Goal: Task Accomplishment & Management: Manage account settings

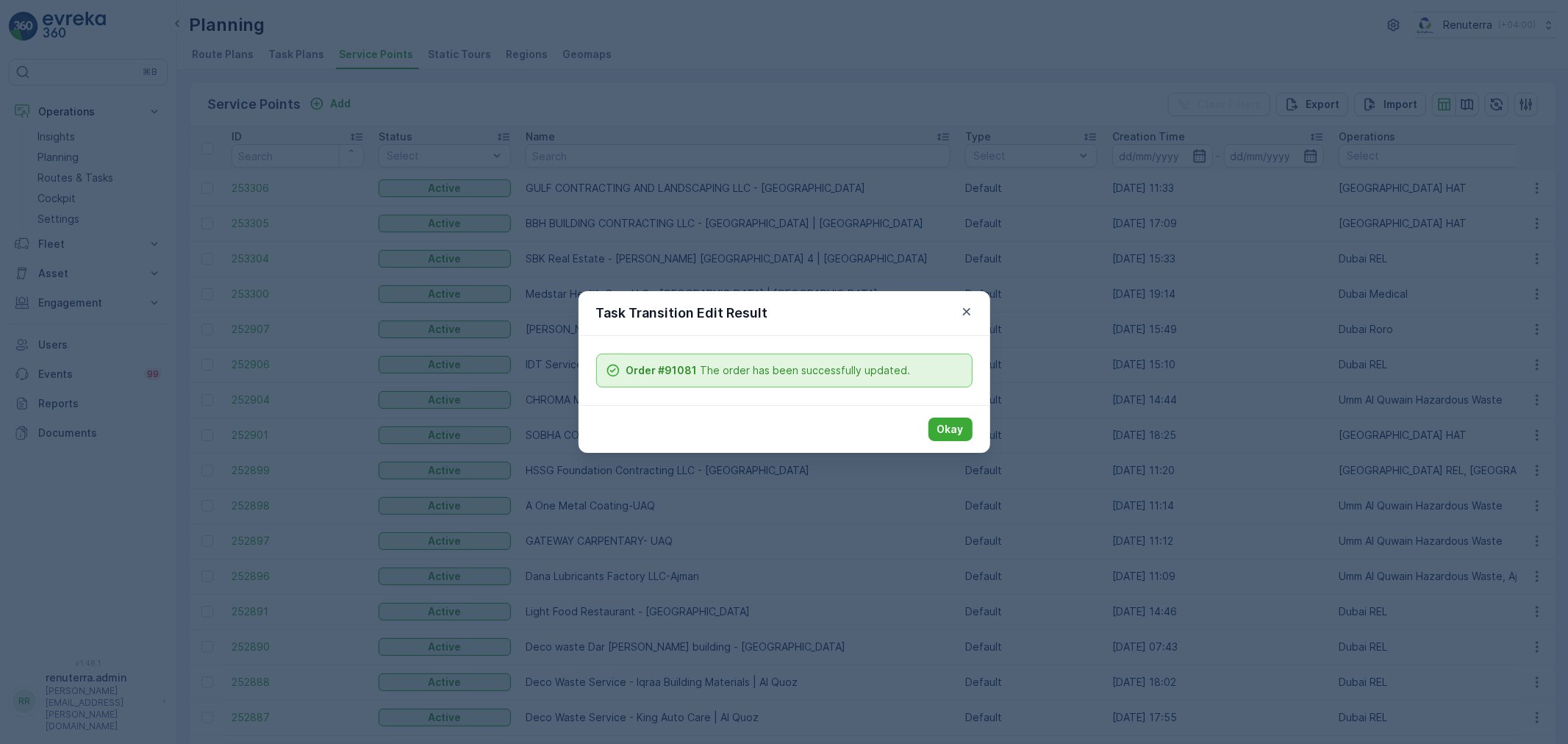
click at [957, 415] on div "Okay" at bounding box center [784, 429] width 412 height 48
drag, startPoint x: 950, startPoint y: 429, endPoint x: 585, endPoint y: 201, distance: 430.4
click at [950, 429] on p "Okay" at bounding box center [950, 429] width 26 height 15
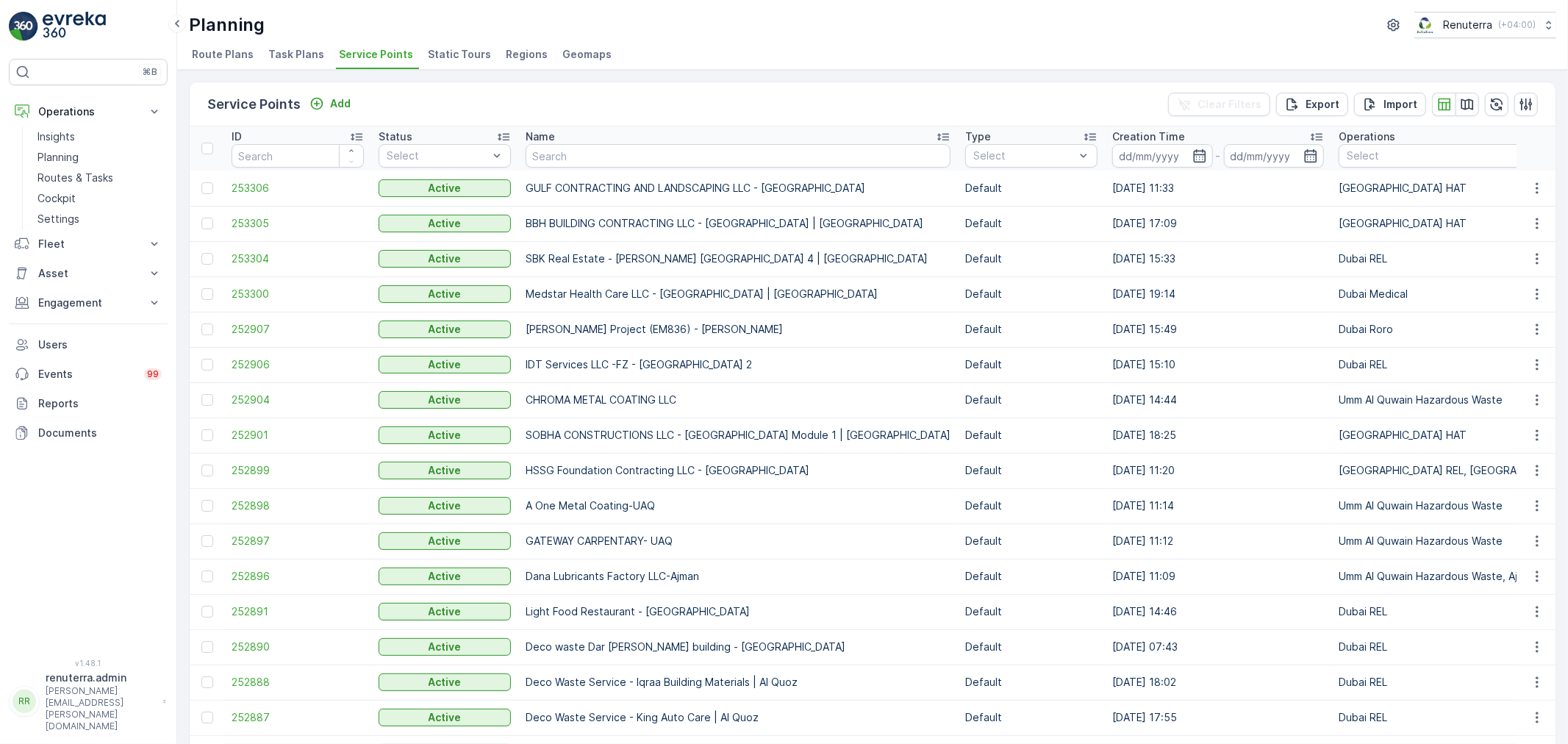
click at [561, 135] on div "Name" at bounding box center [738, 137] width 425 height 15
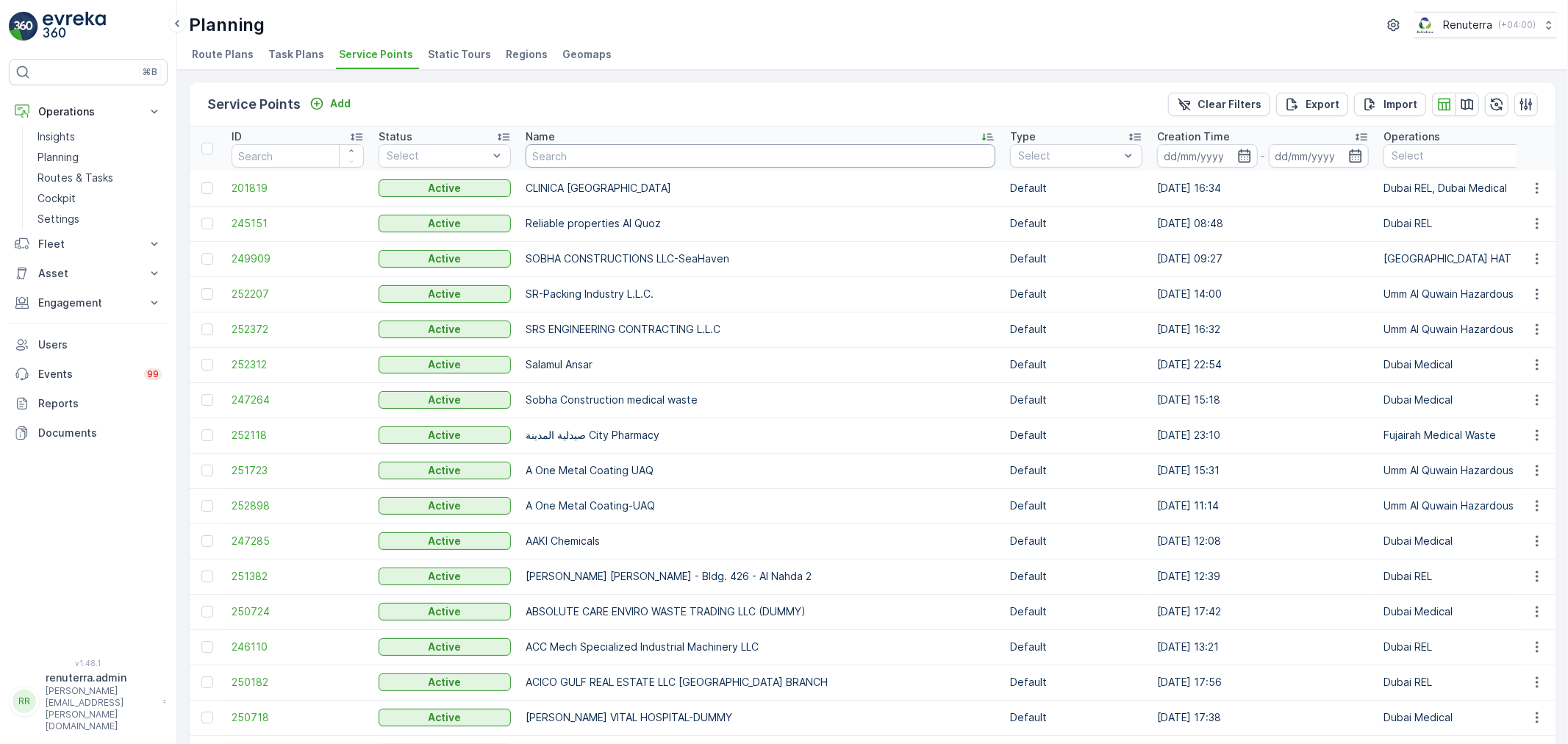
click at [560, 145] on input "text" at bounding box center [760, 156] width 470 height 23
type input "T"
click at [569, 156] on input "text" at bounding box center [760, 156] width 470 height 23
click at [590, 159] on input "text" at bounding box center [760, 156] width 470 height 23
type input "N"
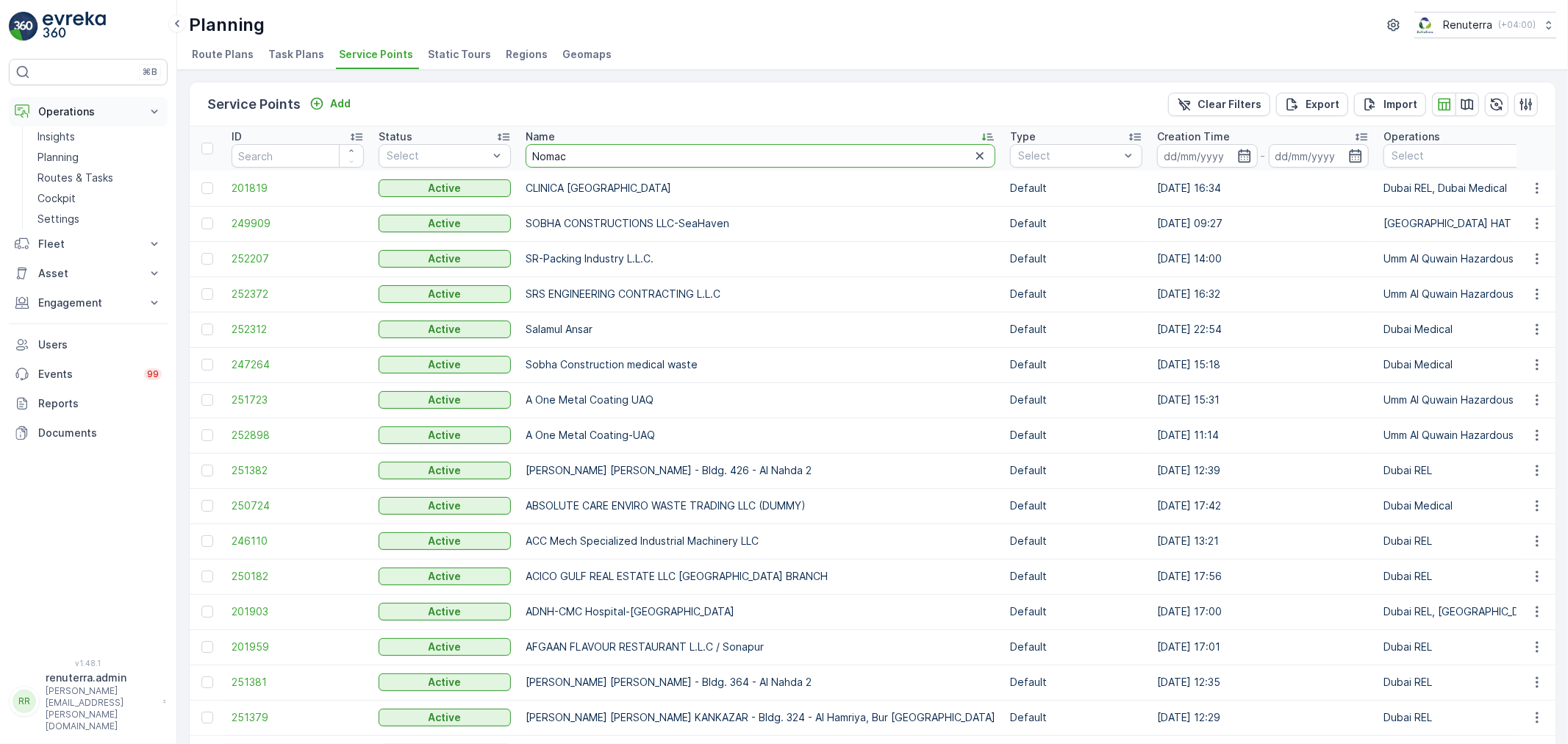
type input "Nomac"
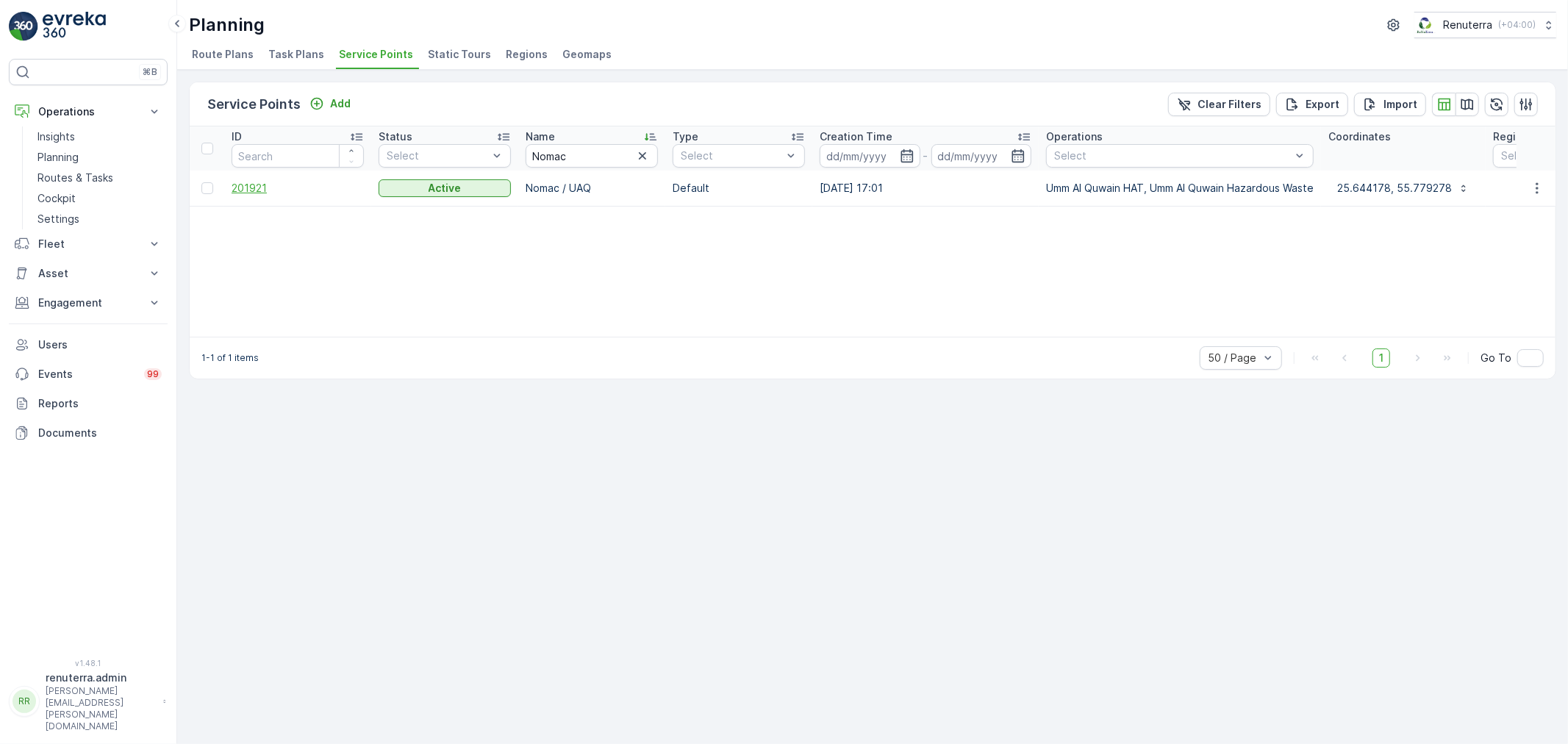
click at [245, 194] on span "201921" at bounding box center [298, 188] width 132 height 15
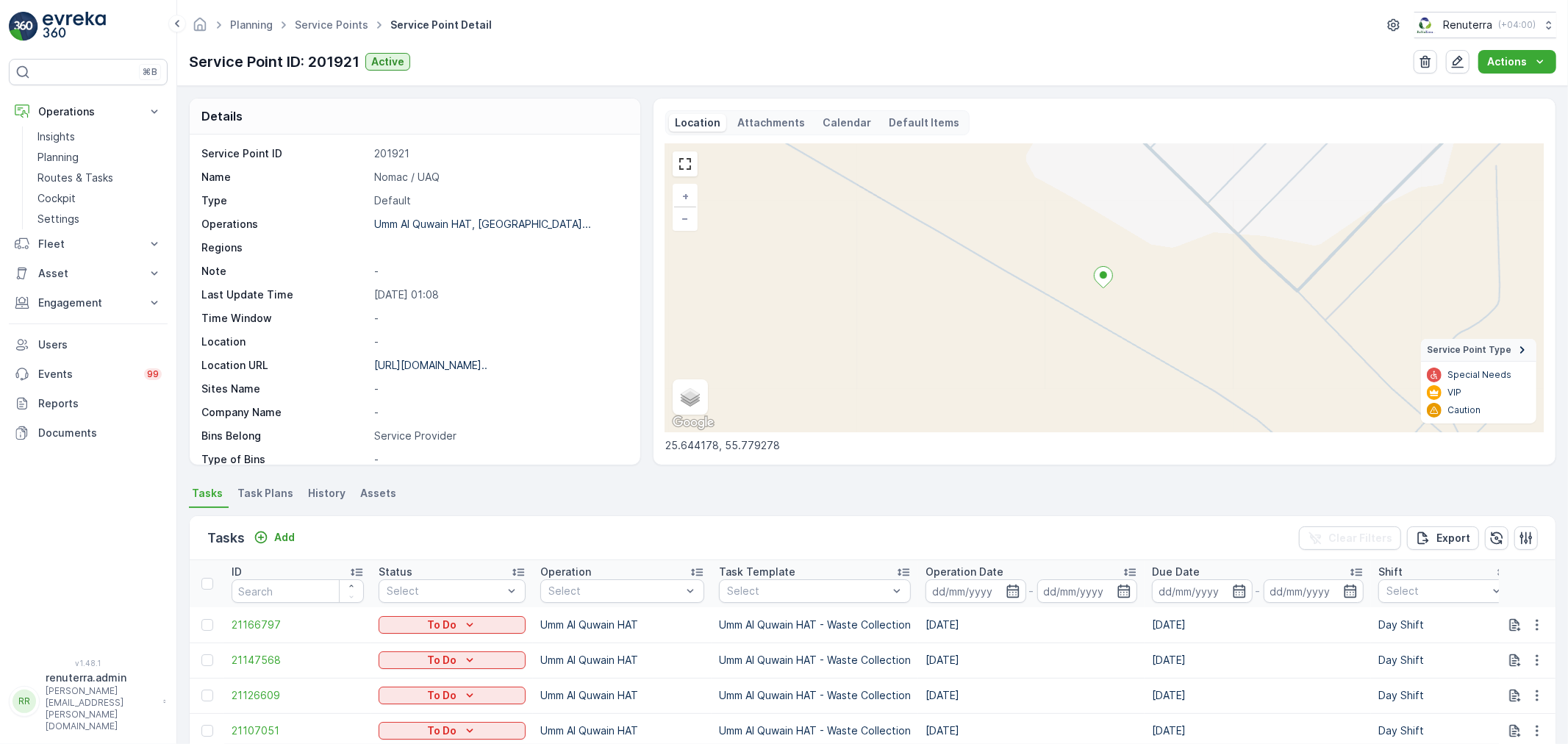
scroll to position [163, 0]
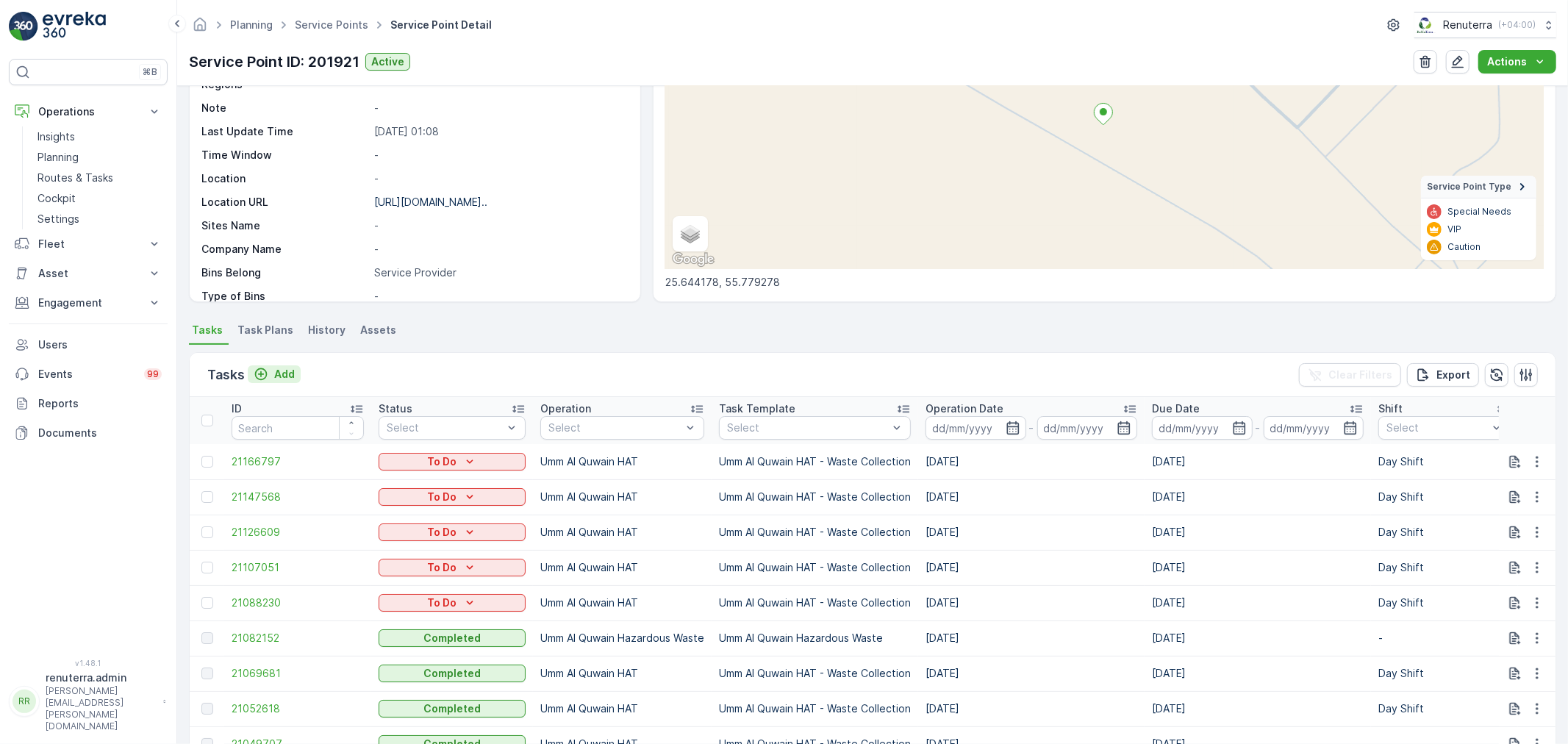
drag, startPoint x: 303, startPoint y: 386, endPoint x: 297, endPoint y: 379, distance: 9.2
click at [299, 383] on div "Tasks Add Clear Filters Export" at bounding box center [873, 374] width 1367 height 44
click at [296, 377] on button "Add" at bounding box center [274, 374] width 53 height 17
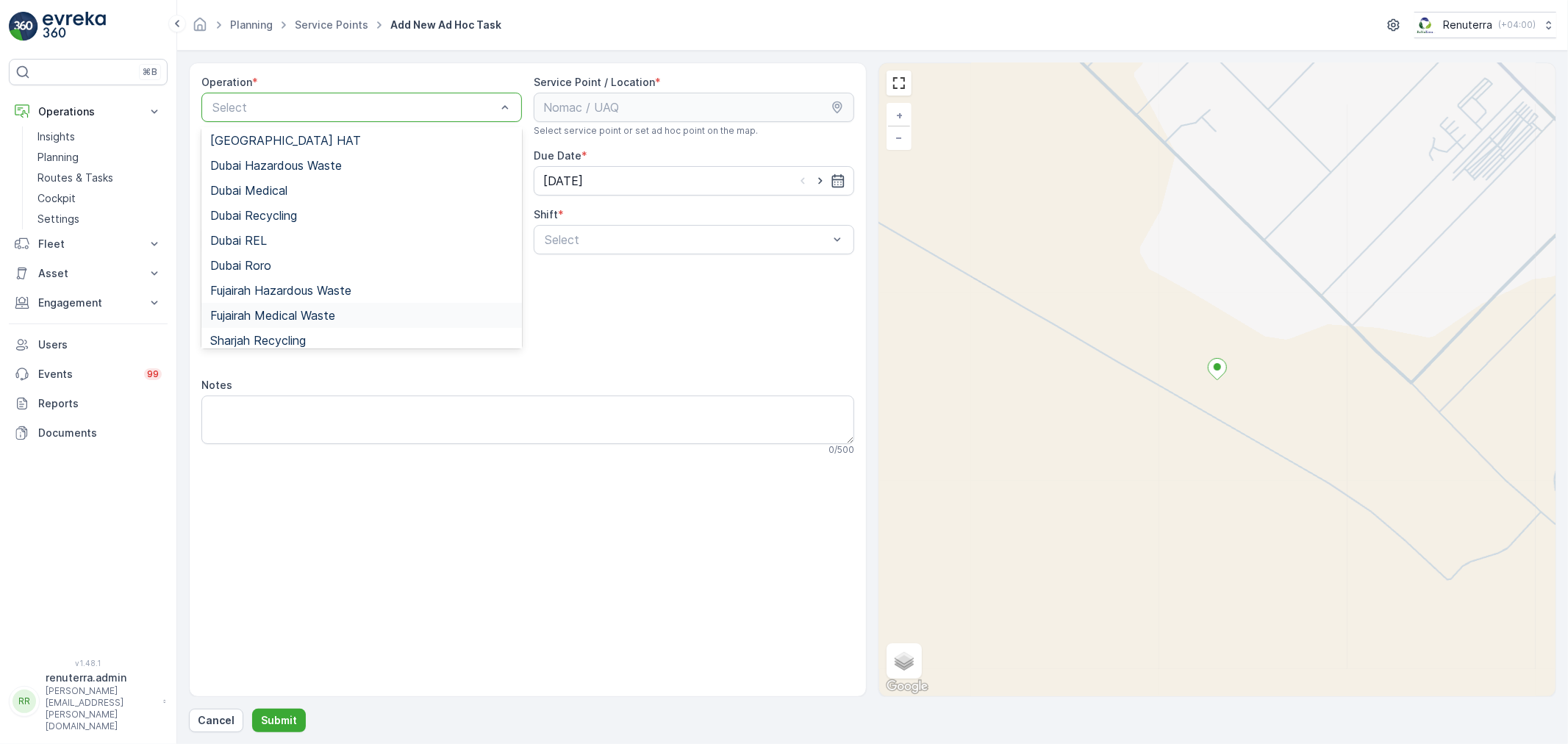
scroll to position [159, 0]
click at [304, 280] on span "Umm Al Quwain HAT" at bounding box center [267, 284] width 113 height 13
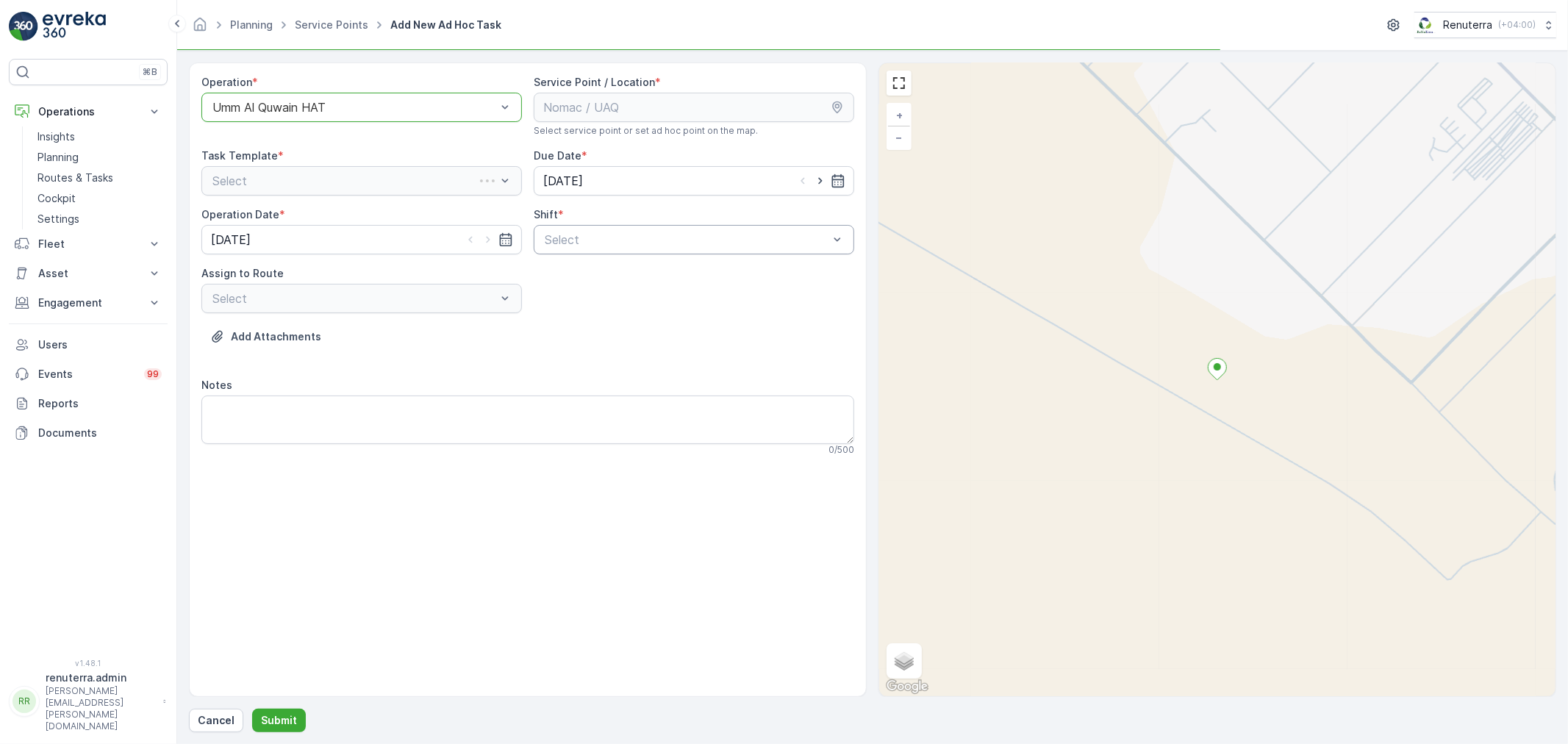
click at [567, 241] on div at bounding box center [686, 239] width 287 height 13
click at [559, 269] on span "Day Shift" at bounding box center [568, 276] width 52 height 13
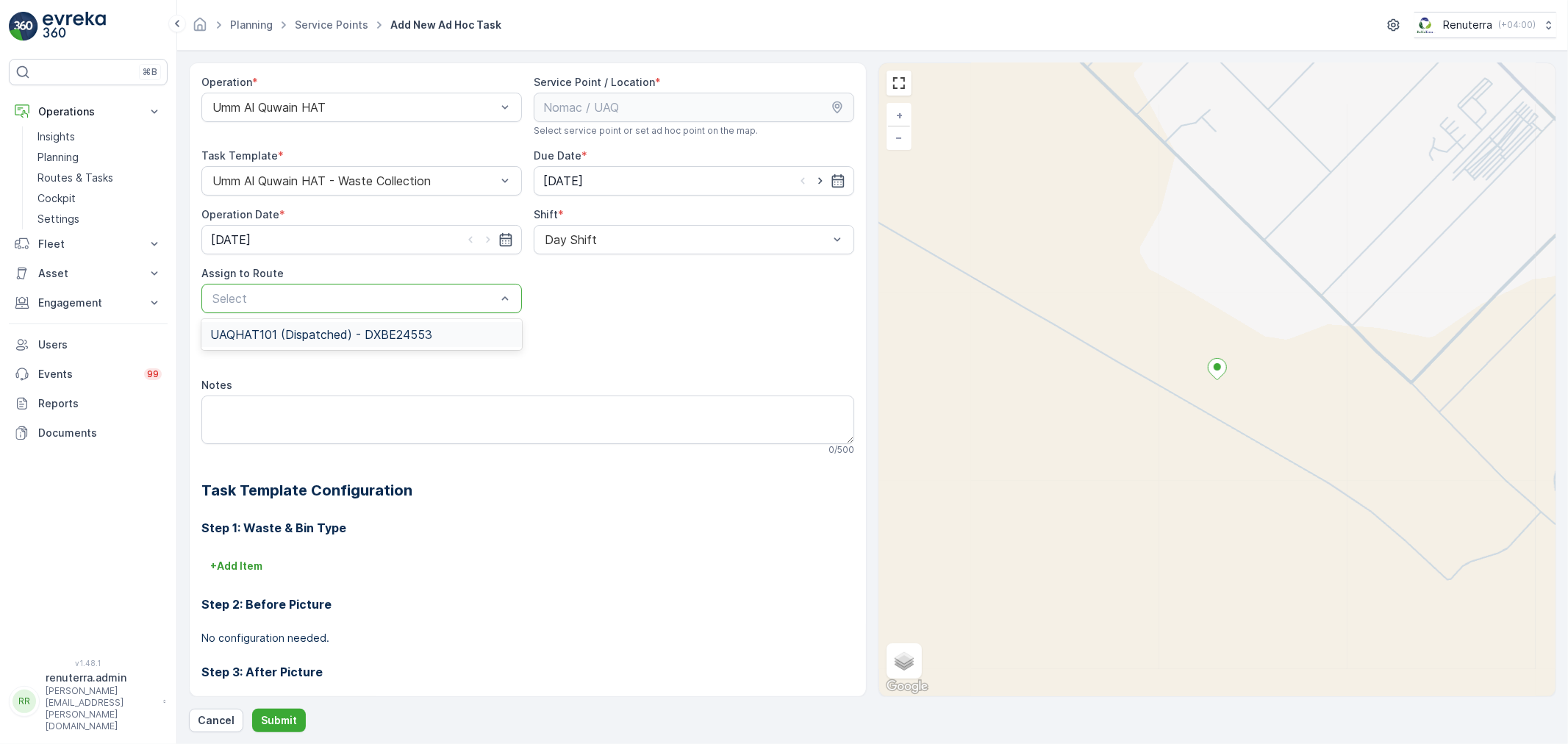
click at [468, 312] on div "Select" at bounding box center [362, 299] width 320 height 30
drag, startPoint x: 446, startPoint y: 339, endPoint x: 420, endPoint y: 399, distance: 65.4
click at [445, 339] on div "UAQHAT101 (Dispatched) - DXBE24553" at bounding box center [362, 334] width 303 height 13
drag, startPoint x: 267, startPoint y: 716, endPoint x: 268, endPoint y: 708, distance: 8.1
click at [268, 708] on button "Submit" at bounding box center [278, 720] width 54 height 23
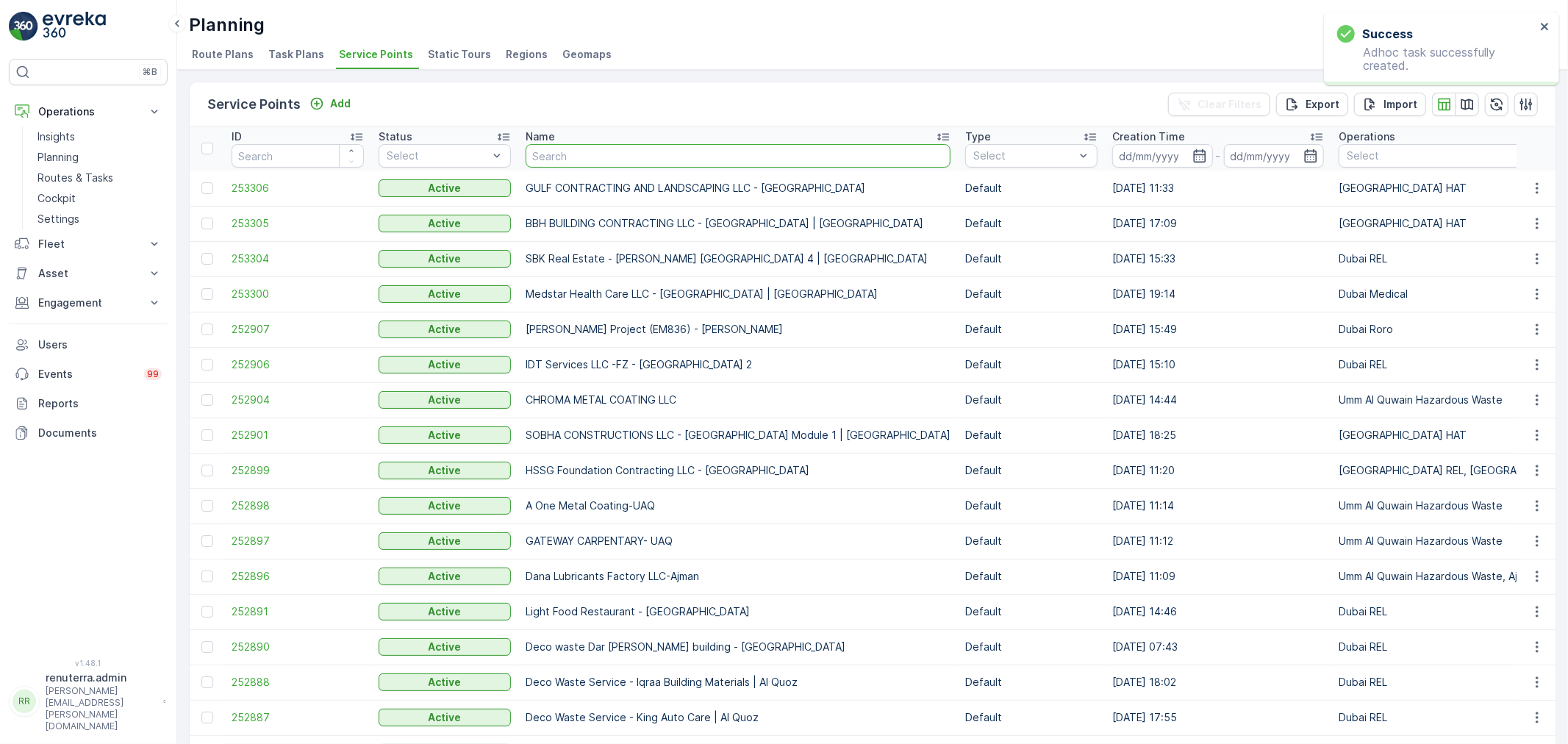
click at [562, 155] on input "text" at bounding box center [738, 156] width 425 height 23
type input "ia"
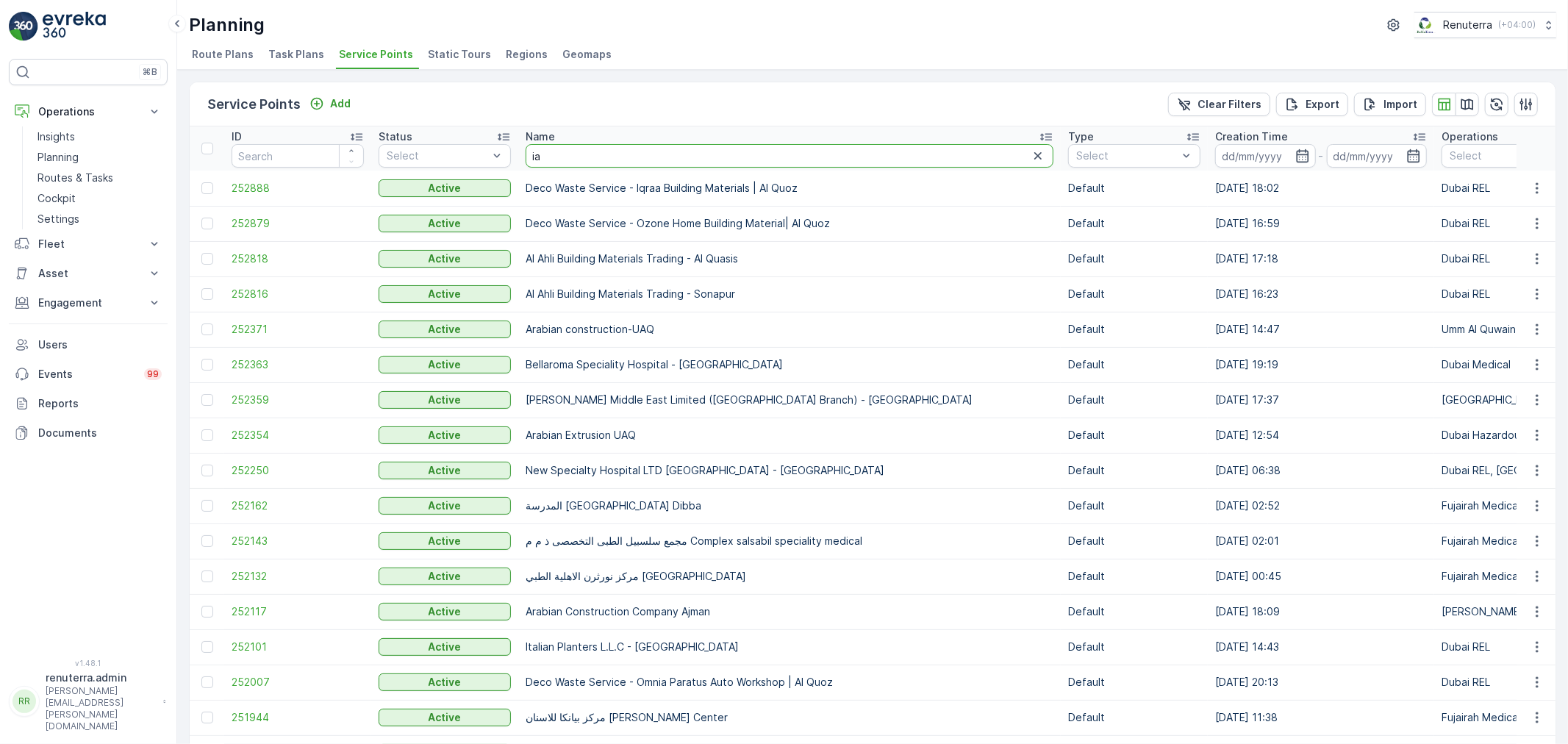
drag, startPoint x: 547, startPoint y: 158, endPoint x: 528, endPoint y: 149, distance: 21.0
click at [528, 149] on input "ia" at bounding box center [789, 156] width 528 height 23
click at [533, 145] on input "text" at bounding box center [789, 156] width 528 height 23
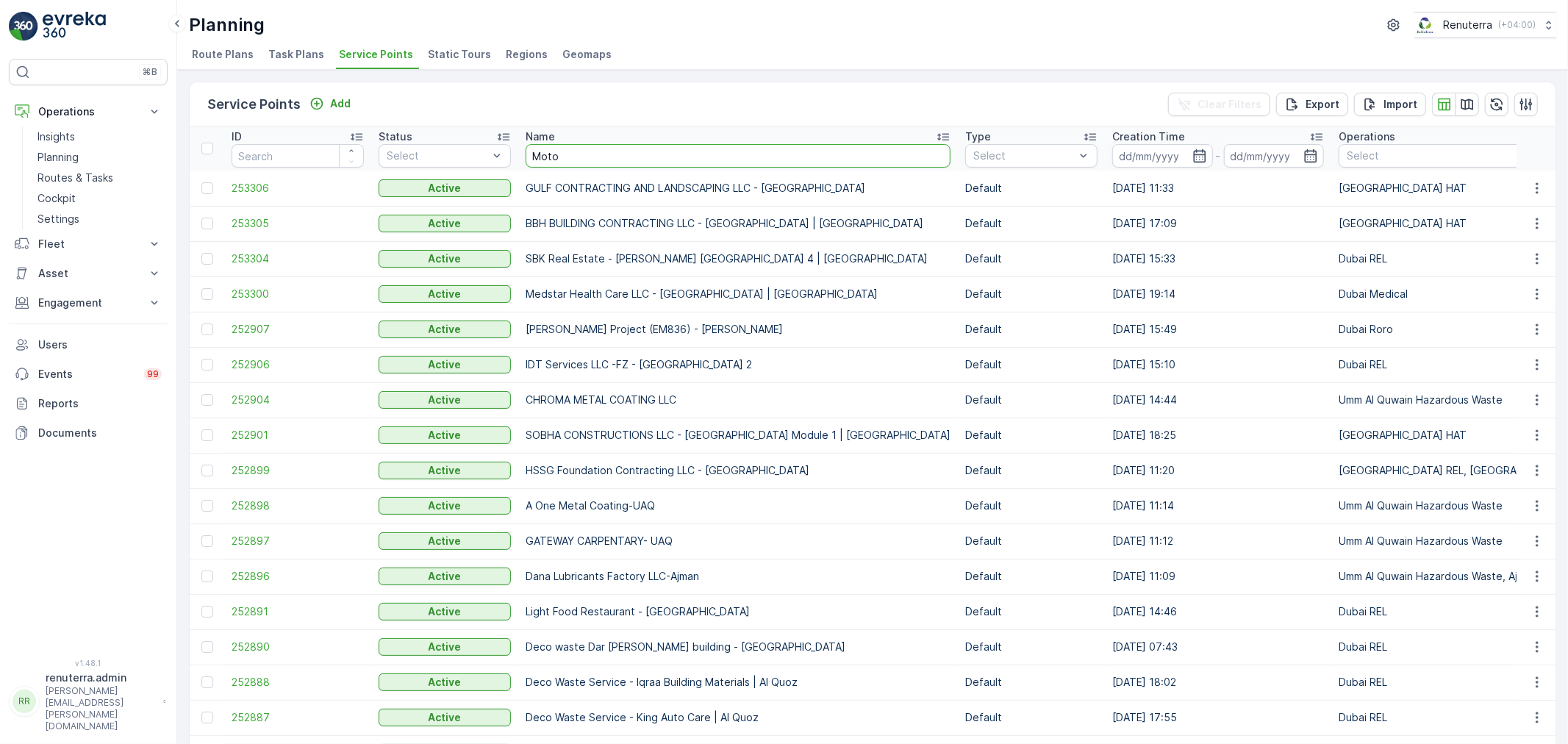
type input "Motor"
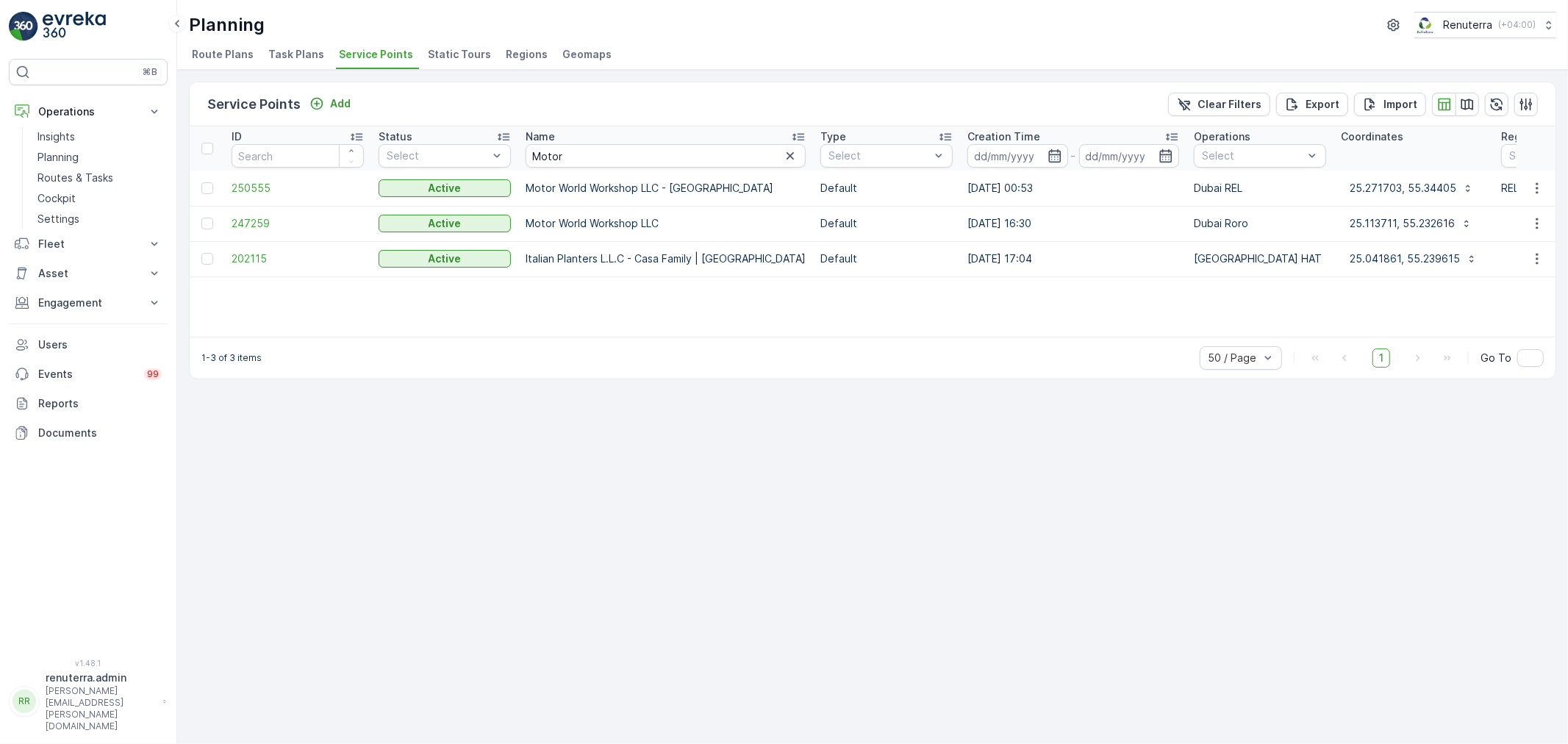
click at [244, 245] on td "202115" at bounding box center [298, 258] width 147 height 36
drag, startPoint x: 579, startPoint y: 151, endPoint x: 440, endPoint y: 172, distance: 140.6
type input "ital"
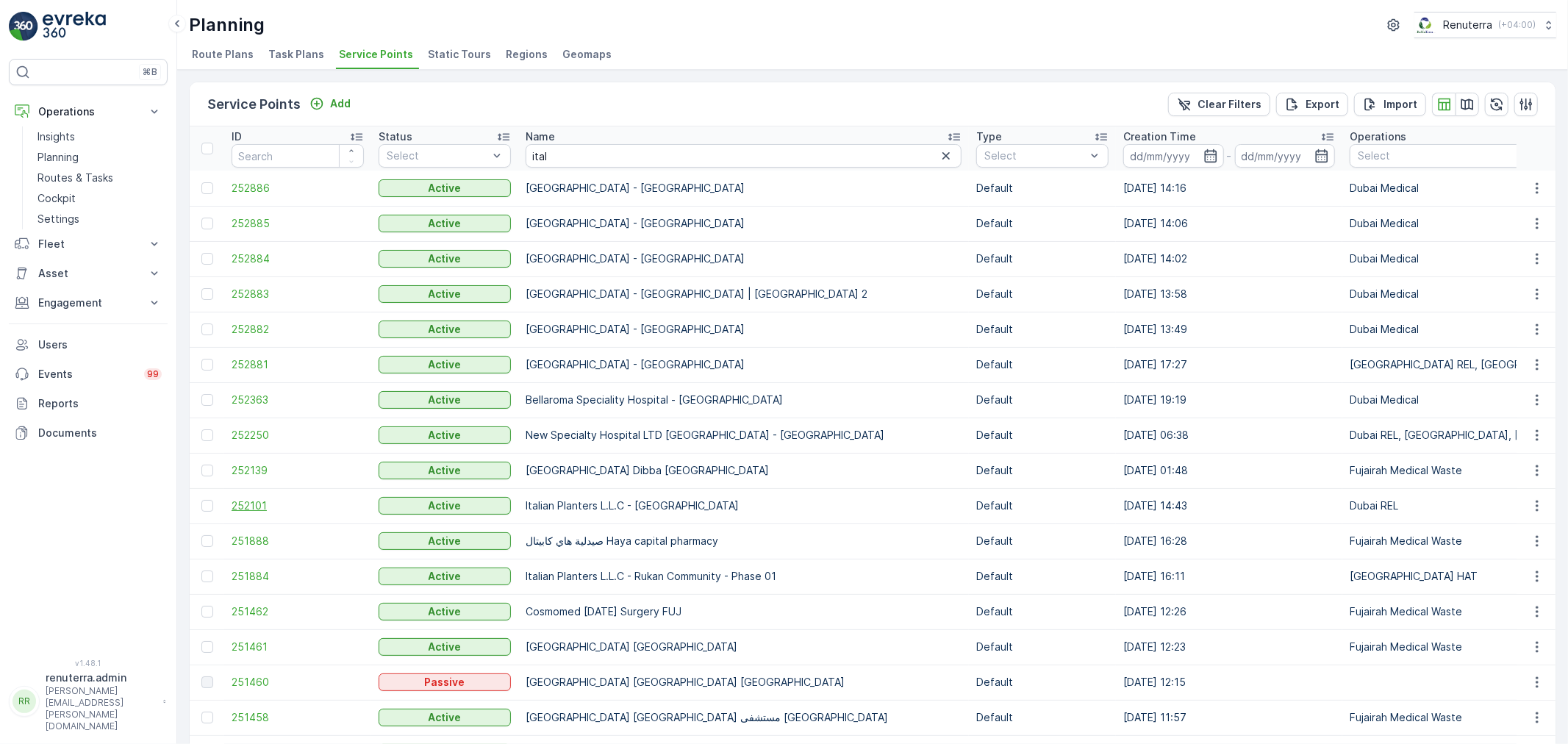
click at [244, 504] on span "252101" at bounding box center [298, 506] width 132 height 15
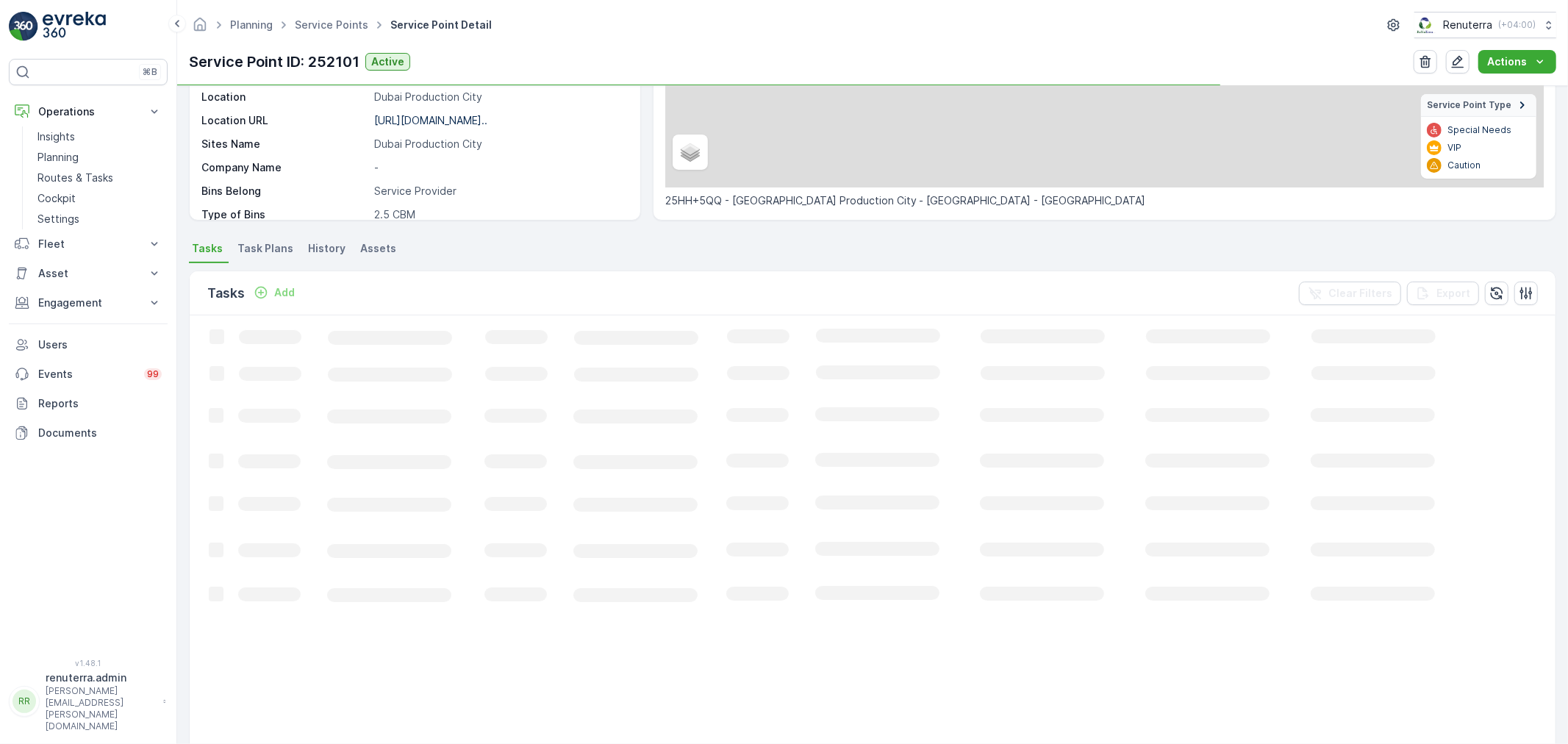
scroll to position [245, 0]
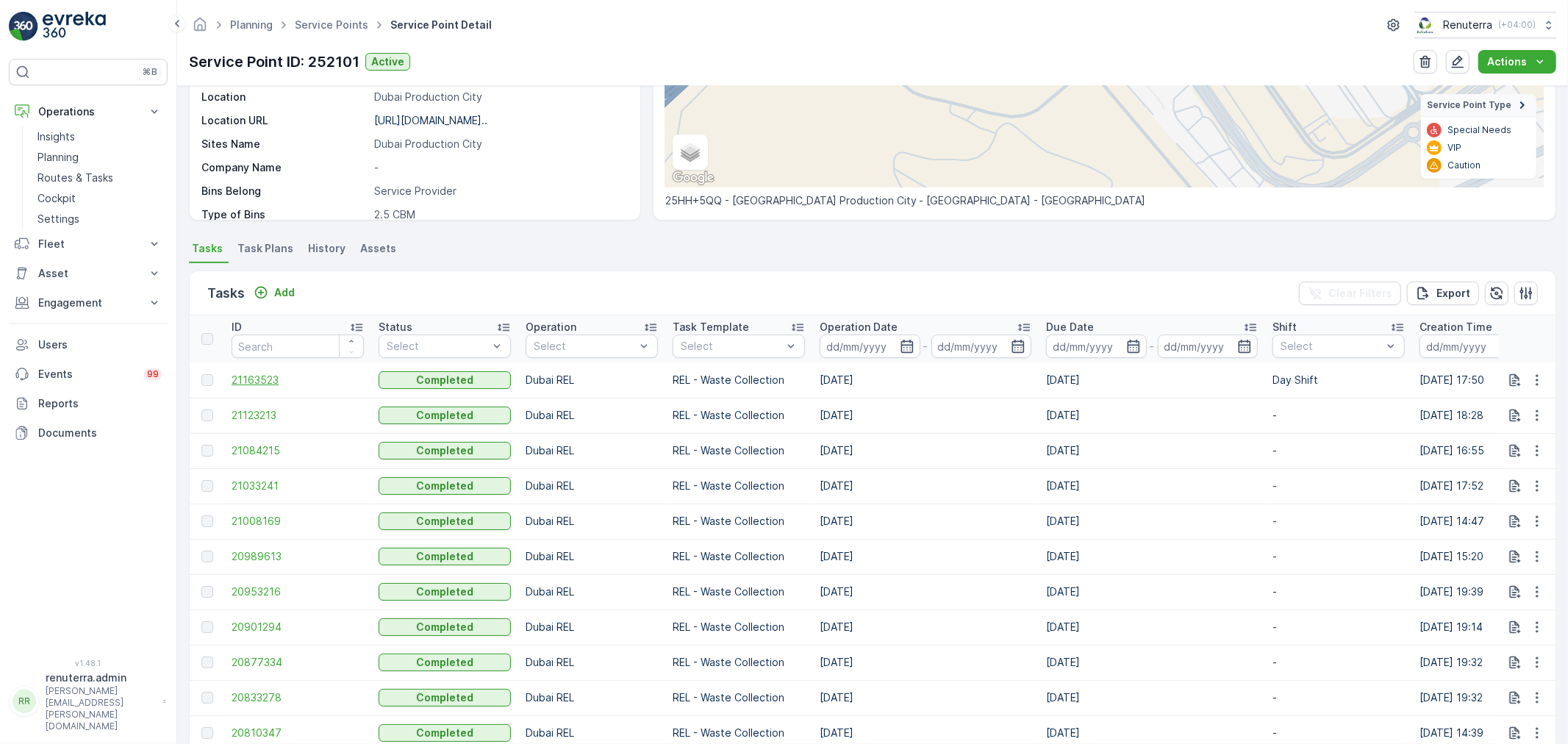
click at [240, 377] on span "21163523" at bounding box center [298, 380] width 132 height 15
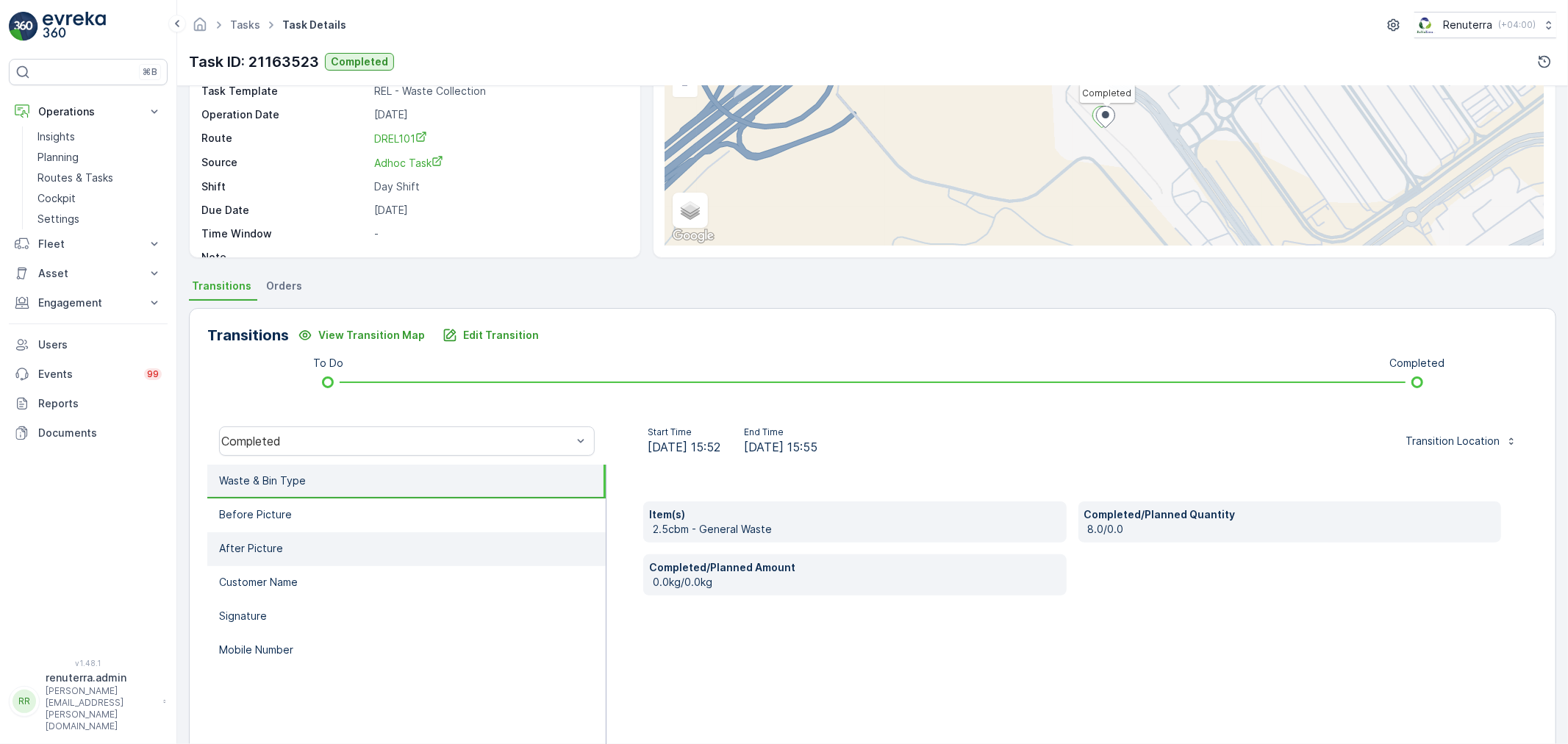
scroll to position [163, 0]
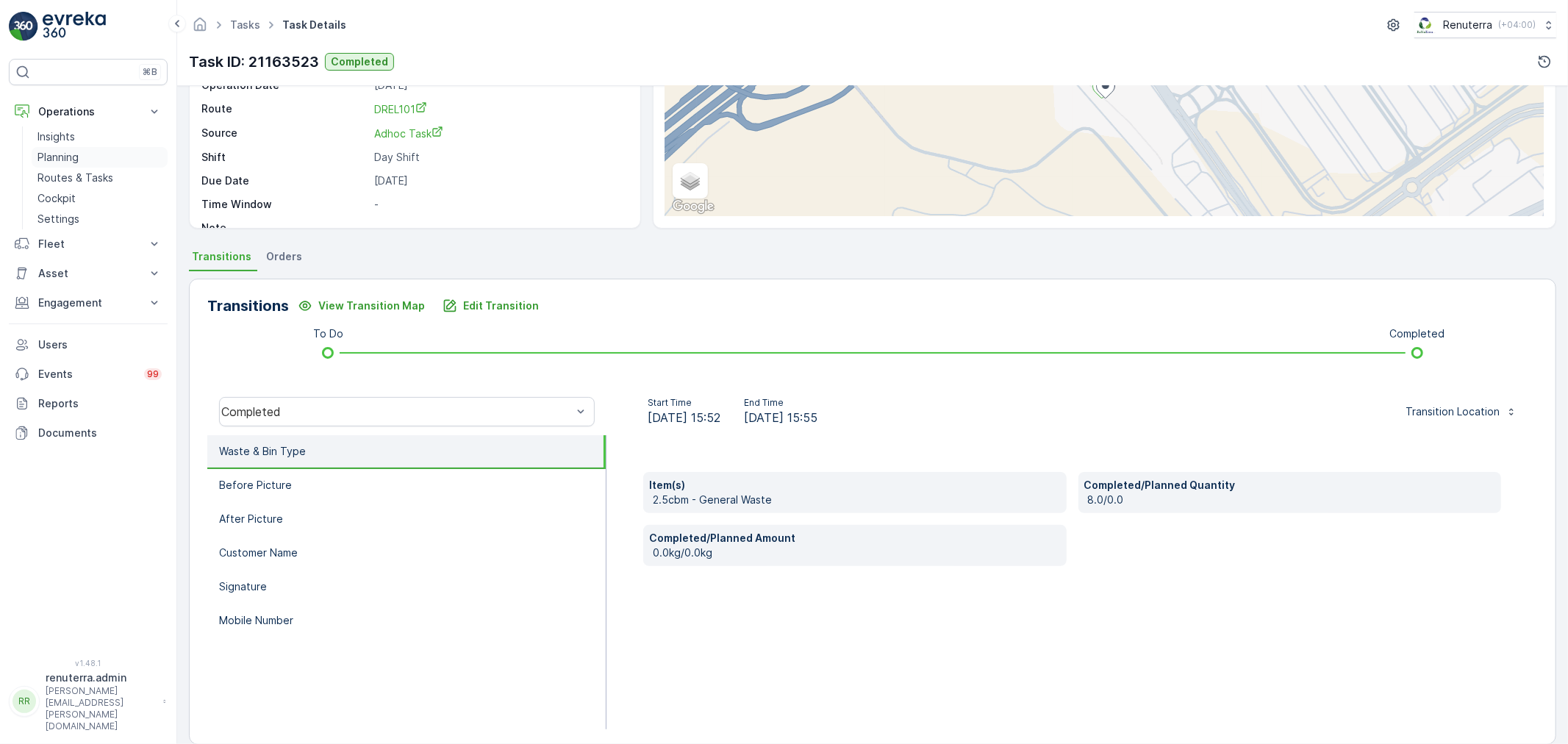
drag, startPoint x: 90, startPoint y: 159, endPoint x: 115, endPoint y: 158, distance: 25.0
click at [90, 159] on link "Planning" at bounding box center [99, 157] width 136 height 21
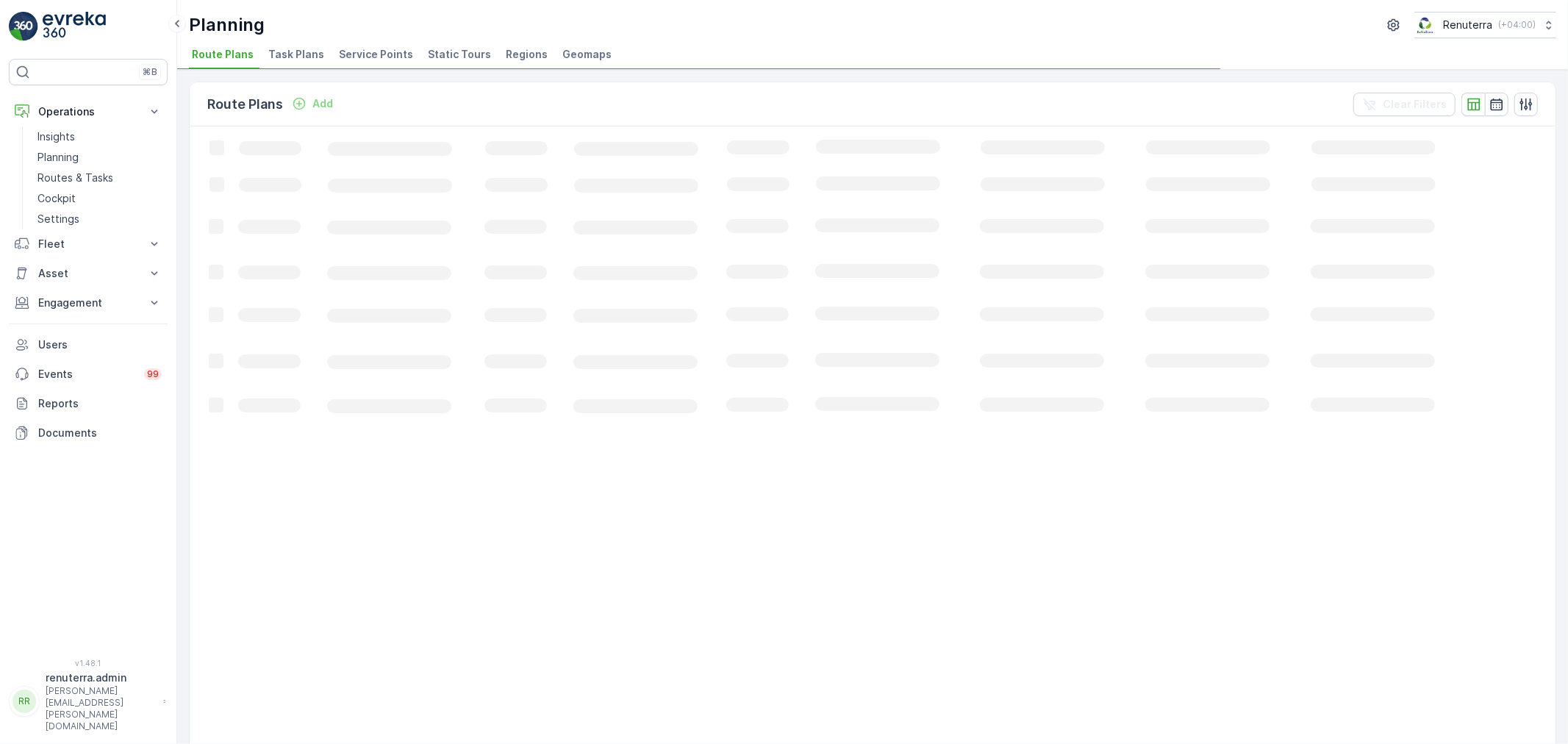
drag, startPoint x: 353, startPoint y: 69, endPoint x: 358, endPoint y: 61, distance: 9.4
click at [355, 64] on div "Planning Renuterra ( +04:00 ) Route Plans Task Plans Service Points Static Tour…" at bounding box center [873, 35] width 1391 height 70
click at [358, 54] on span "Service Points" at bounding box center [377, 54] width 74 height 15
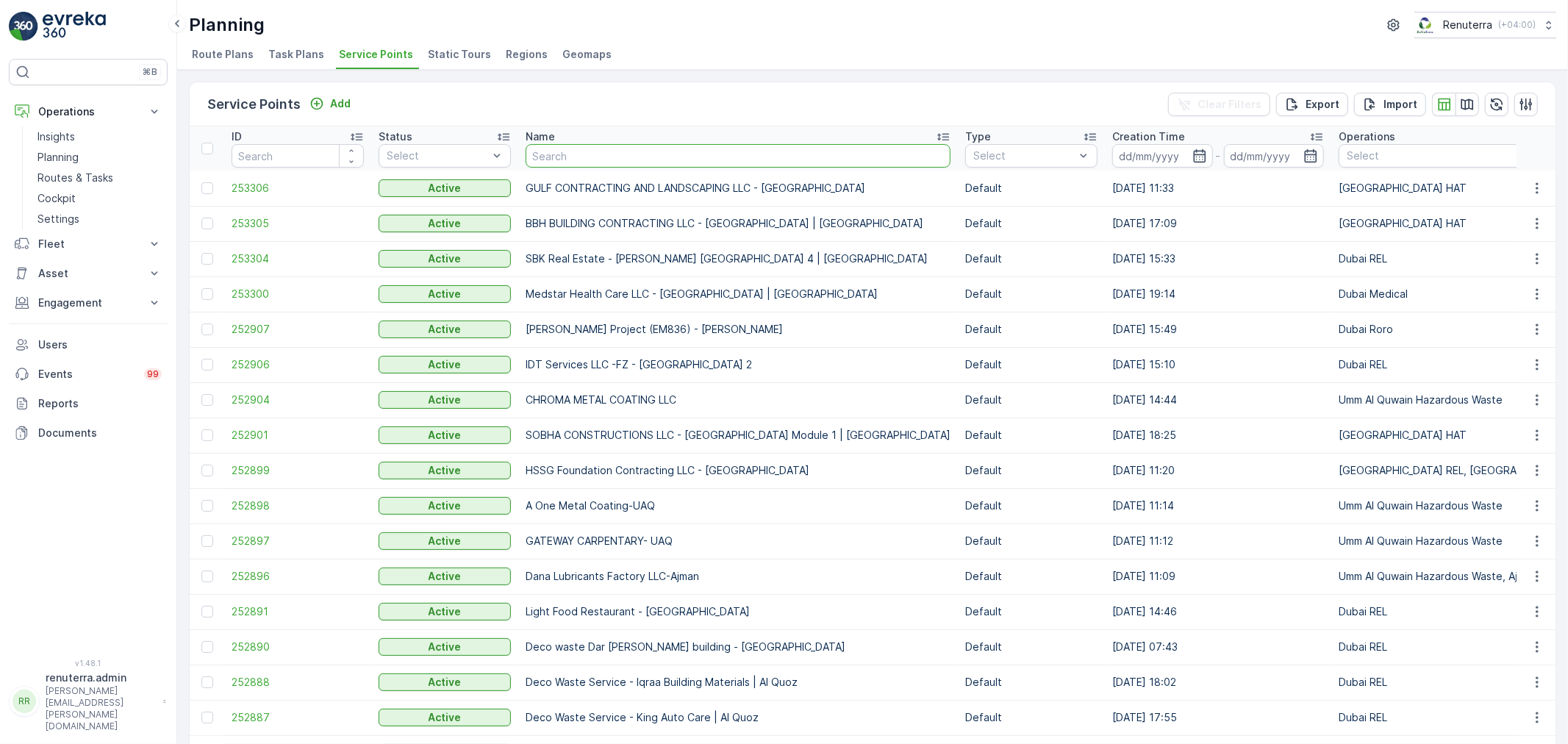
click at [577, 159] on input "text" at bounding box center [738, 156] width 425 height 23
type input "Zah"
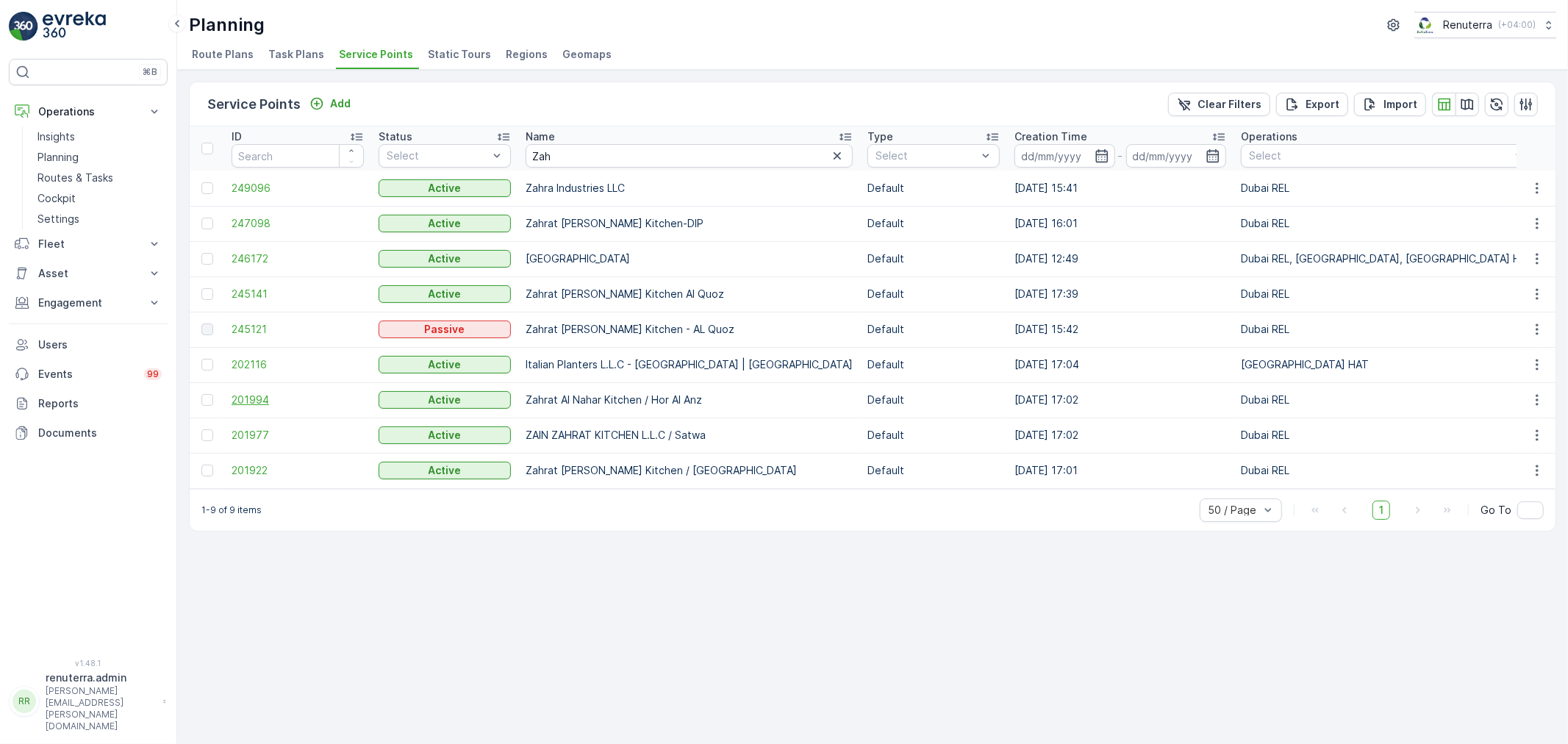
click at [272, 403] on span "201994" at bounding box center [298, 400] width 132 height 15
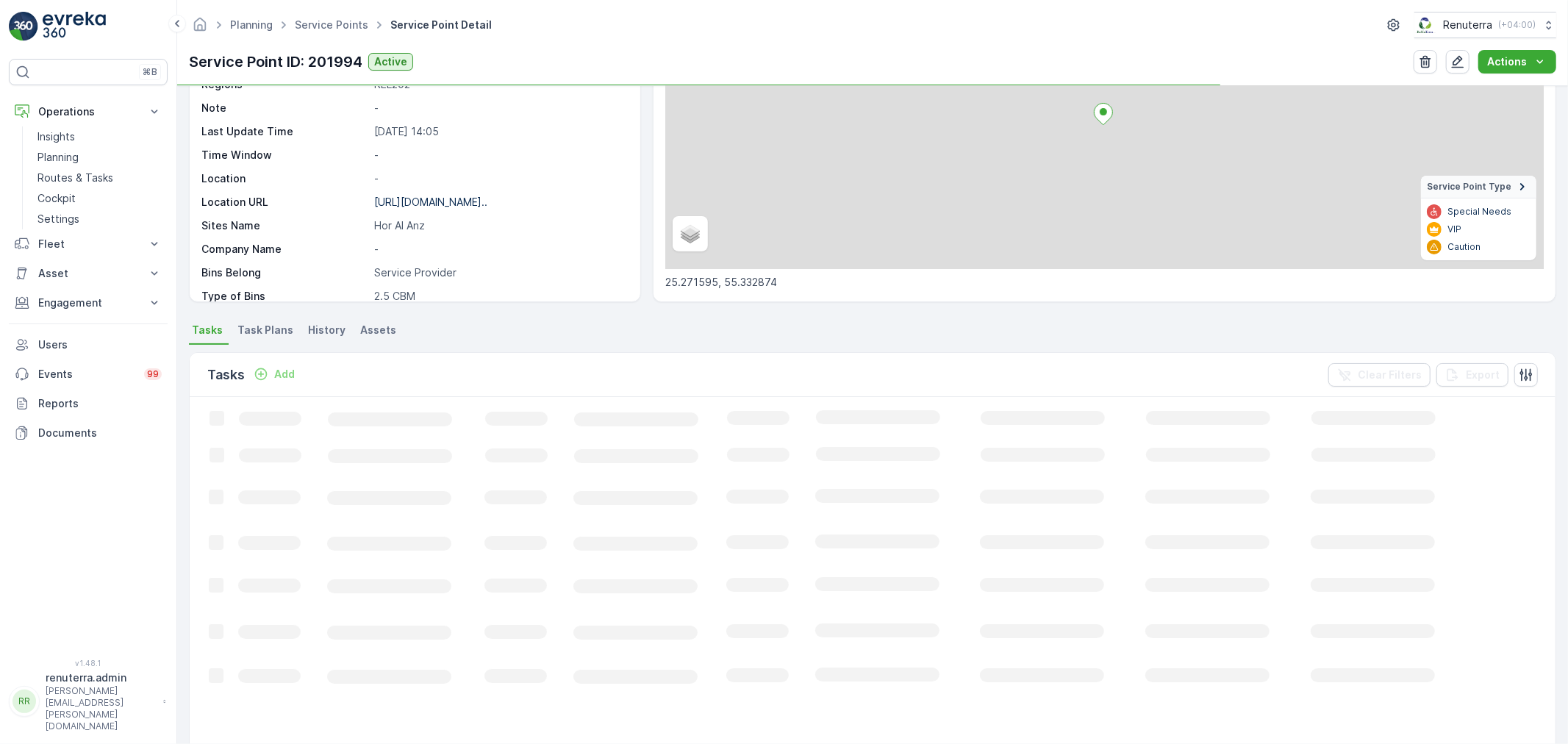
scroll to position [163, 0]
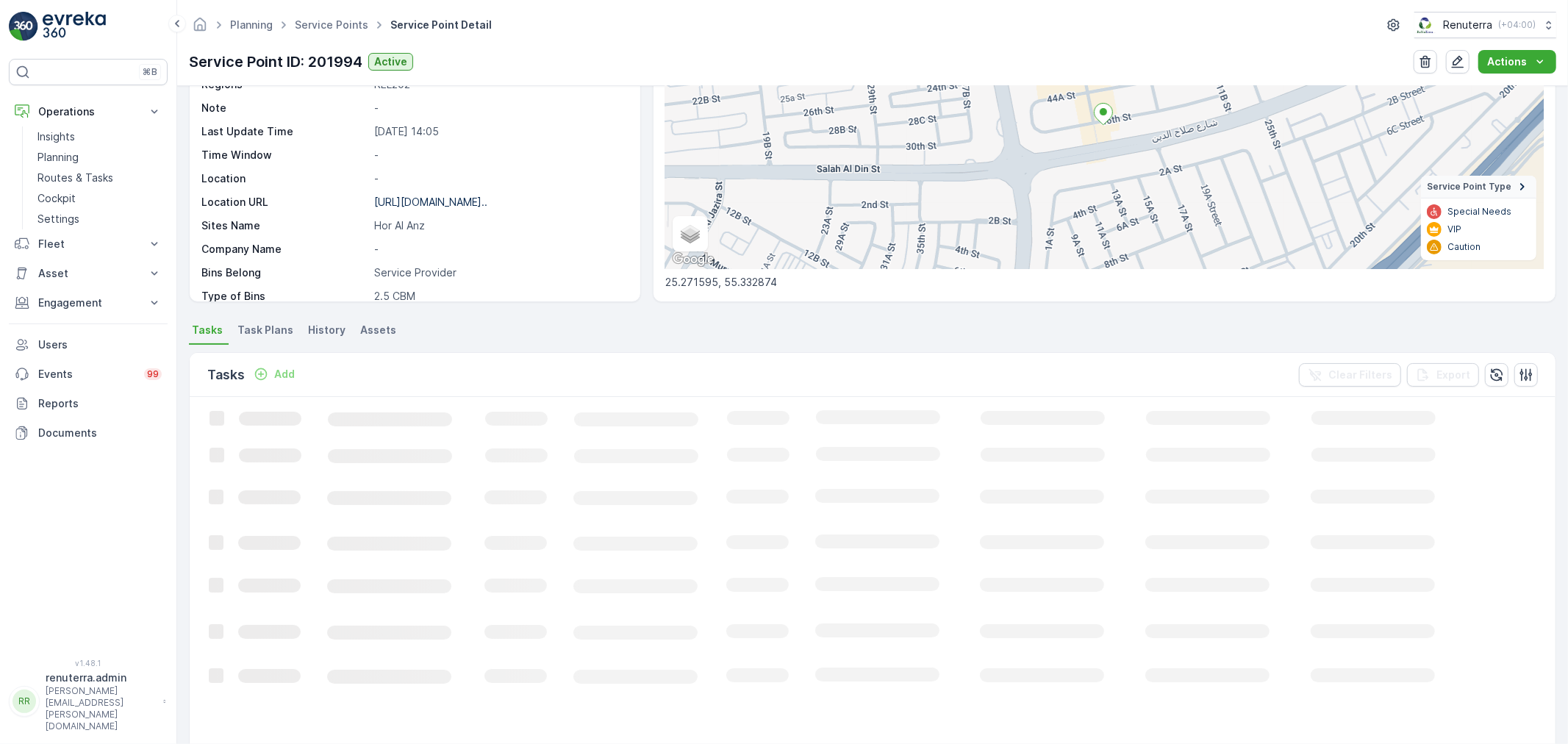
click at [265, 376] on icon "Add" at bounding box center [261, 374] width 12 height 12
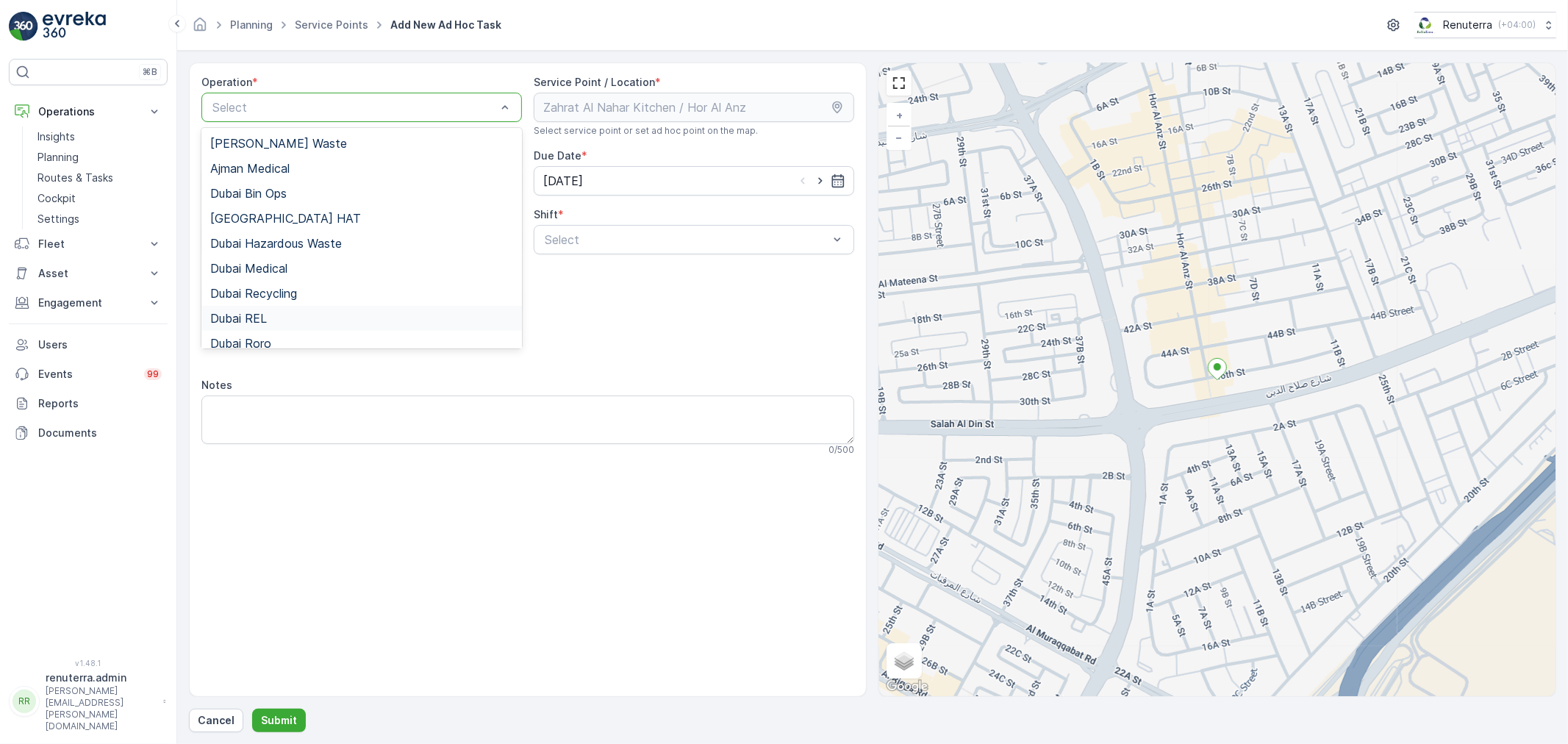
click at [277, 319] on div "Dubai REL" at bounding box center [362, 319] width 303 height 13
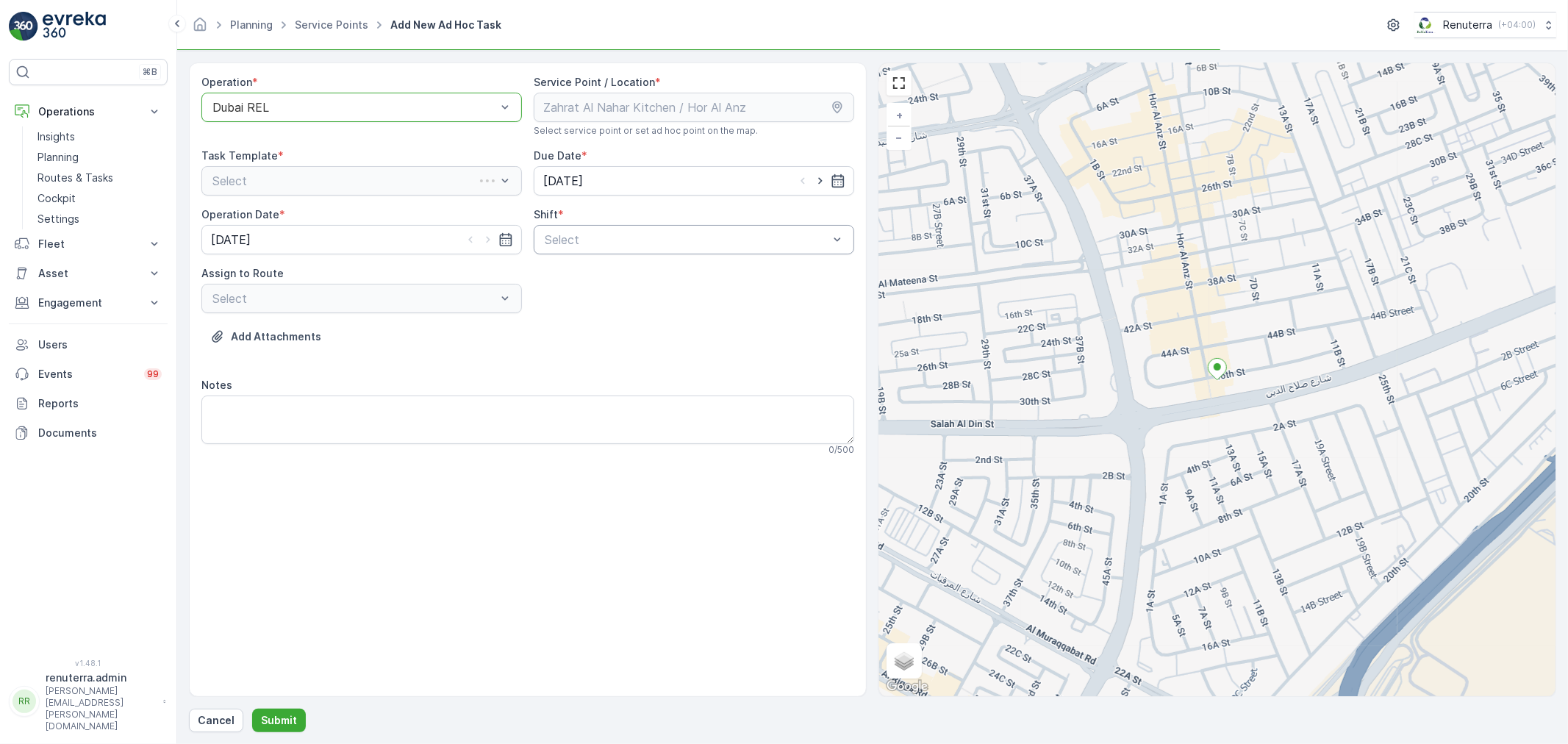
click at [667, 245] on div at bounding box center [686, 239] width 287 height 13
click at [660, 269] on div "Day Shift" at bounding box center [694, 276] width 303 height 13
click at [459, 312] on div "Select" at bounding box center [362, 299] width 320 height 30
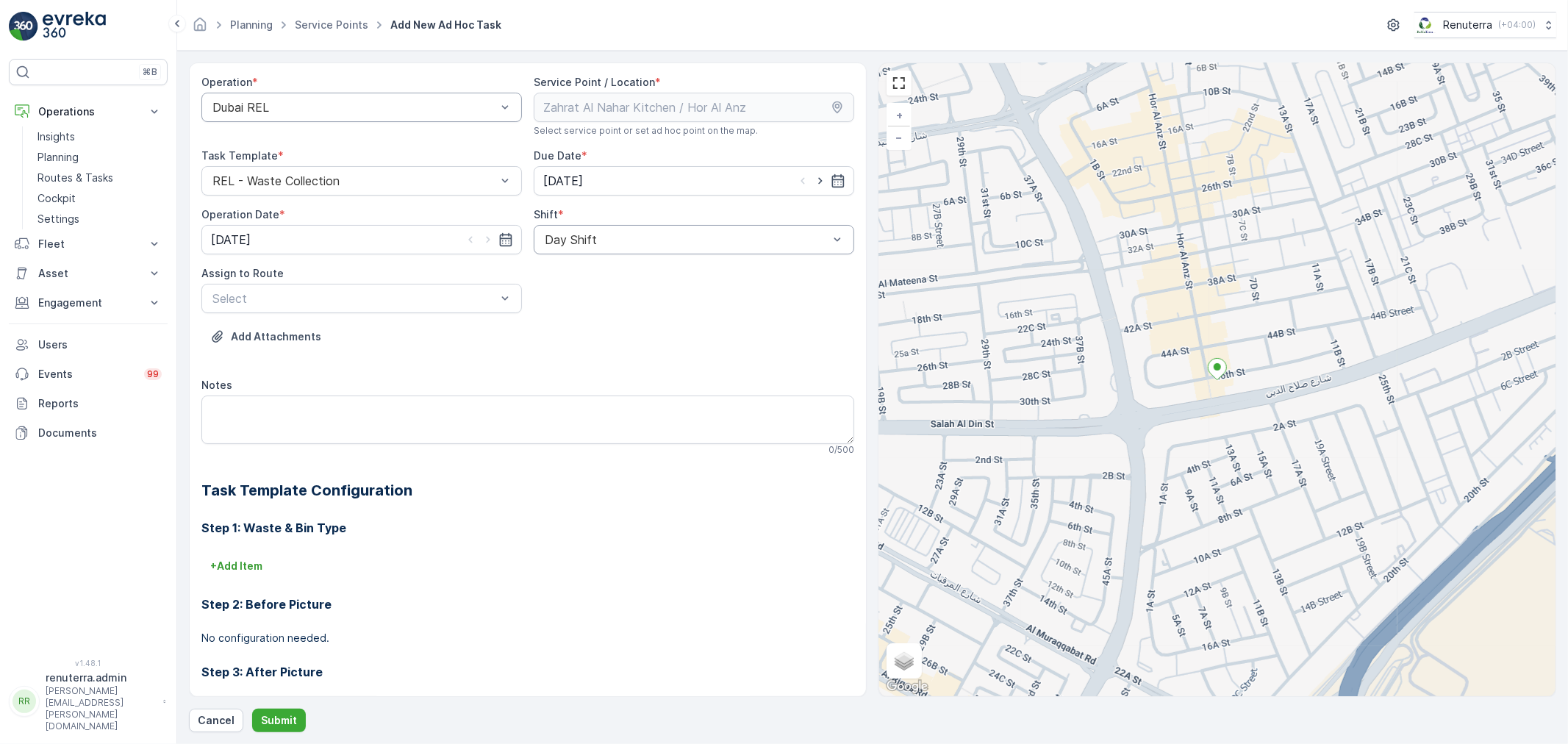
click at [565, 239] on div at bounding box center [686, 239] width 287 height 13
click at [575, 296] on span "Night Shift" at bounding box center [572, 301] width 59 height 13
click at [462, 299] on div at bounding box center [354, 299] width 287 height 13
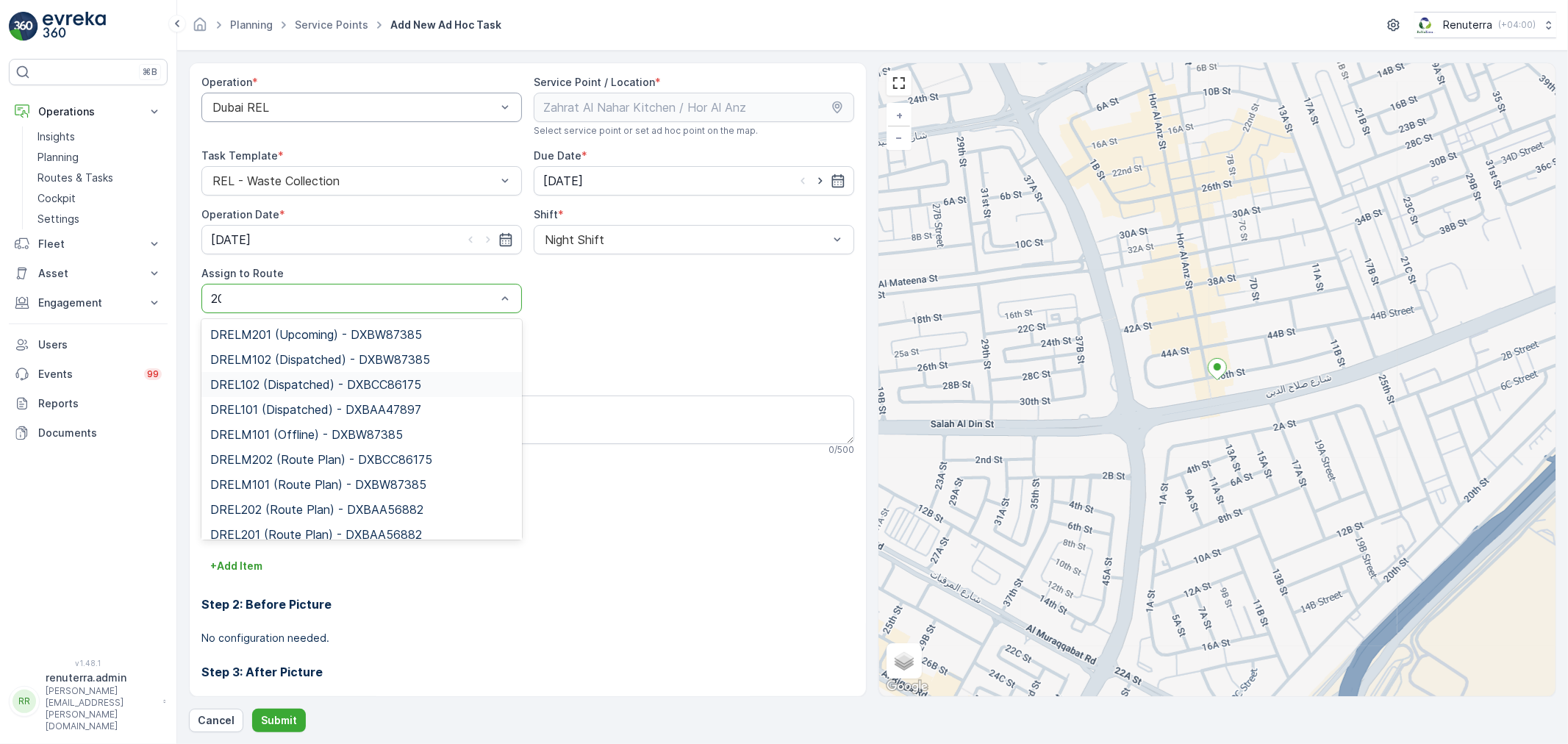
type input "202"
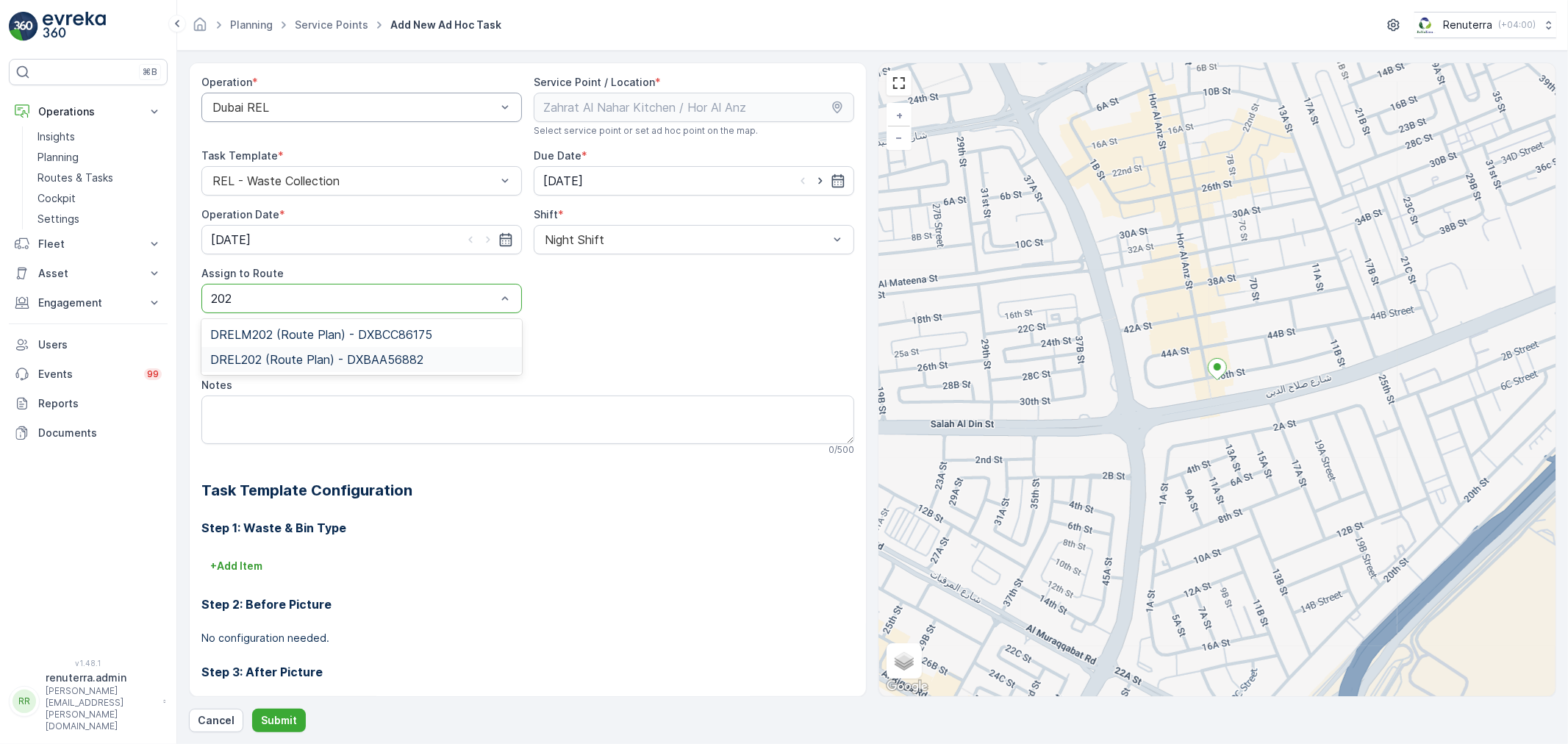
click at [380, 363] on span "DREL202 (Route Plan) - DXBAA56882" at bounding box center [317, 359] width 213 height 13
click at [258, 716] on button "Submit" at bounding box center [278, 720] width 54 height 23
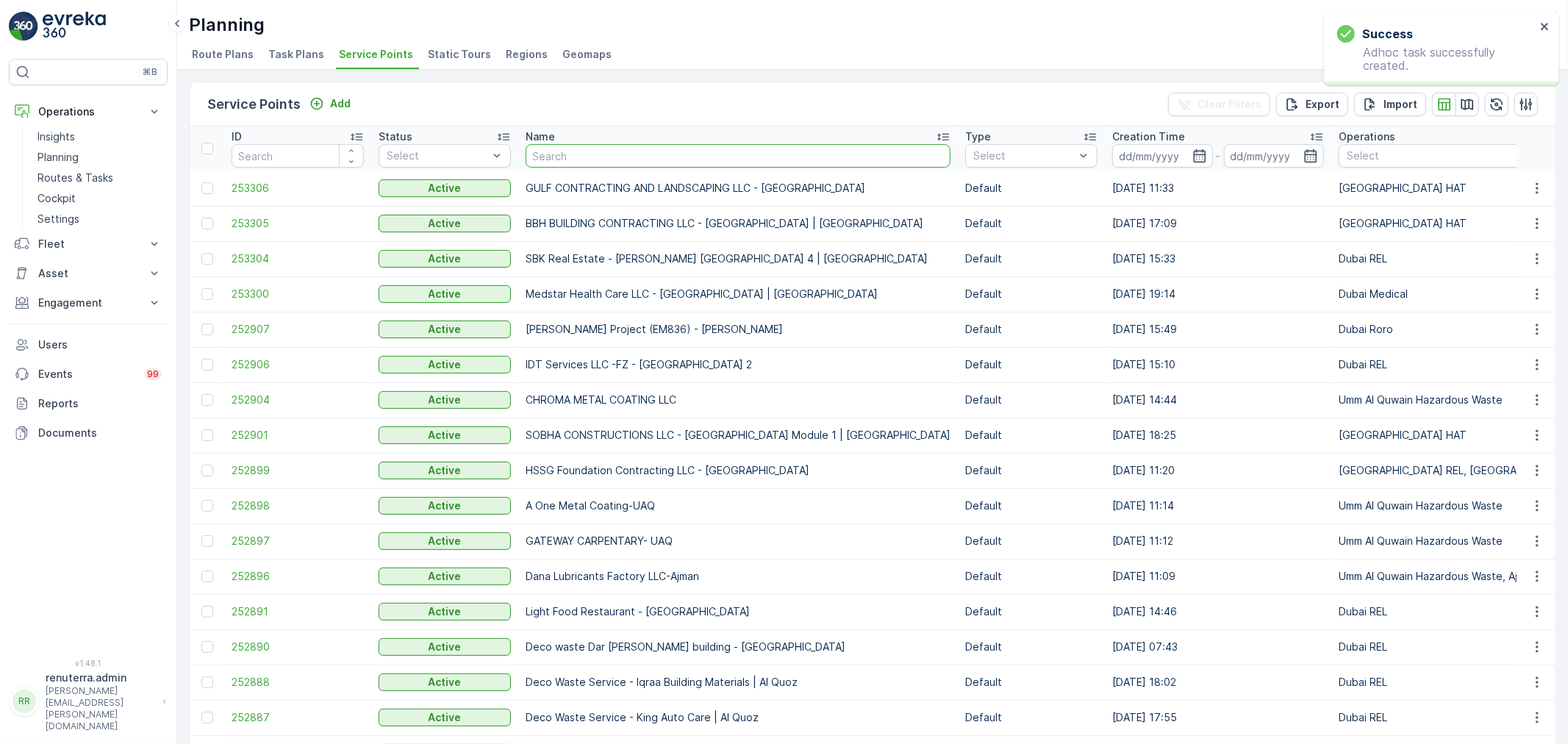
click at [560, 159] on input "text" at bounding box center [738, 156] width 425 height 23
type input "Toranj"
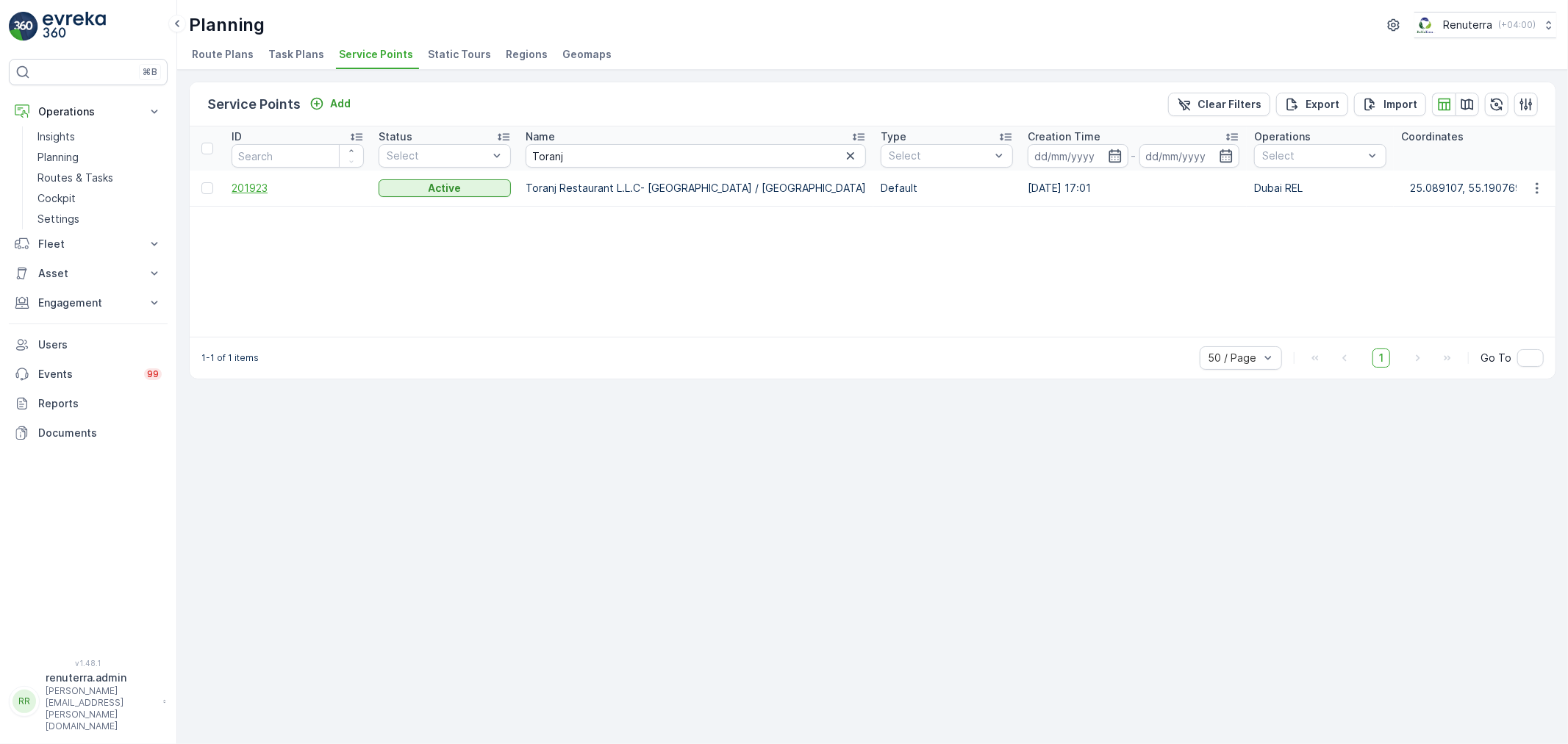
click at [284, 194] on span "201923" at bounding box center [298, 188] width 132 height 15
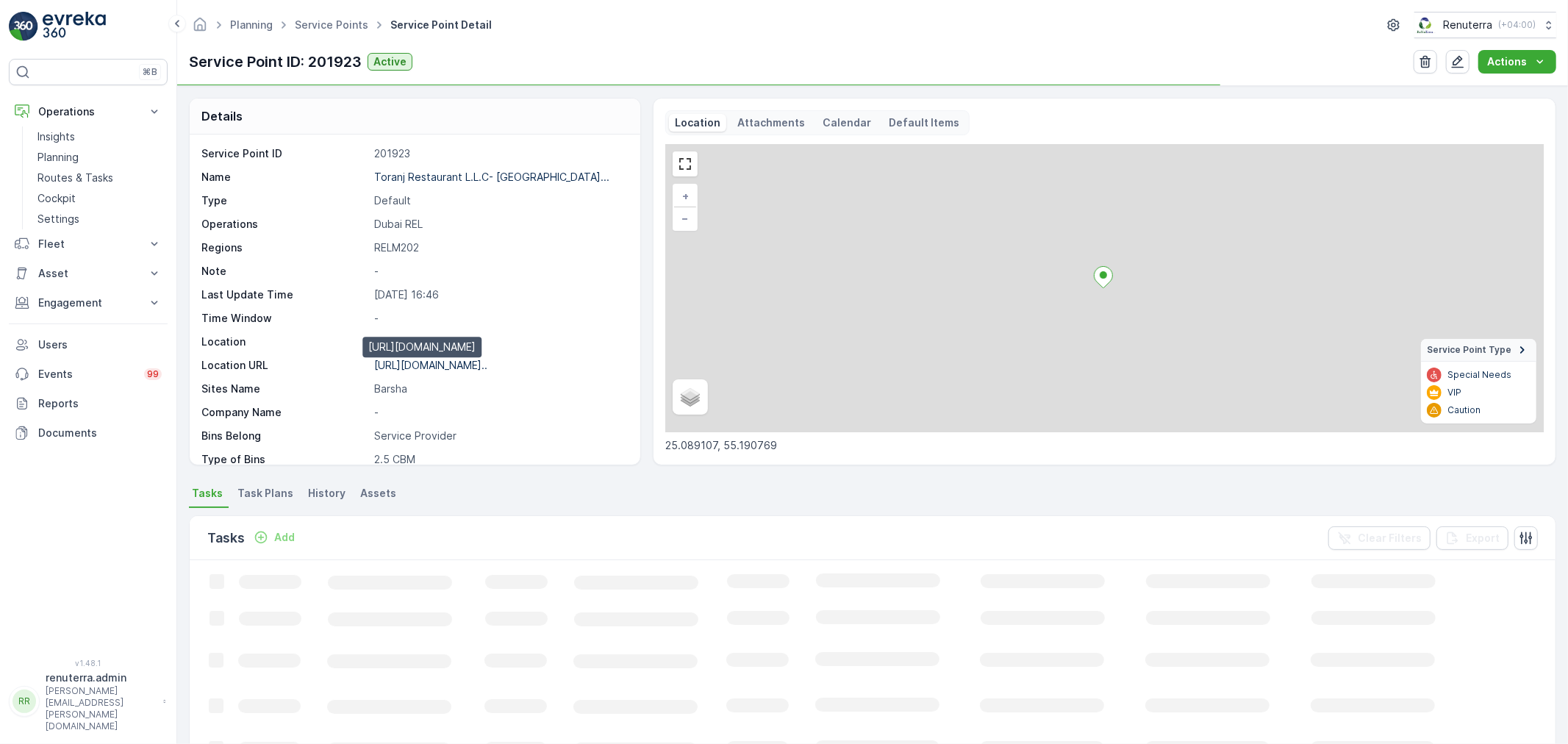
click at [425, 359] on p "https://maps.app.goo.gl/MQQuQF..." at bounding box center [430, 365] width 113 height 12
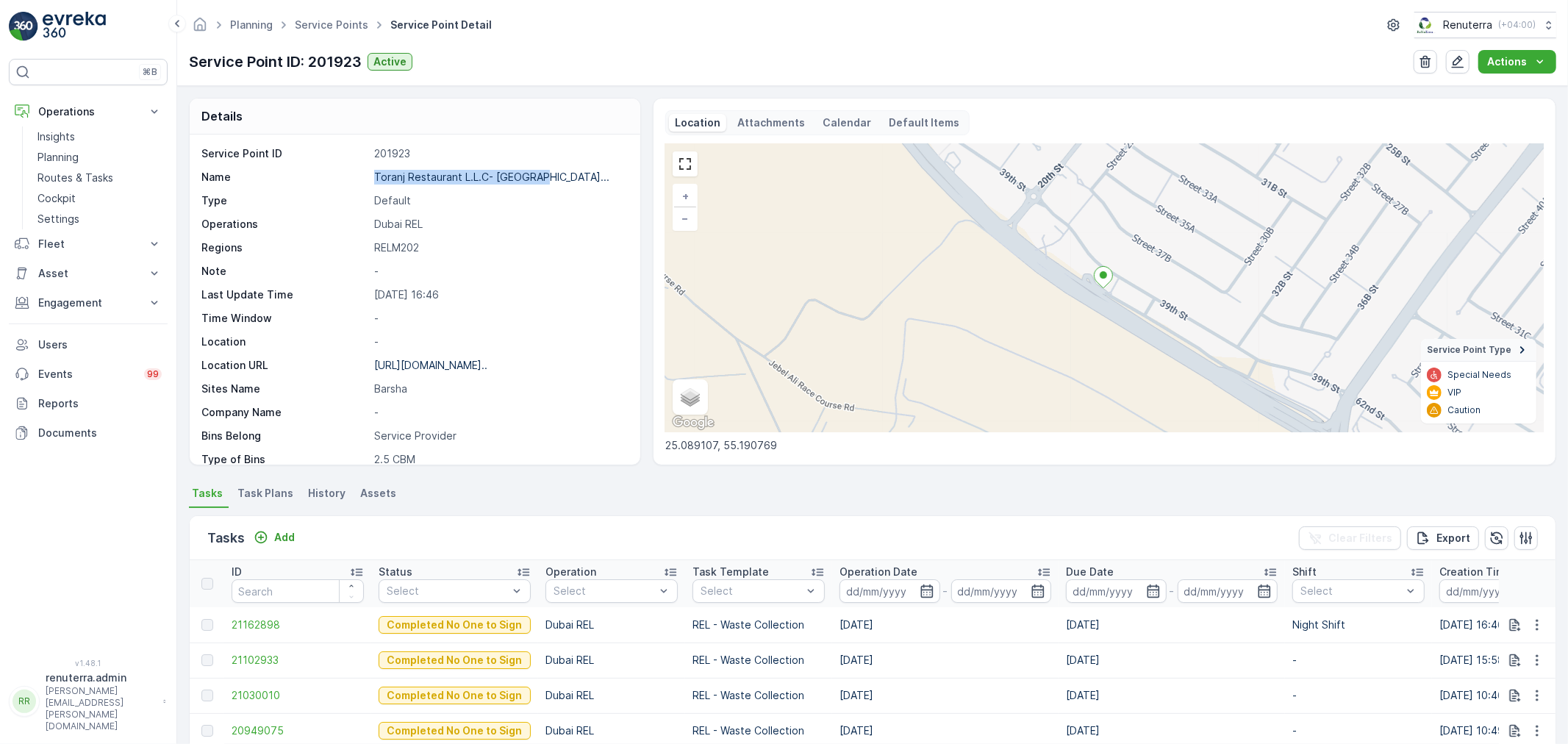
drag, startPoint x: 364, startPoint y: 179, endPoint x: 534, endPoint y: 178, distance: 170.0
click at [534, 178] on div "Name Toranj Restaurant L.L.C- Dubai..." at bounding box center [413, 178] width 424 height 15
copy div "Toranj Restaurant L.L.C- Dubai..."
click at [331, 26] on link "Service Points" at bounding box center [331, 24] width 73 height 12
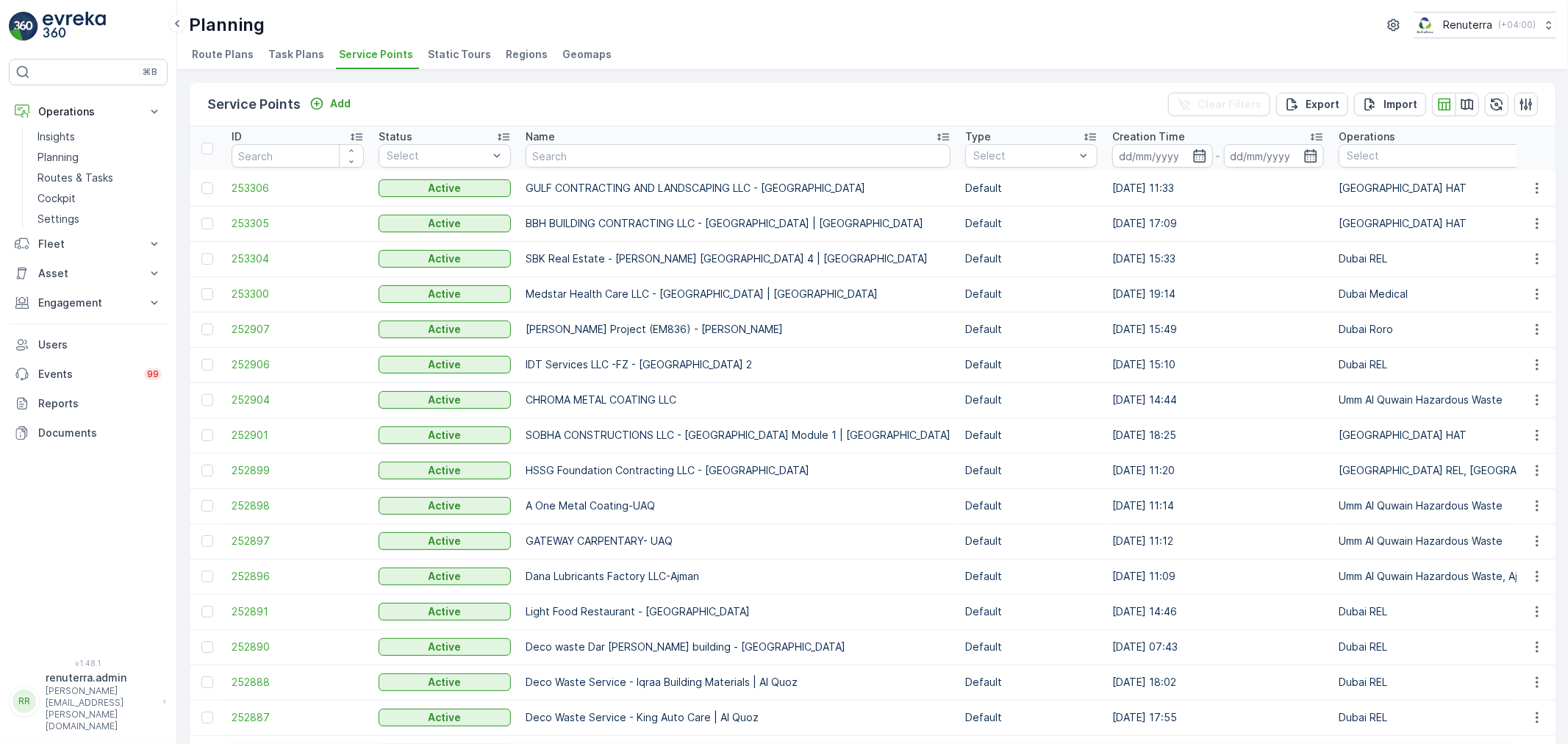
click at [605, 149] on input "text" at bounding box center [738, 156] width 425 height 23
type input "maje"
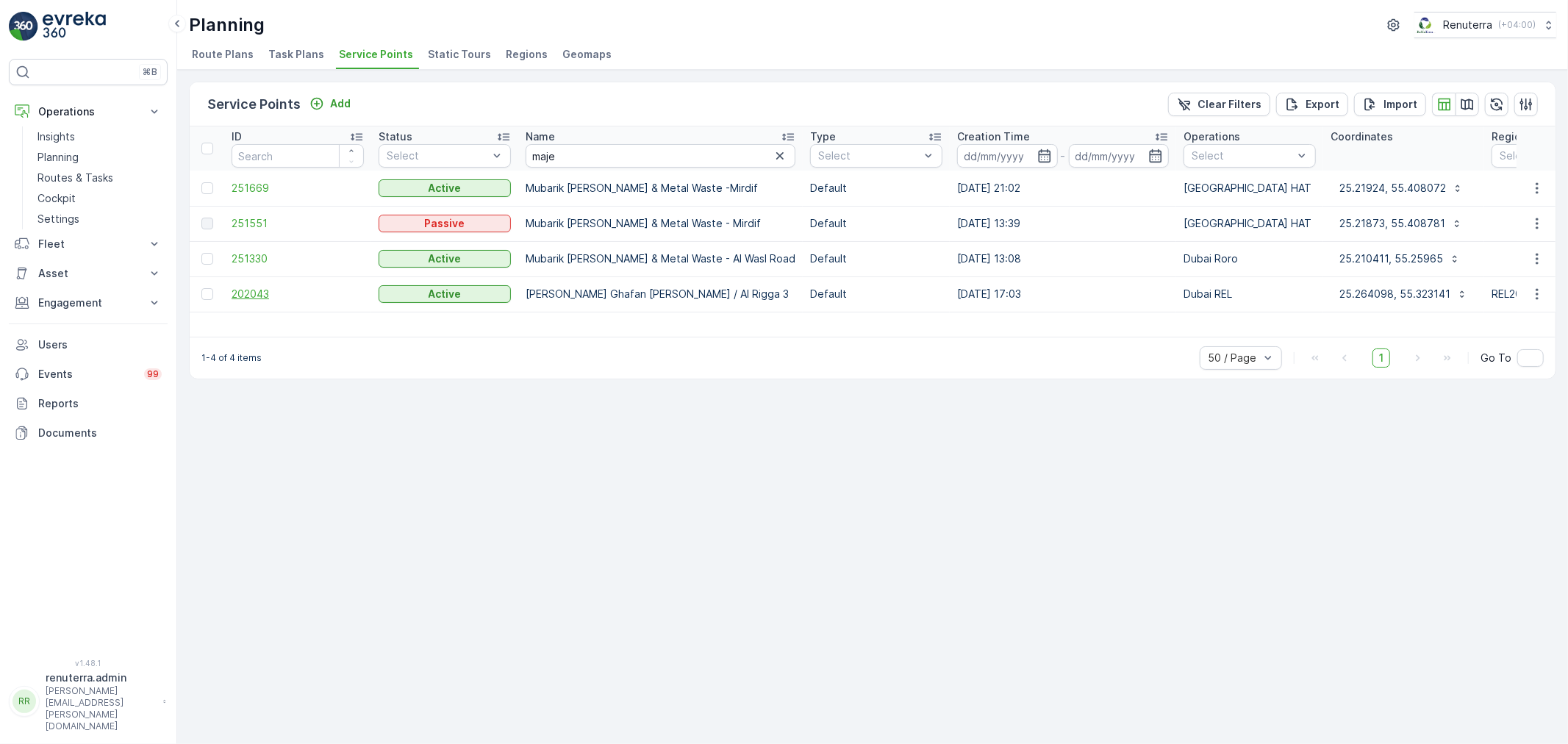
click at [285, 292] on span "202043" at bounding box center [298, 294] width 132 height 15
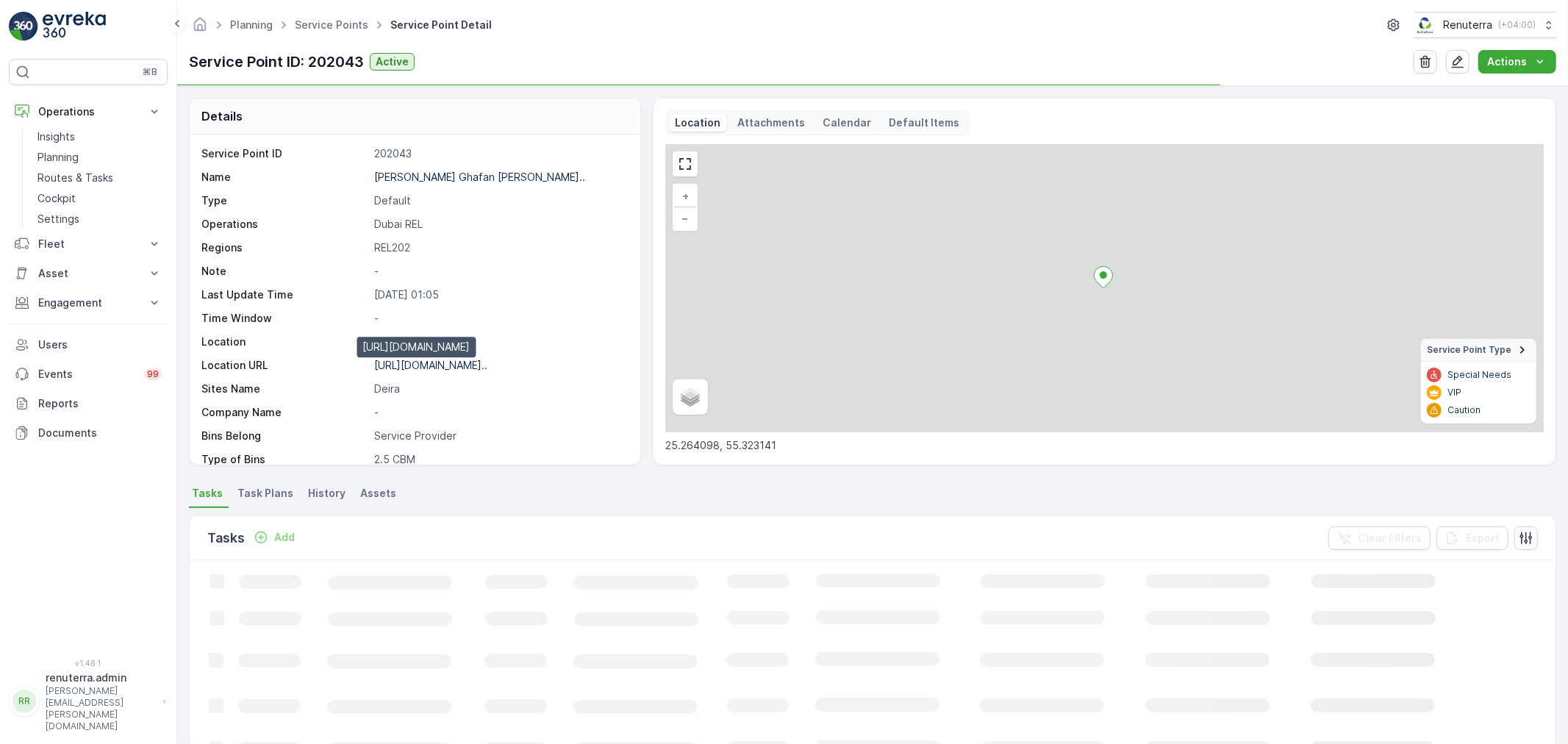
click at [413, 368] on p "https://maps.app.goo.gl/nRnvfa..." at bounding box center [430, 365] width 113 height 12
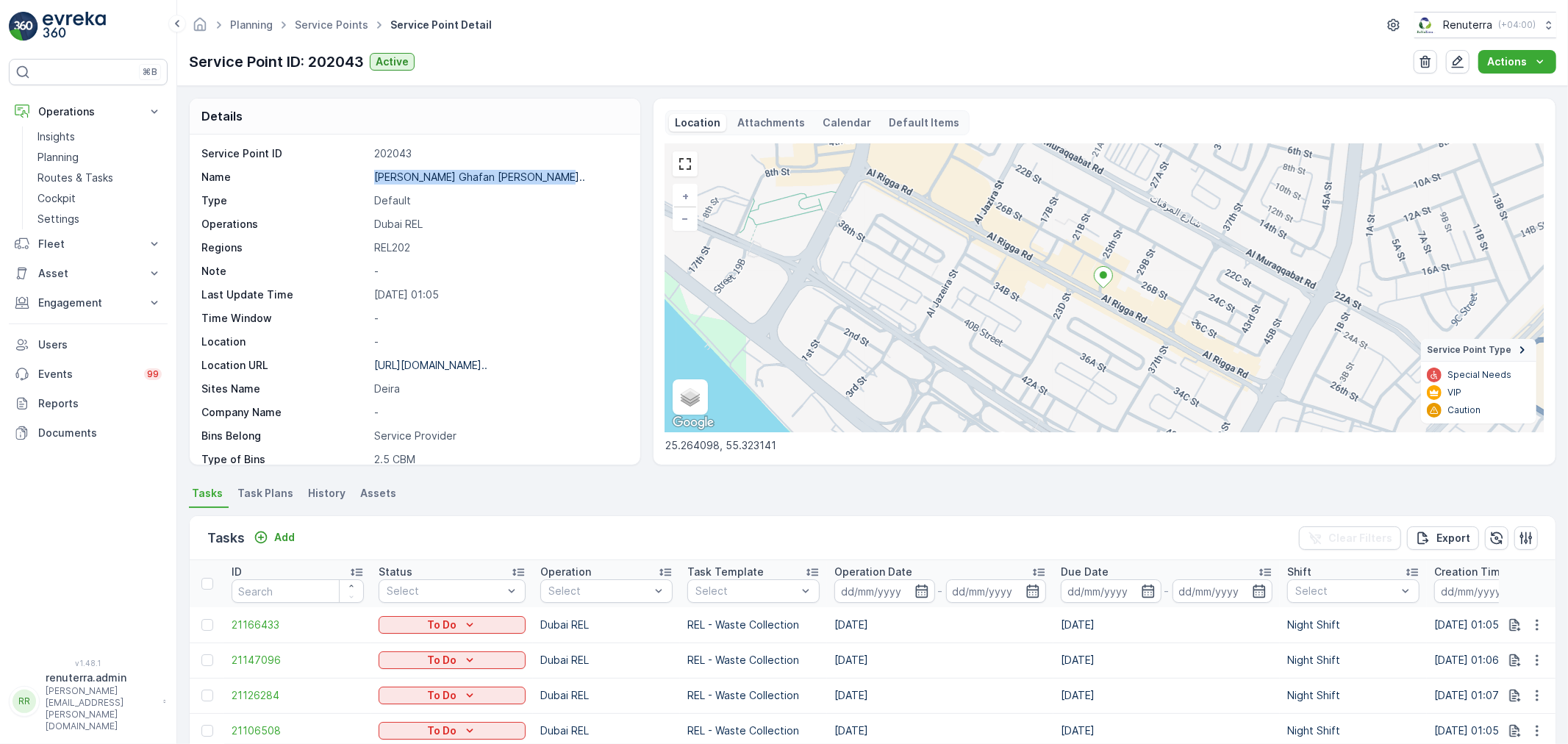
drag, startPoint x: 402, startPoint y: 173, endPoint x: 576, endPoint y: 177, distance: 174.0
click at [576, 177] on div "Name Abdul Majeed Ghafan Mohammed A..." at bounding box center [413, 178] width 424 height 15
copy div "Abdul Majeed Ghafan Mohammed A..."
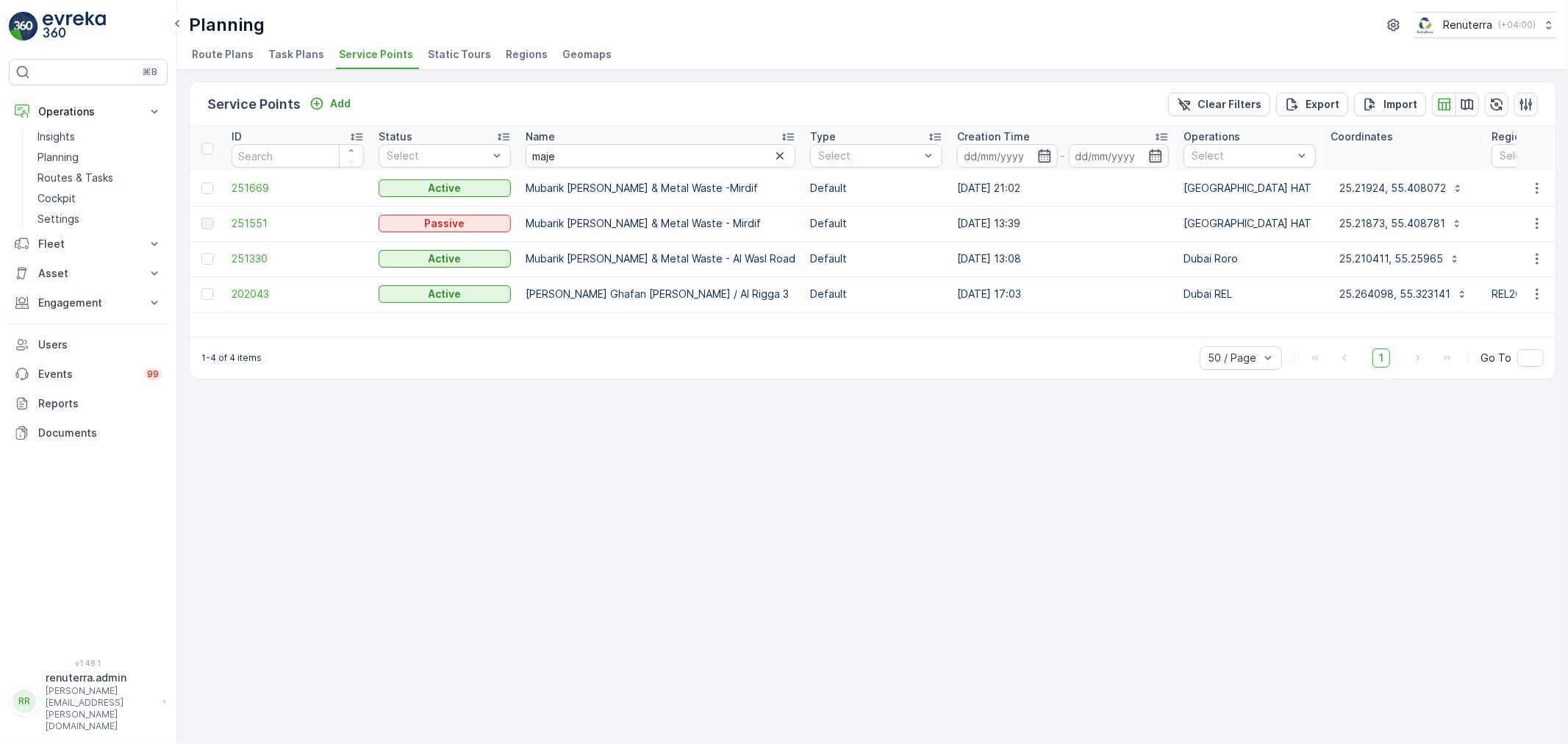
drag, startPoint x: 530, startPoint y: 292, endPoint x: 811, endPoint y: 296, distance: 281.0
click at [803, 296] on td "Abdul Majeed Ghafan Mohammed Alshamsi / Al Rigga 3" at bounding box center [661, 294] width 285 height 36
copy td "Abdul Majeed Ghafan Mohammed Alshamsi / Al Rigga 3"
drag, startPoint x: 567, startPoint y: 159, endPoint x: 415, endPoint y: 159, distance: 152.0
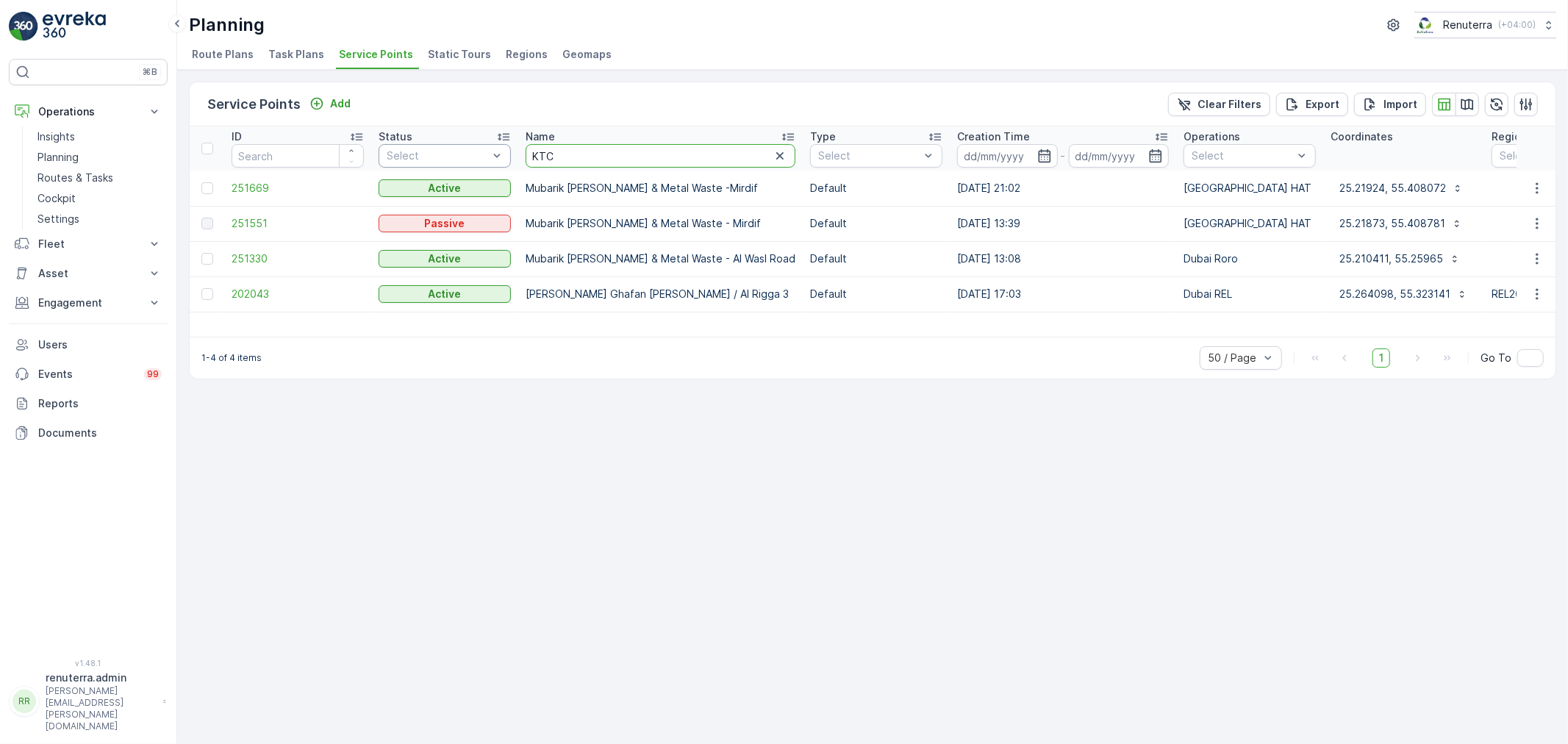
type input "KTC"
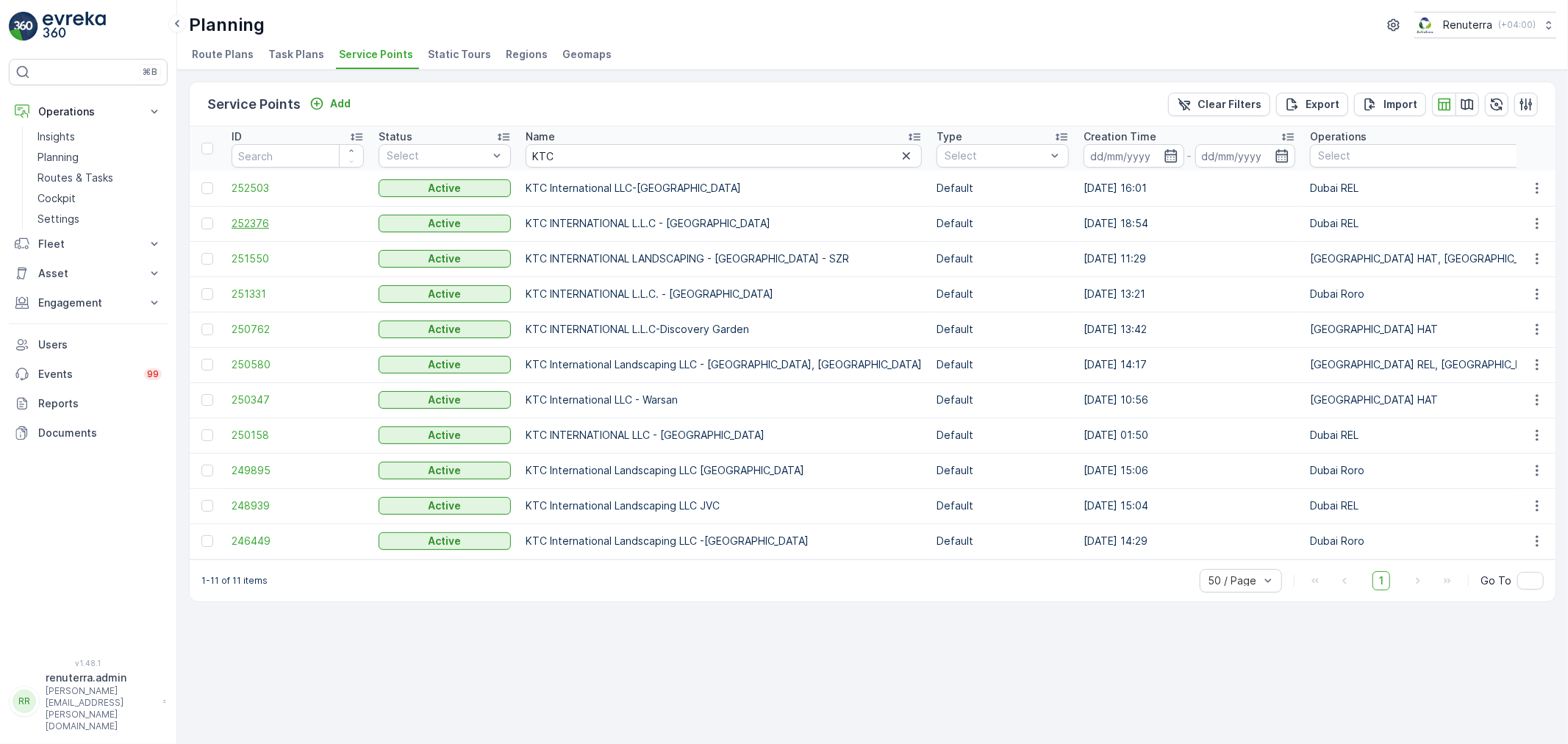
click at [312, 225] on span "252376" at bounding box center [298, 224] width 132 height 15
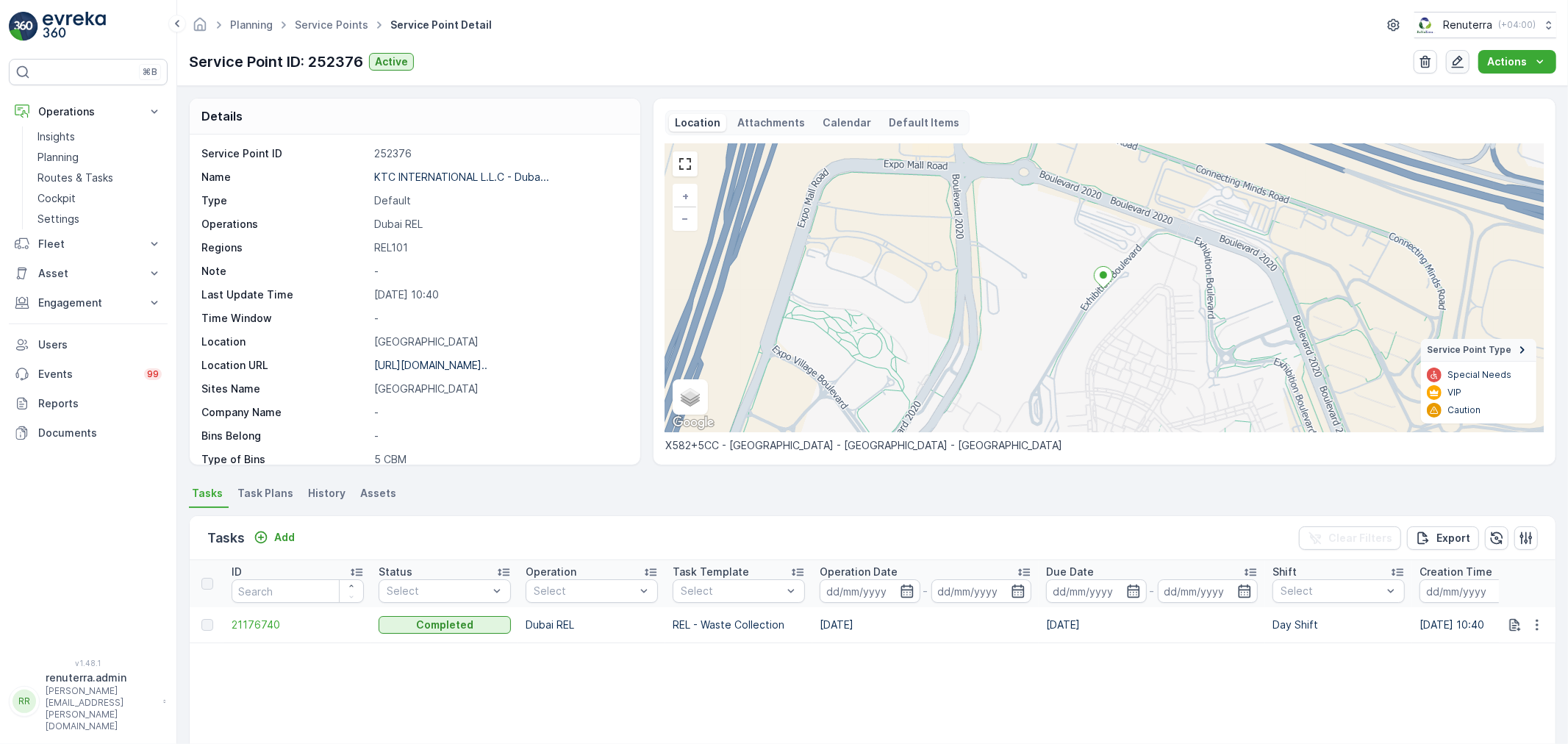
click at [1452, 68] on icon "button" at bounding box center [1458, 62] width 15 height 15
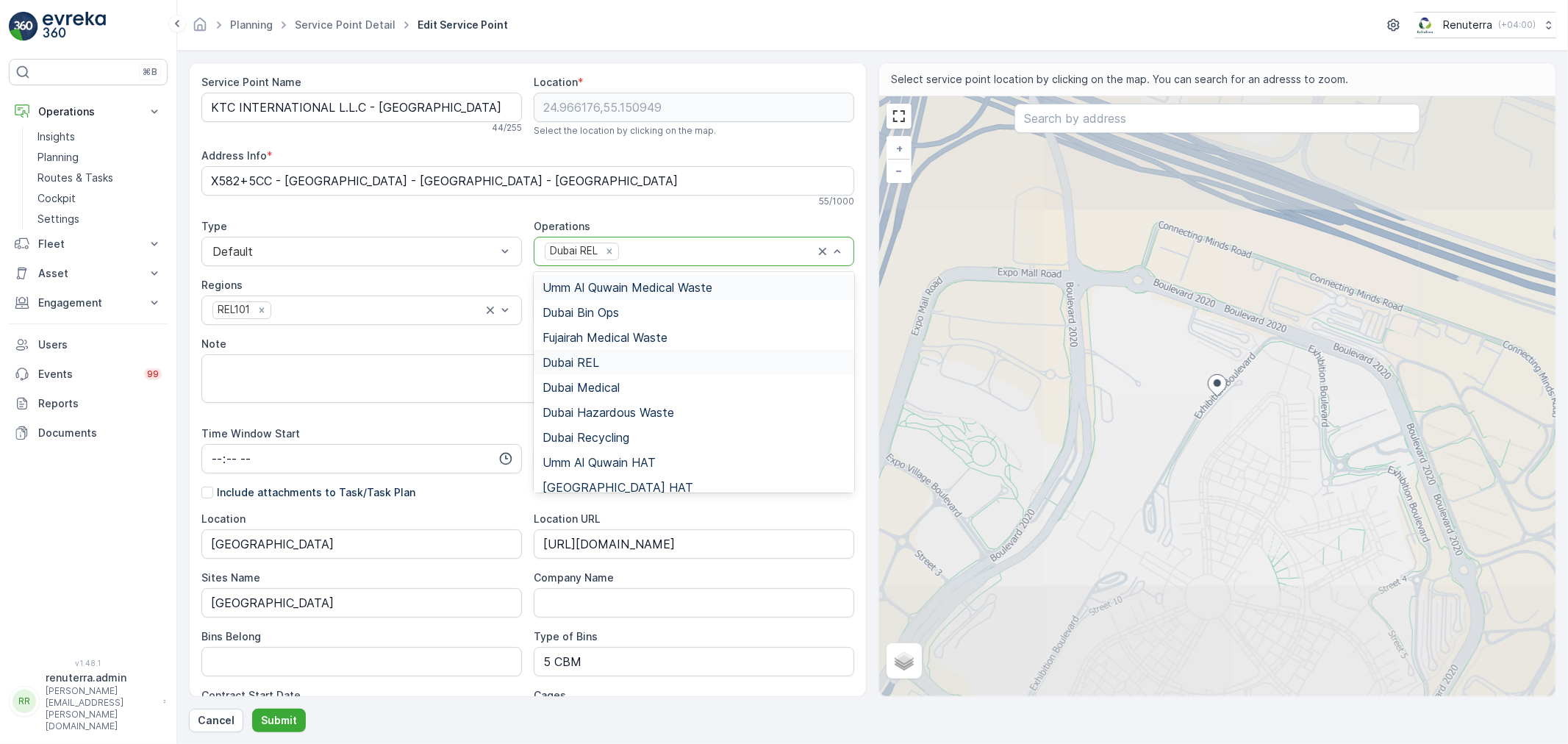
click at [700, 263] on div "Dubai REL" at bounding box center [694, 252] width 320 height 30
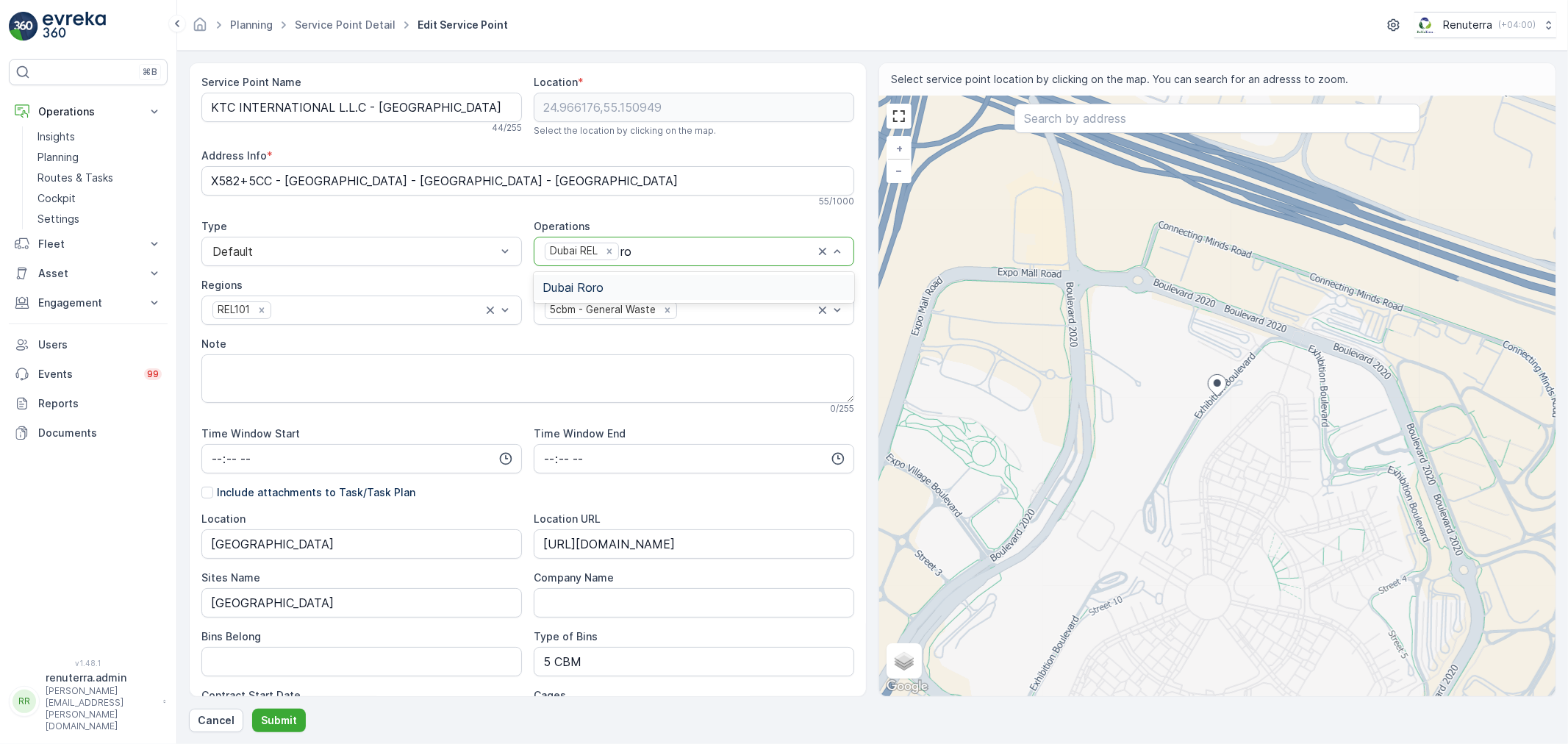
type input "ror"
click at [627, 278] on div "Dubai Roro" at bounding box center [694, 287] width 320 height 25
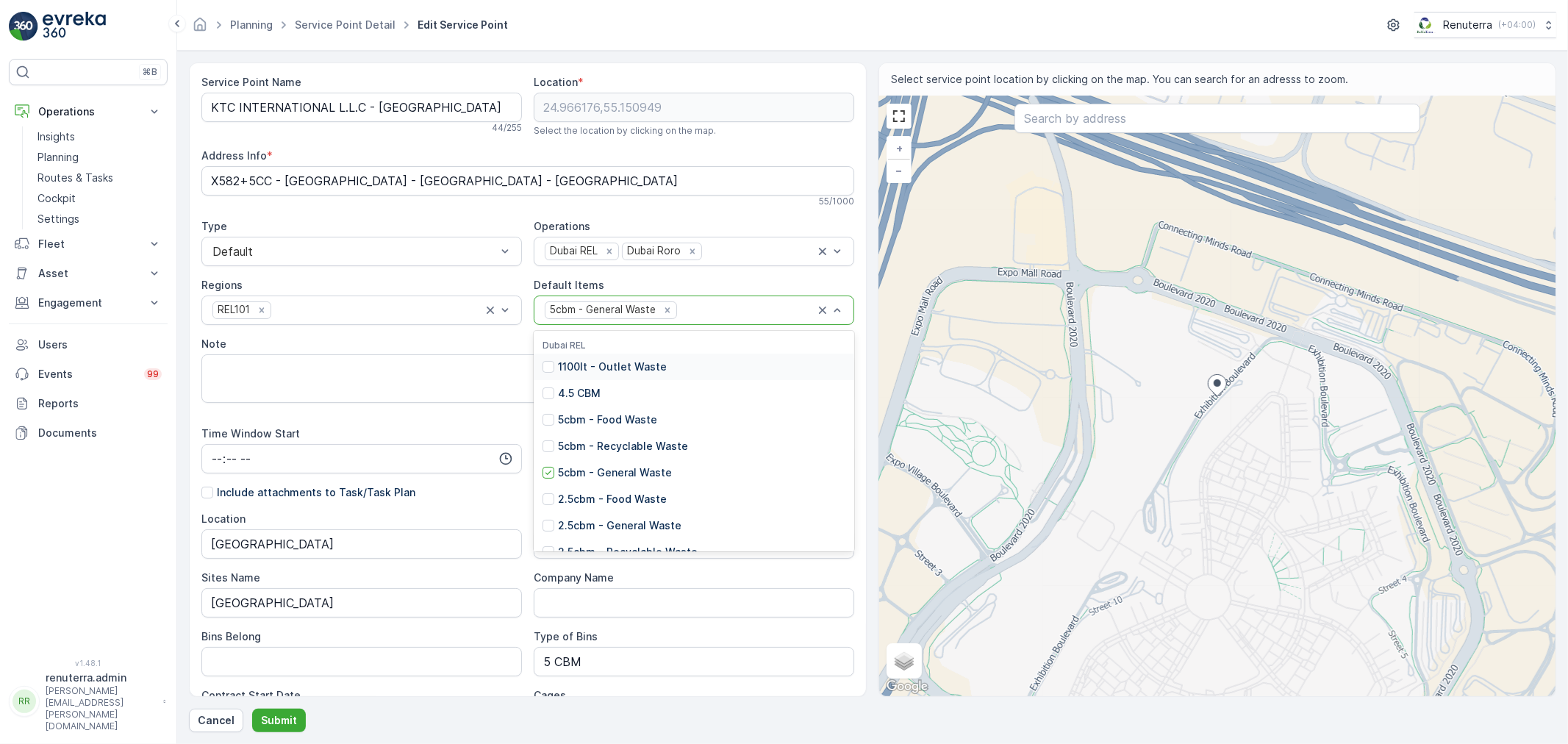
click at [699, 307] on div at bounding box center [747, 310] width 137 height 13
type input "20"
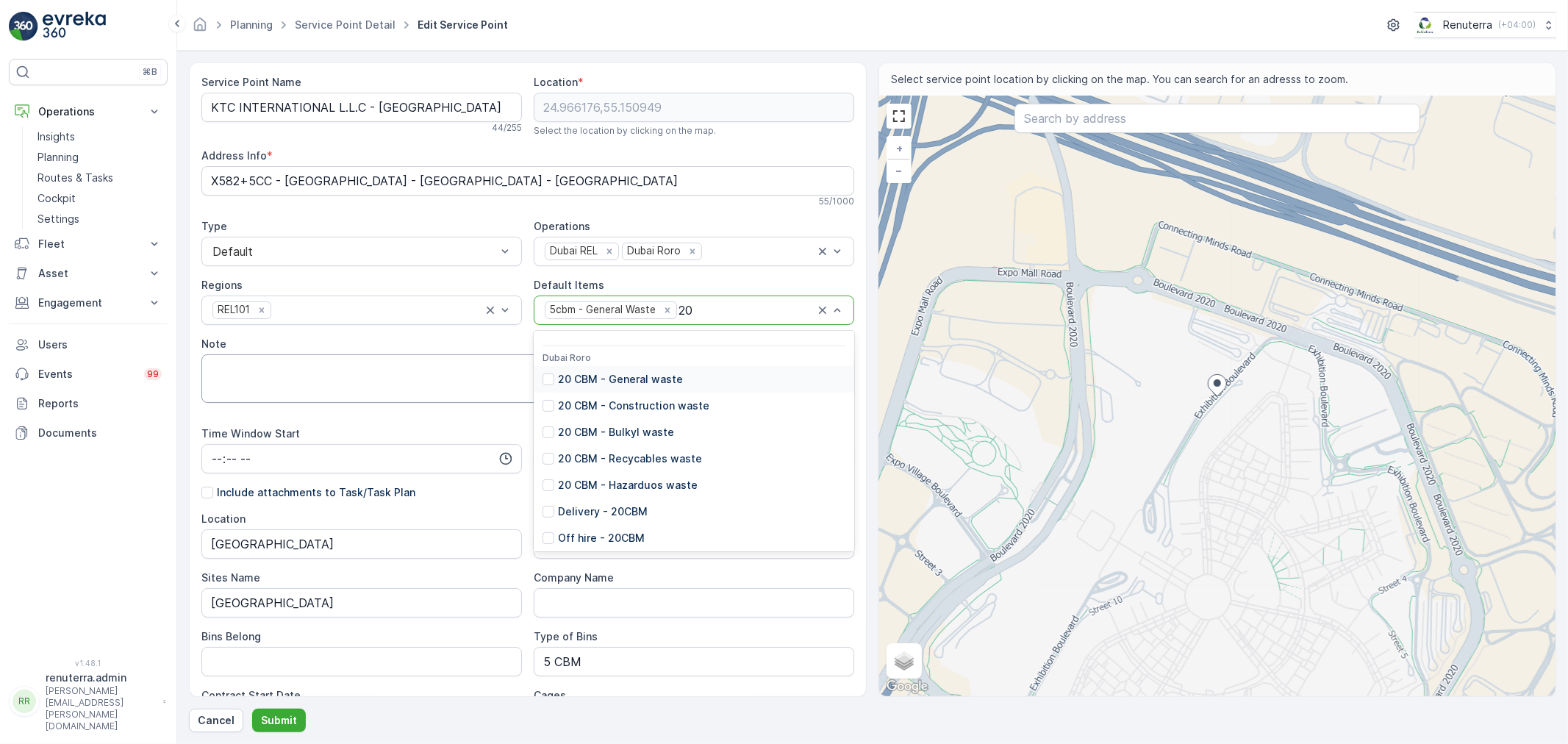
click at [662, 383] on p "20 CBM - General waste" at bounding box center [620, 380] width 125 height 15
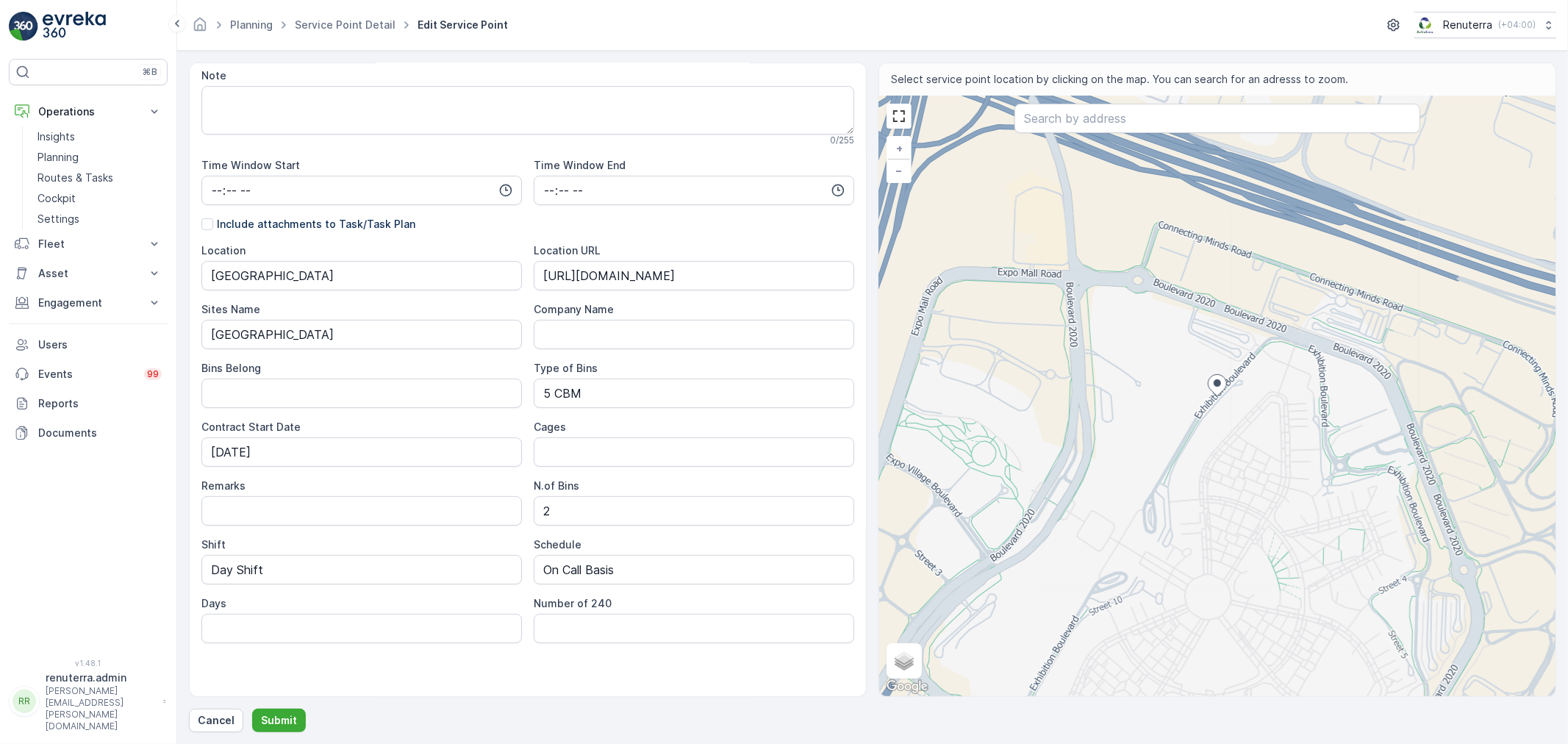
scroll to position [287, 0]
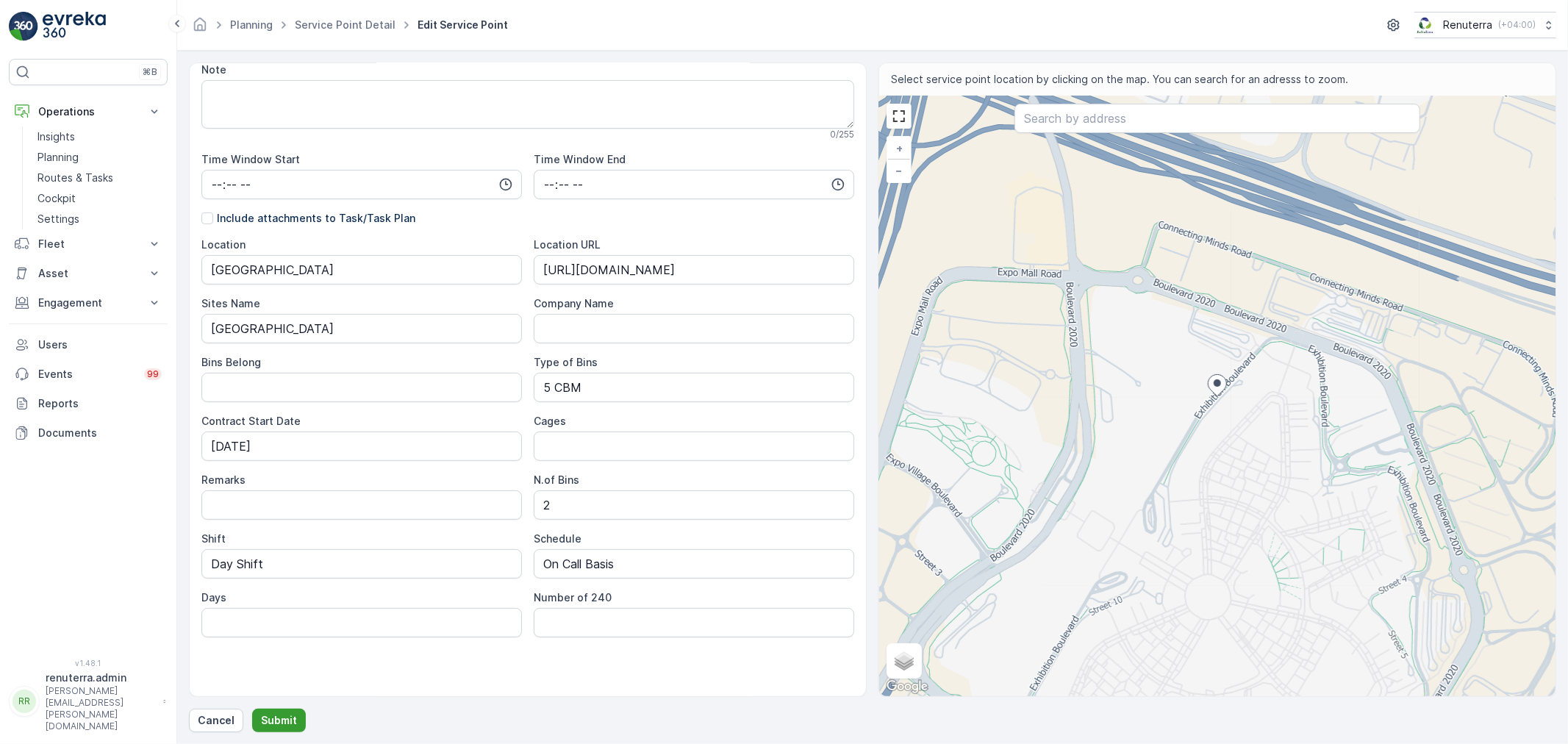
drag, startPoint x: 277, startPoint y: 719, endPoint x: 265, endPoint y: 715, distance: 12.6
click at [273, 715] on p "Submit" at bounding box center [279, 721] width 36 height 15
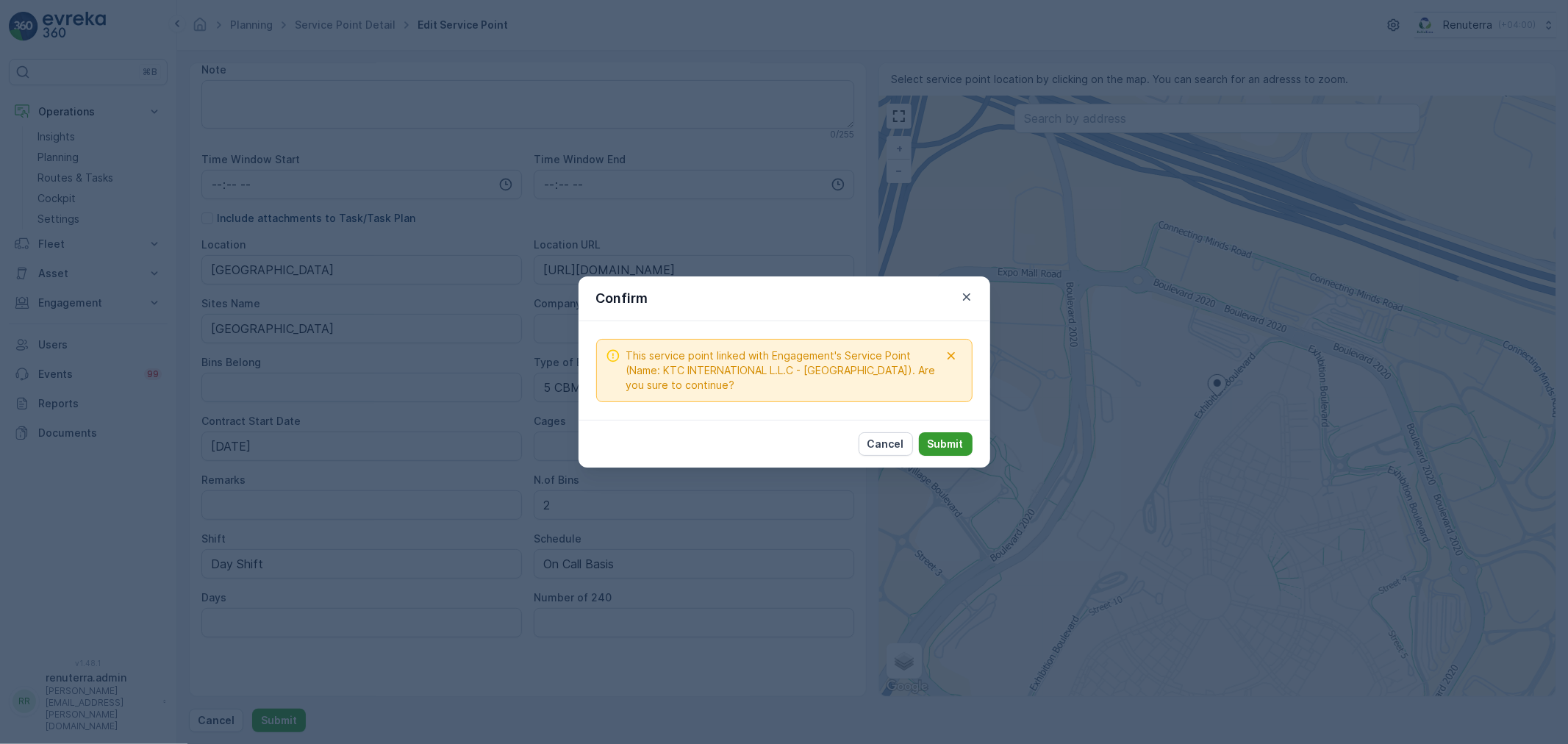
drag, startPoint x: 943, startPoint y: 446, endPoint x: 931, endPoint y: 446, distance: 12.0
click at [931, 446] on p "Submit" at bounding box center [946, 444] width 36 height 15
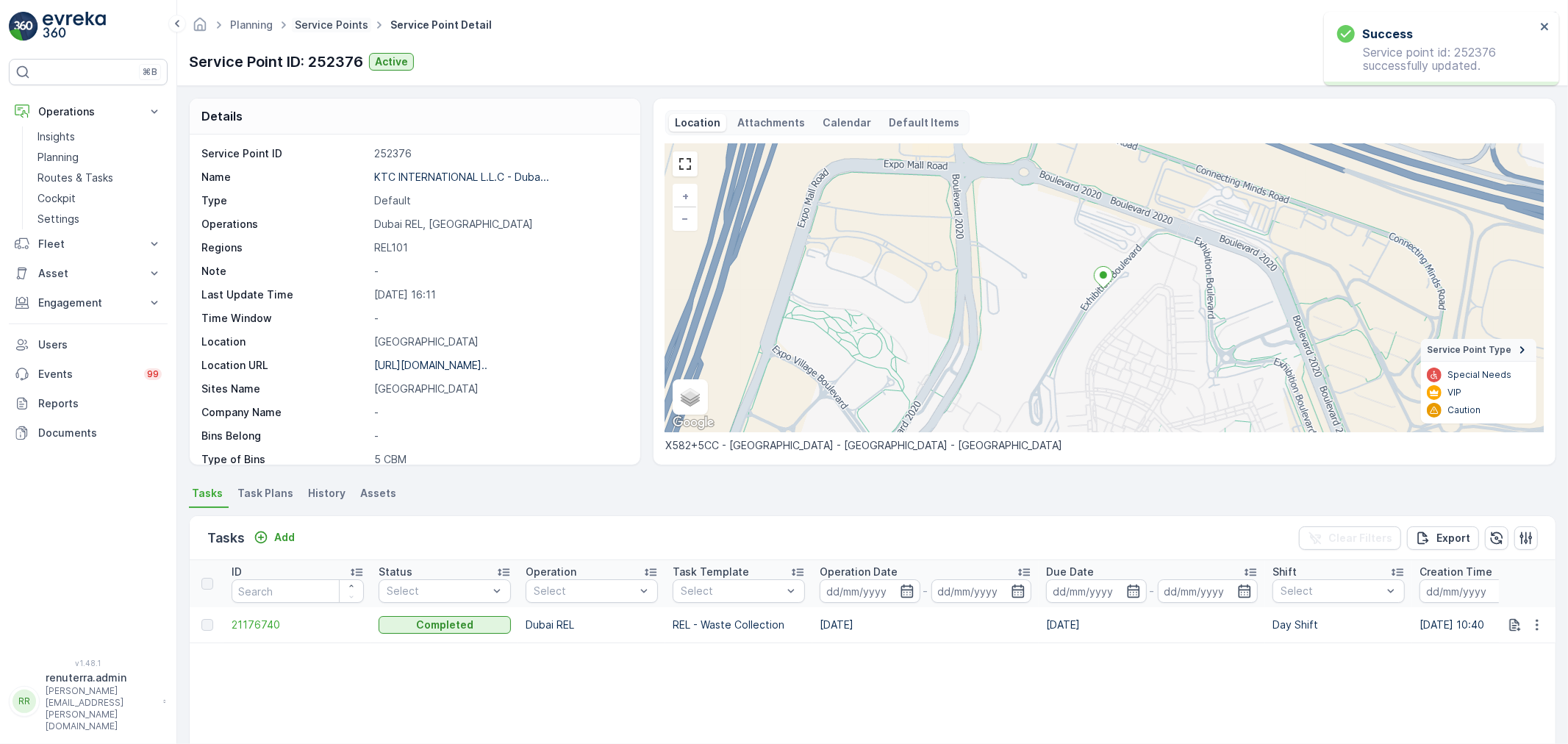
click at [346, 20] on link "Service Points" at bounding box center [331, 24] width 73 height 12
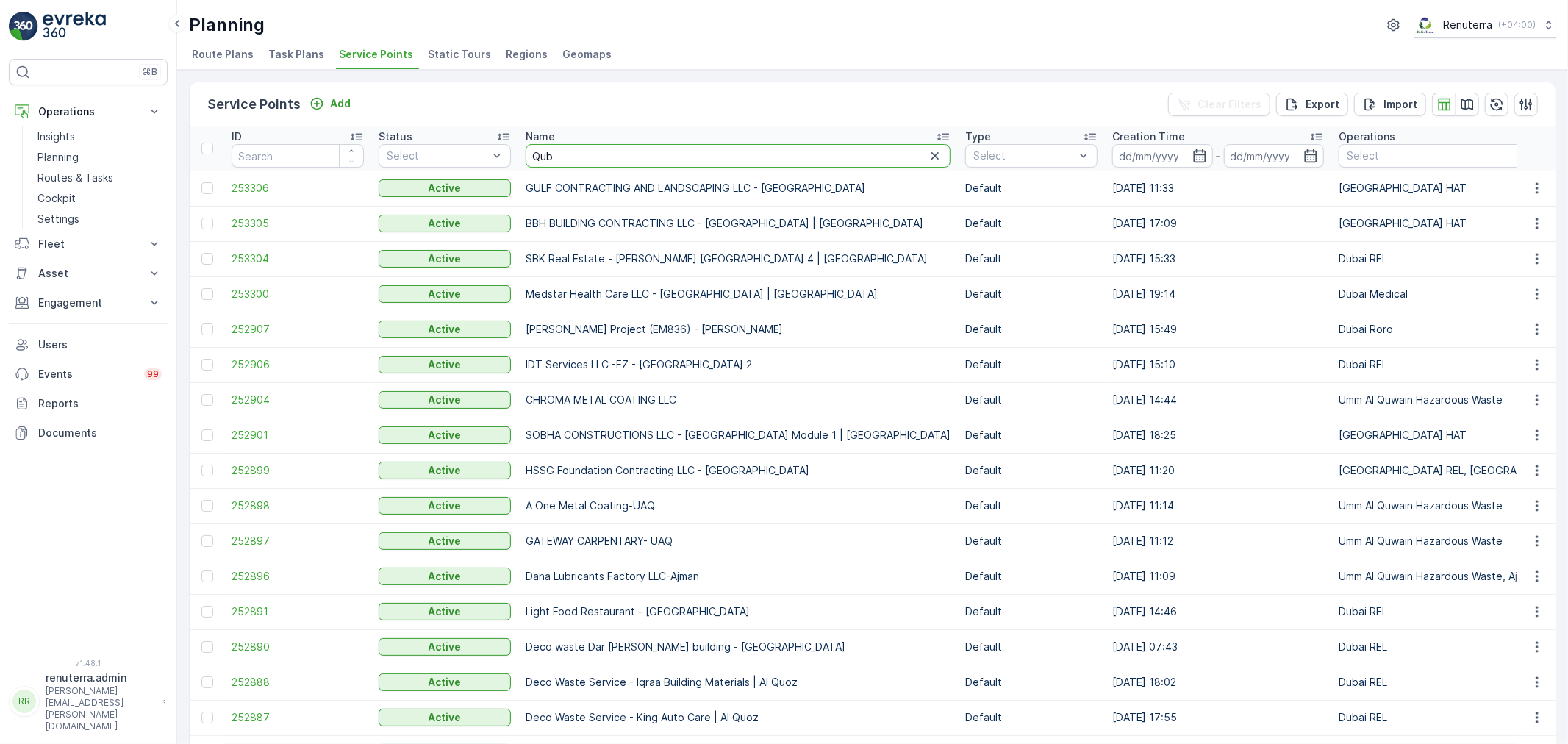
type input "Qube"
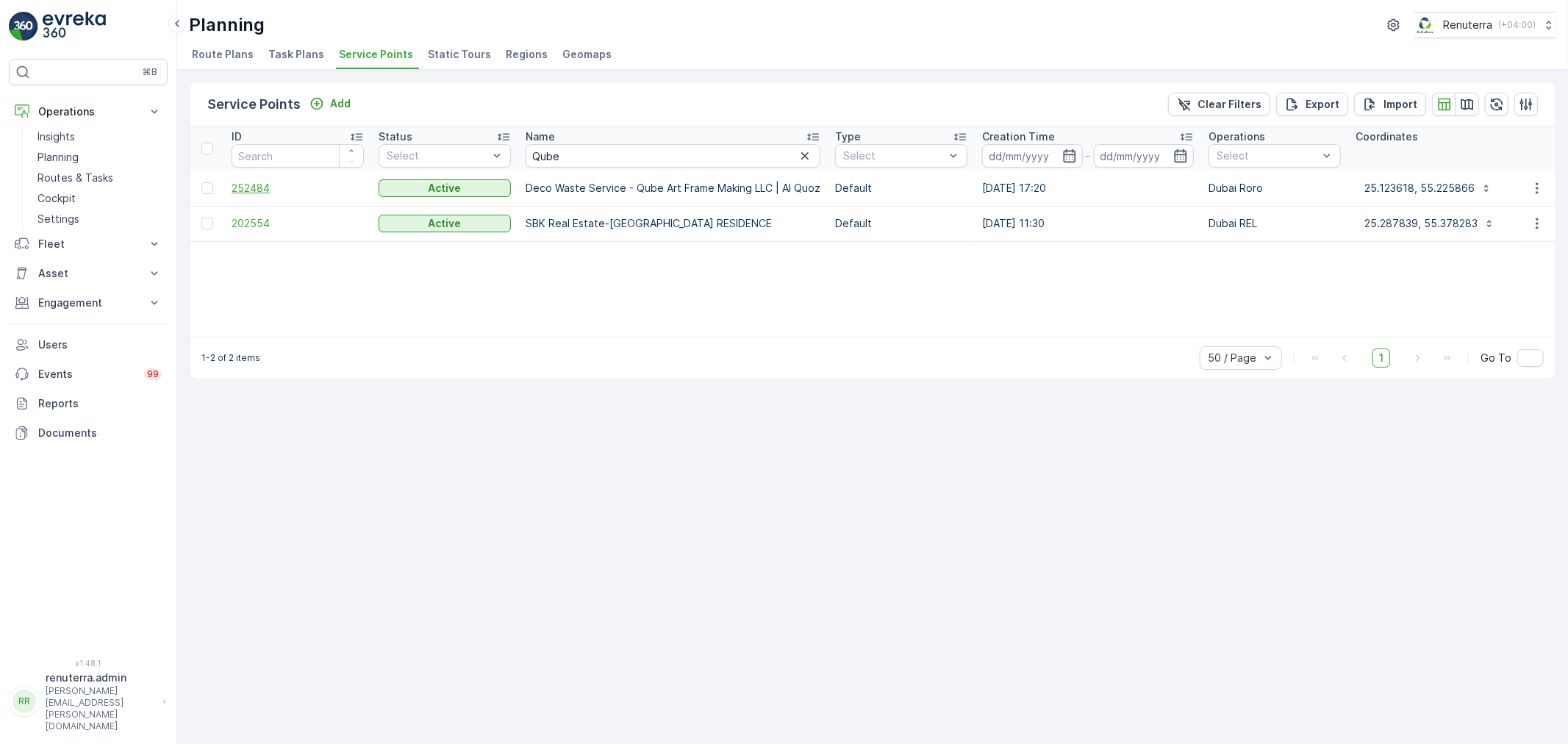
click at [252, 192] on span "252484" at bounding box center [298, 188] width 132 height 15
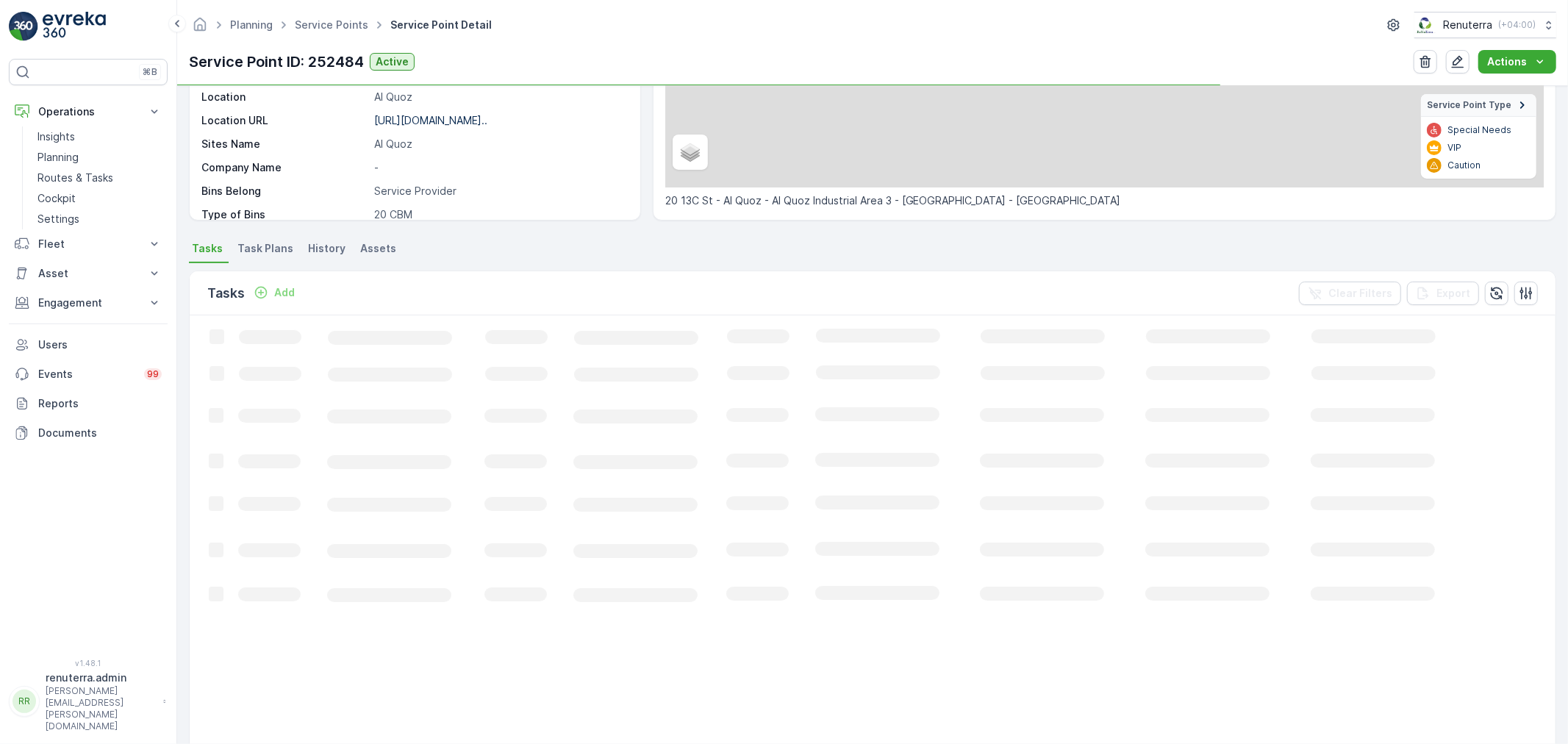
scroll to position [245, 0]
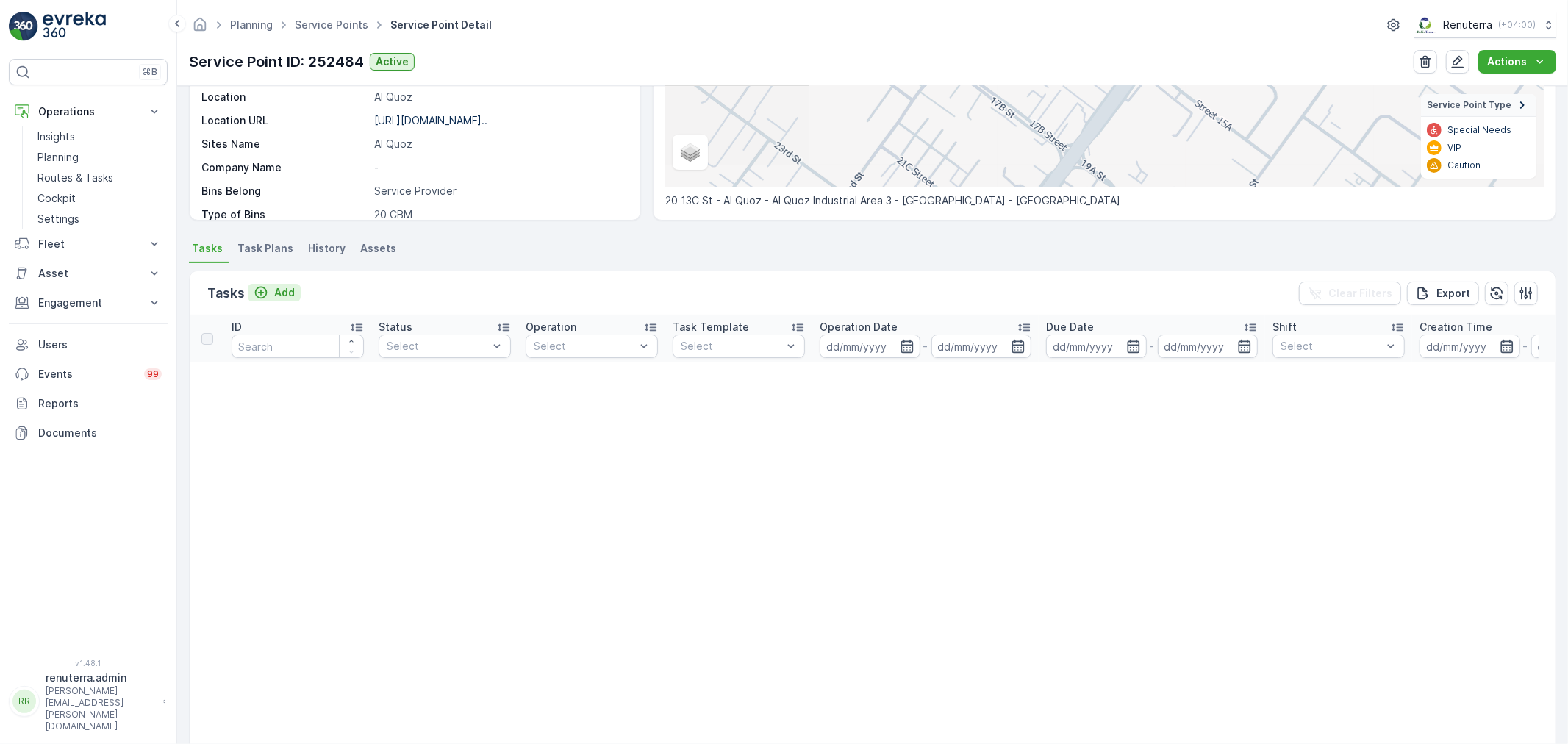
click at [274, 296] on p "Add" at bounding box center [284, 293] width 21 height 15
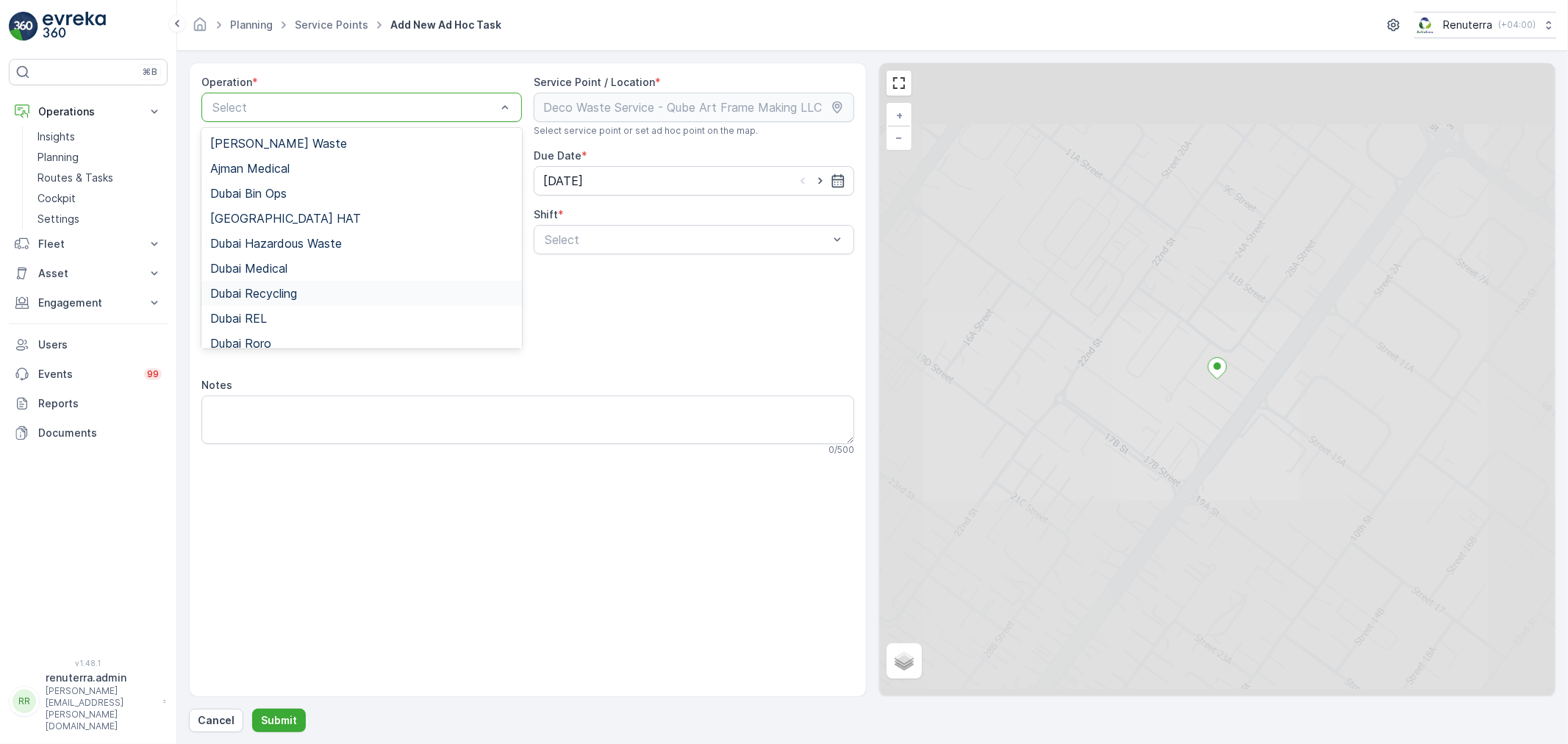
scroll to position [82, 0]
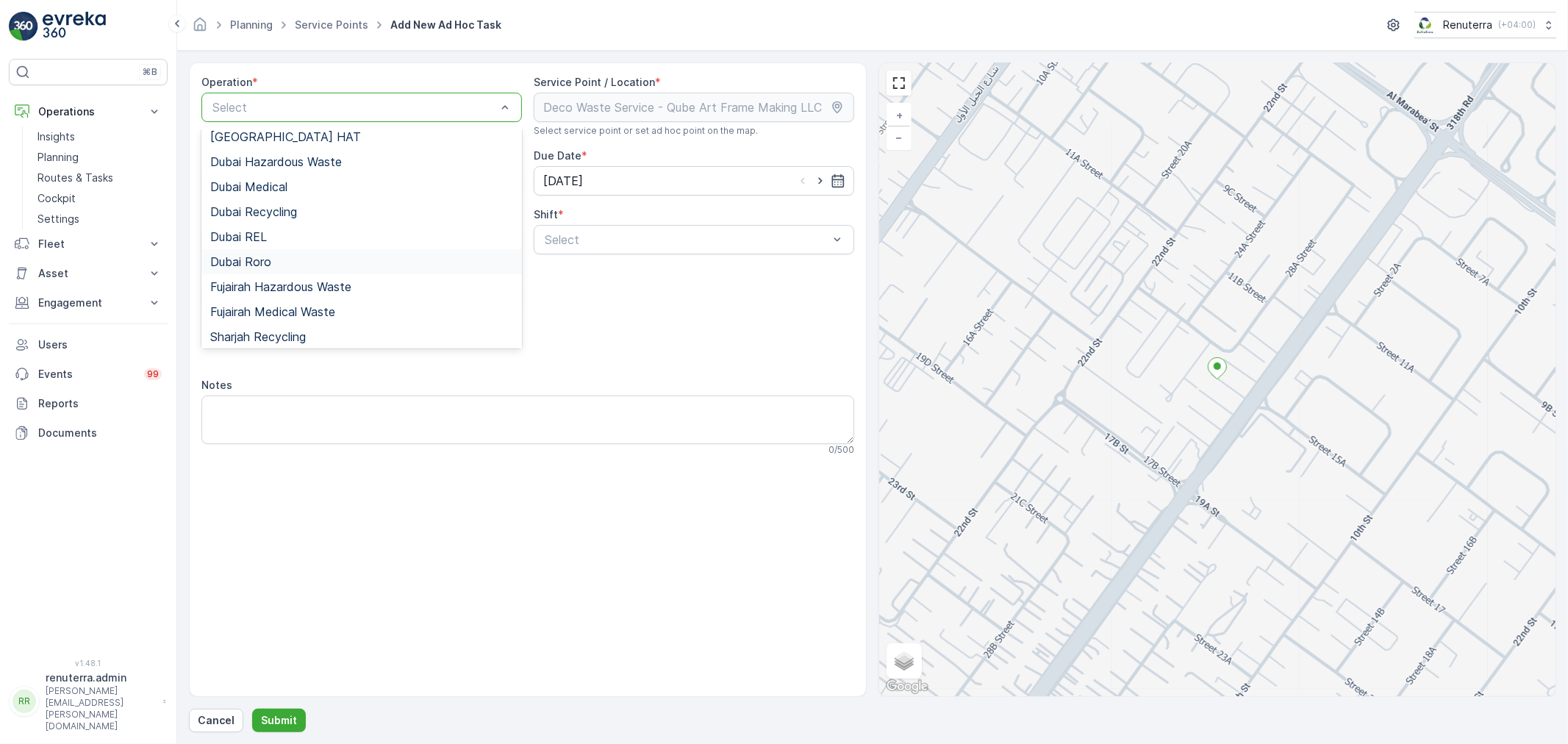
click at [271, 258] on span "Dubai Roro" at bounding box center [241, 262] width 61 height 13
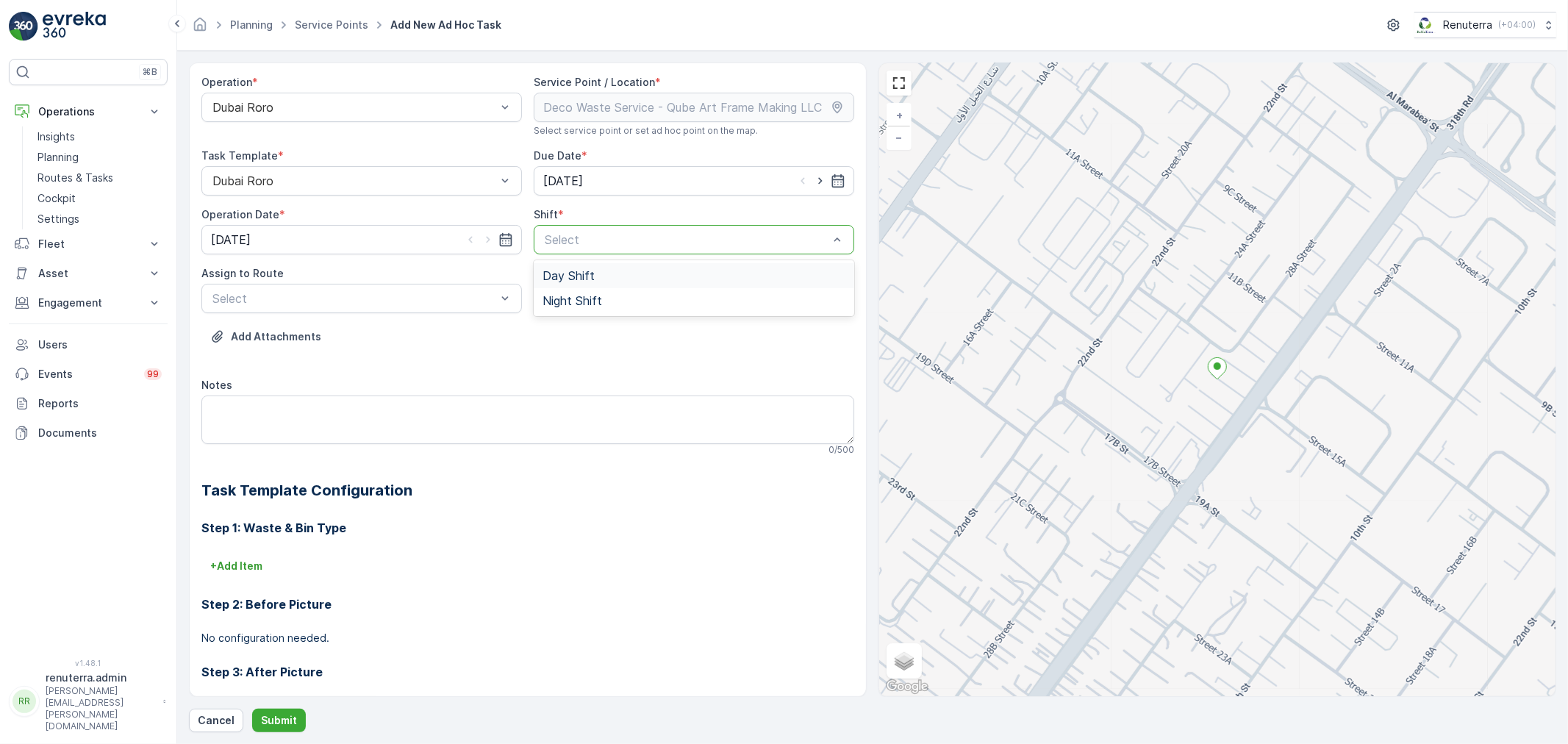
click at [546, 278] on span "Day Shift" at bounding box center [568, 276] width 52 height 13
click at [820, 184] on icon "button" at bounding box center [821, 181] width 15 height 15
type input "24.08.2025"
click at [487, 245] on icon "button" at bounding box center [488, 239] width 15 height 15
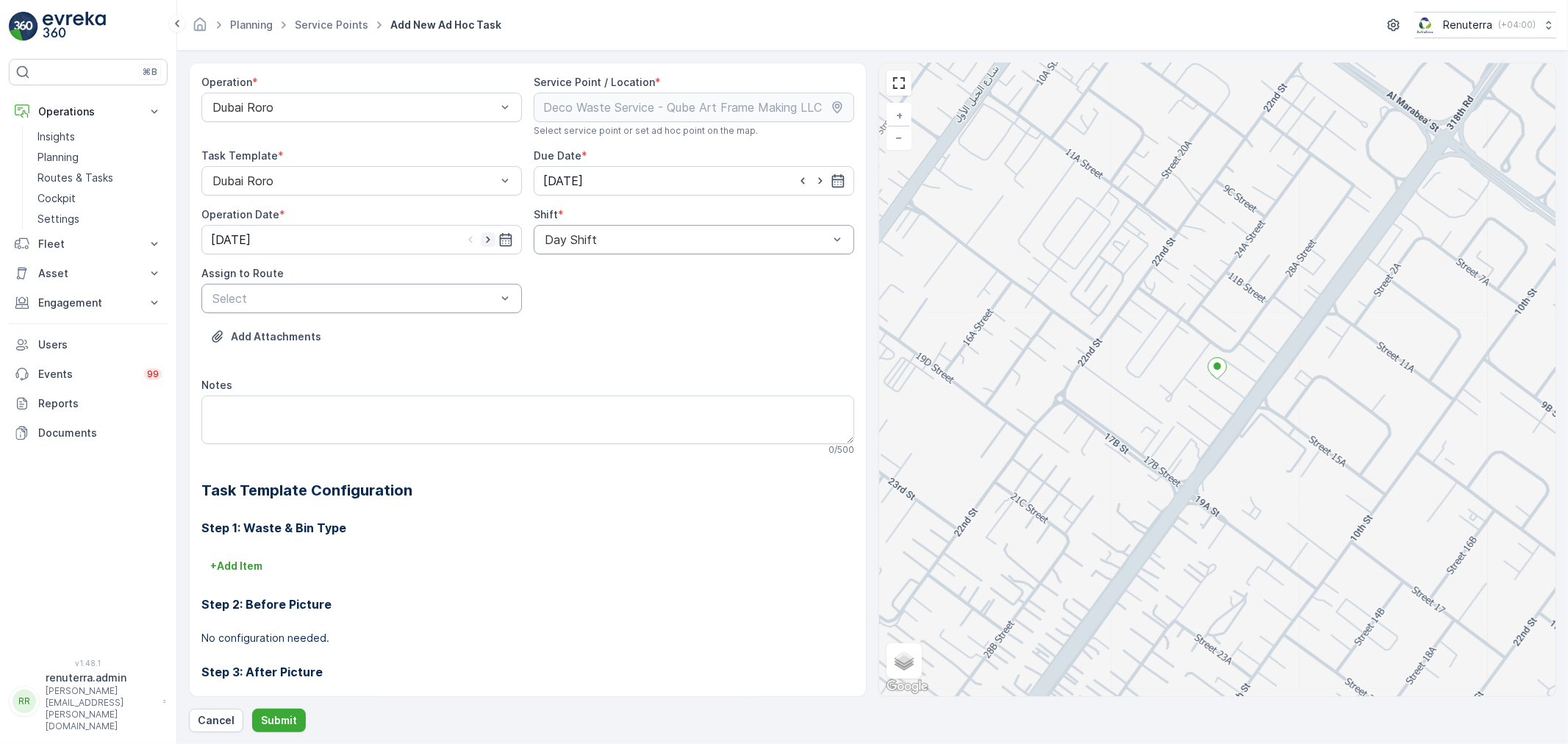
type input "24.08.2025"
click at [481, 276] on div "Assign to Route" at bounding box center [362, 273] width 320 height 15
click at [471, 302] on div at bounding box center [354, 299] width 287 height 13
type input "2"
type input "101"
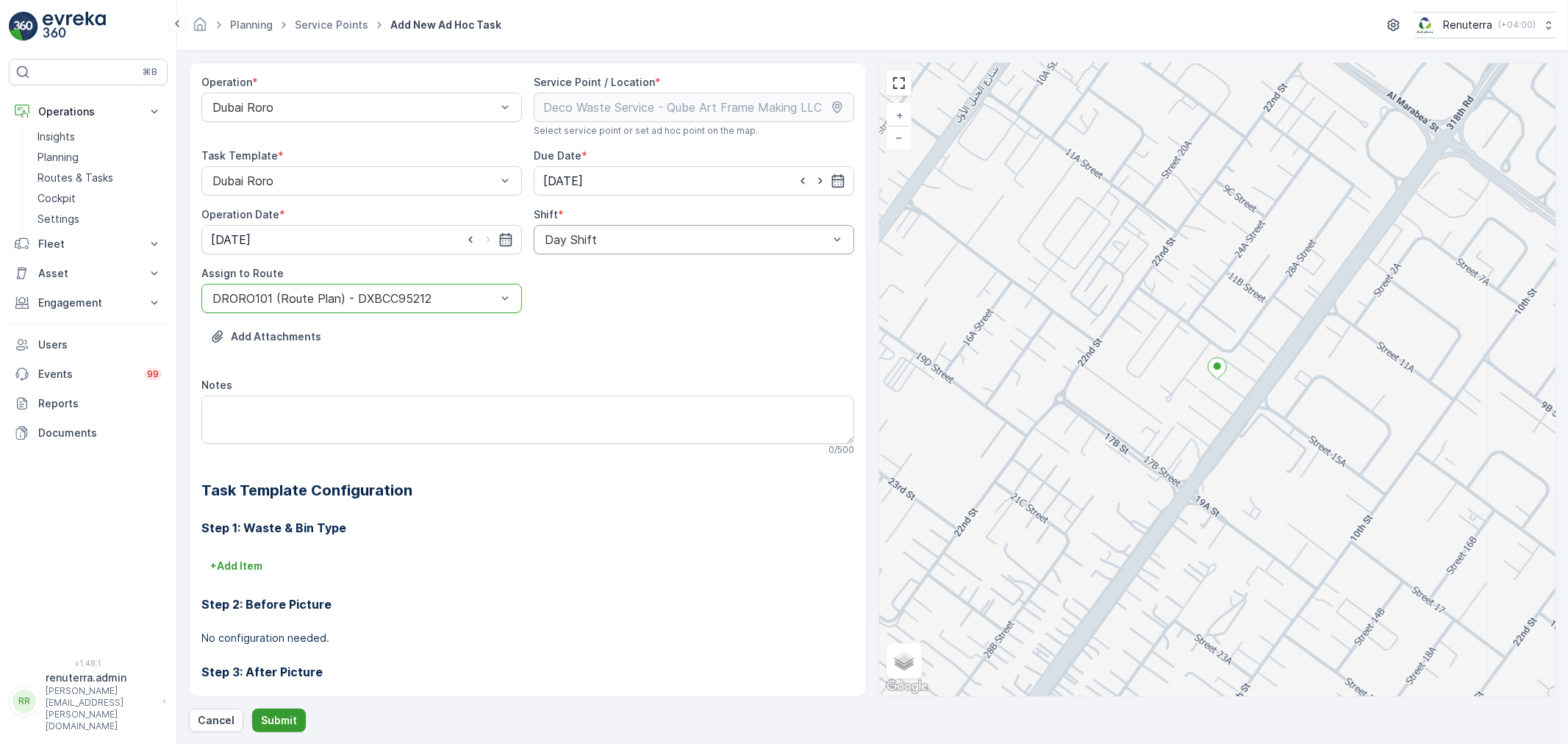
click at [283, 721] on p "Submit" at bounding box center [279, 721] width 36 height 15
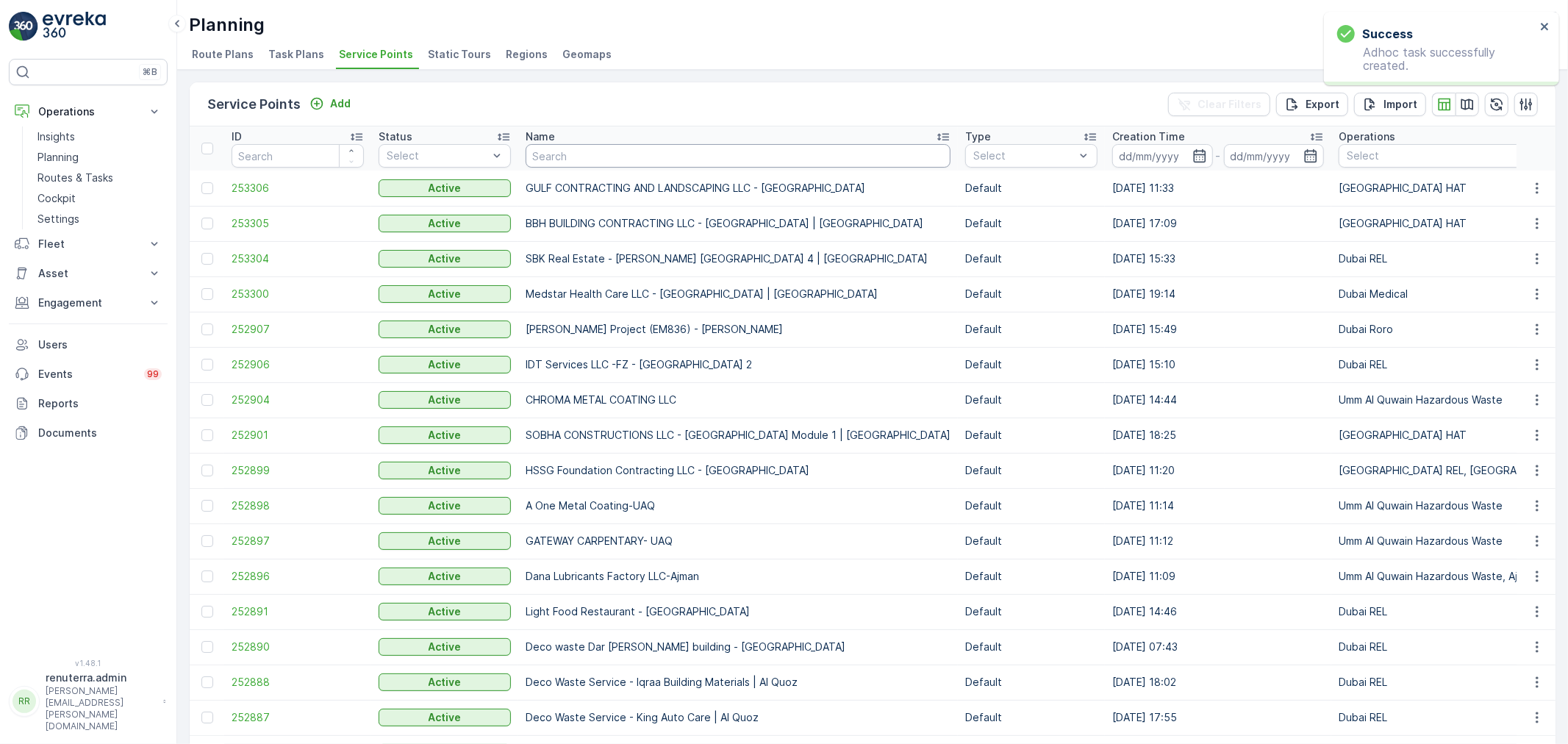
click at [567, 163] on input "text" at bounding box center [738, 156] width 425 height 23
type input "Henka"
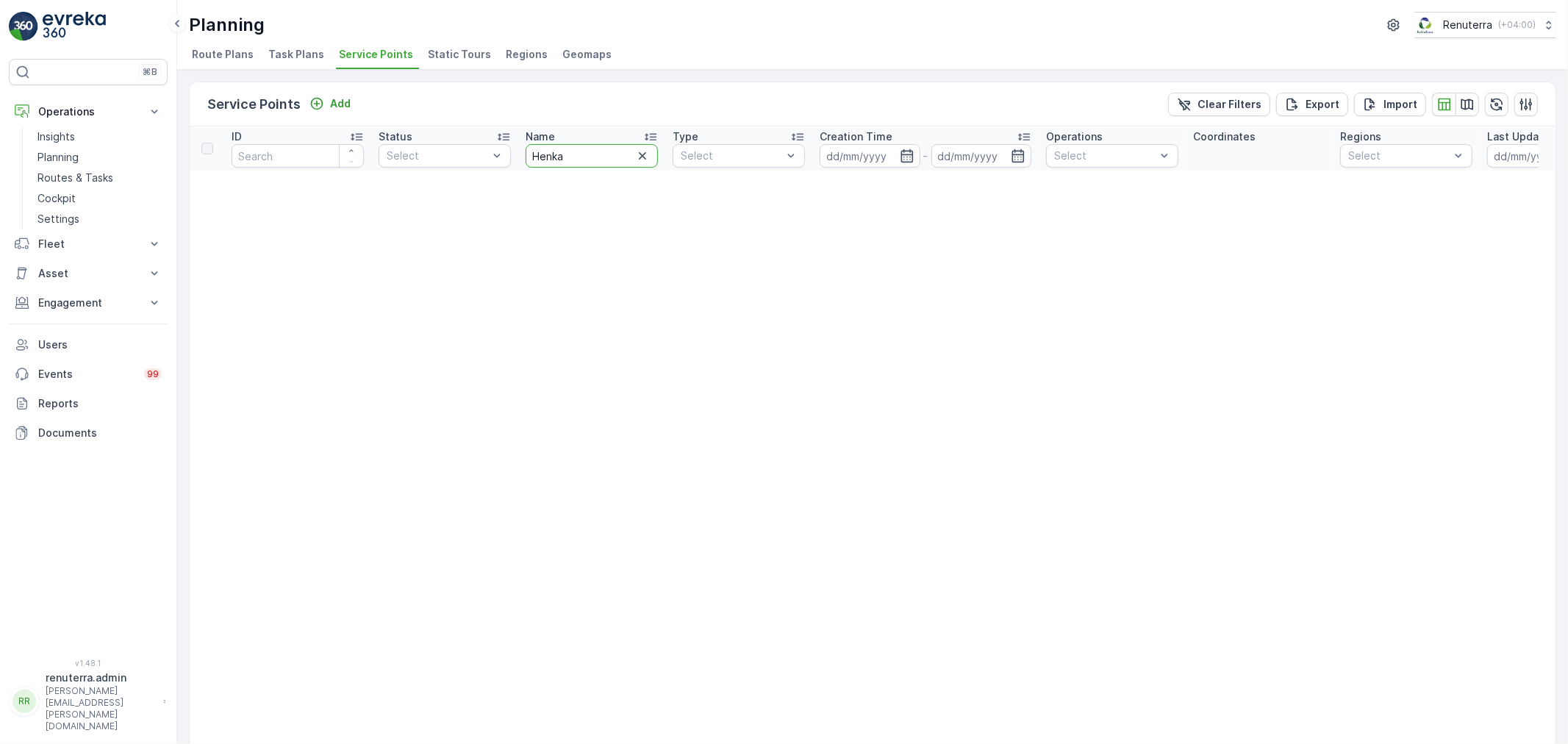
click at [585, 152] on input "Henka" at bounding box center [592, 156] width 132 height 23
type input "Henkel"
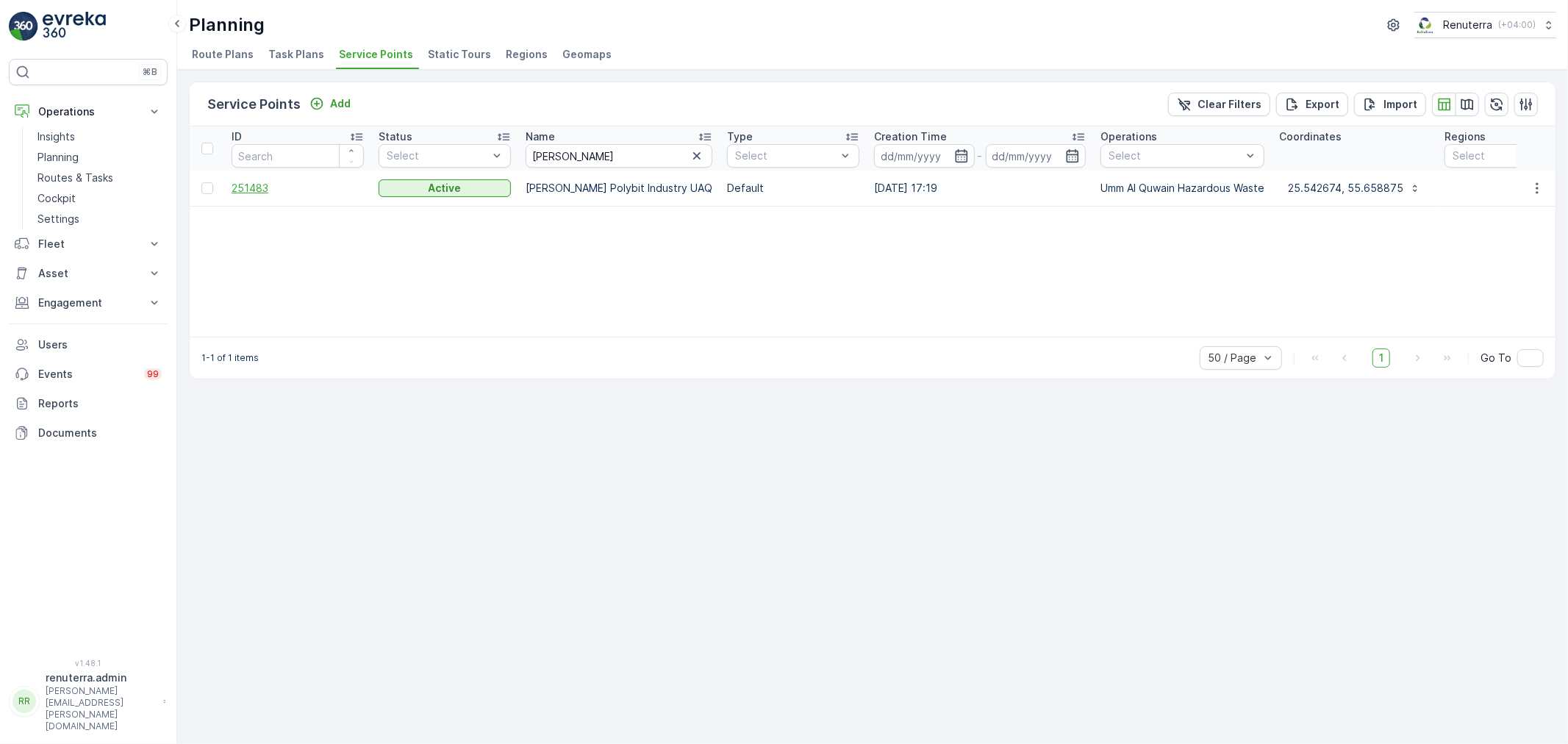
click at [269, 187] on span "251483" at bounding box center [298, 188] width 132 height 15
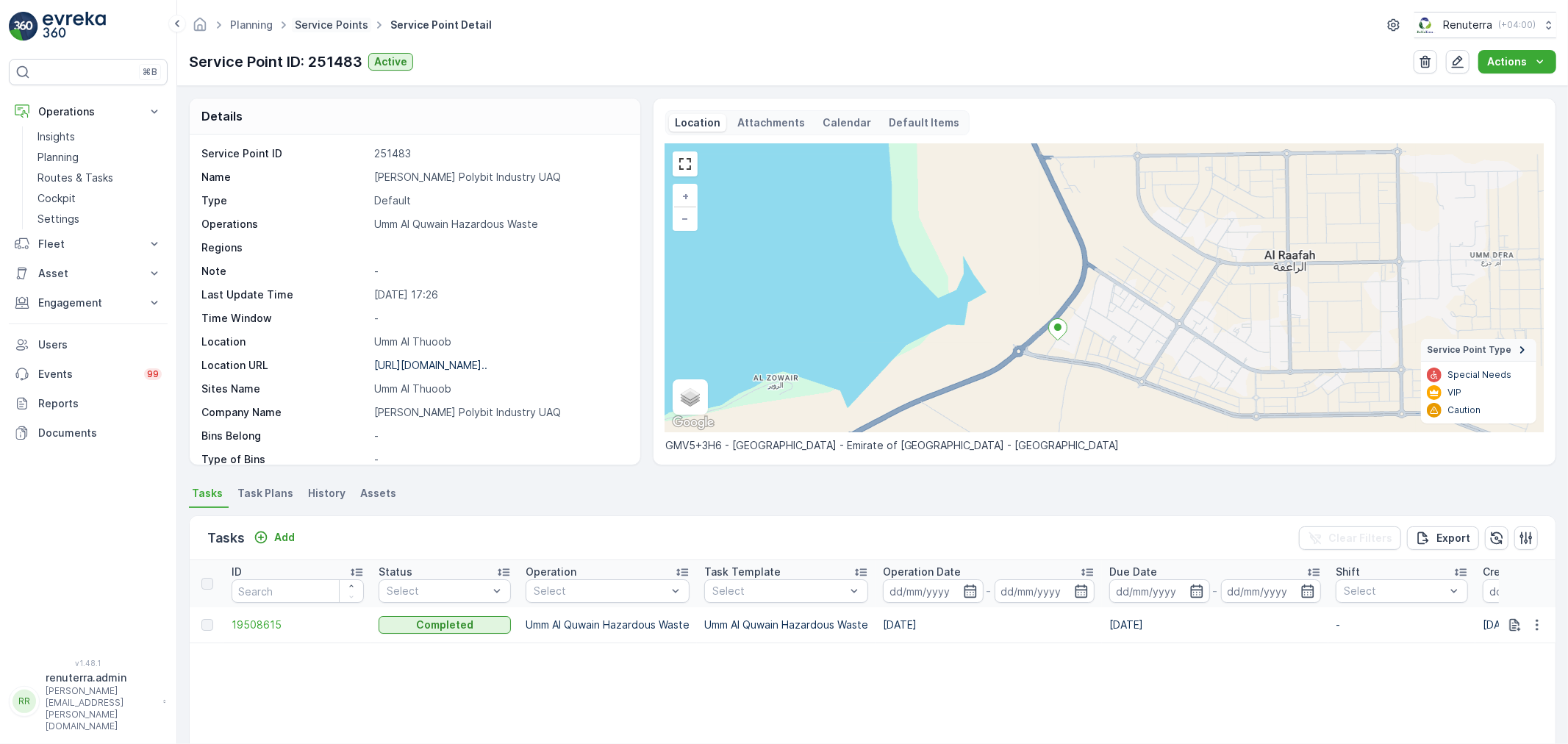
click at [342, 24] on link "Service Points" at bounding box center [331, 24] width 73 height 12
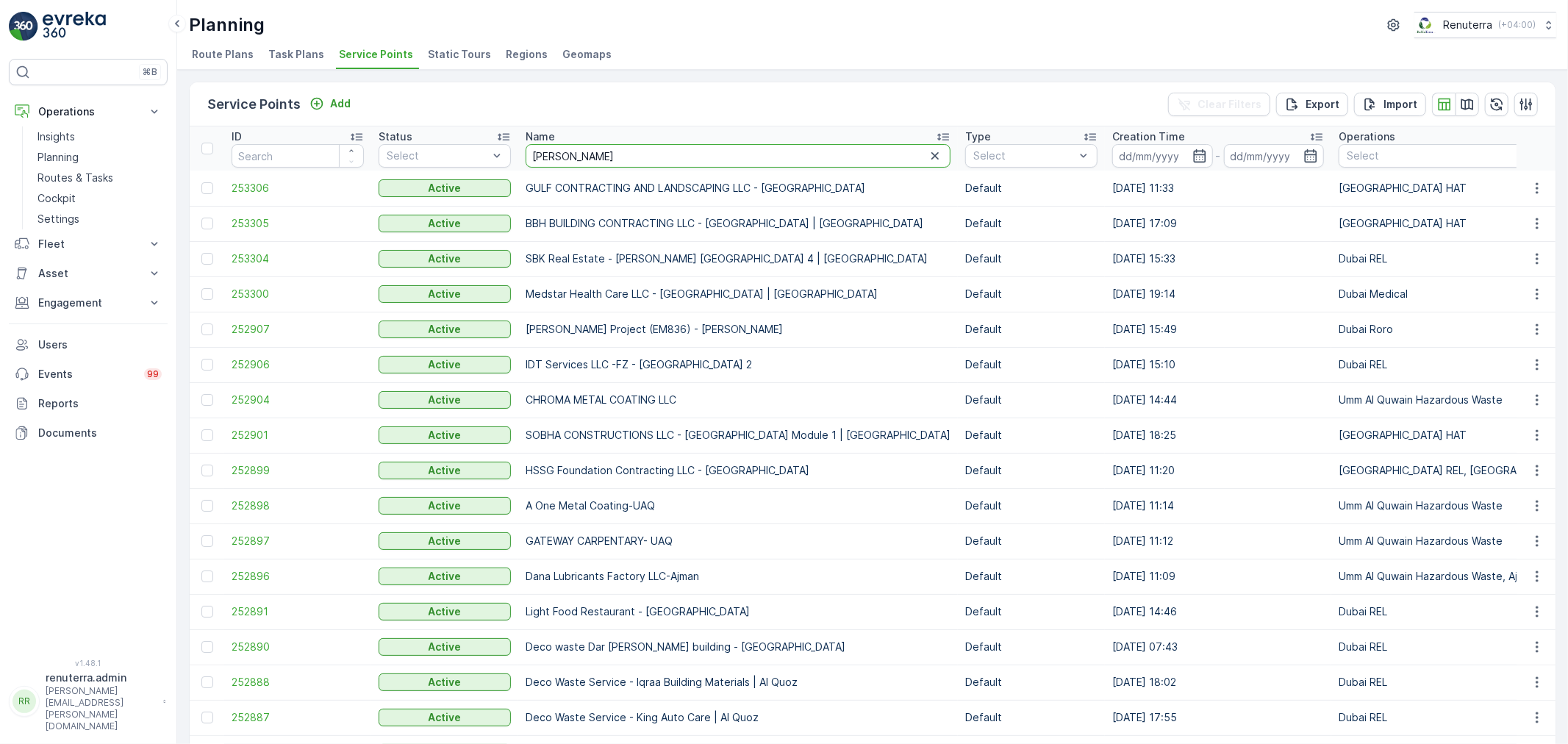
type input "zelle"
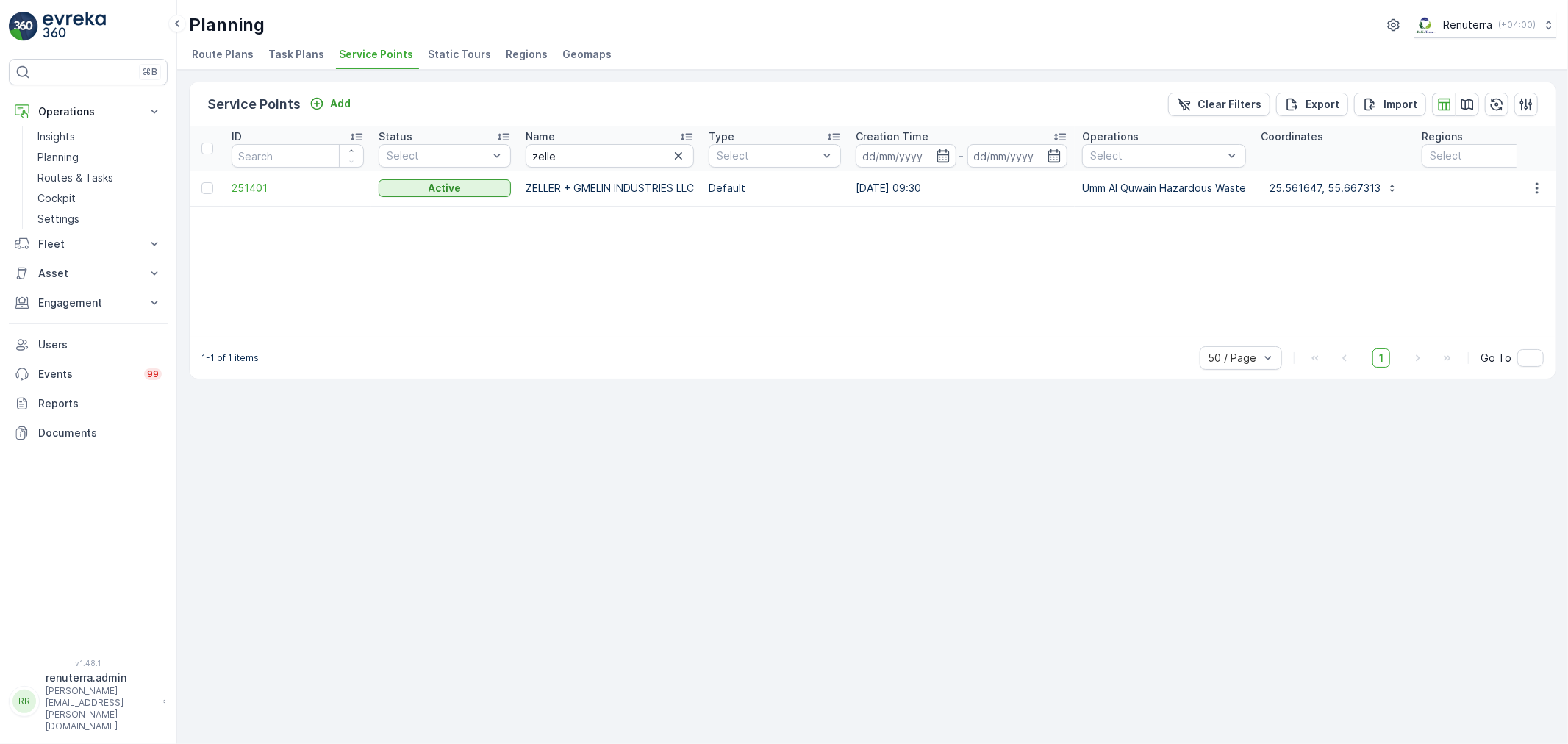
click at [287, 196] on td "251401" at bounding box center [298, 188] width 147 height 36
click at [285, 193] on span "251401" at bounding box center [298, 188] width 132 height 15
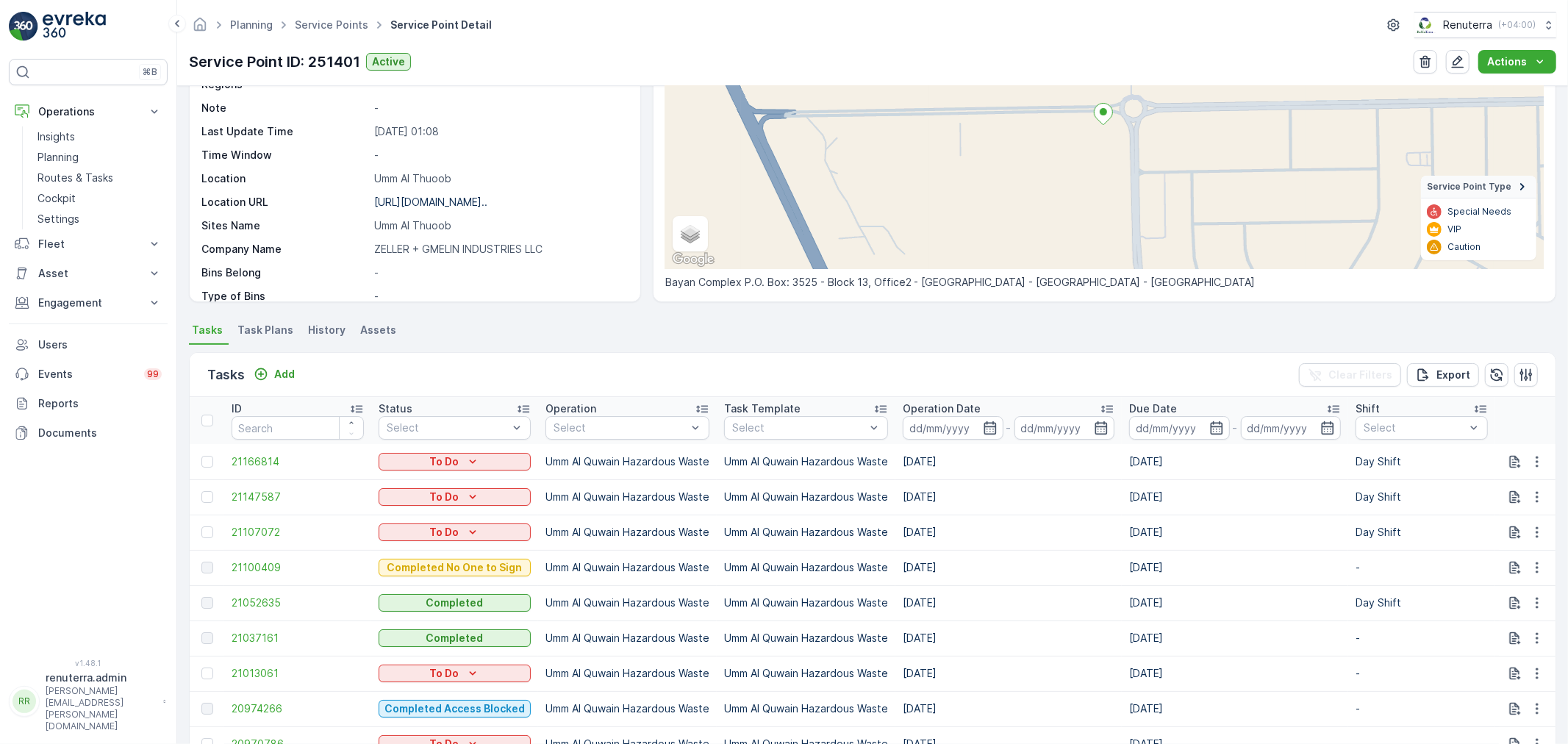
scroll to position [245, 0]
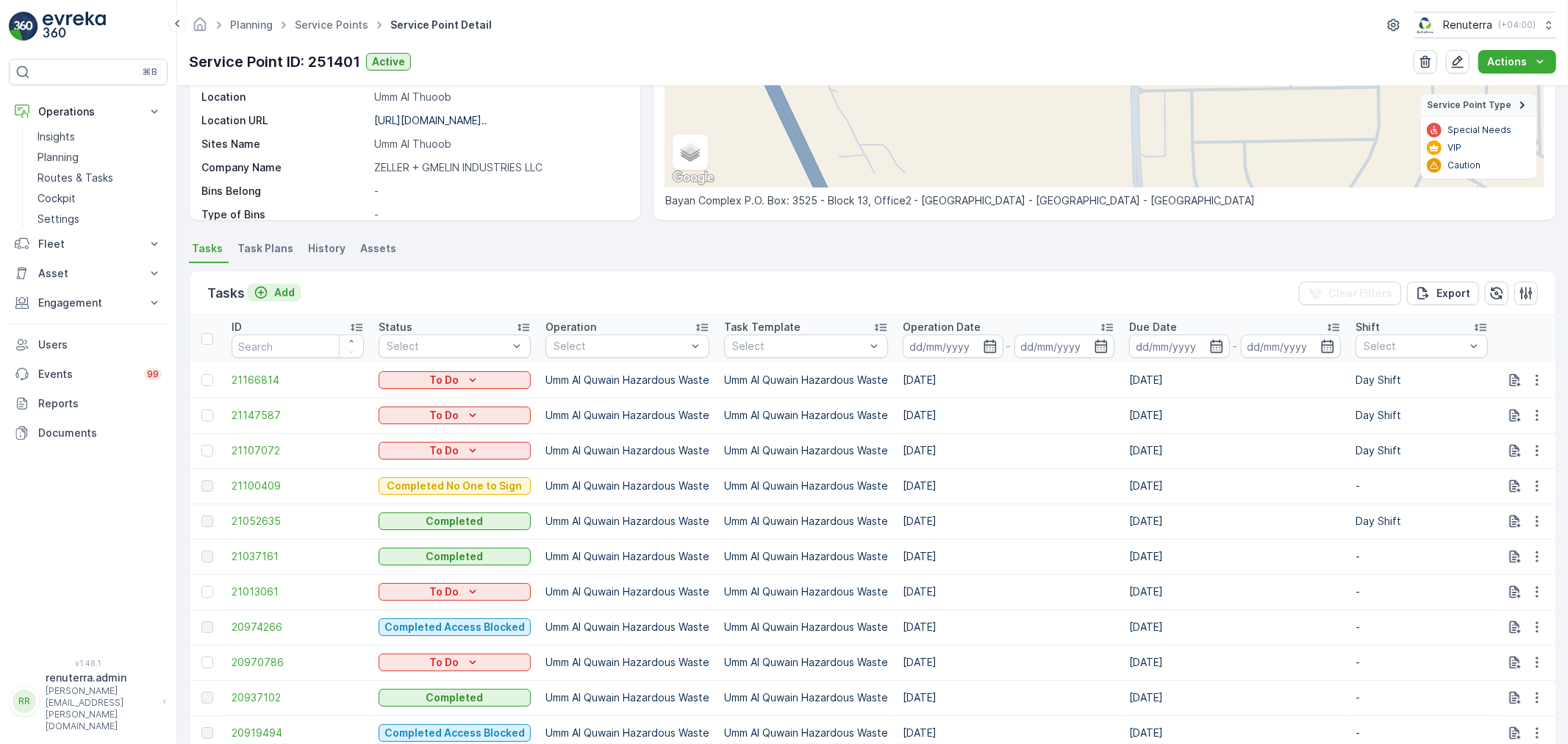
click at [274, 286] on p "Add" at bounding box center [284, 293] width 21 height 15
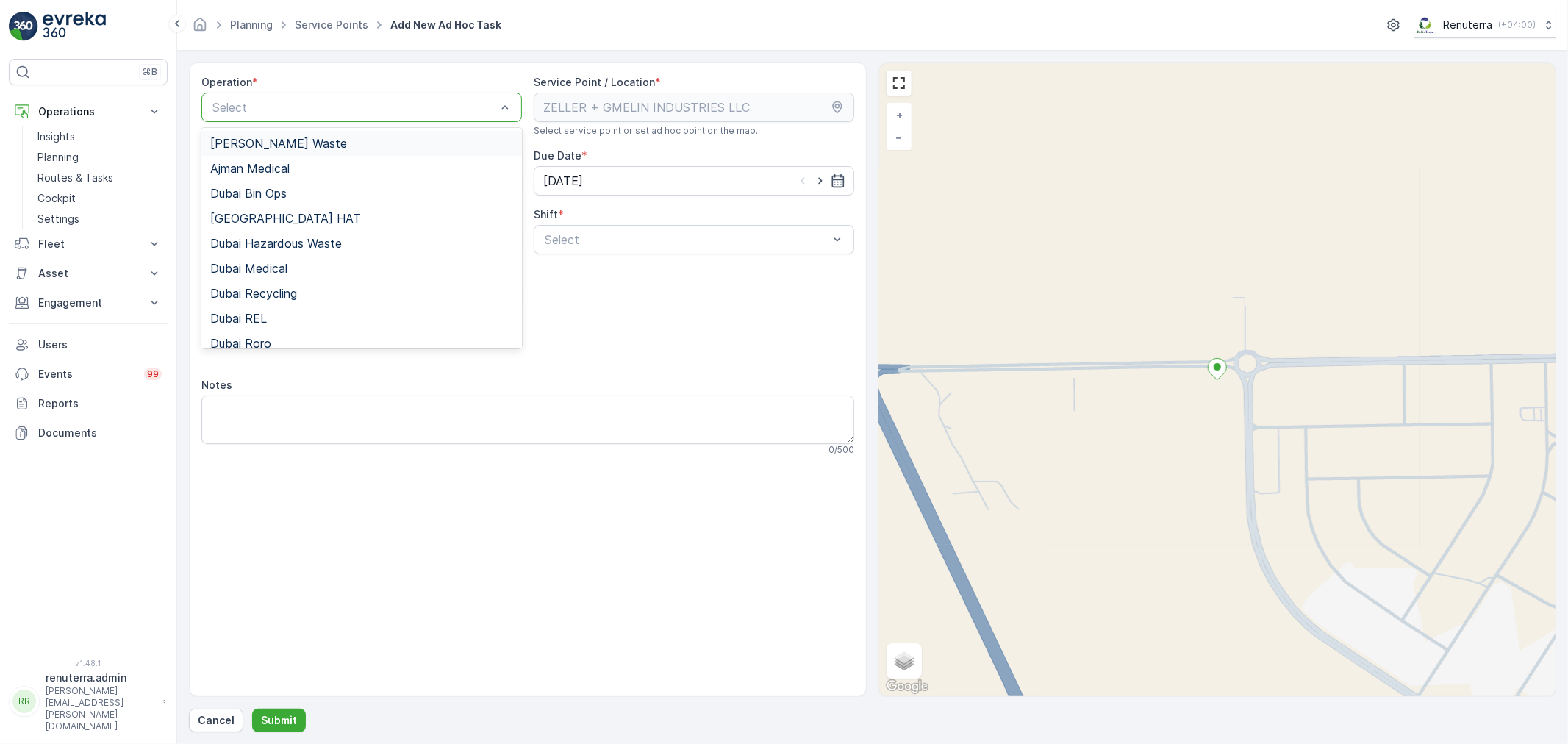
click at [272, 97] on div "Select" at bounding box center [362, 107] width 320 height 30
drag, startPoint x: 291, startPoint y: 298, endPoint x: 313, endPoint y: 296, distance: 22.1
click at [292, 298] on div "Umm Al Quwain Hazardous Waste" at bounding box center [362, 309] width 320 height 25
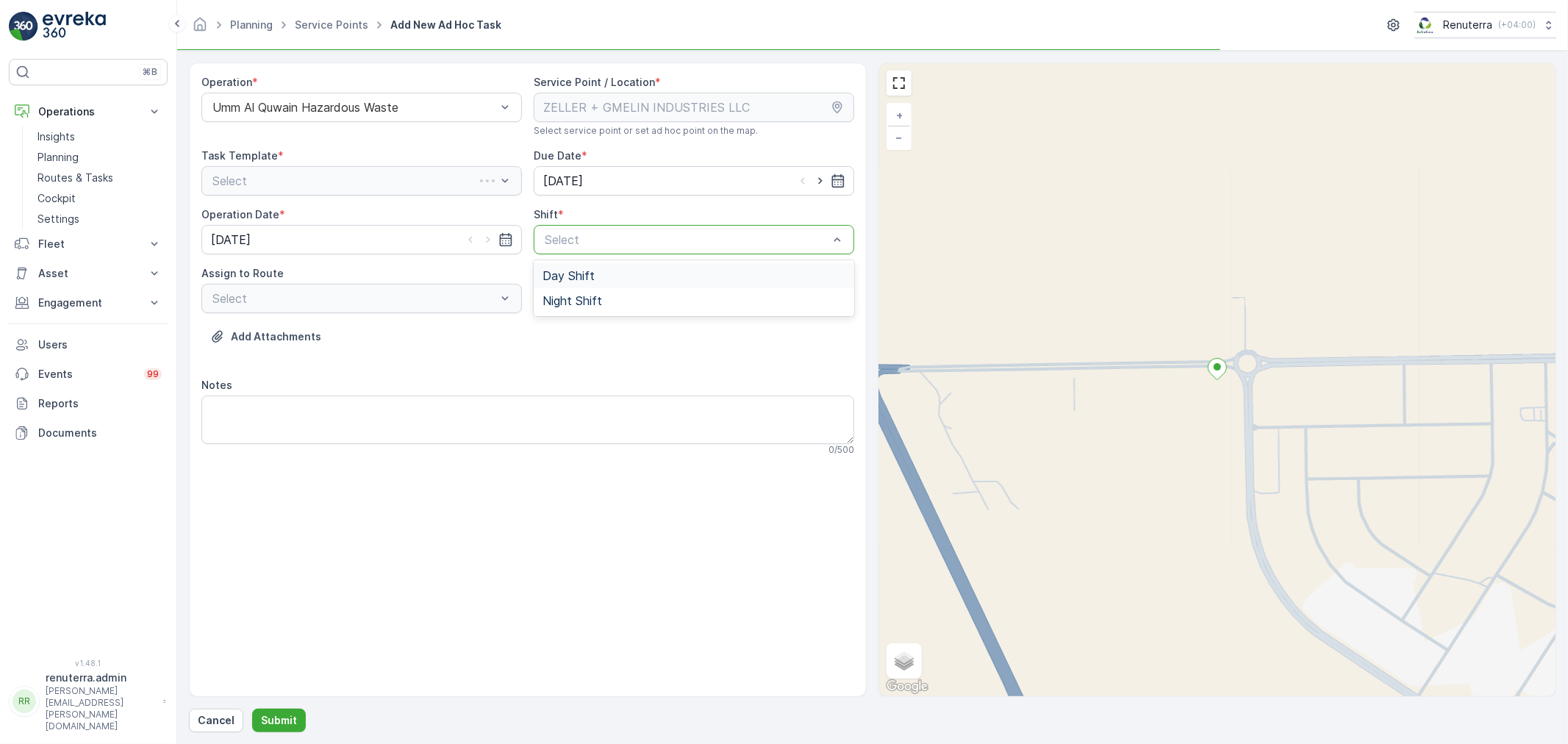
click at [540, 248] on div "Select" at bounding box center [694, 239] width 320 height 30
click at [537, 277] on div "Day Shift" at bounding box center [694, 276] width 320 height 25
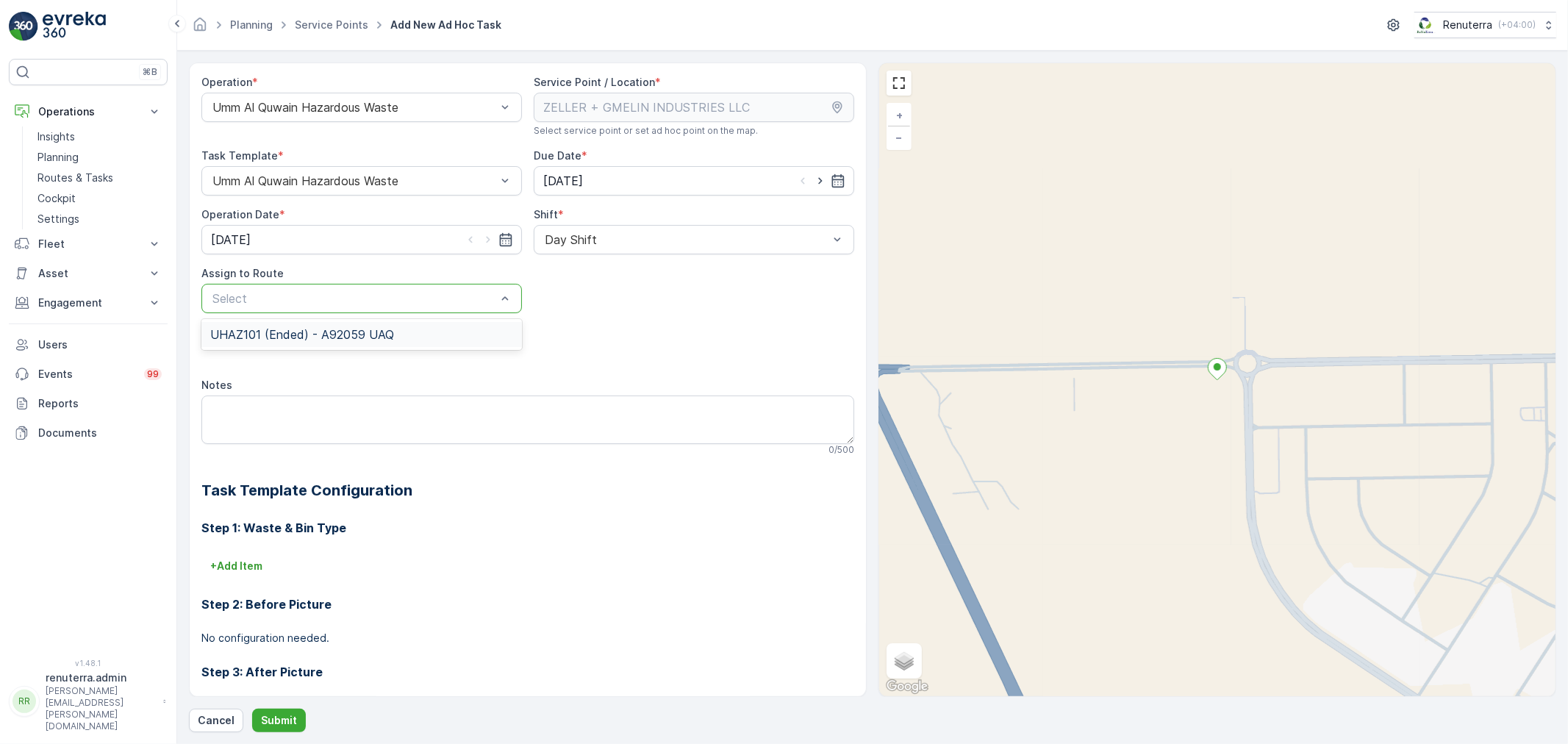
drag, startPoint x: 480, startPoint y: 304, endPoint x: 452, endPoint y: 329, distance: 37.5
click at [473, 306] on div "Select" at bounding box center [354, 298] width 287 height 17
click at [439, 346] on div "UHAZ101 (Ended) - A92059 UAQ" at bounding box center [362, 334] width 320 height 25
click at [291, 732] on button "Submit" at bounding box center [278, 720] width 54 height 23
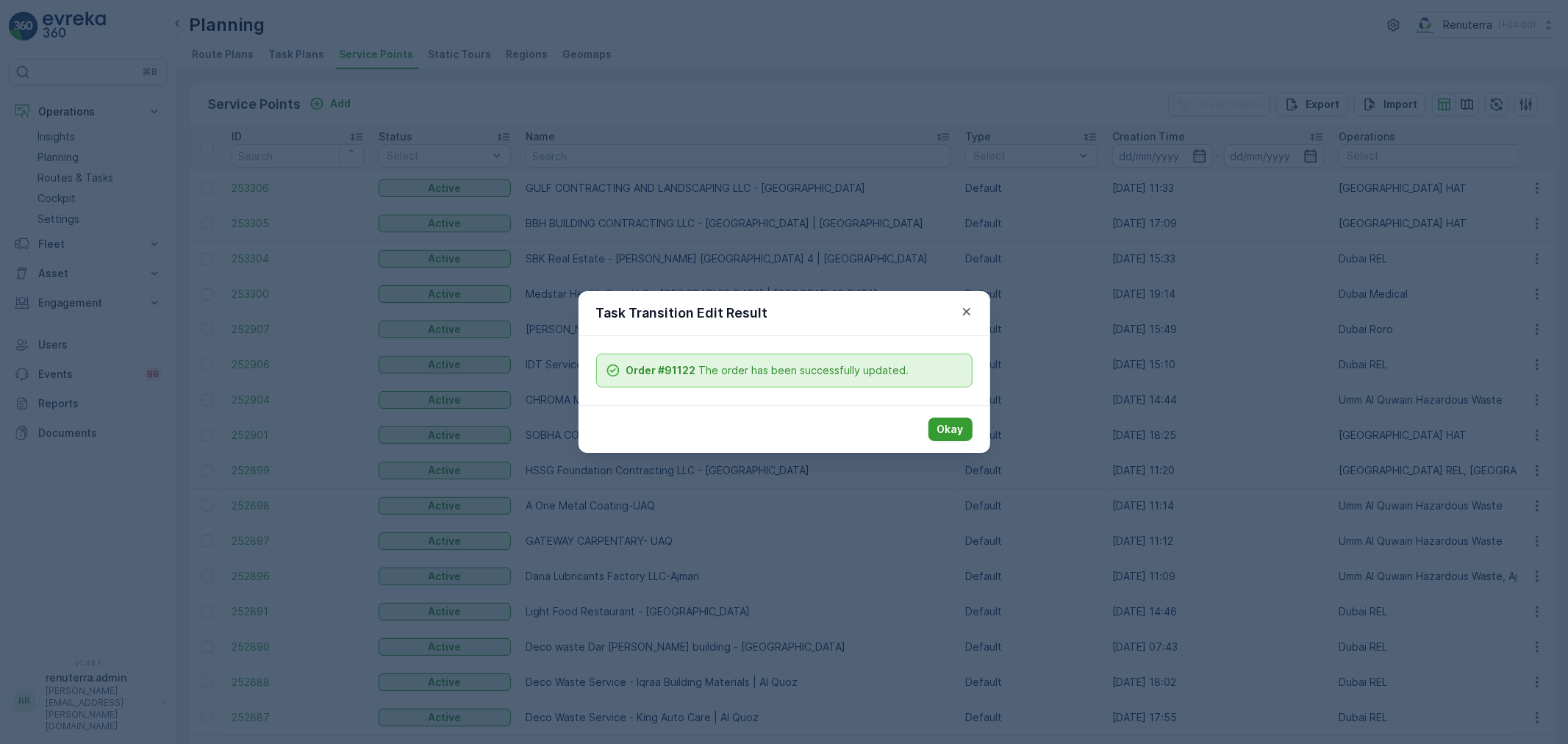
click at [945, 420] on button "Okay" at bounding box center [950, 429] width 44 height 23
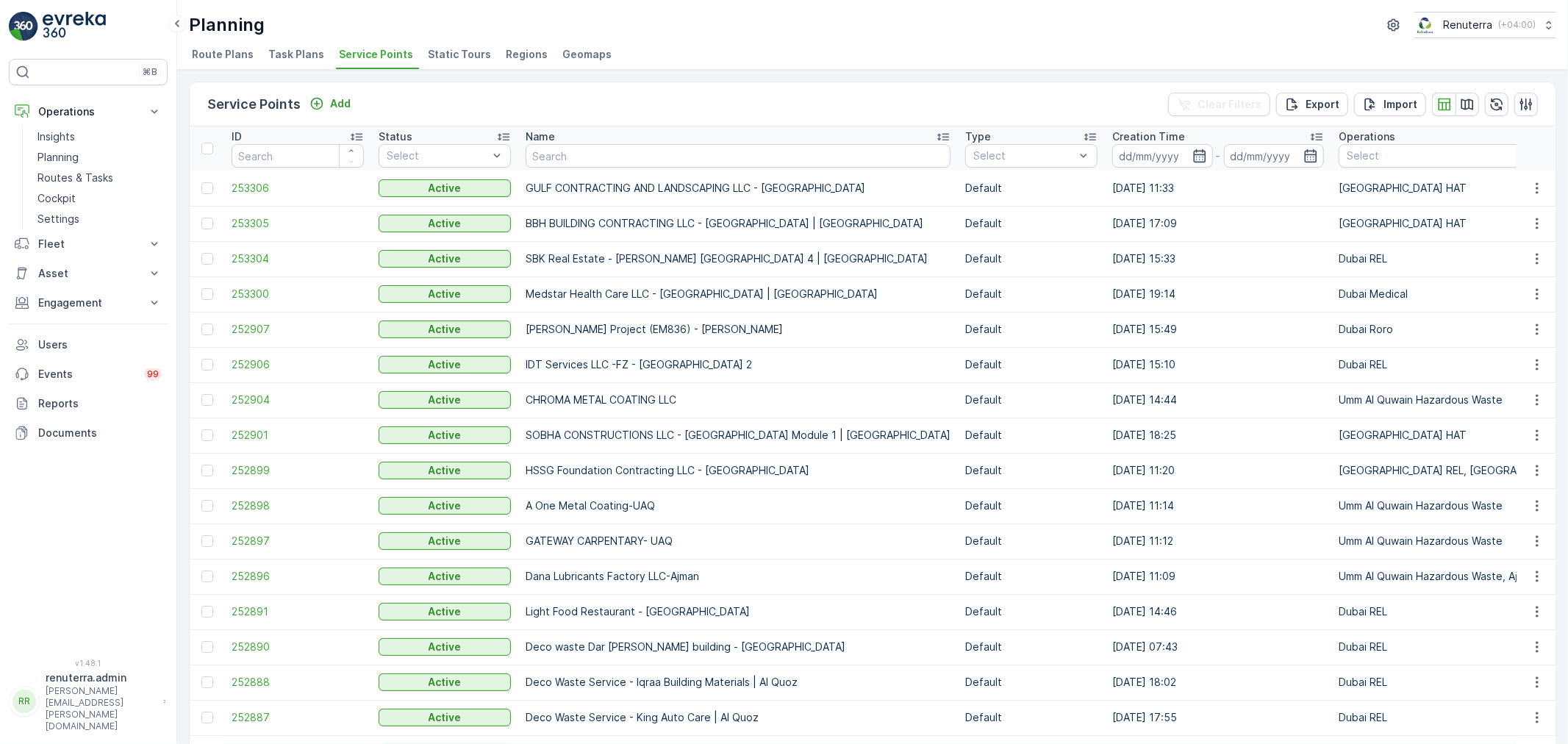
click at [527, 140] on p "Name" at bounding box center [541, 137] width 30 height 15
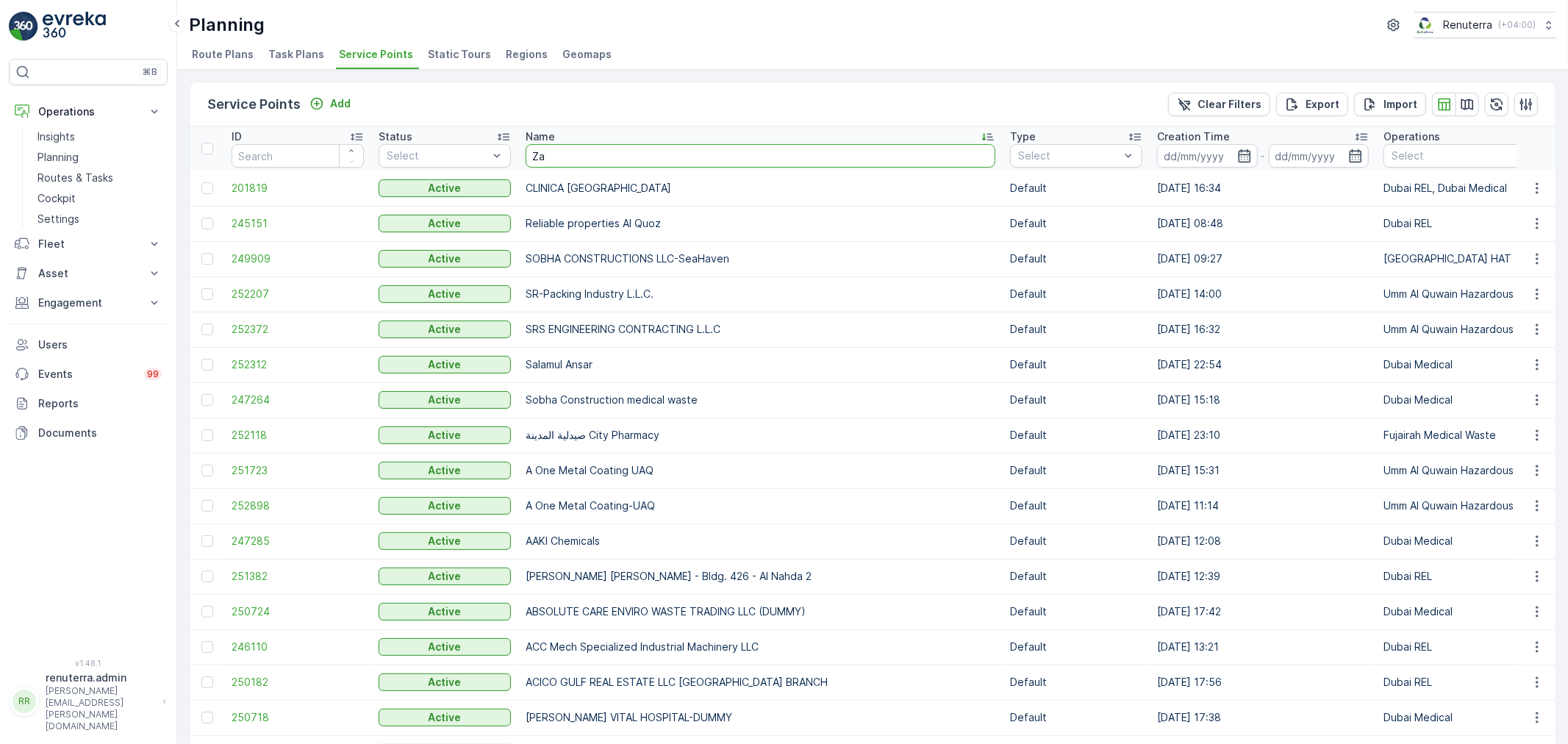
type input "Zah"
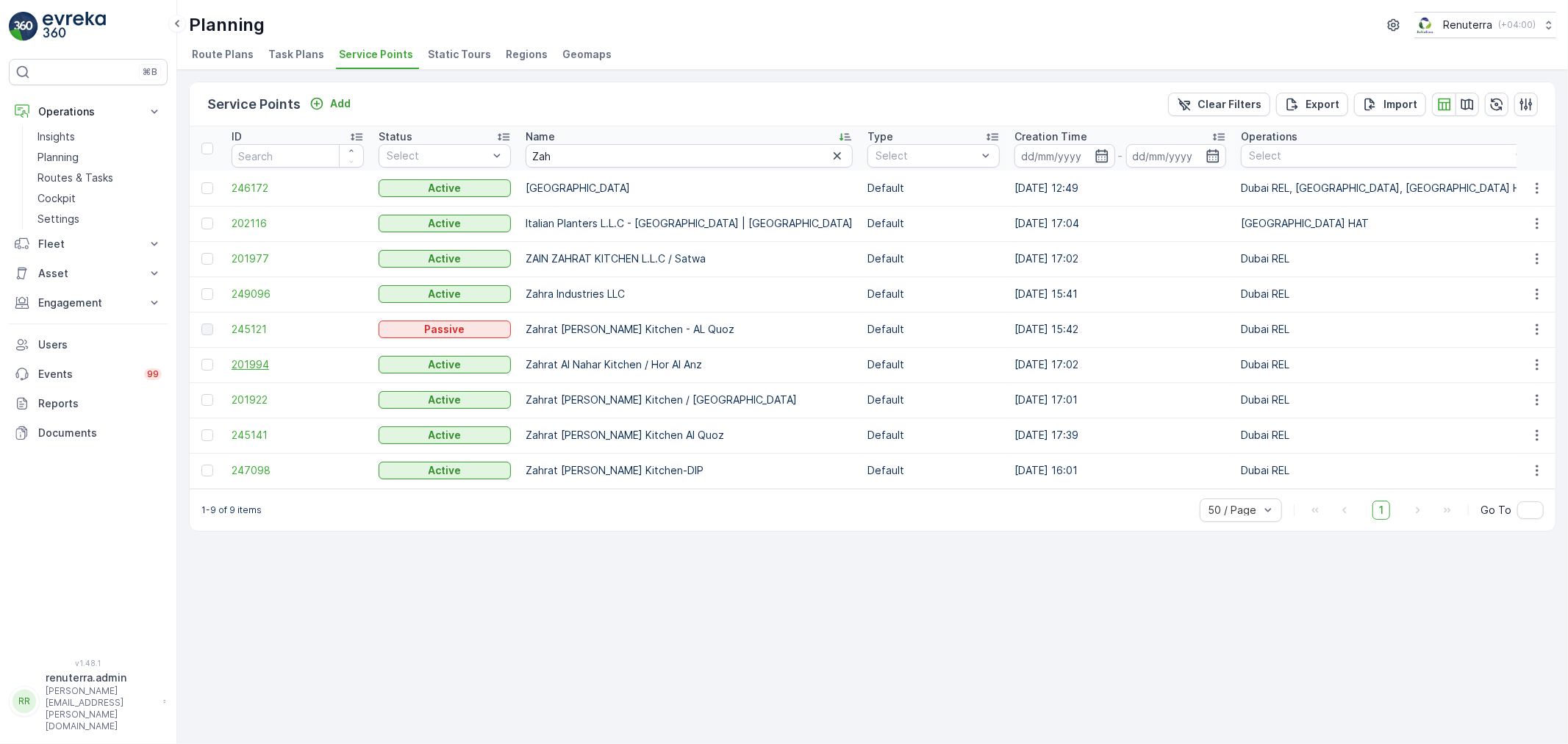
click at [260, 365] on span "201994" at bounding box center [298, 365] width 132 height 15
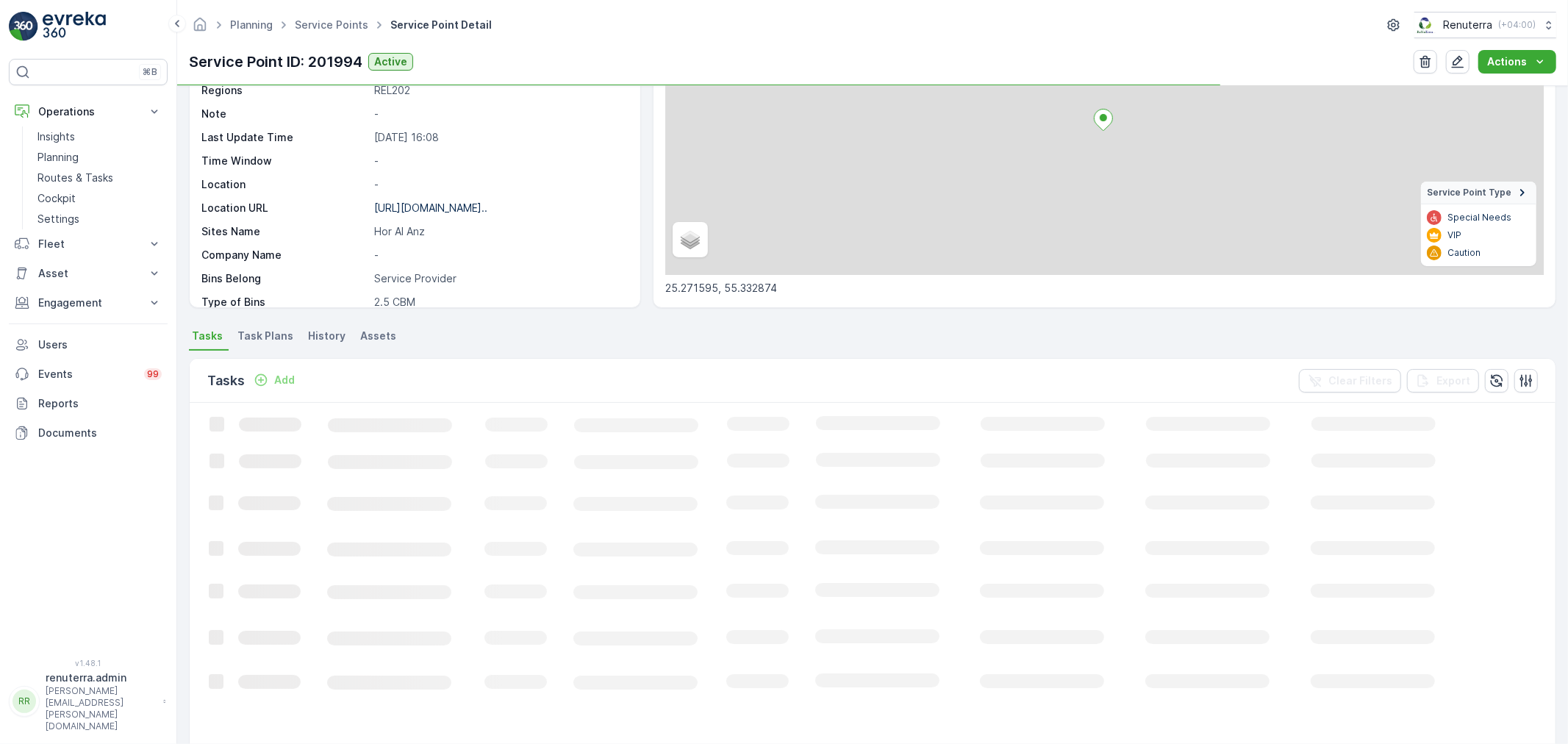
scroll to position [163, 0]
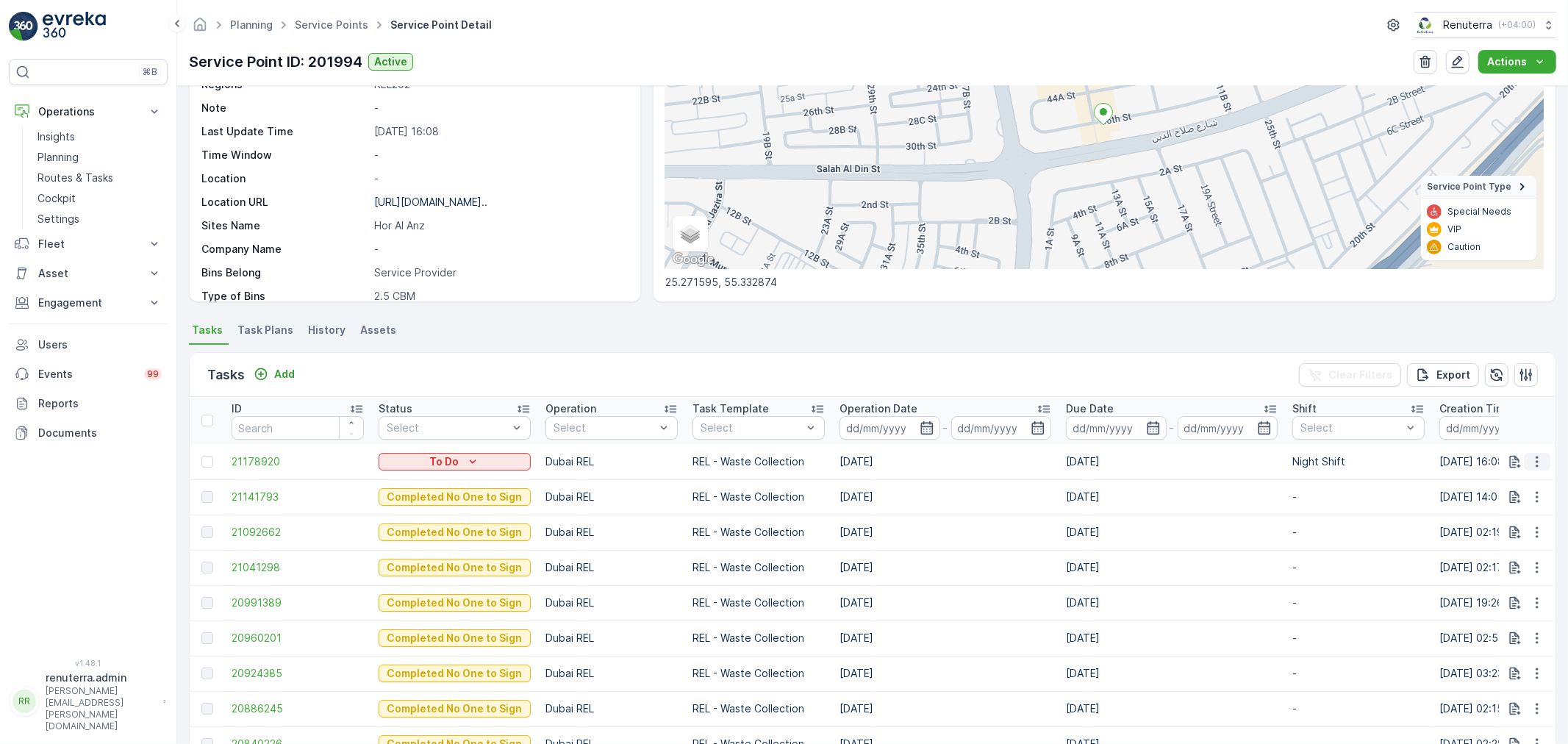
click at [1536, 461] on icon "button" at bounding box center [1537, 461] width 2 height 11
click at [1505, 513] on div "History" at bounding box center [1514, 504] width 111 height 21
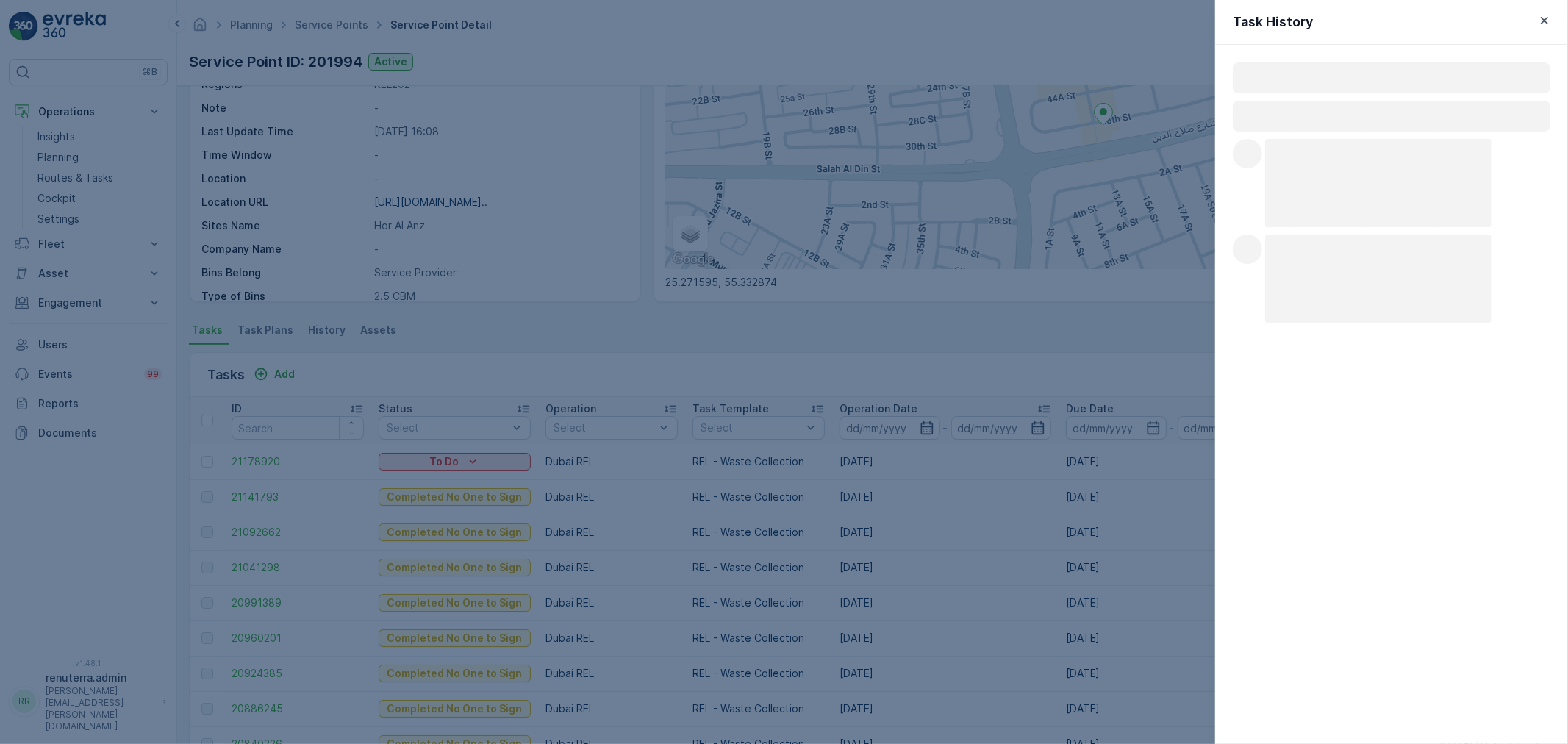
click at [1505, 517] on div "Loading... Loading... Loading... Loading... Loading... Loading..." at bounding box center [1391, 394] width 353 height 699
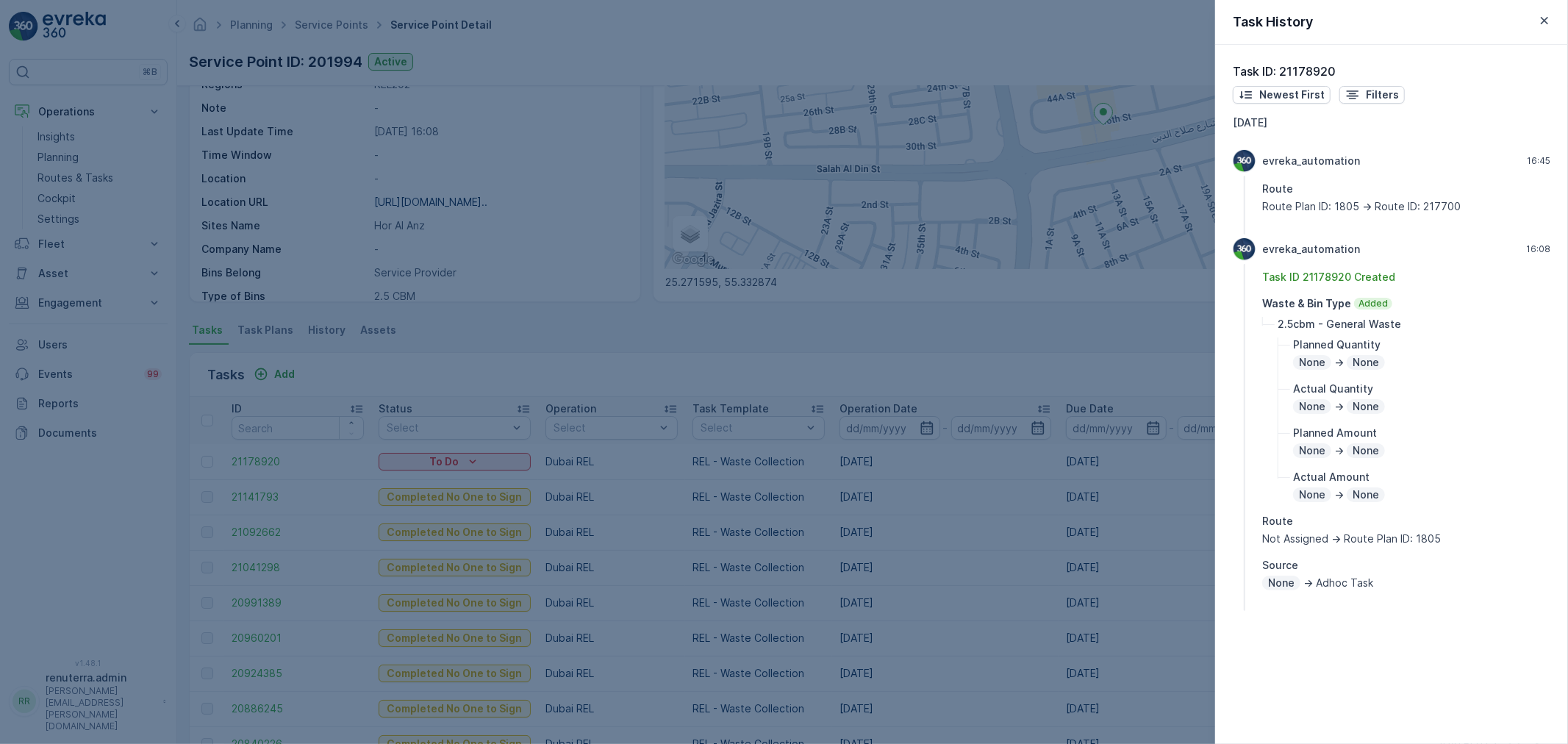
drag, startPoint x: 1547, startPoint y: 18, endPoint x: 1567, endPoint y: 251, distance: 233.9
click at [1552, 18] on icon "button" at bounding box center [1545, 21] width 15 height 15
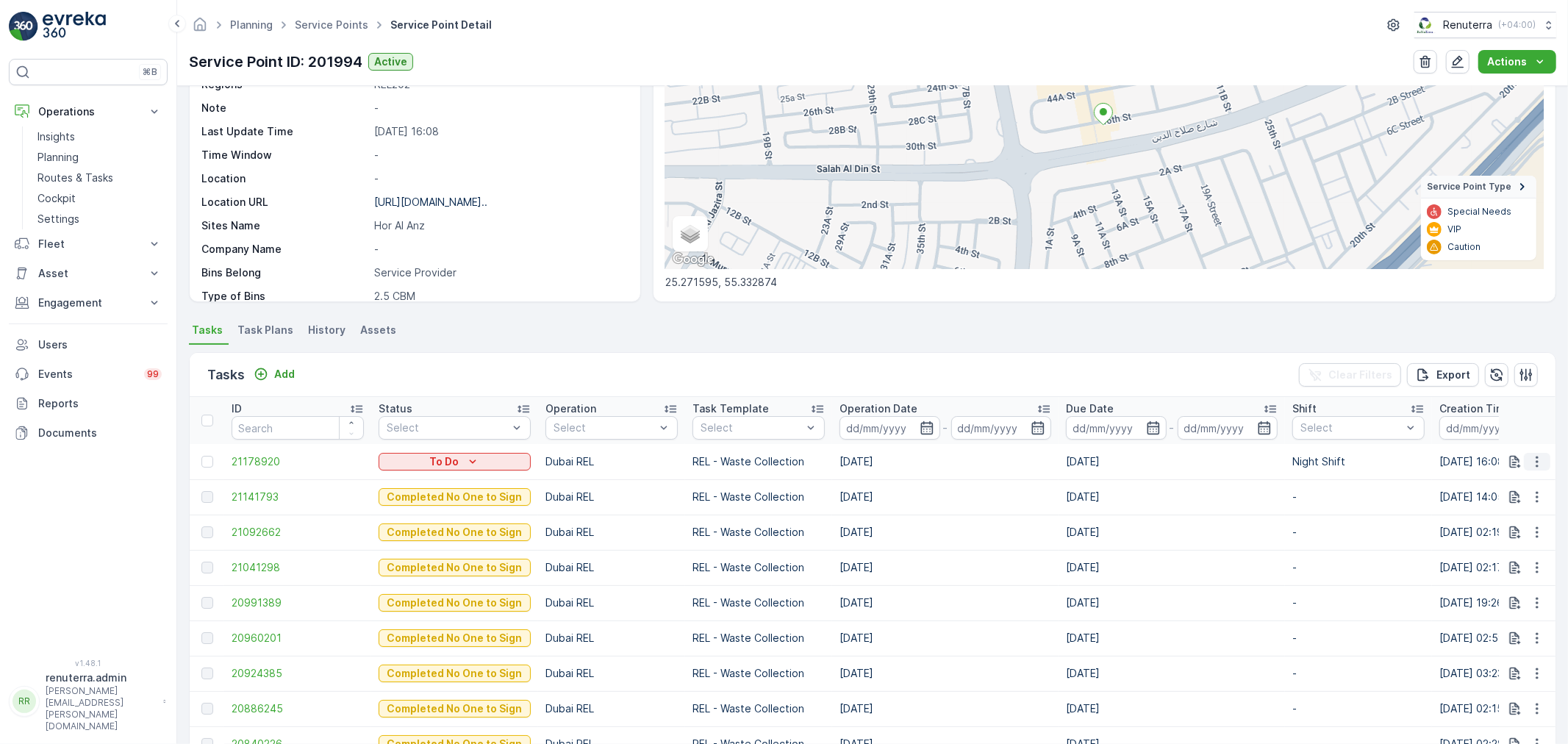
click at [1525, 457] on button "button" at bounding box center [1537, 462] width 26 height 17
click at [1509, 523] on span "Change Route" at bounding box center [1499, 524] width 71 height 15
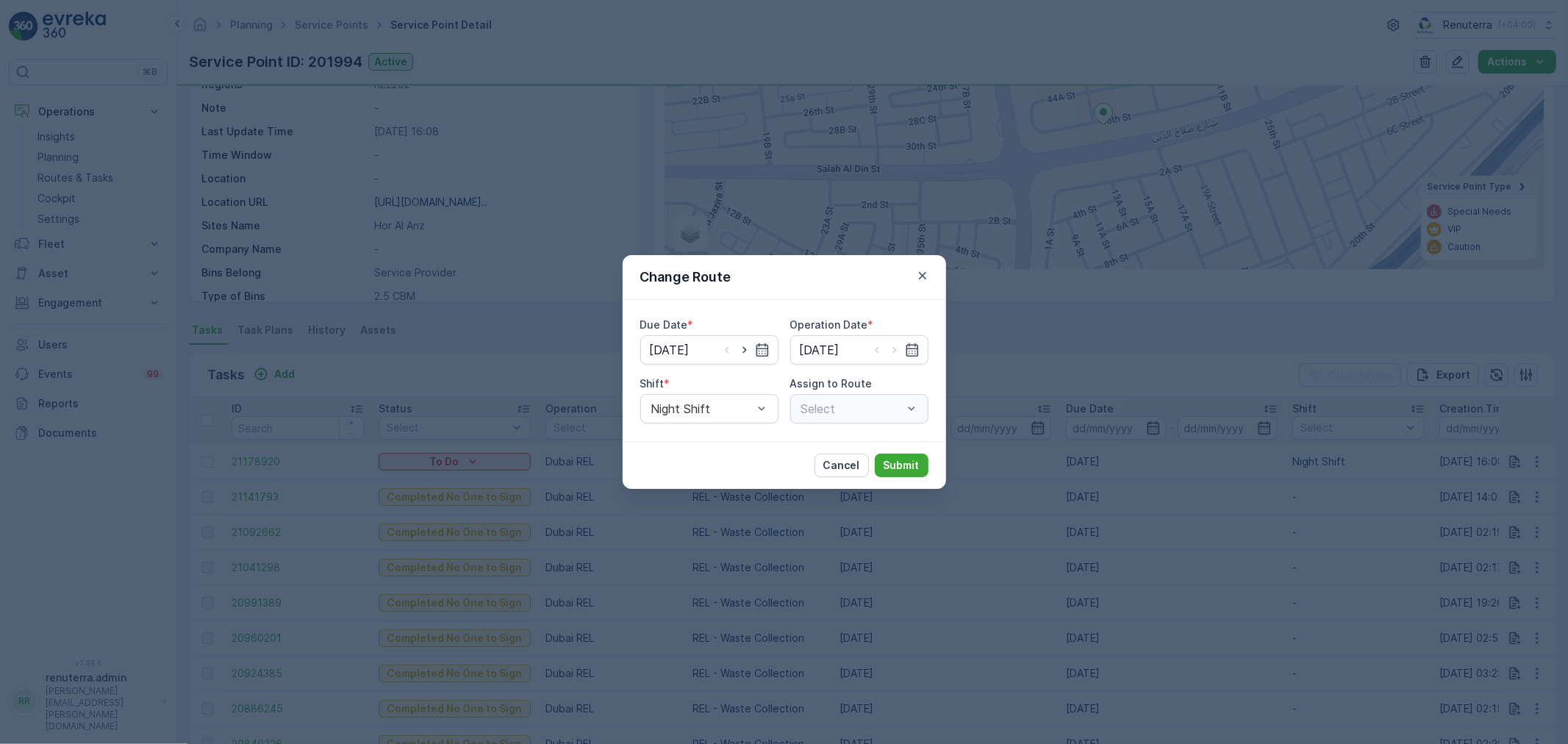
type input "23.08.2025"
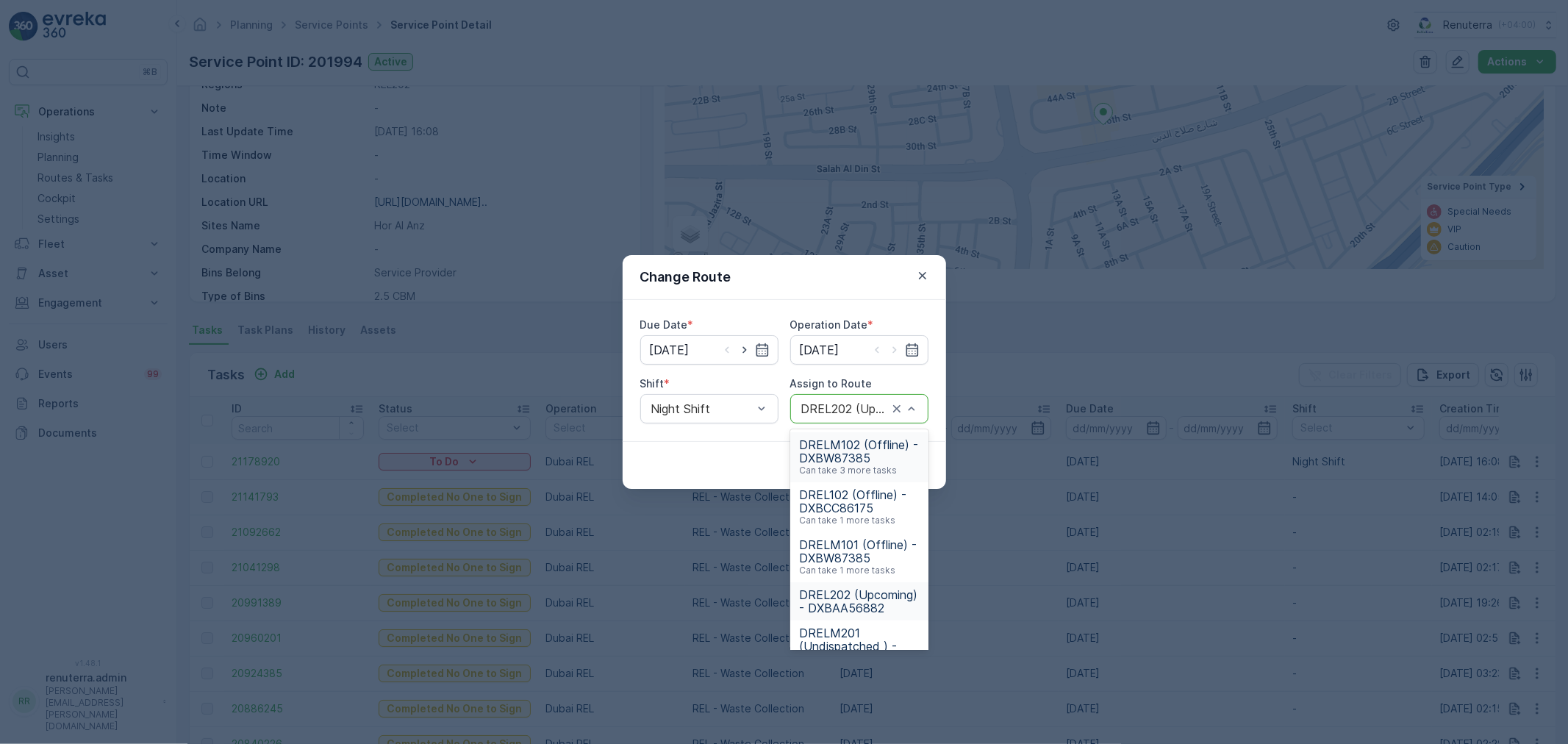
click at [822, 419] on div "DREL202 (Upcoming) - DXBAA56882" at bounding box center [859, 409] width 138 height 30
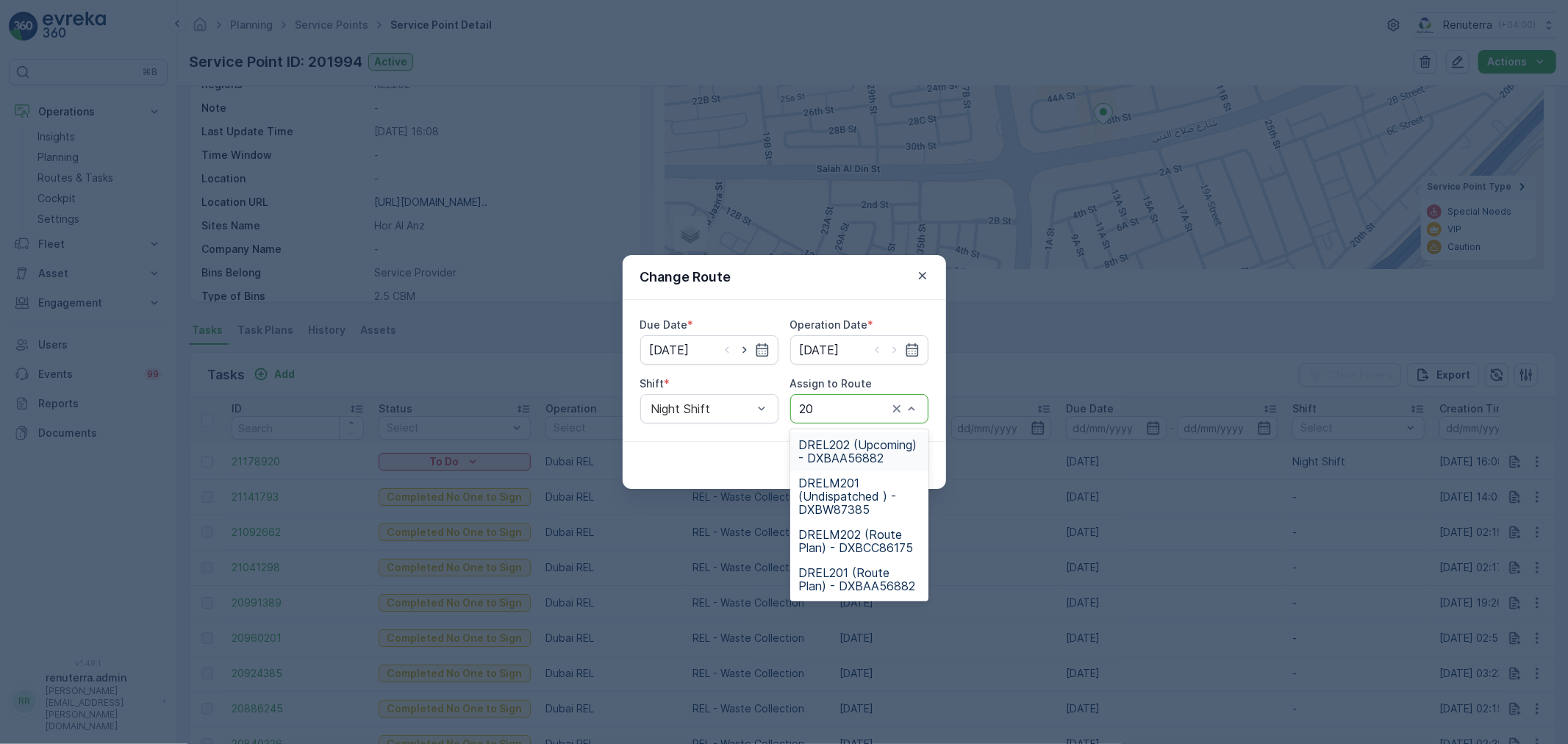
type input "202"
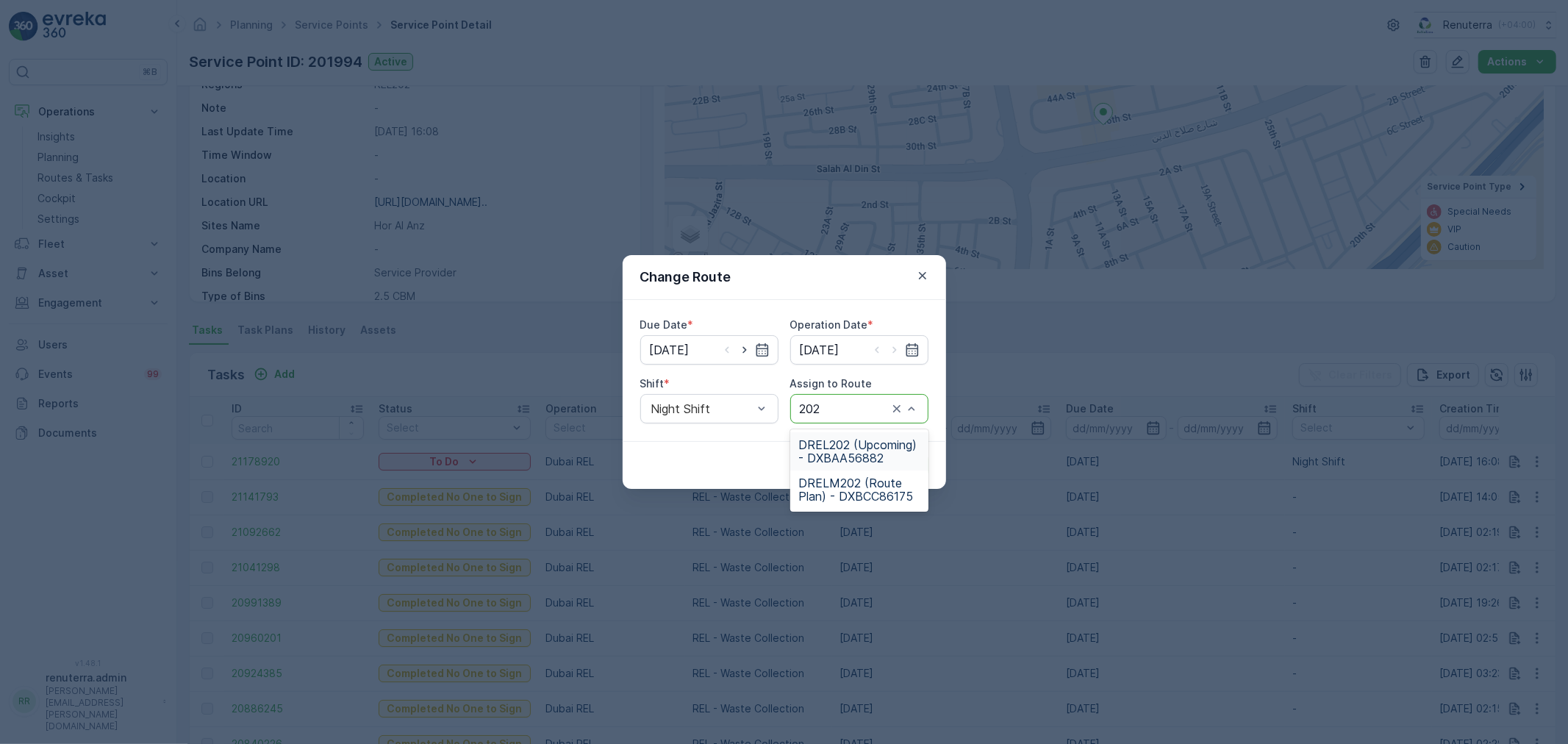
click at [850, 458] on span "DREL202 (Upcoming) - DXBAA56882" at bounding box center [860, 452] width 121 height 26
click at [921, 472] on button "Submit" at bounding box center [902, 465] width 54 height 23
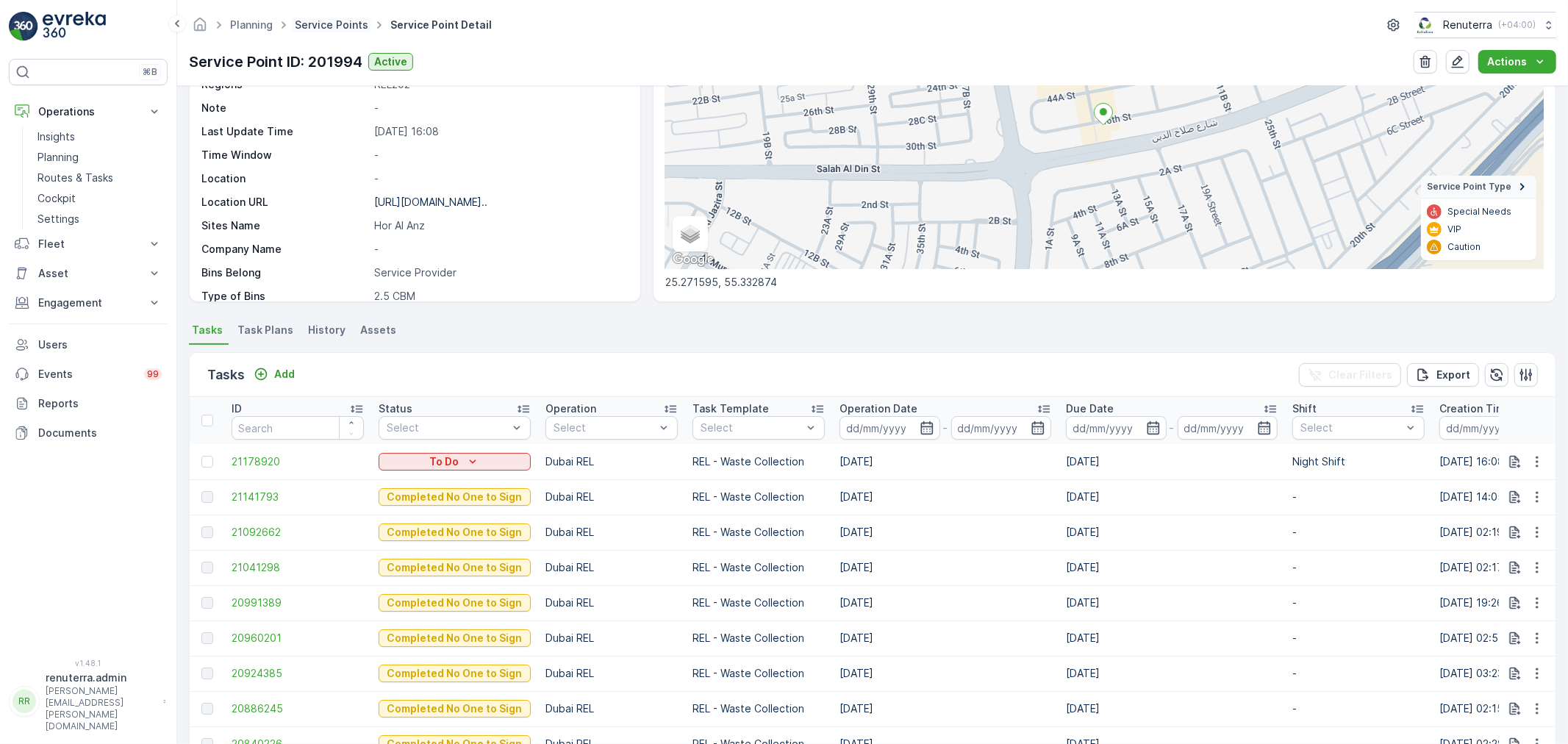
click at [328, 27] on link "Service Points" at bounding box center [331, 24] width 73 height 12
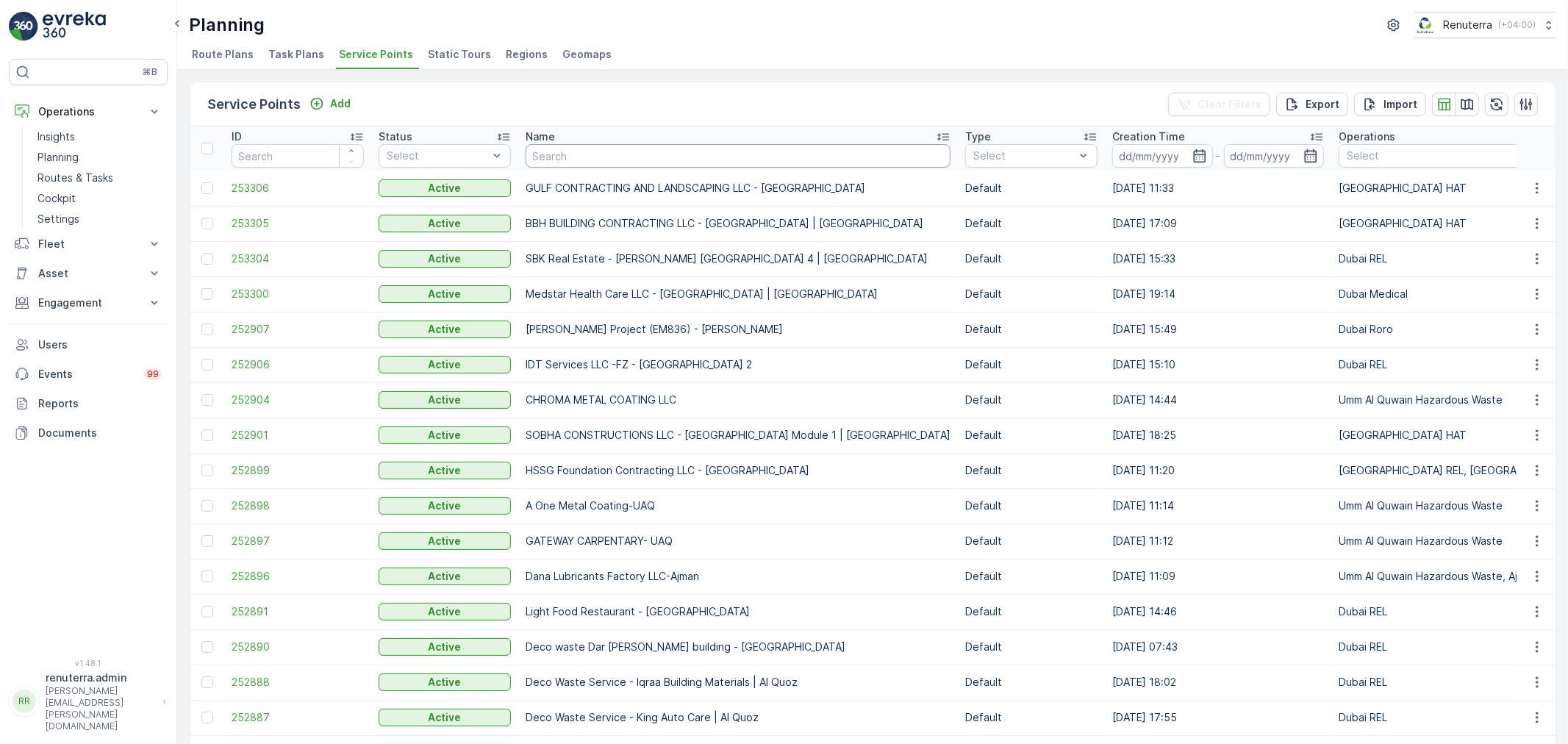
click at [546, 156] on input "text" at bounding box center [738, 156] width 425 height 23
type input "SBL"
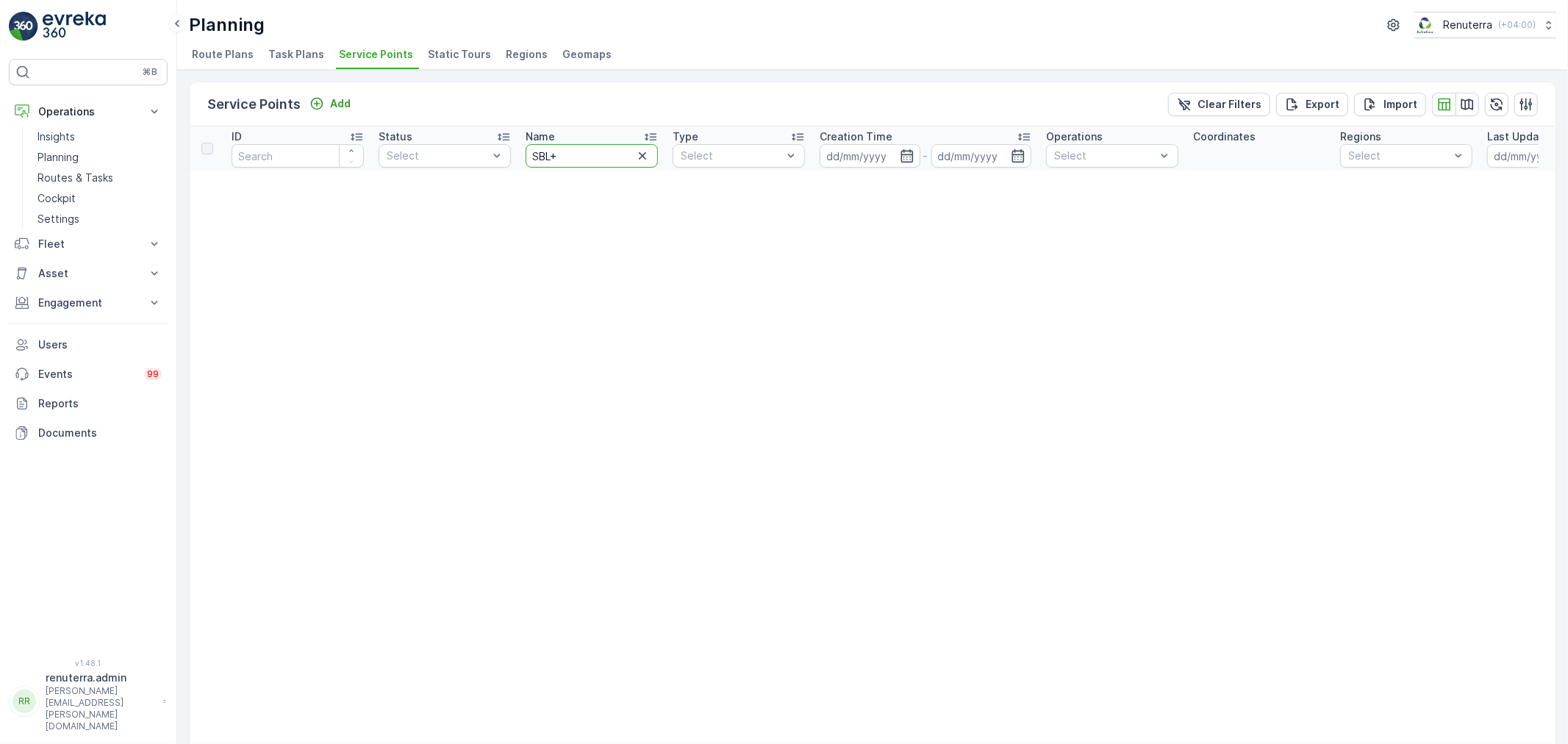
drag, startPoint x: 577, startPoint y: 156, endPoint x: 530, endPoint y: 156, distance: 47.0
click at [530, 156] on input "SBL+" at bounding box center [592, 156] width 132 height 23
type input "SBK"
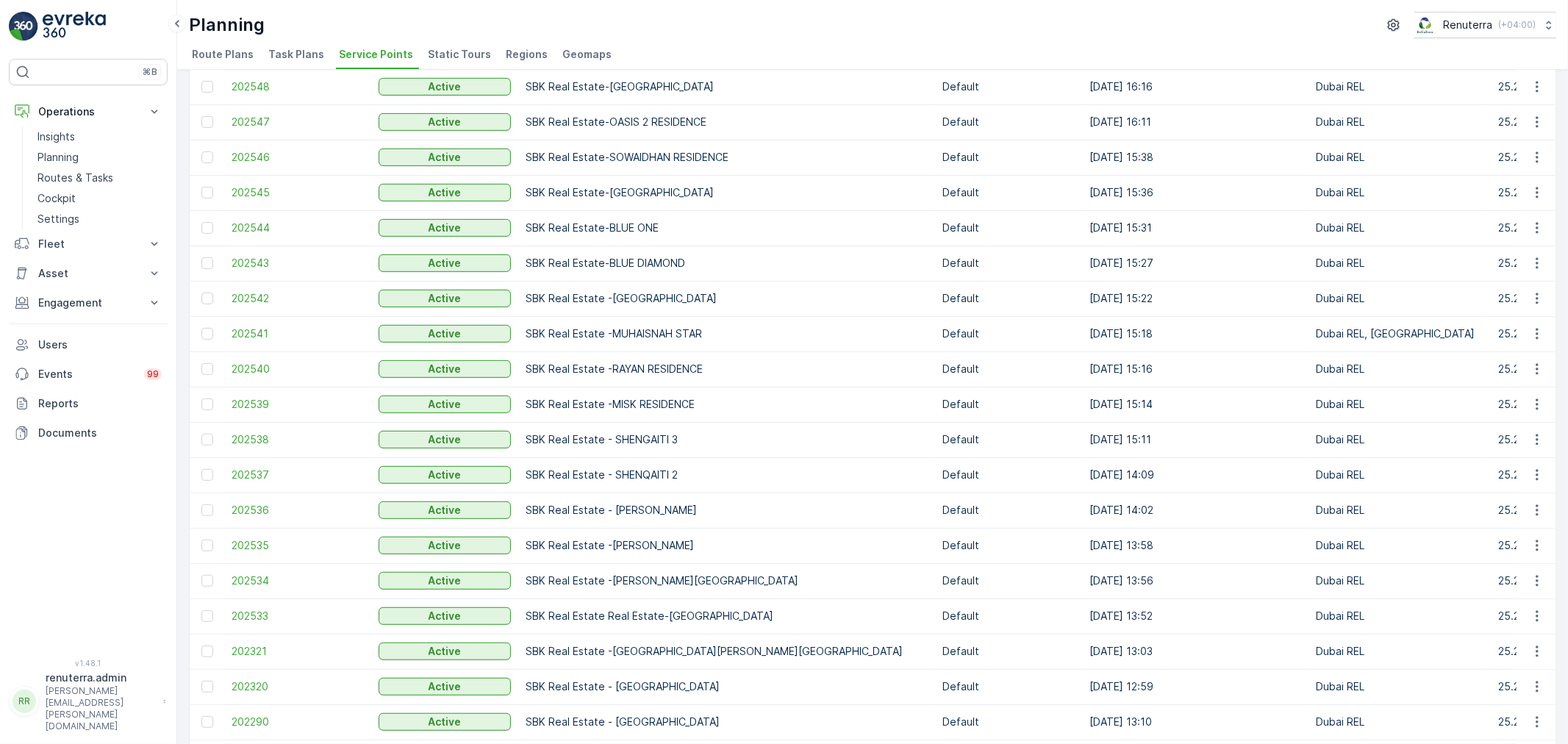
scroll to position [723, 0]
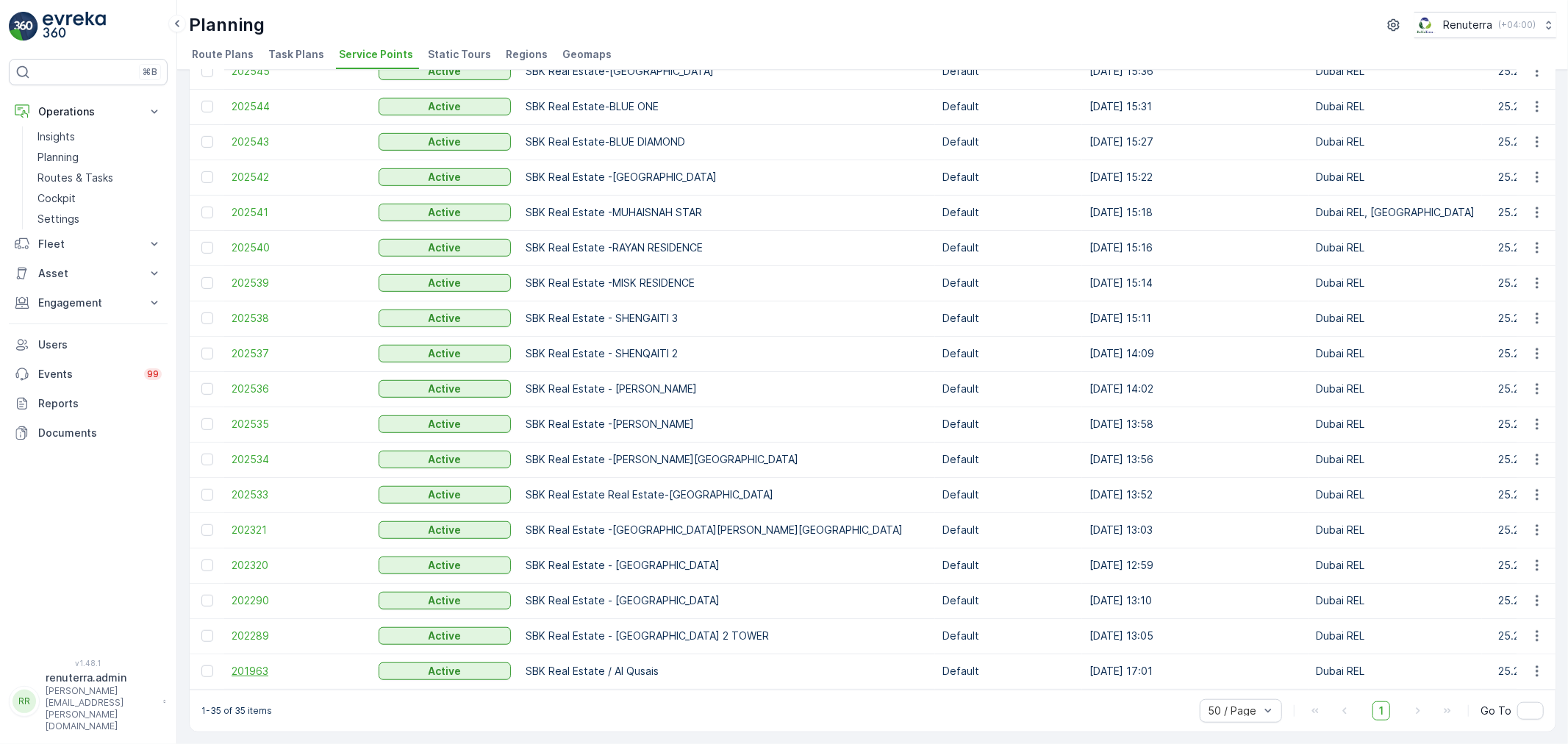
click at [237, 664] on span "201963" at bounding box center [298, 671] width 132 height 15
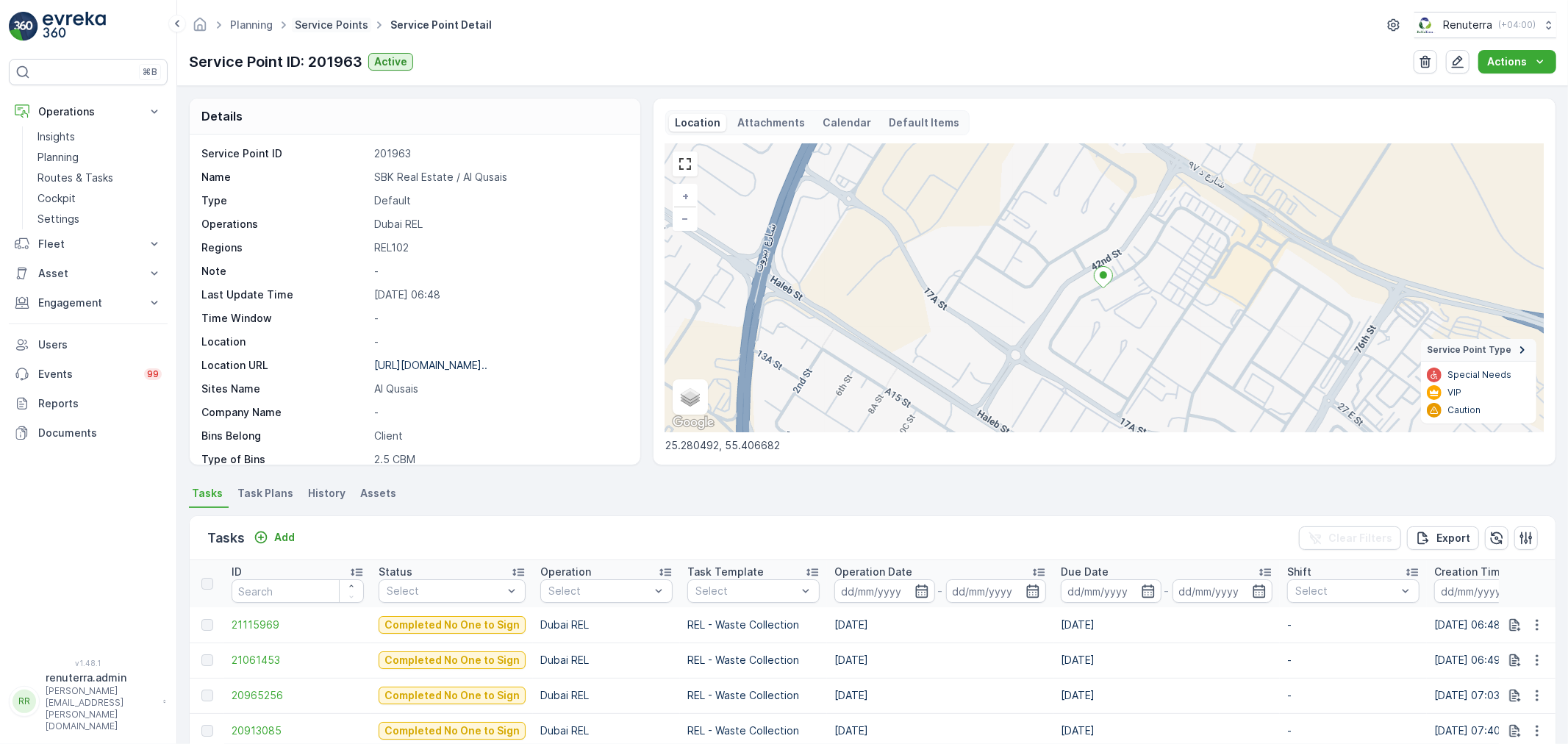
click at [343, 28] on link "Service Points" at bounding box center [331, 24] width 73 height 12
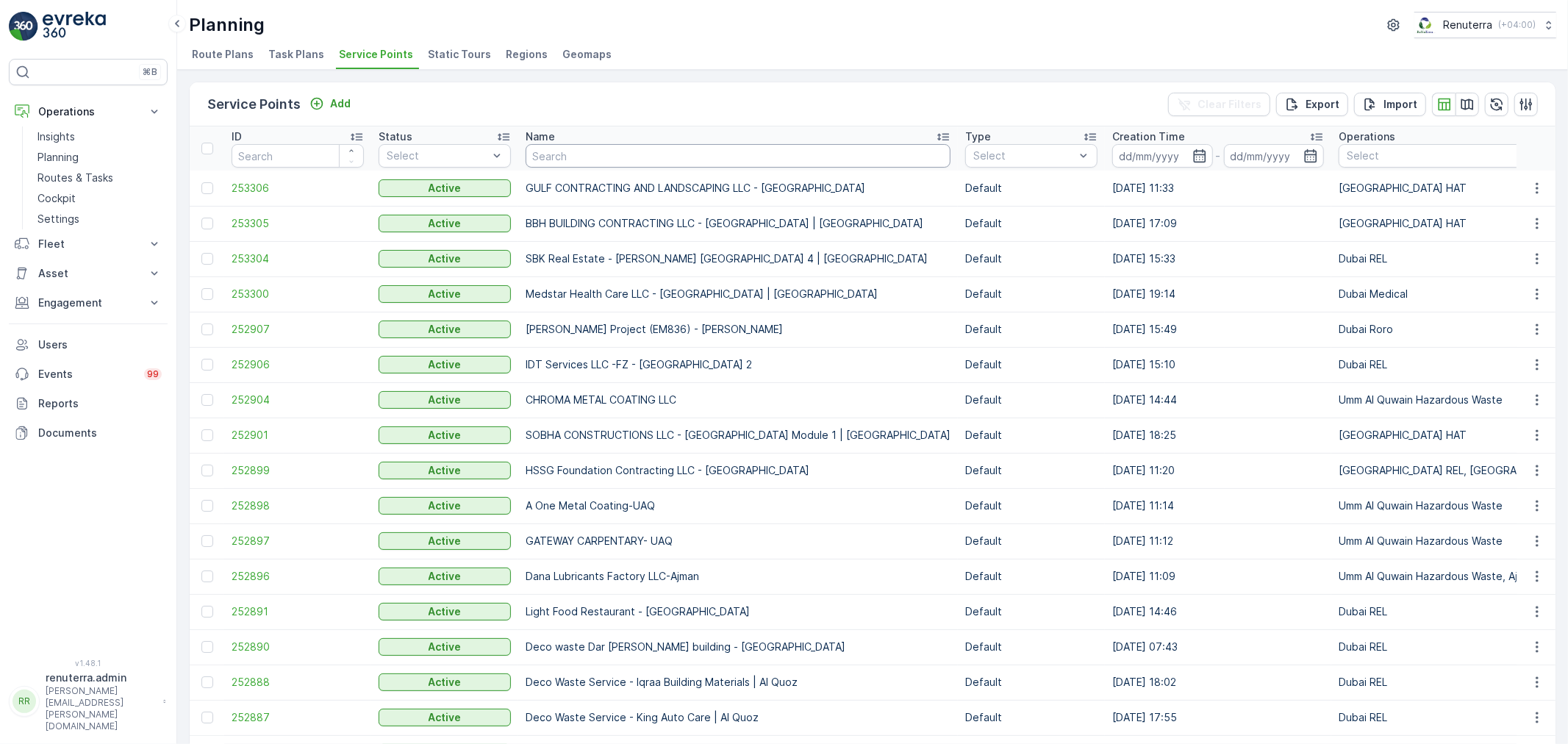
click at [592, 163] on input "text" at bounding box center [738, 156] width 425 height 23
type input "KTC"
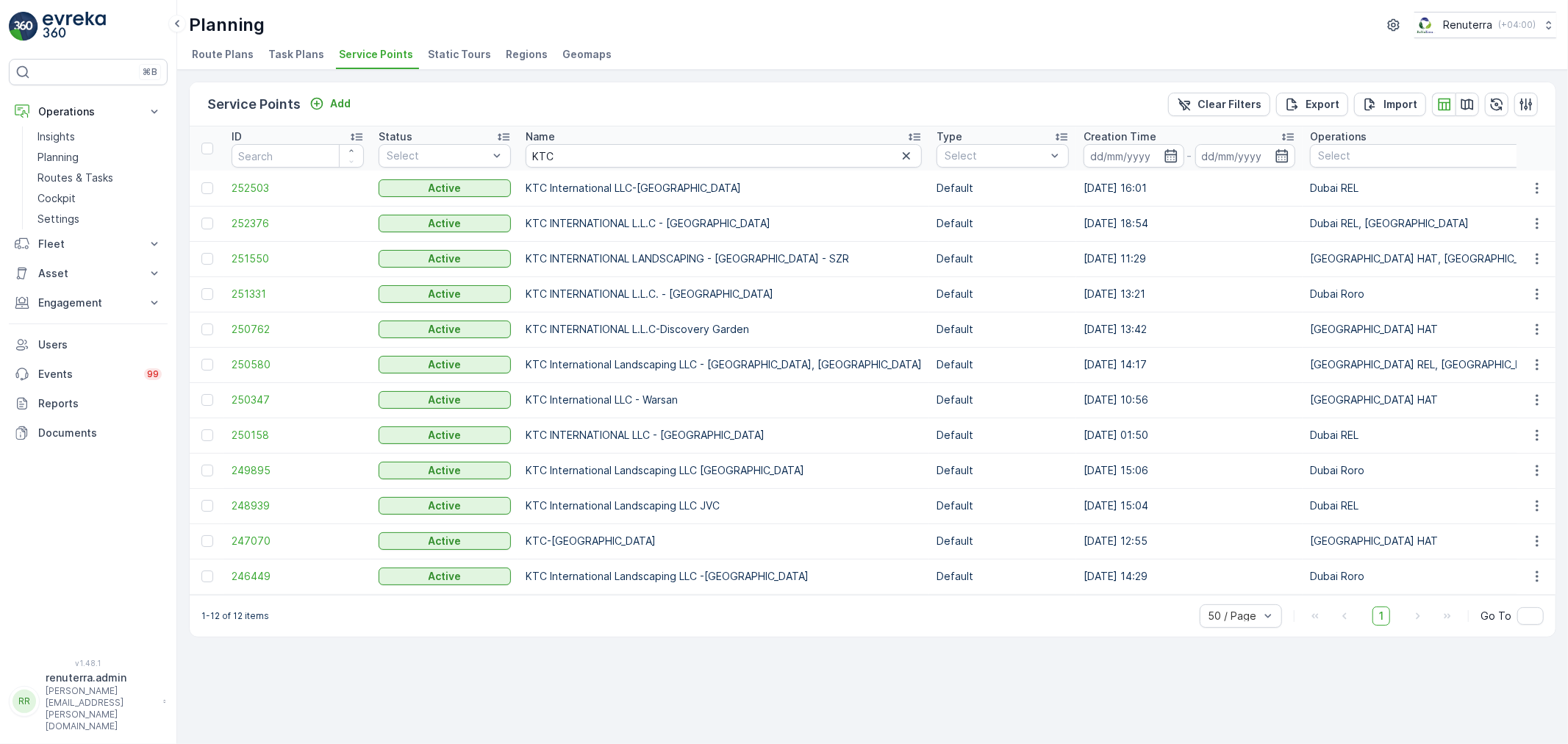
drag, startPoint x: 526, startPoint y: 219, endPoint x: 769, endPoint y: 208, distance: 243.2
click at [769, 208] on td "KTC INTERNATIONAL L.L.C - Dubai Expo Village" at bounding box center [724, 223] width 411 height 36
copy td "KTC INTERNATIONAL L.L.C - Dubai Expo Village"
drag, startPoint x: 565, startPoint y: 150, endPoint x: 474, endPoint y: 149, distance: 91.0
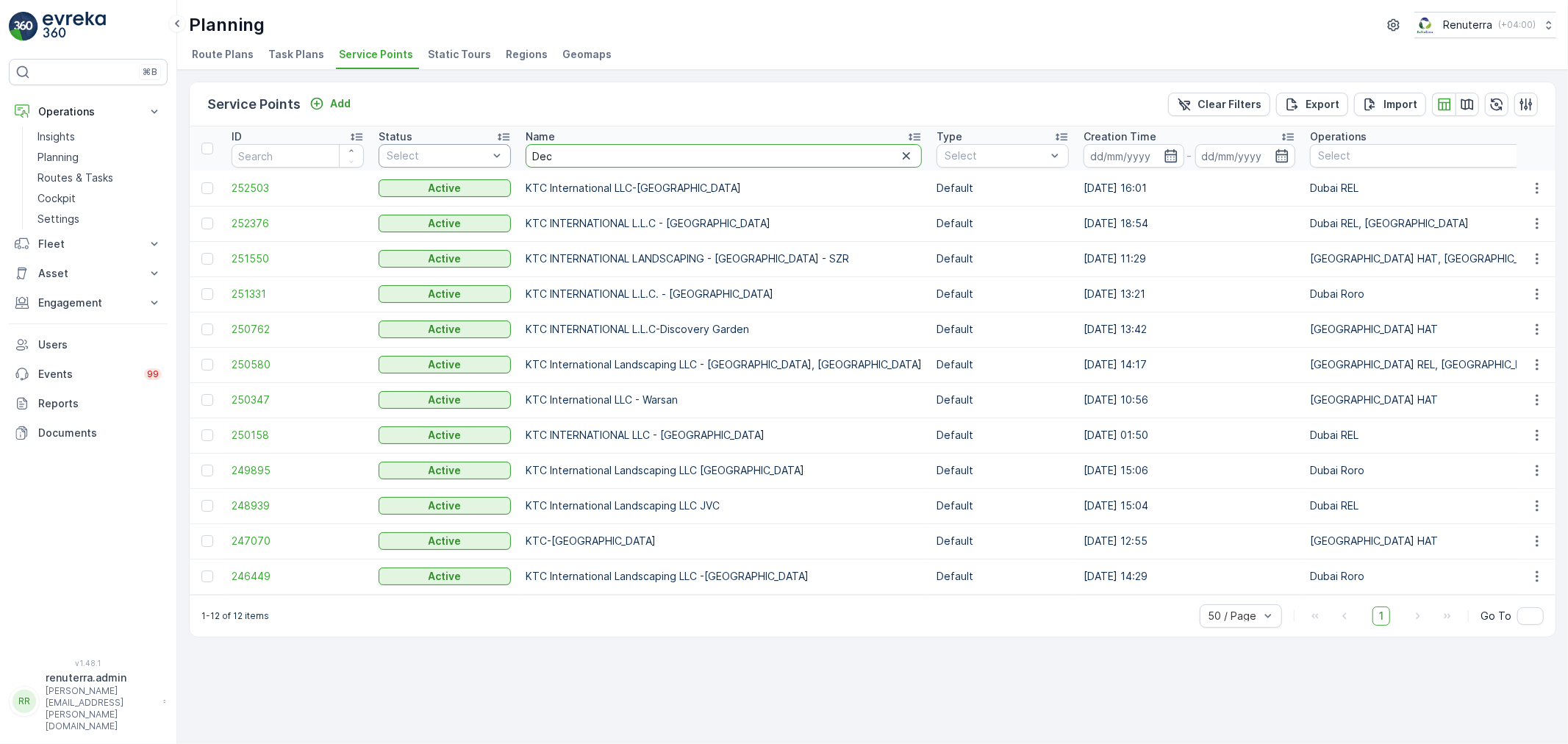
type input "Deco"
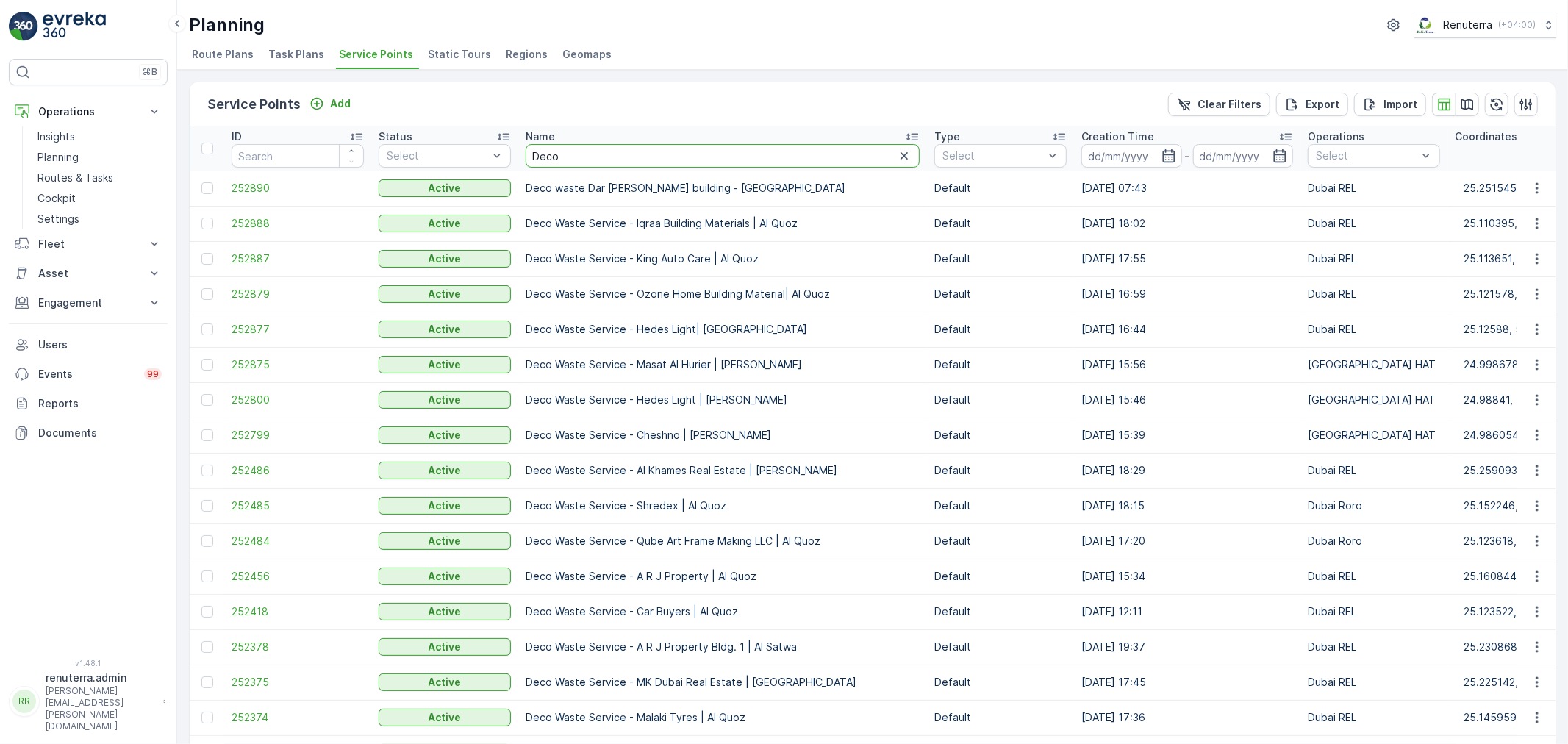
drag, startPoint x: 571, startPoint y: 159, endPoint x: 509, endPoint y: 125, distance: 70.7
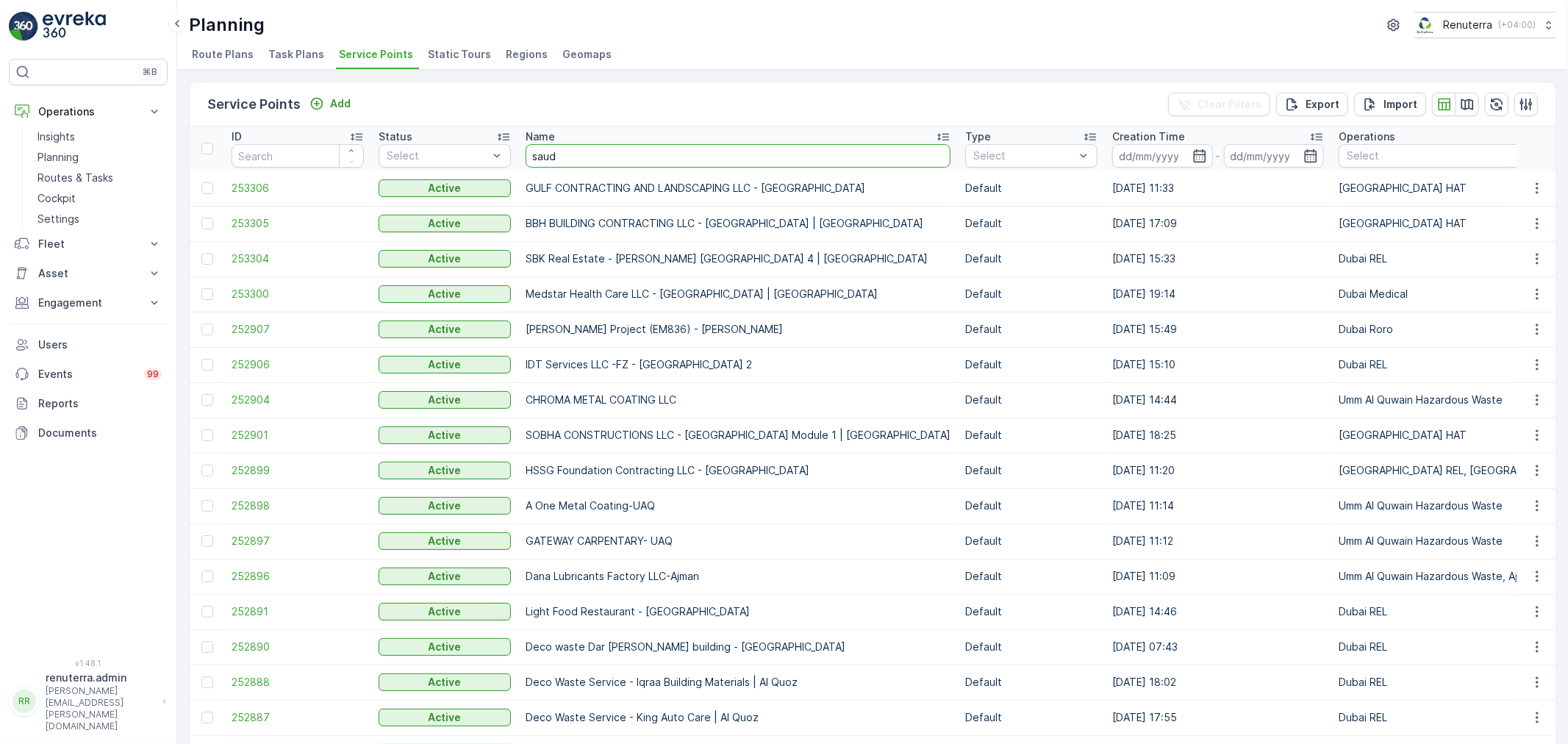
type input "saudi"
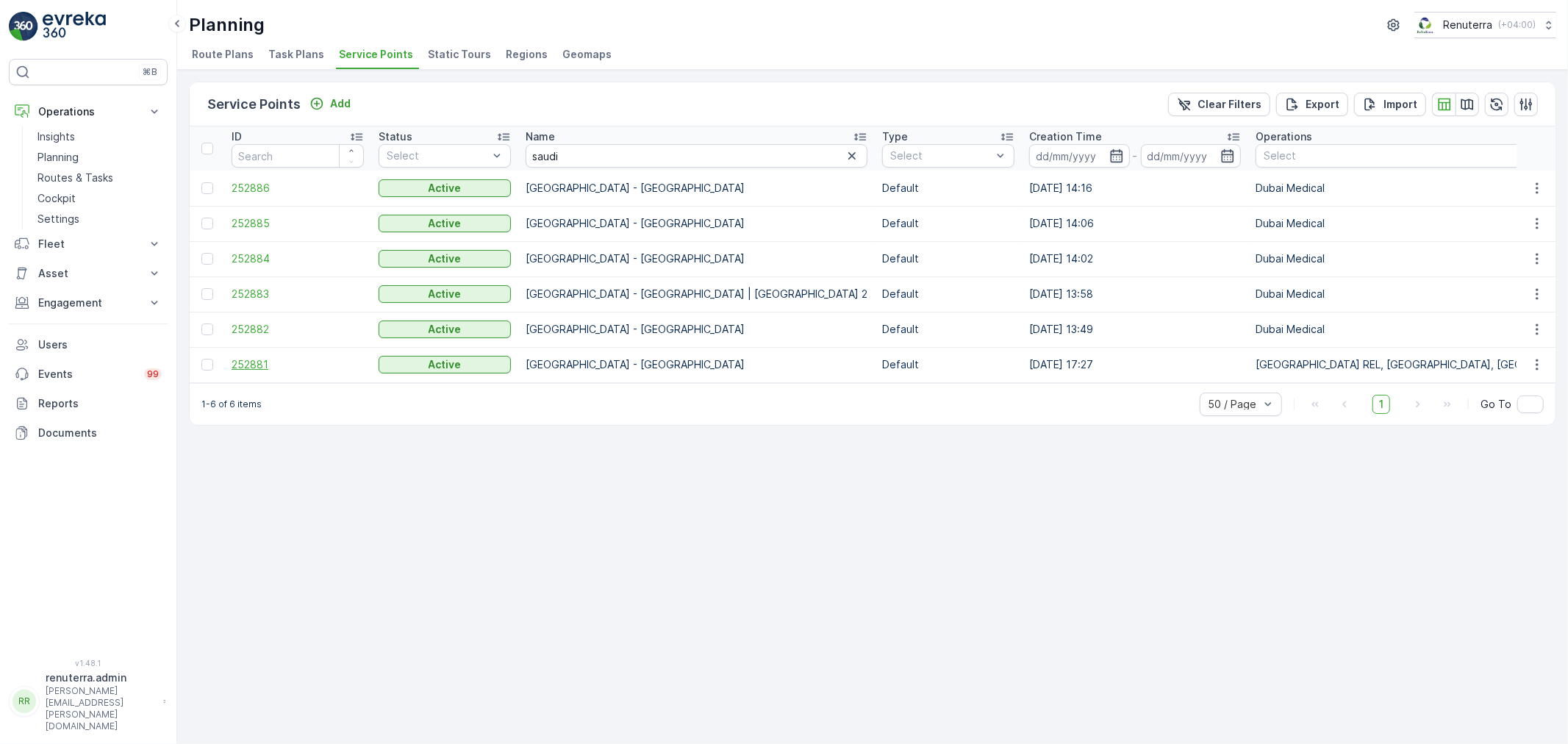
click at [275, 363] on span "252881" at bounding box center [298, 365] width 132 height 15
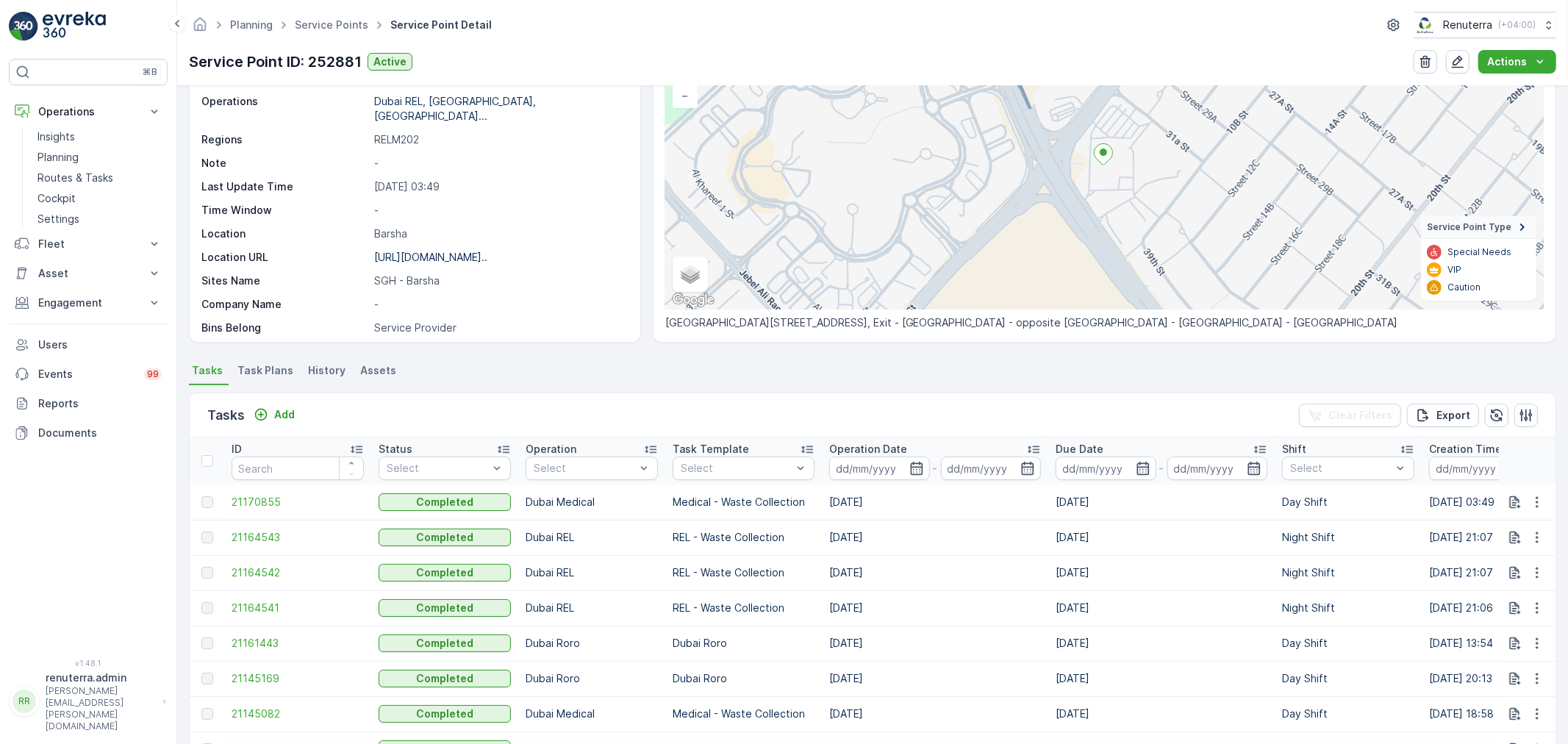
scroll to position [326, 0]
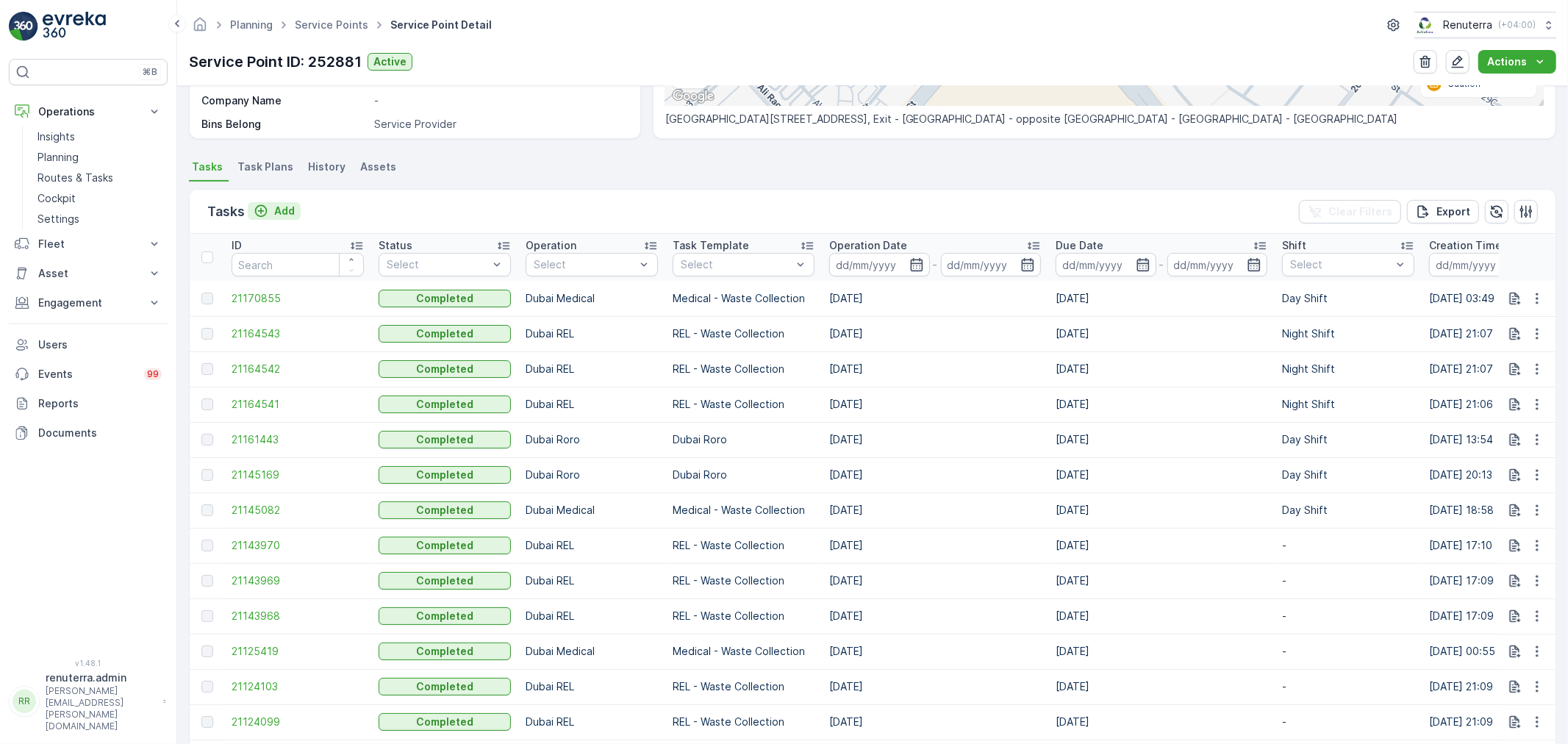
click at [284, 210] on p "Add" at bounding box center [284, 211] width 21 height 15
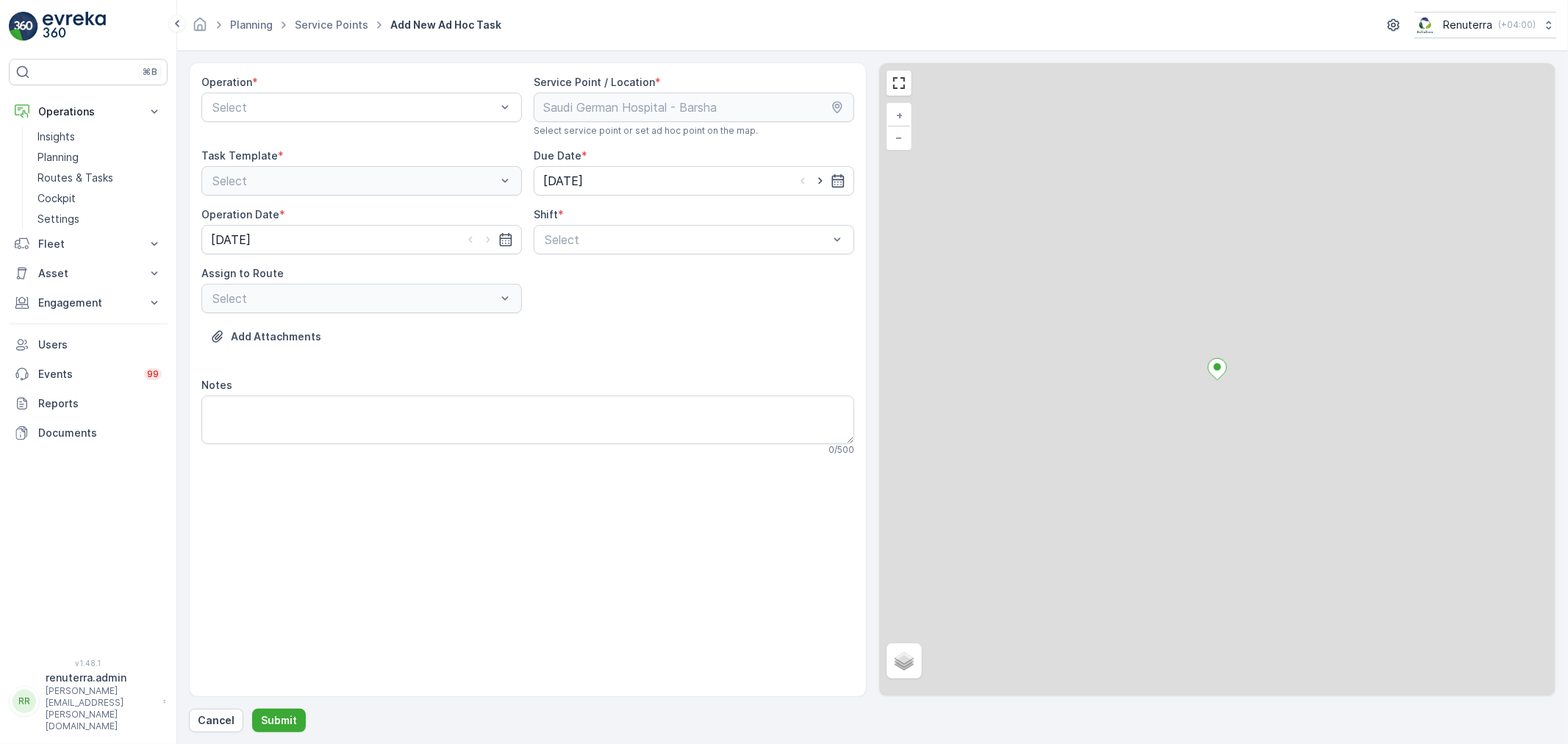
click at [281, 122] on div "Operation * Select" at bounding box center [362, 106] width 320 height 62
click at [280, 112] on div at bounding box center [354, 107] width 287 height 13
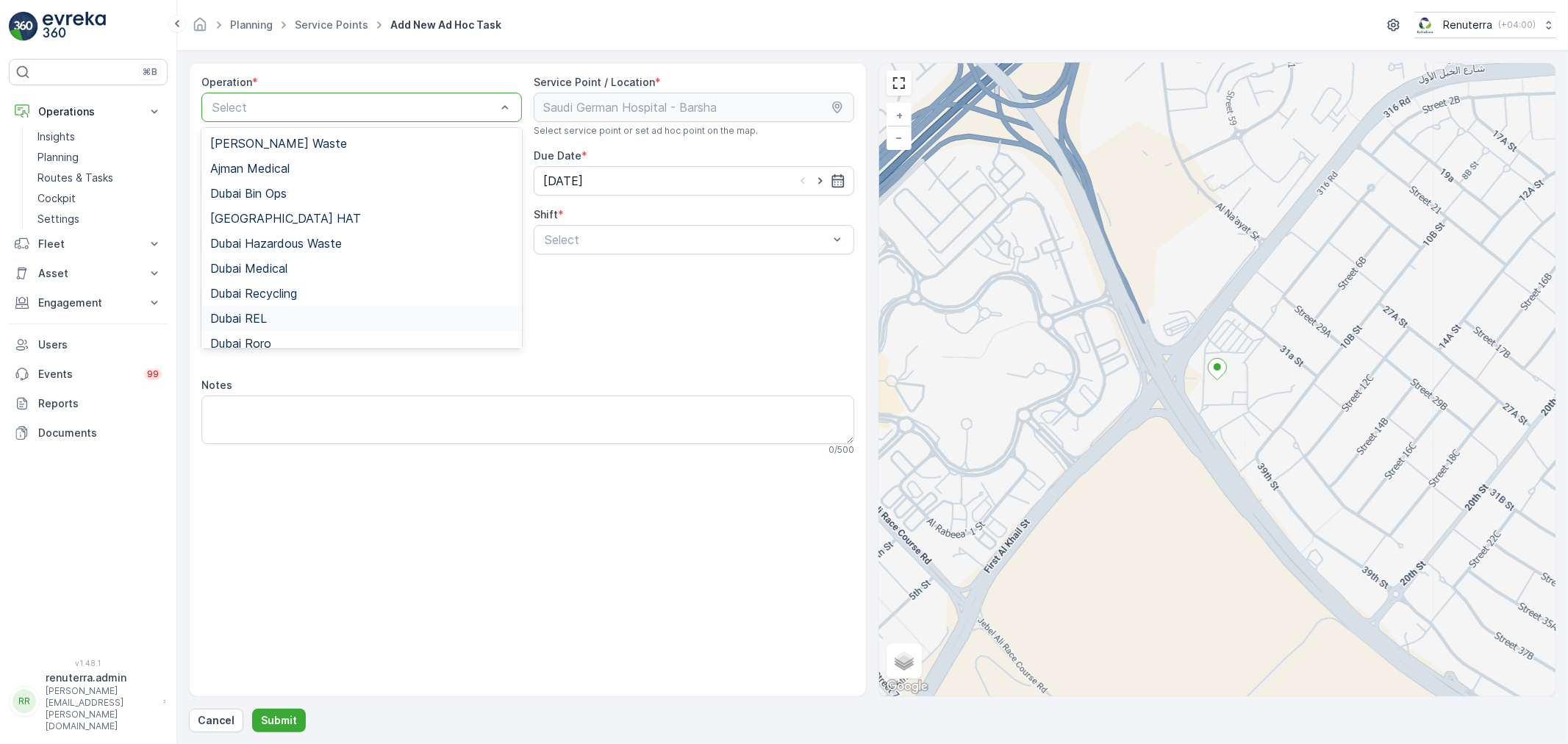
click at [284, 313] on div "Dubai REL" at bounding box center [362, 319] width 303 height 13
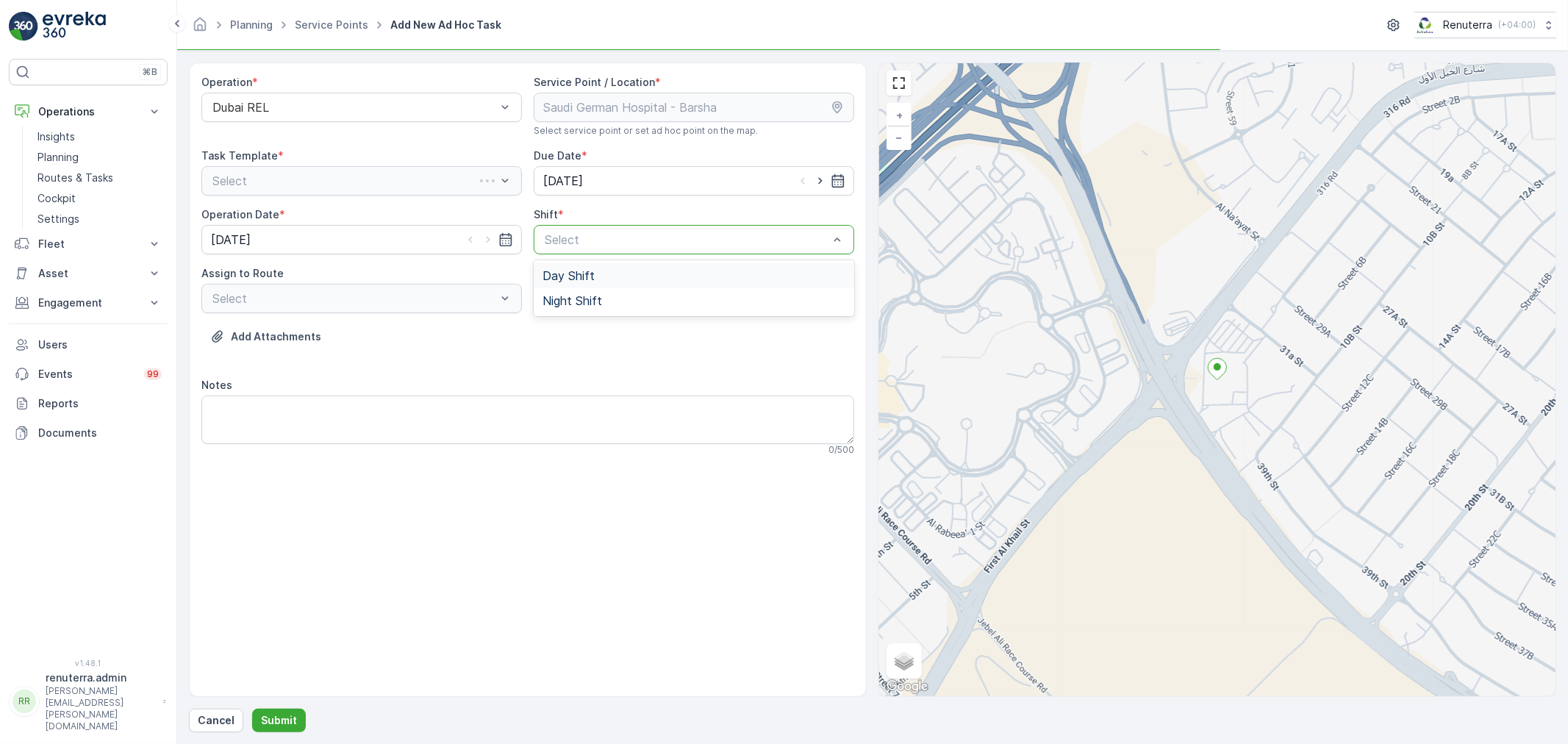
click at [666, 243] on div at bounding box center [686, 239] width 287 height 13
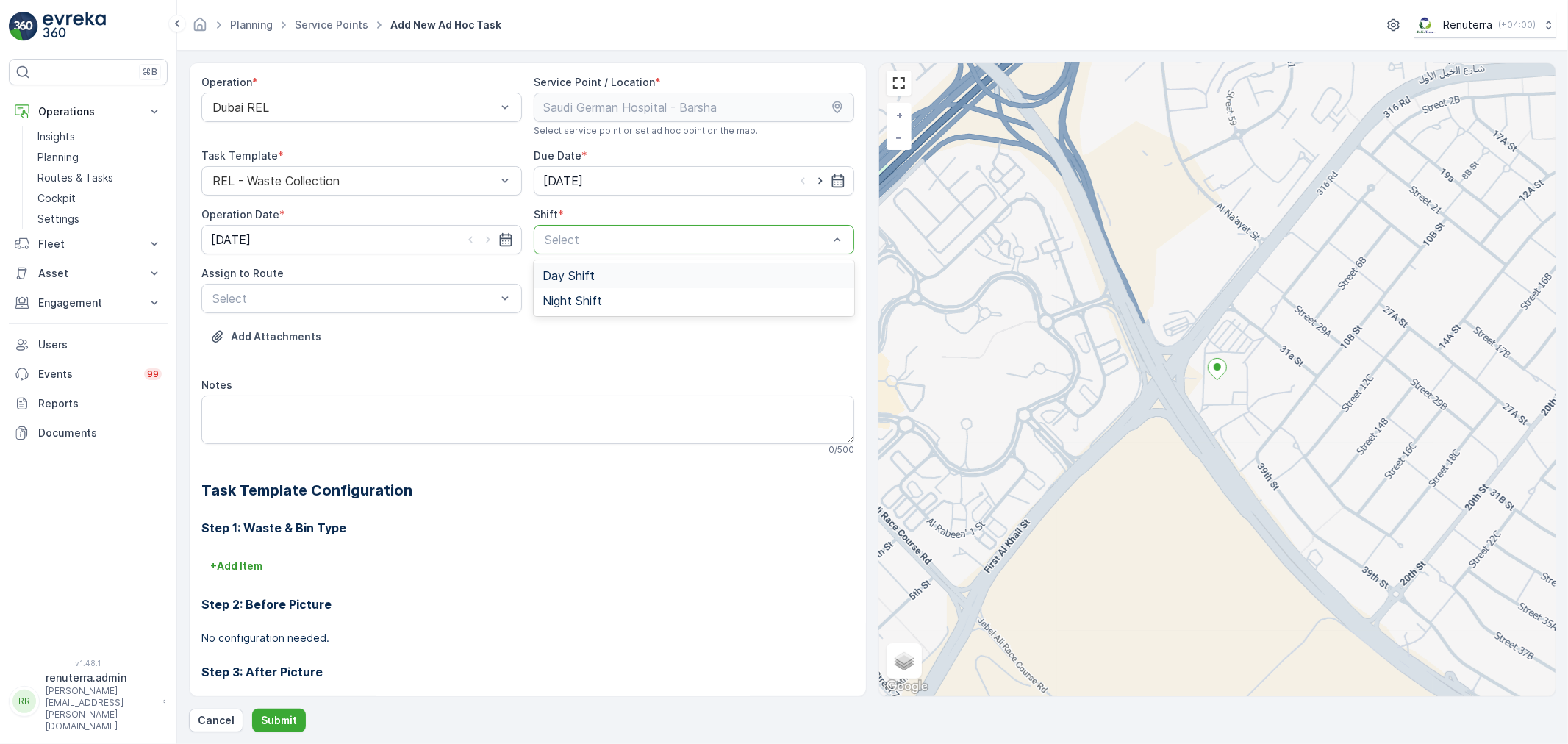
click at [614, 277] on div "Day Shift" at bounding box center [694, 276] width 303 height 13
drag, startPoint x: 593, startPoint y: 232, endPoint x: 595, endPoint y: 253, distance: 21.1
click at [593, 235] on div at bounding box center [686, 239] width 287 height 13
click at [601, 282] on div "Day Shift" at bounding box center [694, 276] width 303 height 13
click at [579, 233] on div at bounding box center [686, 239] width 287 height 13
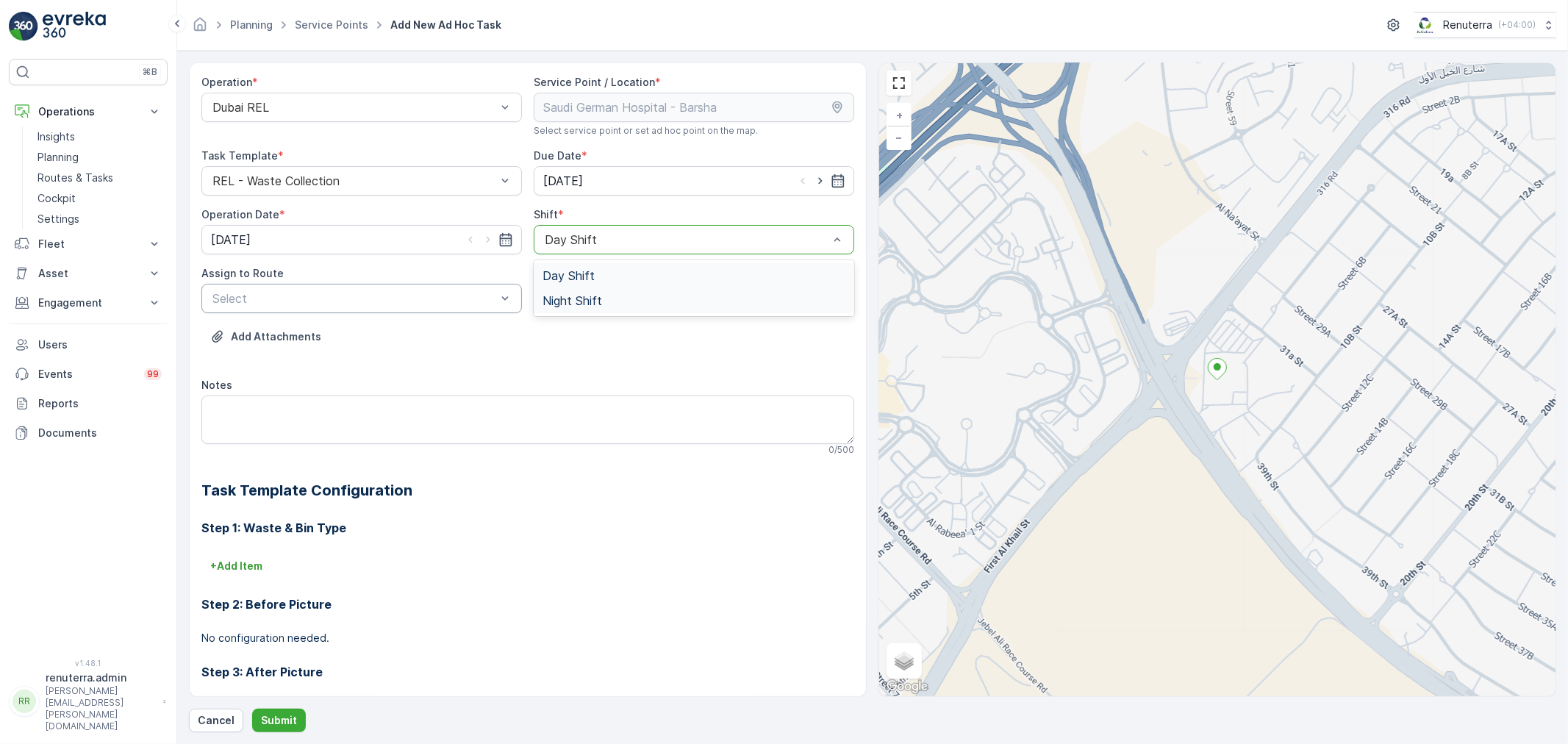
drag, startPoint x: 581, startPoint y: 245, endPoint x: 479, endPoint y: 292, distance: 112.3
click at [593, 294] on span "Night Shift" at bounding box center [572, 301] width 59 height 13
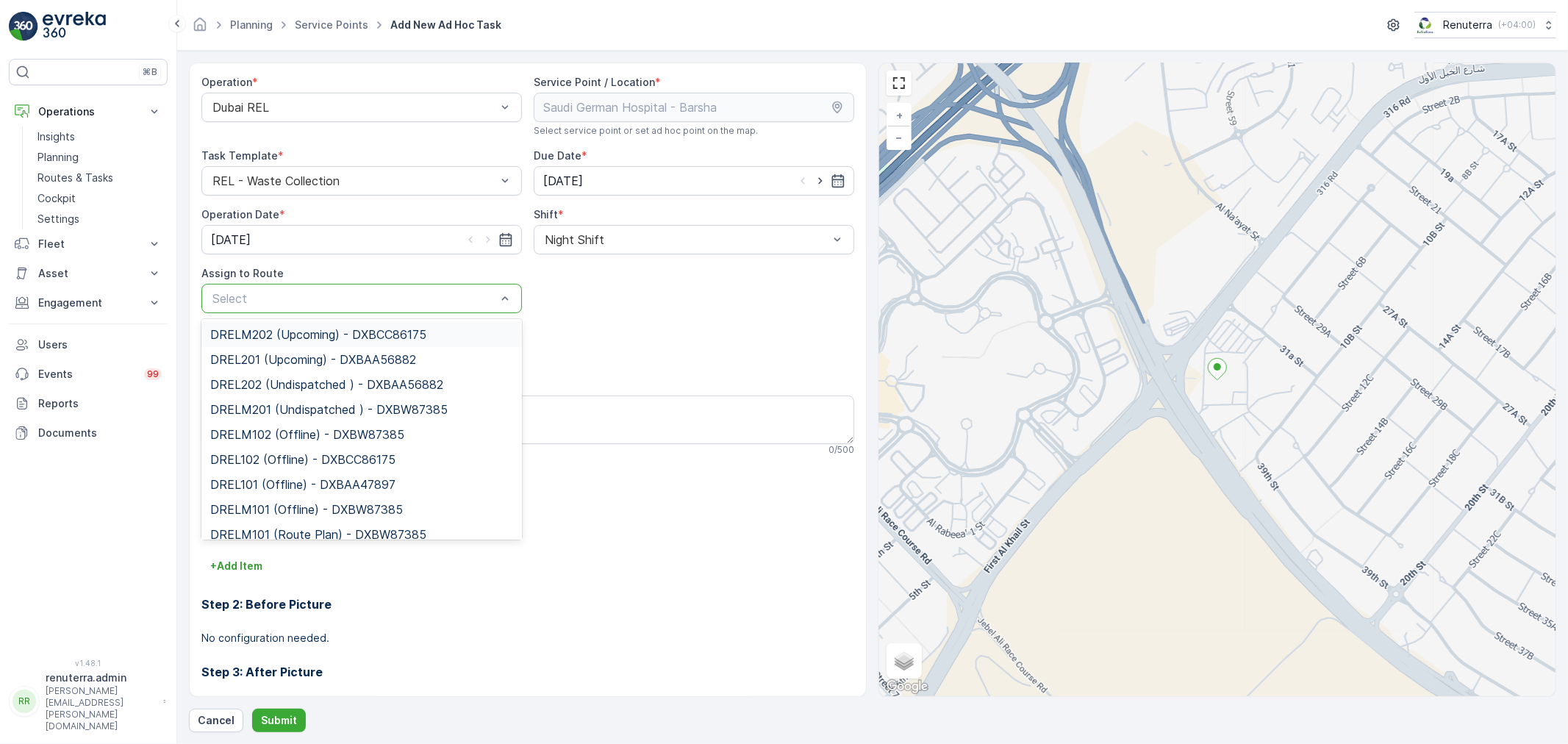
click at [282, 336] on span "DRELM202 (Upcoming) - DXBCC86175" at bounding box center [319, 334] width 216 height 13
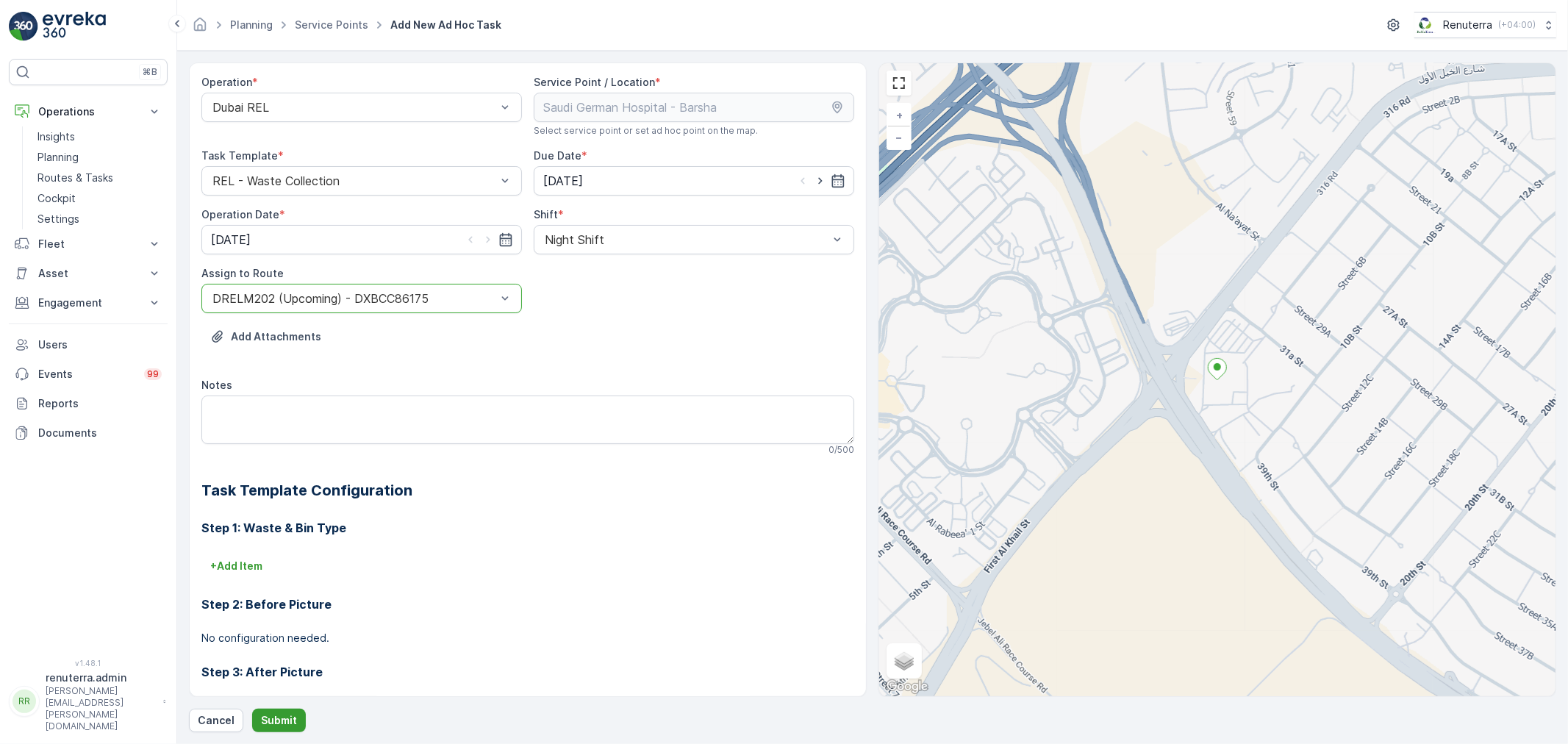
click at [292, 728] on button "Submit" at bounding box center [278, 720] width 54 height 23
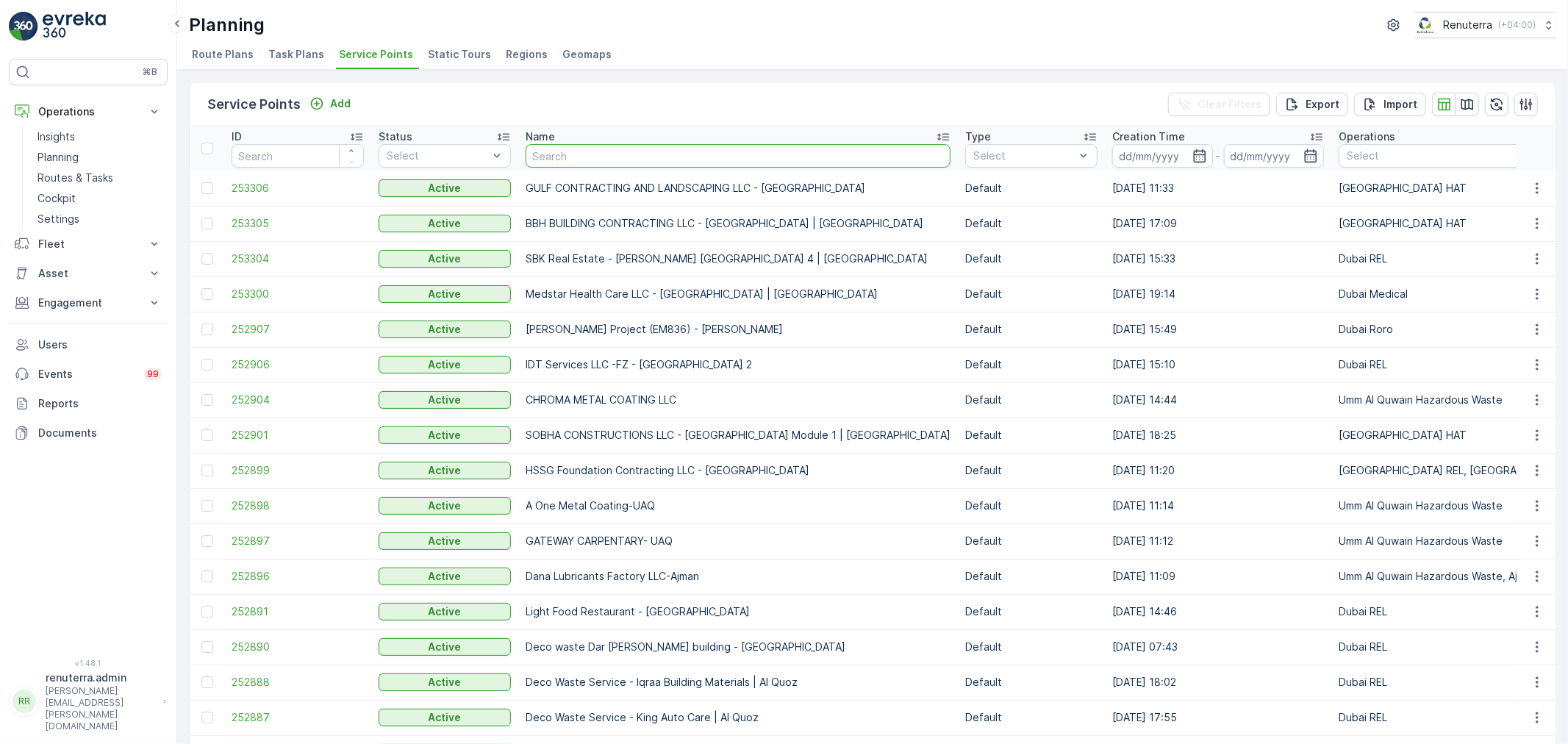
click at [561, 159] on input "text" at bounding box center [738, 156] width 425 height 23
type input "hudai"
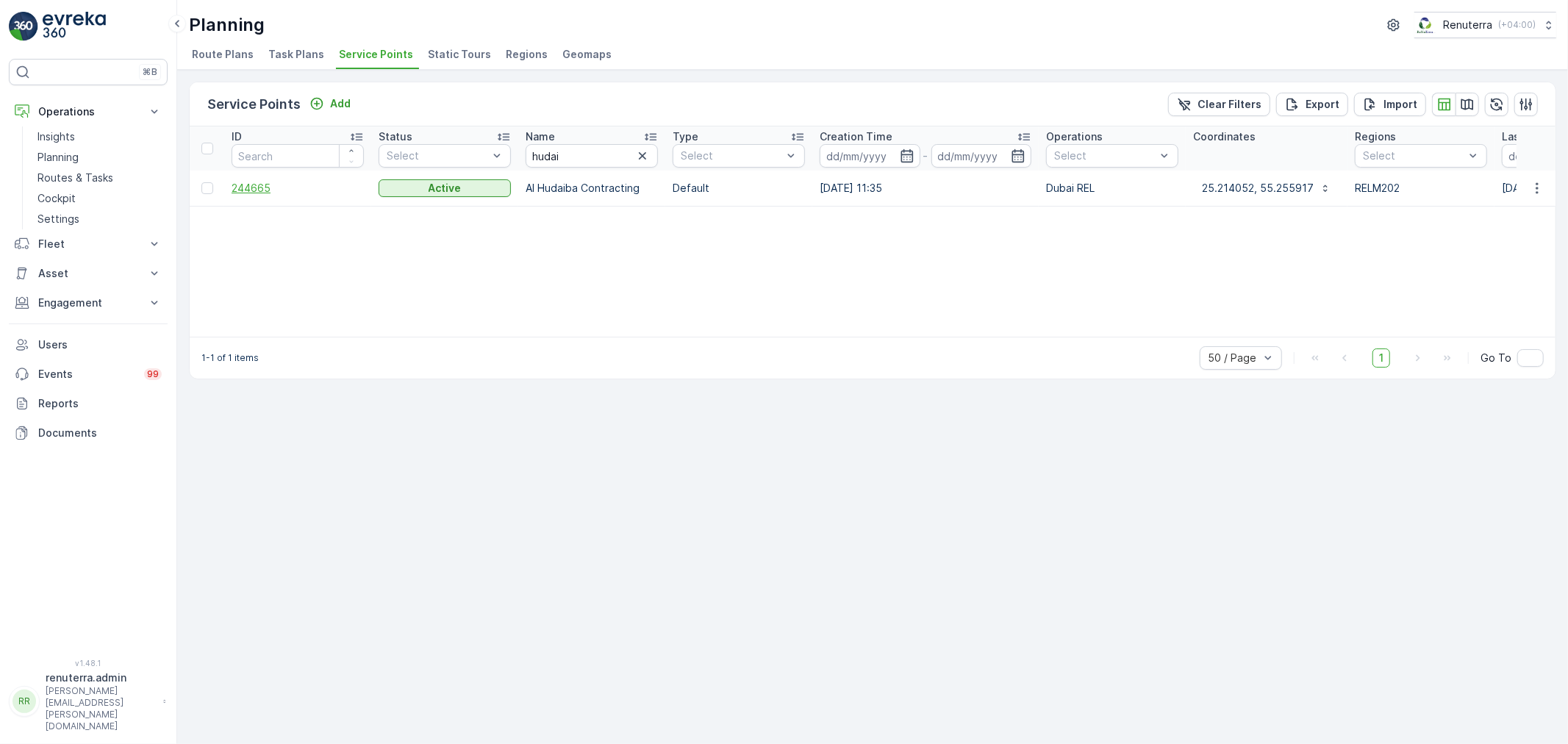
click at [259, 181] on span "244665" at bounding box center [298, 188] width 132 height 15
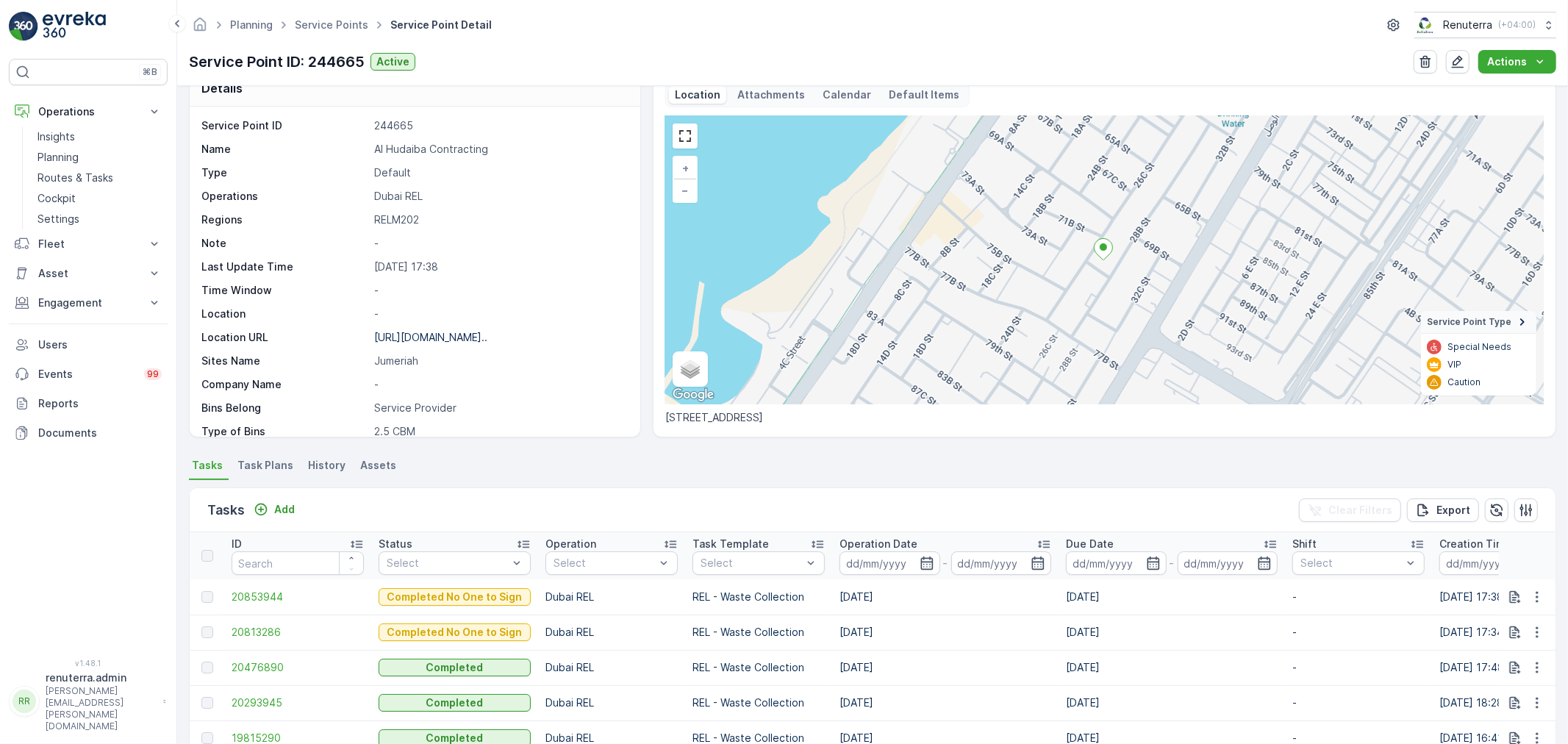
scroll to position [82, 0]
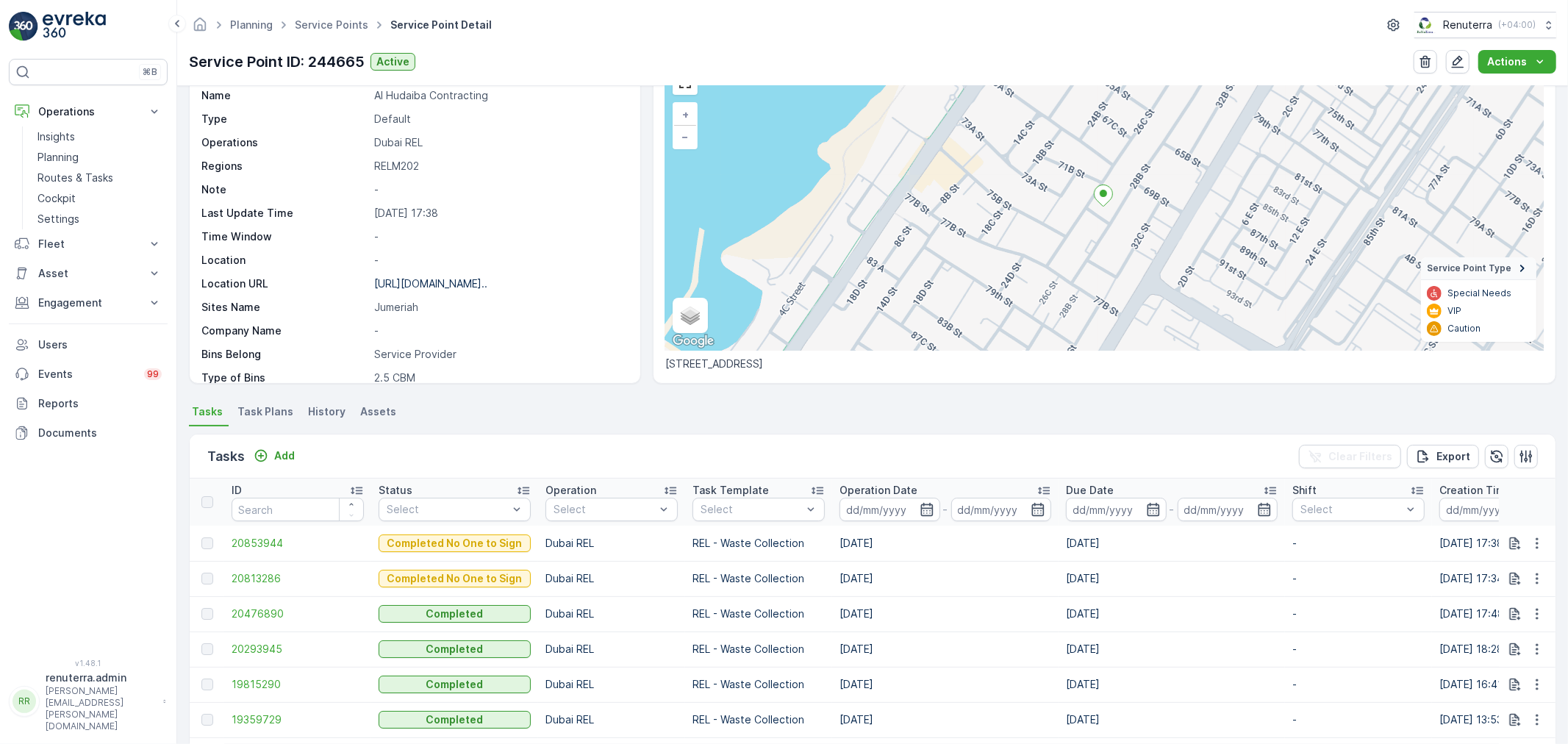
click at [277, 533] on td "20853944" at bounding box center [298, 543] width 147 height 36
click at [282, 546] on span "20853944" at bounding box center [298, 543] width 132 height 15
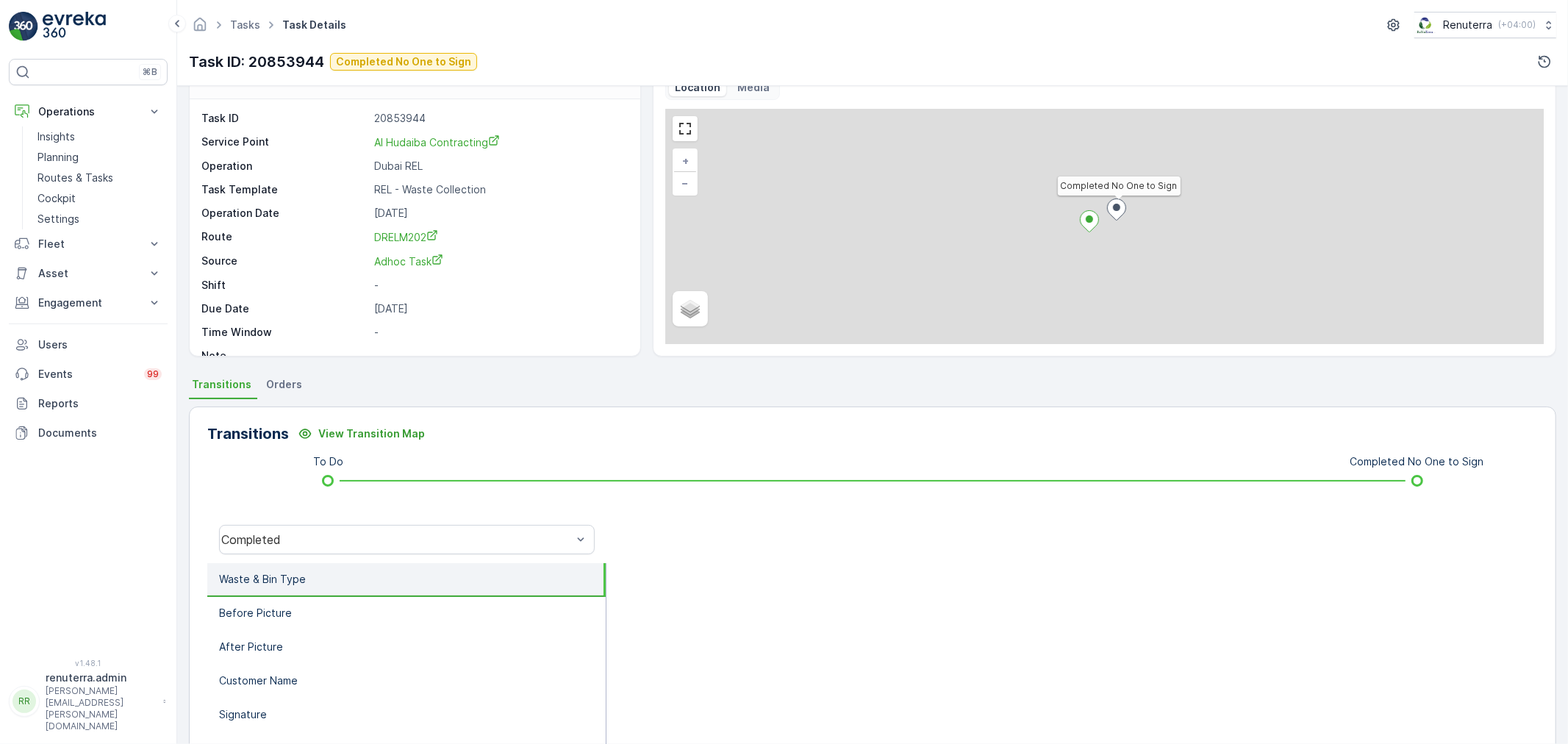
scroll to position [82, 0]
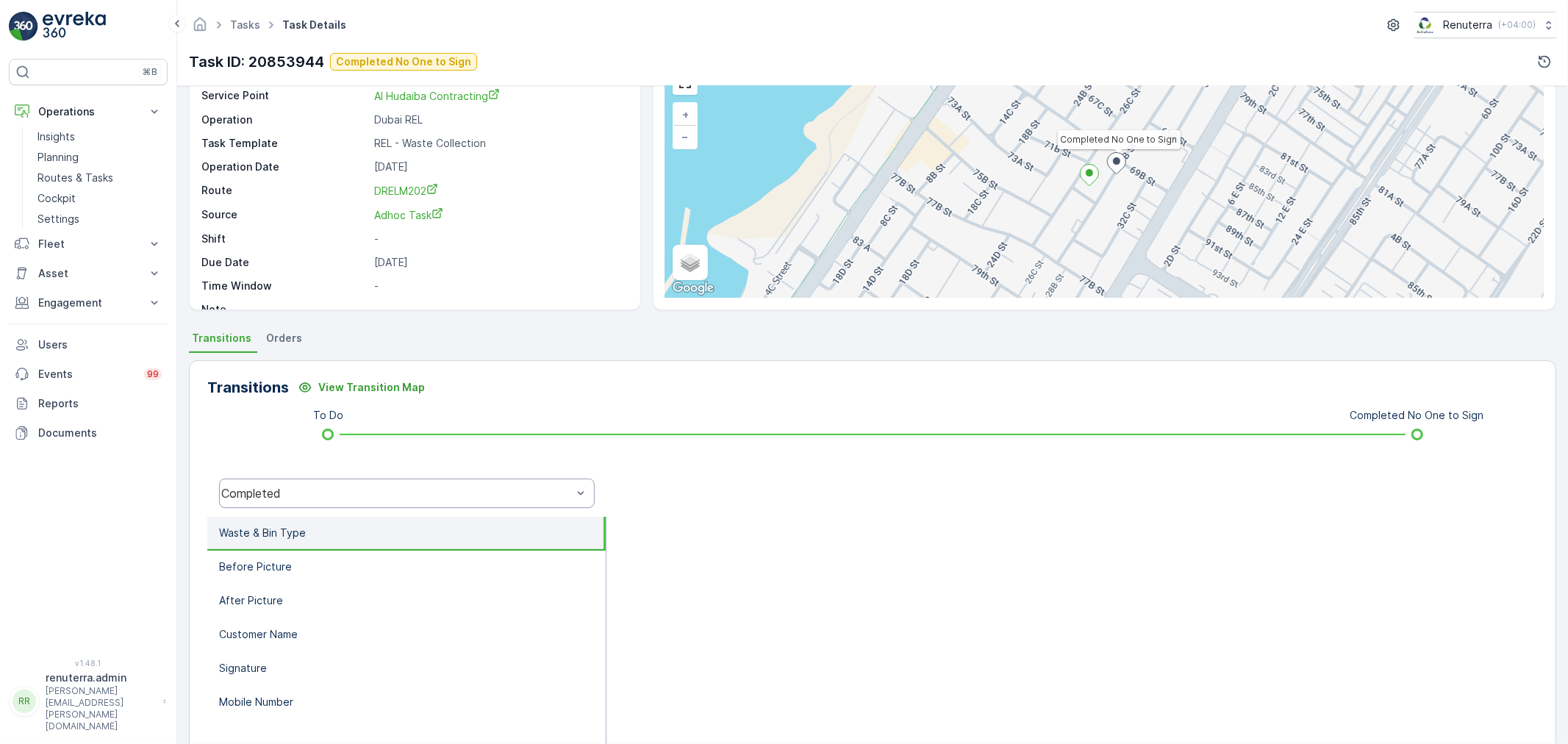
click at [339, 479] on div "Completed" at bounding box center [406, 494] width 376 height 30
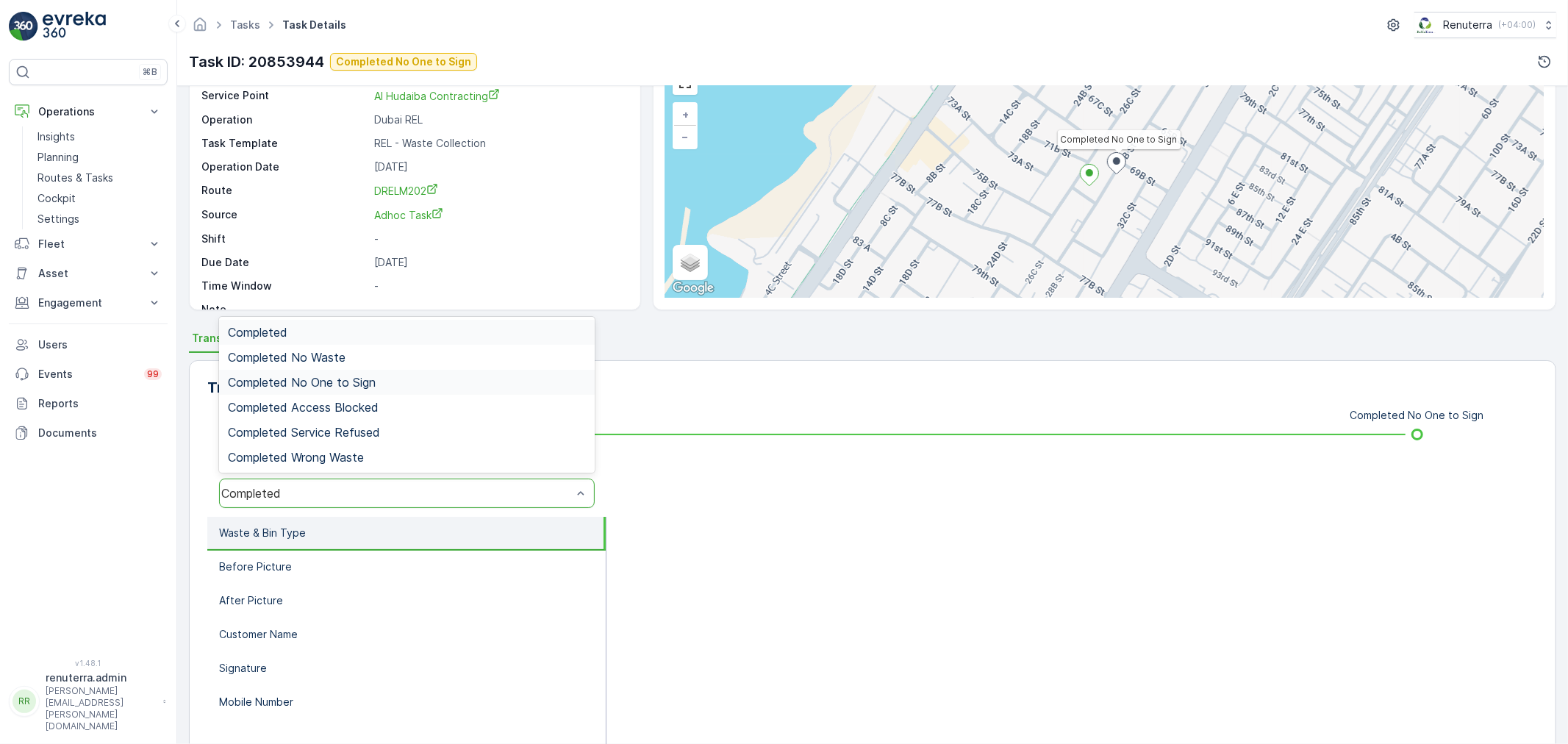
click at [353, 386] on span "Completed No One to Sign" at bounding box center [301, 382] width 148 height 13
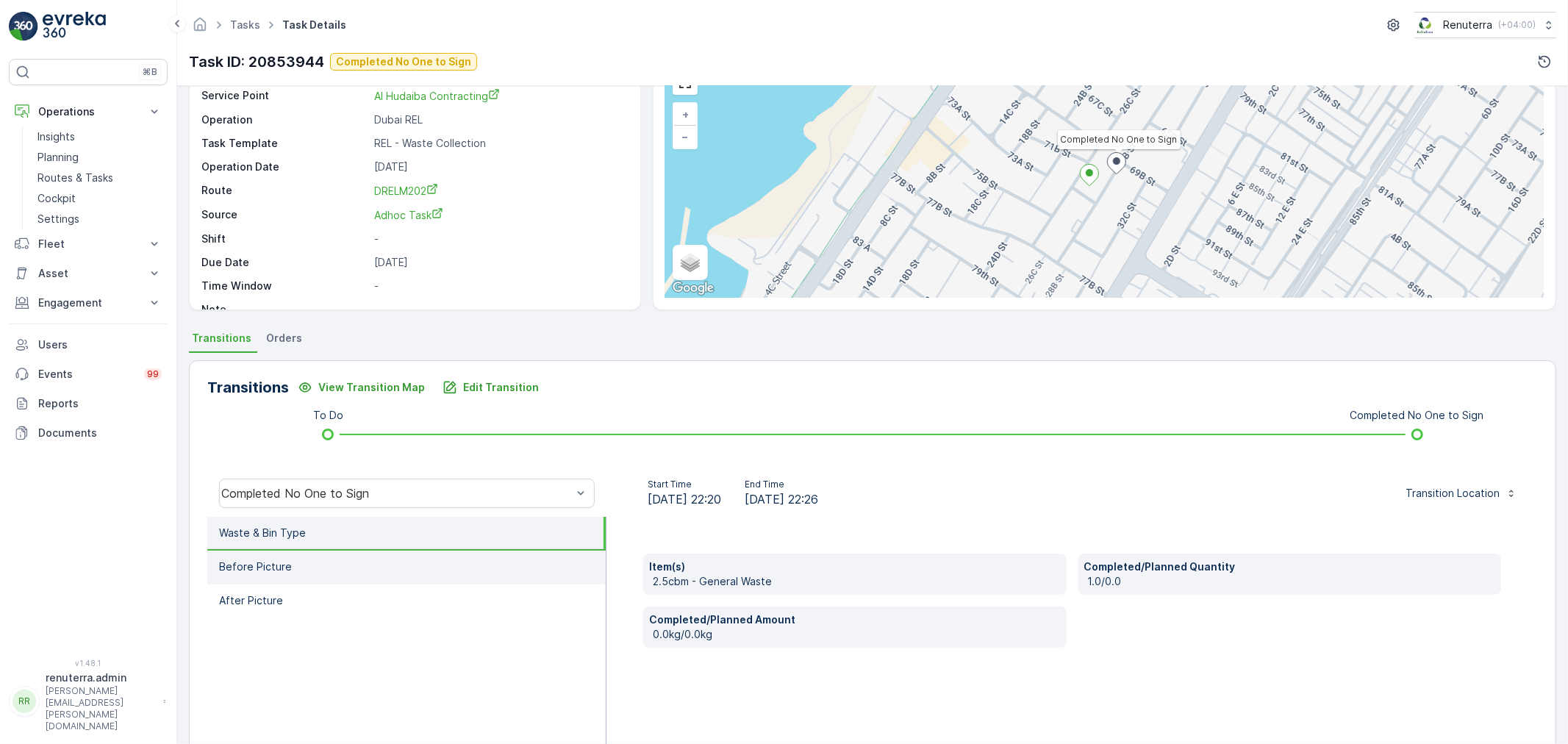
click at [361, 552] on li "Before Picture" at bounding box center [406, 567] width 399 height 34
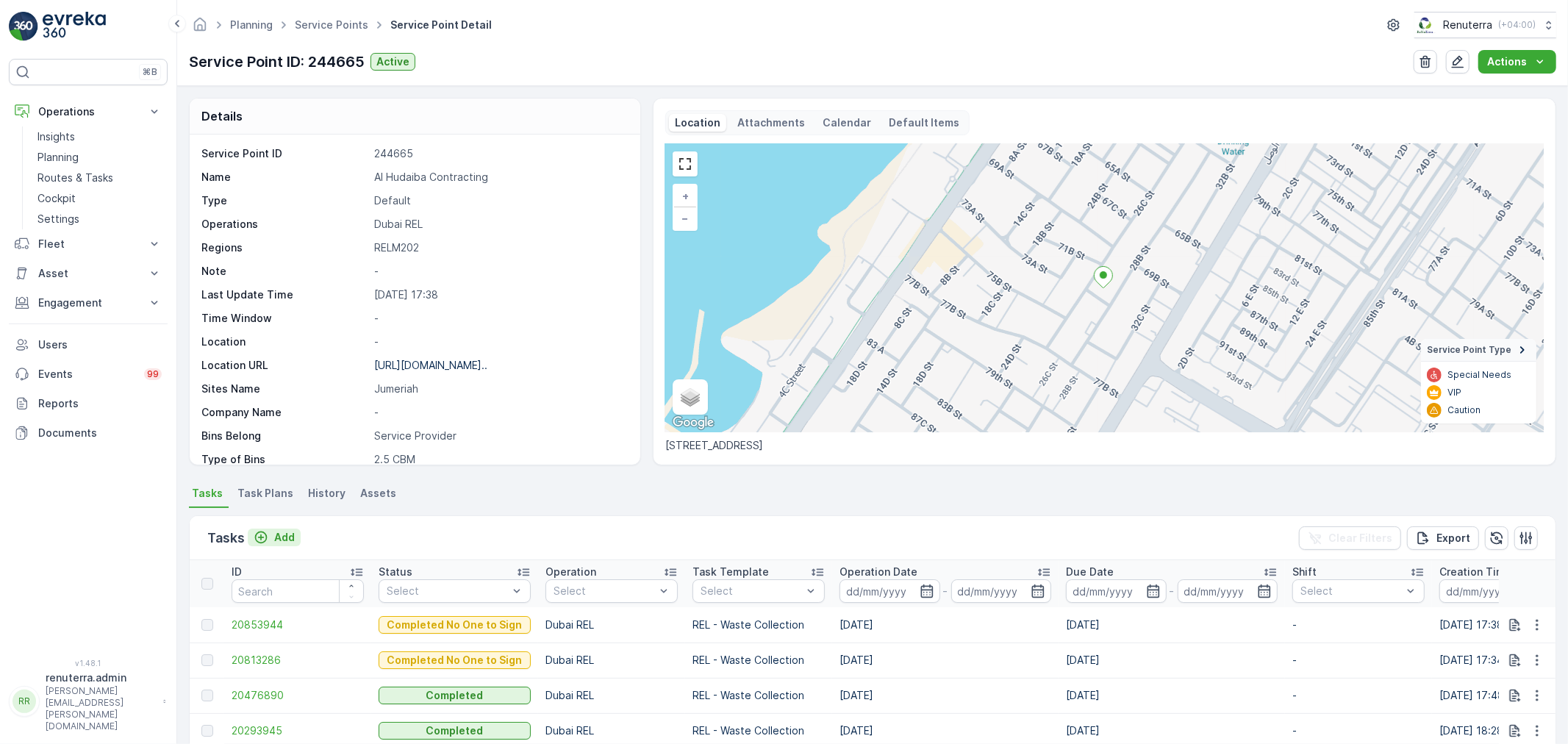
click at [270, 541] on div "Add" at bounding box center [274, 538] width 41 height 15
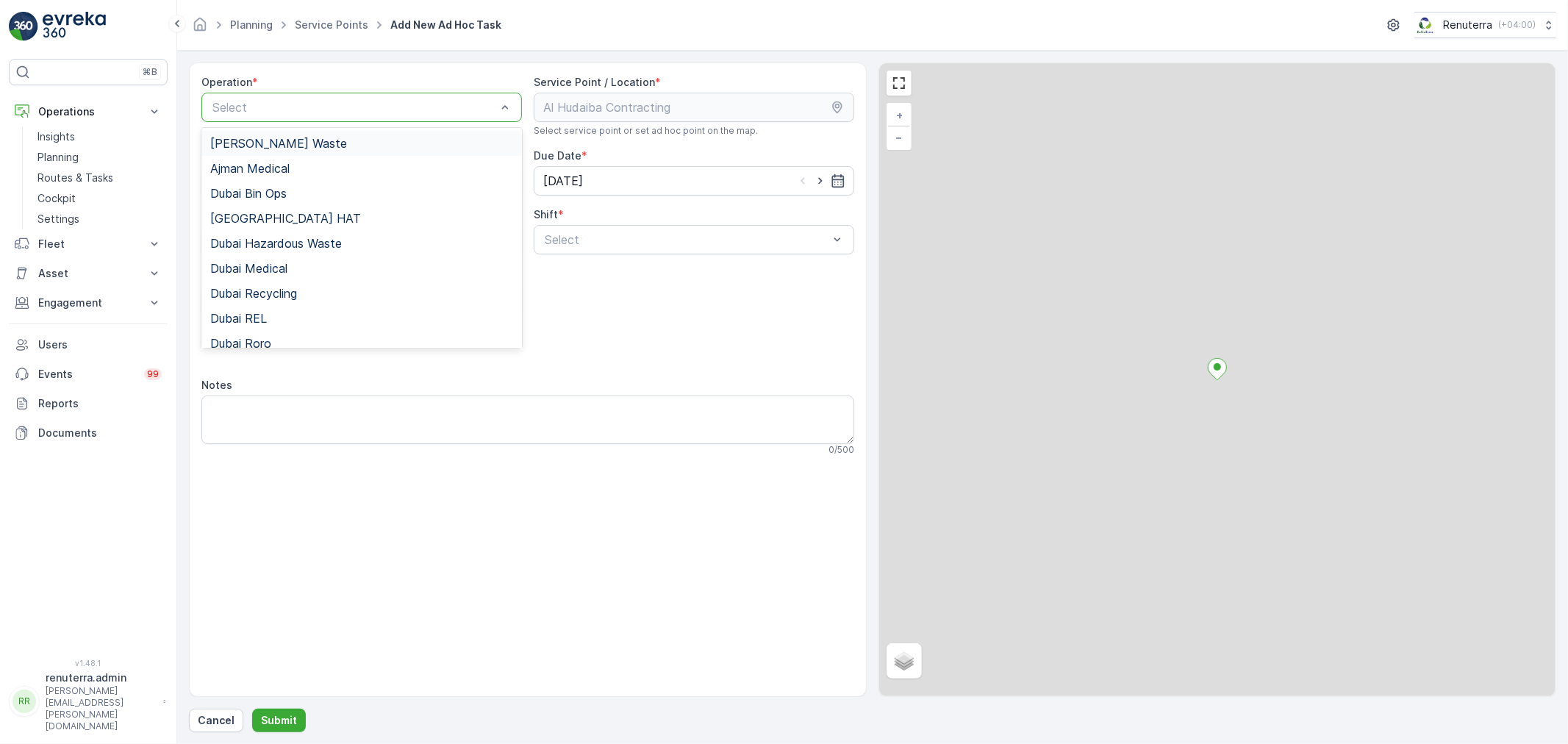
click at [319, 104] on div at bounding box center [354, 107] width 287 height 13
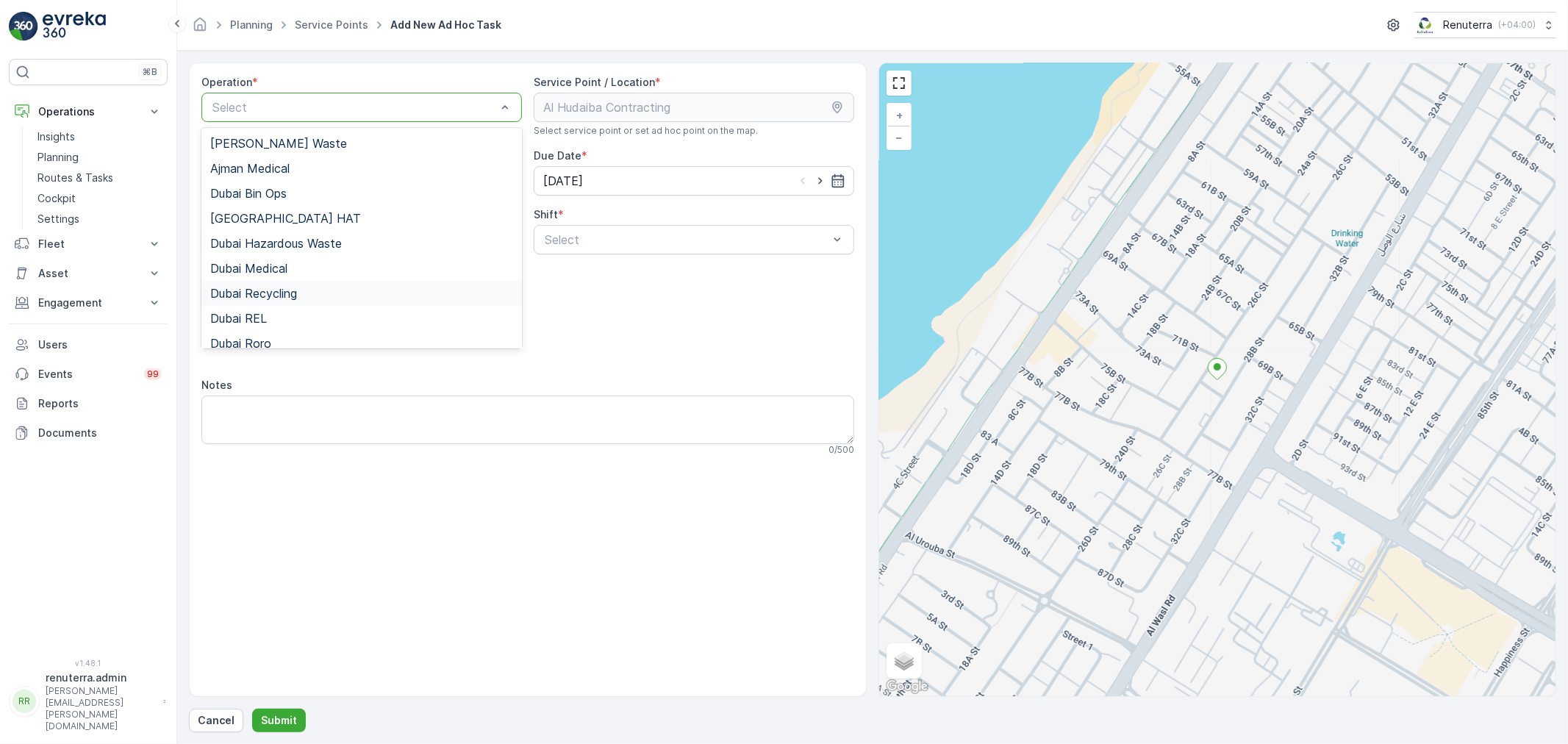
click at [292, 287] on span "Dubai Recycling" at bounding box center [253, 293] width 87 height 13
click at [306, 111] on div at bounding box center [354, 107] width 287 height 13
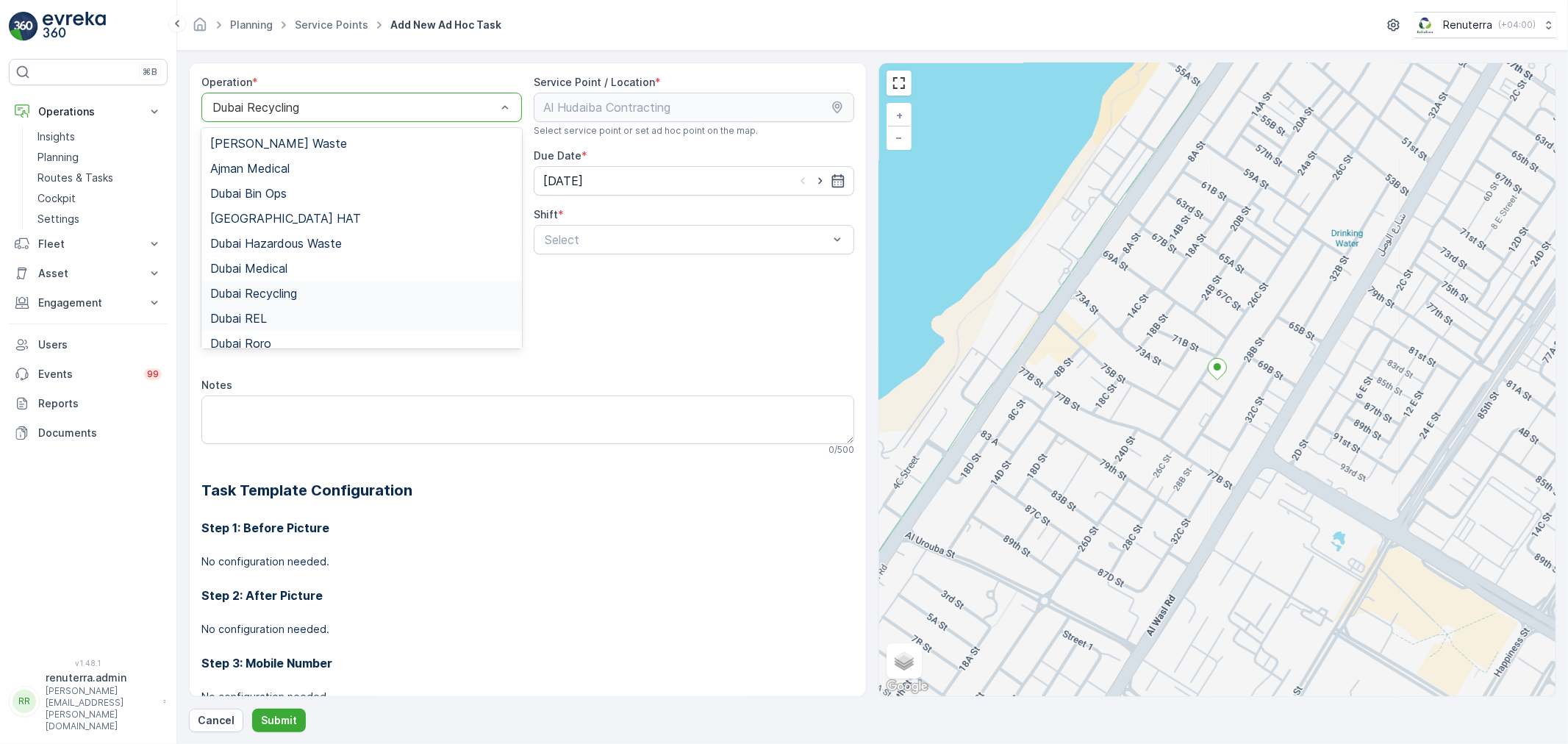
click at [277, 318] on div "Dubai REL" at bounding box center [362, 319] width 303 height 13
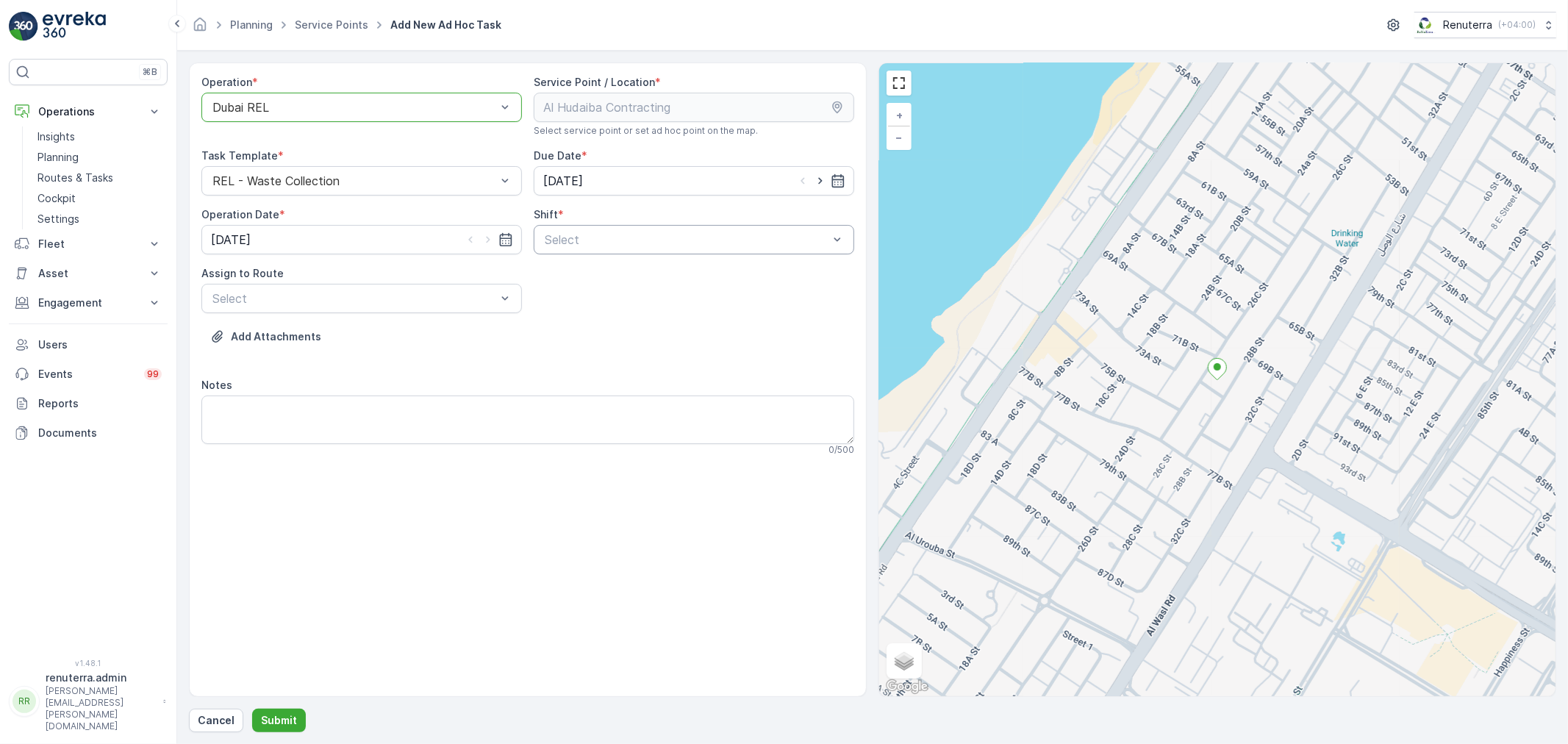
click at [561, 244] on div at bounding box center [686, 239] width 287 height 13
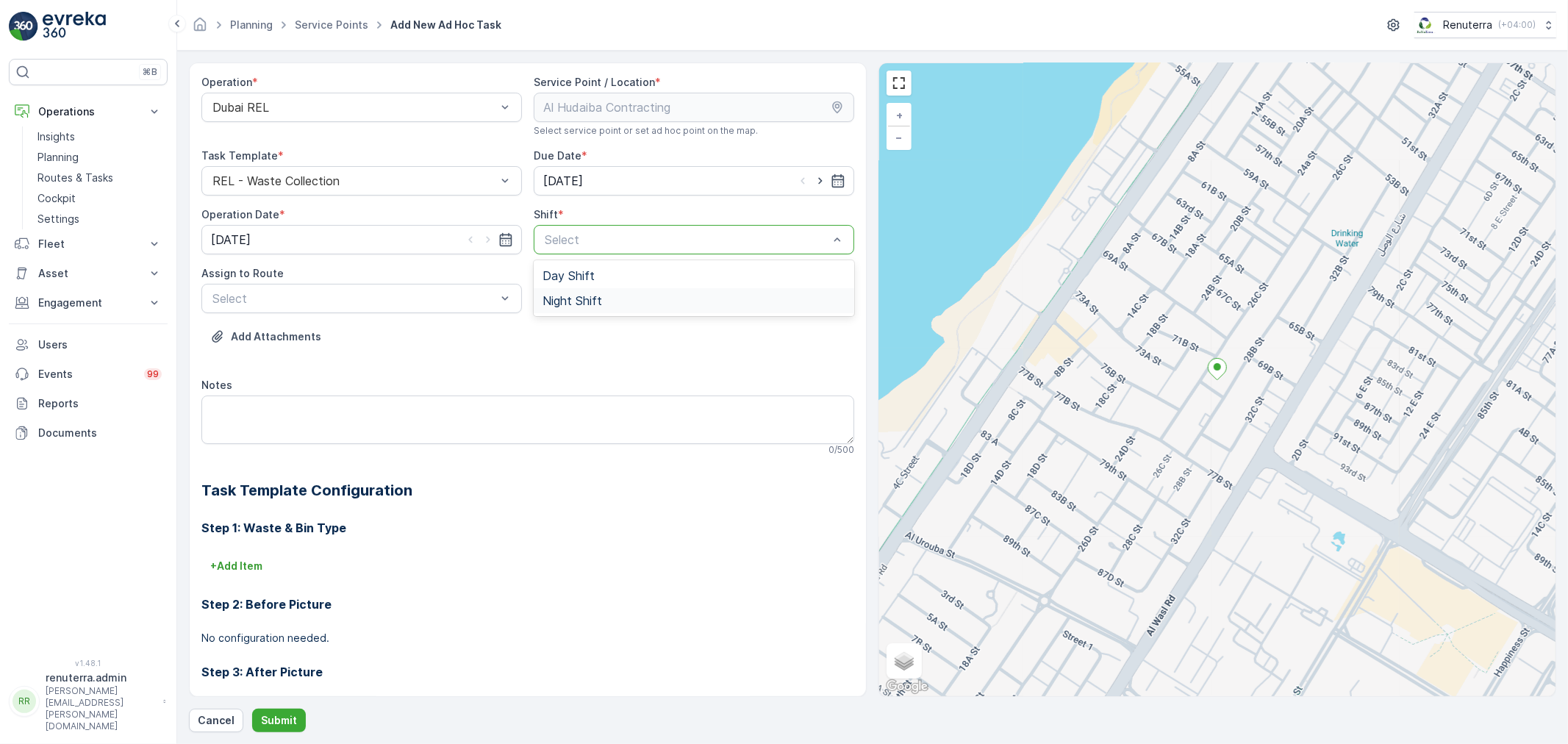
click at [570, 291] on div "Night Shift" at bounding box center [694, 301] width 320 height 25
click at [478, 296] on div at bounding box center [354, 299] width 287 height 13
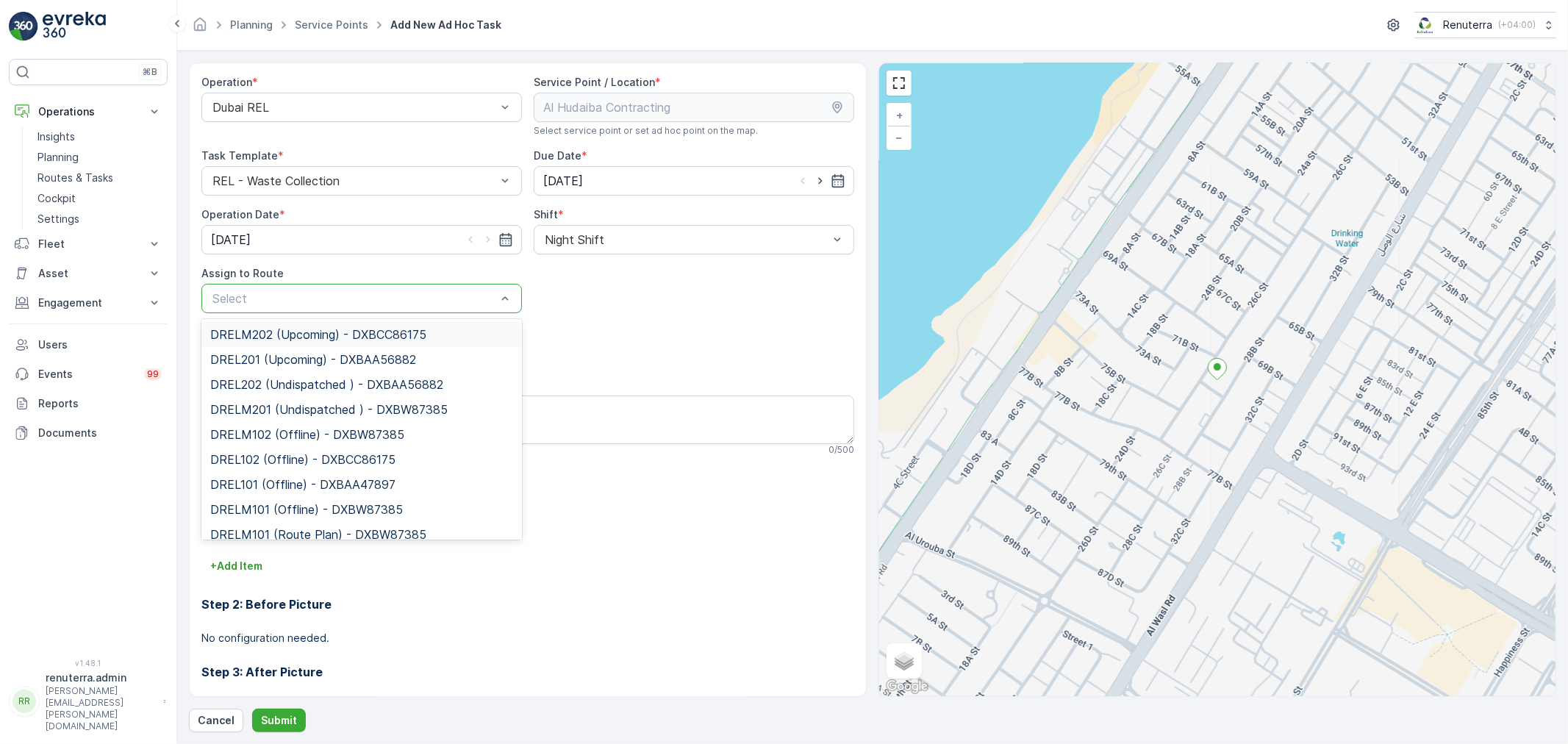
click at [356, 329] on span "DRELM202 (Upcoming) - DXBCC86175" at bounding box center [319, 334] width 216 height 13
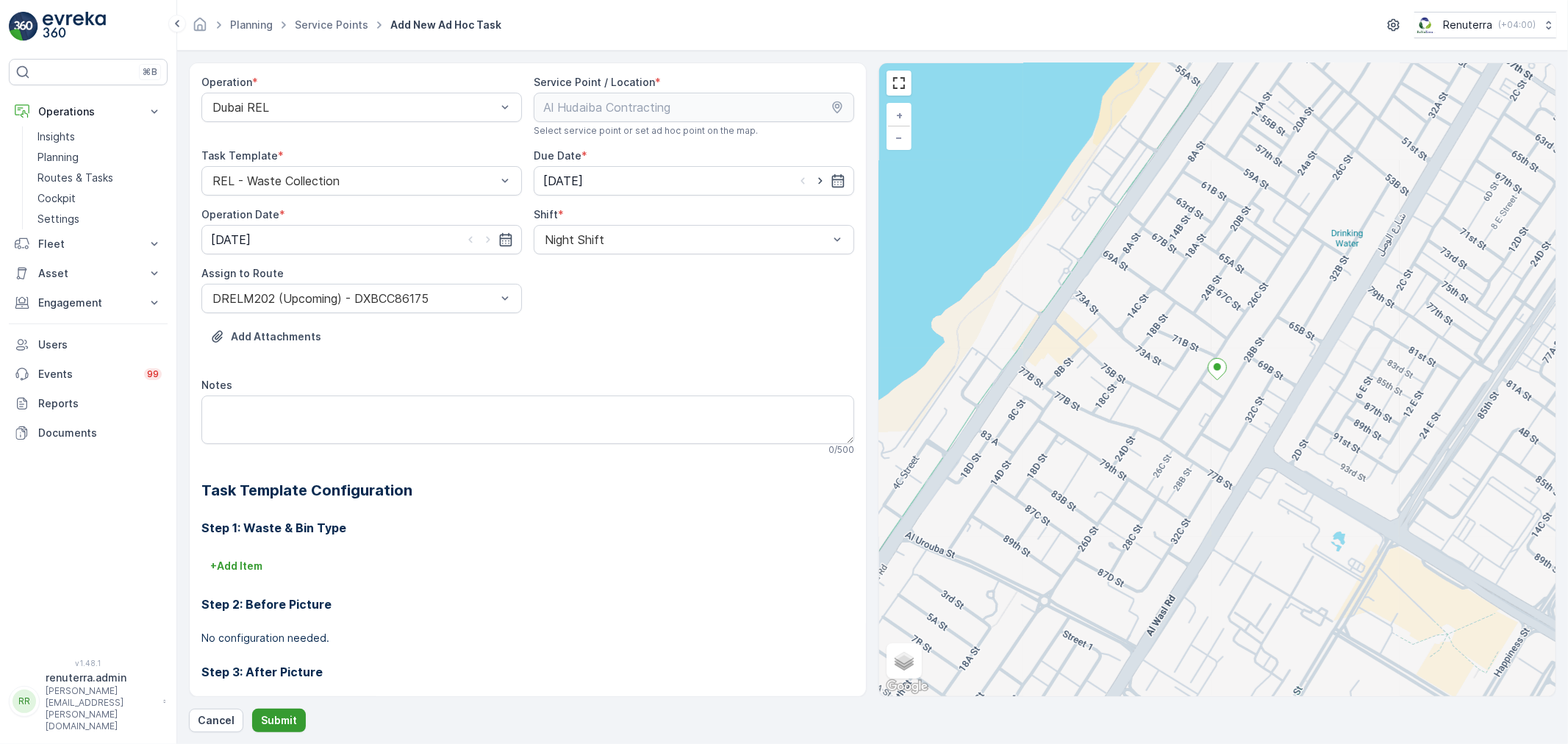
click at [294, 729] on button "Submit" at bounding box center [278, 720] width 54 height 23
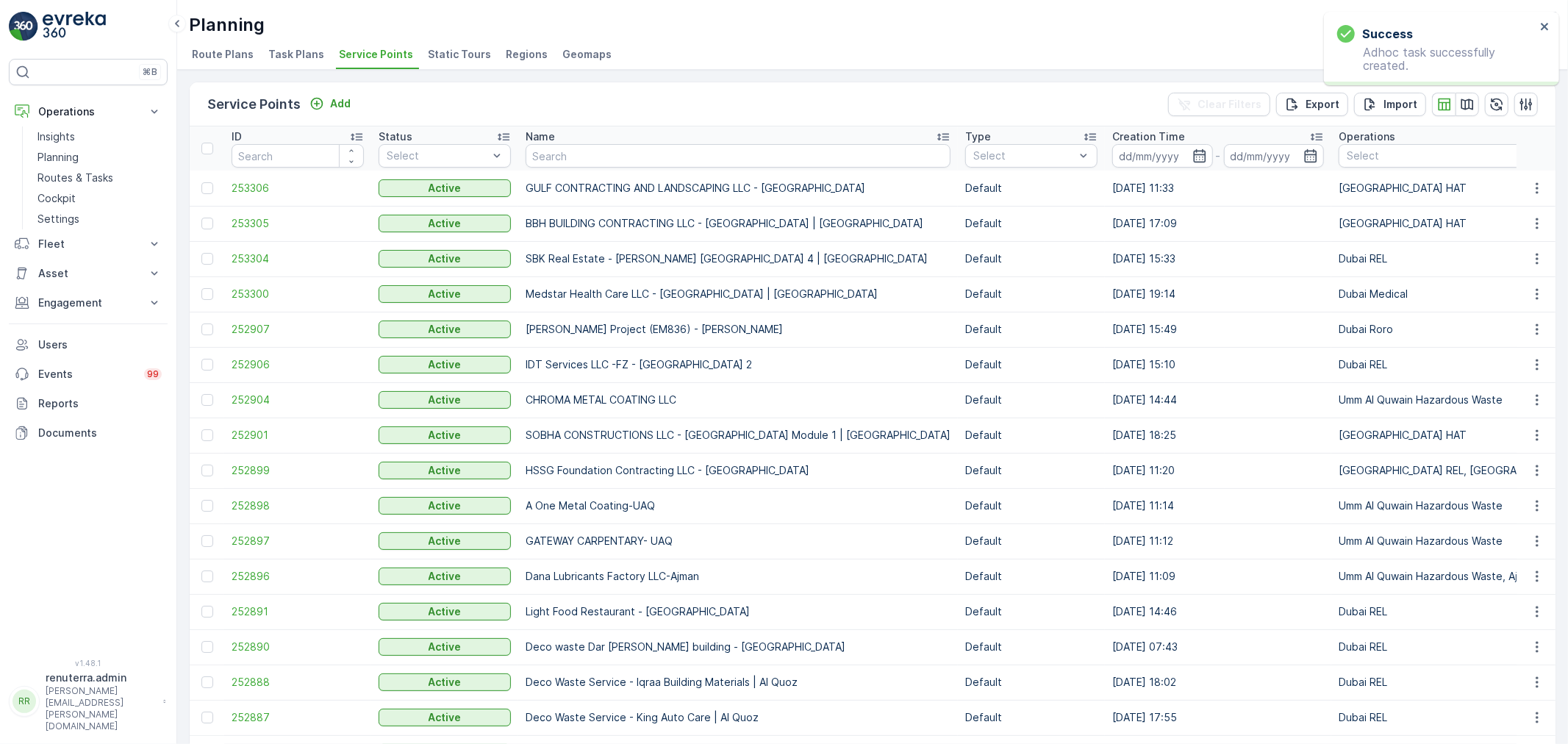
click at [541, 163] on input "text" at bounding box center [738, 156] width 425 height 23
type input "Saudi"
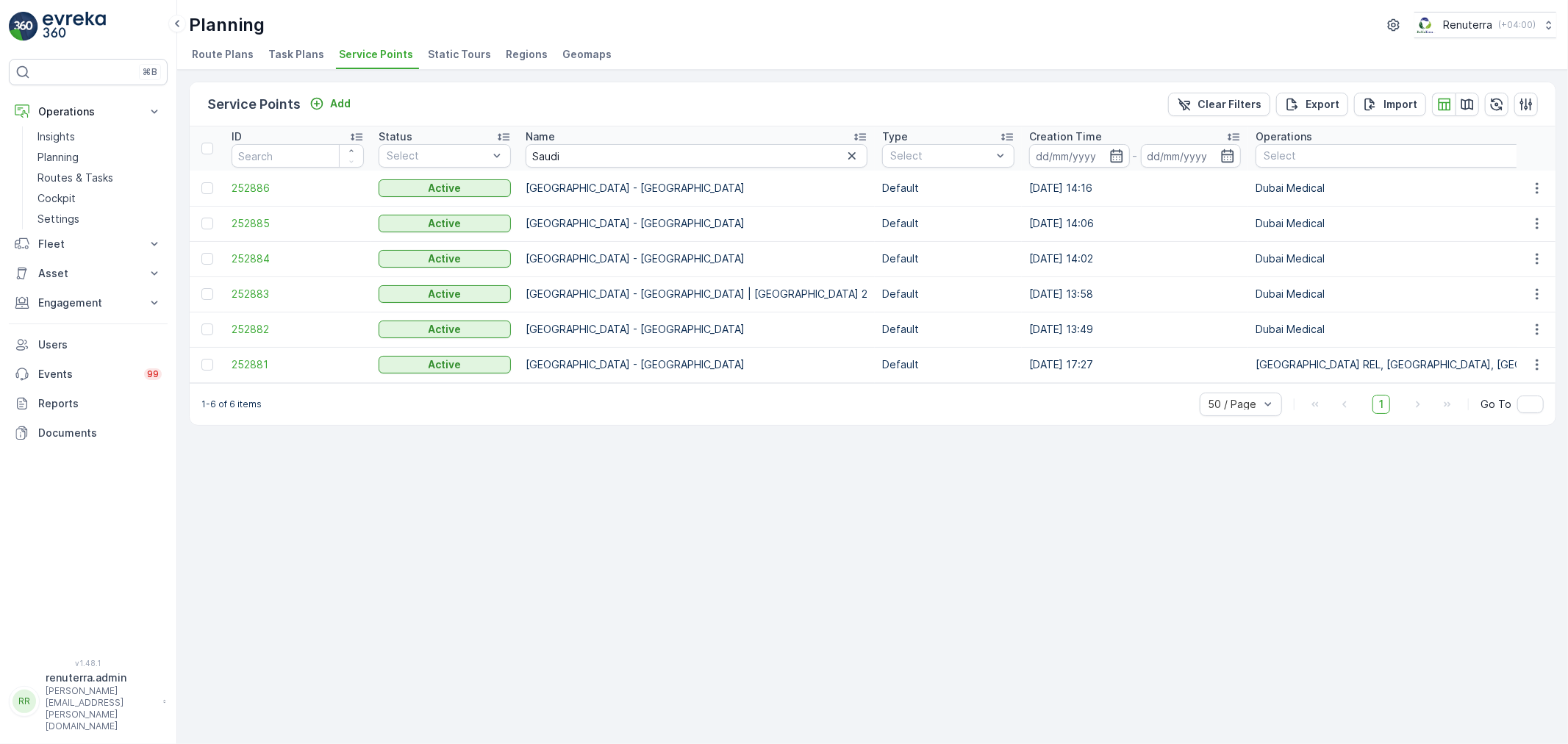
click at [272, 354] on td "252881" at bounding box center [298, 364] width 147 height 36
click at [273, 354] on td "252881" at bounding box center [298, 364] width 147 height 36
click at [262, 364] on span "252881" at bounding box center [298, 365] width 132 height 15
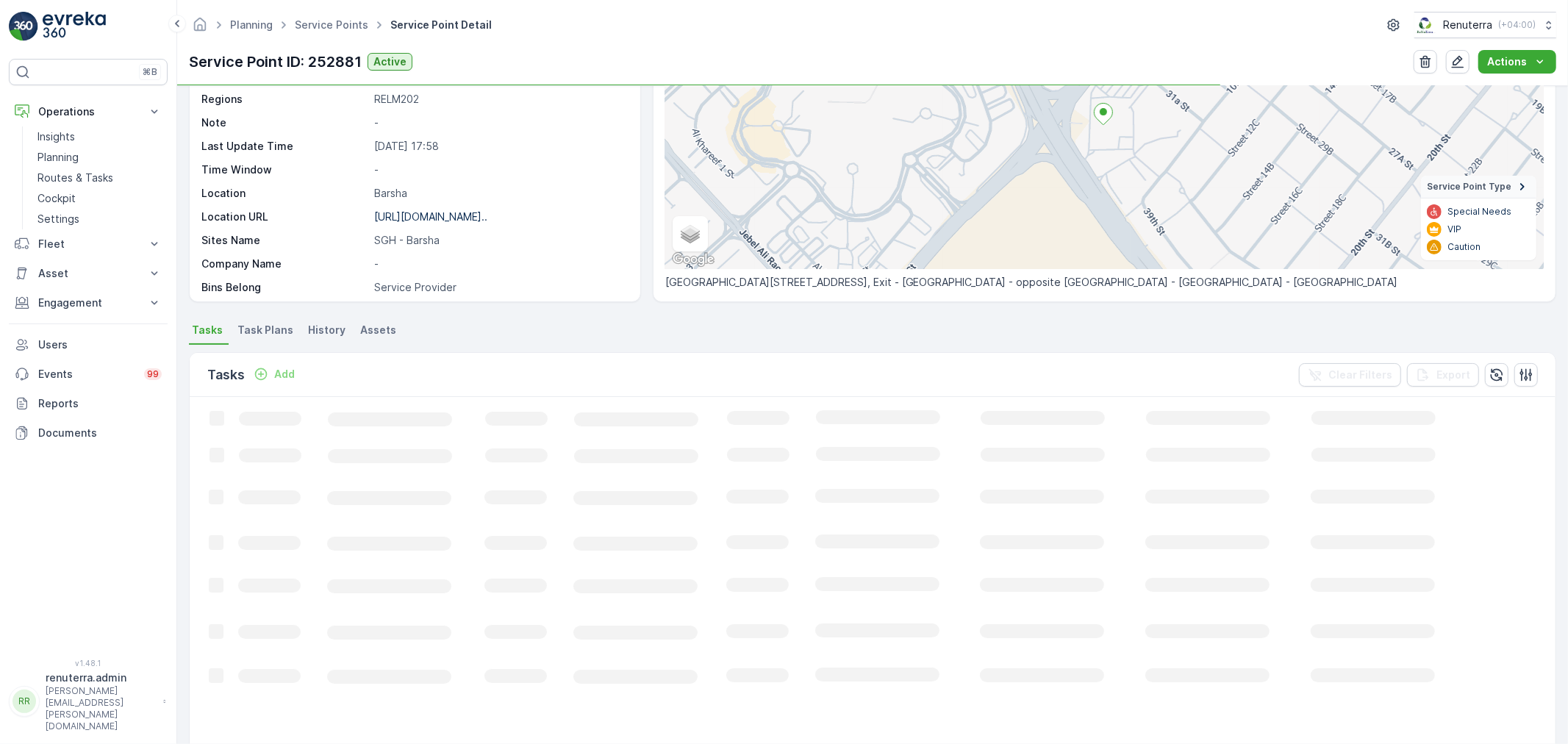
scroll to position [163, 0]
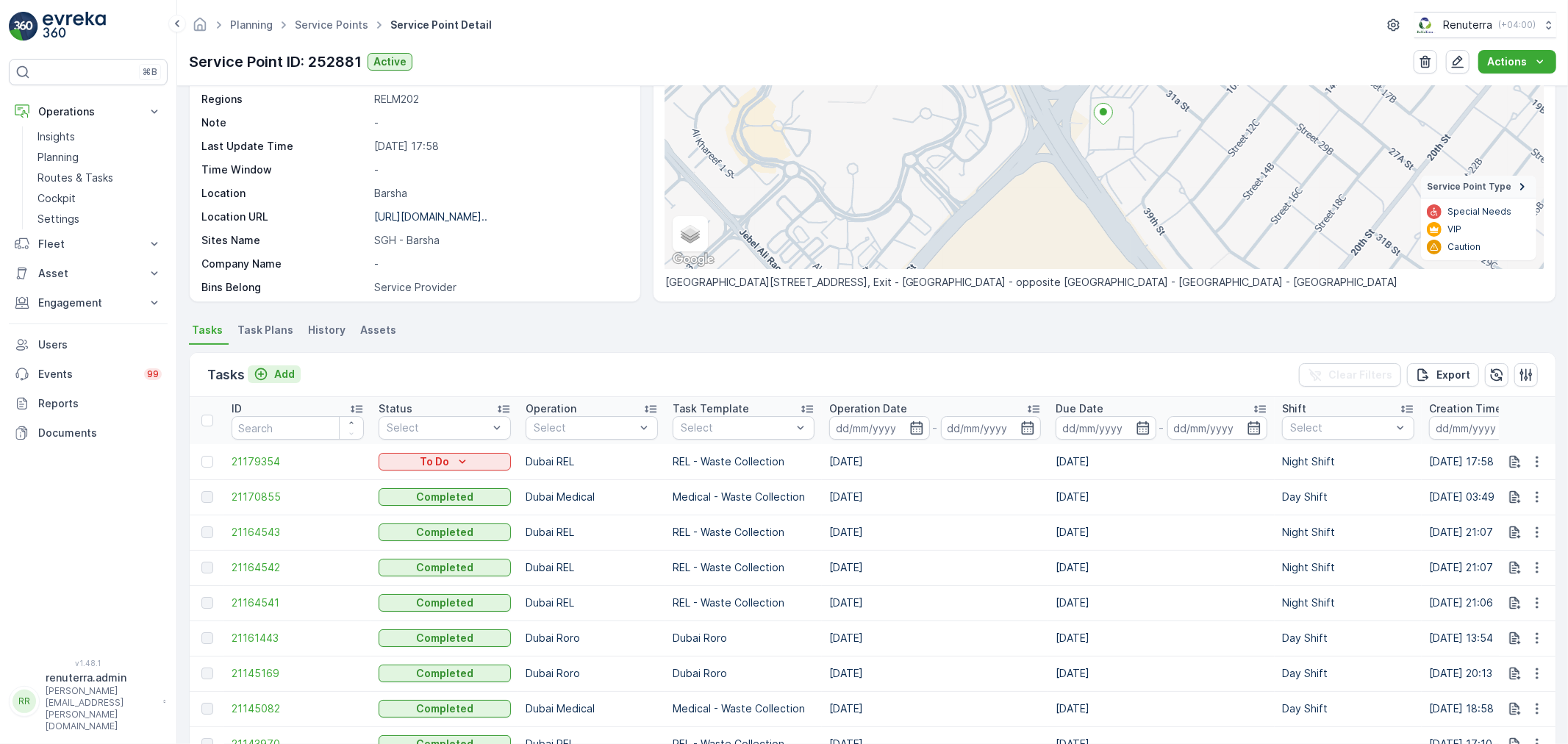
click at [263, 380] on icon "Add" at bounding box center [261, 374] width 15 height 15
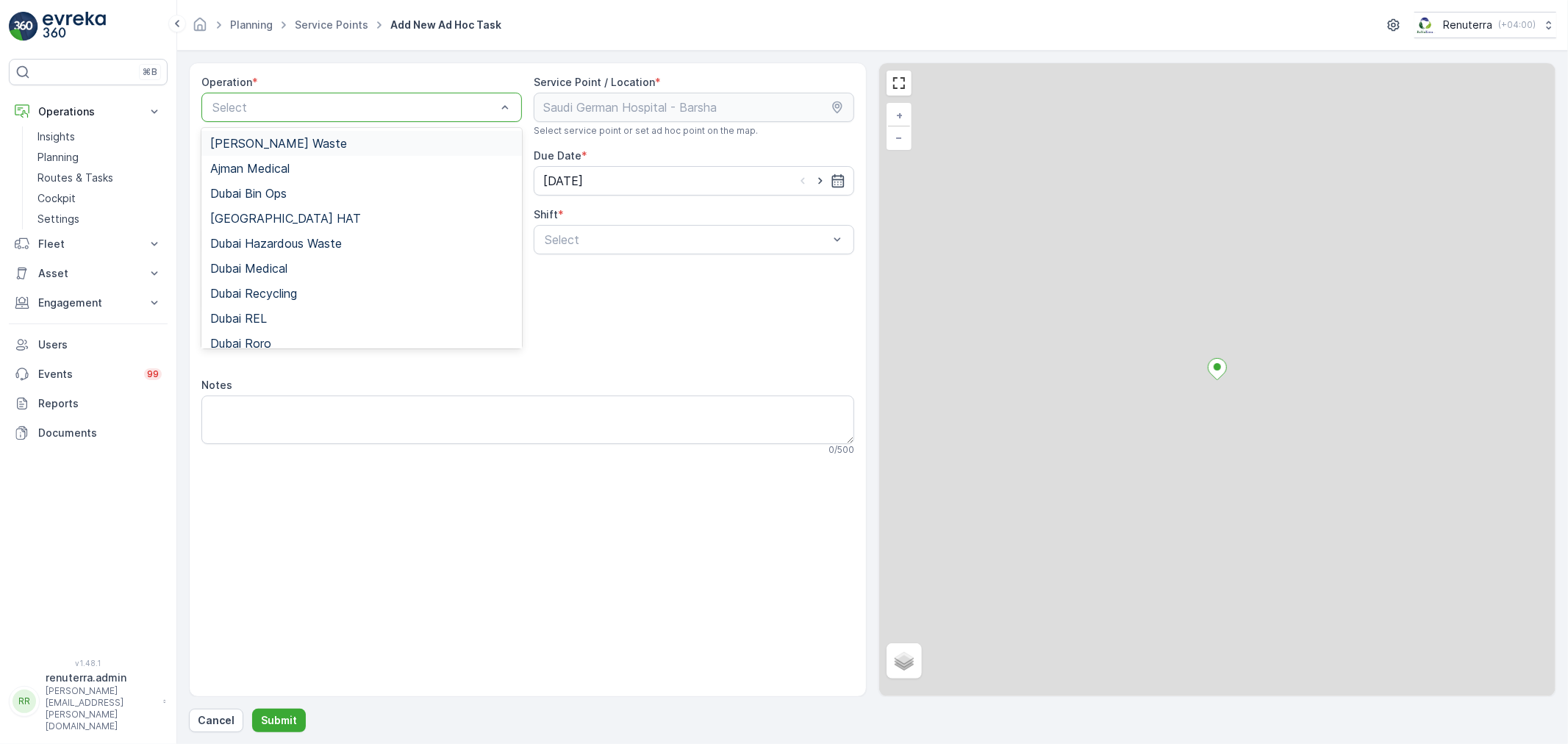
click at [258, 117] on div "Select" at bounding box center [362, 107] width 320 height 30
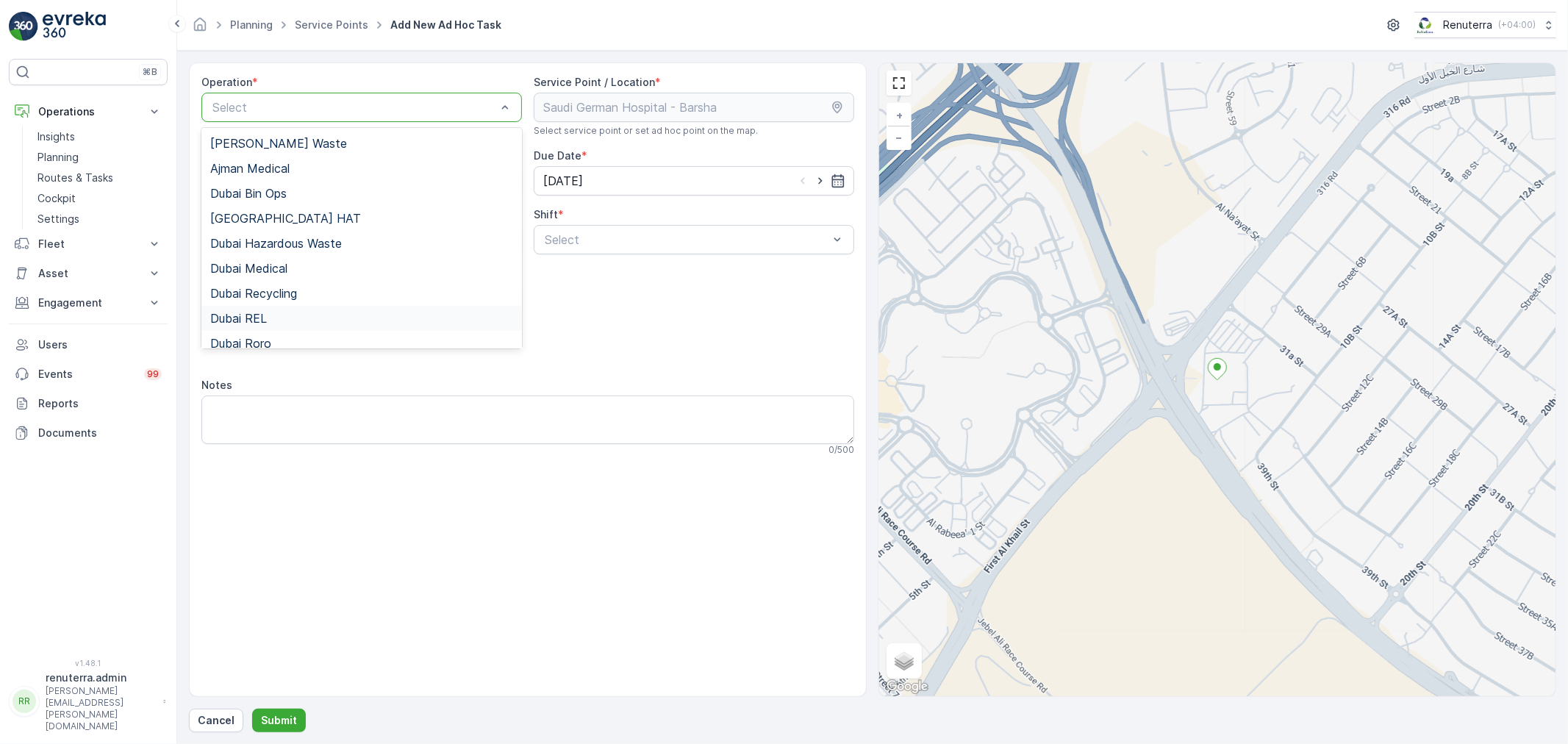
click at [274, 312] on div "Dubai REL" at bounding box center [362, 319] width 303 height 13
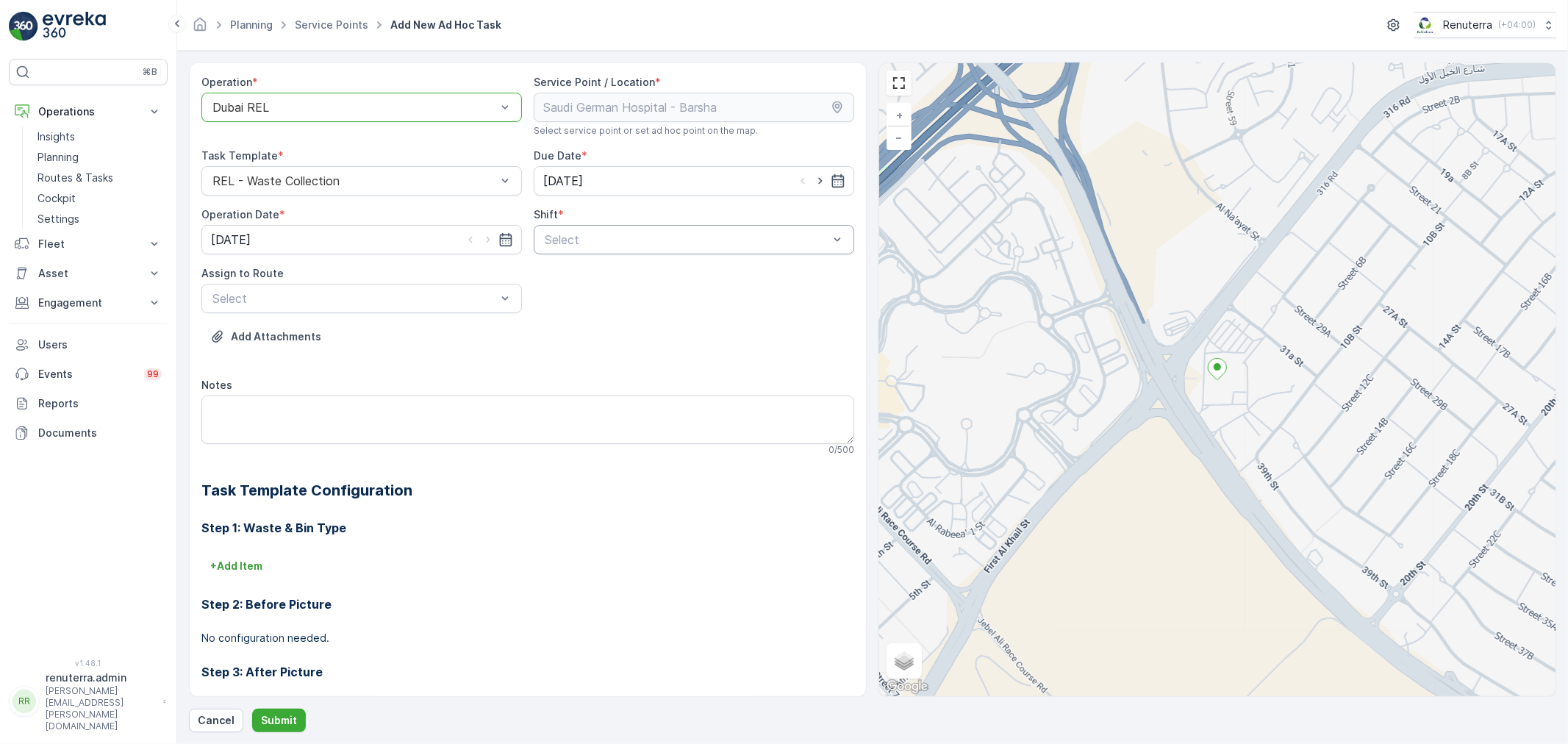
click at [545, 254] on div "Select" at bounding box center [694, 239] width 320 height 30
click at [557, 290] on div "Night Shift" at bounding box center [694, 301] width 320 height 25
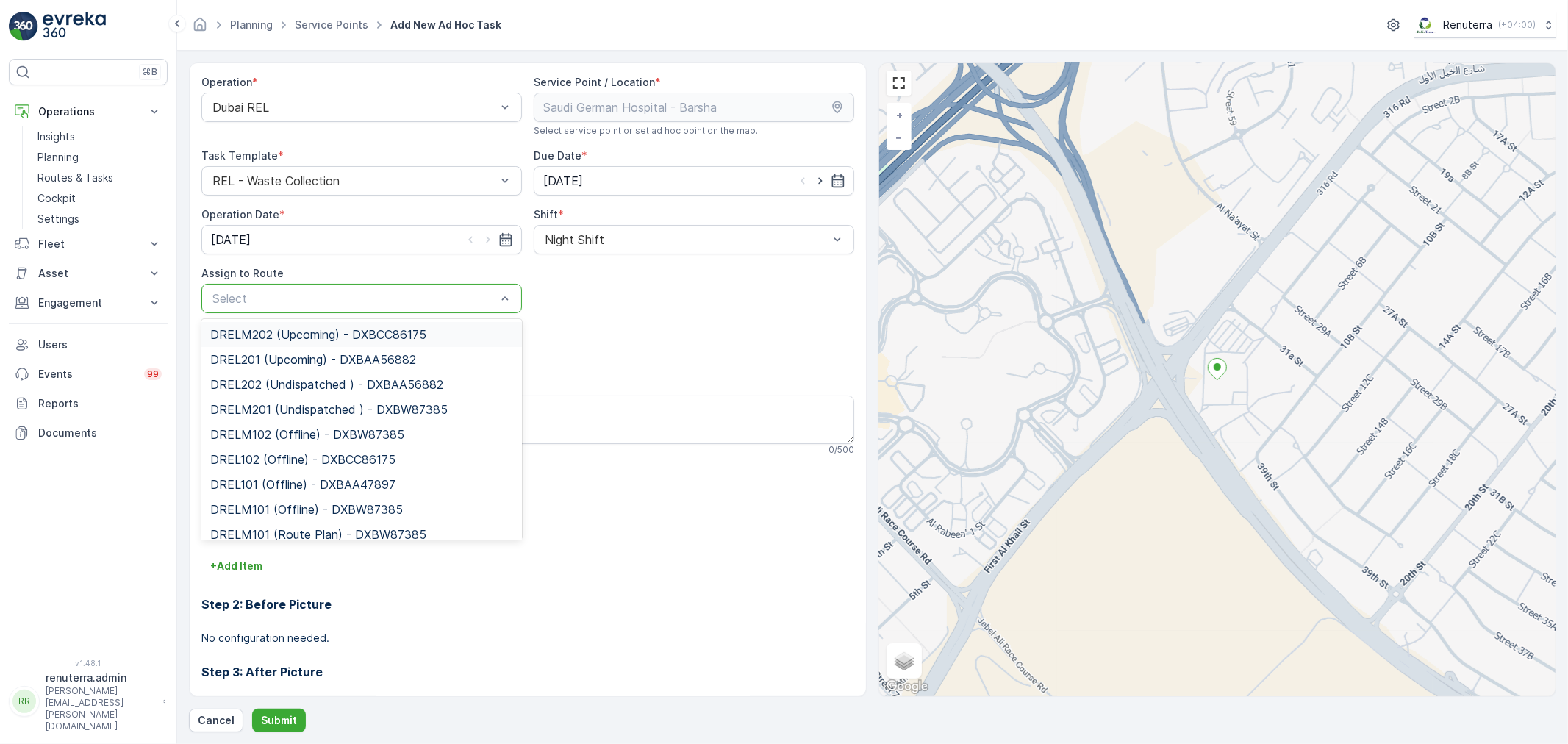
click at [494, 302] on div at bounding box center [354, 299] width 287 height 13
type input "202"
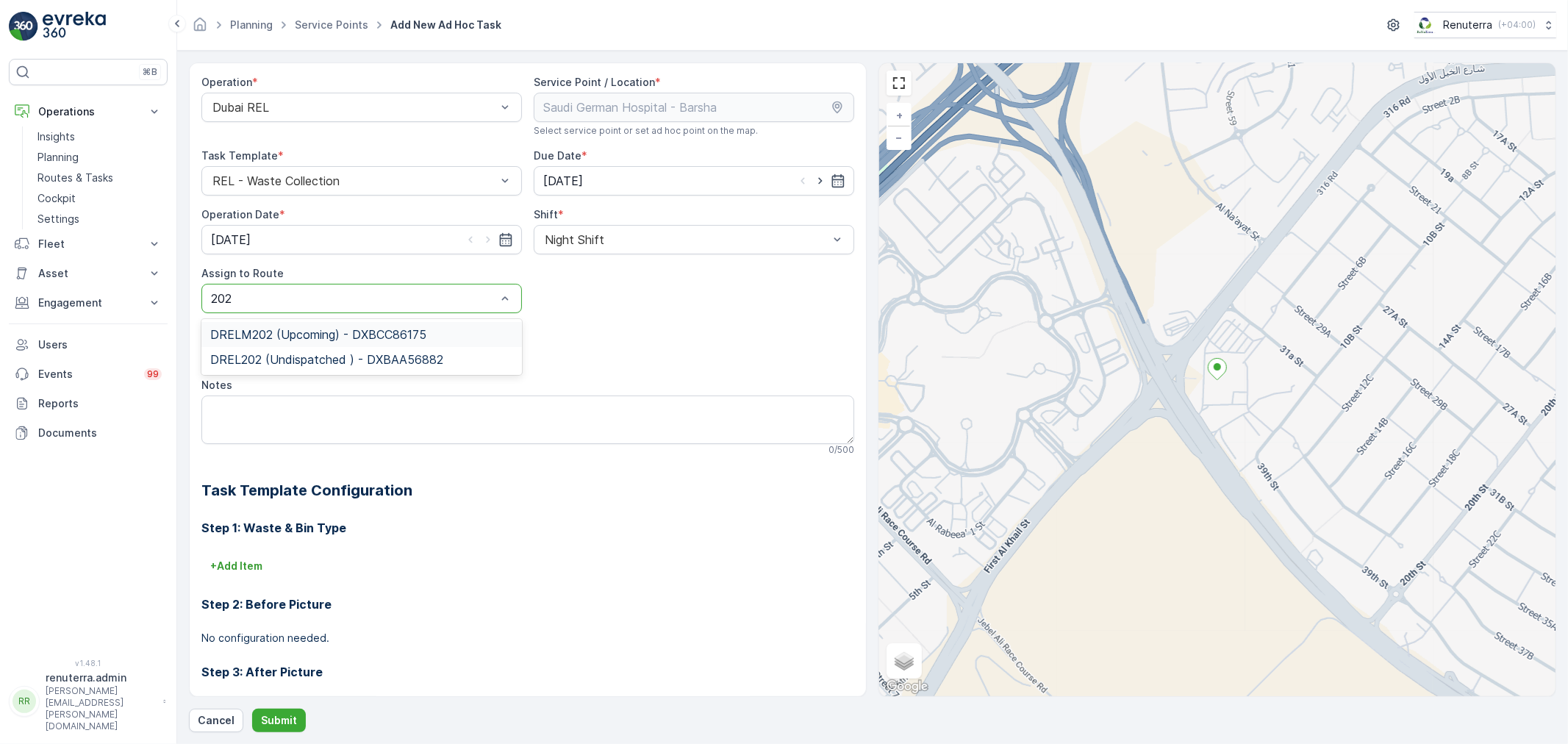
click at [348, 343] on div "DRELM202 (Upcoming) - DXBCC86175" at bounding box center [362, 334] width 320 height 25
click at [285, 726] on p "Submit" at bounding box center [279, 721] width 36 height 15
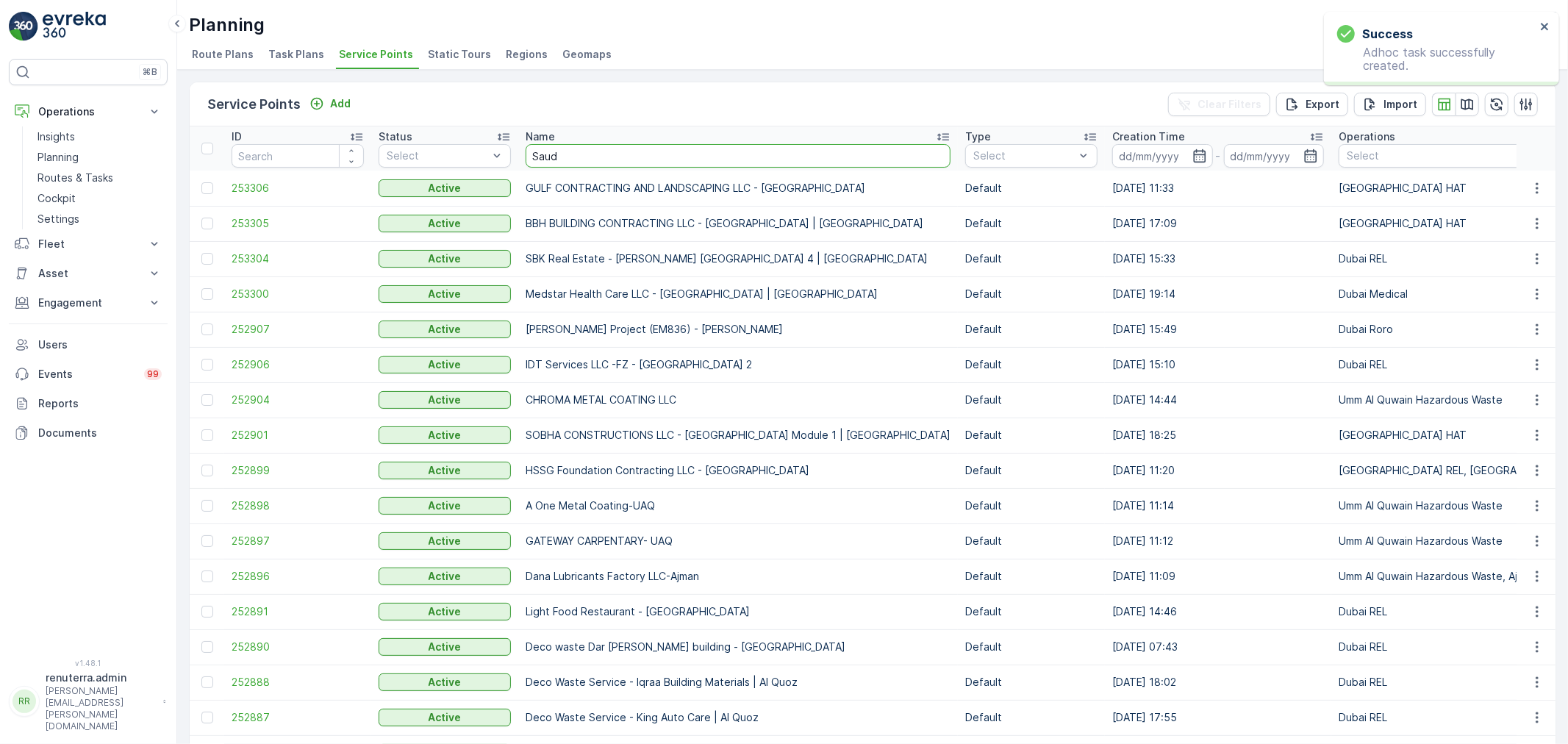
type input "Saudi"
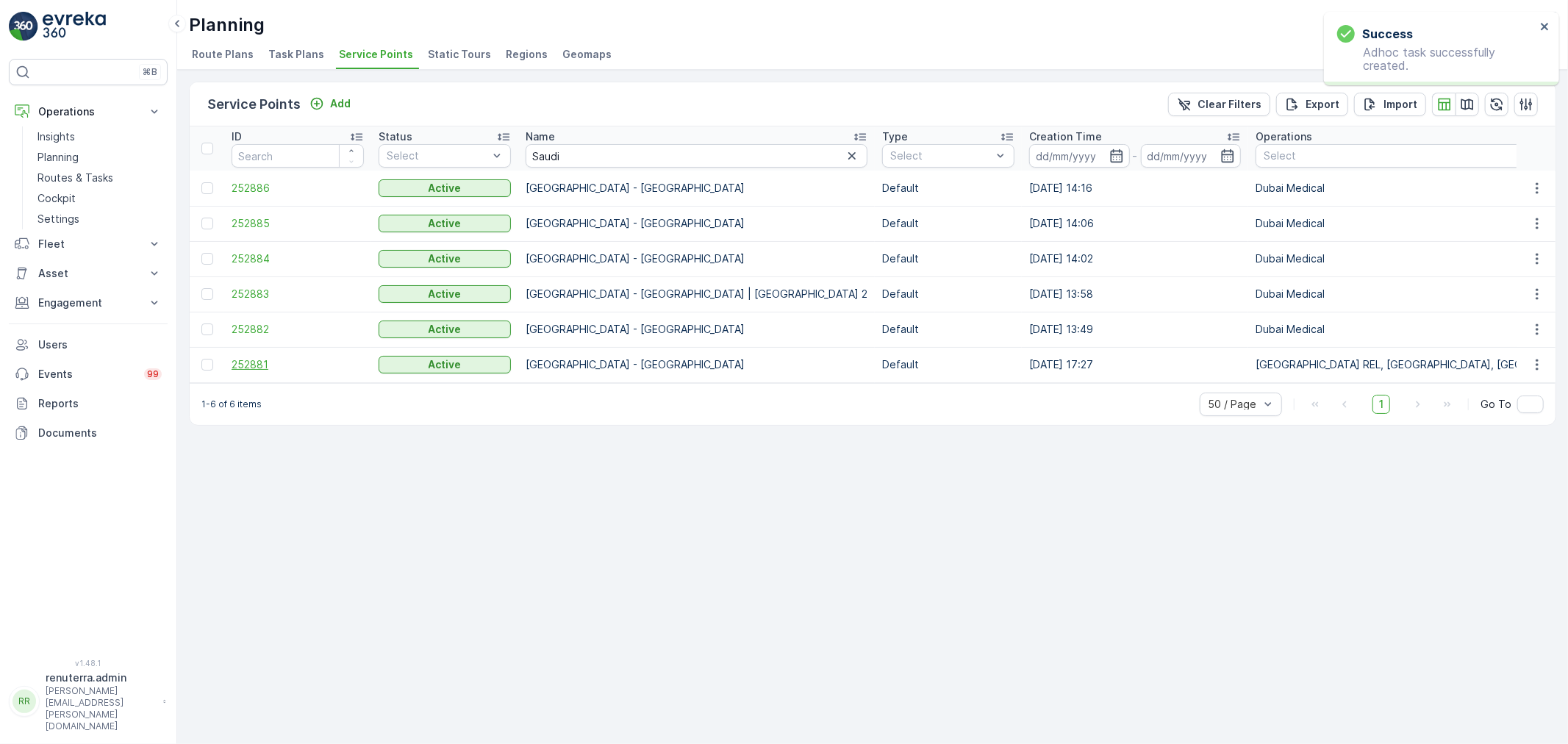
click at [240, 359] on span "252881" at bounding box center [298, 365] width 132 height 15
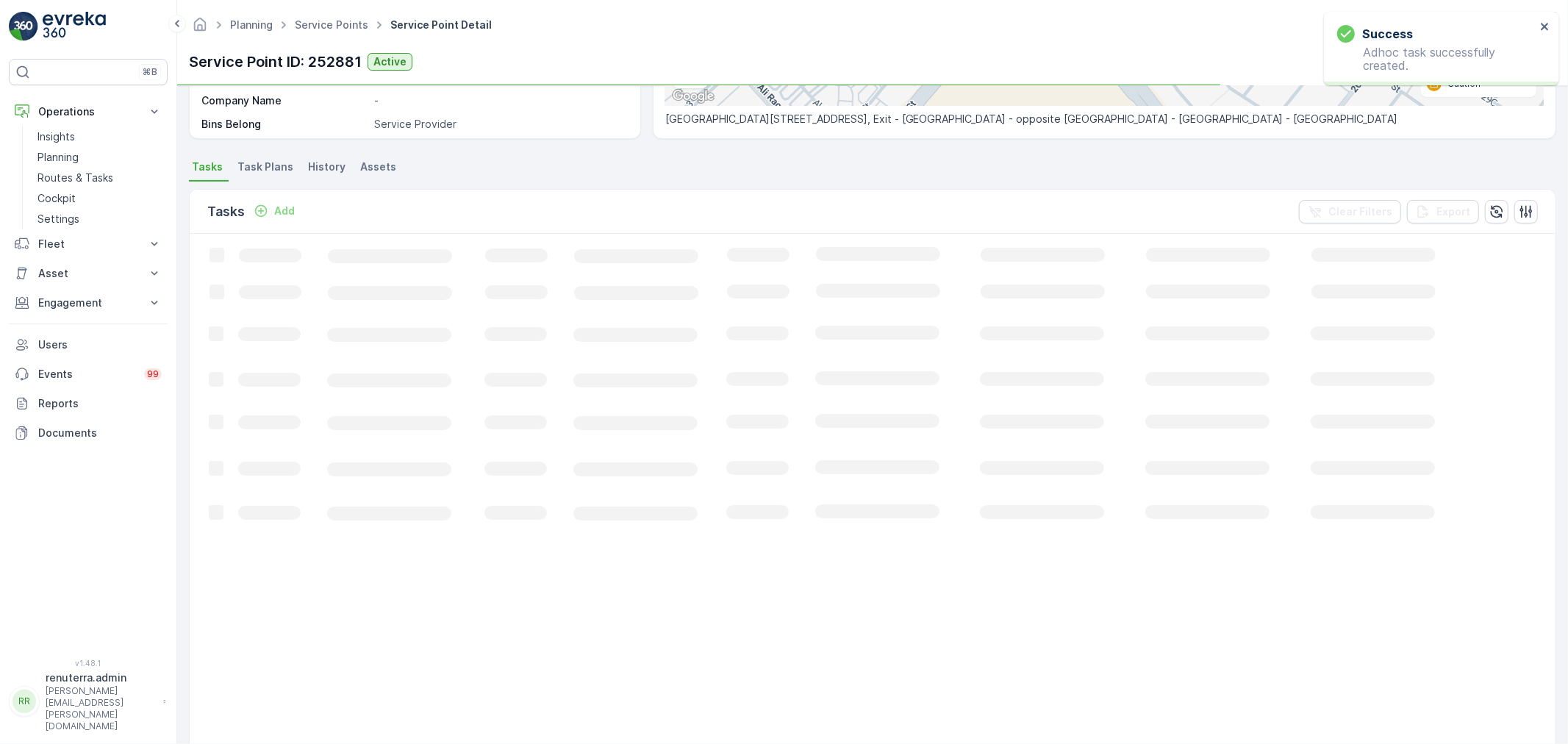
scroll to position [326, 0]
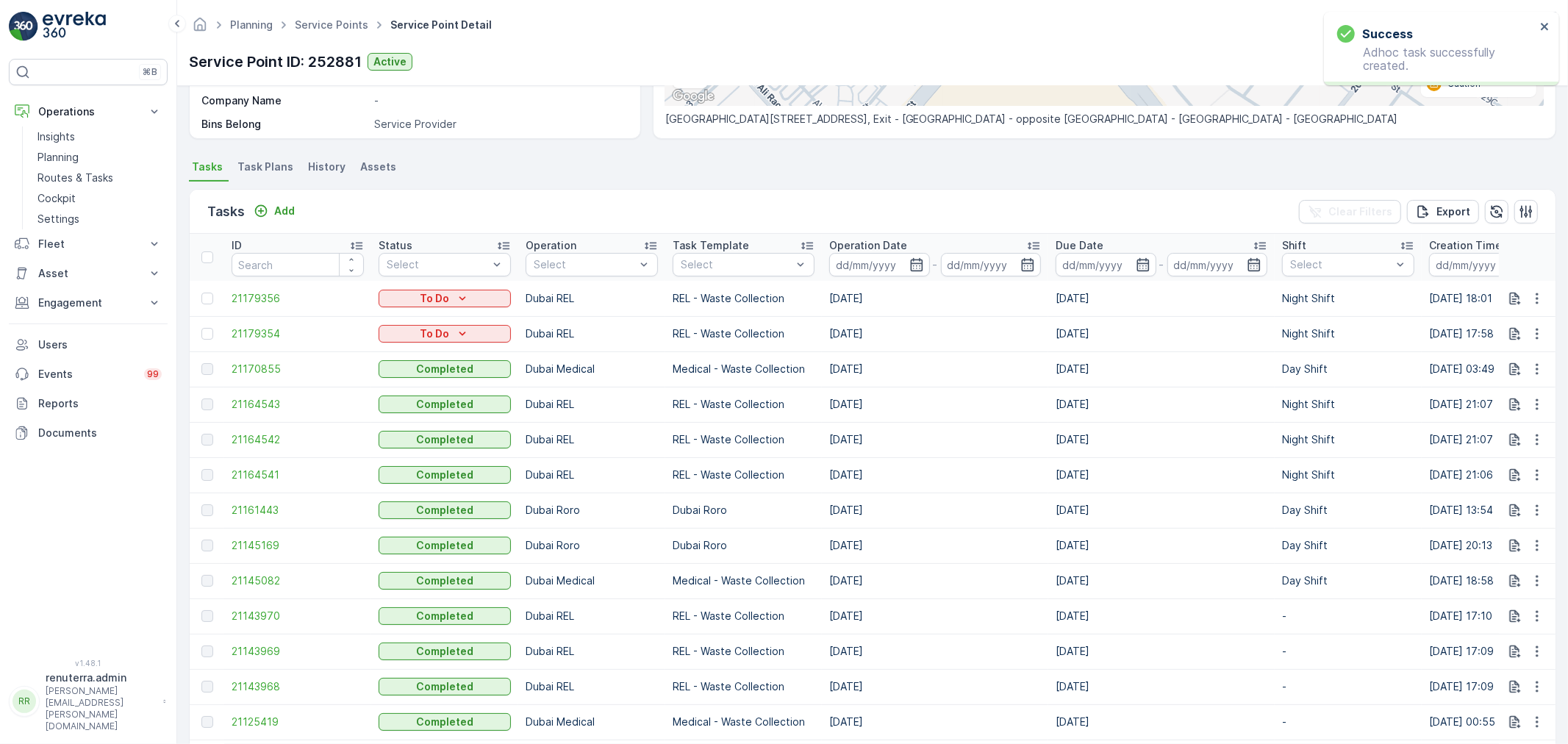
click at [274, 221] on div "Tasks Add Clear Filters Export" at bounding box center [873, 211] width 1367 height 44
click at [269, 215] on div "Add" at bounding box center [274, 211] width 41 height 15
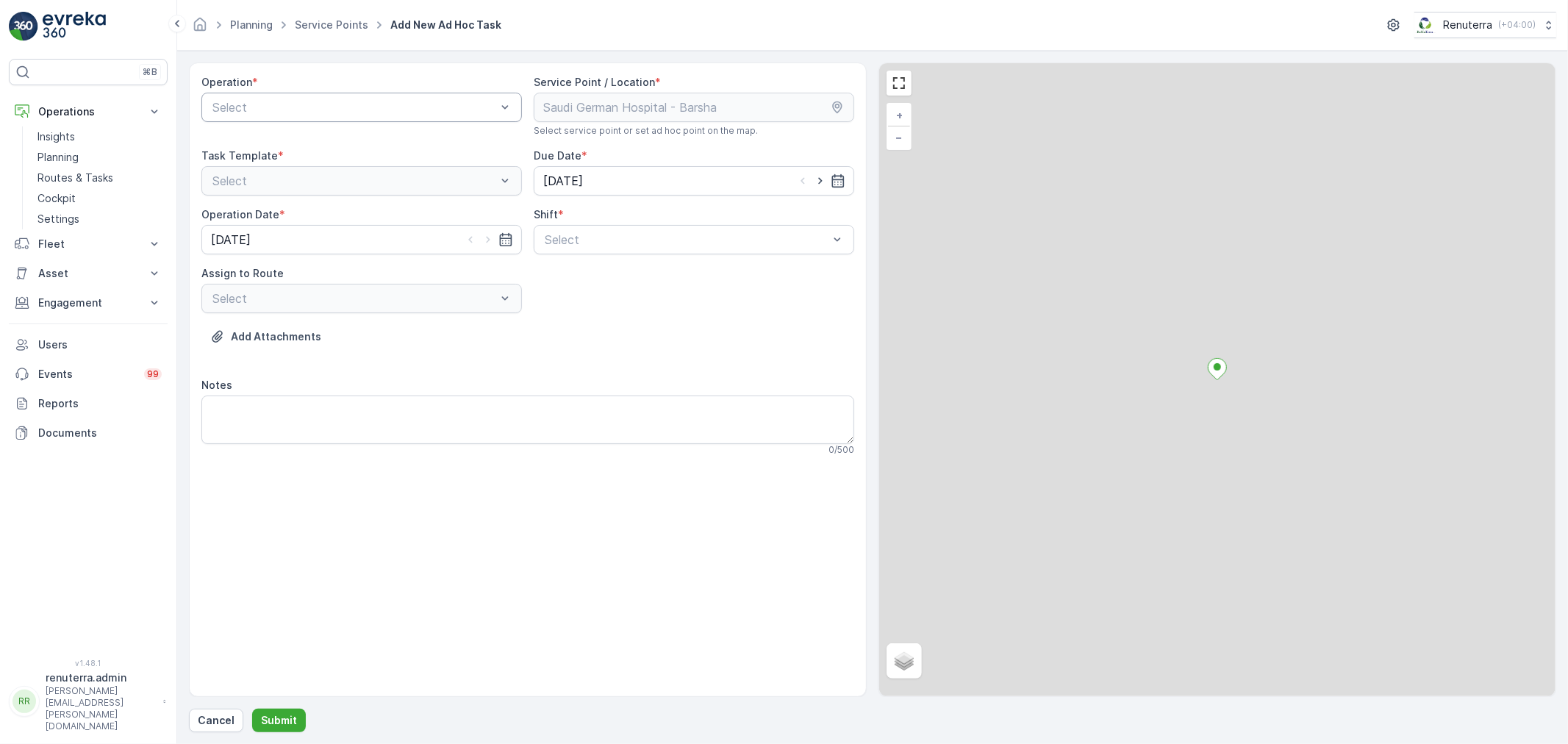
click at [266, 111] on div at bounding box center [354, 107] width 287 height 13
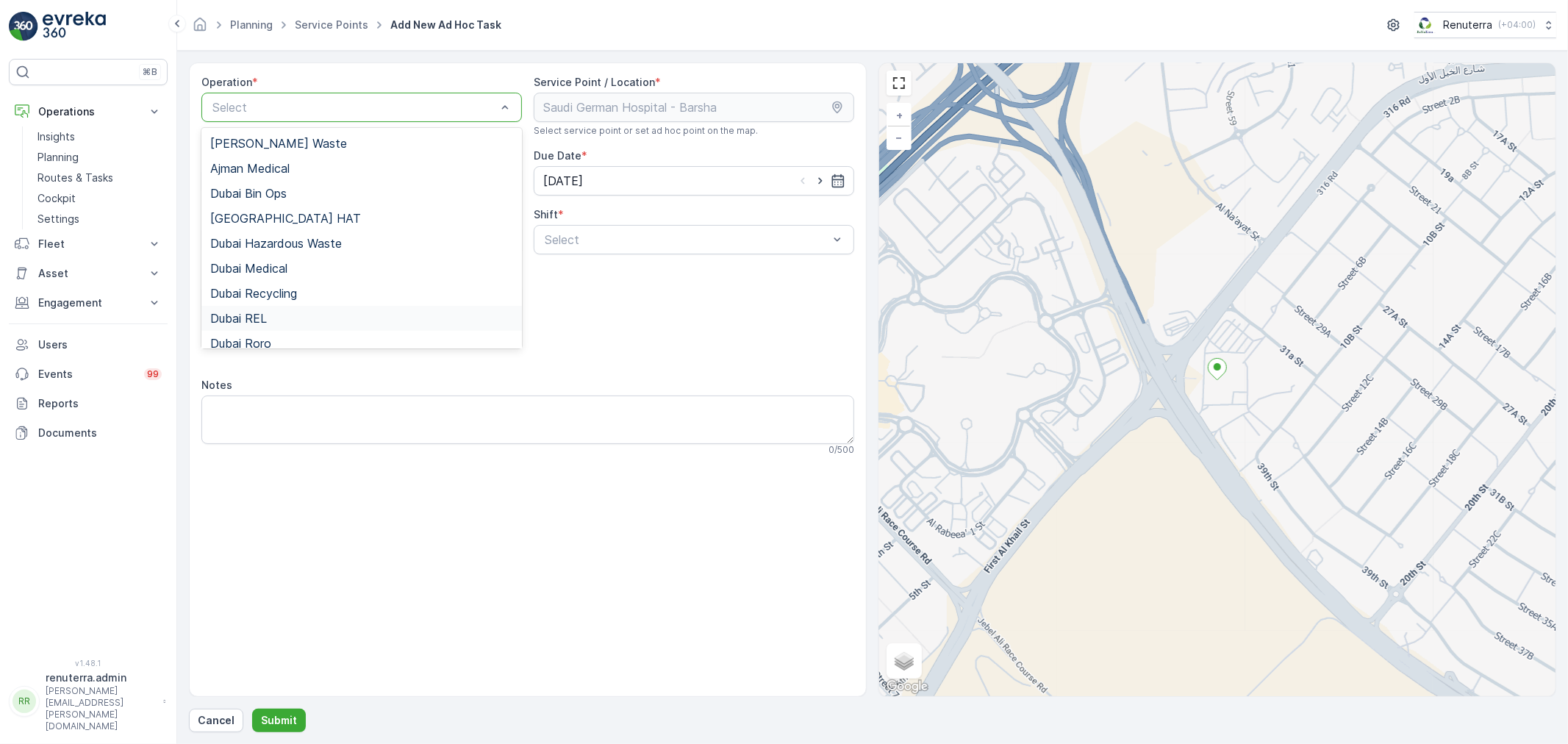
click at [265, 326] on div "Dubai REL" at bounding box center [362, 318] width 320 height 25
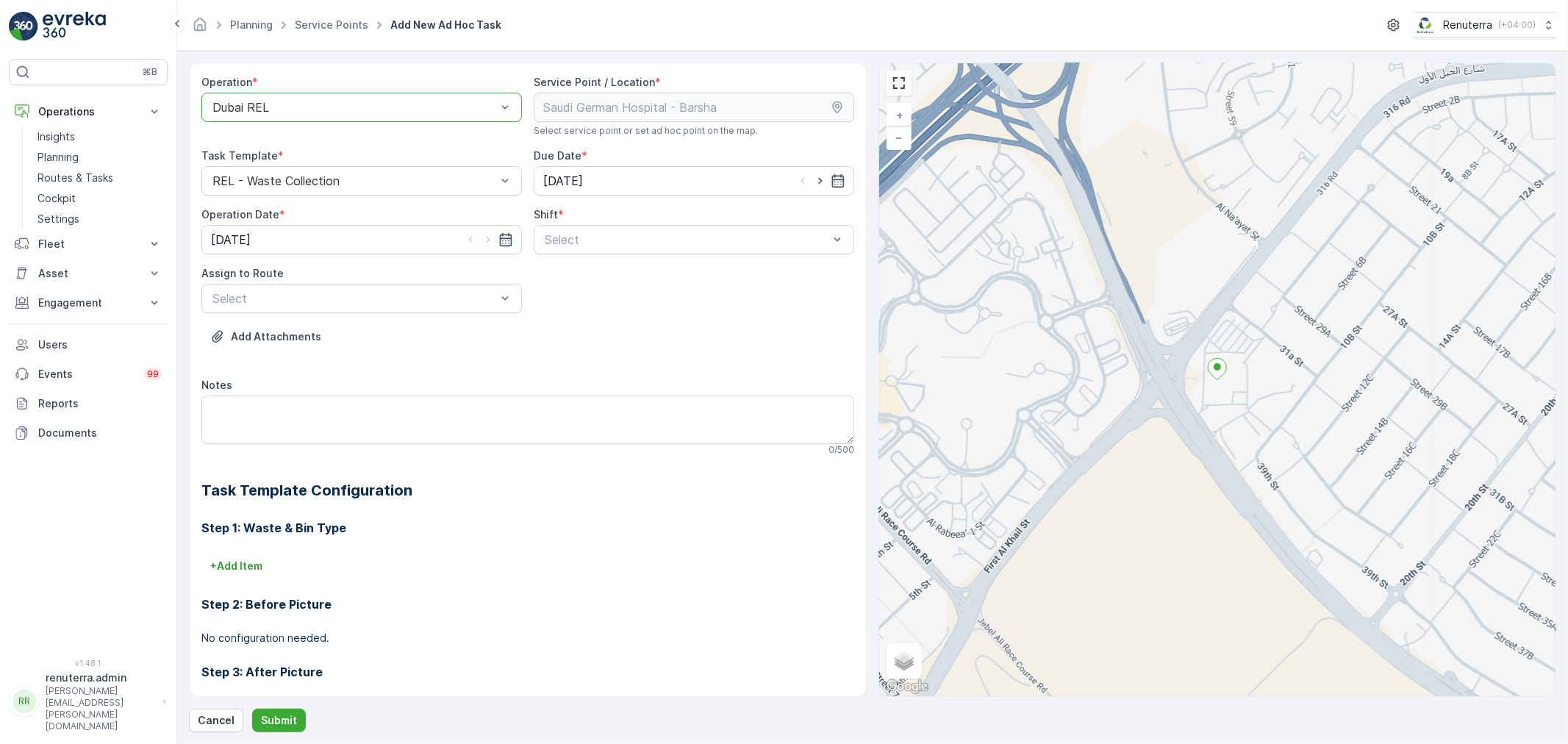
click at [646, 216] on div "Shift *" at bounding box center [694, 215] width 320 height 15
click at [629, 230] on div "Select" at bounding box center [694, 239] width 320 height 30
click at [475, 298] on div at bounding box center [354, 299] width 287 height 13
click at [592, 249] on div "Select" at bounding box center [694, 239] width 320 height 30
click at [591, 296] on span "Night Shift" at bounding box center [572, 301] width 59 height 13
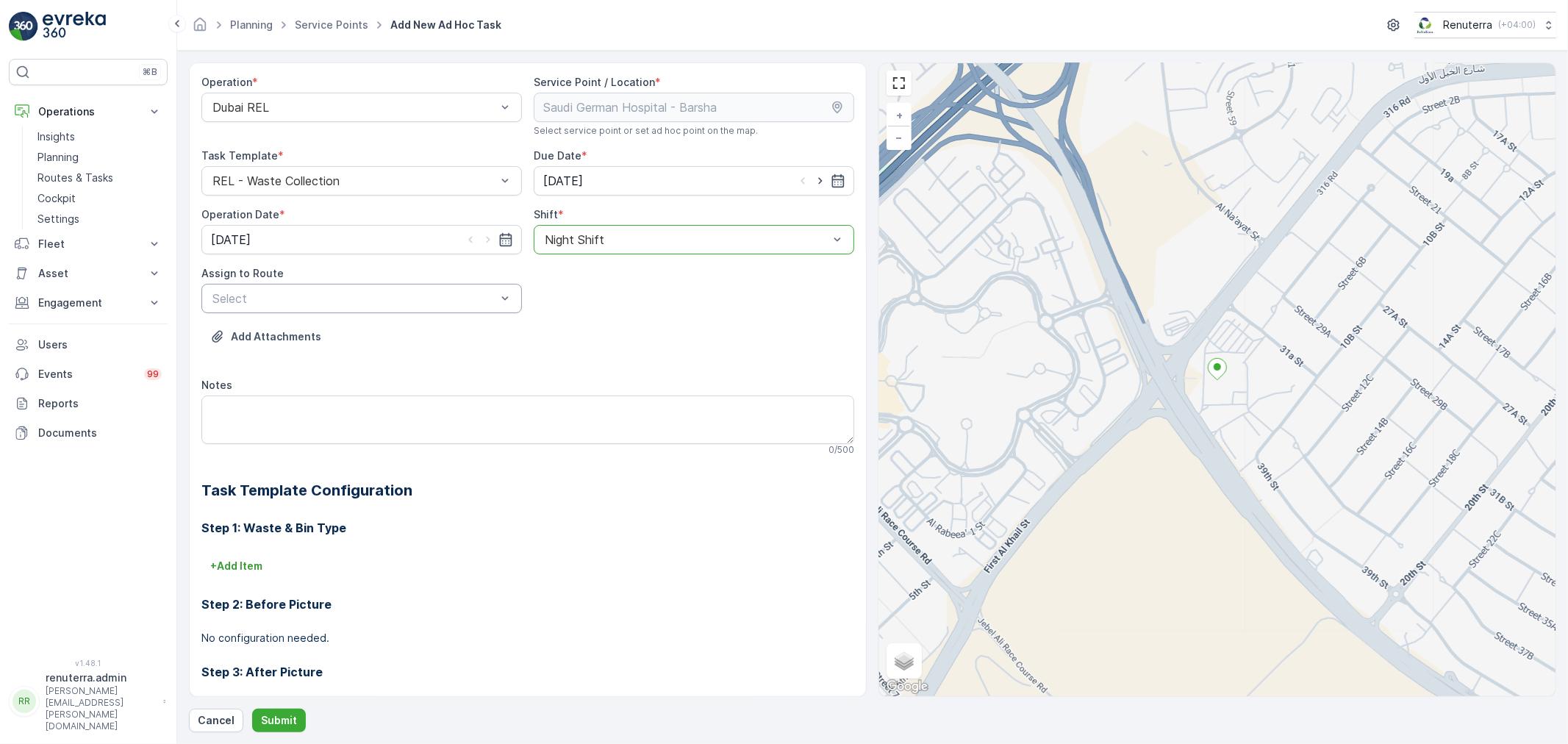
click at [481, 302] on div at bounding box center [354, 299] width 287 height 13
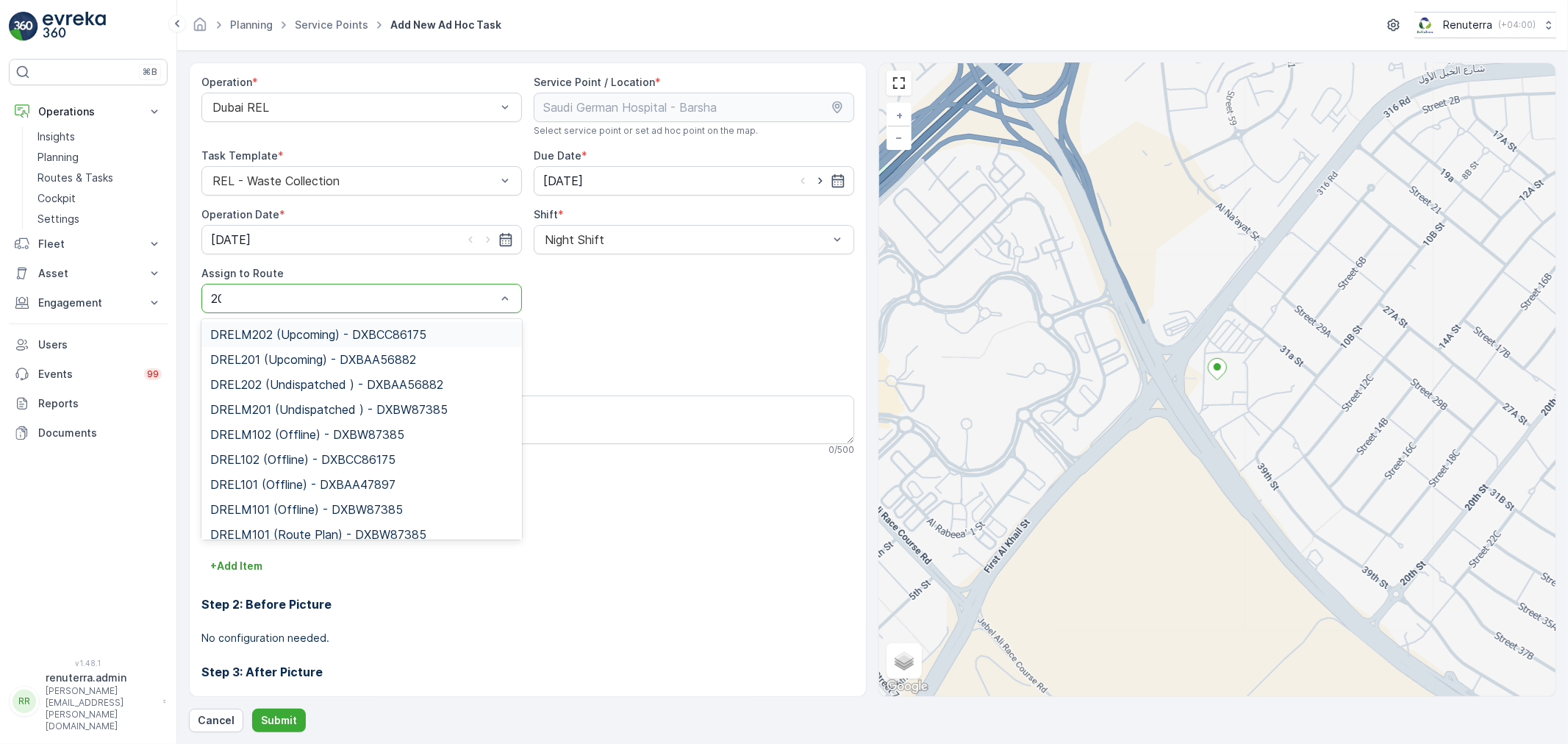
type input "202"
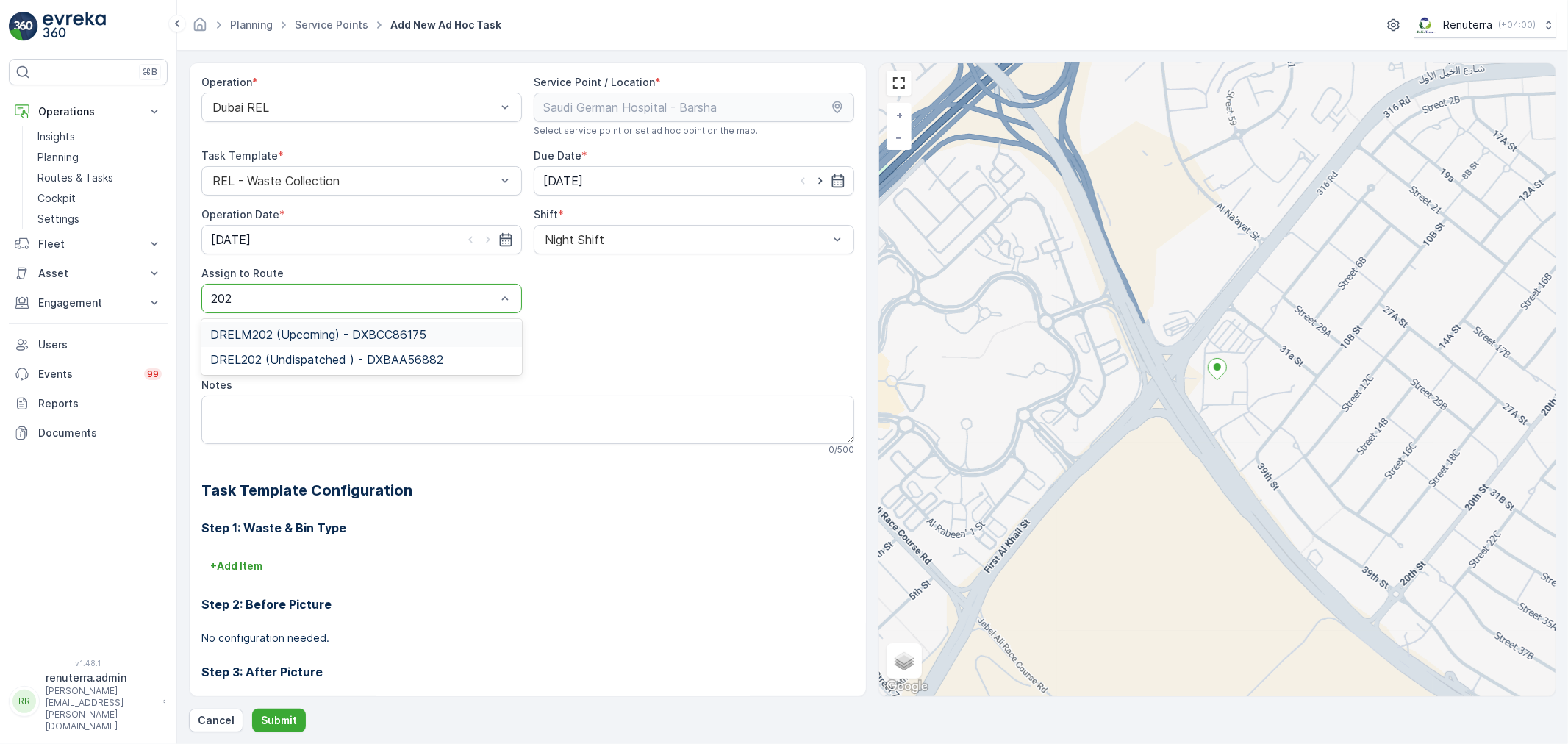
click at [434, 328] on div "DRELM202 (Upcoming) - DXBCC86175" at bounding box center [362, 334] width 303 height 13
click at [306, 714] on div "Cancel Submit" at bounding box center [873, 720] width 1367 height 23
click at [302, 715] on button "Submit" at bounding box center [278, 720] width 54 height 23
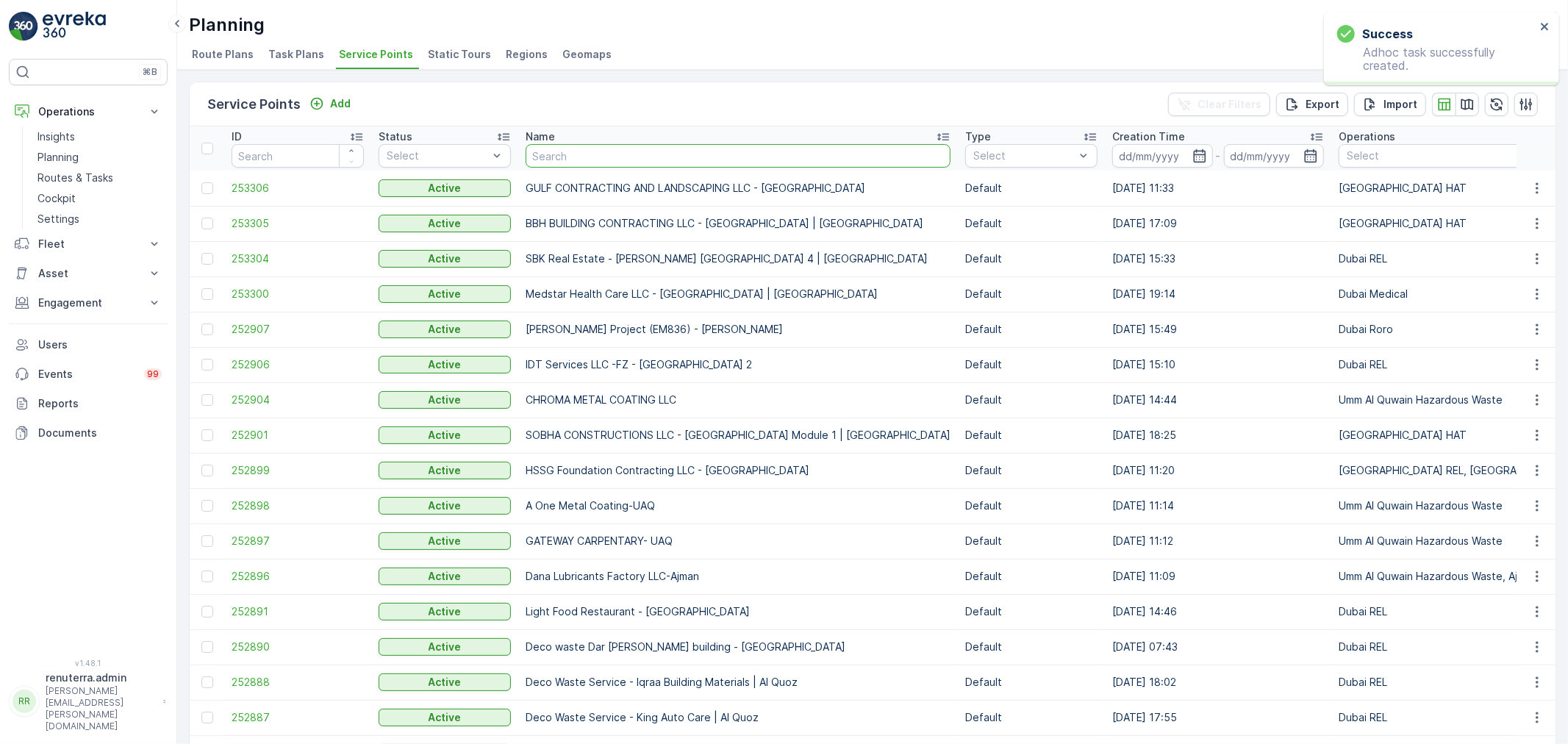
click at [550, 151] on input "text" at bounding box center [738, 156] width 425 height 23
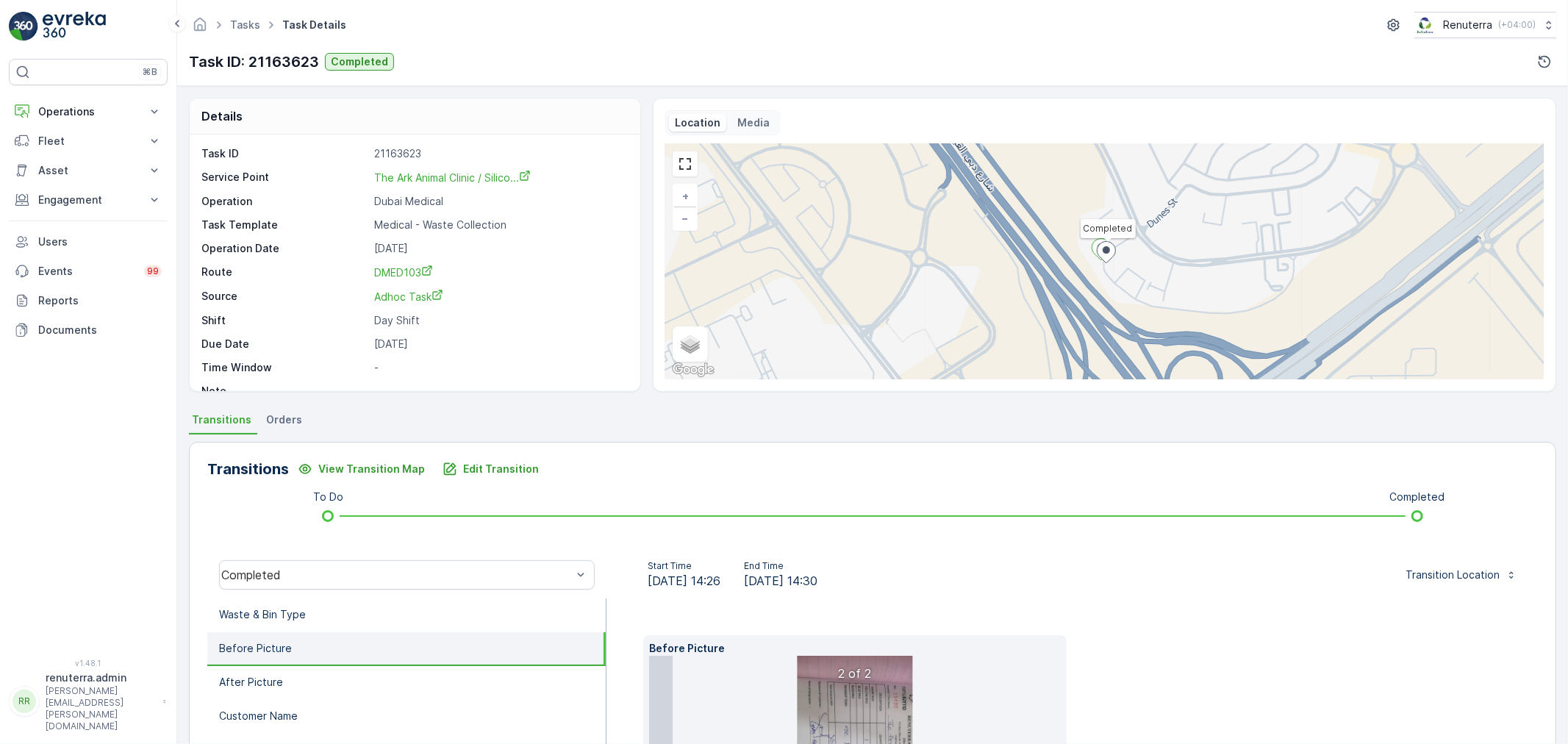
scroll to position [206, 0]
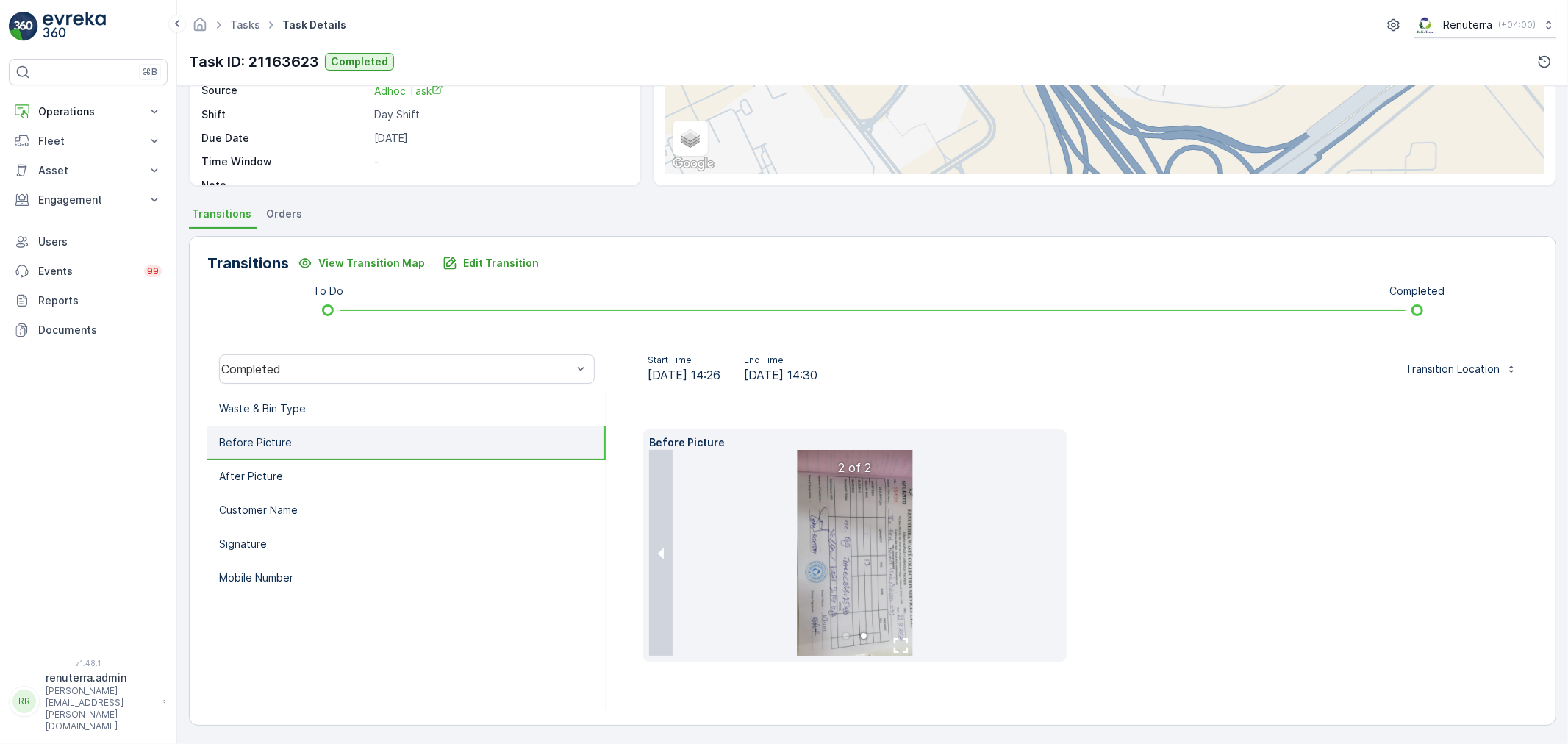
click at [240, 32] on ul "Tasks" at bounding box center [253, 26] width 52 height 21
click at [239, 26] on link "Tasks" at bounding box center [245, 24] width 31 height 12
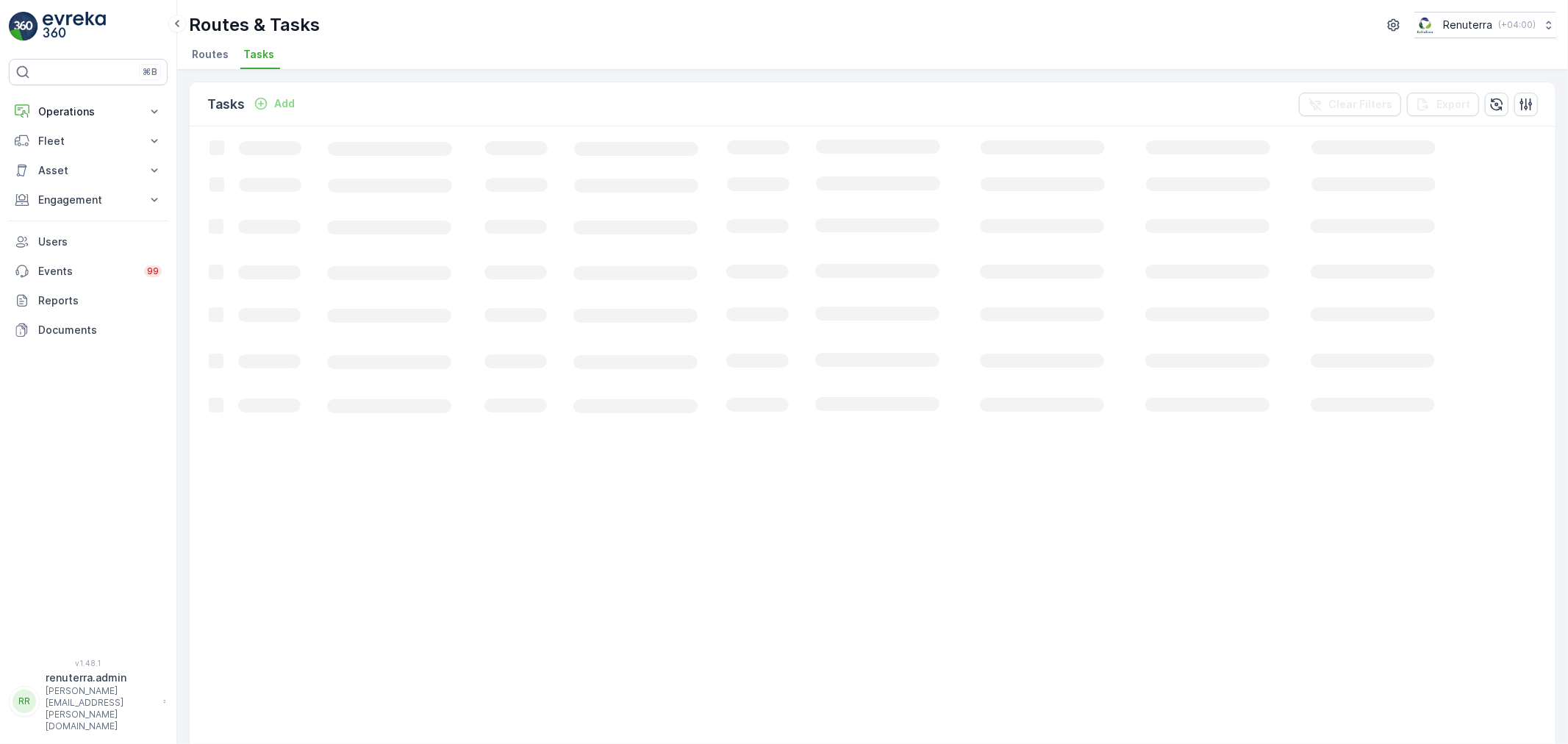
click at [221, 64] on li "Routes" at bounding box center [211, 56] width 45 height 25
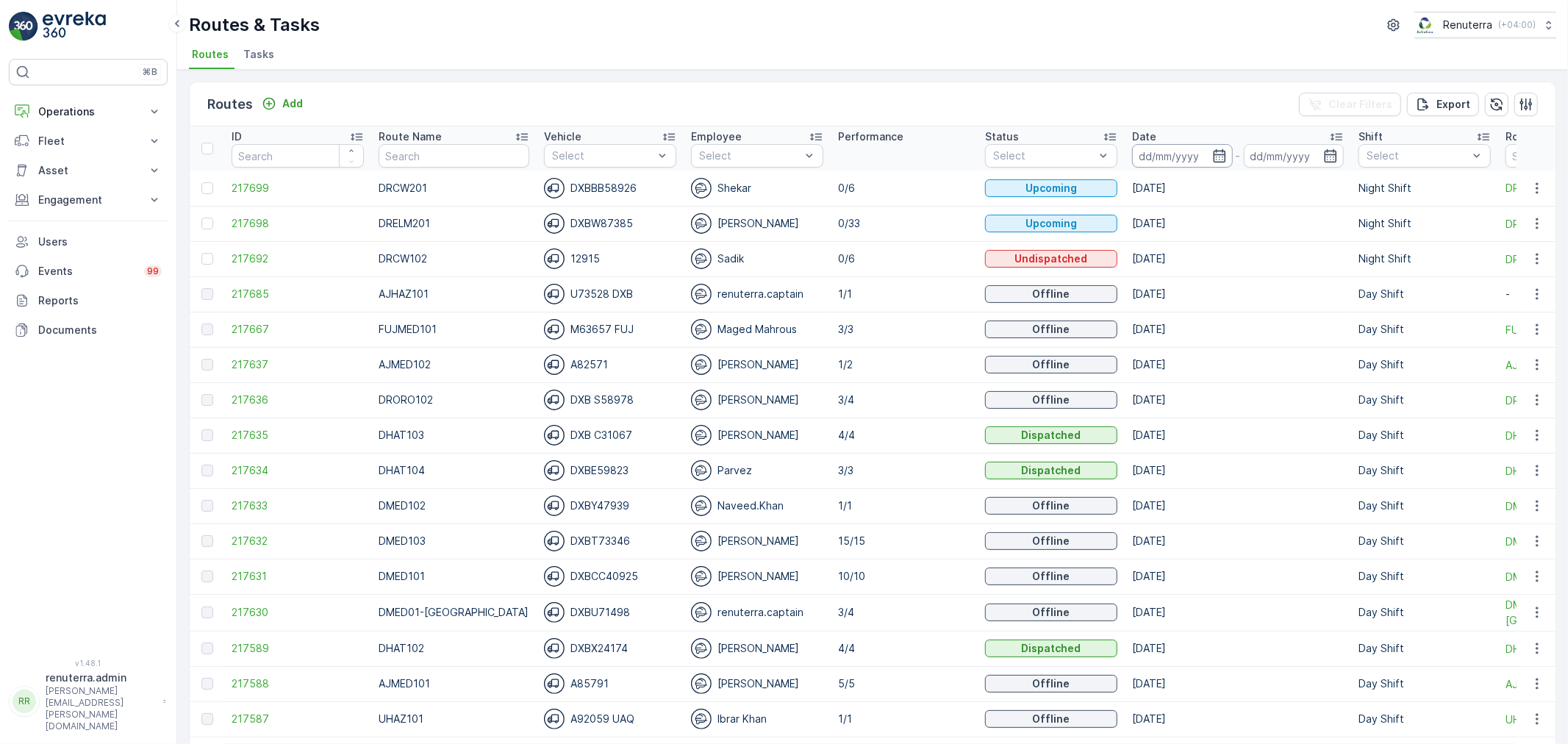
click at [1166, 151] on input at bounding box center [1182, 156] width 101 height 23
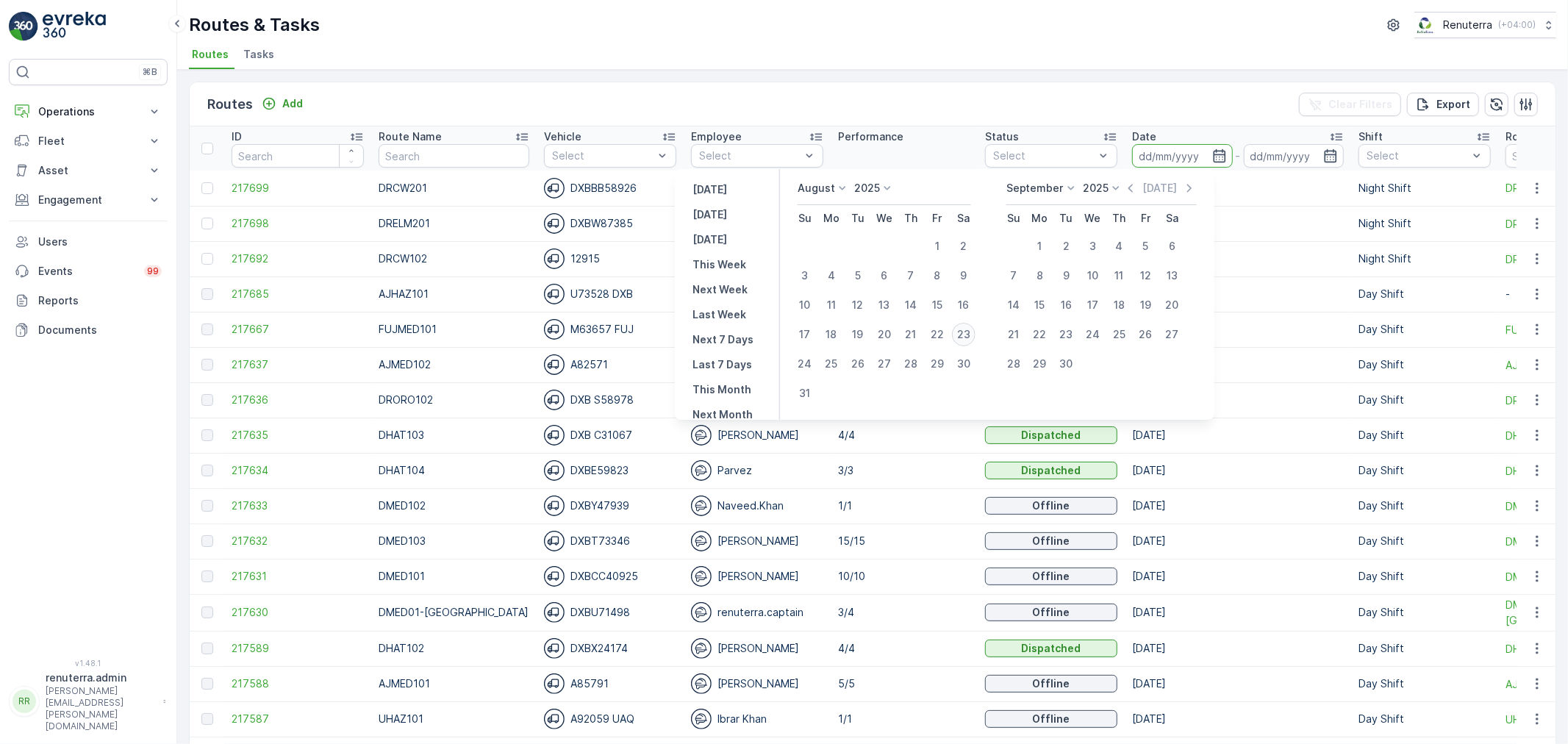
click at [970, 332] on div "23" at bounding box center [964, 334] width 23 height 23
type input "[DATE]"
click at [970, 332] on div "23" at bounding box center [964, 334] width 23 height 23
type input "[DATE]"
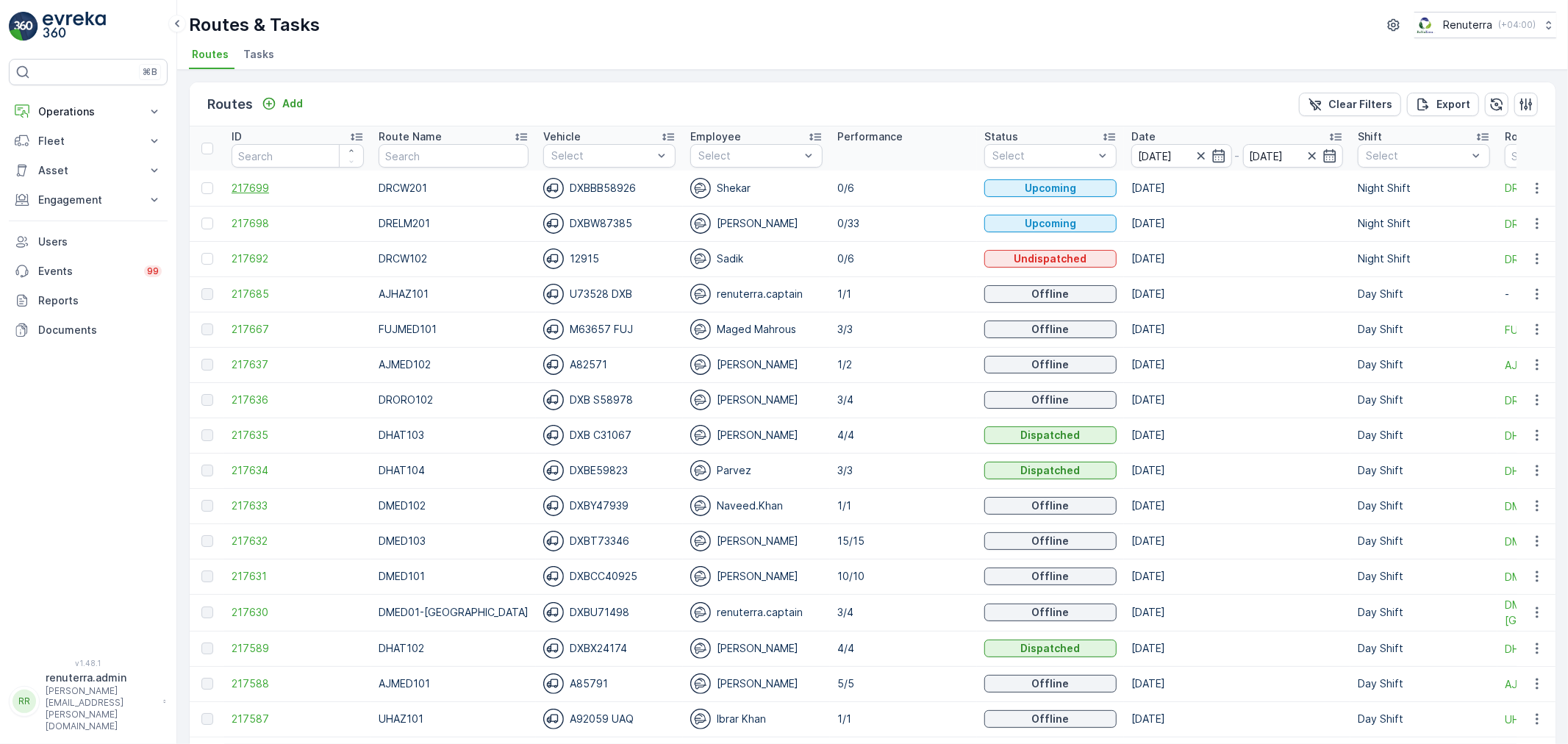
click at [275, 187] on span "217699" at bounding box center [298, 188] width 132 height 15
click at [251, 211] on td "217698" at bounding box center [298, 223] width 147 height 36
click at [259, 214] on td "217698" at bounding box center [298, 223] width 147 height 36
click at [259, 217] on span "217698" at bounding box center [298, 224] width 132 height 15
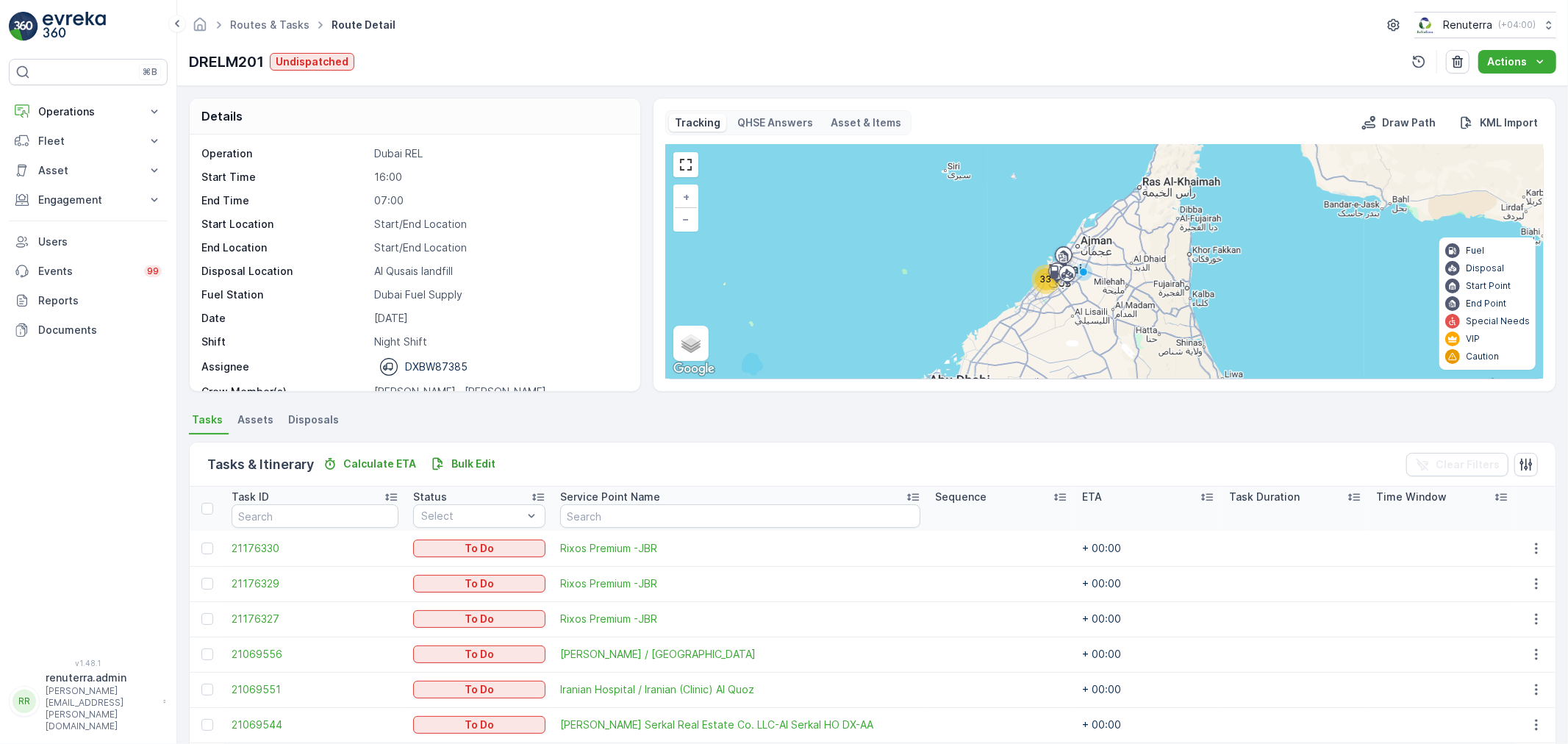
click at [1037, 286] on div "33" at bounding box center [1046, 279] width 22 height 22
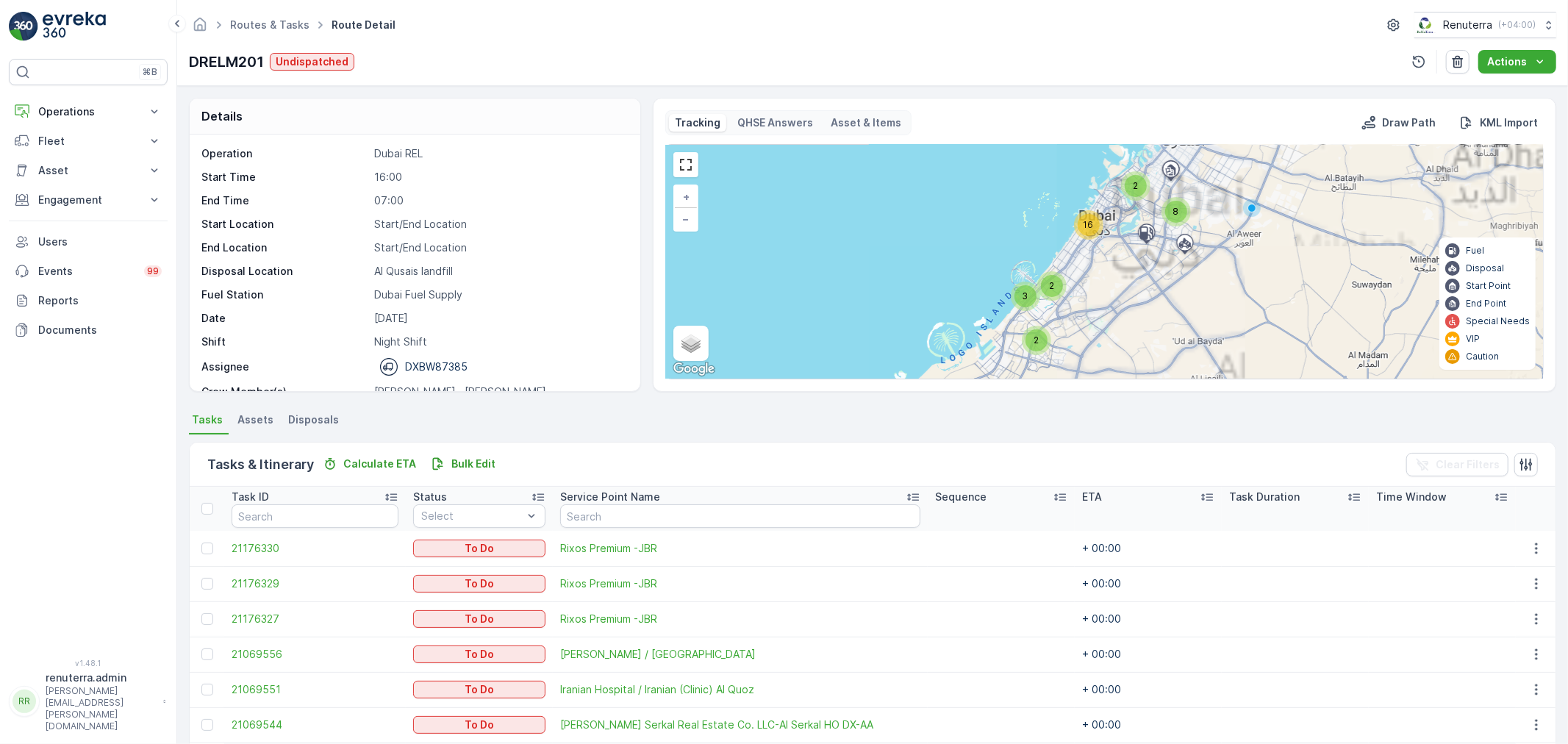
click at [1084, 226] on span "16" at bounding box center [1089, 224] width 10 height 11
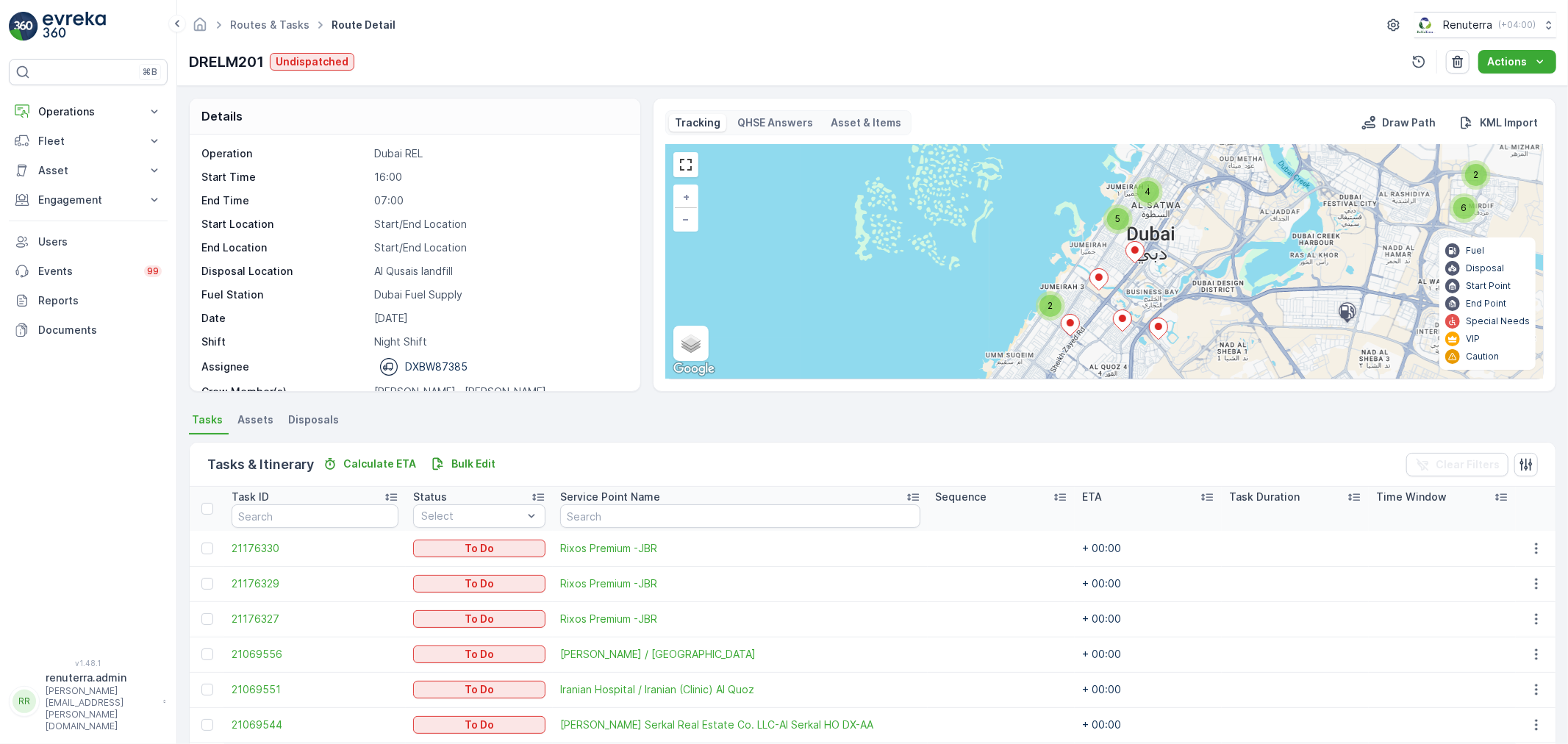
click at [1047, 299] on div "2" at bounding box center [1050, 306] width 22 height 22
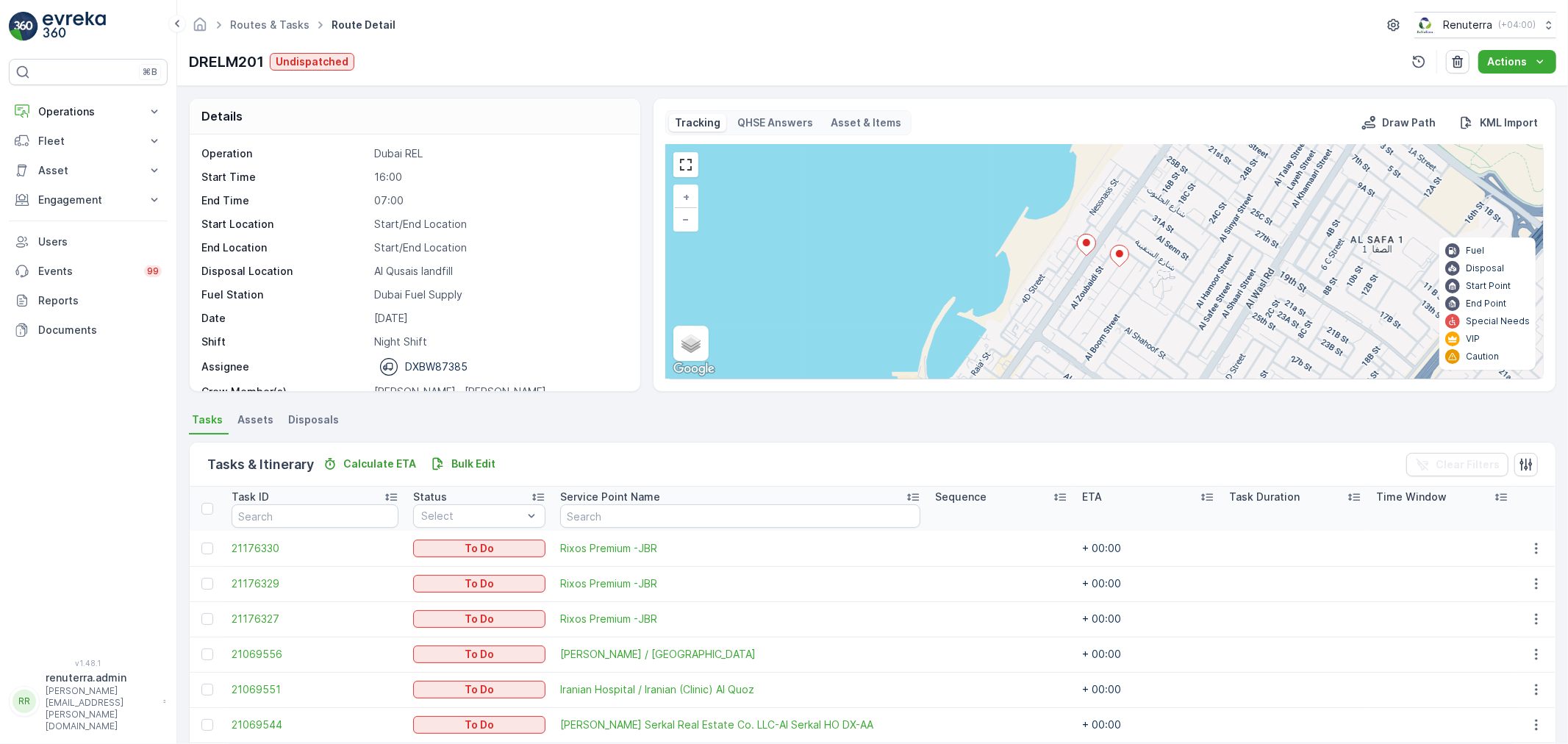
click at [1092, 252] on icon at bounding box center [1087, 244] width 19 height 22
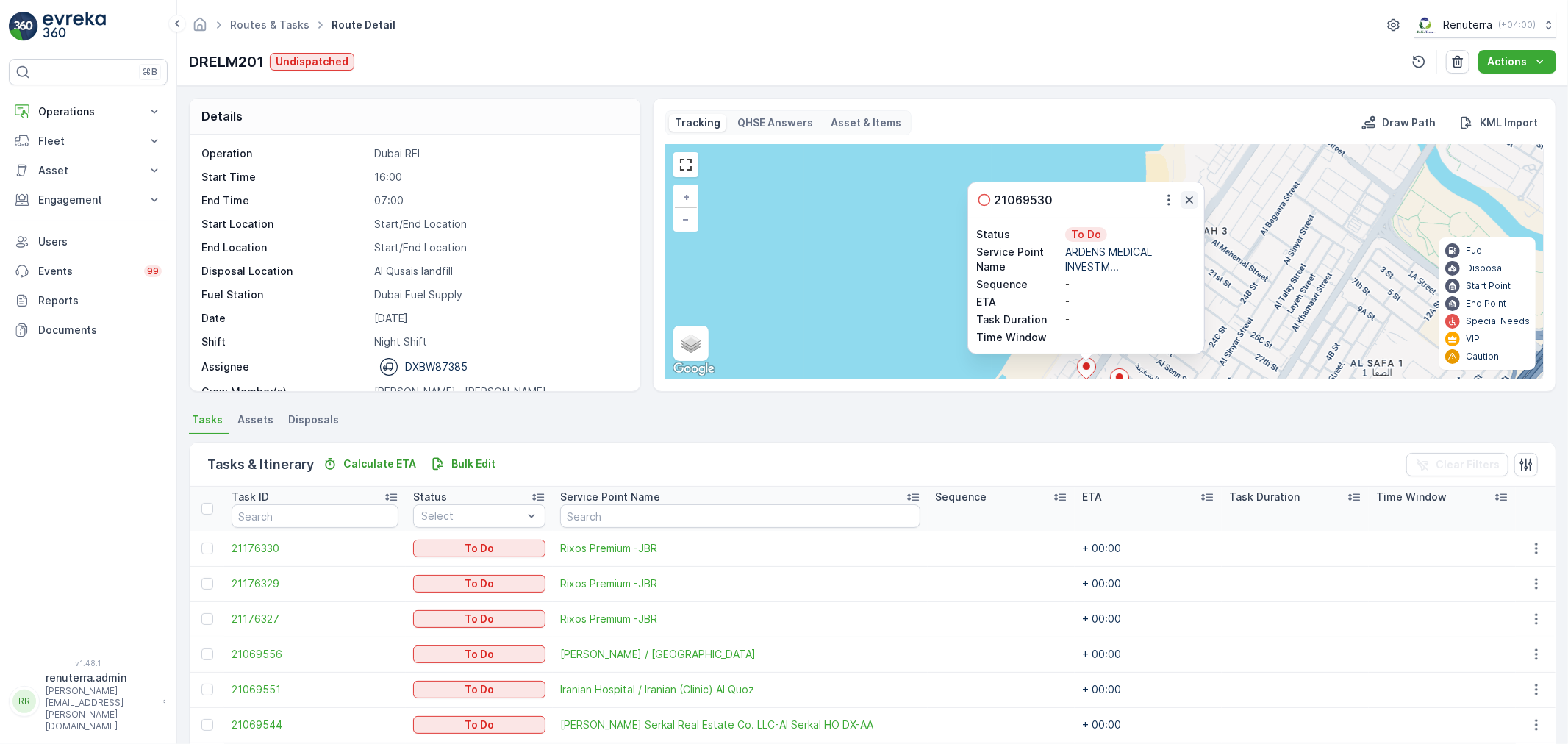
click at [1182, 204] on icon "button" at bounding box center [1190, 200] width 15 height 15
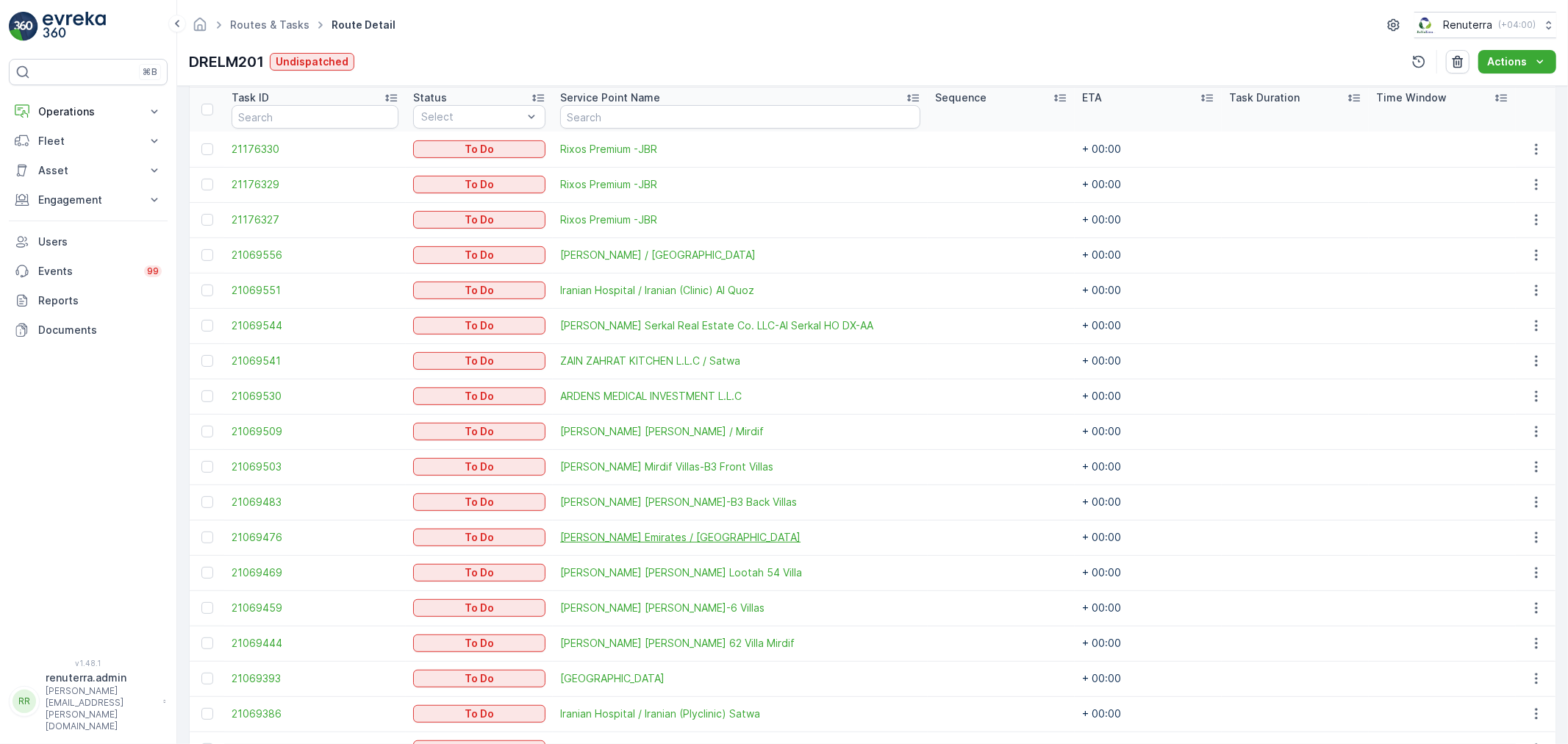
scroll to position [408, 0]
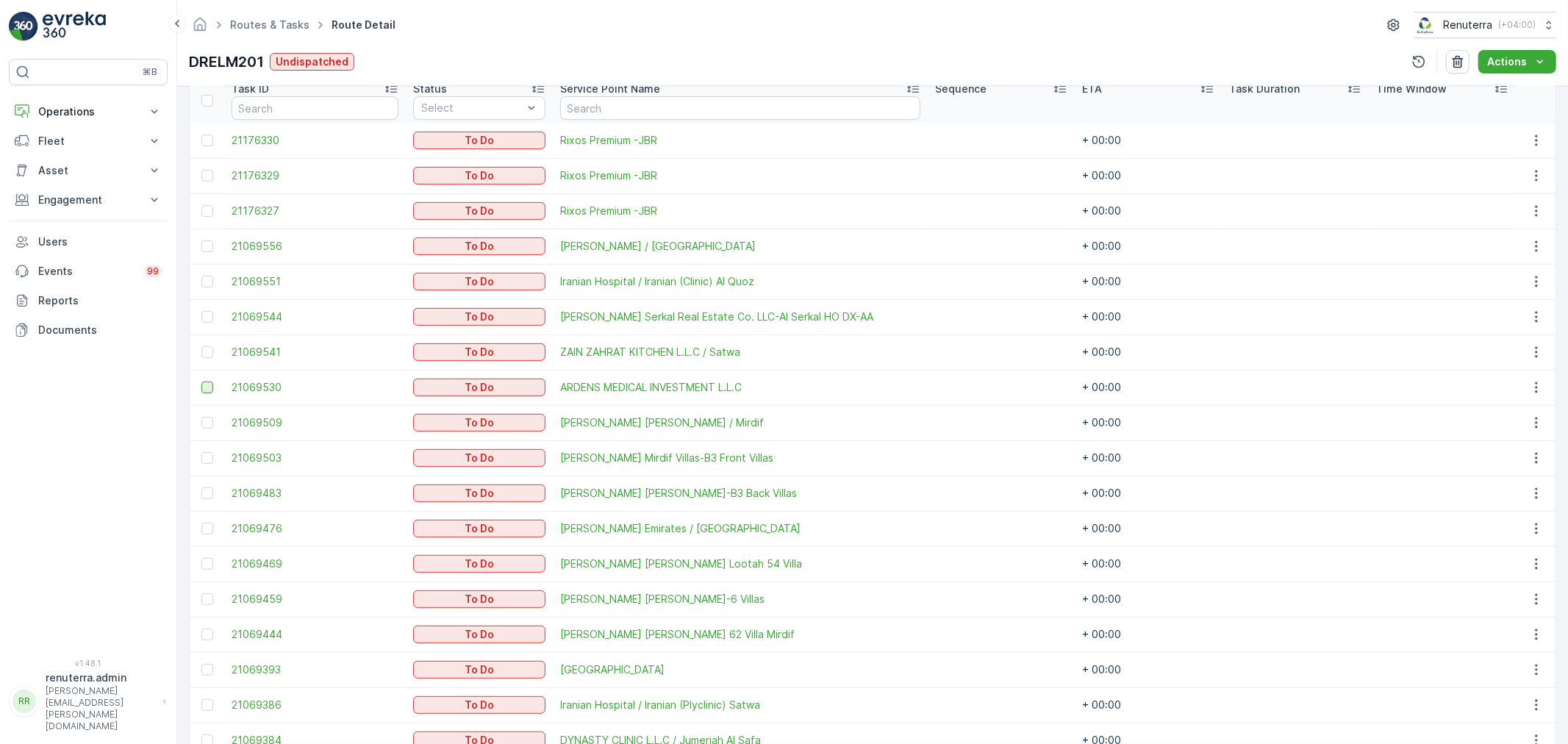
click at [209, 386] on div at bounding box center [207, 387] width 12 height 12
click at [201, 381] on input "checkbox" at bounding box center [201, 381] width 0 height 0
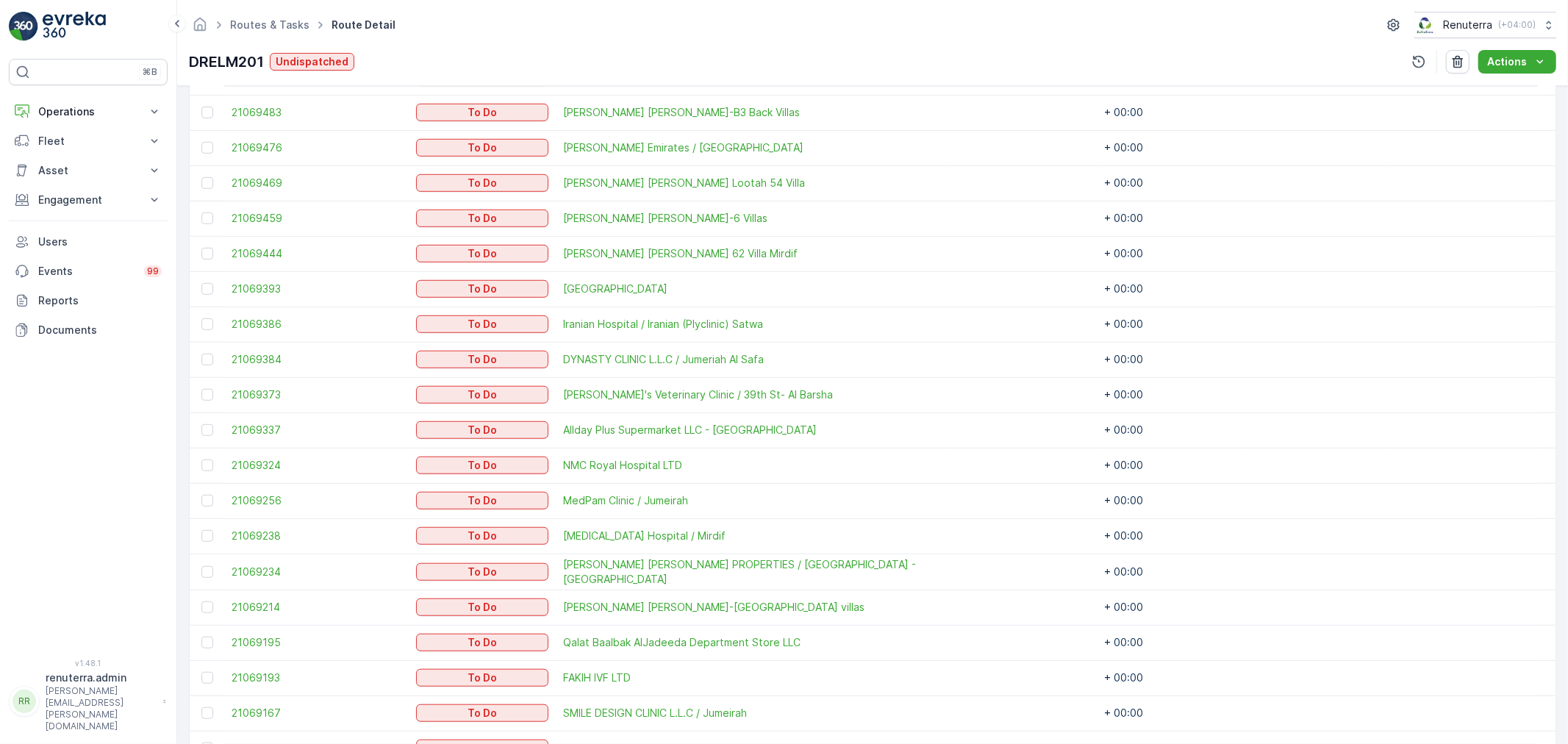
scroll to position [817, 0]
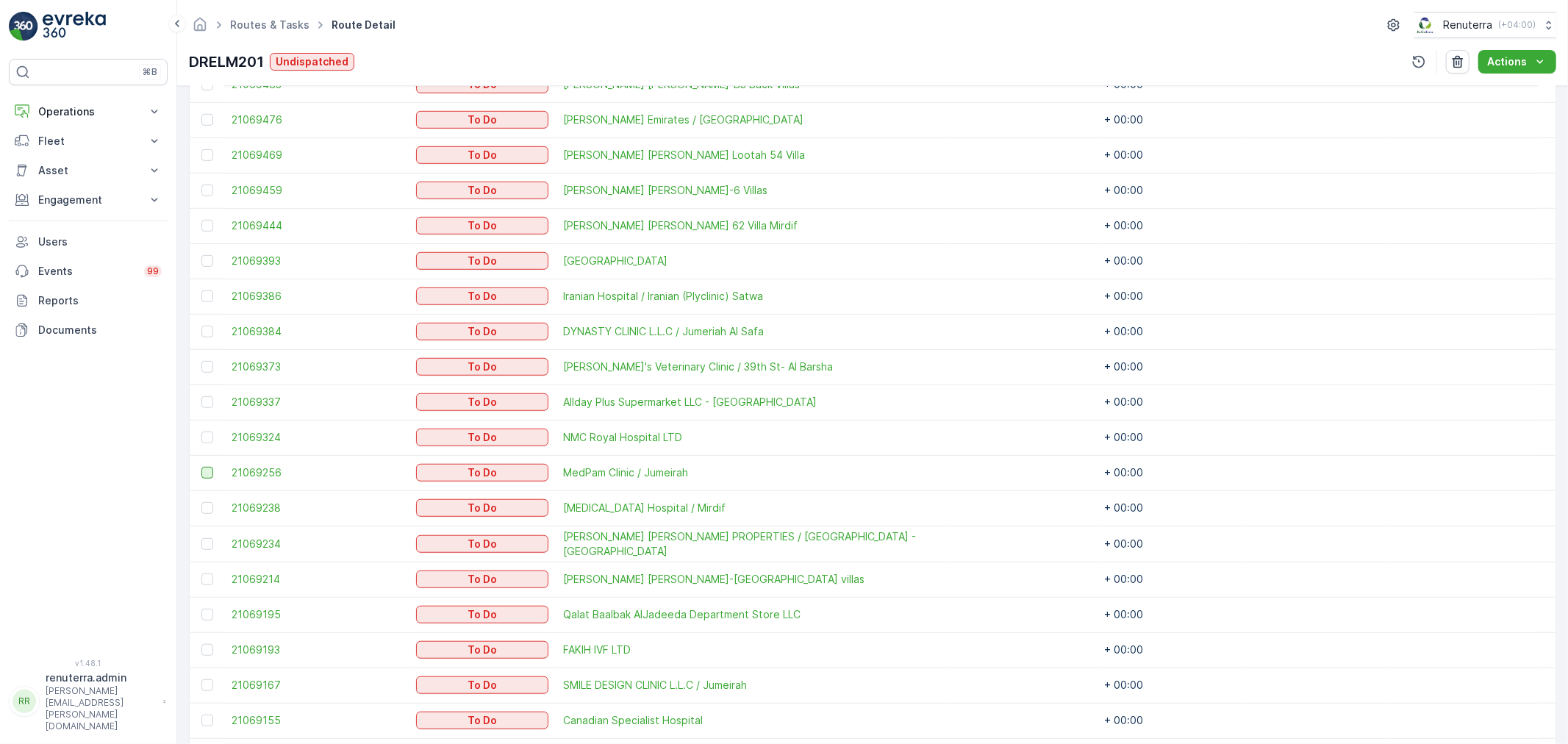
click at [206, 478] on div at bounding box center [207, 472] width 12 height 12
click at [201, 467] on input "checkbox" at bounding box center [201, 467] width 0 height 0
click at [205, 478] on div at bounding box center [207, 472] width 12 height 12
click at [201, 467] on input "checkbox" at bounding box center [201, 467] width 0 height 0
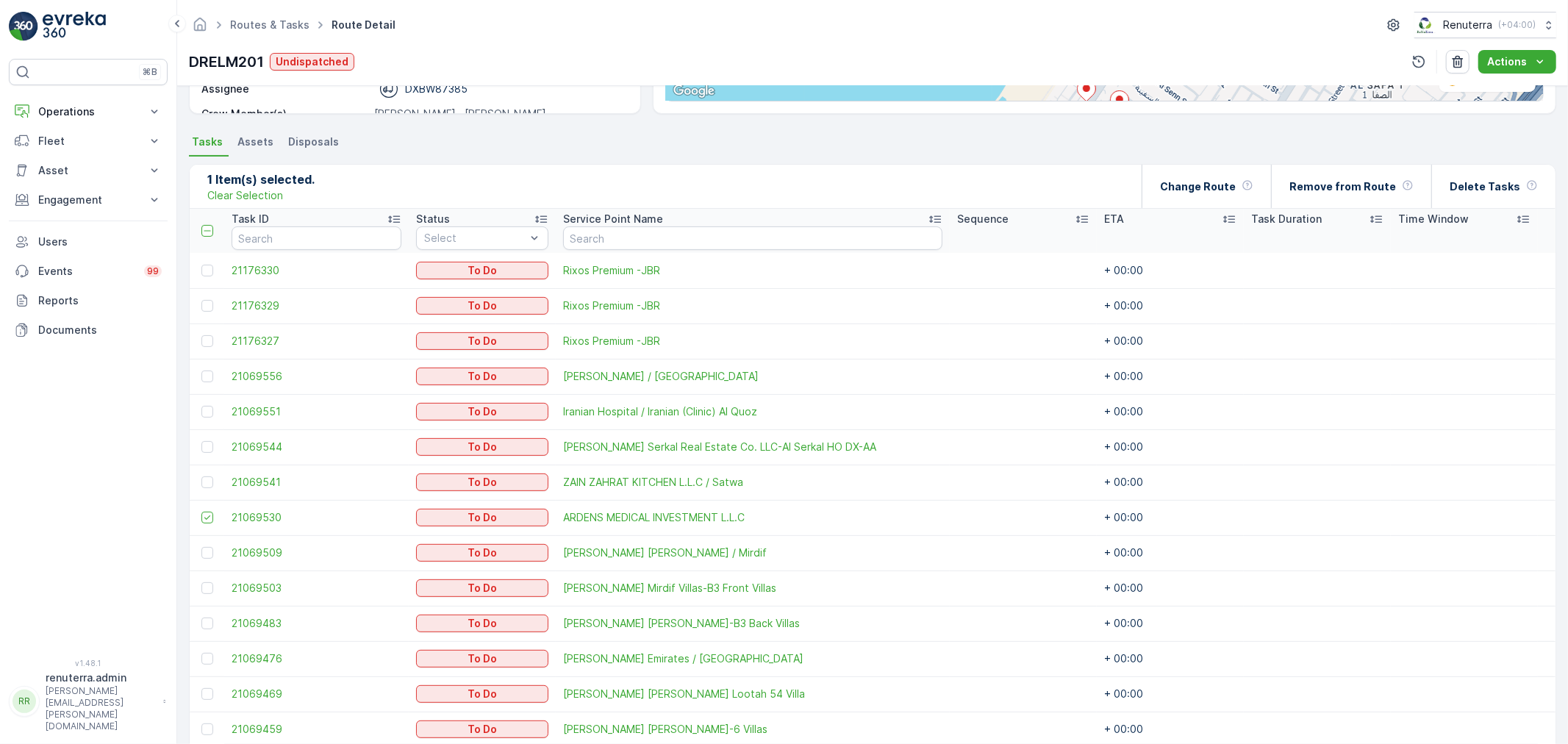
scroll to position [0, 0]
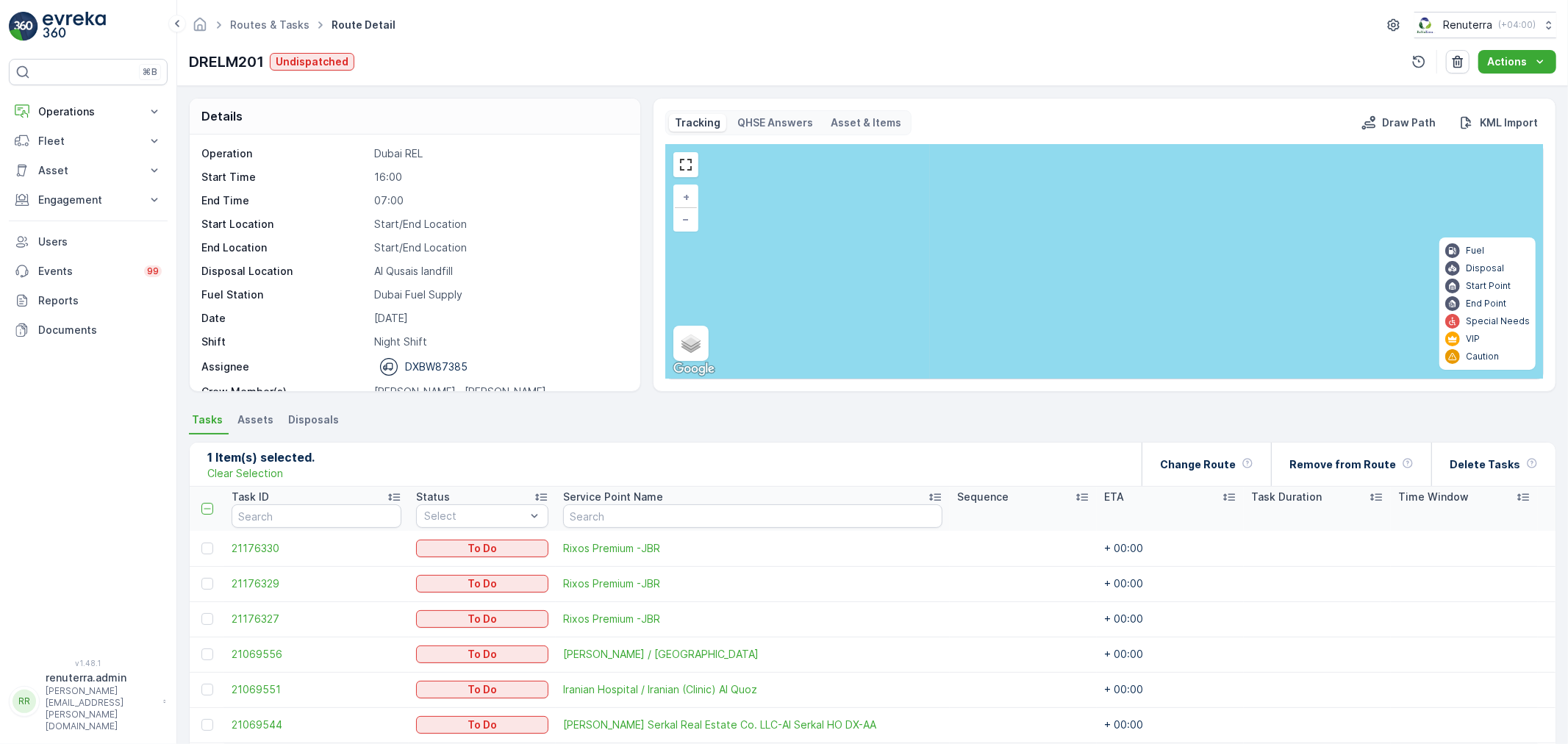
drag, startPoint x: 1112, startPoint y: 311, endPoint x: 1104, endPoint y: 90, distance: 221.1
click at [1106, 93] on div "Details Operation Dubai REL Start Time 16:00 End Time 07:00 Start Location Star…" at bounding box center [873, 415] width 1391 height 658
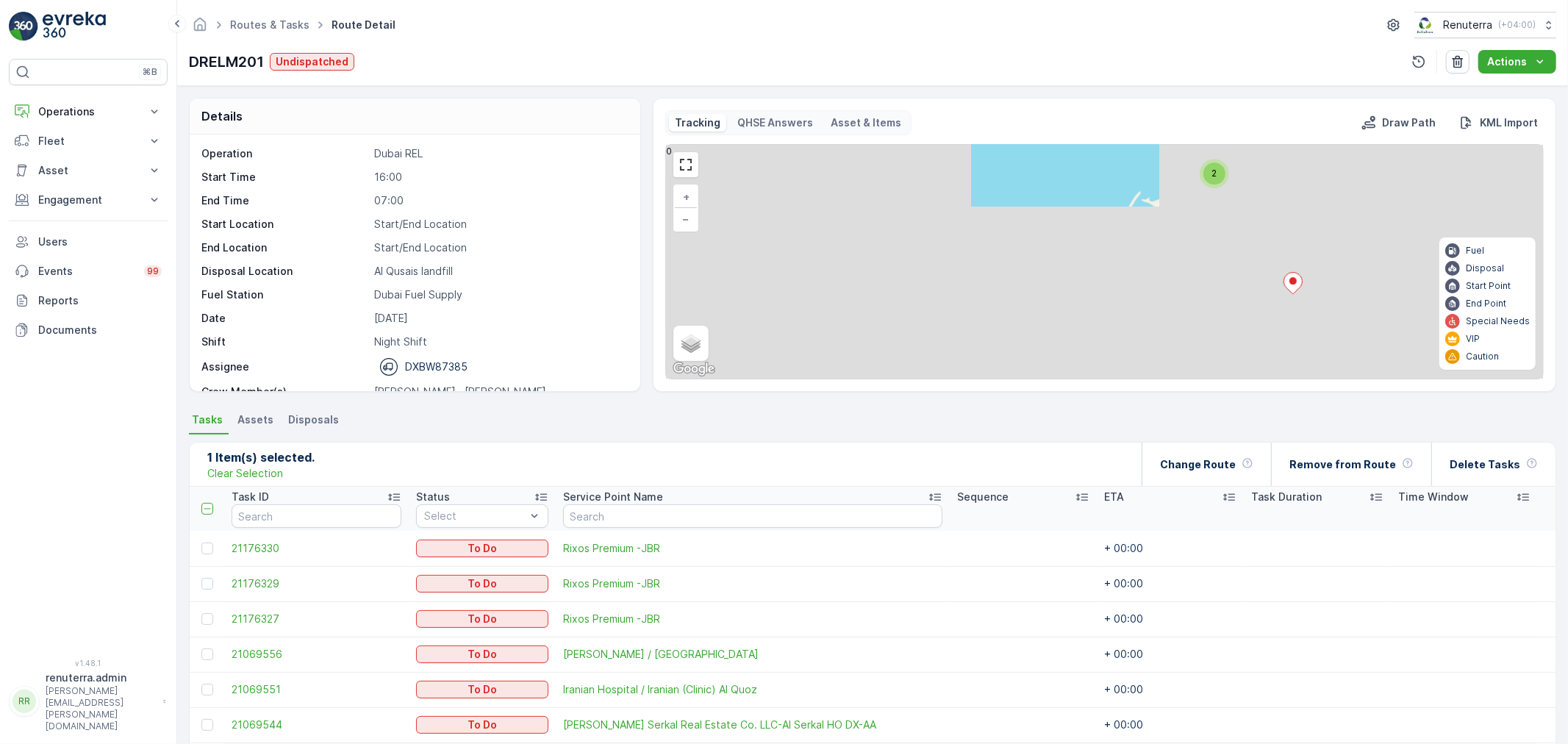
drag, startPoint x: 1150, startPoint y: 277, endPoint x: 1152, endPoint y: 206, distance: 71.0
click at [1152, 206] on div "3 2 2 2 2 + − Satellite Roadmap Terrain Hybrid Leaflet Keyboard shortcuts Map D…" at bounding box center [1105, 261] width 877 height 234
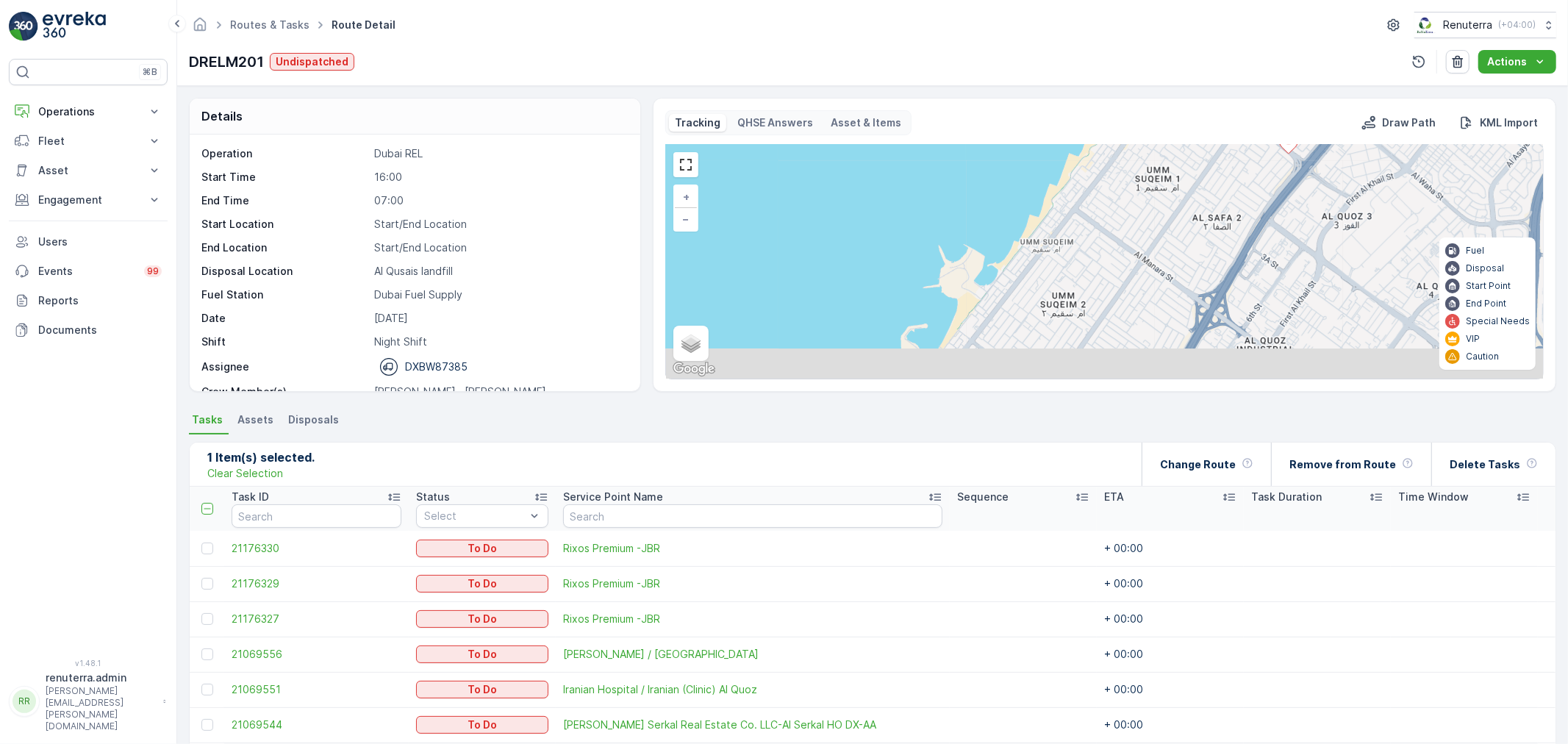
drag, startPoint x: 1130, startPoint y: 320, endPoint x: 1114, endPoint y: 168, distance: 152.8
click at [1120, 185] on div "3 2 2 2 2 + − Satellite Roadmap Terrain Hybrid Leaflet Keyboard shortcuts Map D…" at bounding box center [1105, 261] width 877 height 234
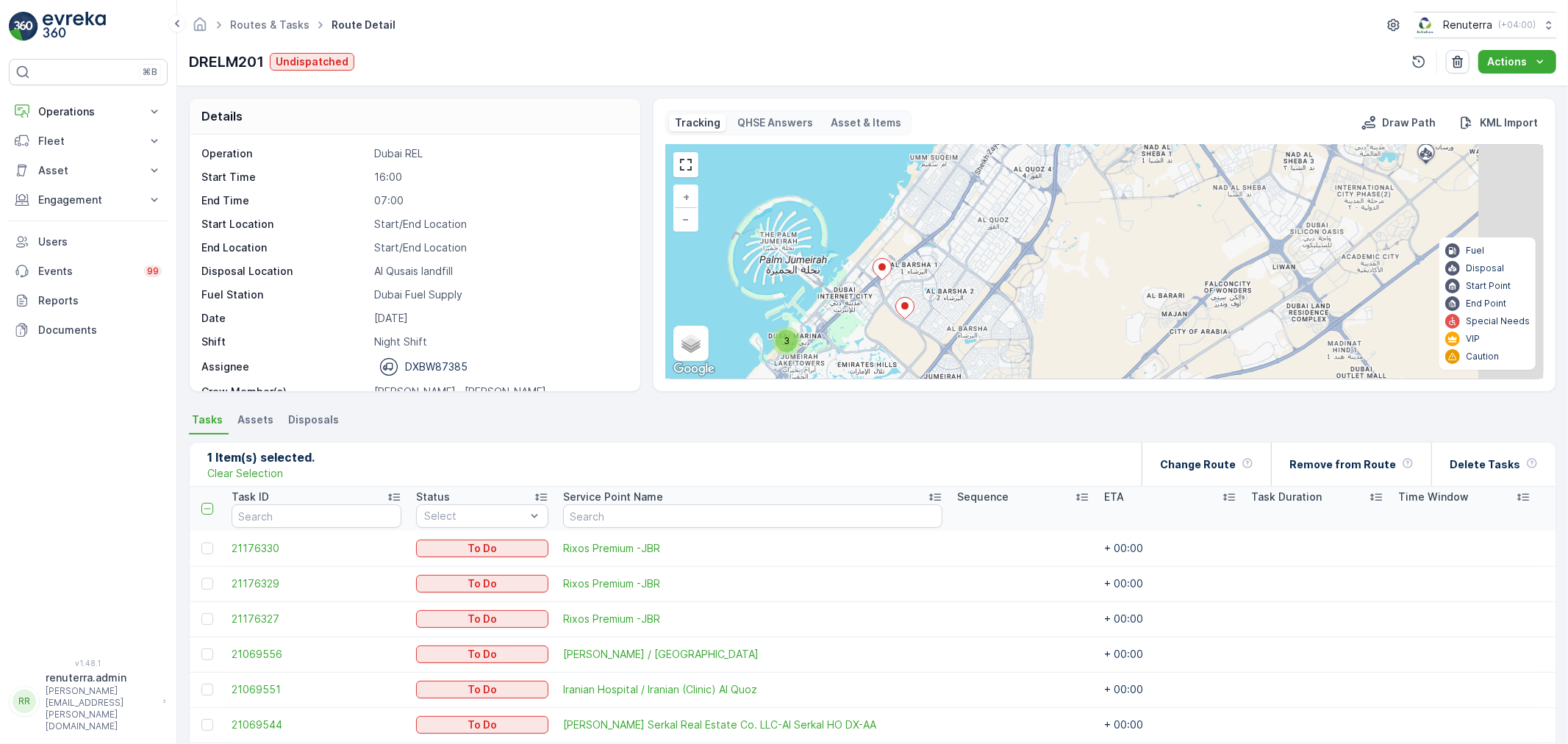
drag, startPoint x: 1015, startPoint y: 339, endPoint x: 834, endPoint y: 322, distance: 181.8
click at [834, 322] on div "3 2 6 2 2 4 5 + − Satellite Roadmap Terrain Hybrid Leaflet Keyboard shortcuts M…" at bounding box center [1105, 261] width 877 height 234
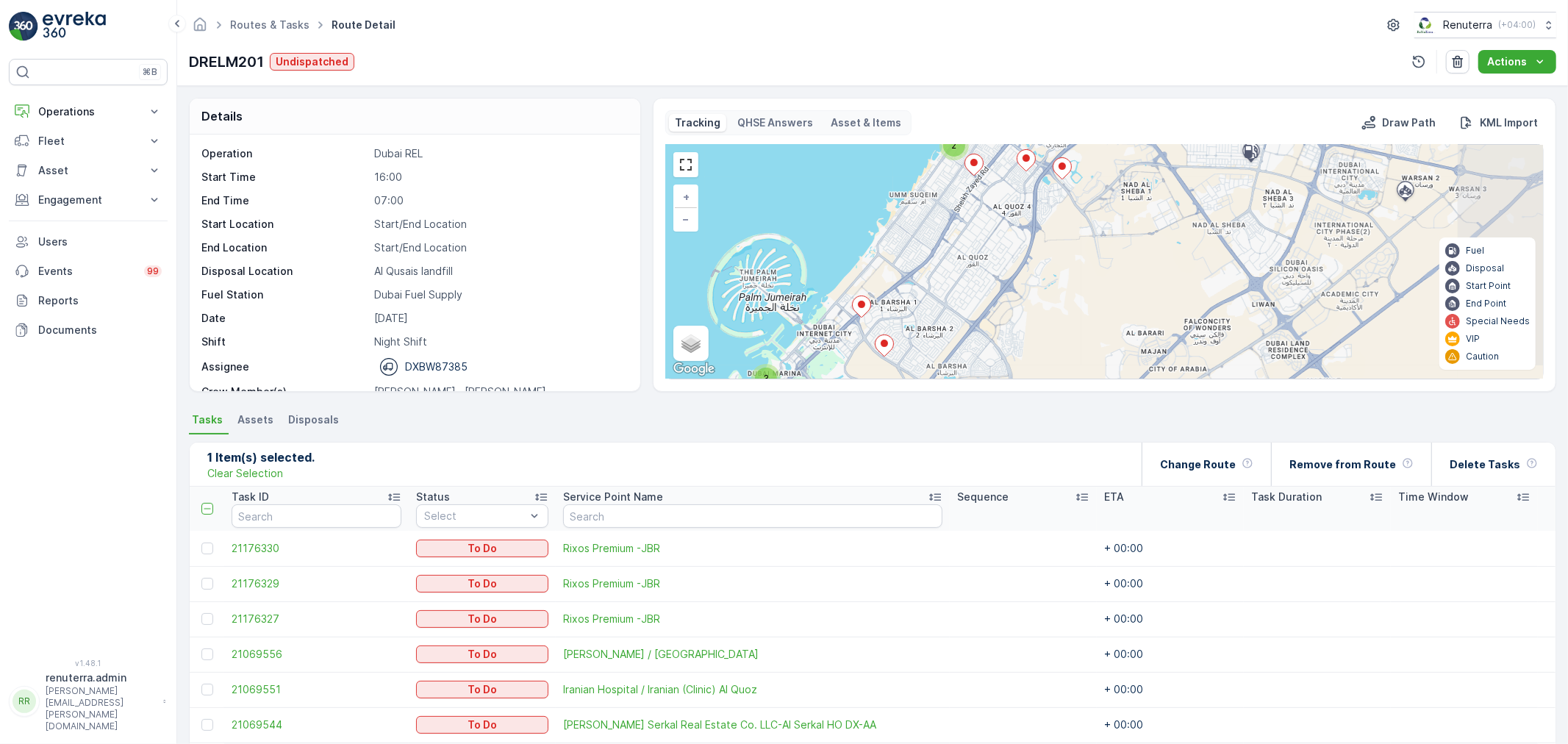
drag, startPoint x: 929, startPoint y: 277, endPoint x: 930, endPoint y: 370, distance: 93.0
click at [930, 370] on div "3 2 6 2 2 4 5 + − Satellite Roadmap Terrain Hybrid Leaflet Keyboard shortcuts M…" at bounding box center [1105, 261] width 877 height 234
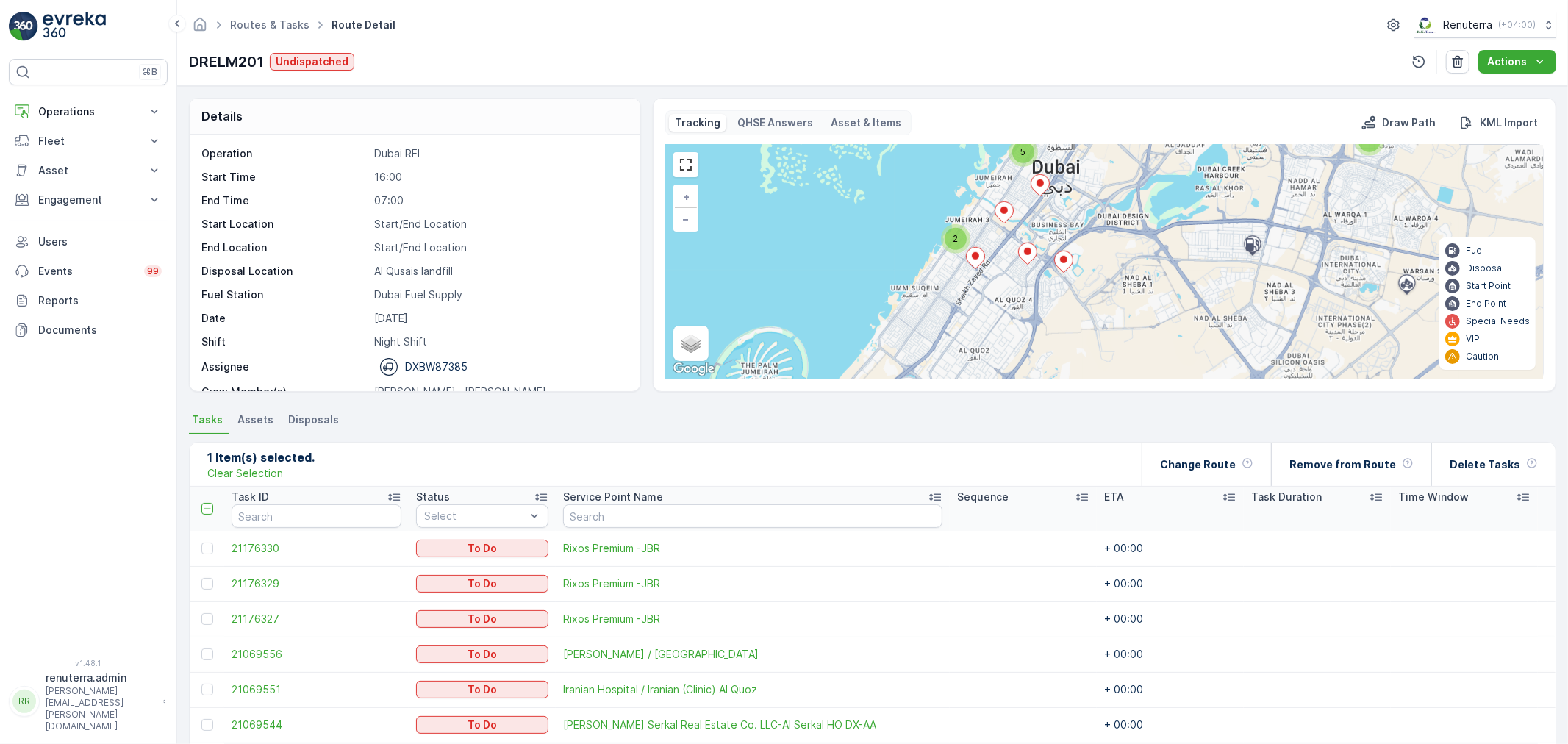
click at [957, 241] on div "2" at bounding box center [955, 239] width 22 height 22
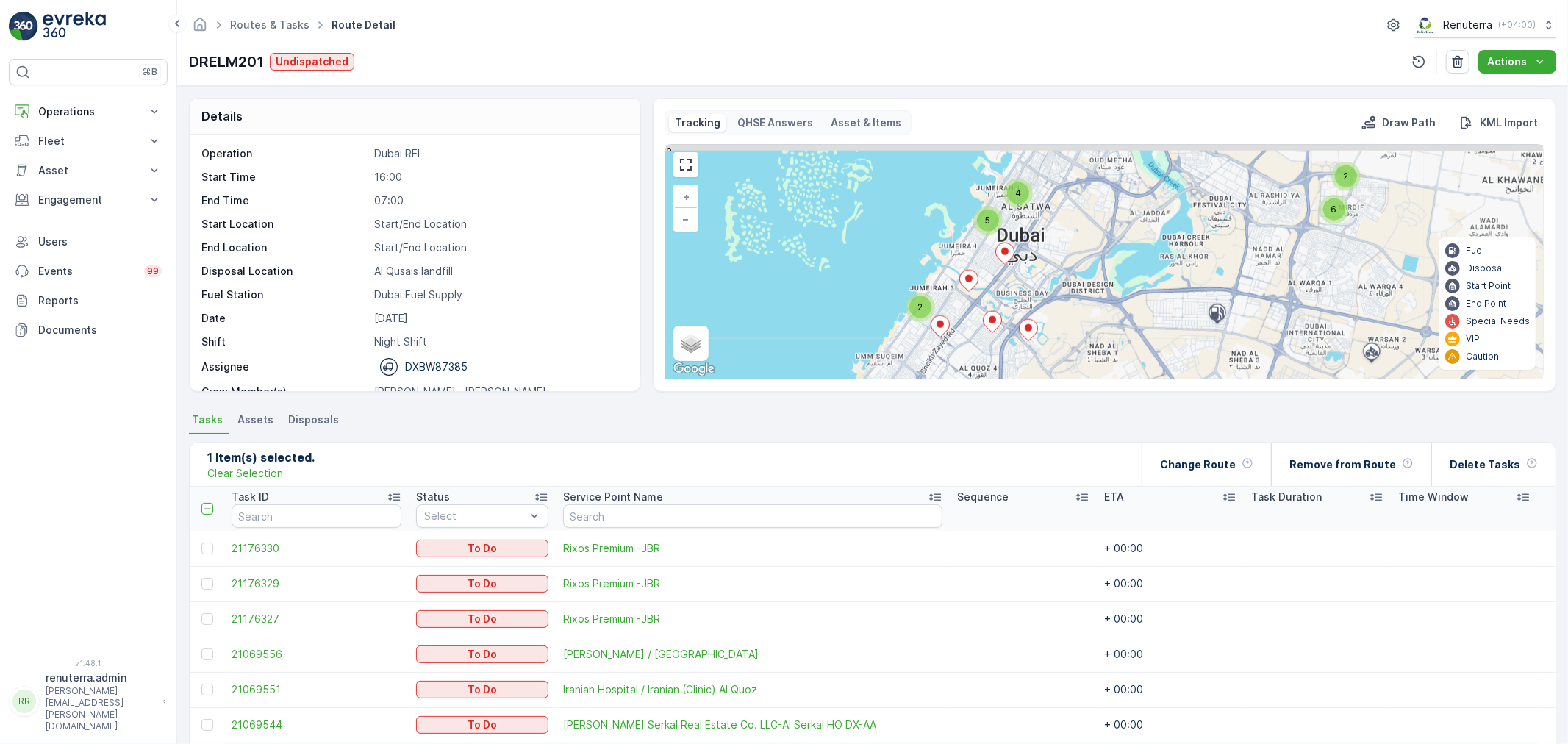
drag, startPoint x: 996, startPoint y: 240, endPoint x: 969, endPoint y: 300, distance: 65.8
click at [969, 296] on div at bounding box center [969, 282] width 19 height 26
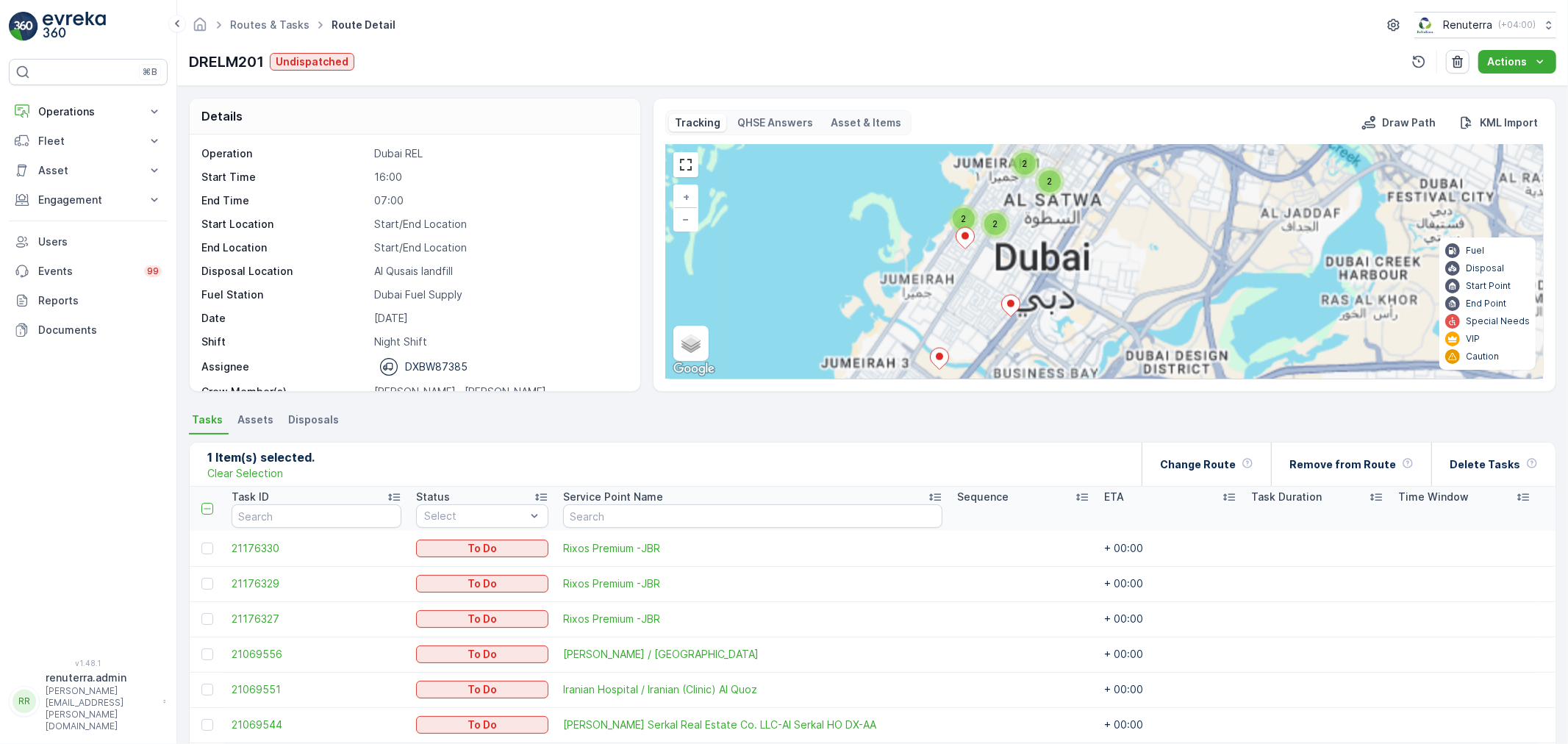
click at [985, 224] on div "5" at bounding box center [976, 227] width 22 height 22
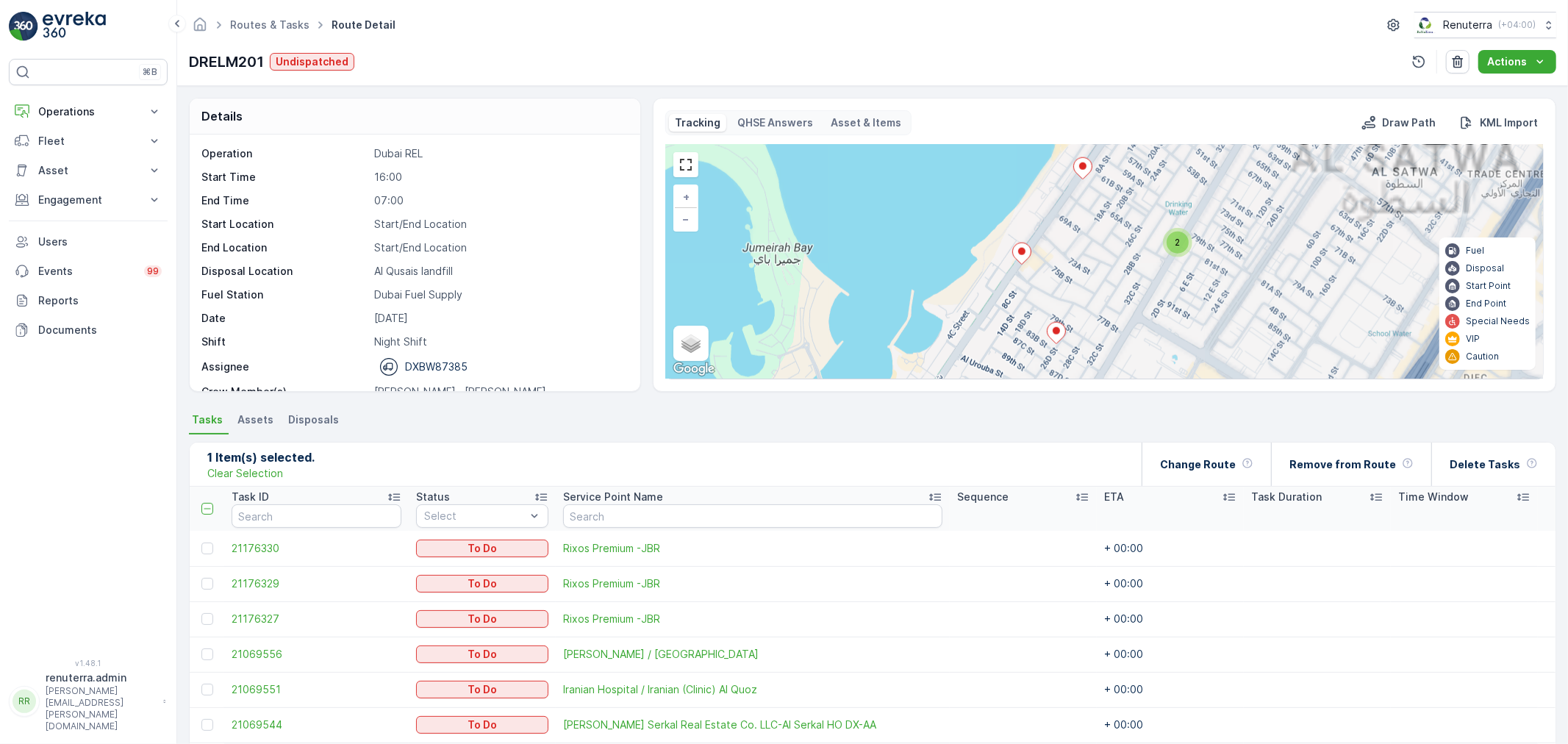
click at [1047, 339] on icon at bounding box center [1056, 333] width 19 height 22
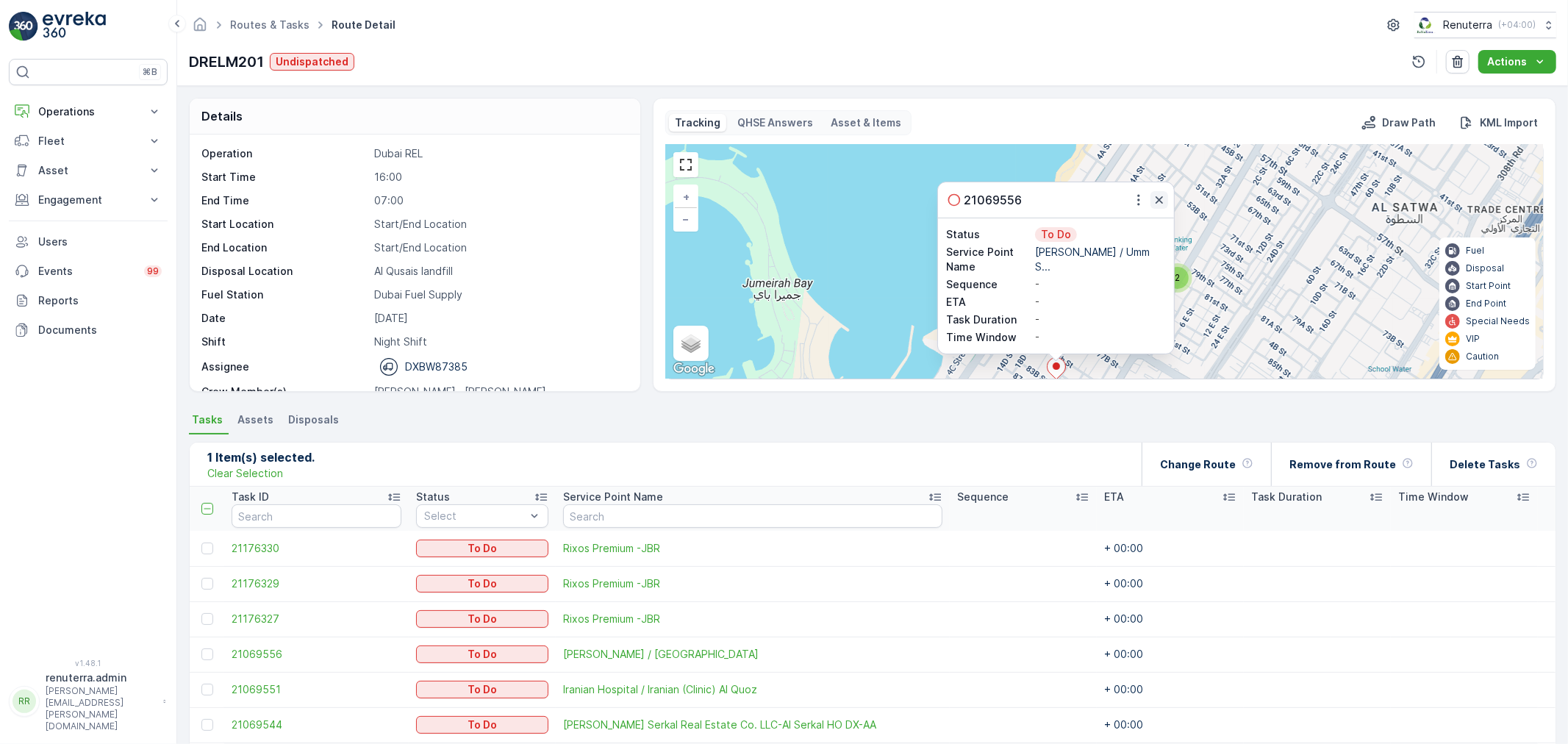
click at [1160, 200] on icon "button" at bounding box center [1159, 200] width 15 height 15
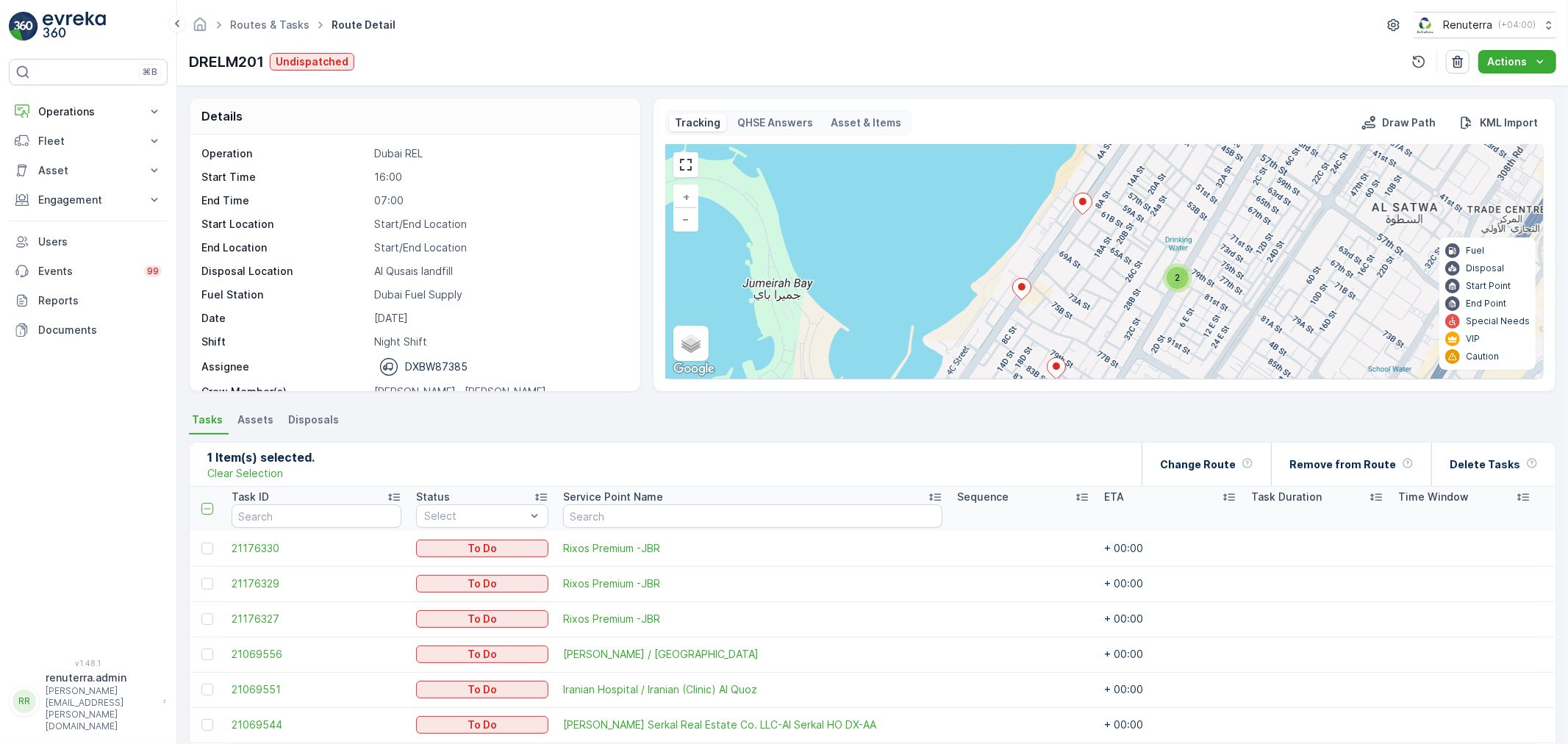
click at [1035, 290] on div "3 2 2 2 + − Satellite Roadmap Terrain Hybrid Leaflet Keyboard shortcuts Map Dat…" at bounding box center [1105, 261] width 877 height 234
click at [1030, 289] on div "3 2 2 2 + − Satellite Roadmap Terrain Hybrid Leaflet Keyboard shortcuts Map Dat…" at bounding box center [1105, 261] width 877 height 234
click at [1024, 289] on icon at bounding box center [1019, 289] width 18 height 21
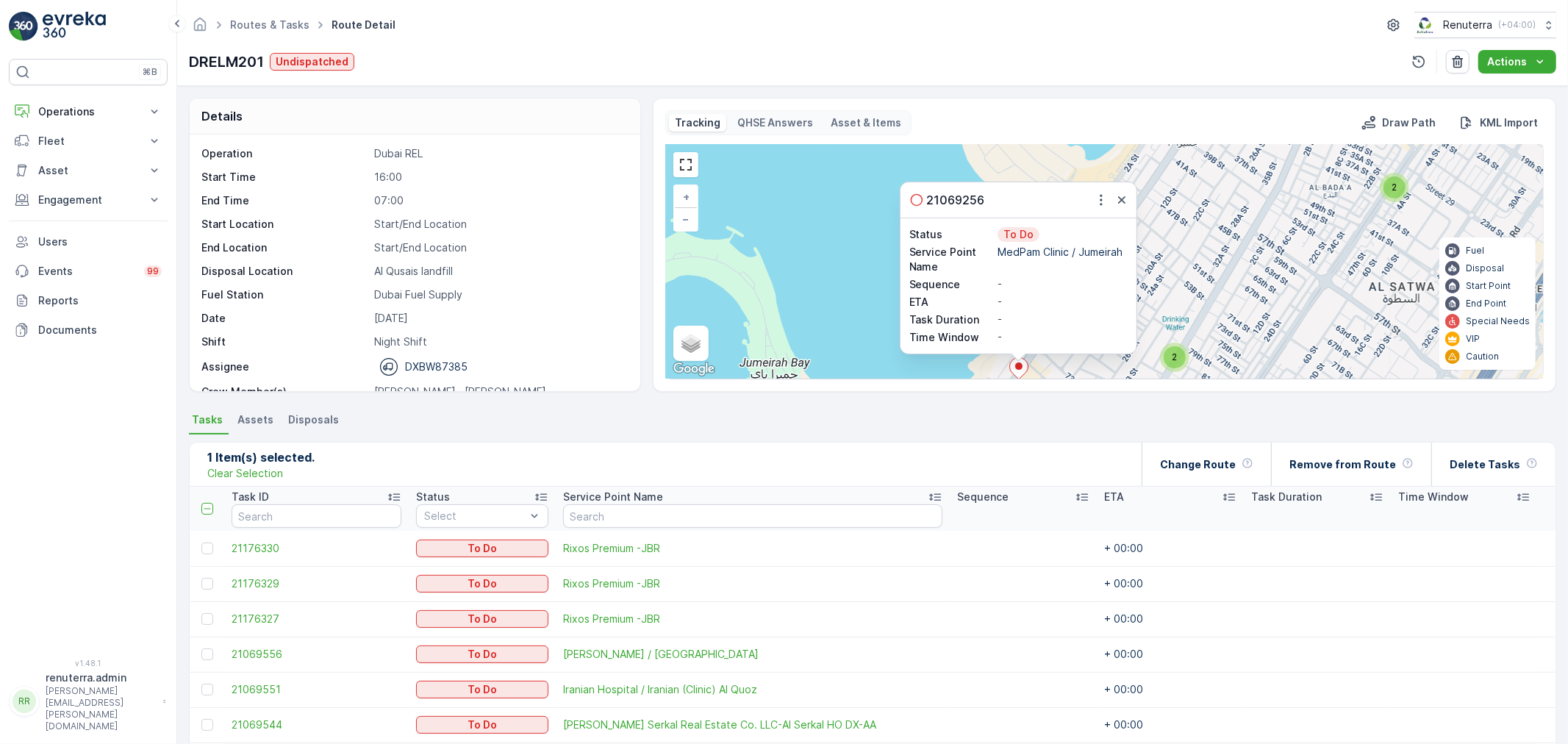
click at [1121, 201] on icon "button" at bounding box center [1121, 200] width 7 height 7
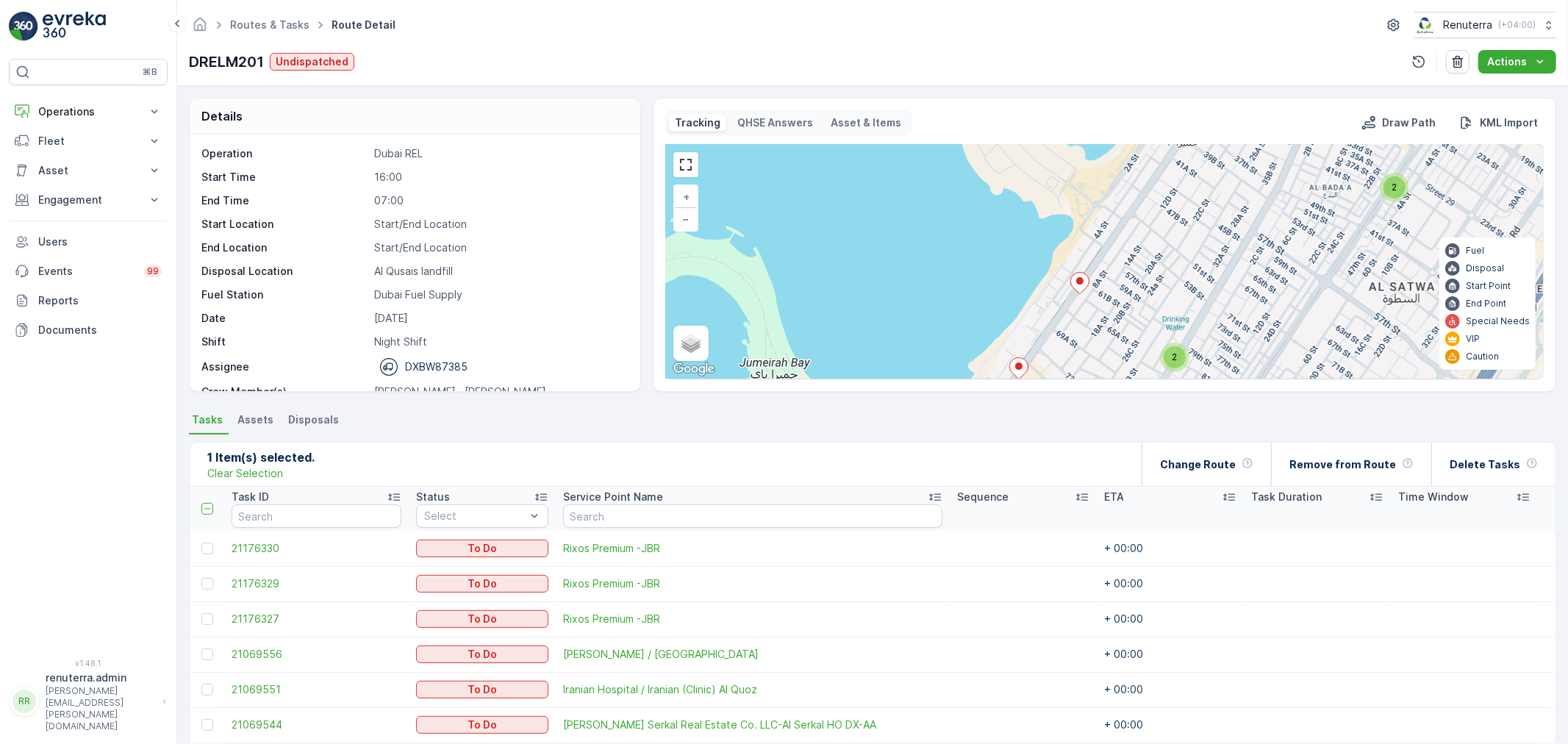
click at [1082, 278] on icon at bounding box center [1080, 283] width 18 height 21
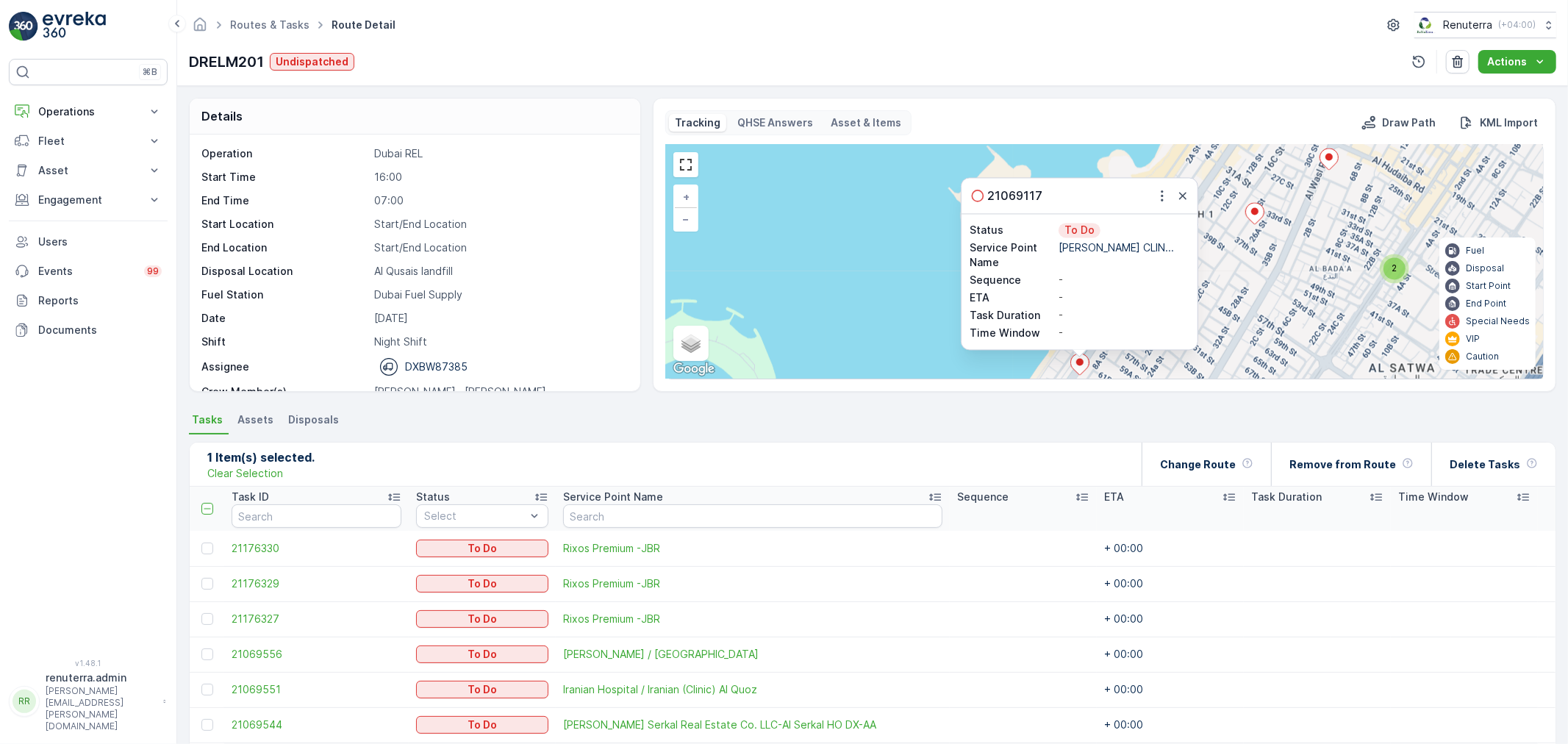
click at [1179, 203] on icon "button" at bounding box center [1183, 196] width 15 height 15
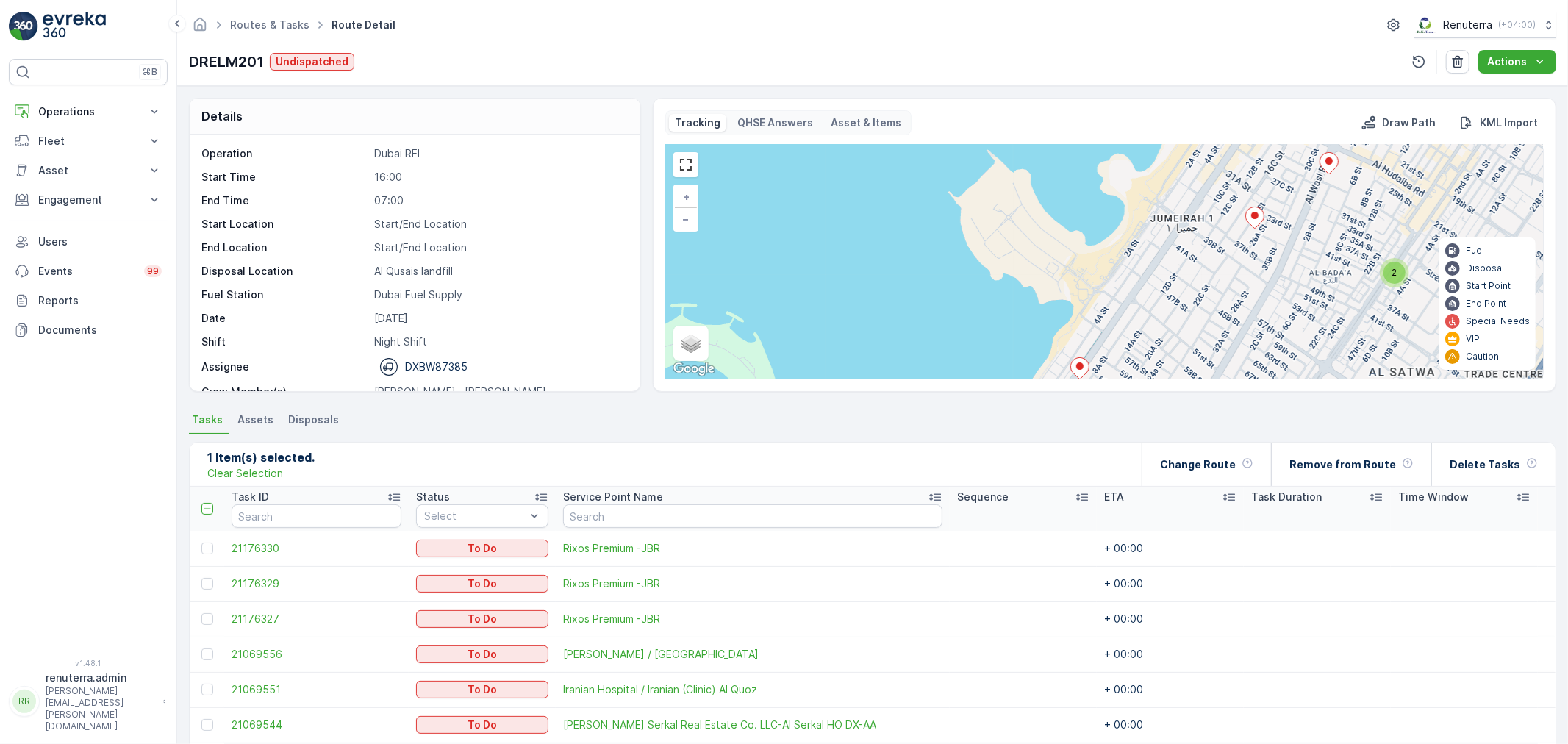
drag, startPoint x: 1136, startPoint y: 292, endPoint x: 1098, endPoint y: 224, distance: 77.9
click at [1099, 225] on div "3 2 2 2 + − Satellite Roadmap Terrain Hybrid Leaflet Keyboard shortcuts Map Dat…" at bounding box center [1105, 261] width 877 height 234
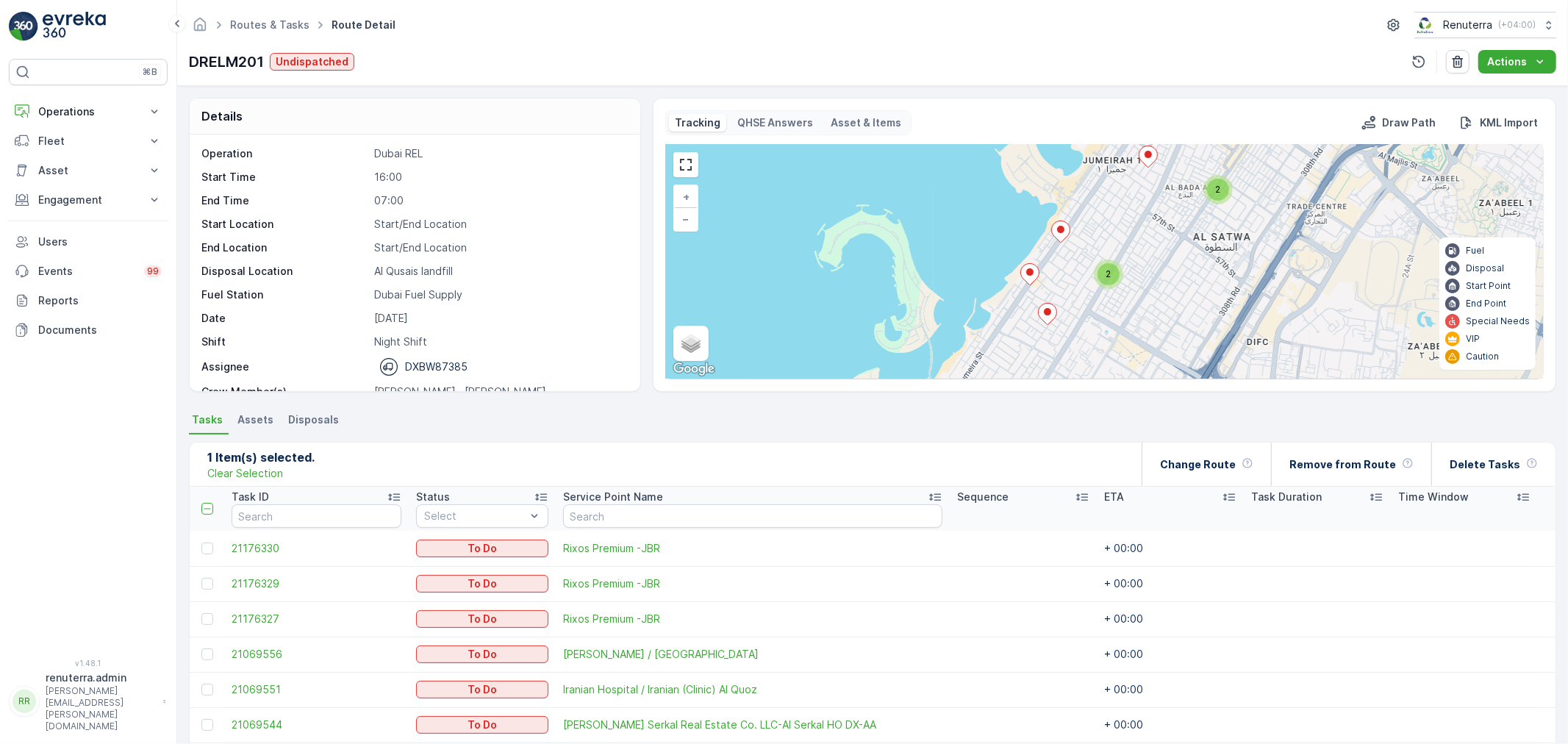
click at [1101, 274] on div "2" at bounding box center [1109, 274] width 22 height 22
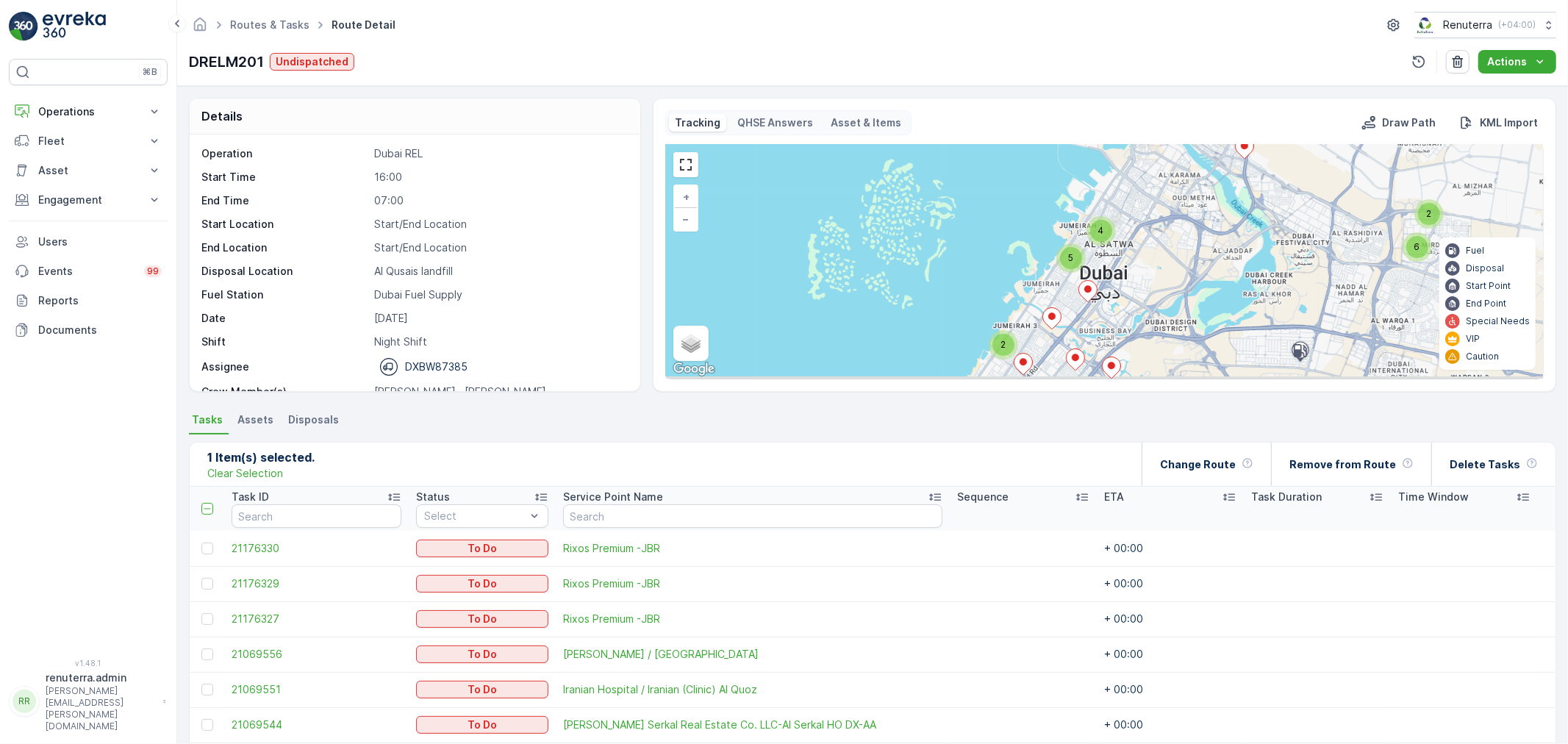
drag, startPoint x: 1077, startPoint y: 297, endPoint x: 1074, endPoint y: 268, distance: 29.2
click at [1092, 280] on icon at bounding box center [1087, 291] width 19 height 22
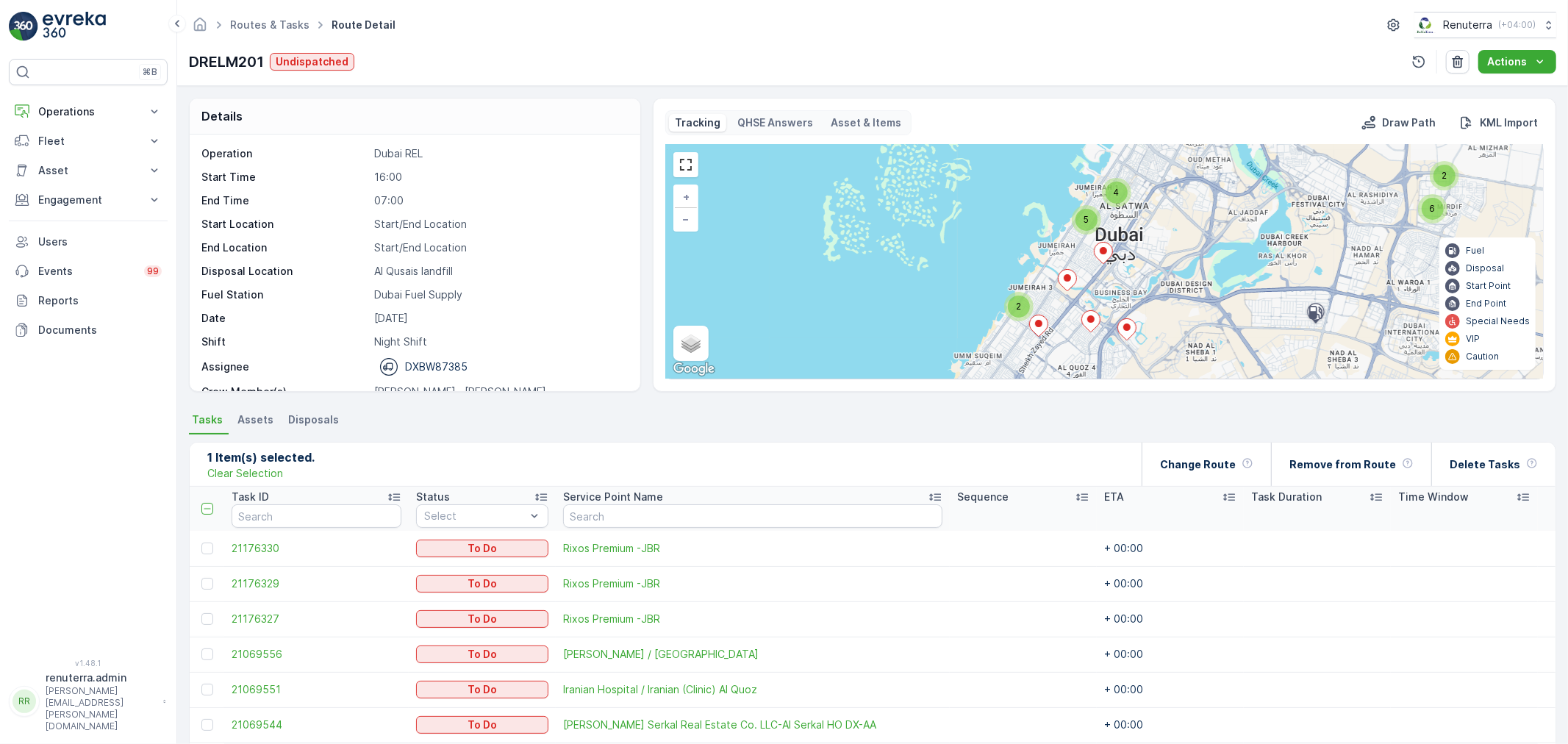
click at [1032, 299] on div "3 2 6 2 2 4 5 + − Satellite Roadmap Terrain Hybrid Leaflet Keyboard shortcuts M…" at bounding box center [1105, 261] width 877 height 234
click at [1025, 304] on div "2" at bounding box center [1019, 306] width 22 height 22
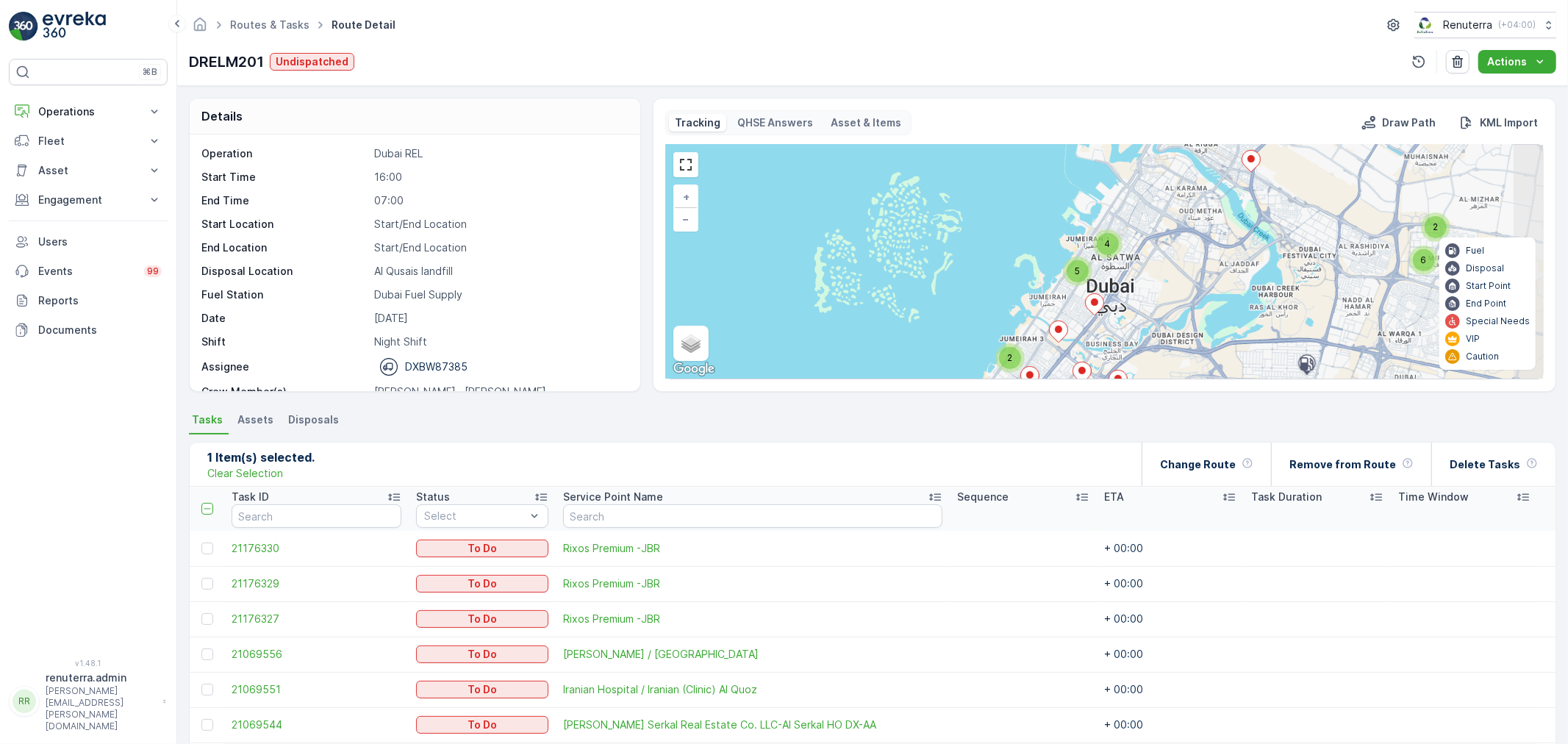
drag, startPoint x: 1116, startPoint y: 268, endPoint x: 1086, endPoint y: 325, distance: 64.4
click at [1086, 325] on div "3 2 6 2 2 4 5 + − Satellite Roadmap Terrain Hybrid Leaflet Keyboard shortcuts M…" at bounding box center [1105, 261] width 877 height 234
click at [1086, 277] on div "5" at bounding box center [1078, 272] width 30 height 30
click at [1082, 265] on div "5" at bounding box center [1075, 272] width 22 height 22
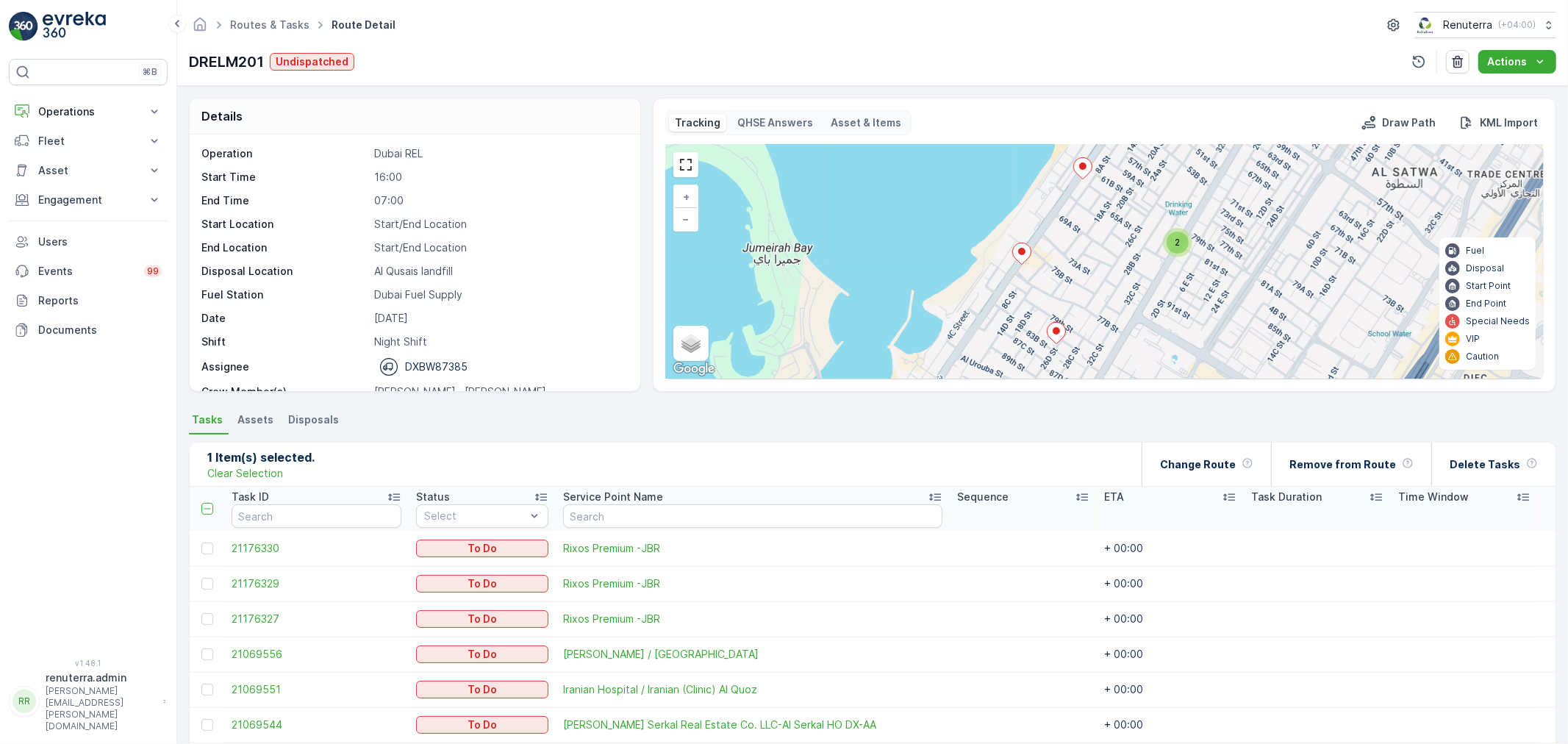
click at [1171, 252] on div "2" at bounding box center [1177, 243] width 22 height 22
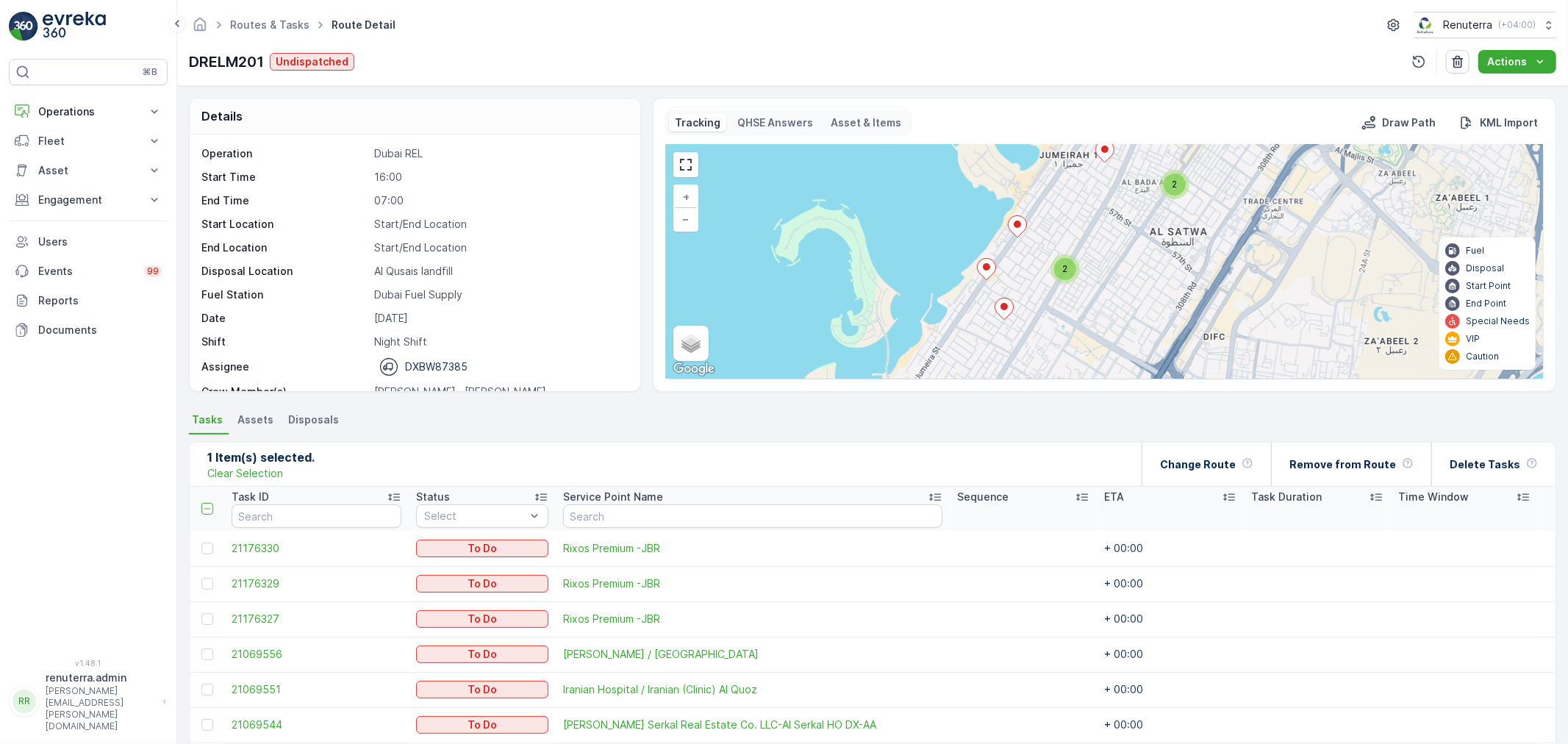
click at [1025, 231] on icon at bounding box center [1017, 226] width 19 height 22
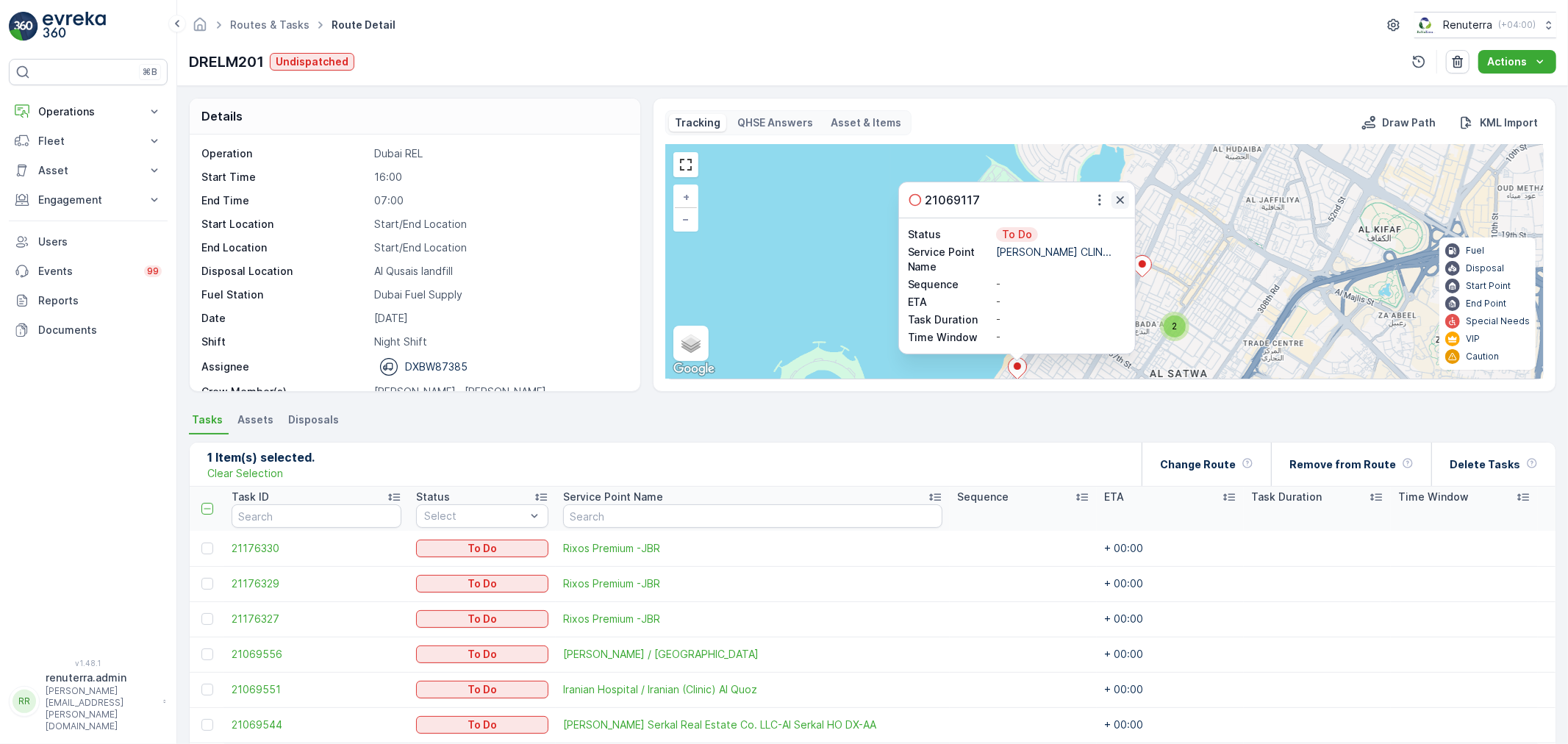
click at [1126, 201] on icon "button" at bounding box center [1120, 200] width 15 height 15
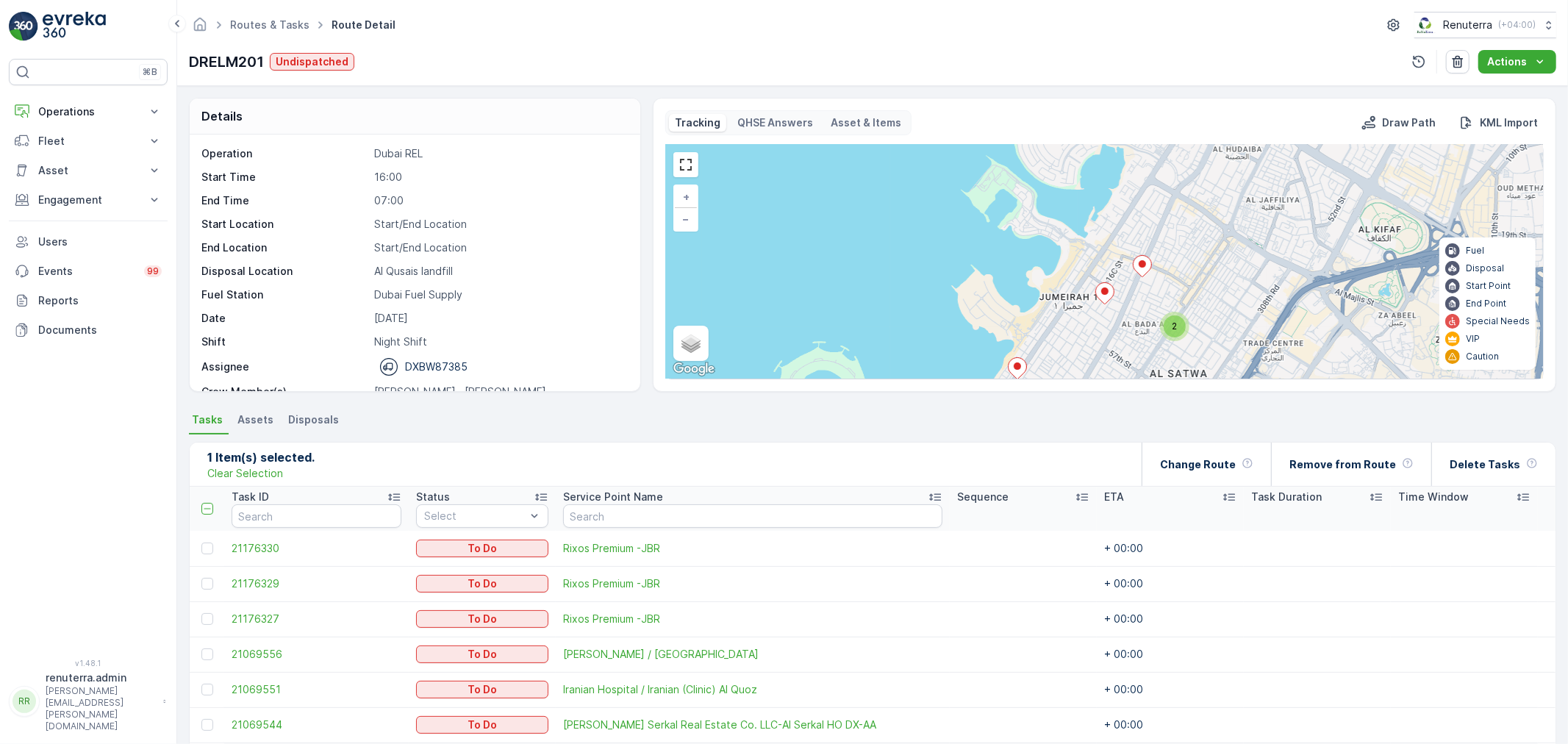
drag, startPoint x: 1089, startPoint y: 248, endPoint x: 1099, endPoint y: 199, distance: 50.0
click at [1099, 201] on div "3 2 2 2 2 21069117 Status To Do Service Point Name ELITHAIR ESTHETIC CLIN... Se…" at bounding box center [1105, 261] width 877 height 234
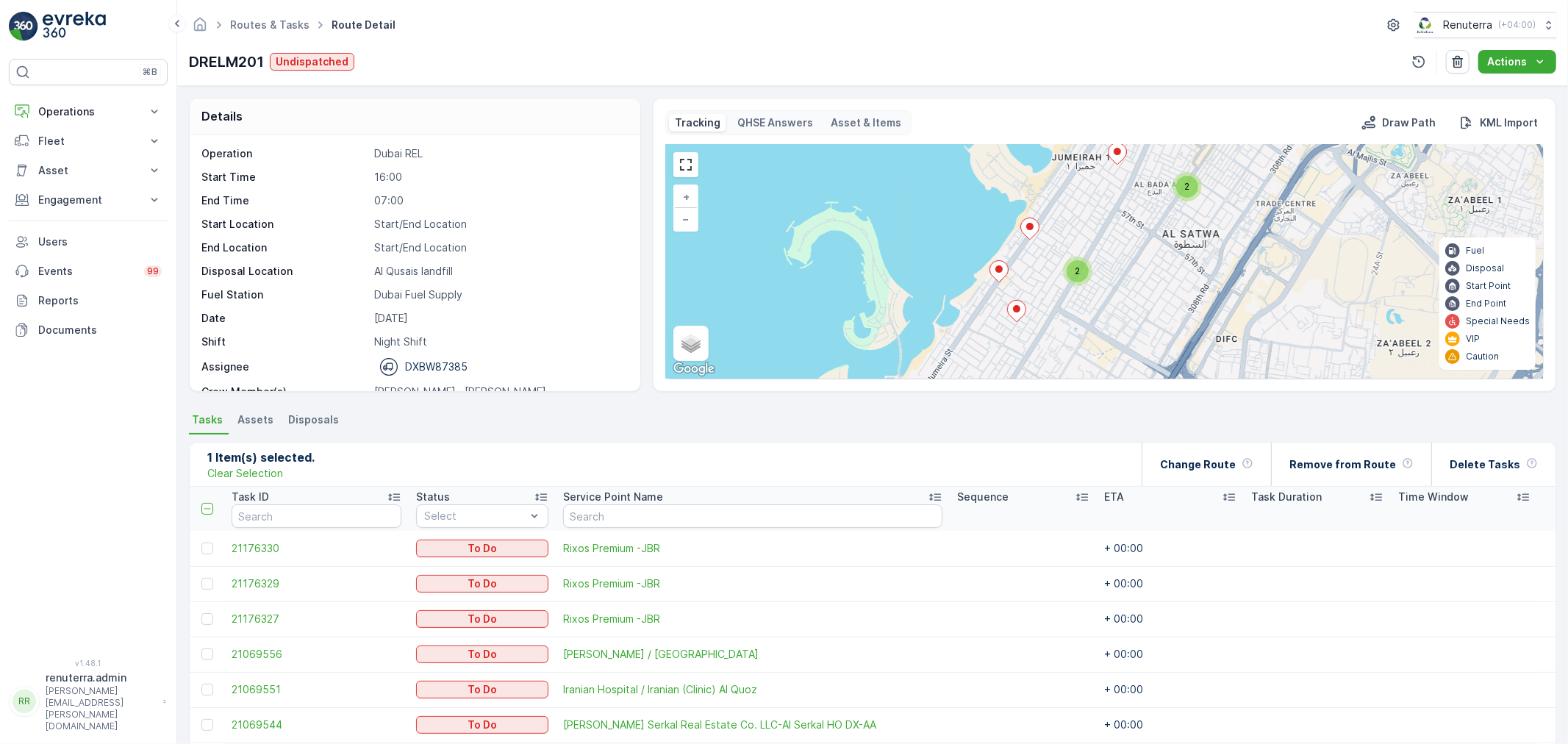
click at [988, 272] on div "3 2 2 2 2 + − Satellite Roadmap Terrain Hybrid Leaflet Keyboard shortcuts Map D…" at bounding box center [1105, 261] width 877 height 234
click at [992, 273] on icon at bounding box center [999, 272] width 18 height 21
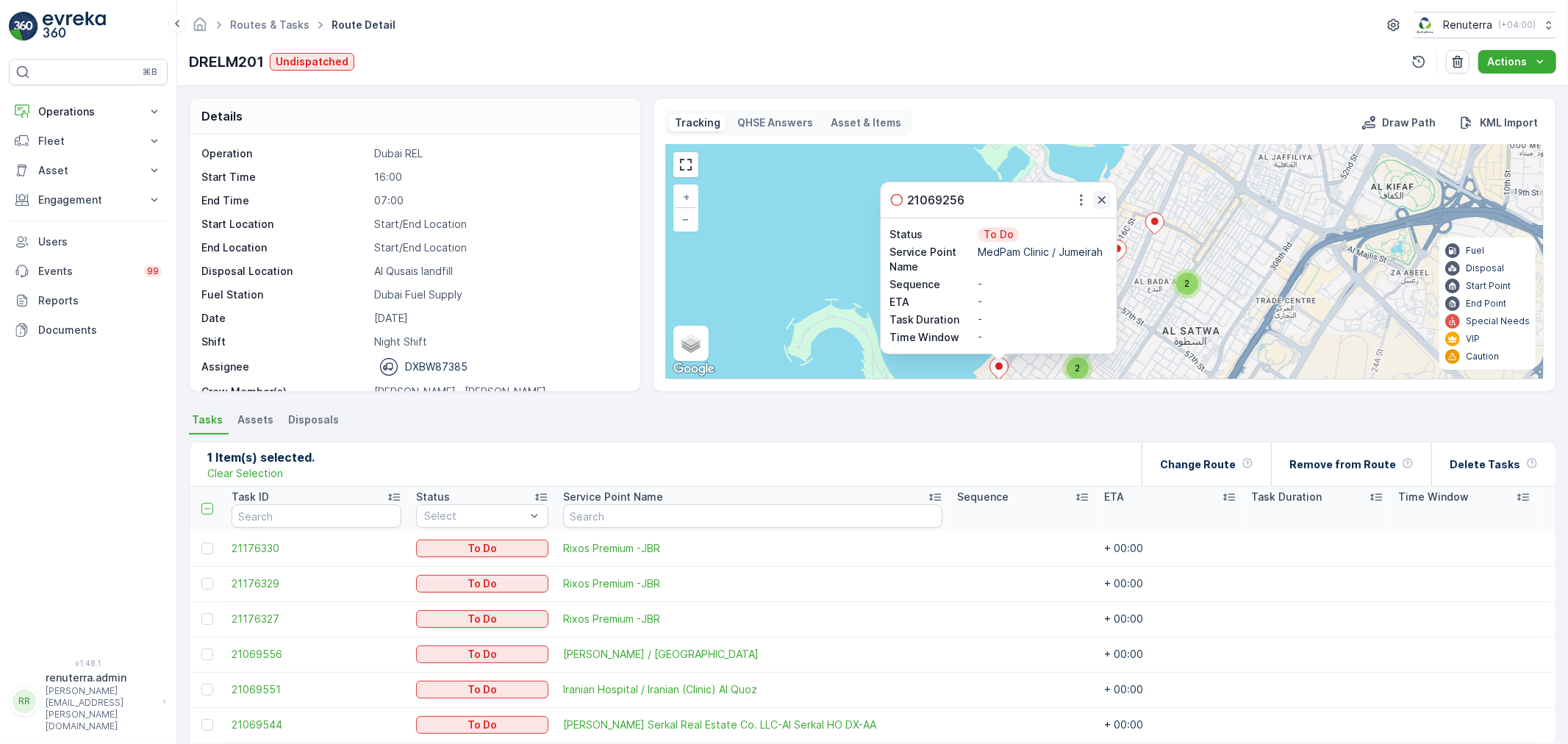
click at [1108, 200] on button "button" at bounding box center [1101, 200] width 17 height 17
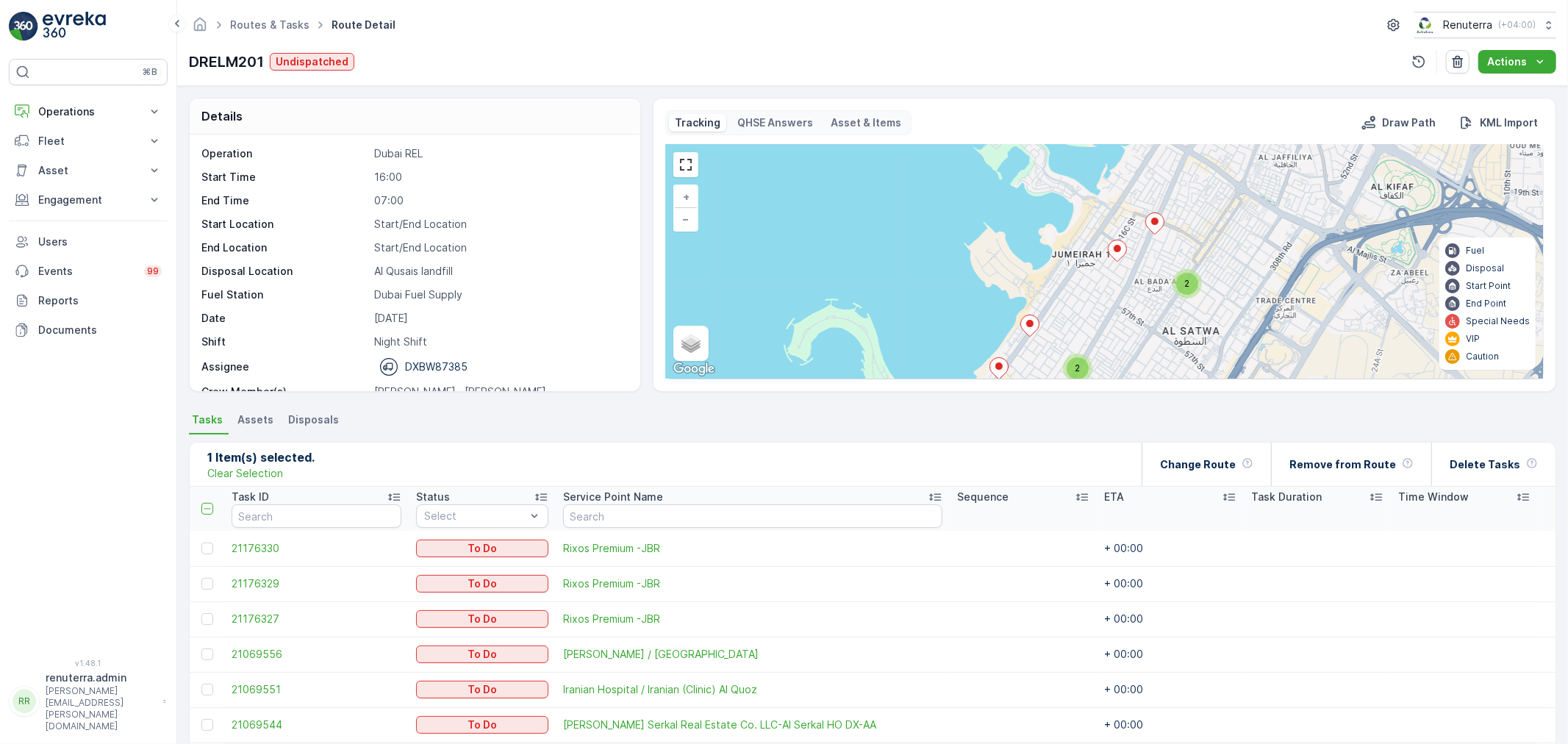
drag, startPoint x: 1101, startPoint y: 283, endPoint x: 1109, endPoint y: 175, distance: 108.3
click at [1106, 186] on div "3 2 2 2 2 + − Satellite Roadmap Terrain Hybrid Leaflet Keyboard shortcuts Map D…" at bounding box center [1105, 261] width 877 height 234
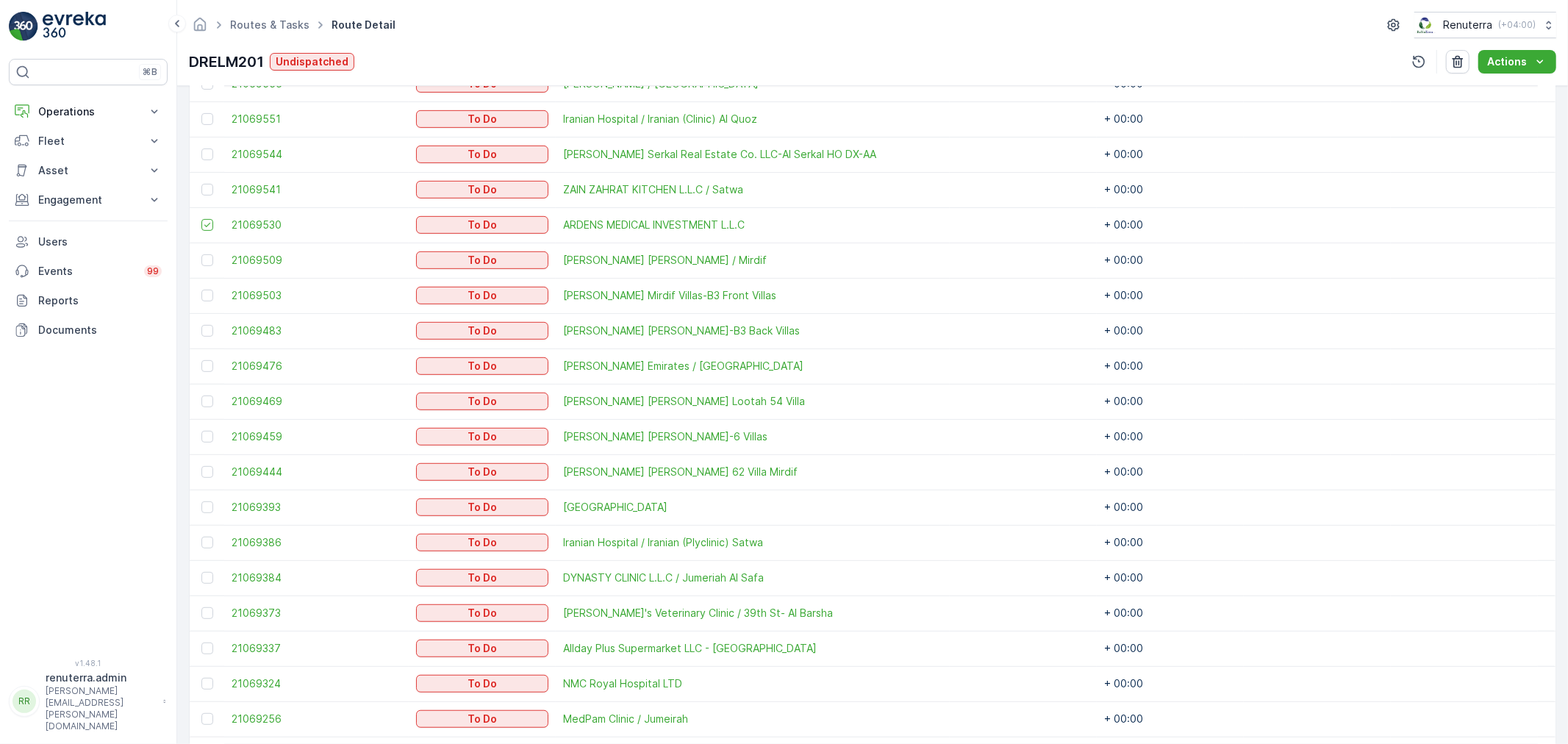
scroll to position [571, 0]
click at [263, 23] on link "Routes & Tasks" at bounding box center [270, 24] width 79 height 12
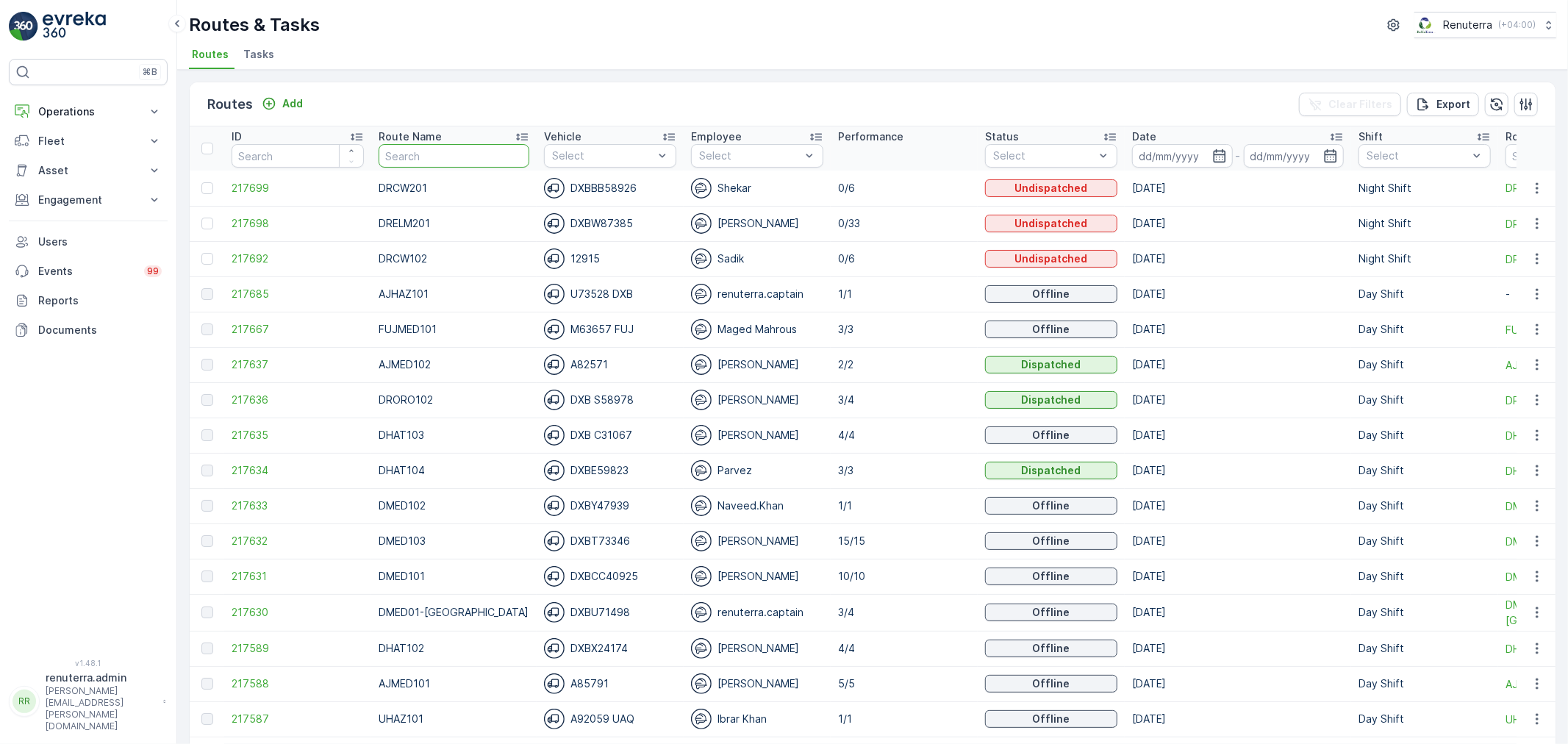
click at [429, 162] on input "text" at bounding box center [454, 156] width 151 height 23
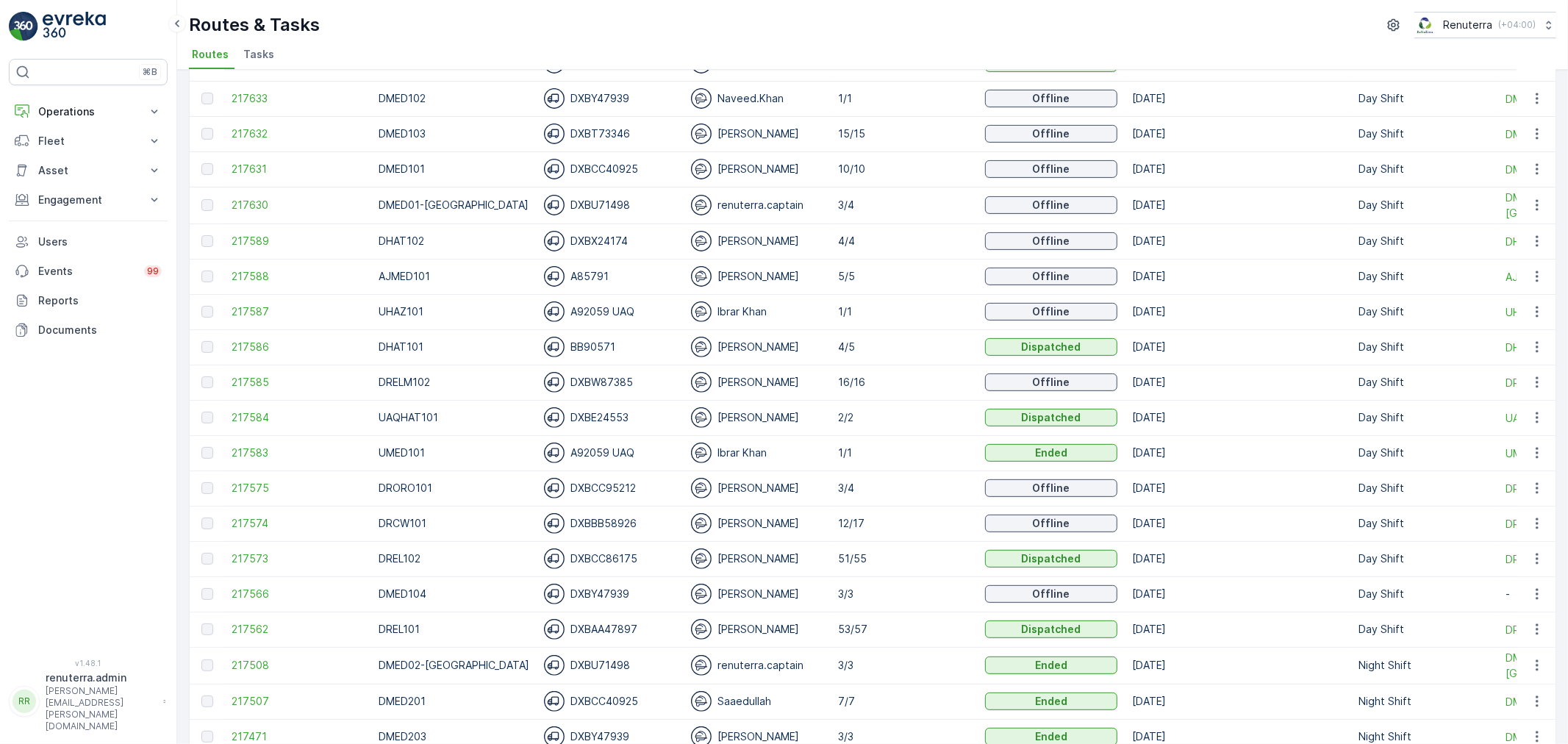
scroll to position [408, 0]
click at [254, 388] on td "217585" at bounding box center [298, 381] width 147 height 36
click at [254, 386] on span "217585" at bounding box center [298, 381] width 132 height 15
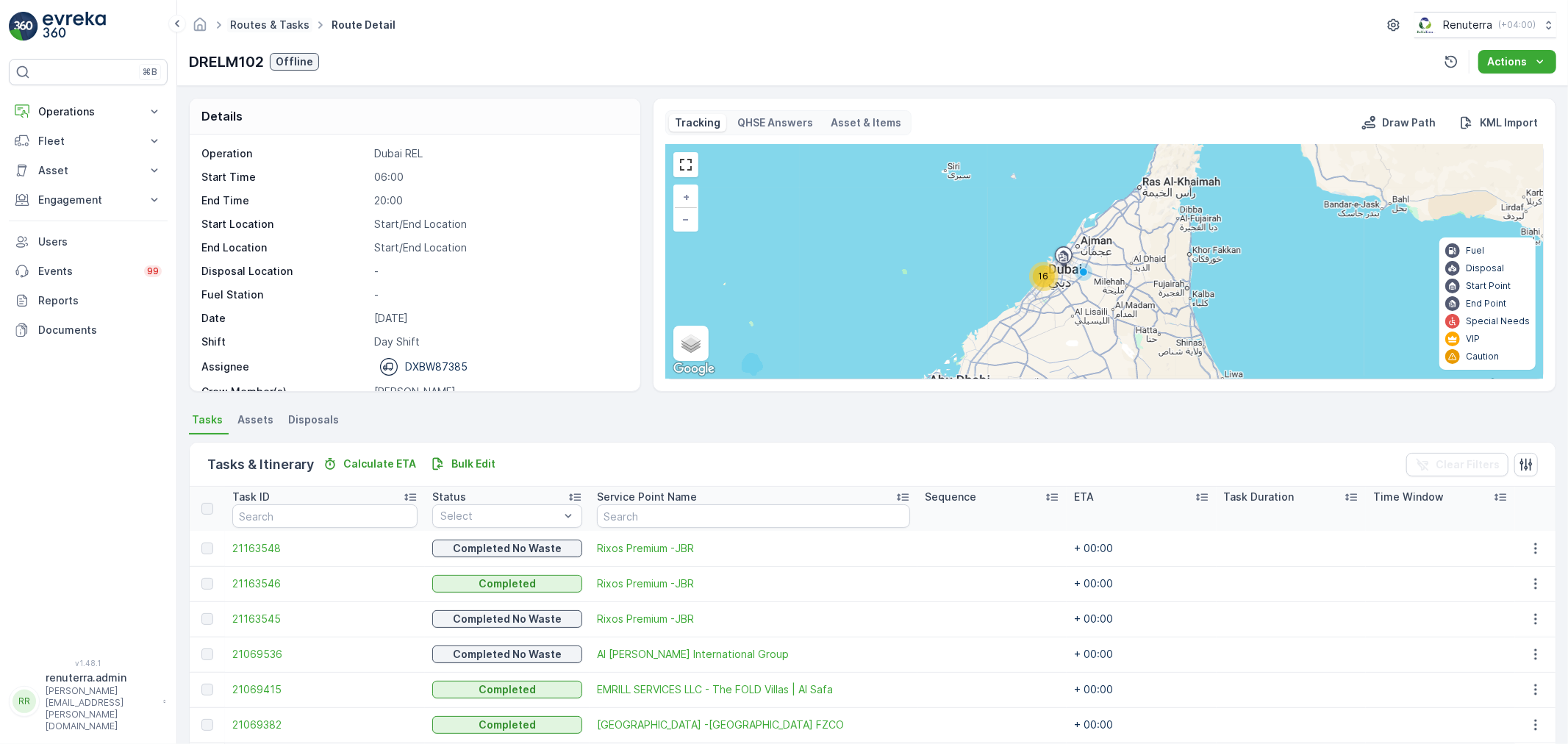
click at [286, 31] on link "Routes & Tasks" at bounding box center [270, 24] width 79 height 12
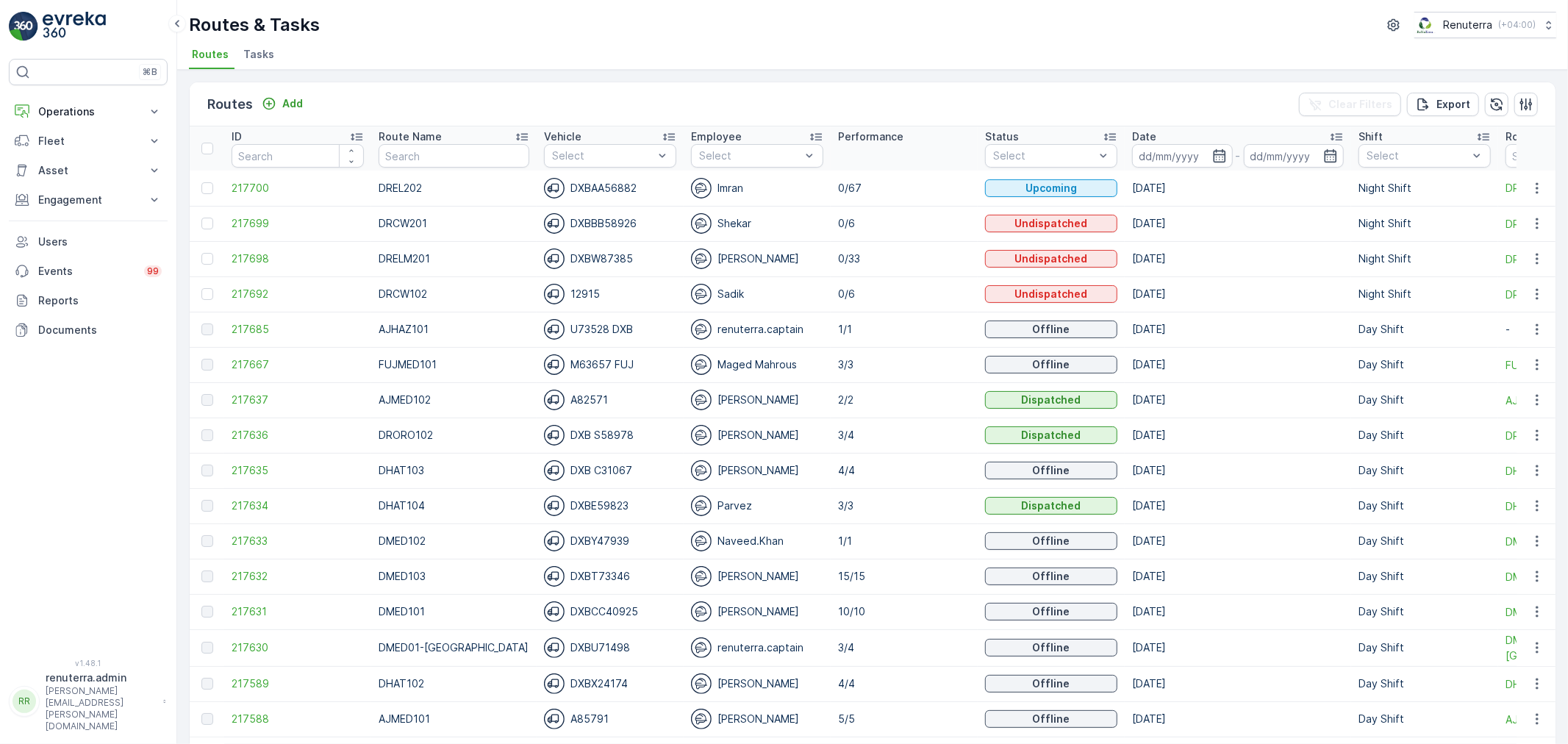
click at [468, 163] on input "text" at bounding box center [454, 156] width 151 height 23
click at [1132, 149] on input at bounding box center [1182, 156] width 101 height 23
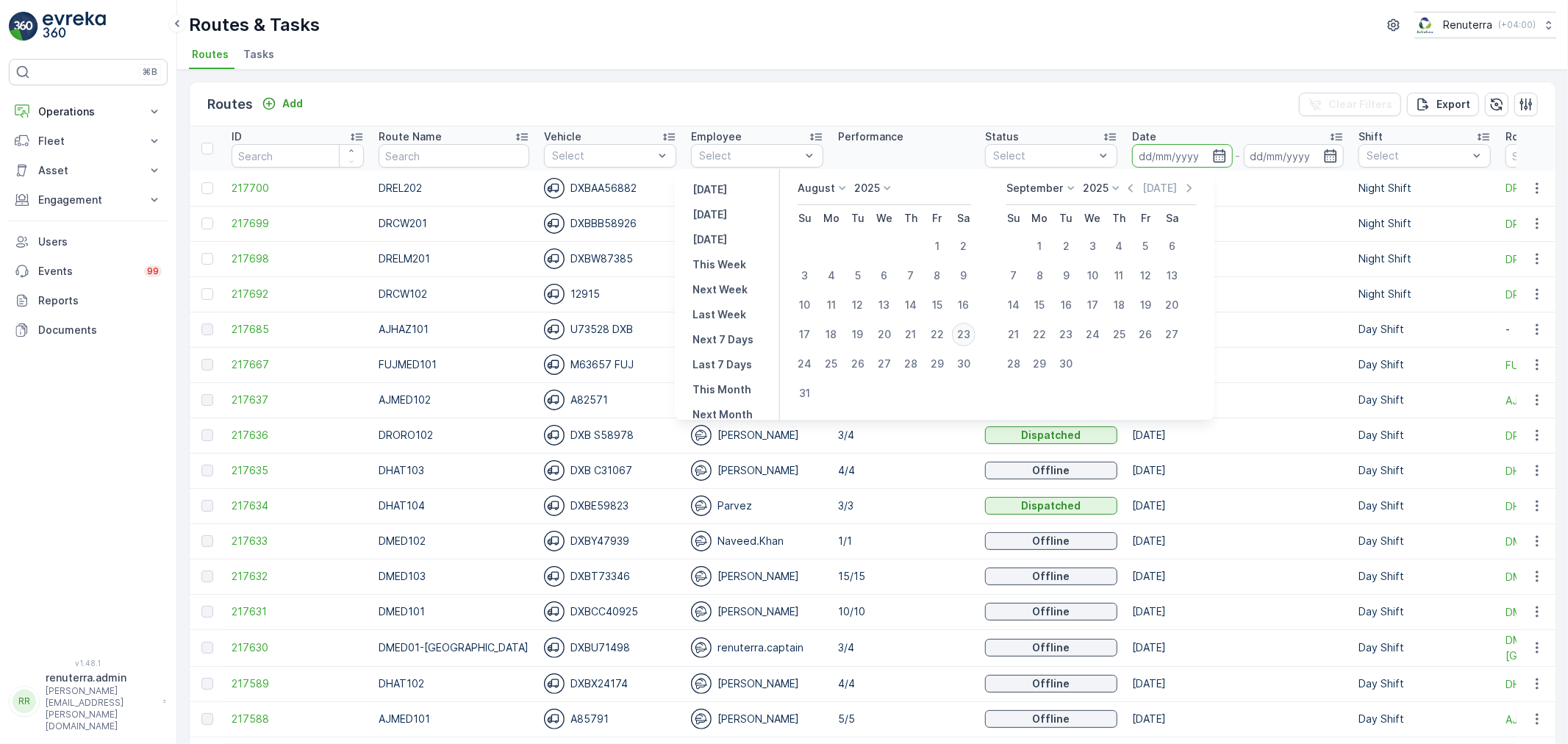
click at [976, 334] on div "23" at bounding box center [964, 334] width 23 height 23
type input "[DATE]"
click at [976, 334] on div "23" at bounding box center [964, 334] width 23 height 23
type input "[DATE]"
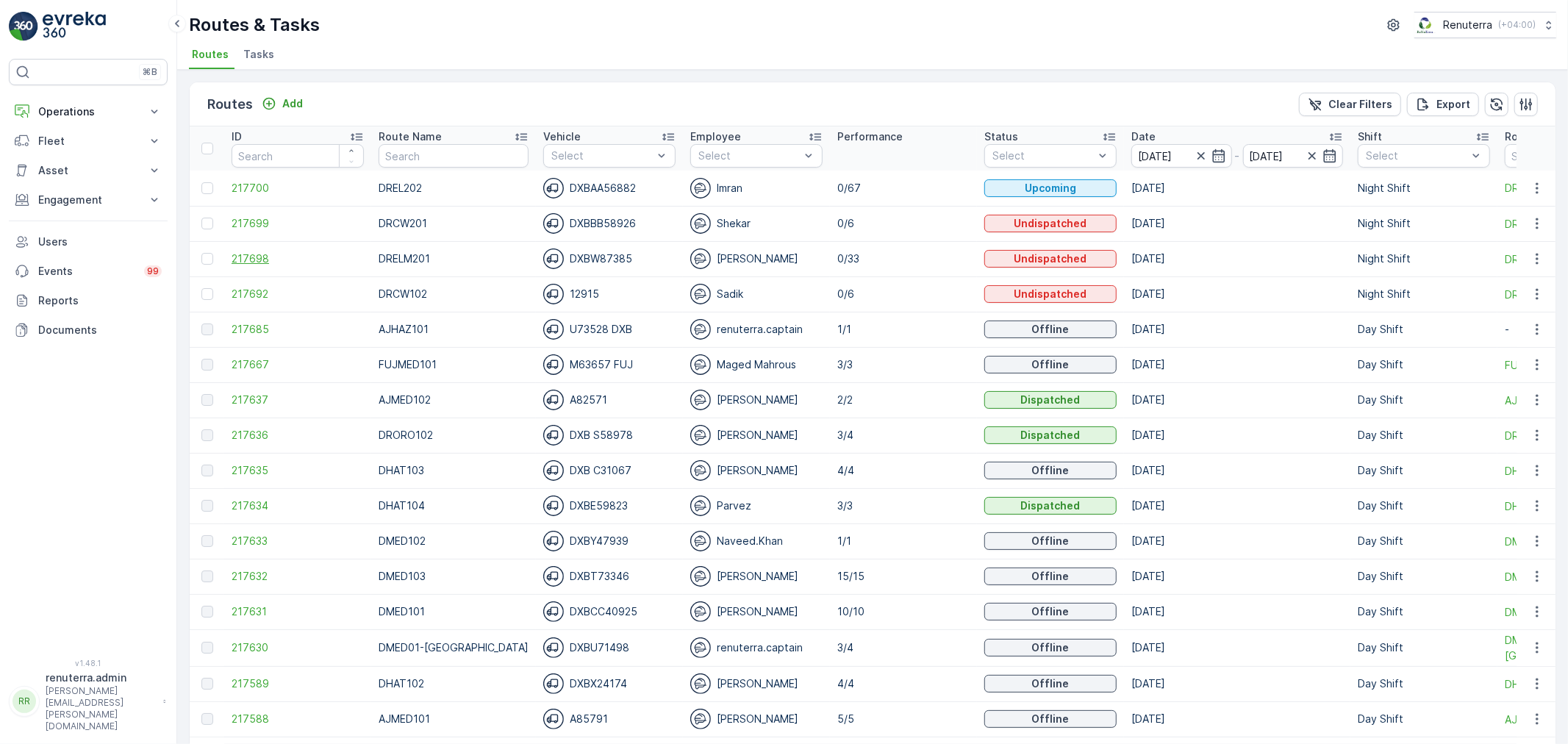
click at [279, 253] on span "217698" at bounding box center [298, 259] width 132 height 15
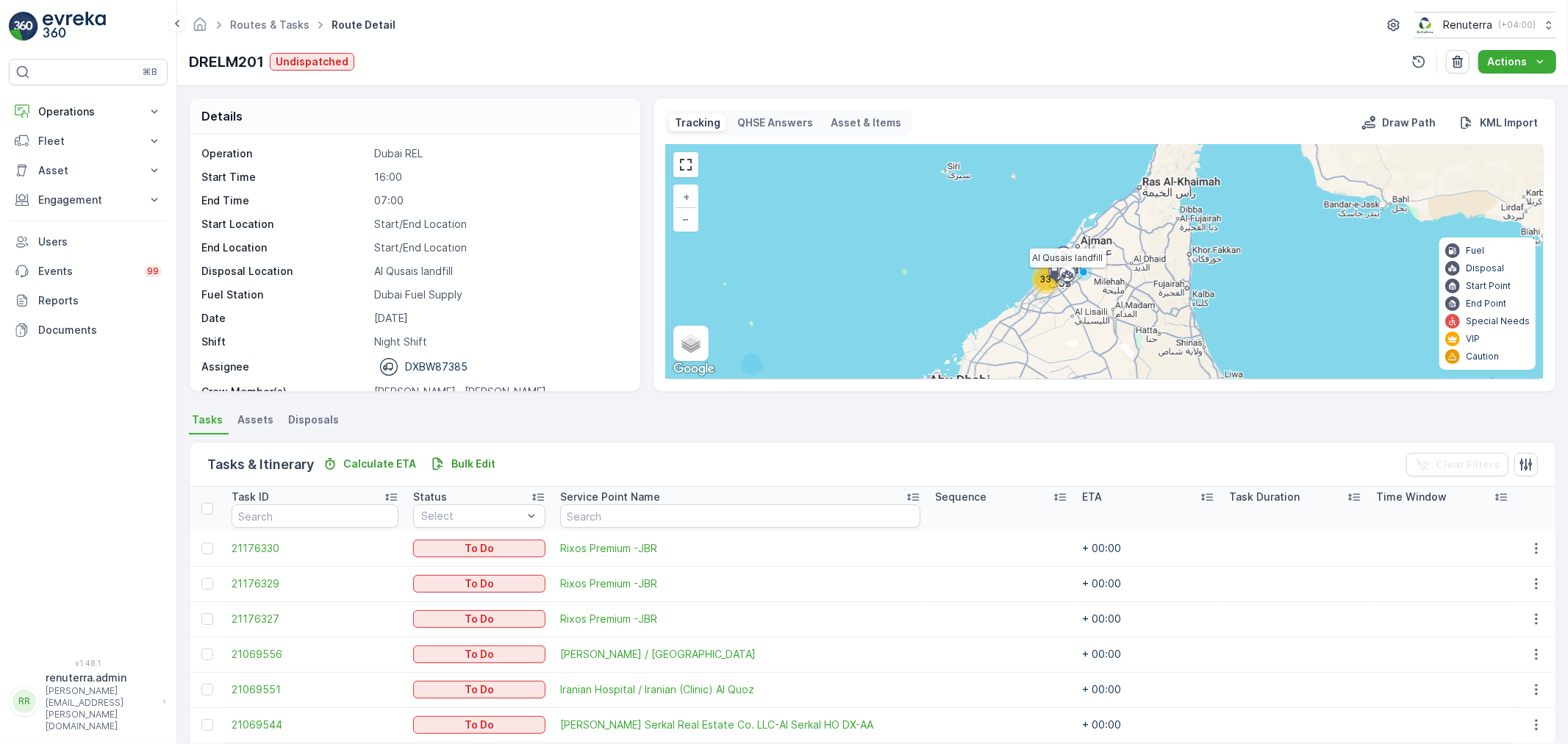
click at [1048, 272] on div at bounding box center [1058, 272] width 28 height 13
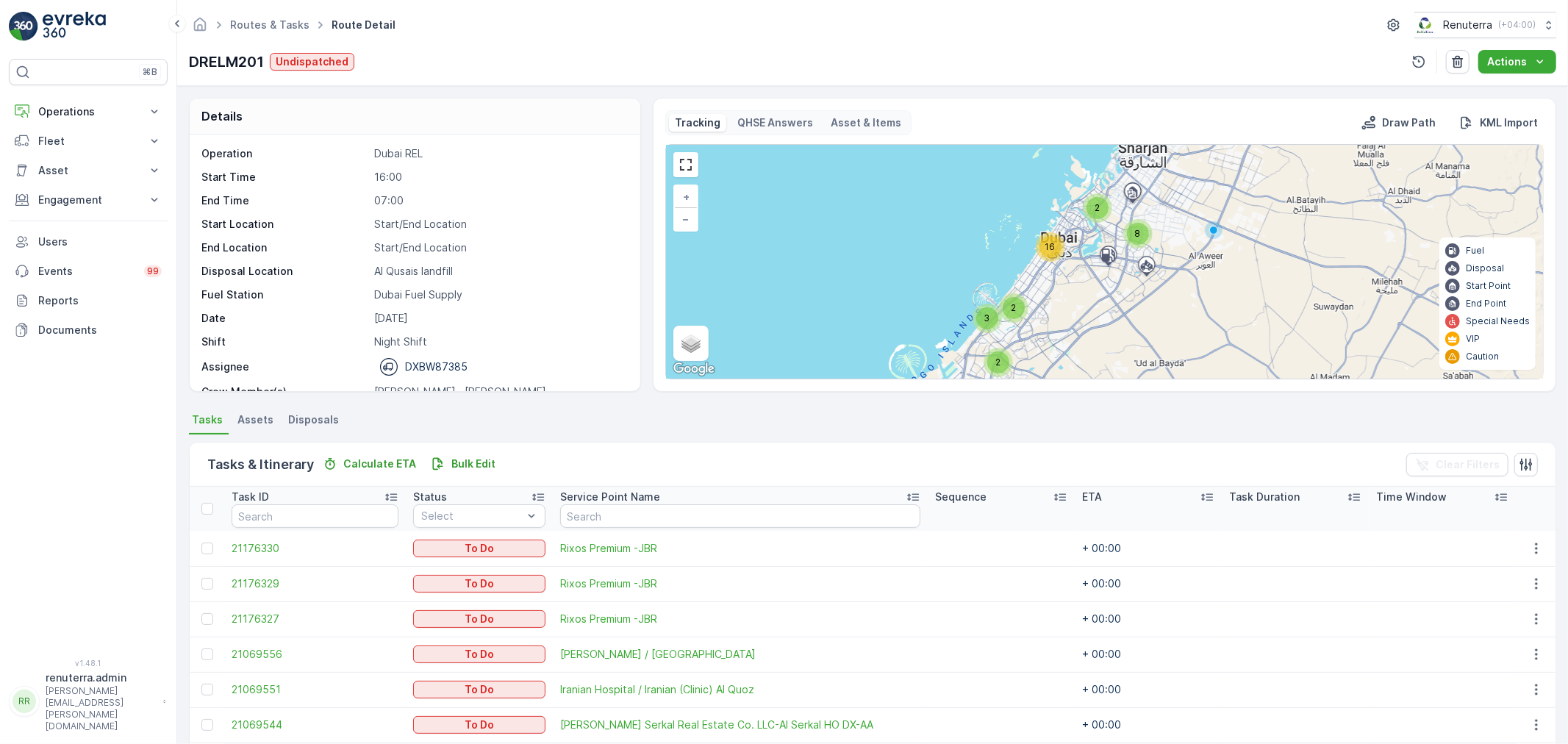
click at [1045, 255] on div "16" at bounding box center [1050, 247] width 22 height 22
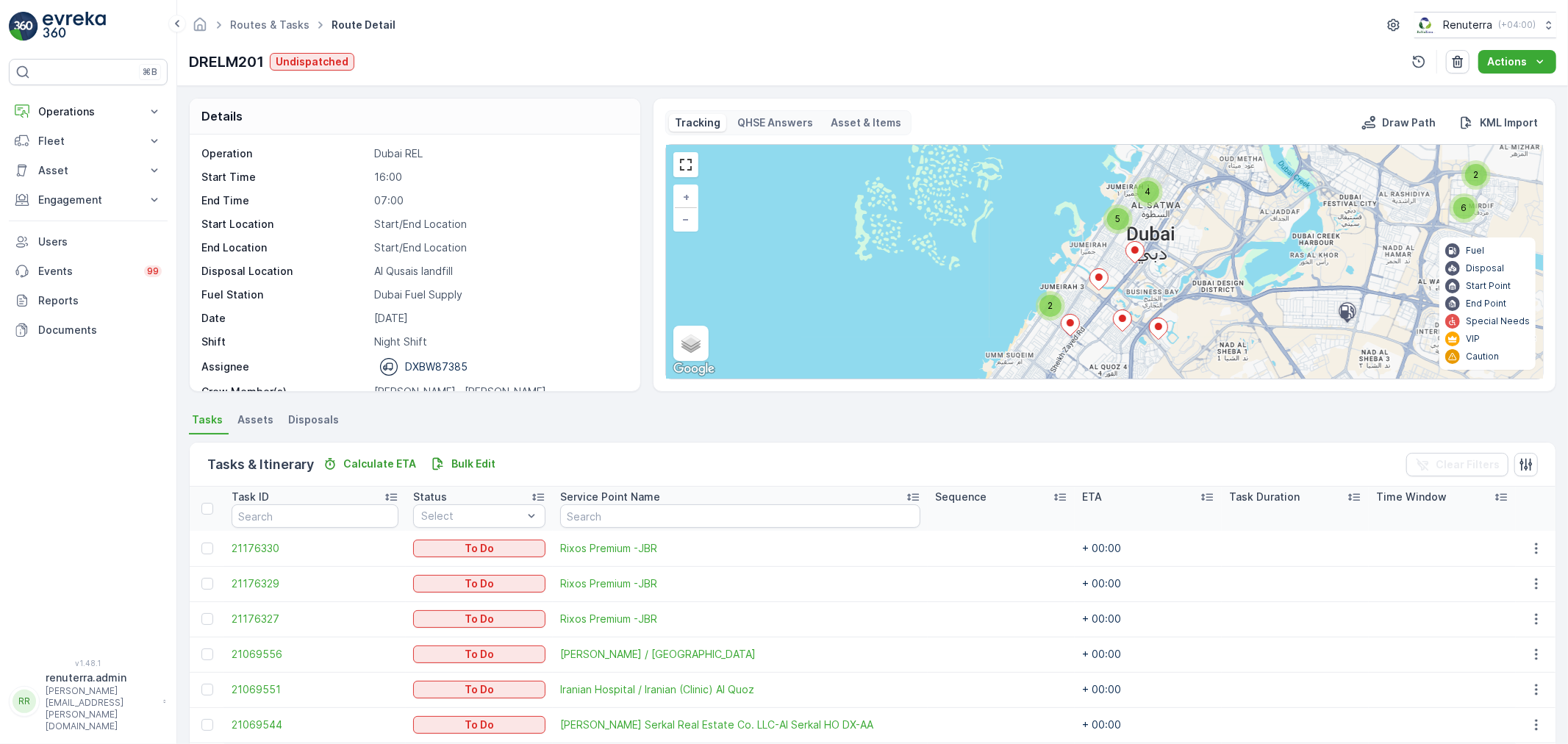
click at [1050, 301] on span "2" at bounding box center [1050, 305] width 5 height 11
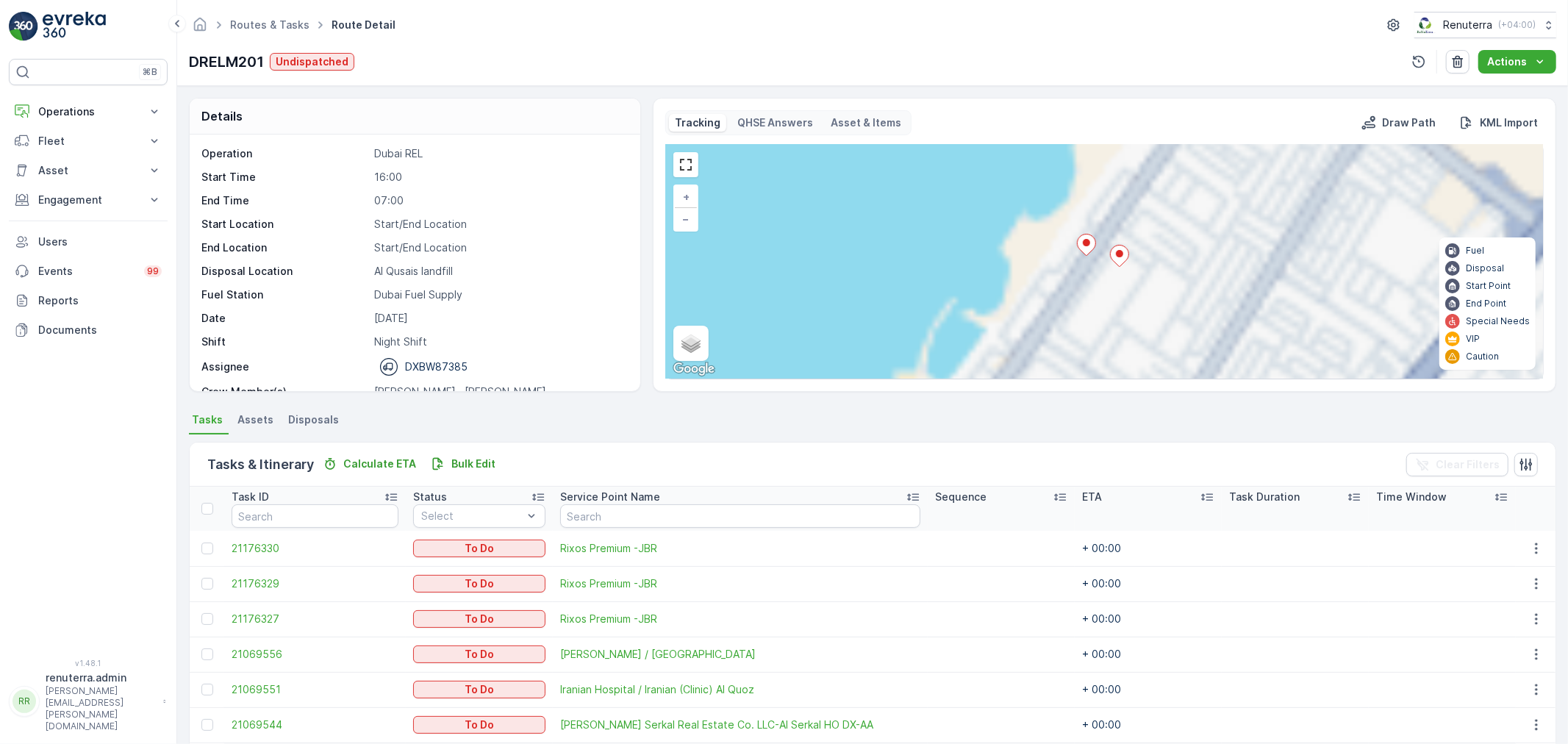
drag, startPoint x: 1196, startPoint y: 256, endPoint x: 1124, endPoint y: 326, distance: 100.4
click at [1124, 326] on div "3 2 6 2 2 4 5 3 2 2 2 + − Satellite Roadmap Terrain Hybrid Leaflet Keyboard sho…" at bounding box center [1105, 261] width 877 height 234
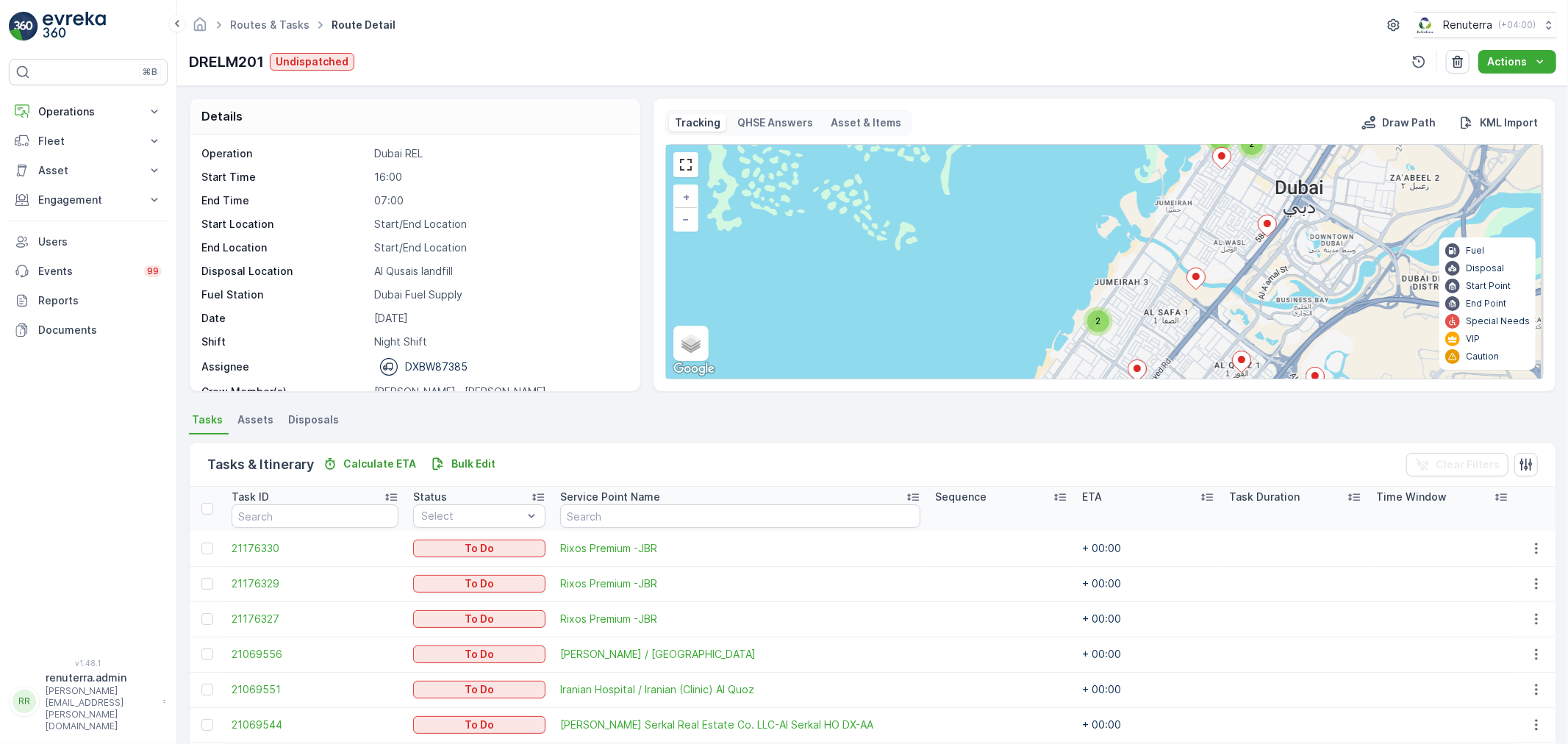
drag, startPoint x: 1163, startPoint y: 268, endPoint x: 1122, endPoint y: 359, distance: 99.8
click at [1122, 359] on div "3 5 2 2 2 2 2 + − Satellite Roadmap Terrain Hybrid Leaflet Keyboard shortcuts M…" at bounding box center [1105, 261] width 877 height 234
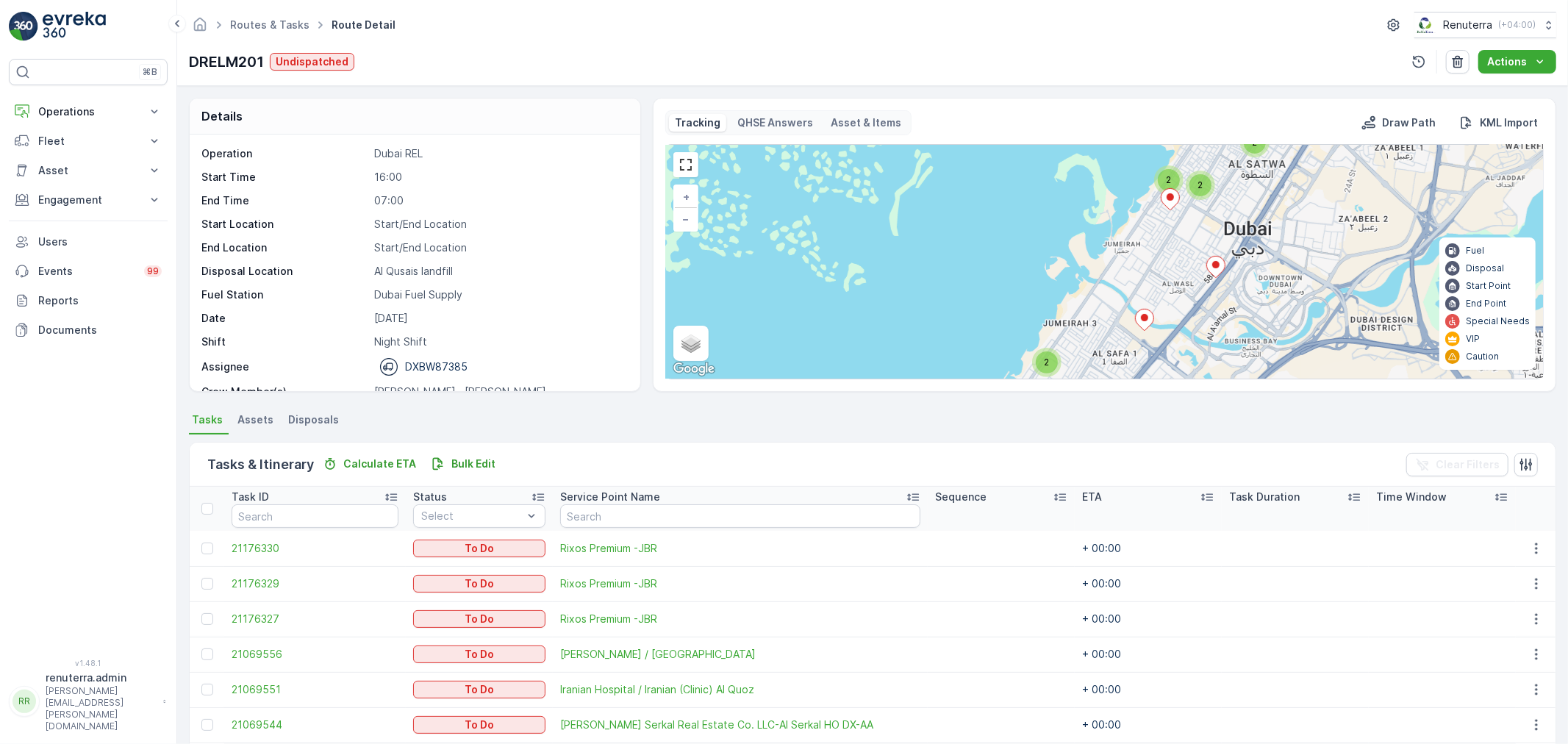
drag, startPoint x: 1165, startPoint y: 243, endPoint x: 1163, endPoint y: 202, distance: 41.0
click at [1160, 189] on div "3 5 2 2 2 2 2 + − Satellite Roadmap Terrain Hybrid Leaflet Keyboard shortcuts M…" at bounding box center [1105, 261] width 877 height 234
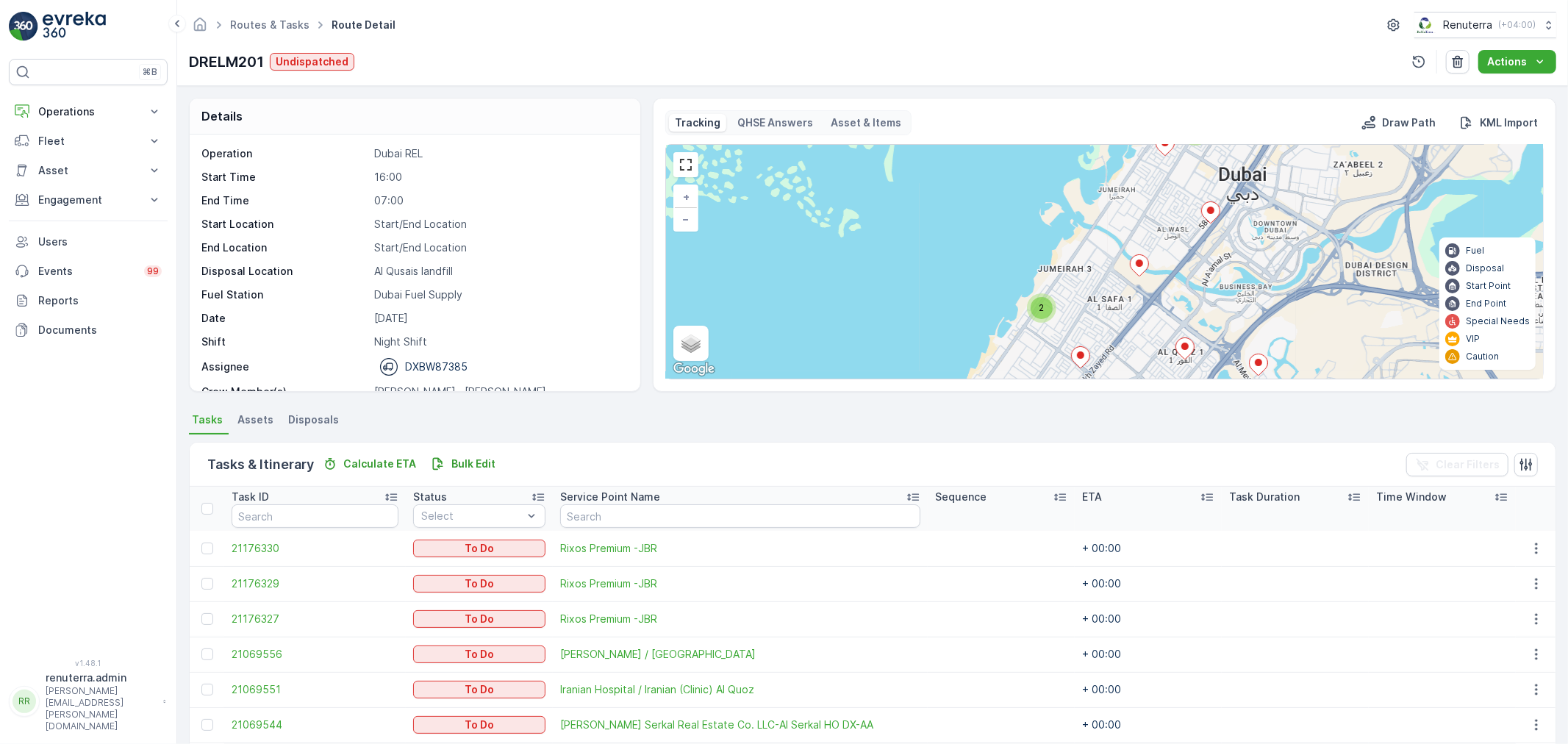
click at [1083, 348] on icon at bounding box center [1080, 358] width 18 height 21
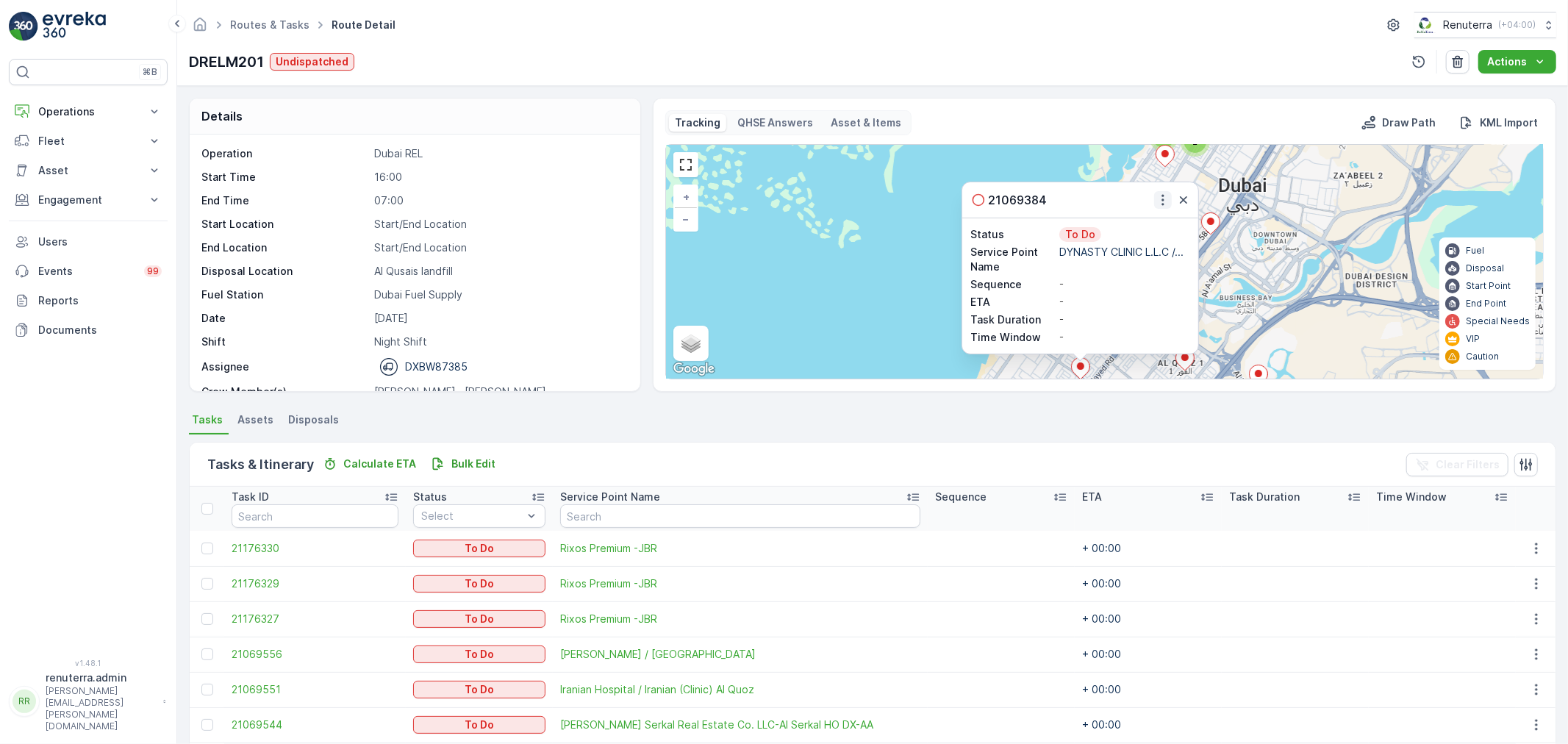
click at [1156, 202] on div at bounding box center [1163, 200] width 17 height 17
click at [1163, 201] on icon "button" at bounding box center [1163, 200] width 15 height 15
click at [1149, 245] on span "Change Route" at bounding box center [1130, 243] width 71 height 15
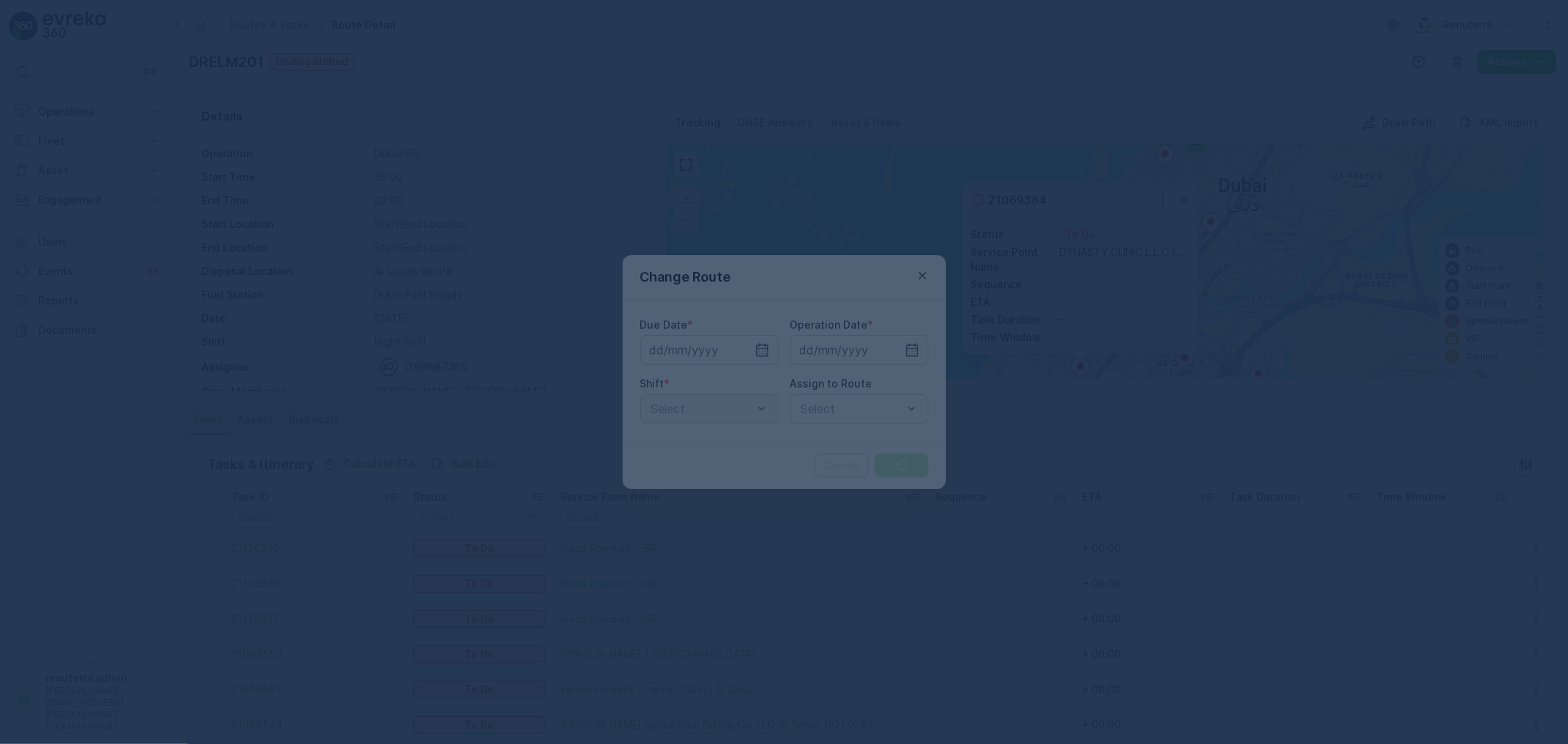
type input "[DATE]"
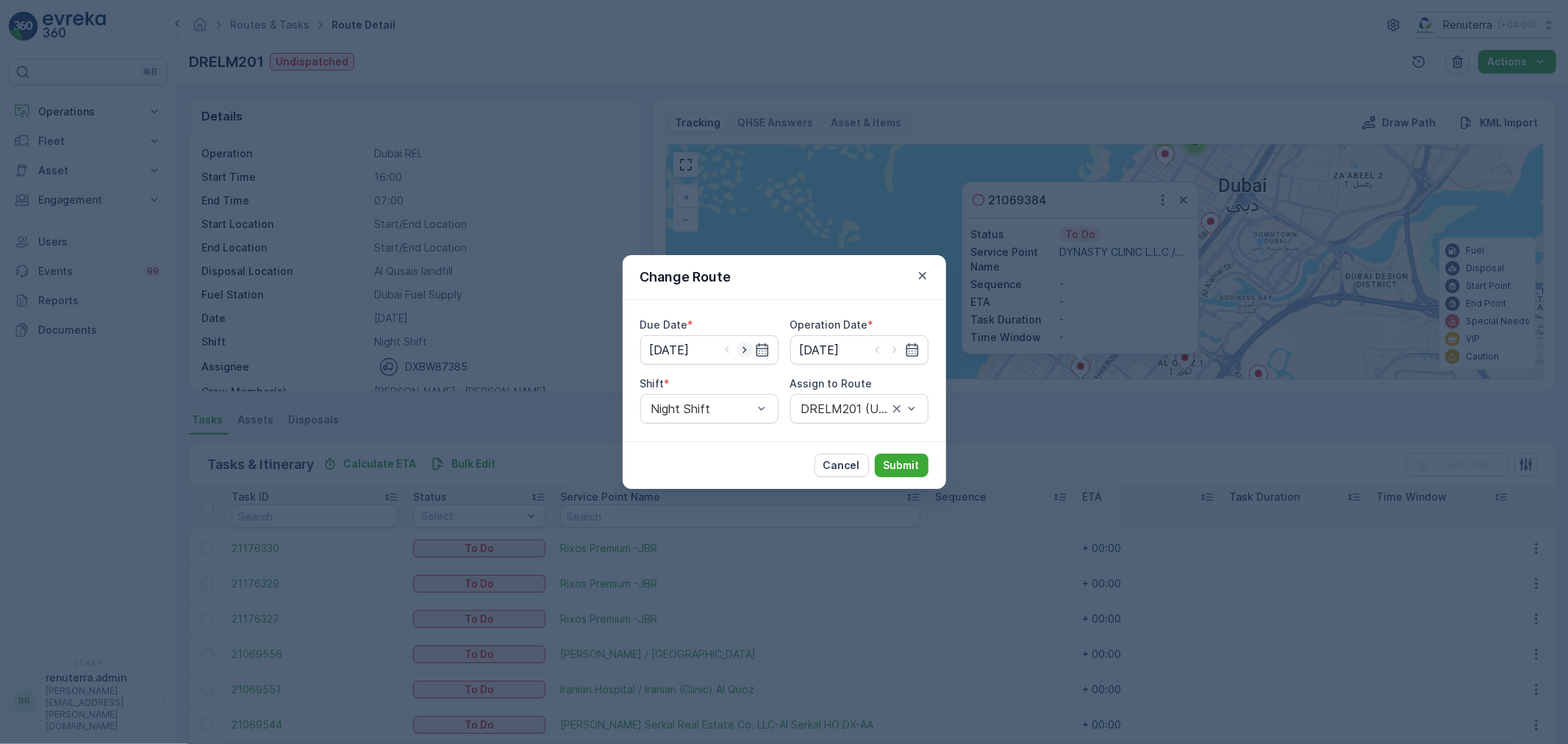
click at [744, 346] on icon "button" at bounding box center [745, 350] width 15 height 15
type input "[DATE]"
click at [891, 343] on icon "button" at bounding box center [895, 350] width 15 height 15
type input "[DATE]"
click at [737, 431] on div "Day Shift Night Shift" at bounding box center [709, 457] width 138 height 56
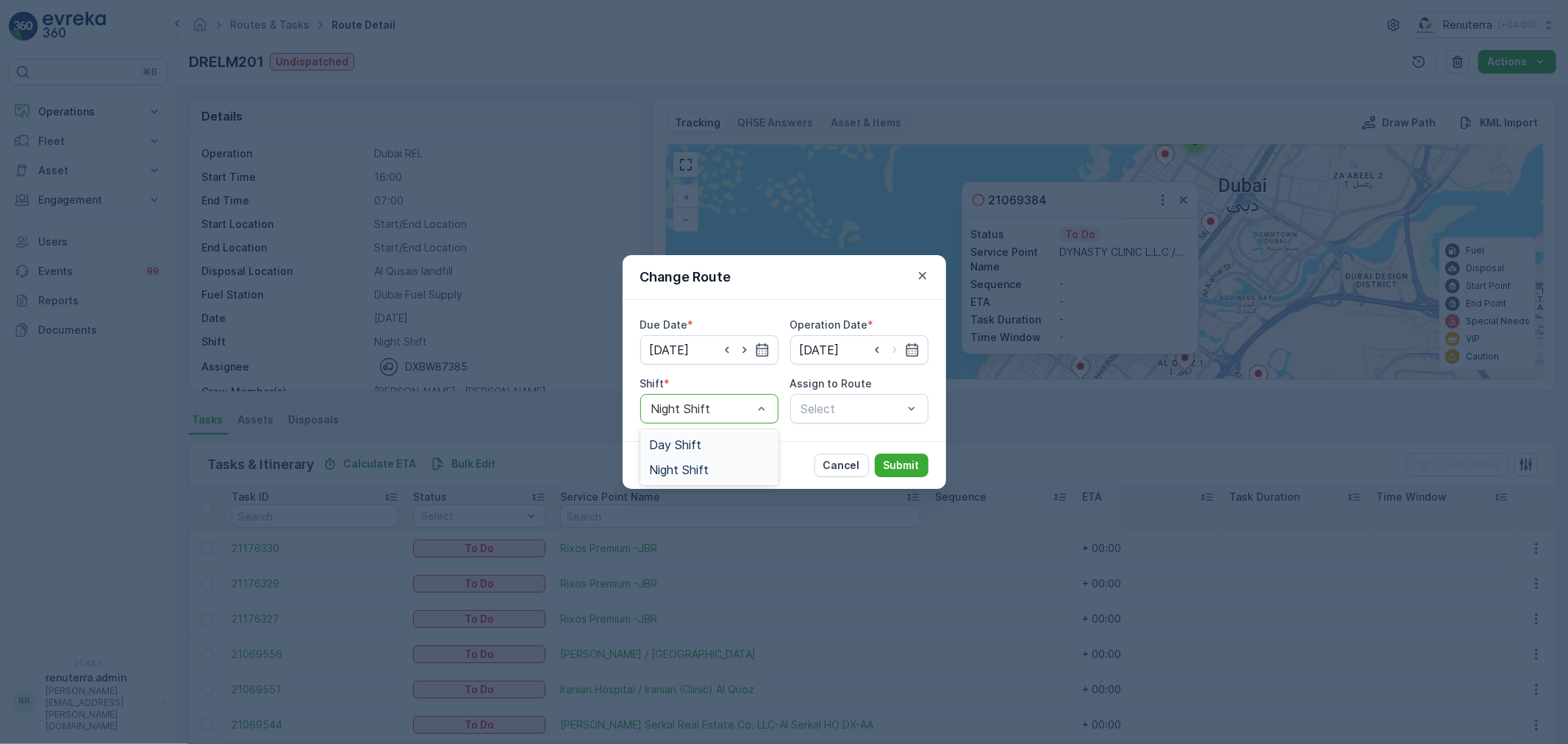
click at [737, 433] on div "Day Shift" at bounding box center [709, 445] width 138 height 25
click at [748, 441] on div "Cancel Submit" at bounding box center [784, 465] width 324 height 48
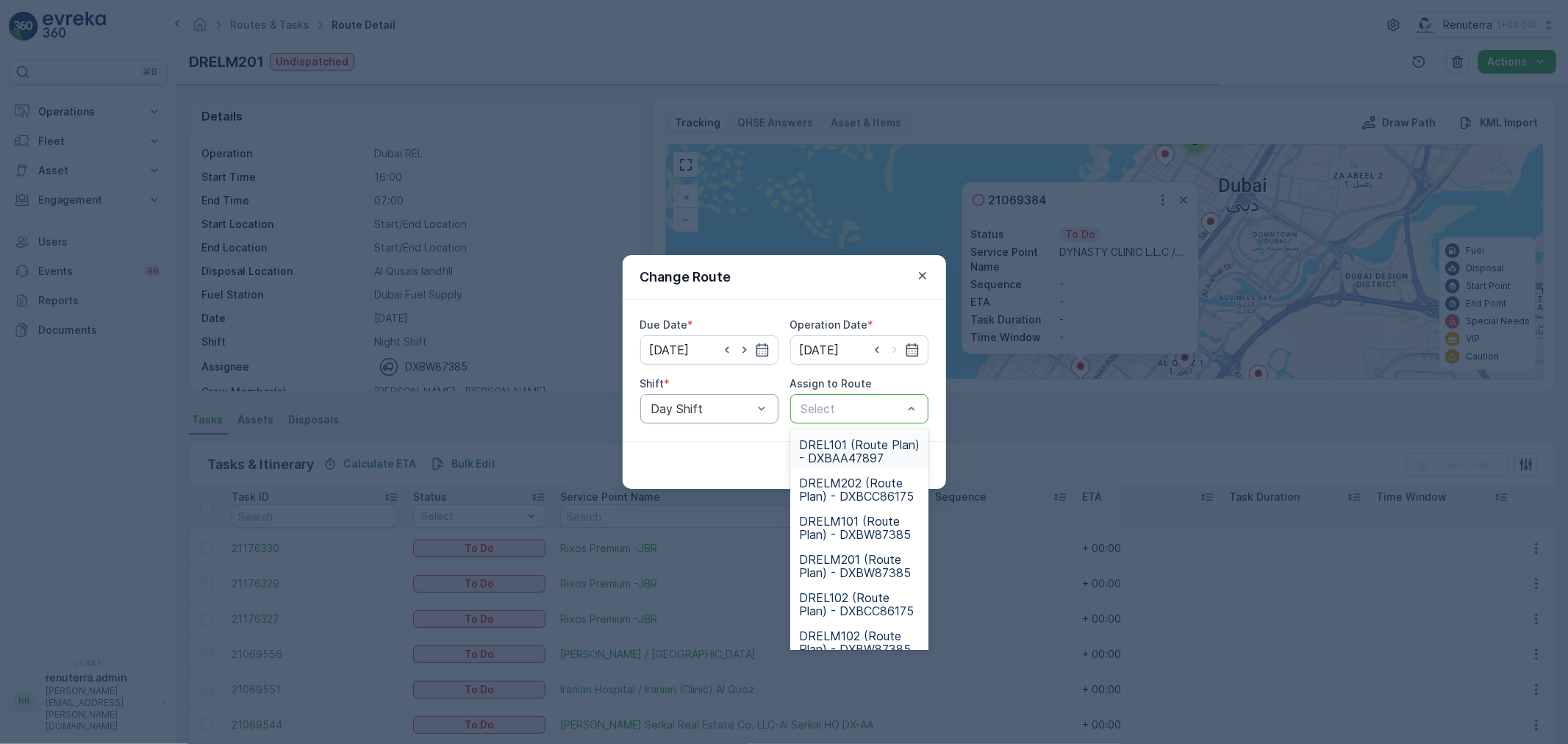
click at [843, 405] on div at bounding box center [852, 409] width 104 height 13
type input "102"
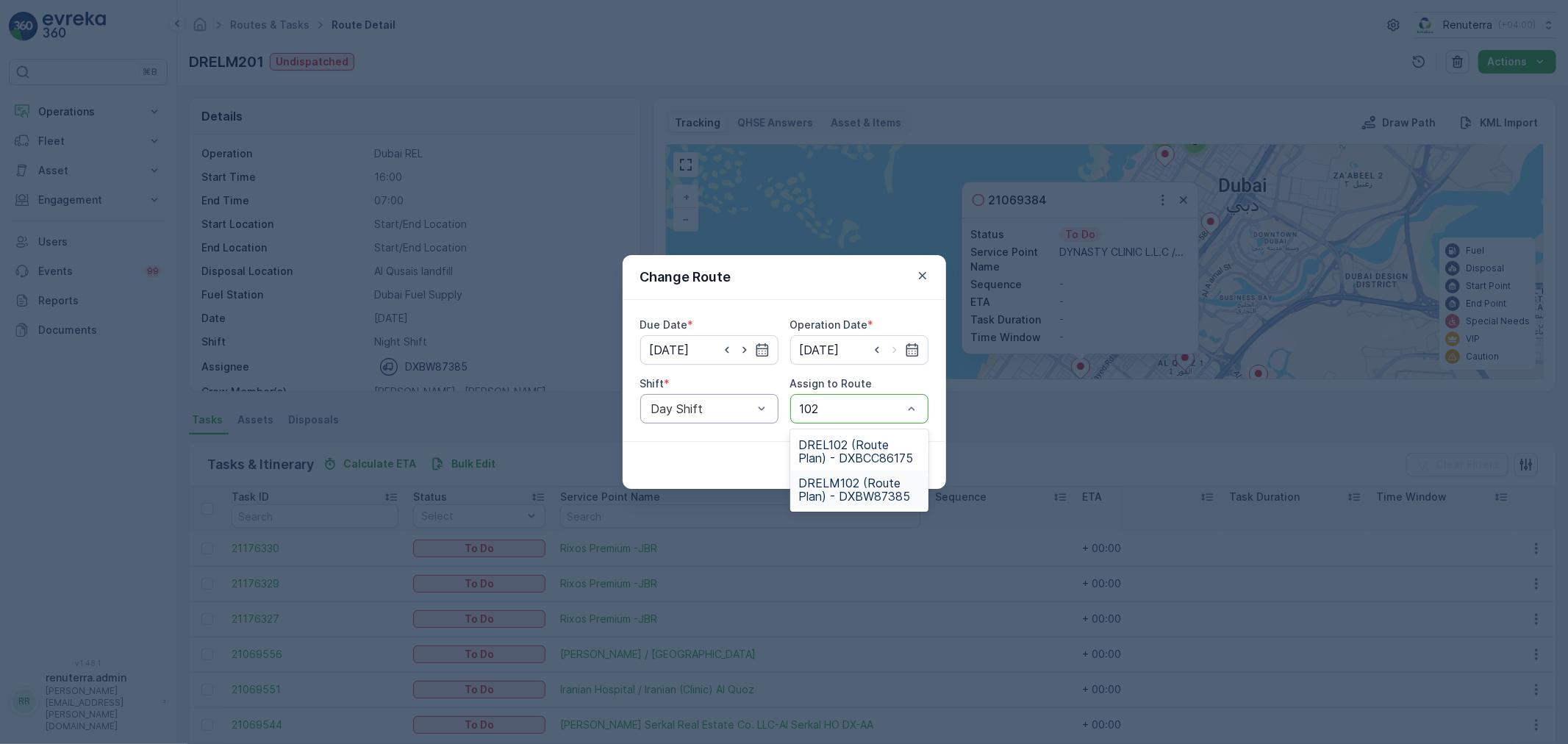
click at [859, 493] on span "DRELM102 (Route Plan) - DXBW87385" at bounding box center [860, 490] width 121 height 26
click at [906, 469] on p "Submit" at bounding box center [902, 466] width 36 height 15
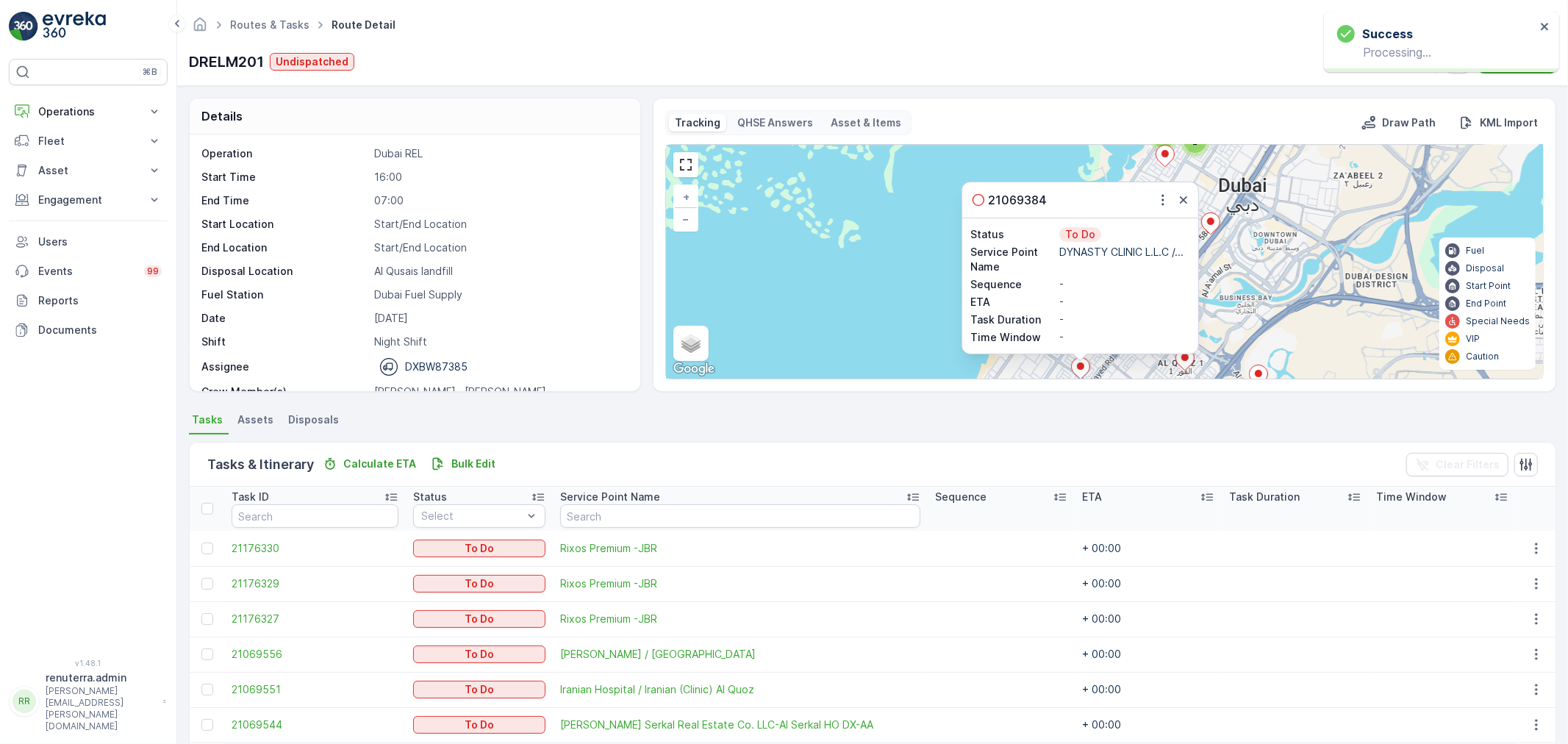
drag, startPoint x: 1177, startPoint y: 199, endPoint x: 1144, endPoint y: 261, distance: 70.2
click at [1178, 199] on icon "button" at bounding box center [1184, 200] width 15 height 15
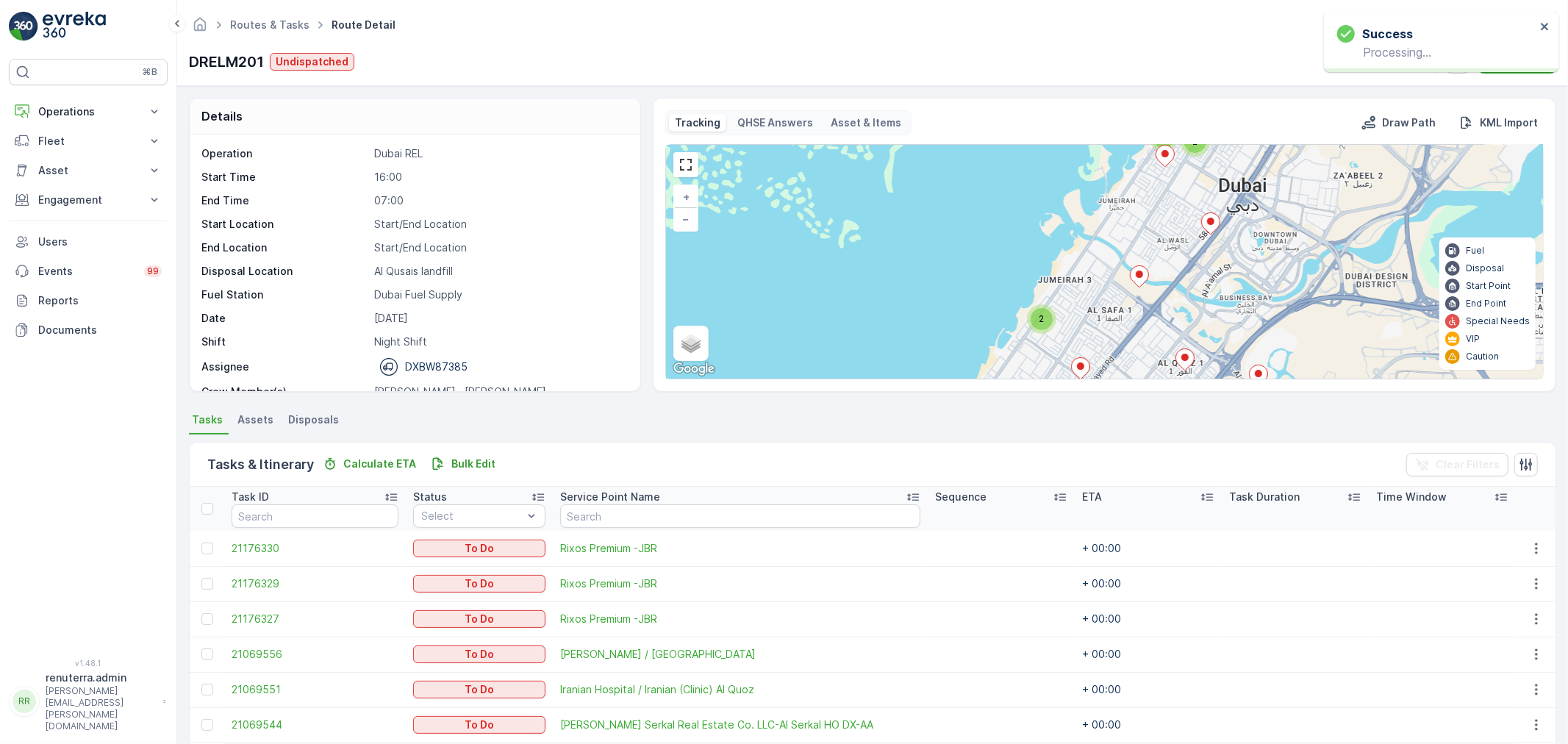
click at [1039, 325] on span "2" at bounding box center [1041, 318] width 5 height 11
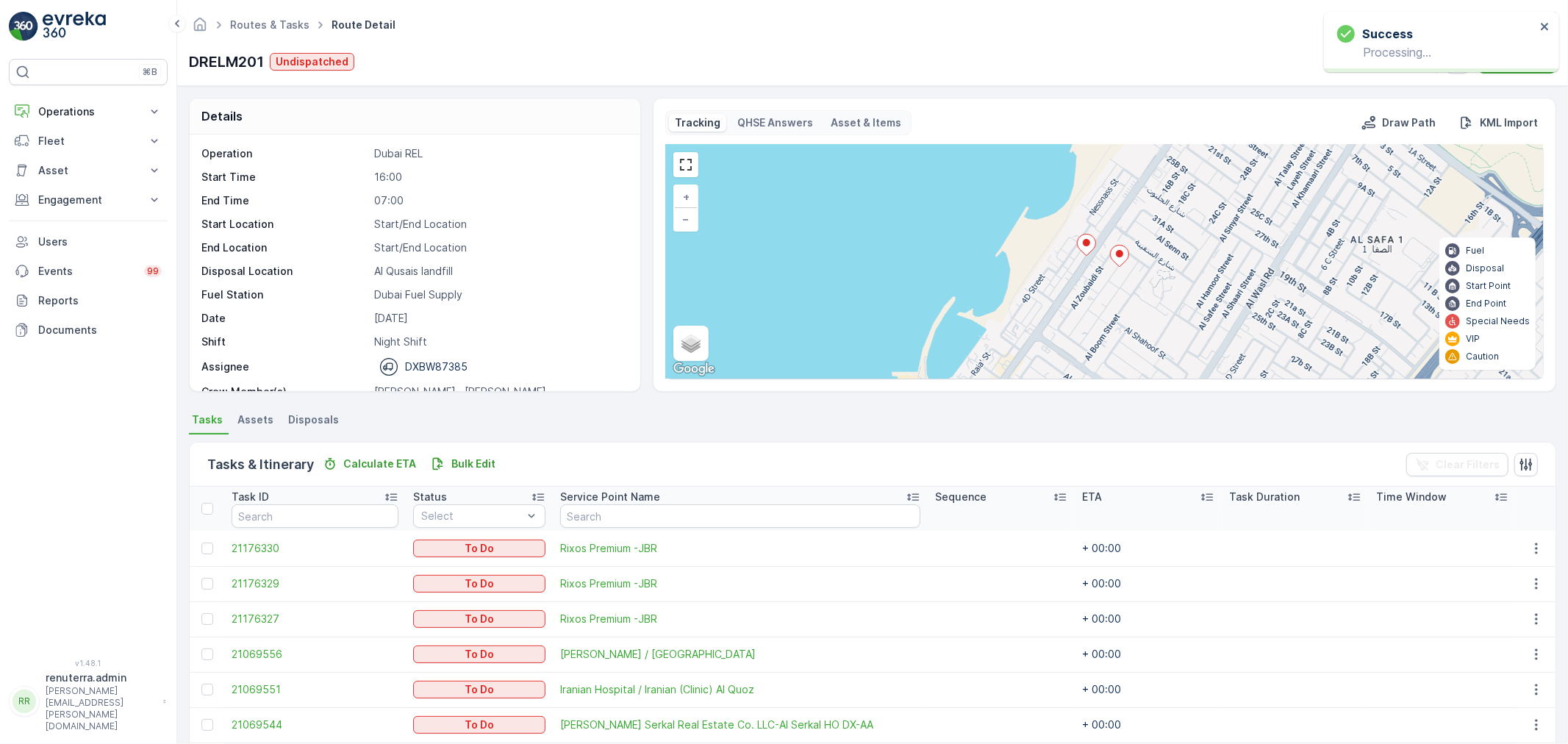
click at [1118, 262] on icon at bounding box center [1120, 256] width 18 height 21
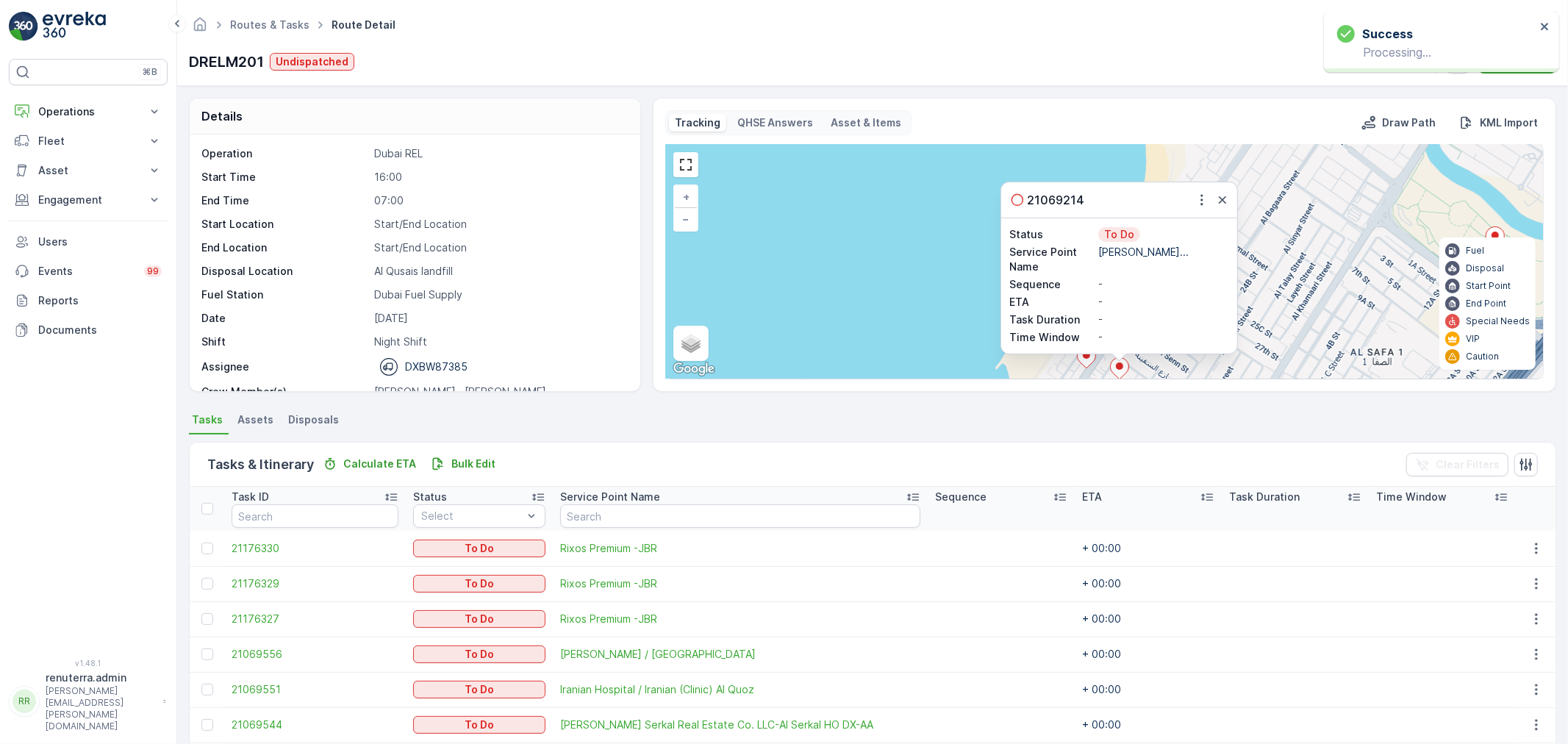
click at [1196, 206] on icon "button" at bounding box center [1202, 200] width 15 height 15
click at [1179, 239] on span "Change Route" at bounding box center [1169, 243] width 71 height 15
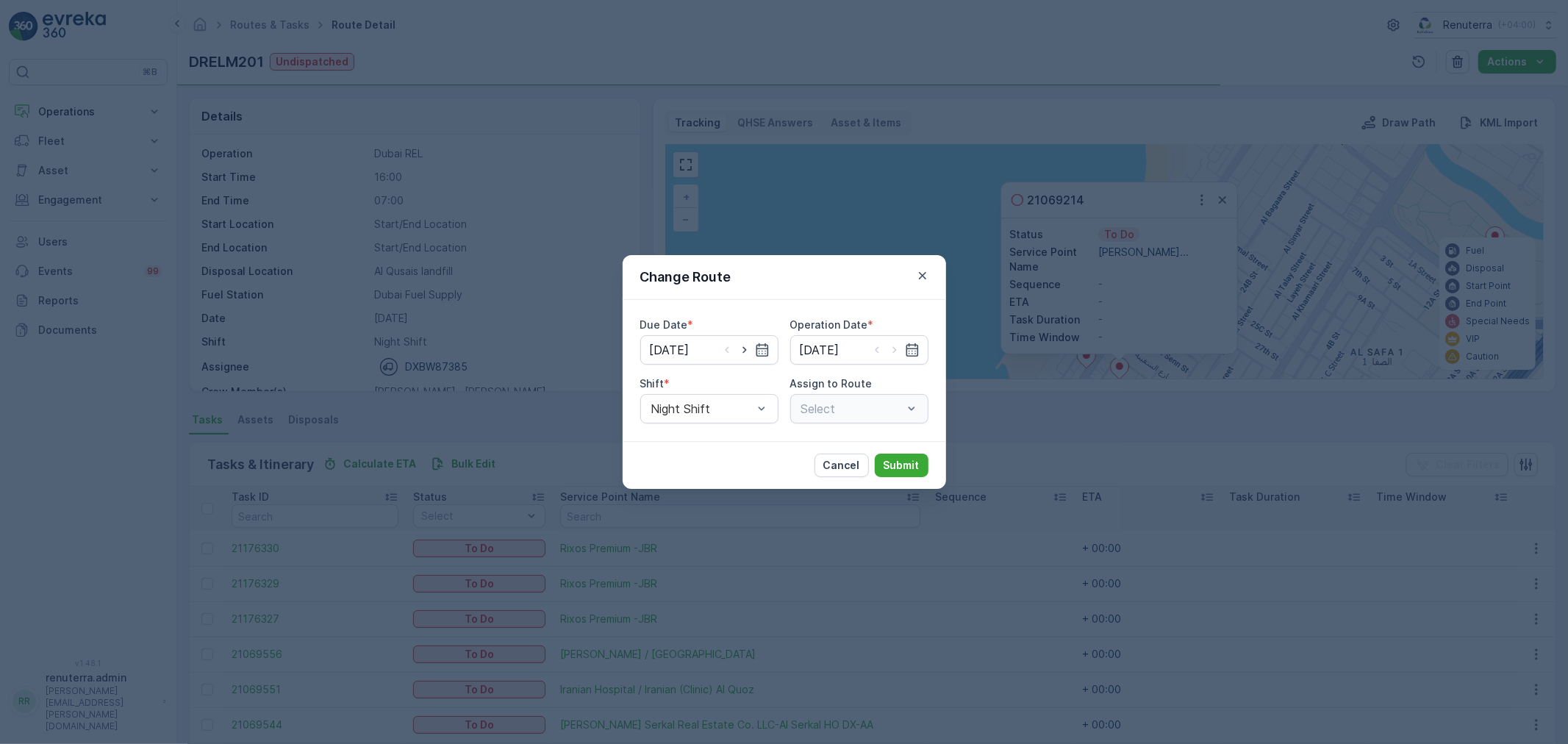
type input "[DATE]"
click at [747, 351] on icon "button" at bounding box center [745, 350] width 15 height 15
type input "[DATE]"
click at [891, 350] on icon "button" at bounding box center [895, 350] width 15 height 15
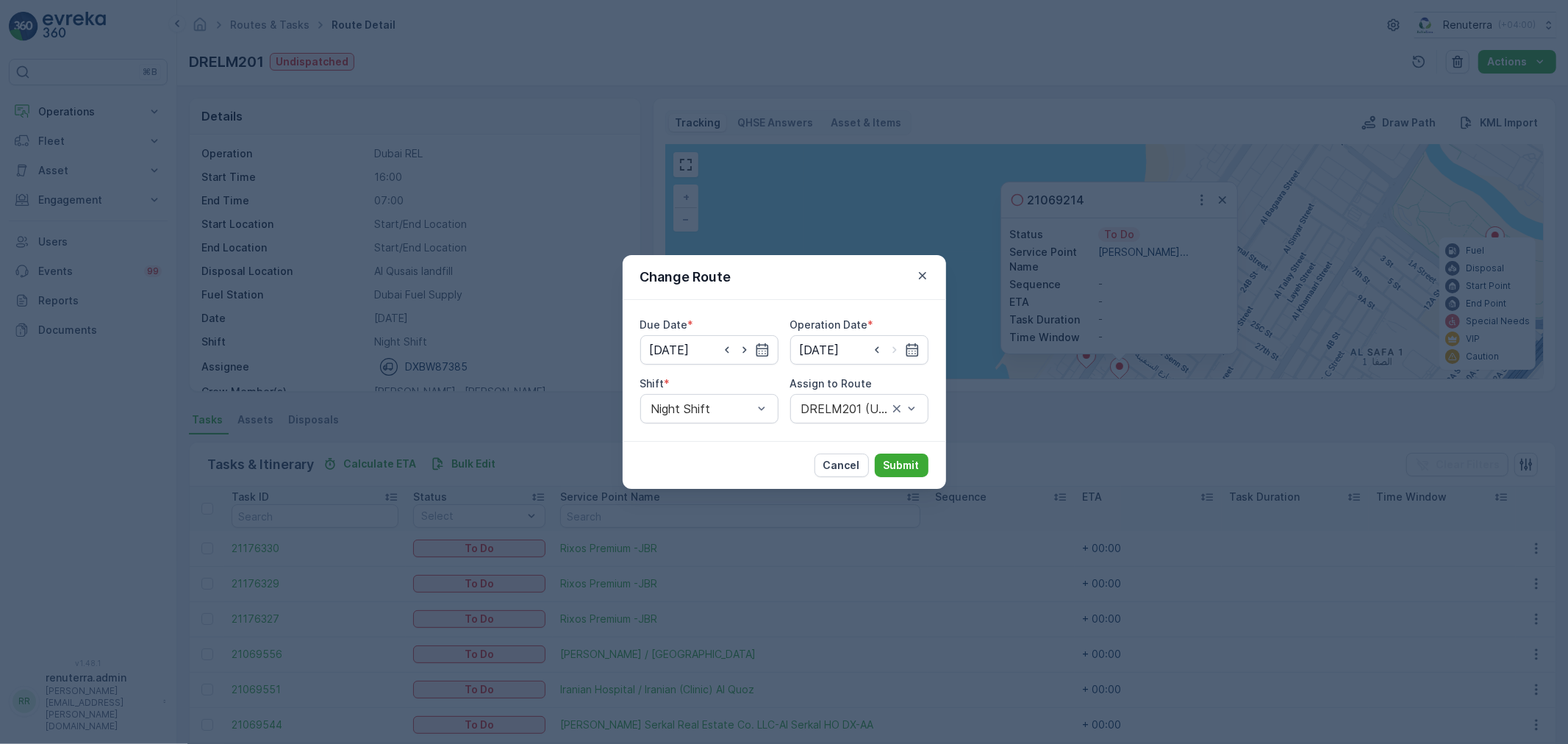
type input "[DATE]"
click at [829, 410] on div at bounding box center [852, 409] width 104 height 13
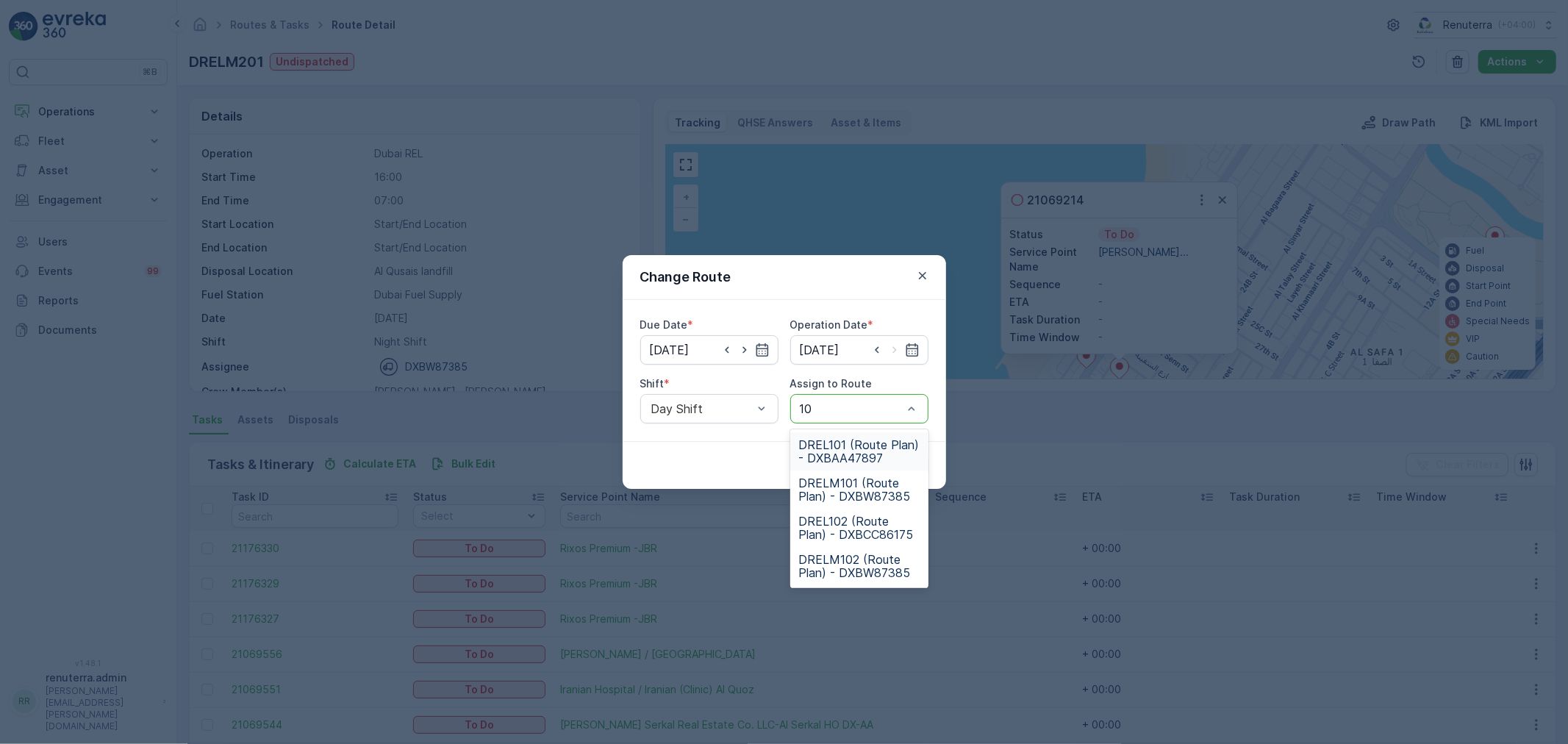
type input "102"
click at [832, 415] on div "DREL102 (Route Plan) - DXBCC86175" at bounding box center [859, 409] width 138 height 30
type input "102"
click at [863, 481] on span "DRELM102 (Route Plan) - DXBW87385" at bounding box center [860, 490] width 121 height 26
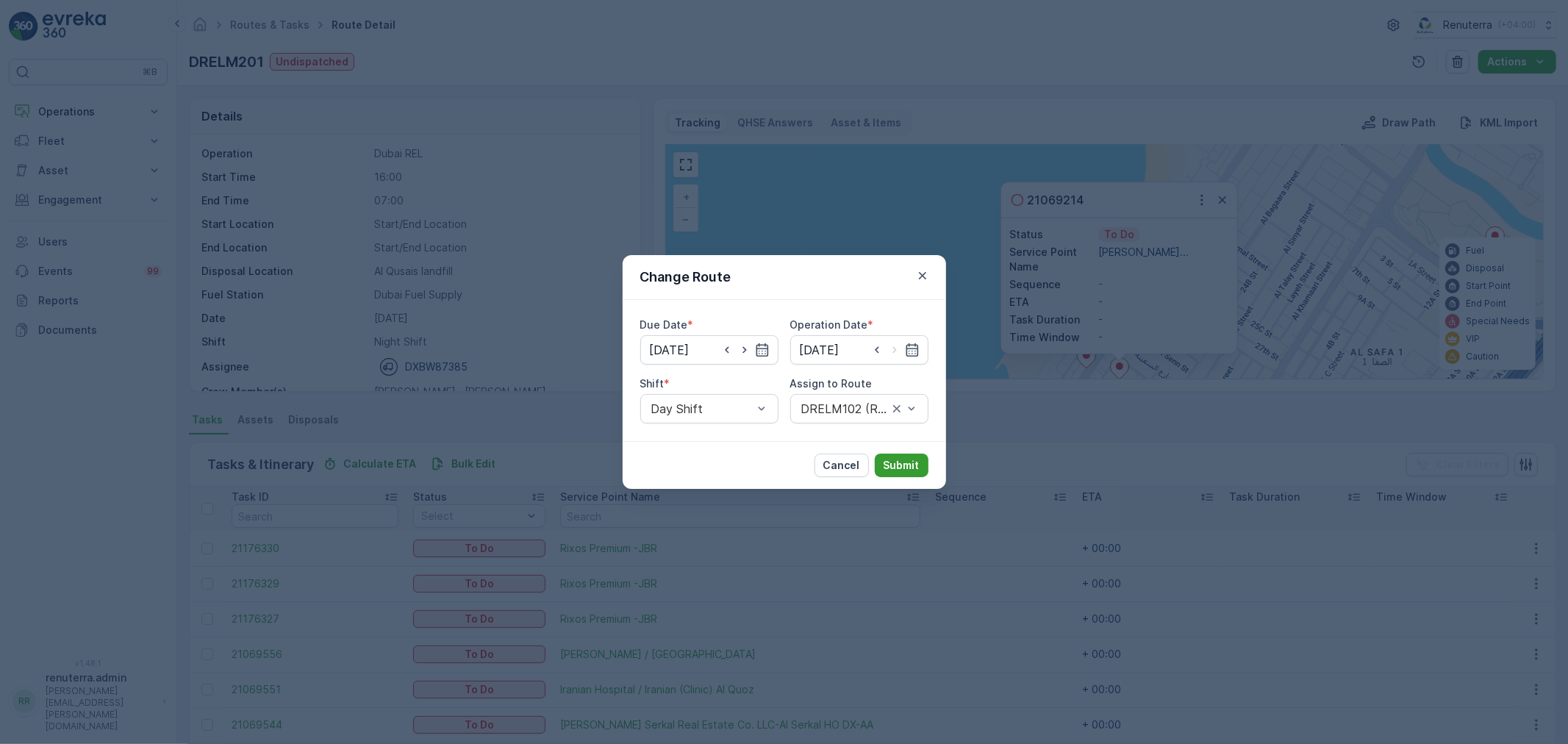
click at [893, 476] on button "Submit" at bounding box center [902, 465] width 54 height 23
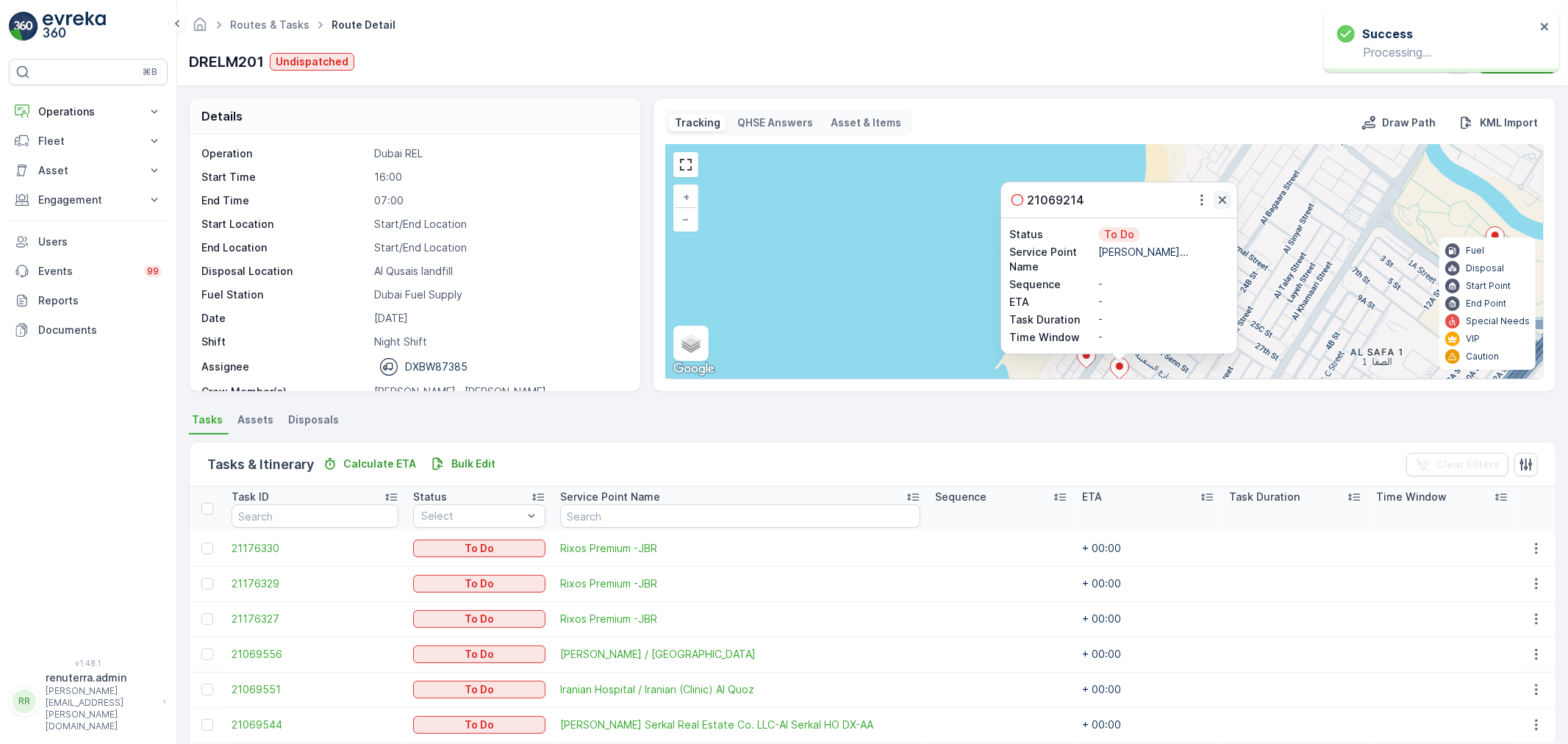
click at [1215, 206] on icon "button" at bounding box center [1223, 200] width 15 height 15
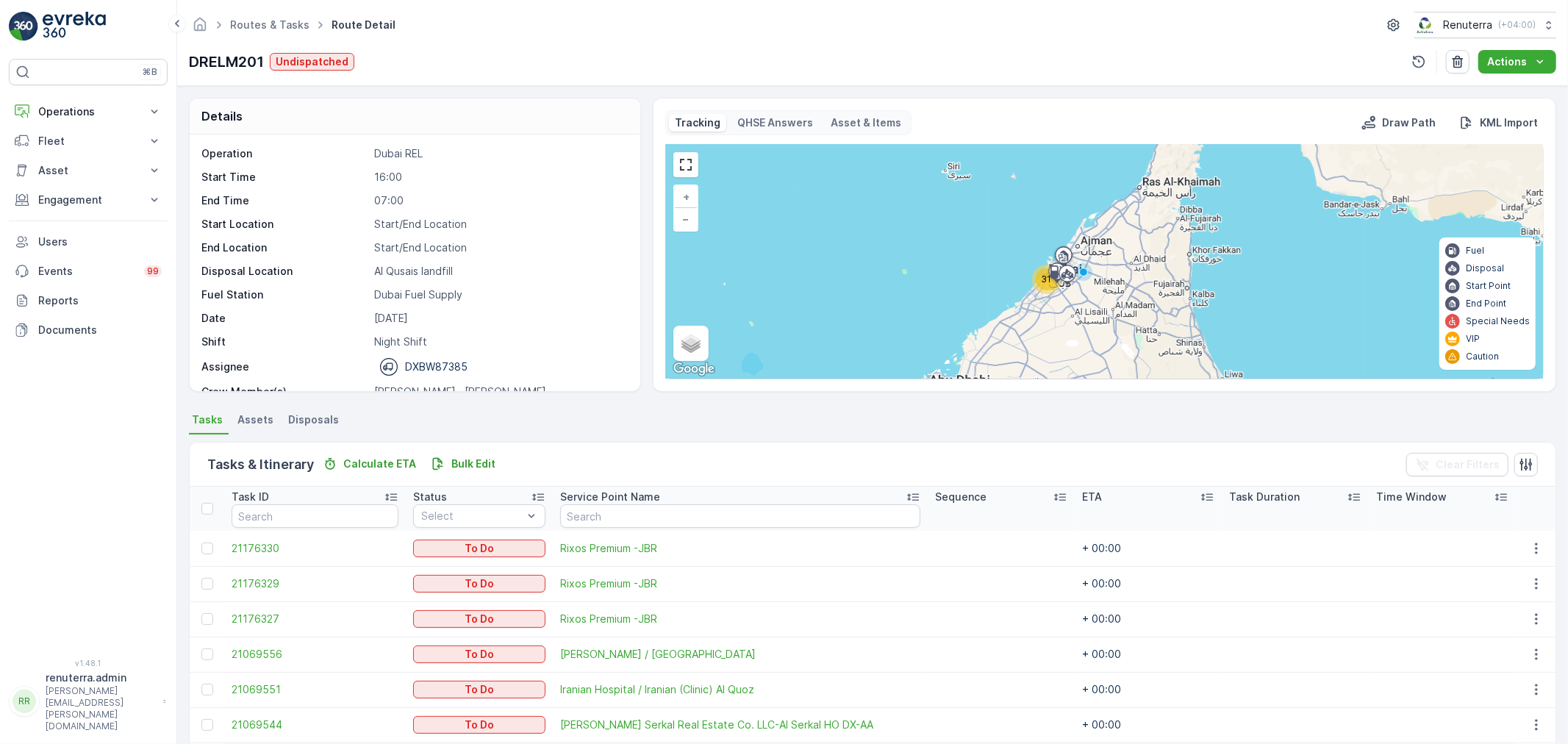
click at [1036, 274] on div "31" at bounding box center [1047, 279] width 22 height 22
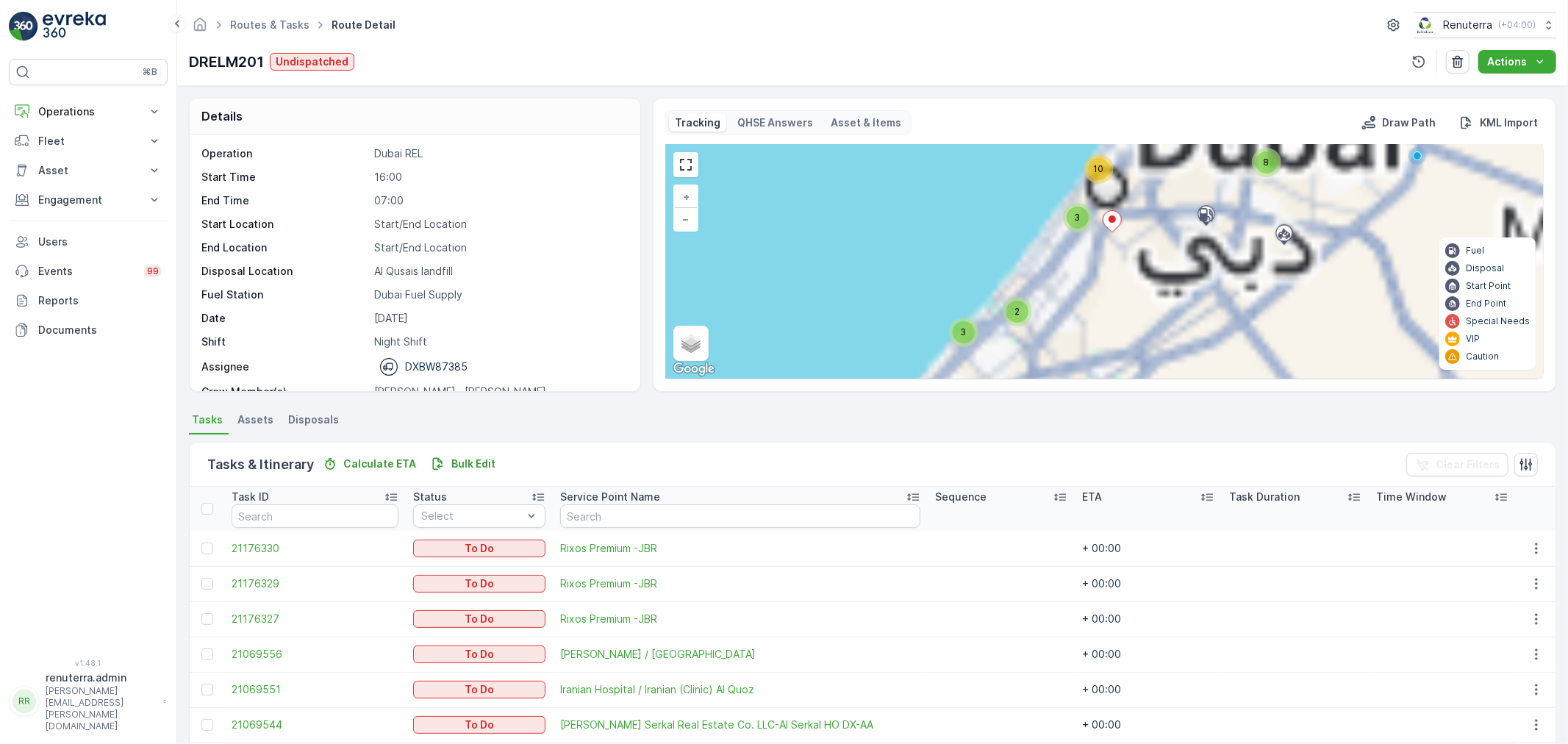
click at [1111, 173] on div "10" at bounding box center [1099, 169] width 30 height 30
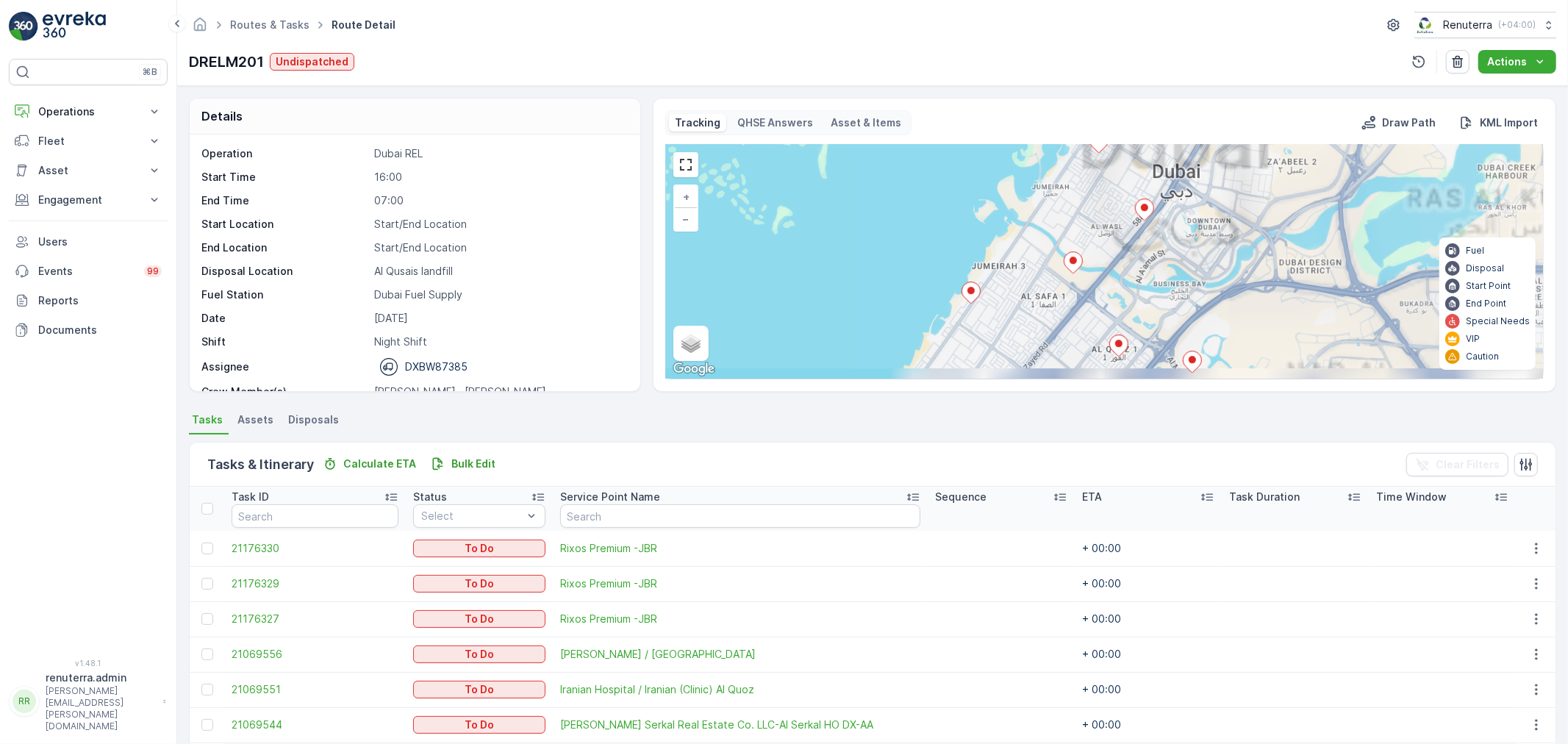
drag, startPoint x: 1073, startPoint y: 321, endPoint x: 1101, endPoint y: 221, distance: 103.8
click at [1107, 199] on div "3 5 2 2 2 2 + − Satellite Roadmap Terrain Hybrid Leaflet Keyboard shortcuts Map…" at bounding box center [1105, 261] width 877 height 234
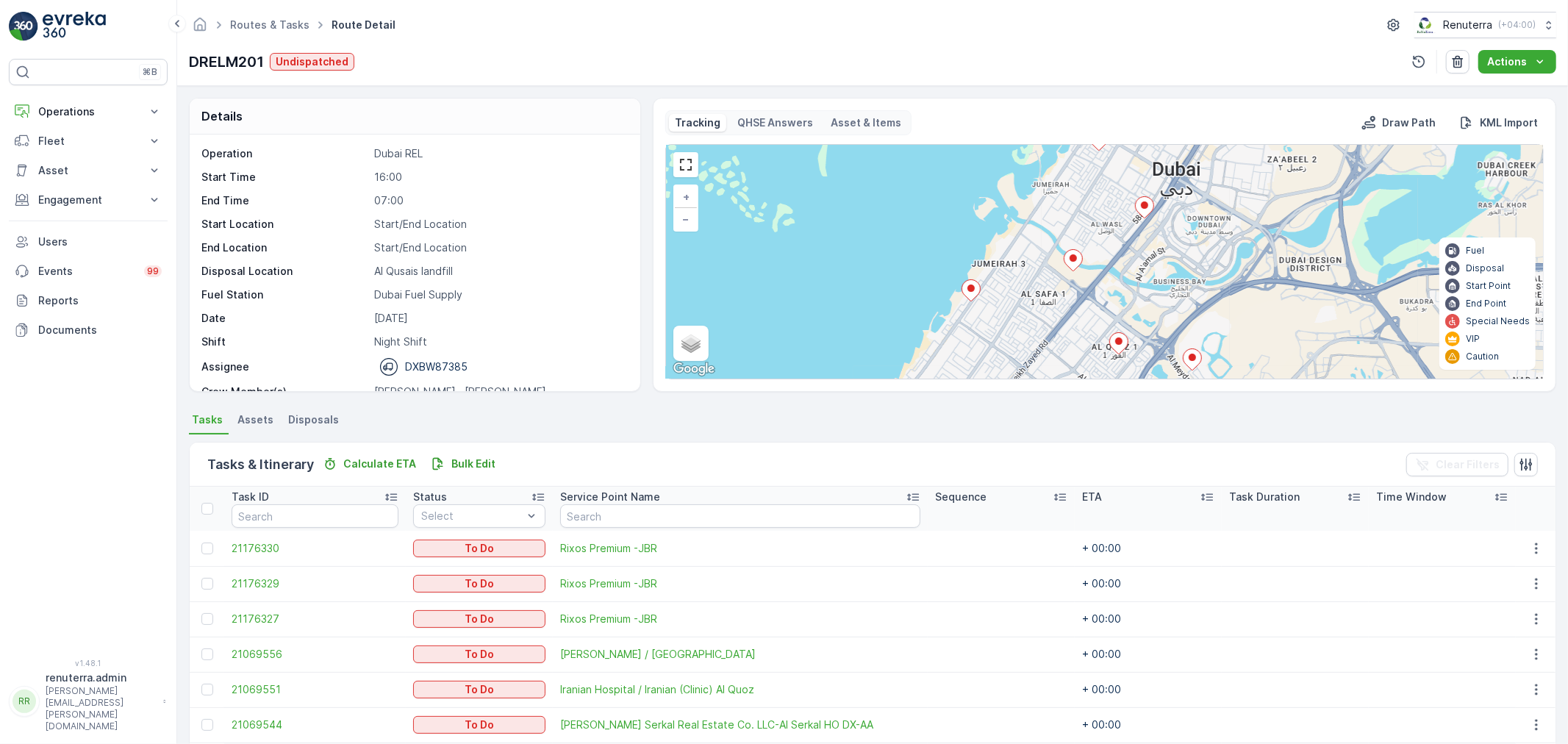
click at [968, 289] on ellipse at bounding box center [971, 288] width 7 height 7
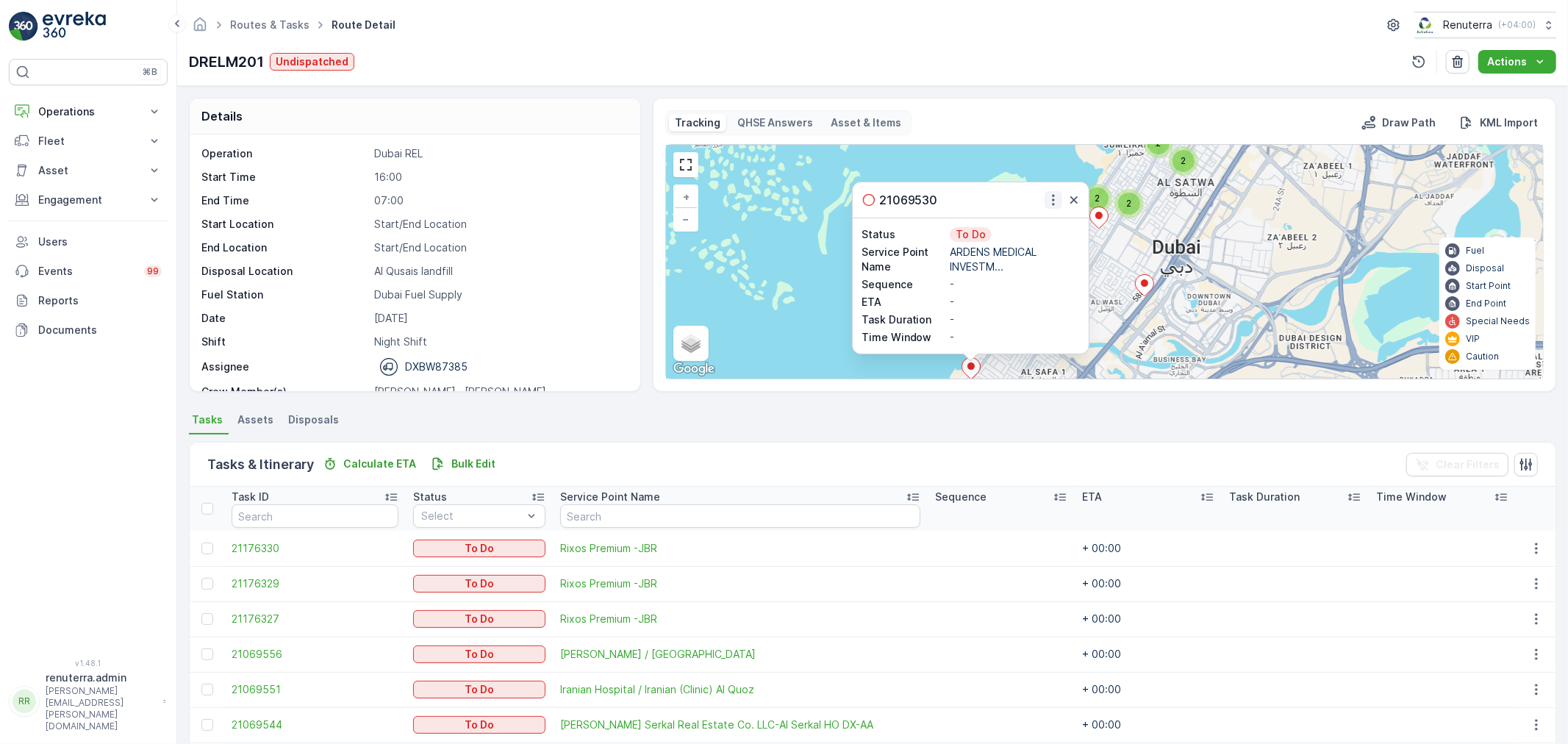
click at [1047, 198] on icon "button" at bounding box center [1054, 200] width 15 height 15
click at [1025, 246] on span "Change Route" at bounding box center [1021, 243] width 71 height 15
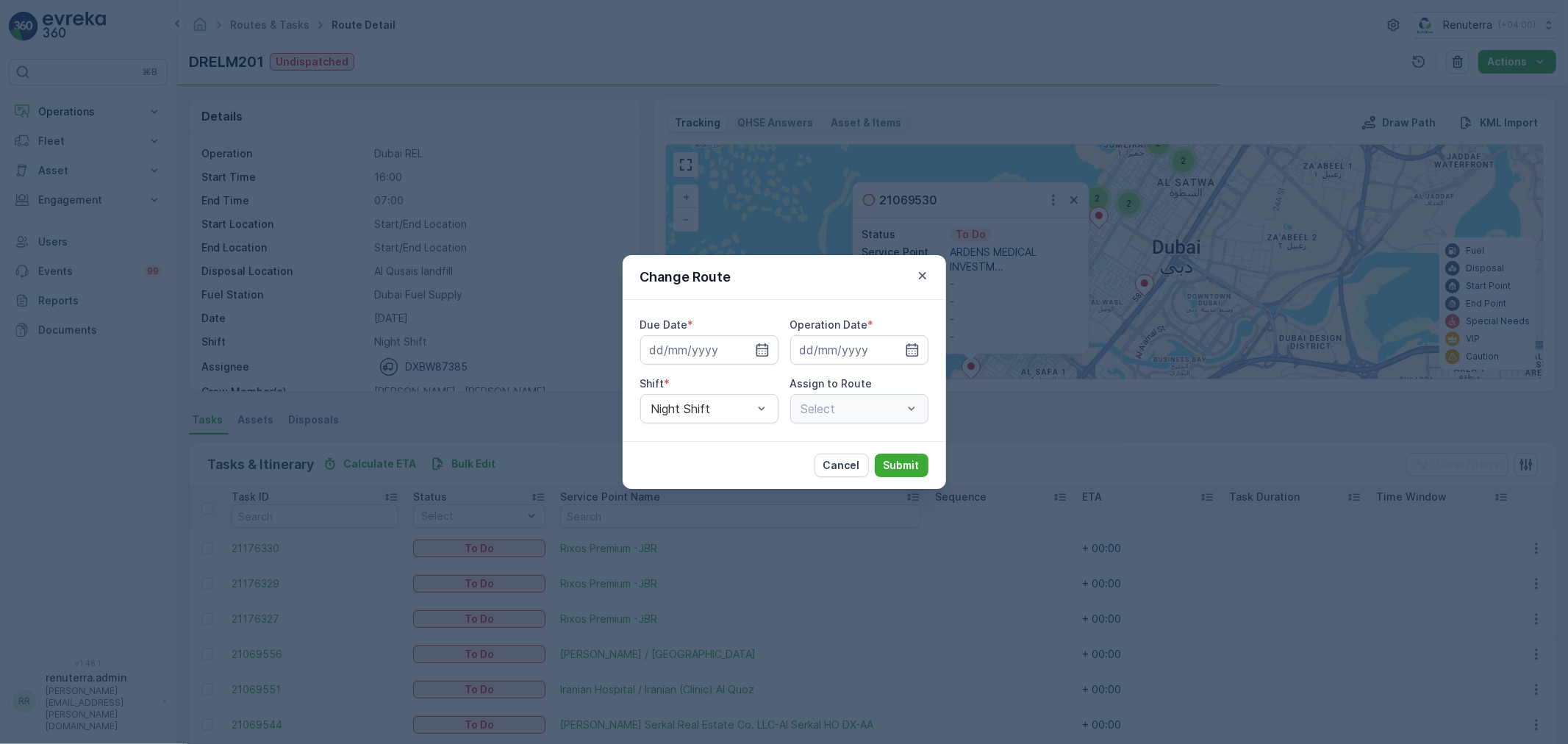
type input "23.08.2025"
click at [741, 350] on icon "button" at bounding box center [745, 350] width 15 height 15
type input "24.08.2025"
click at [897, 353] on icon "button" at bounding box center [895, 350] width 15 height 15
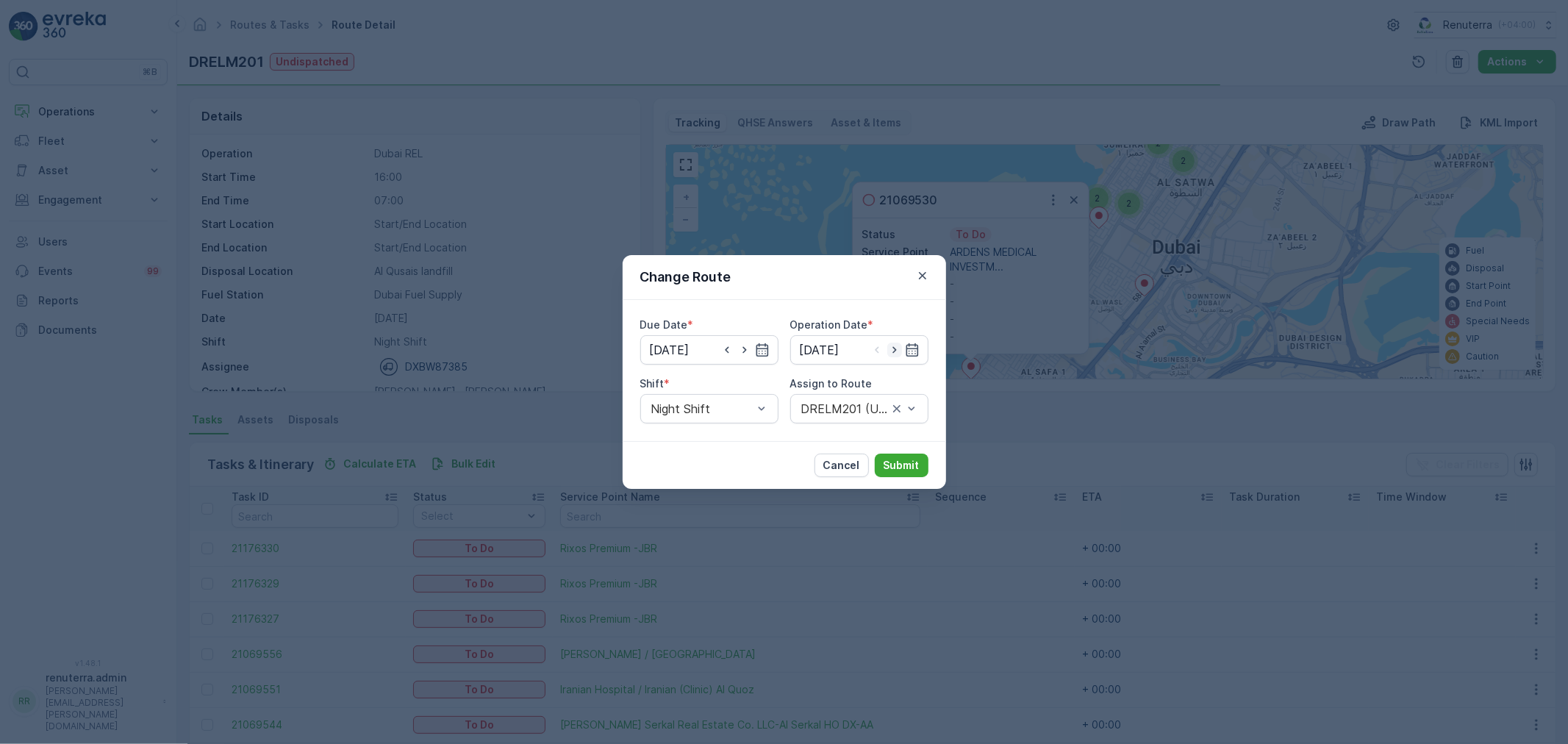
type input "24.08.2025"
click at [732, 400] on div "Night Shift" at bounding box center [709, 409] width 138 height 30
click at [751, 440] on div "Day Shift" at bounding box center [709, 445] width 121 height 13
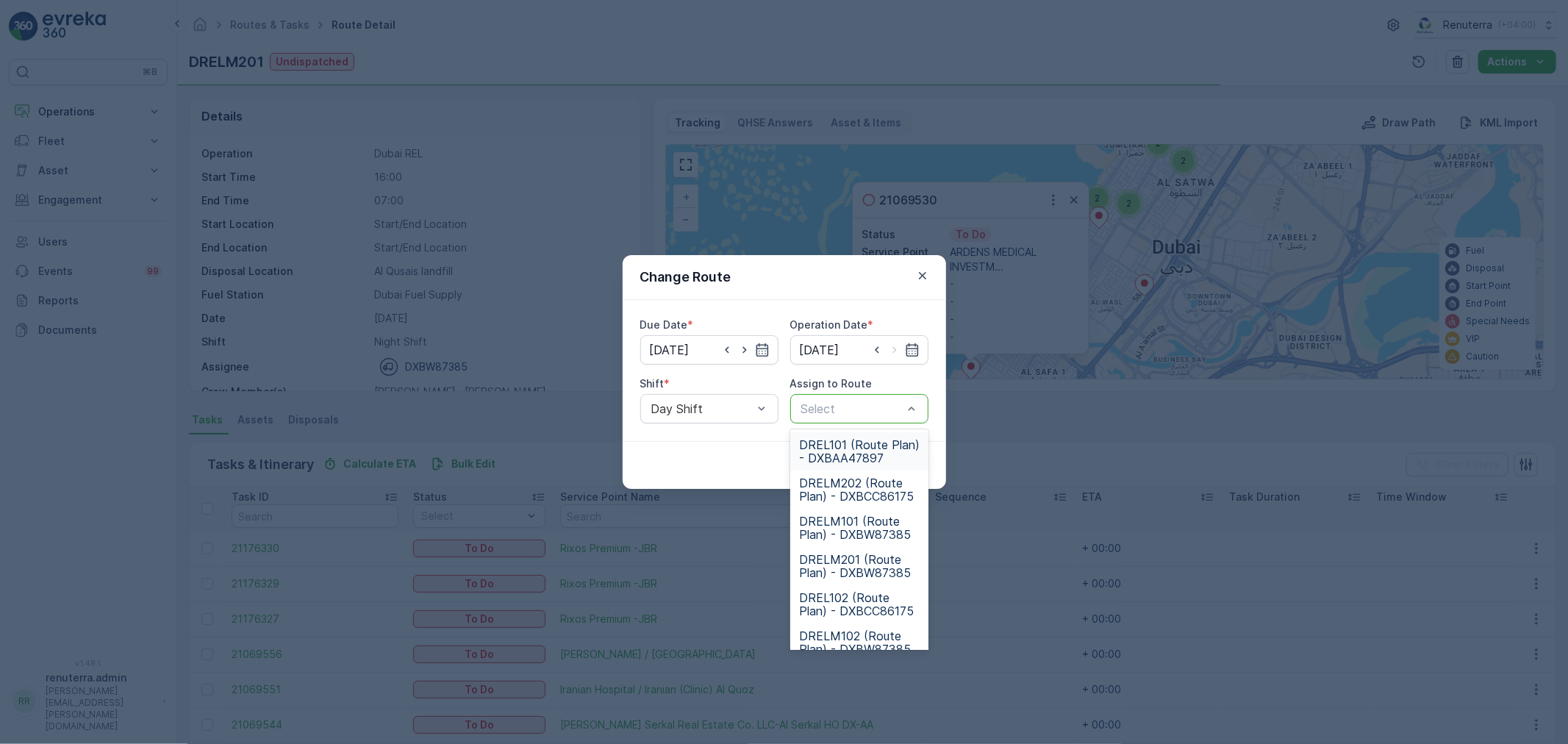
click at [843, 415] on div at bounding box center [852, 409] width 104 height 13
type input "102"
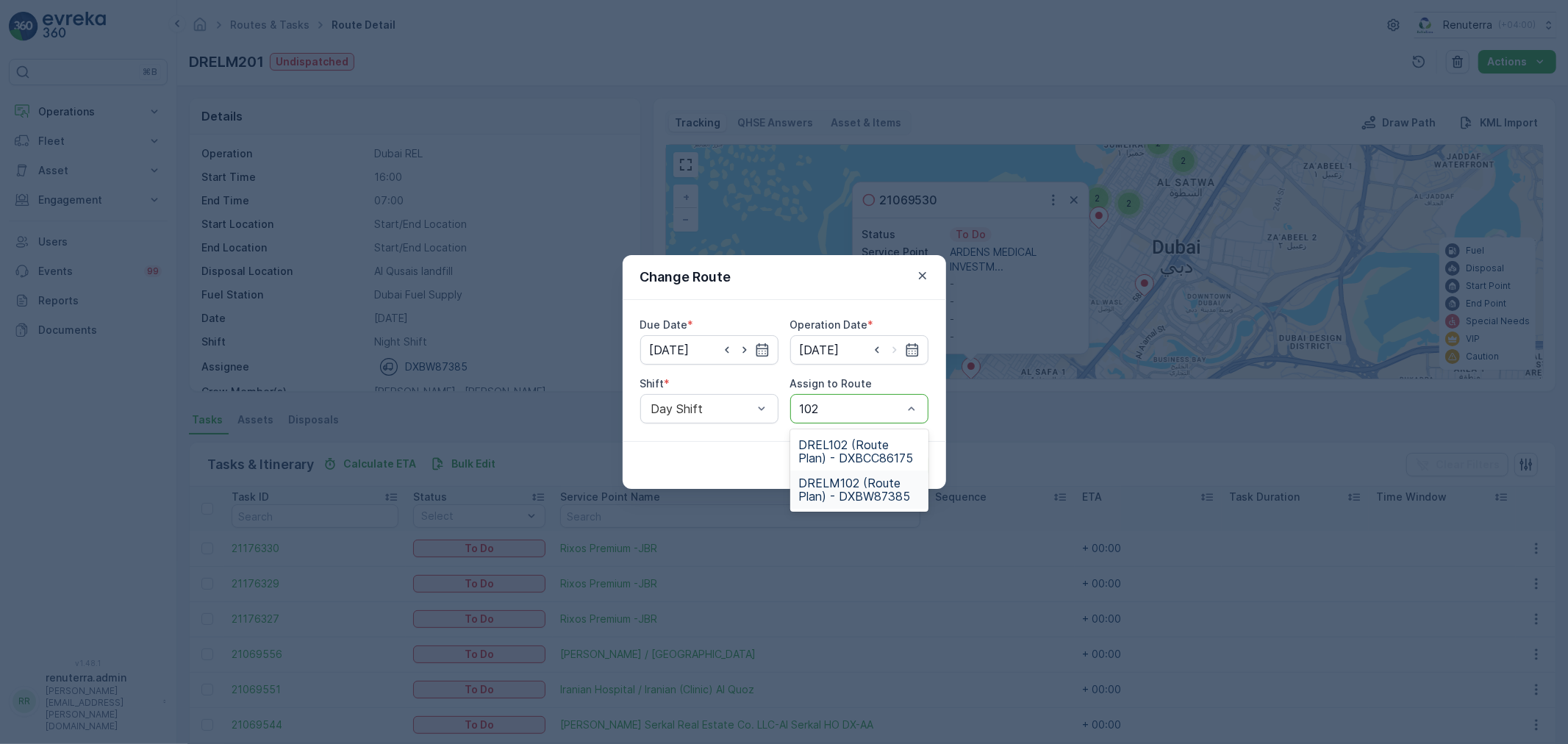
click at [900, 495] on span "DRELM102 (Route Plan) - DXBW87385" at bounding box center [860, 490] width 121 height 26
click at [901, 468] on p "Submit" at bounding box center [902, 466] width 36 height 15
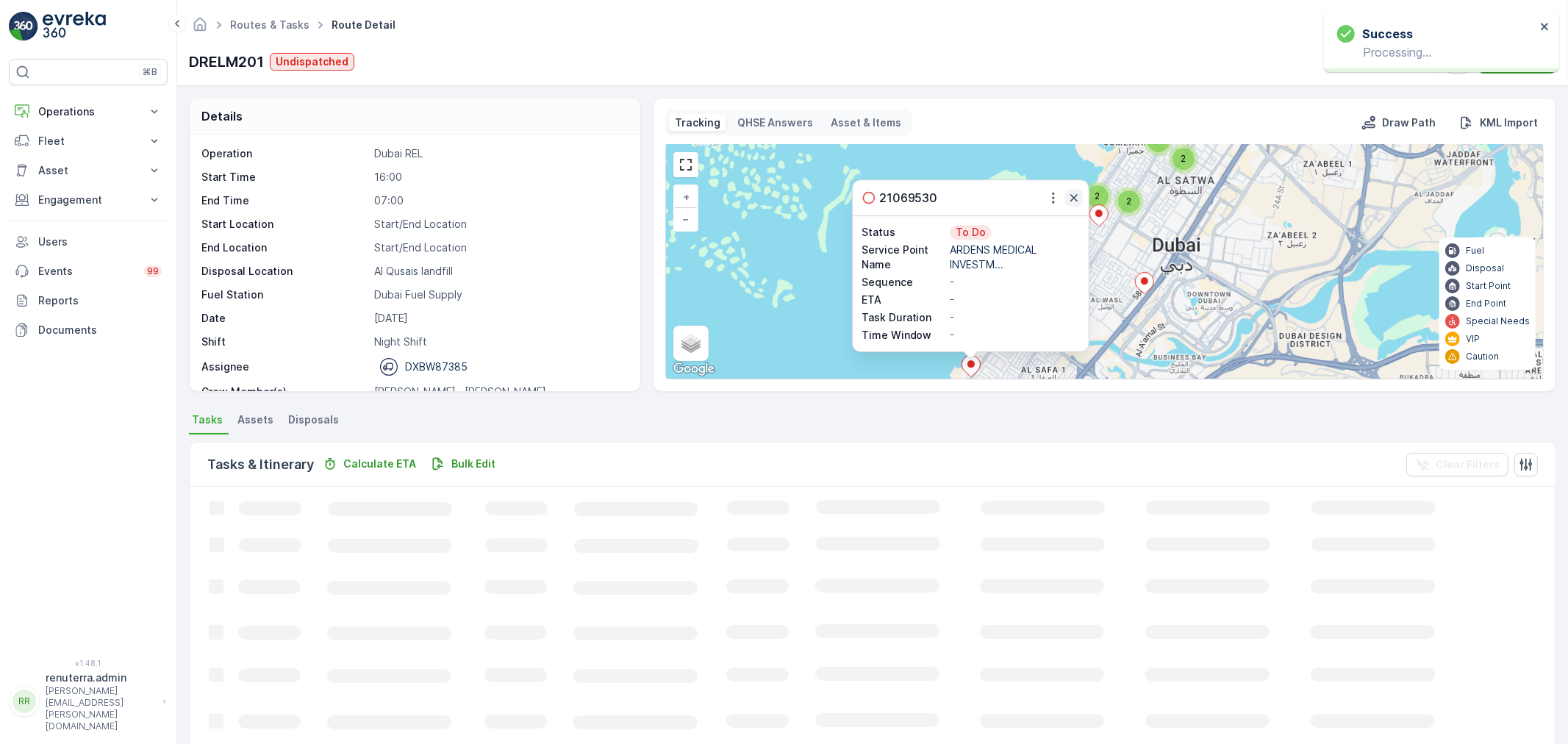
click at [1074, 195] on icon "button" at bounding box center [1074, 198] width 15 height 15
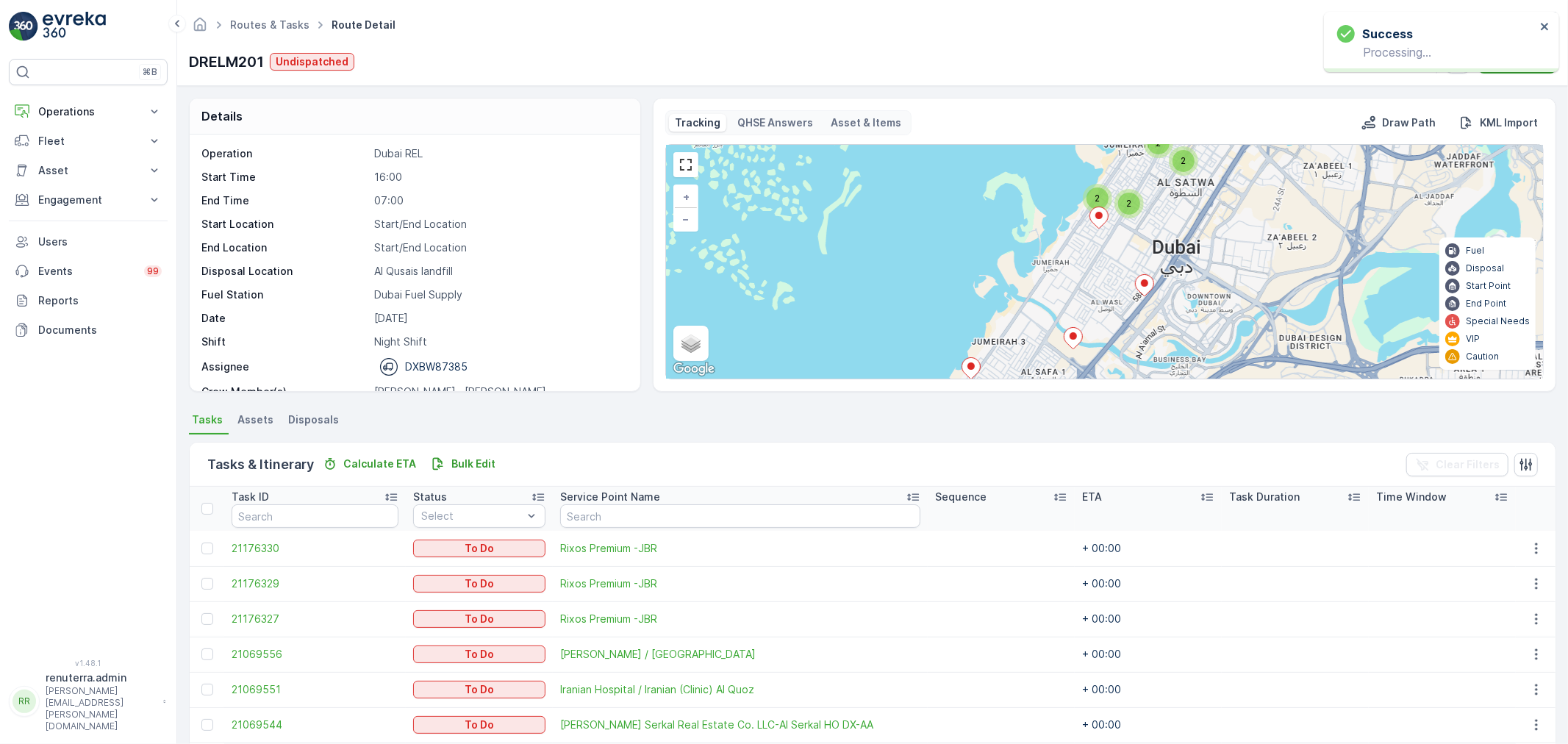
click at [1090, 225] on icon at bounding box center [1099, 217] width 19 height 22
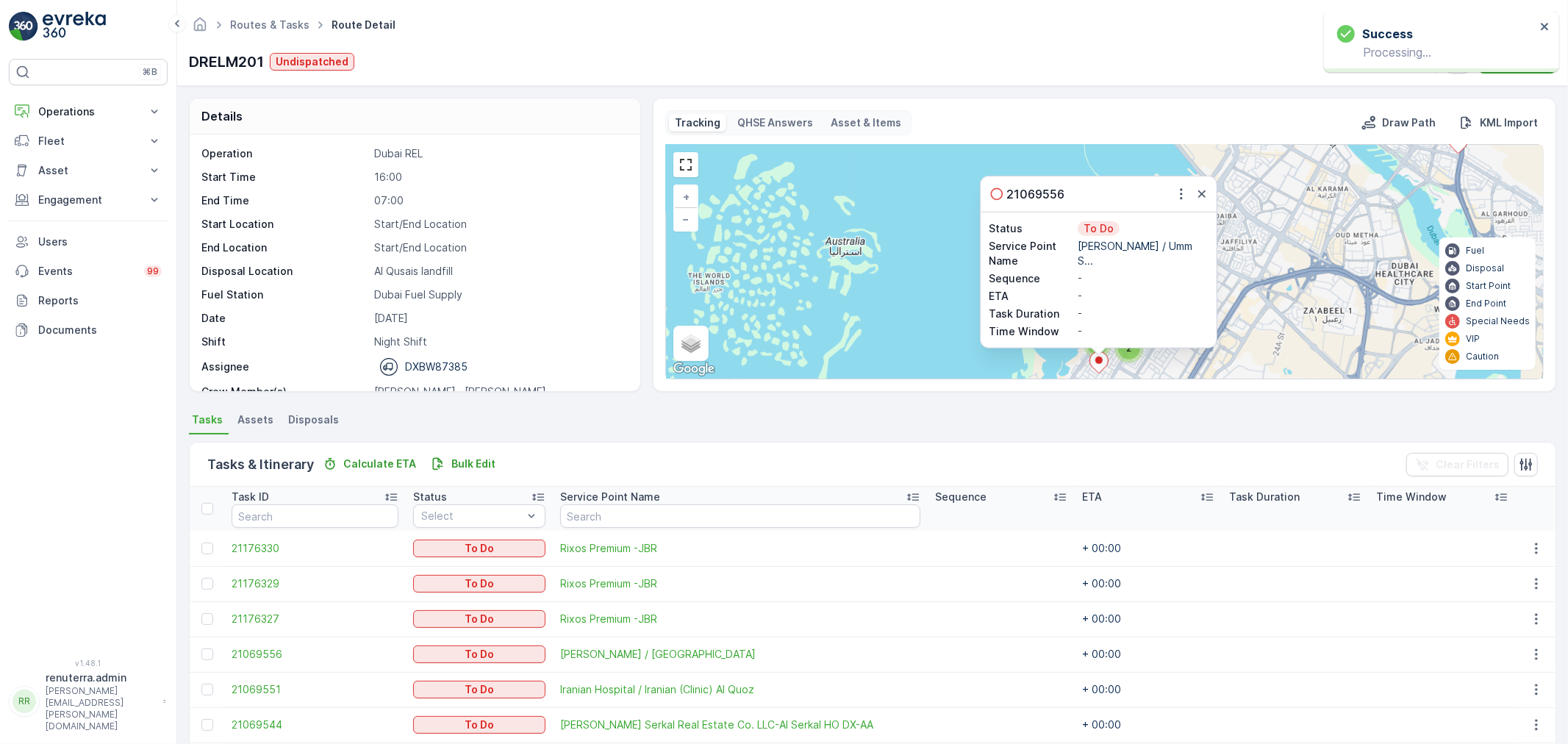
click at [1182, 204] on div "21069556" at bounding box center [1099, 194] width 236 height 36
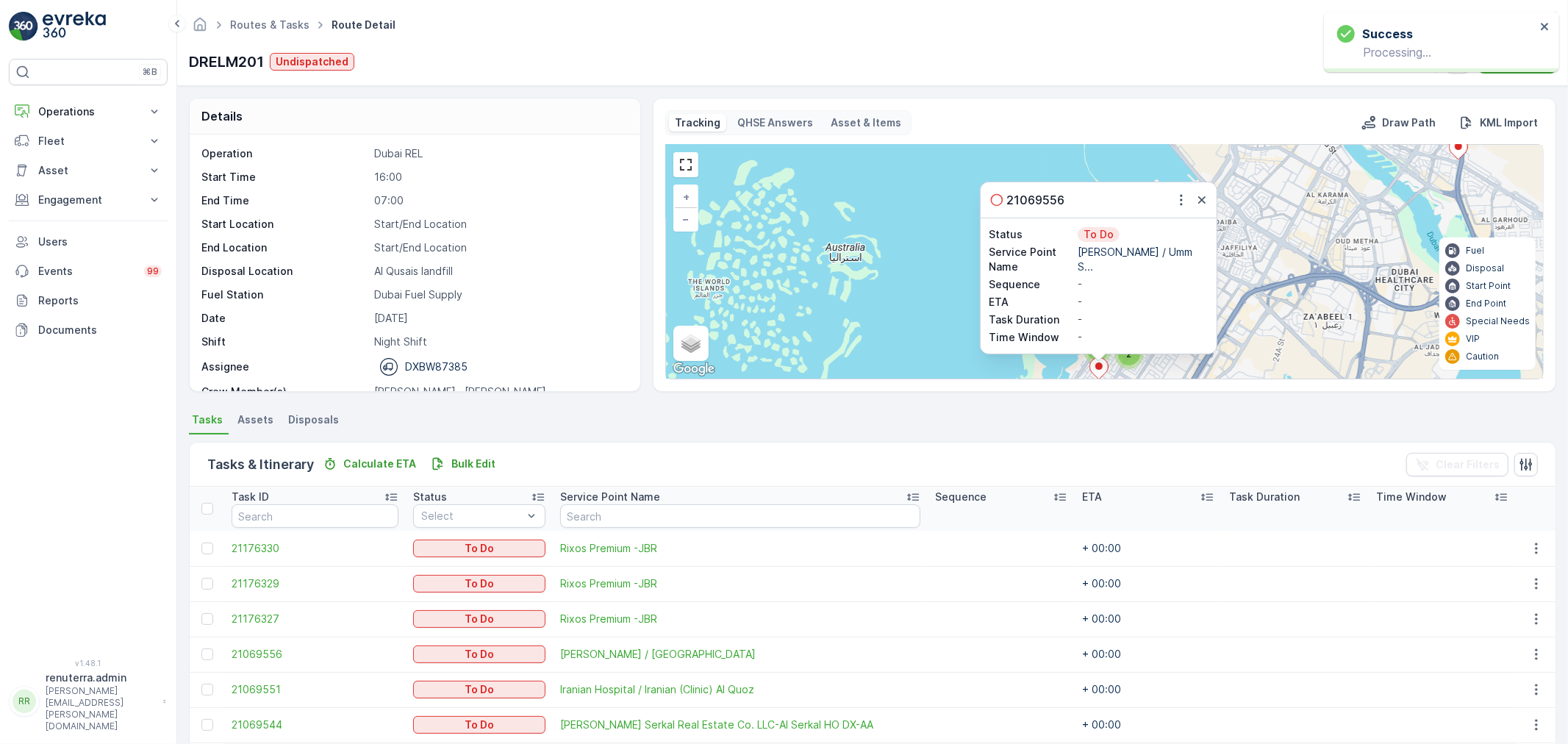
click at [1190, 186] on div "21069556" at bounding box center [1099, 200] width 236 height 36
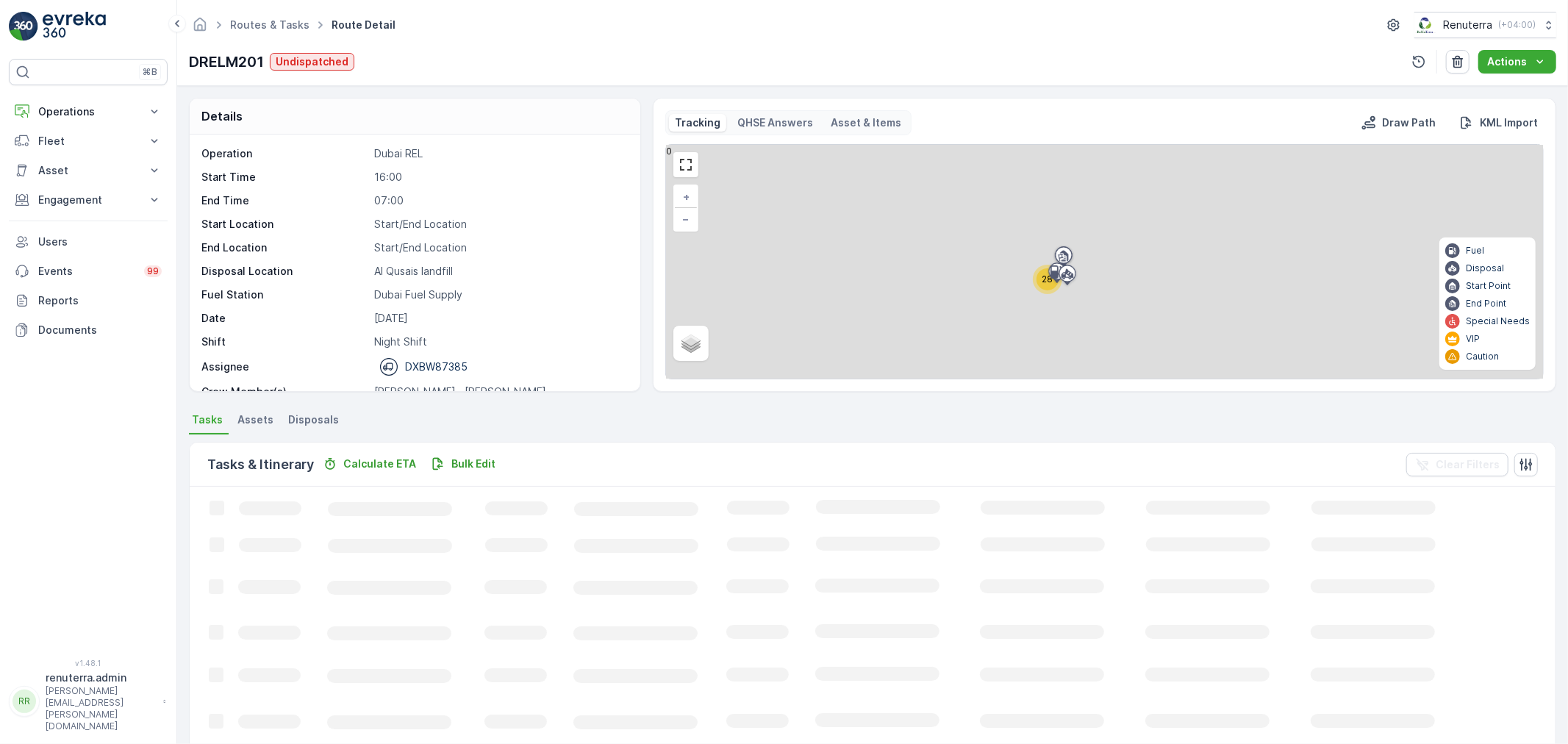
click at [1047, 282] on icon at bounding box center [1057, 273] width 23 height 26
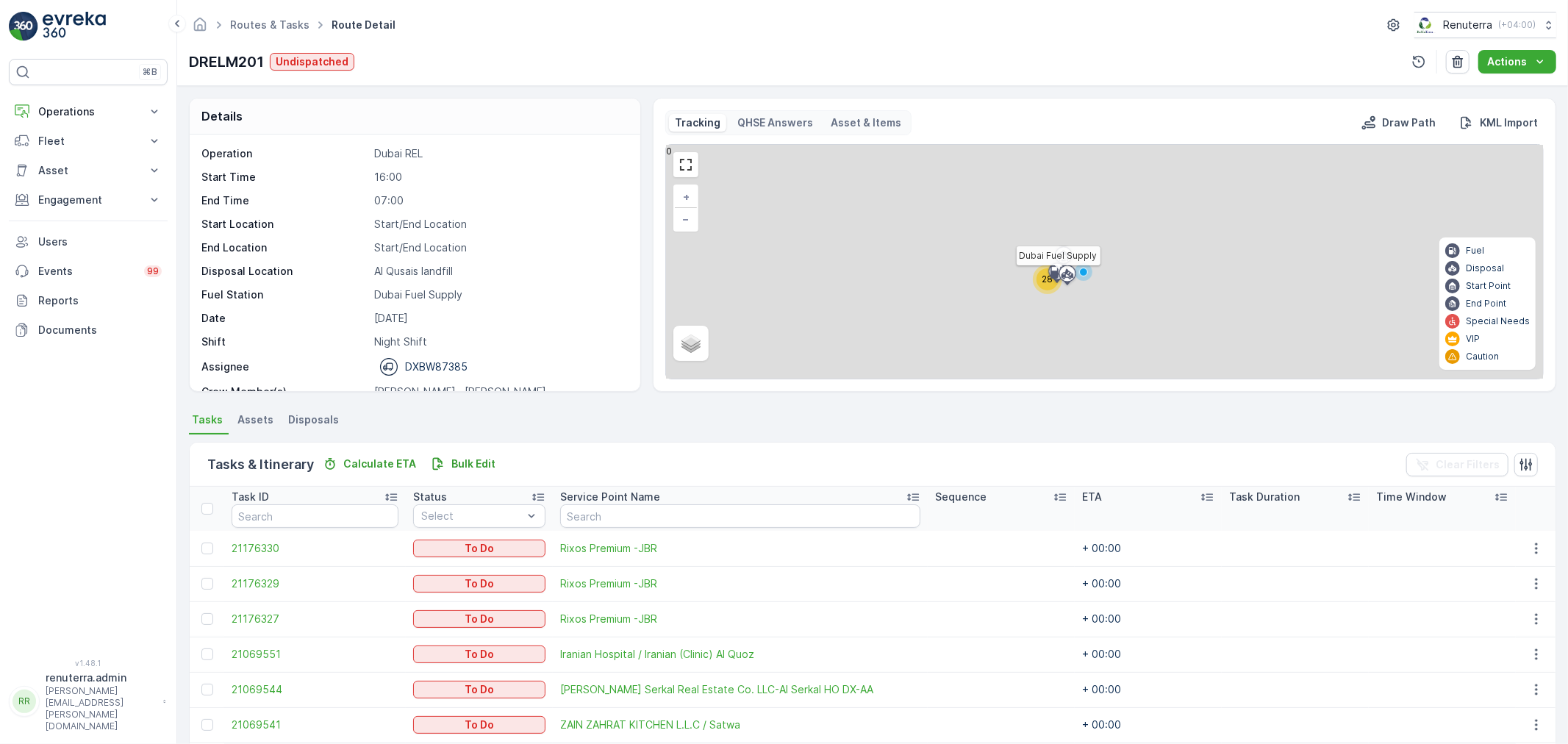
click at [1048, 283] on icon at bounding box center [1057, 273] width 23 height 26
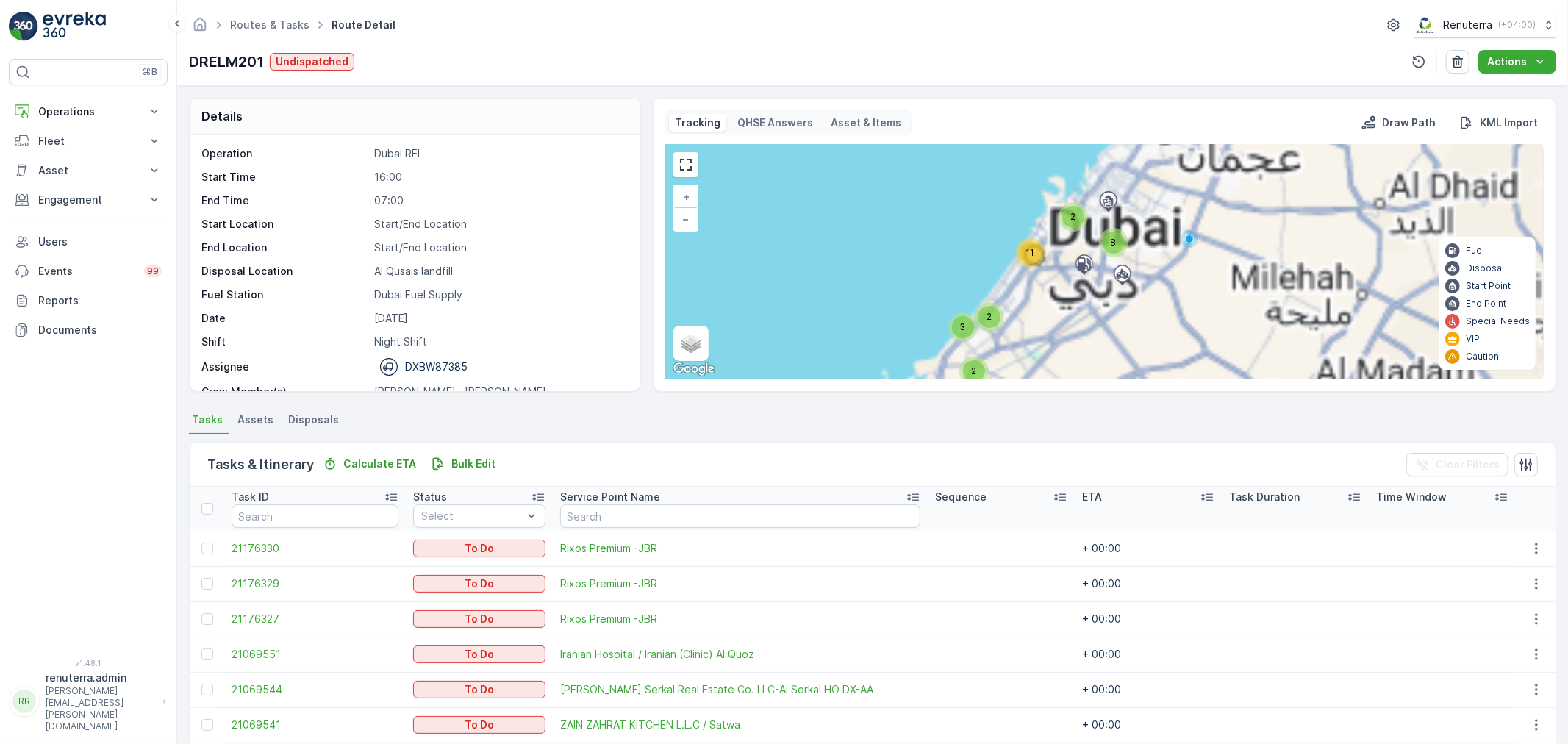
click at [1048, 273] on div "28" at bounding box center [1043, 268] width 22 height 22
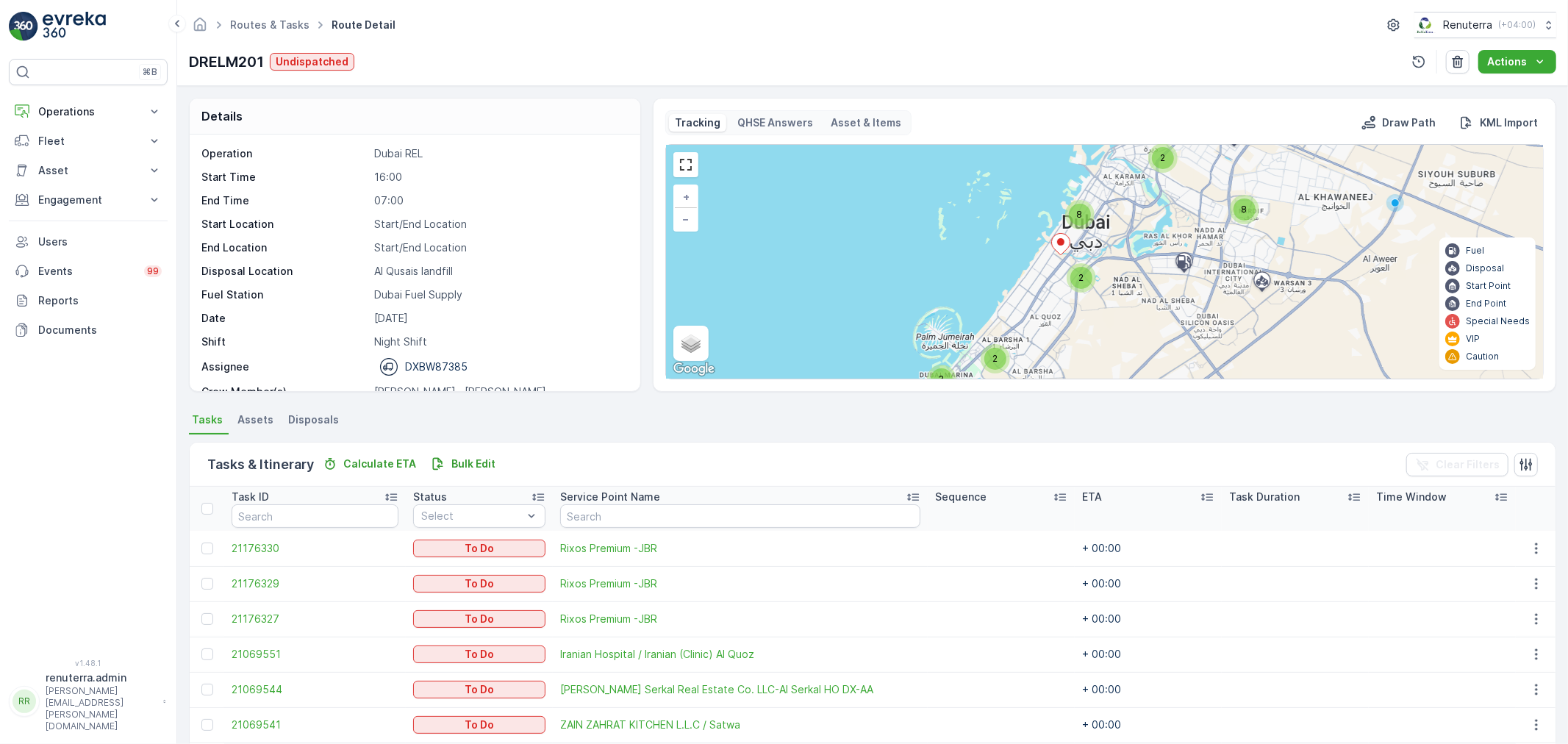
click at [1064, 245] on icon at bounding box center [1060, 244] width 18 height 21
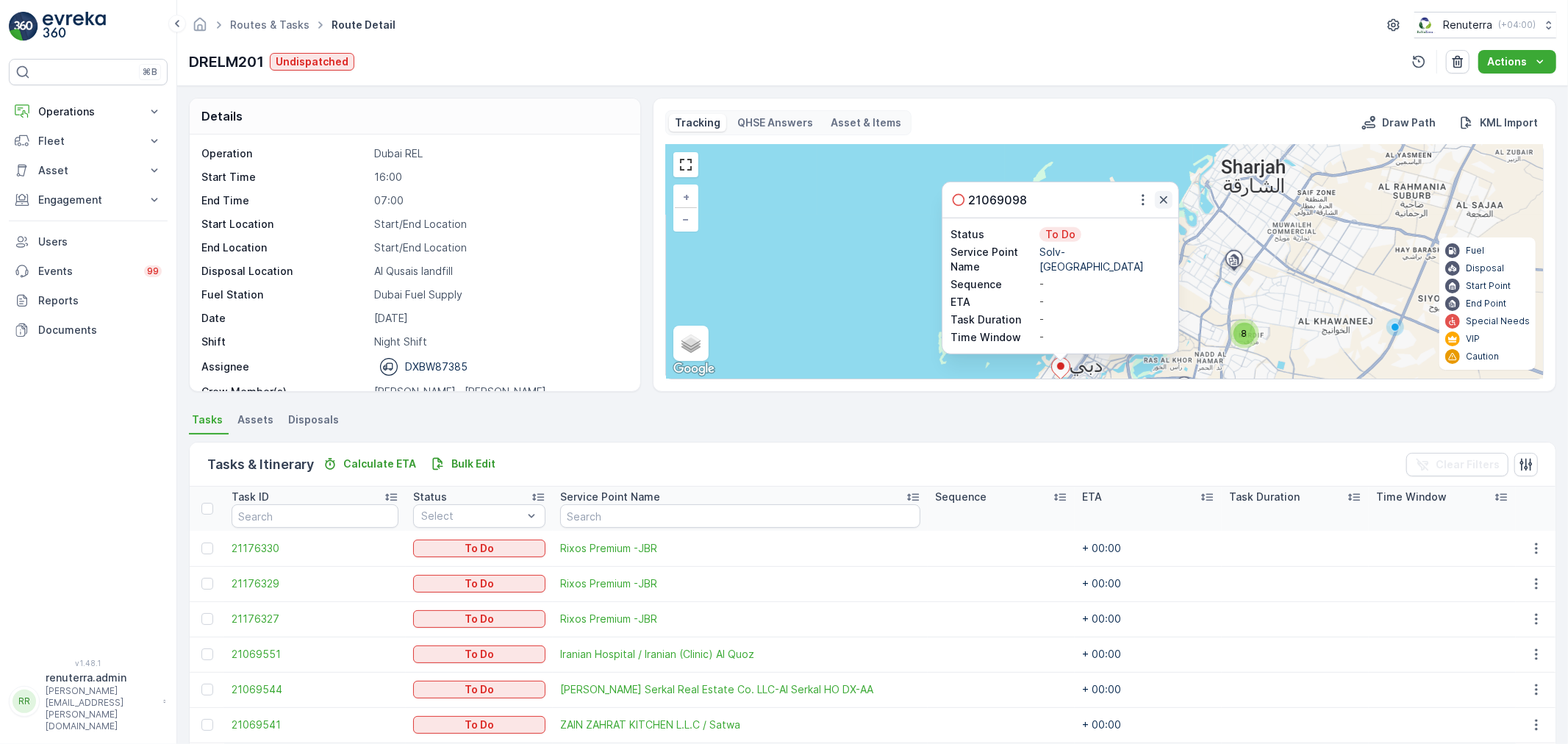
click at [1165, 195] on icon "button" at bounding box center [1164, 200] width 15 height 15
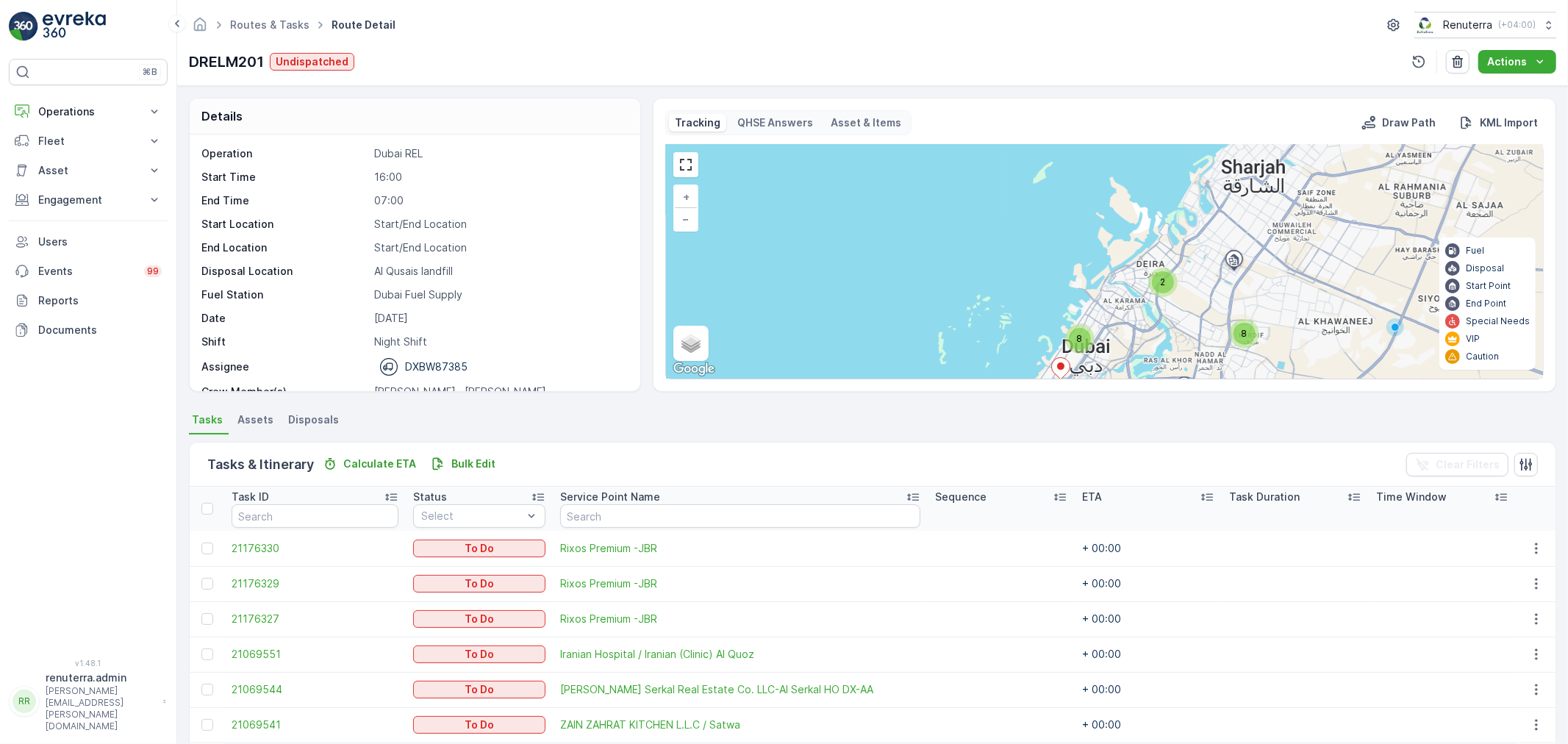
click at [1082, 335] on span "8" at bounding box center [1080, 338] width 6 height 11
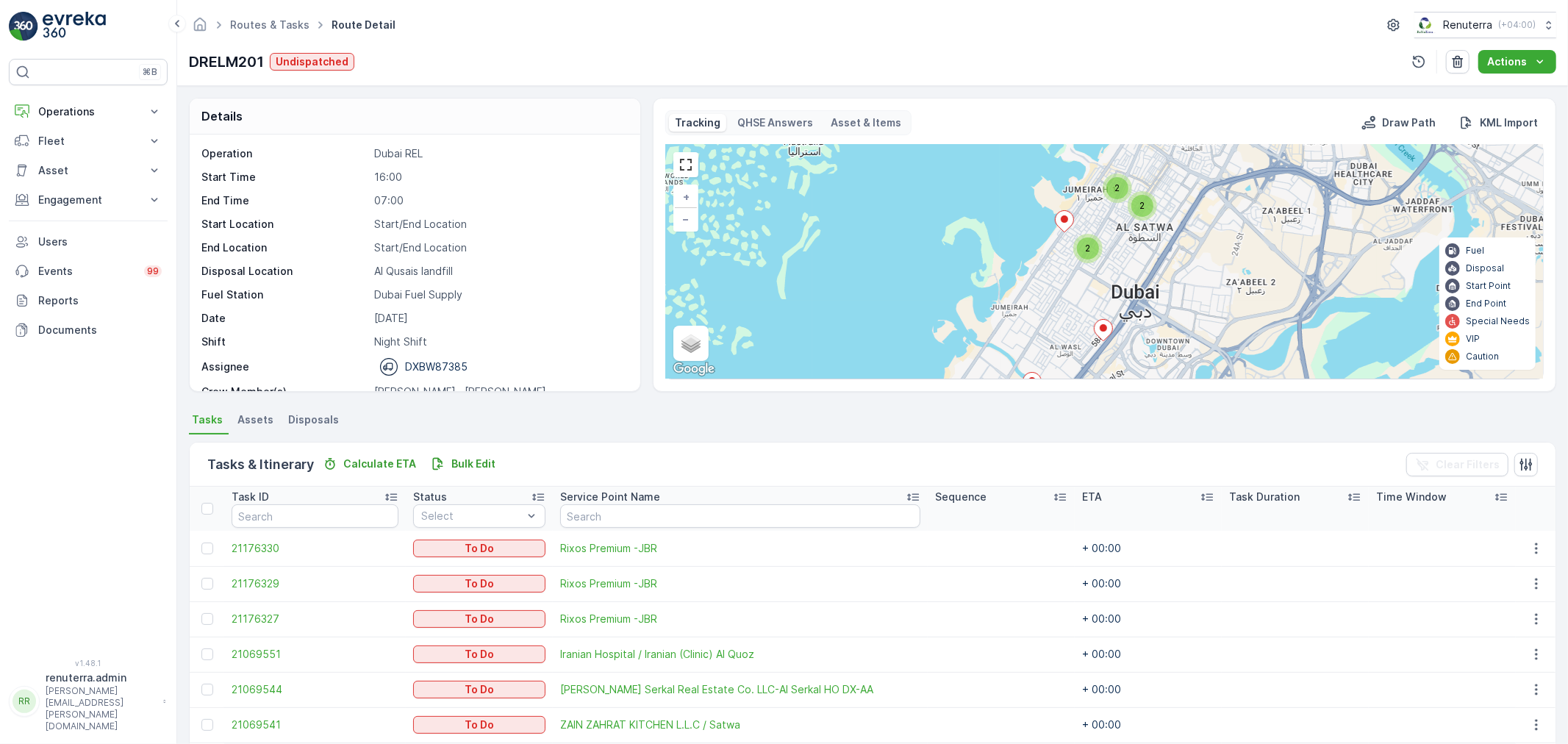
click at [1053, 225] on div "3 5 2 2 2 + − Satellite Roadmap Terrain Hybrid Leaflet Keyboard shortcuts Map D…" at bounding box center [1105, 261] width 877 height 234
click at [1060, 224] on icon at bounding box center [1064, 222] width 18 height 21
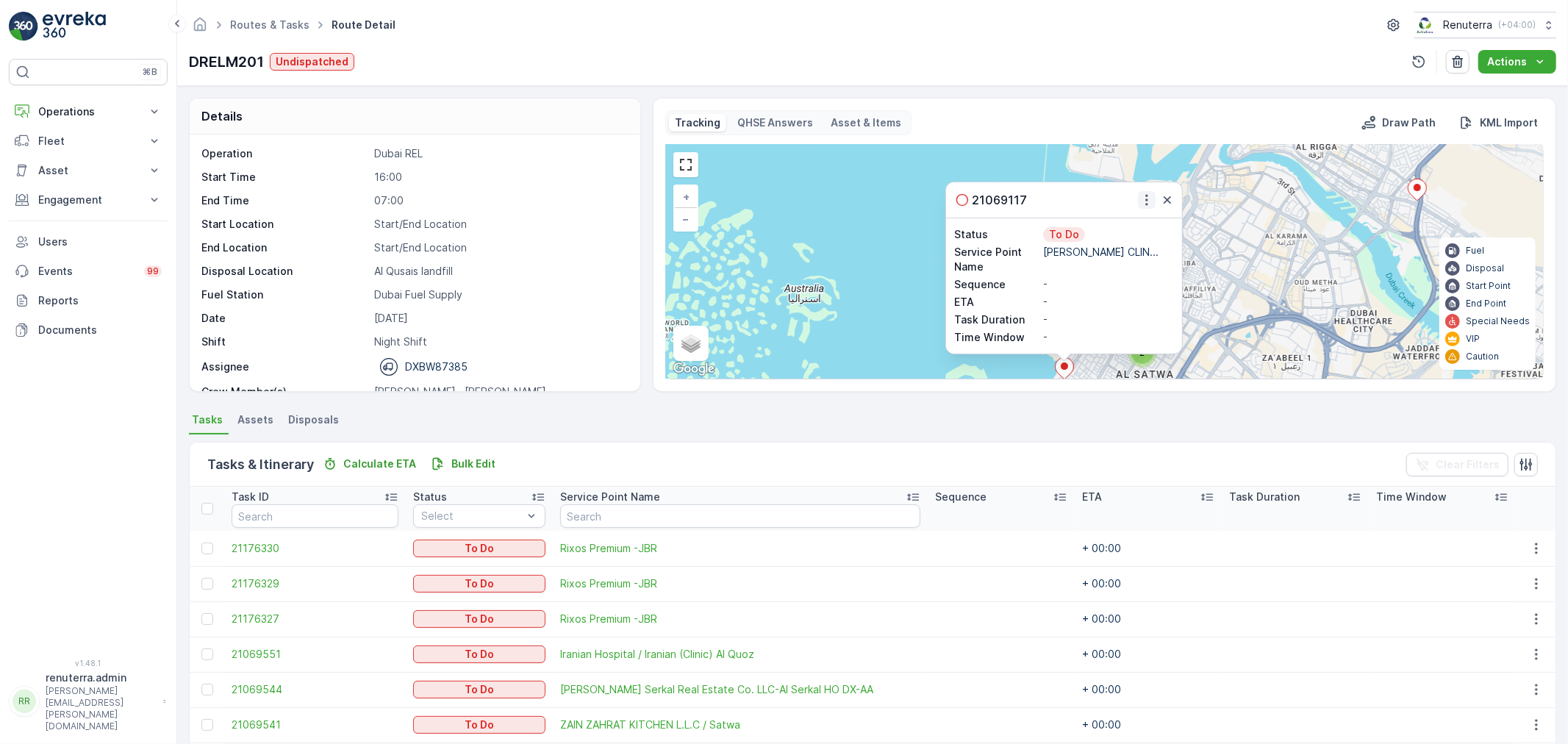
click at [1149, 205] on icon "button" at bounding box center [1147, 200] width 15 height 15
click at [1140, 246] on span "Change Route" at bounding box center [1114, 243] width 71 height 15
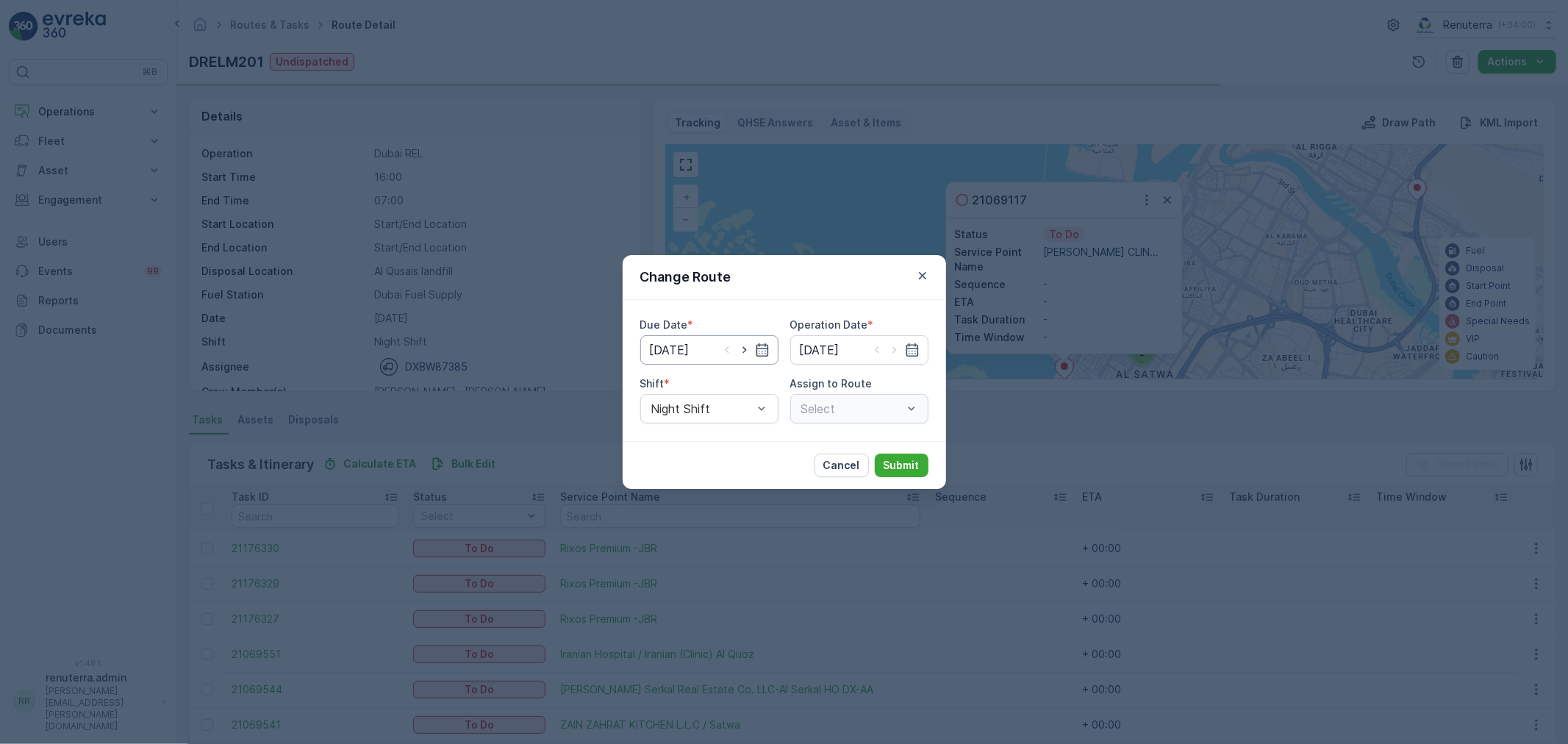
type input "[DATE]"
click at [751, 344] on icon "button" at bounding box center [745, 350] width 15 height 15
type input "[DATE]"
drag, startPoint x: 899, startPoint y: 355, endPoint x: 874, endPoint y: 368, distance: 28.2
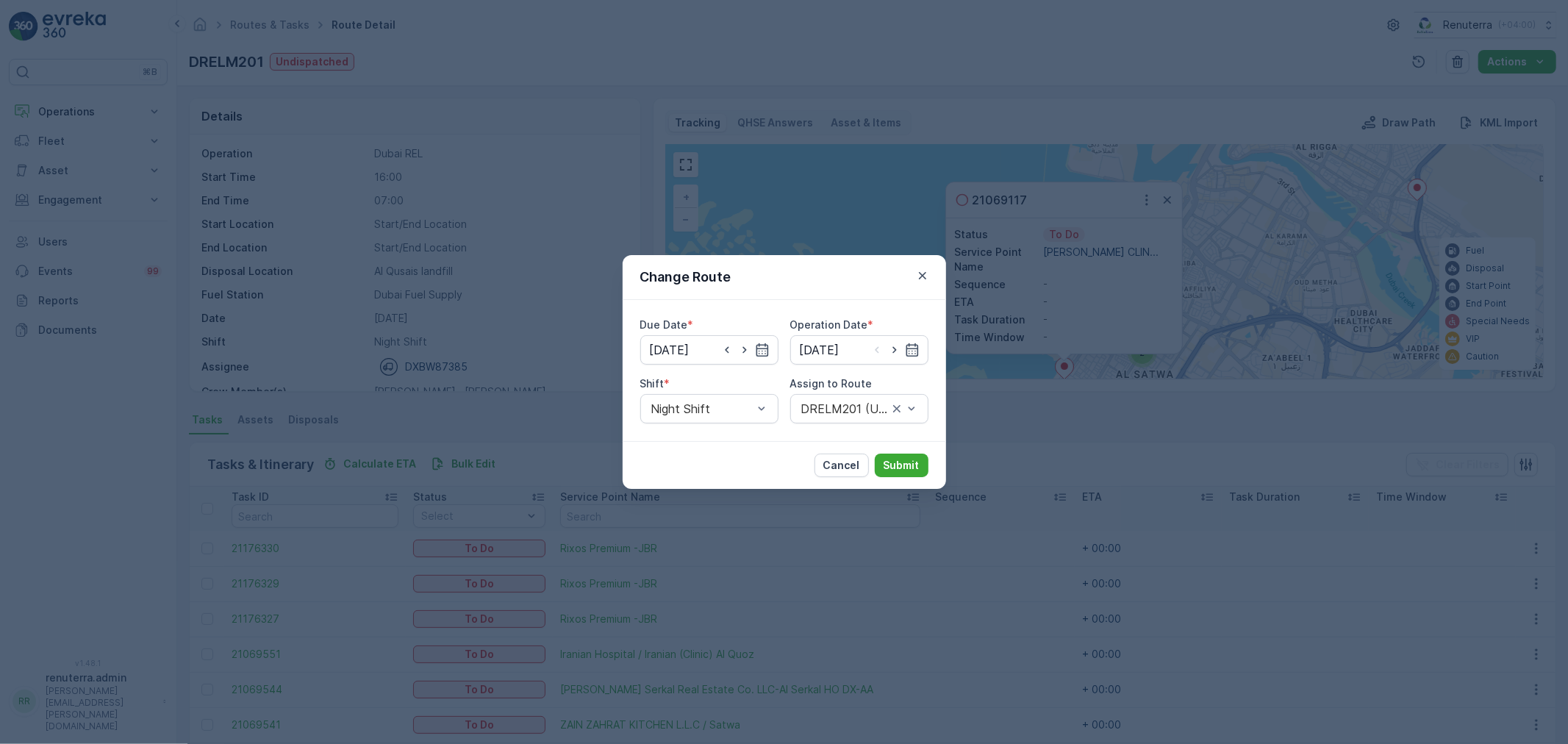
click at [900, 355] on icon "button" at bounding box center [895, 350] width 15 height 15
type input "[DATE]"
click at [751, 413] on div at bounding box center [702, 409] width 104 height 13
click at [708, 438] on div "Day Shift" at bounding box center [709, 445] width 121 height 13
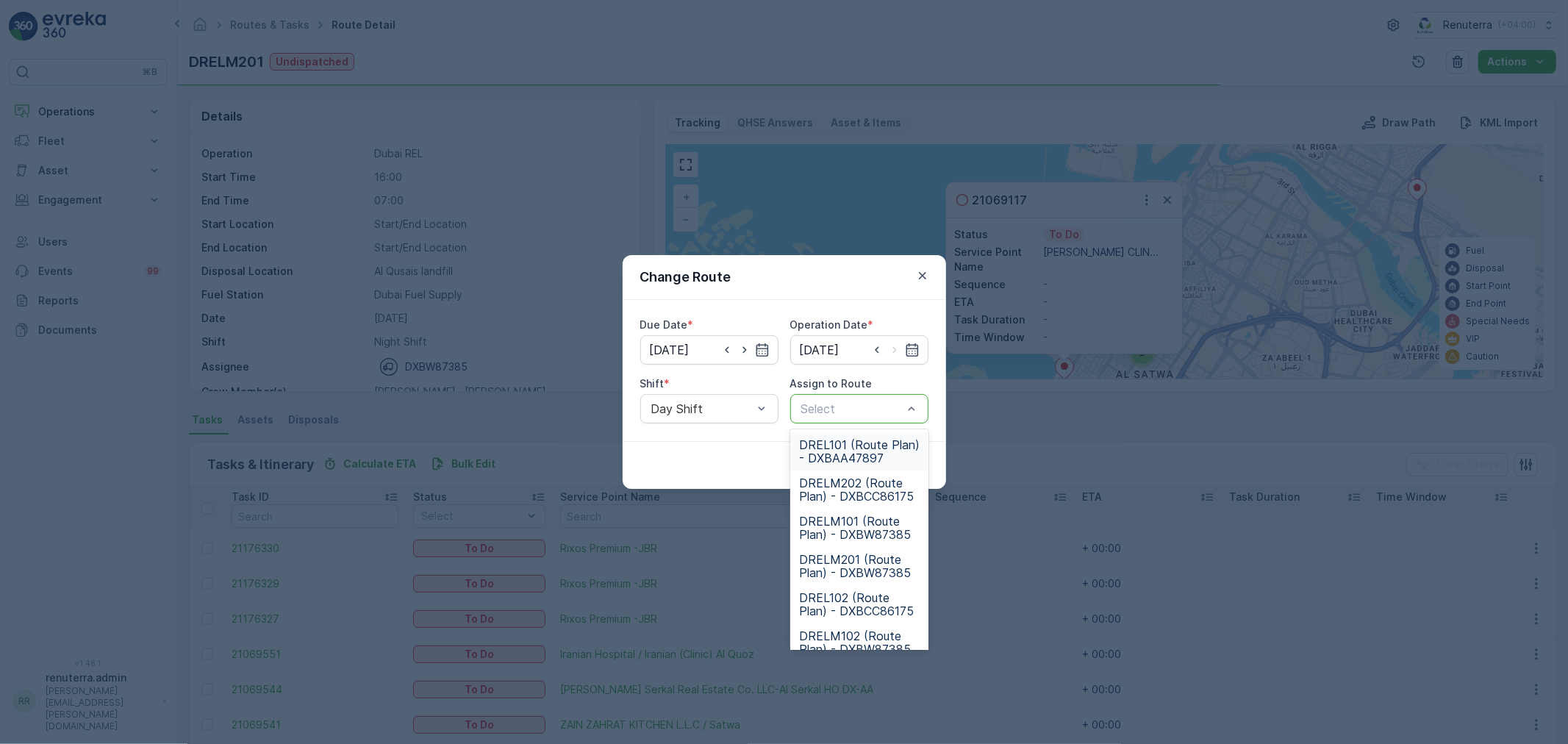
click at [805, 405] on div at bounding box center [852, 409] width 104 height 13
type input "102"
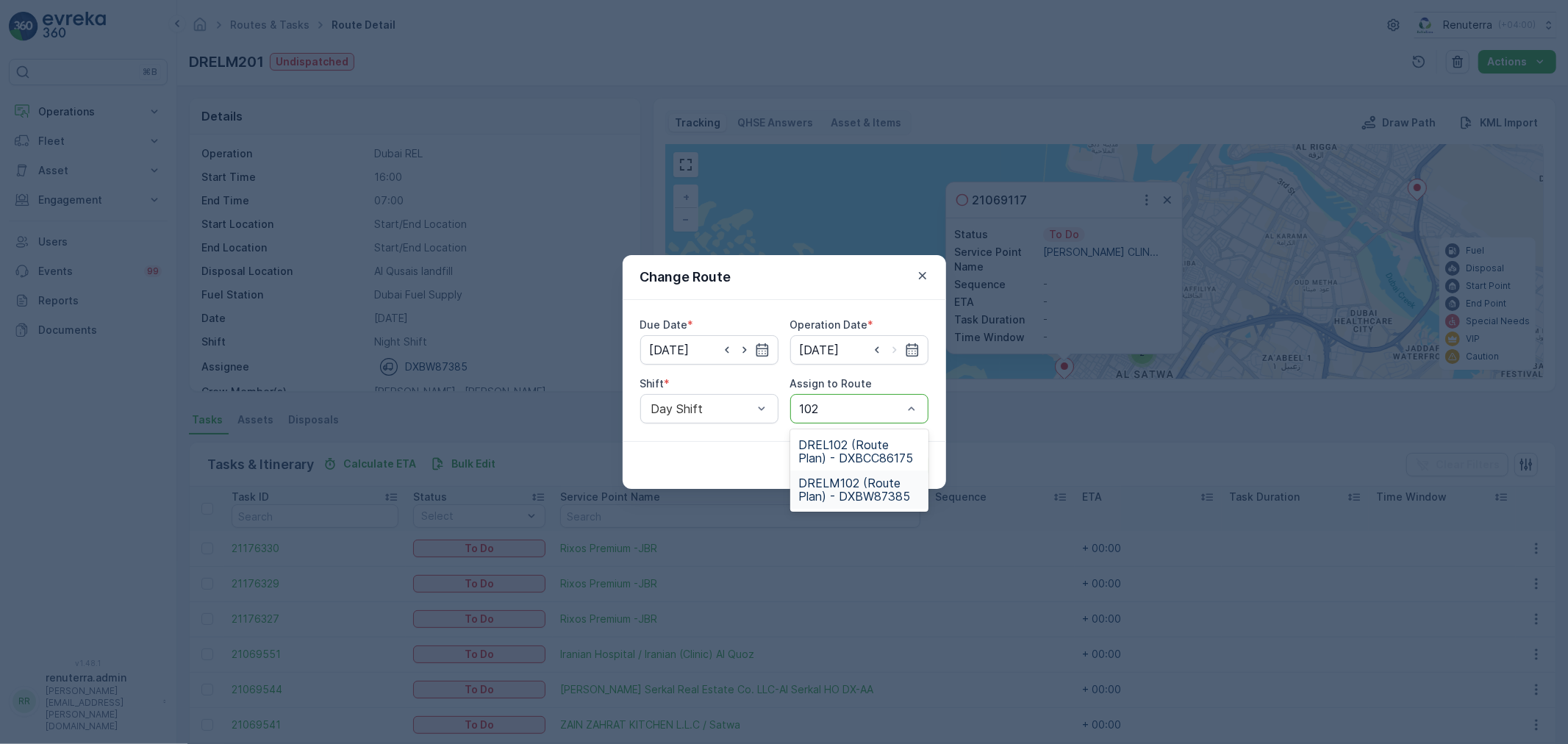
click at [856, 493] on span "DRELM102 (Route Plan) - DXBW87385" at bounding box center [860, 490] width 121 height 26
click at [899, 472] on p "Submit" at bounding box center [902, 466] width 36 height 15
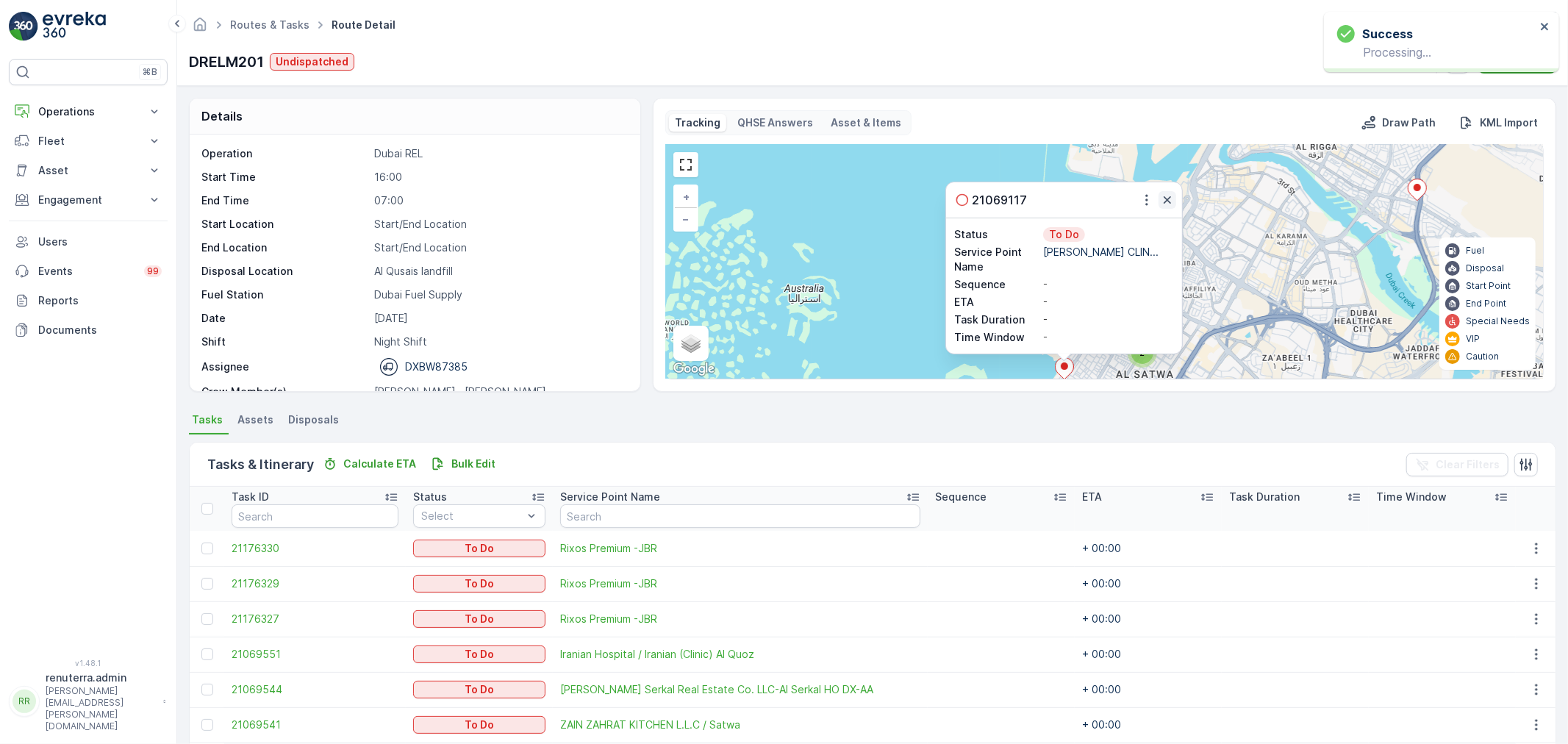
click at [1164, 197] on icon "button" at bounding box center [1168, 200] width 7 height 7
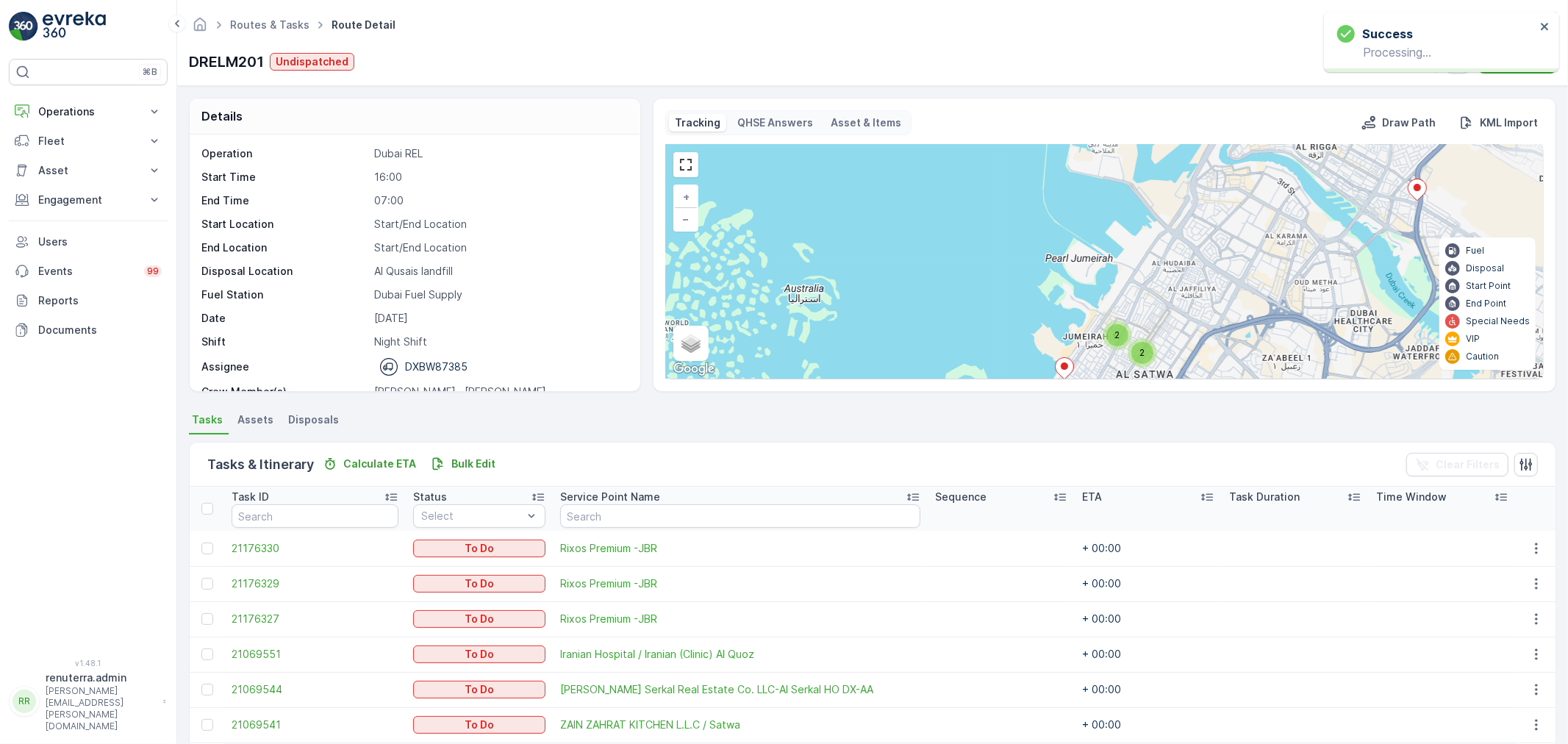
drag, startPoint x: 1139, startPoint y: 316, endPoint x: 1144, endPoint y: 218, distance: 98.1
click at [1144, 218] on div "3 5 2 2 2 + − Satellite Roadmap Terrain Hybrid Leaflet Keyboard shortcuts Map D…" at bounding box center [1105, 261] width 877 height 234
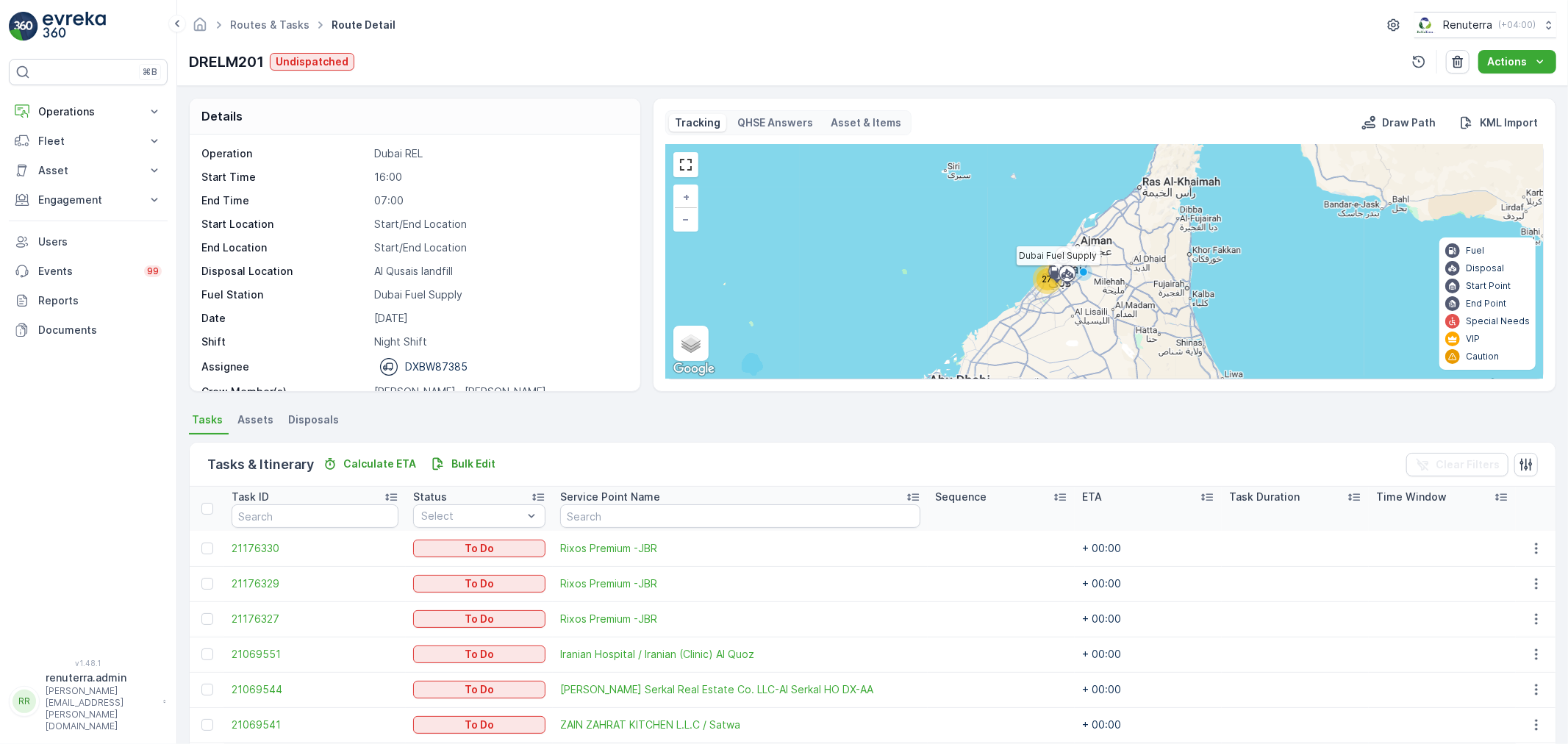
click at [1050, 287] on icon at bounding box center [1057, 273] width 23 height 26
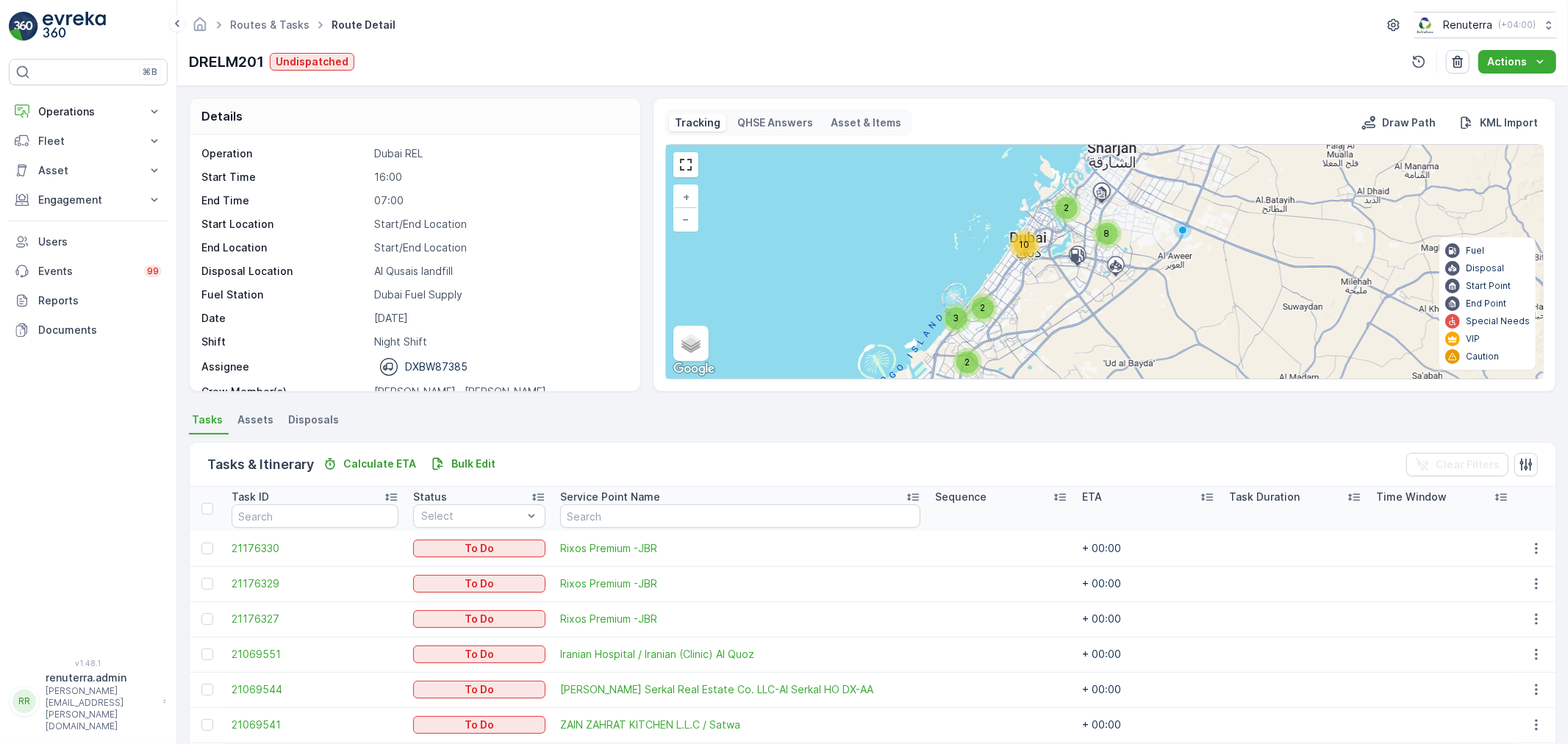
click at [1026, 254] on div "10" at bounding box center [1025, 244] width 22 height 22
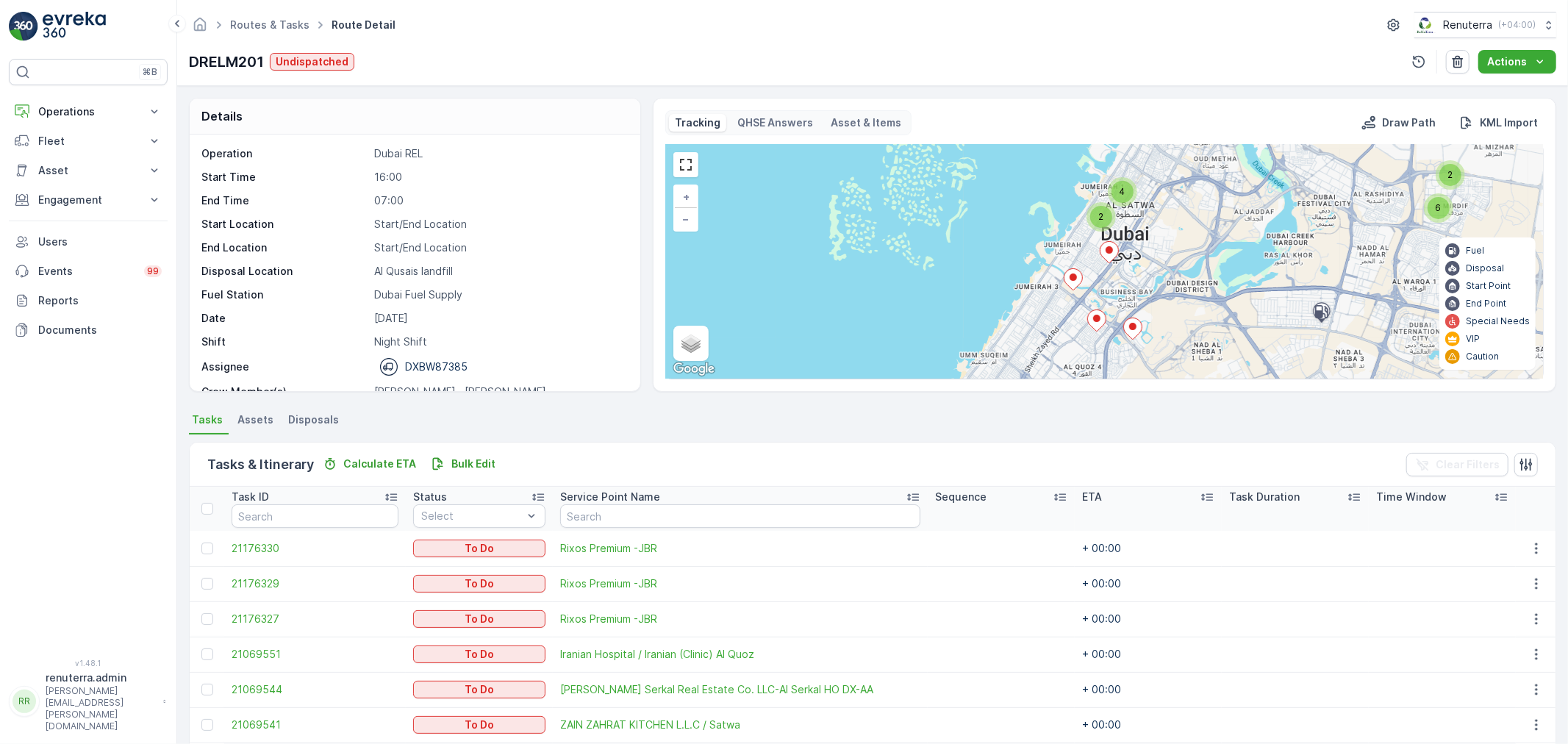
click at [1100, 213] on span "2" at bounding box center [1101, 216] width 5 height 11
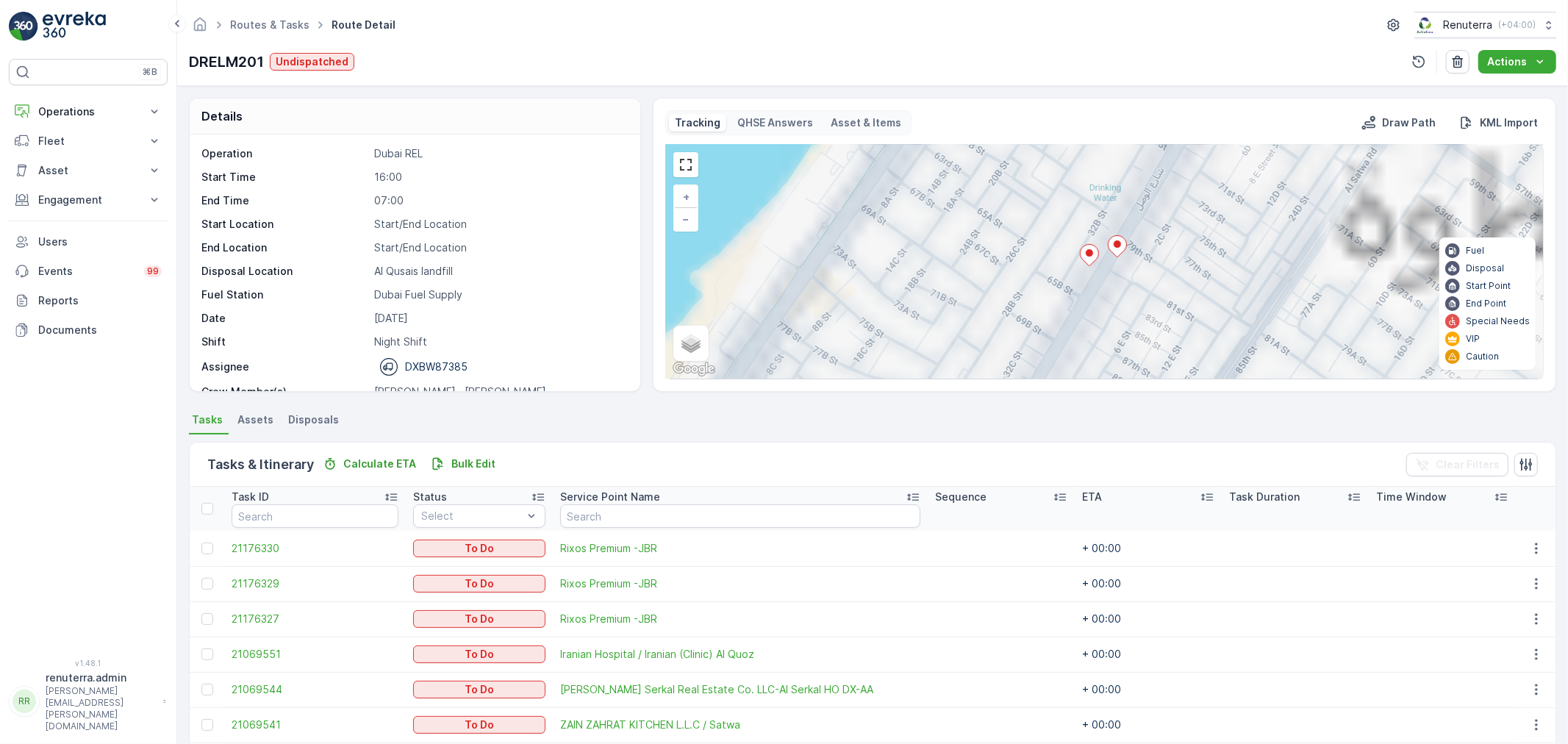
drag, startPoint x: 1078, startPoint y: 318, endPoint x: 1211, endPoint y: 250, distance: 149.4
click at [1211, 252] on div "3 2 2 + − Satellite Roadmap Terrain Hybrid Leaflet Keyboard shortcuts Map Data …" at bounding box center [1105, 261] width 877 height 234
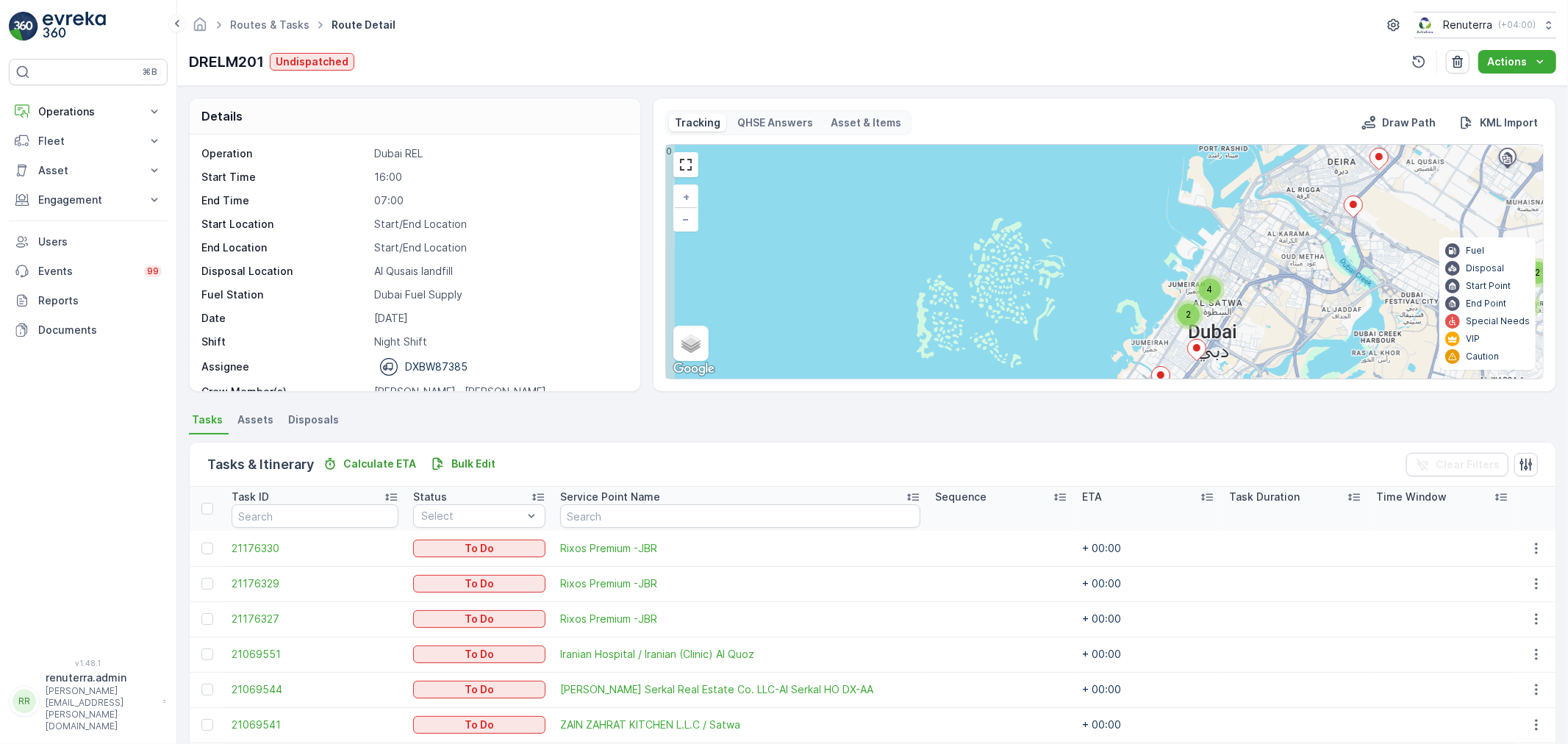
drag, startPoint x: 1202, startPoint y: 339, endPoint x: 1174, endPoint y: 187, distance: 154.6
click at [1203, 339] on icon at bounding box center [1196, 350] width 19 height 22
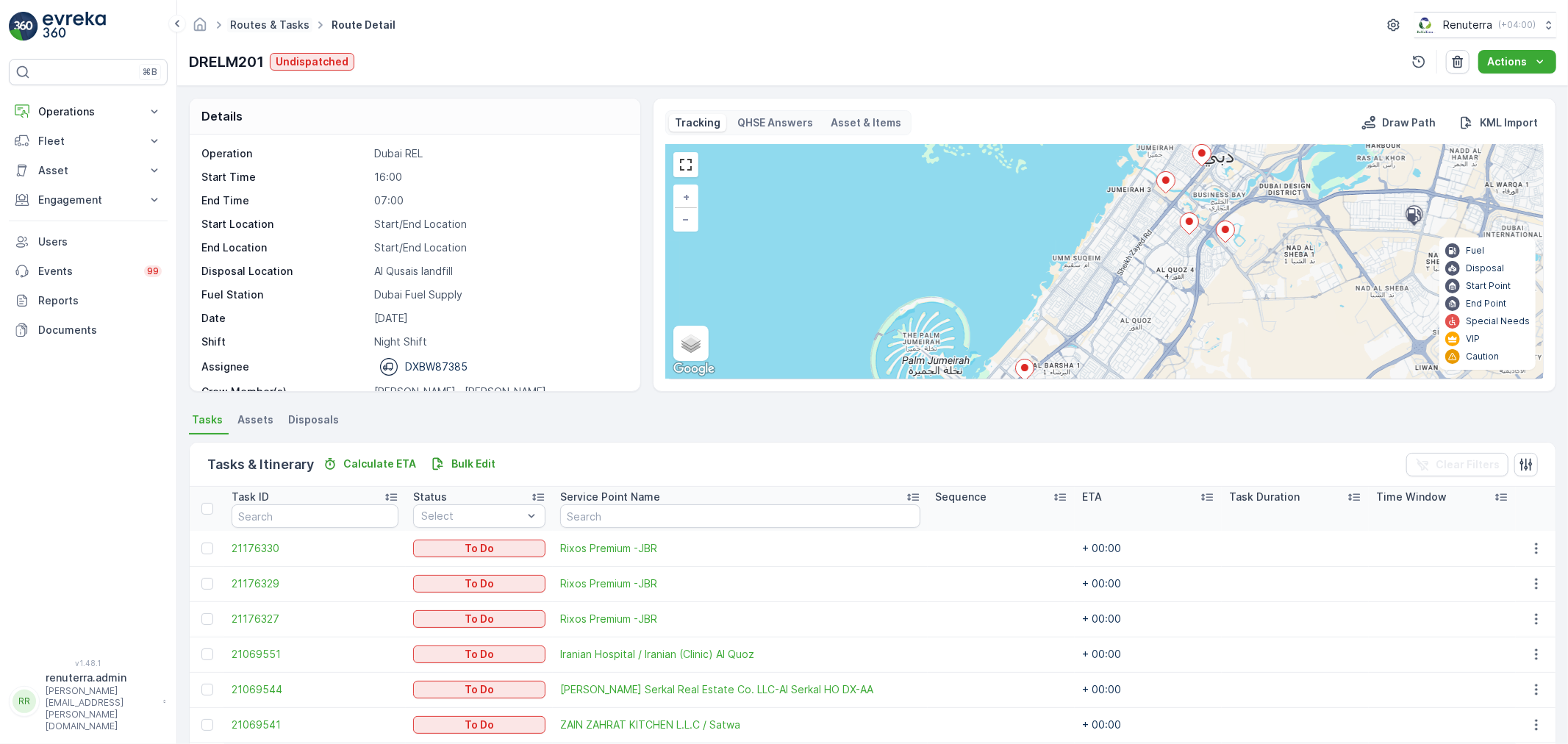
click at [237, 25] on link "Routes & Tasks" at bounding box center [270, 24] width 79 height 12
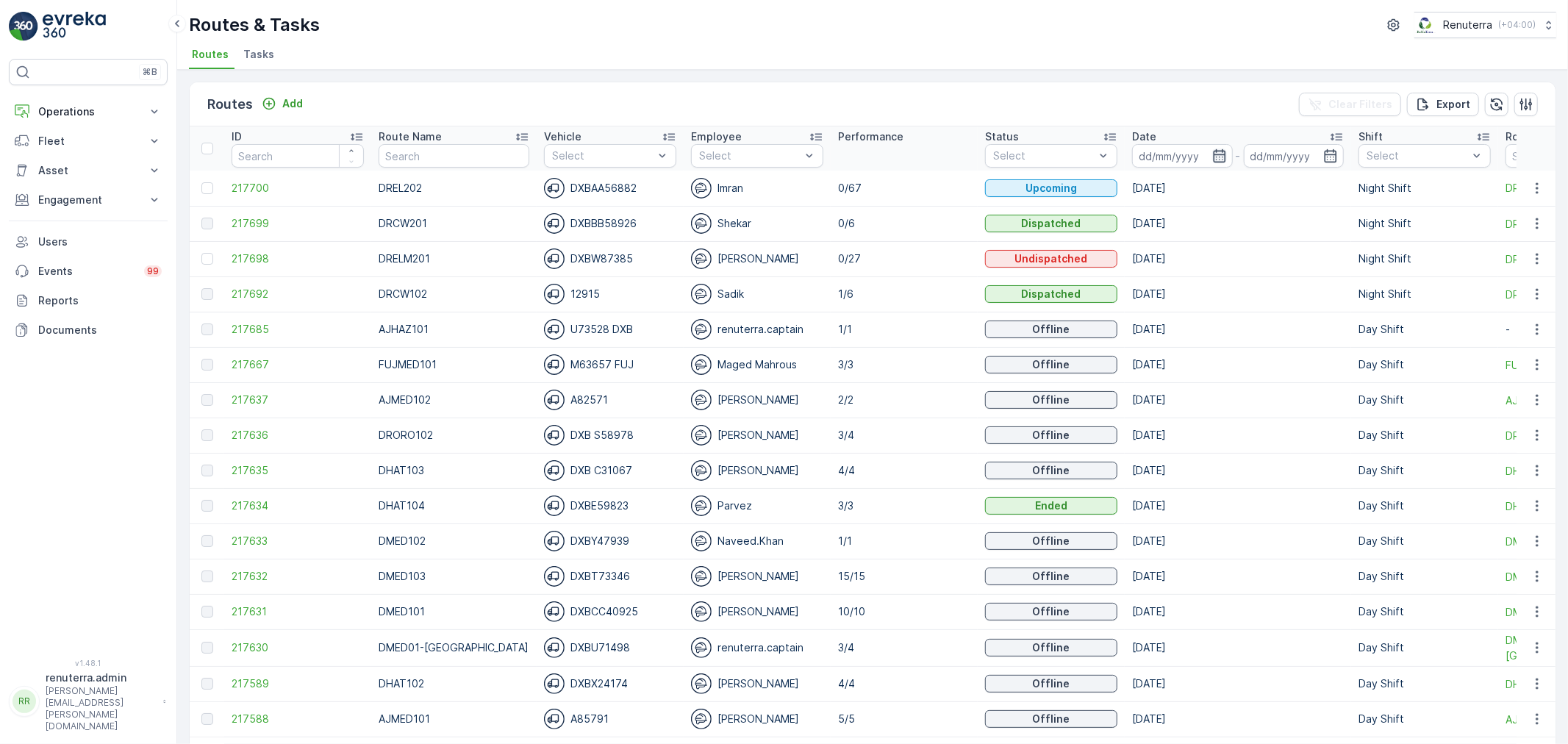
click at [1212, 154] on icon "button" at bounding box center [1220, 156] width 15 height 15
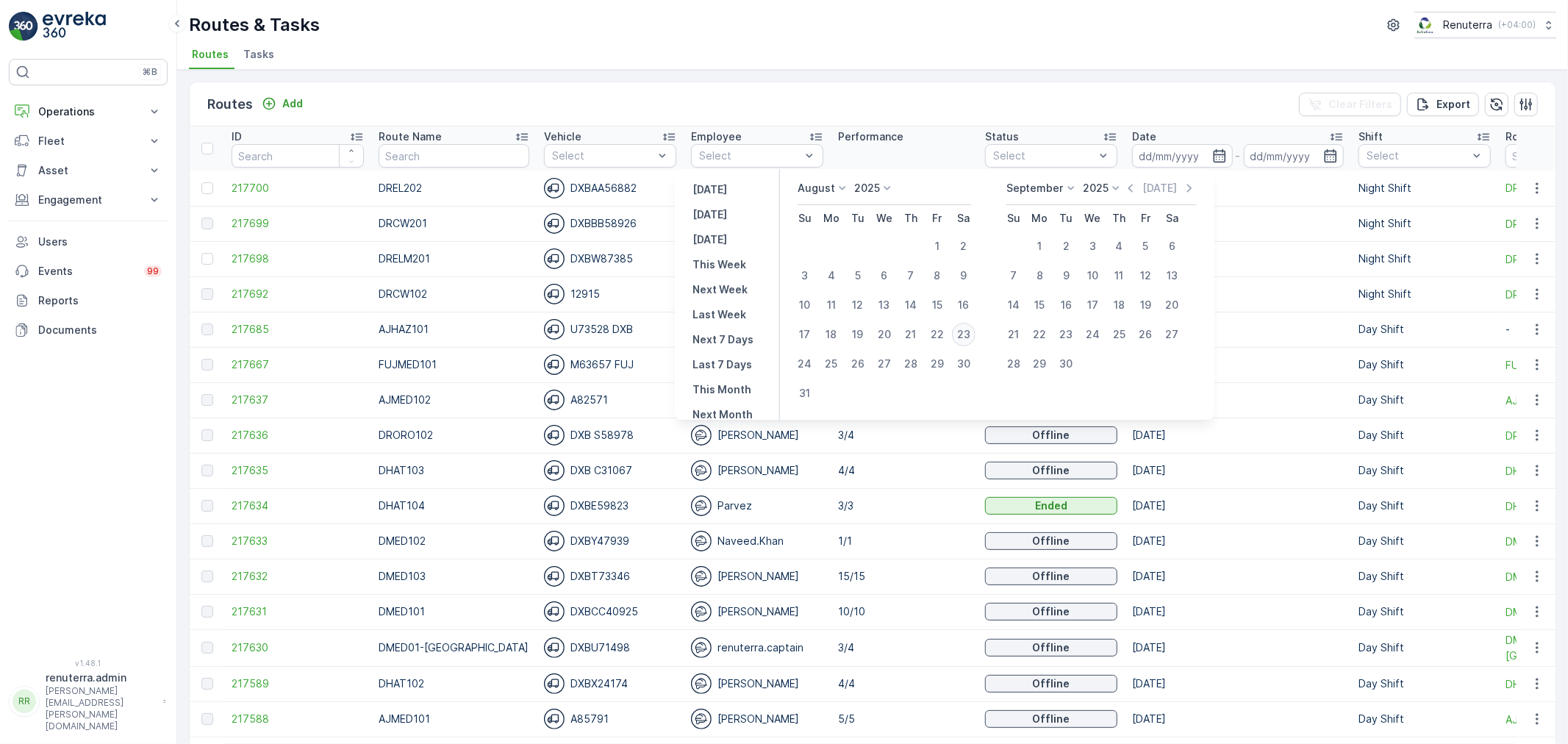
click at [969, 334] on div "23" at bounding box center [964, 334] width 23 height 23
type input "[DATE]"
click at [969, 334] on div "23" at bounding box center [964, 334] width 23 height 23
type input "[DATE]"
click at [969, 334] on div "23" at bounding box center [964, 334] width 23 height 23
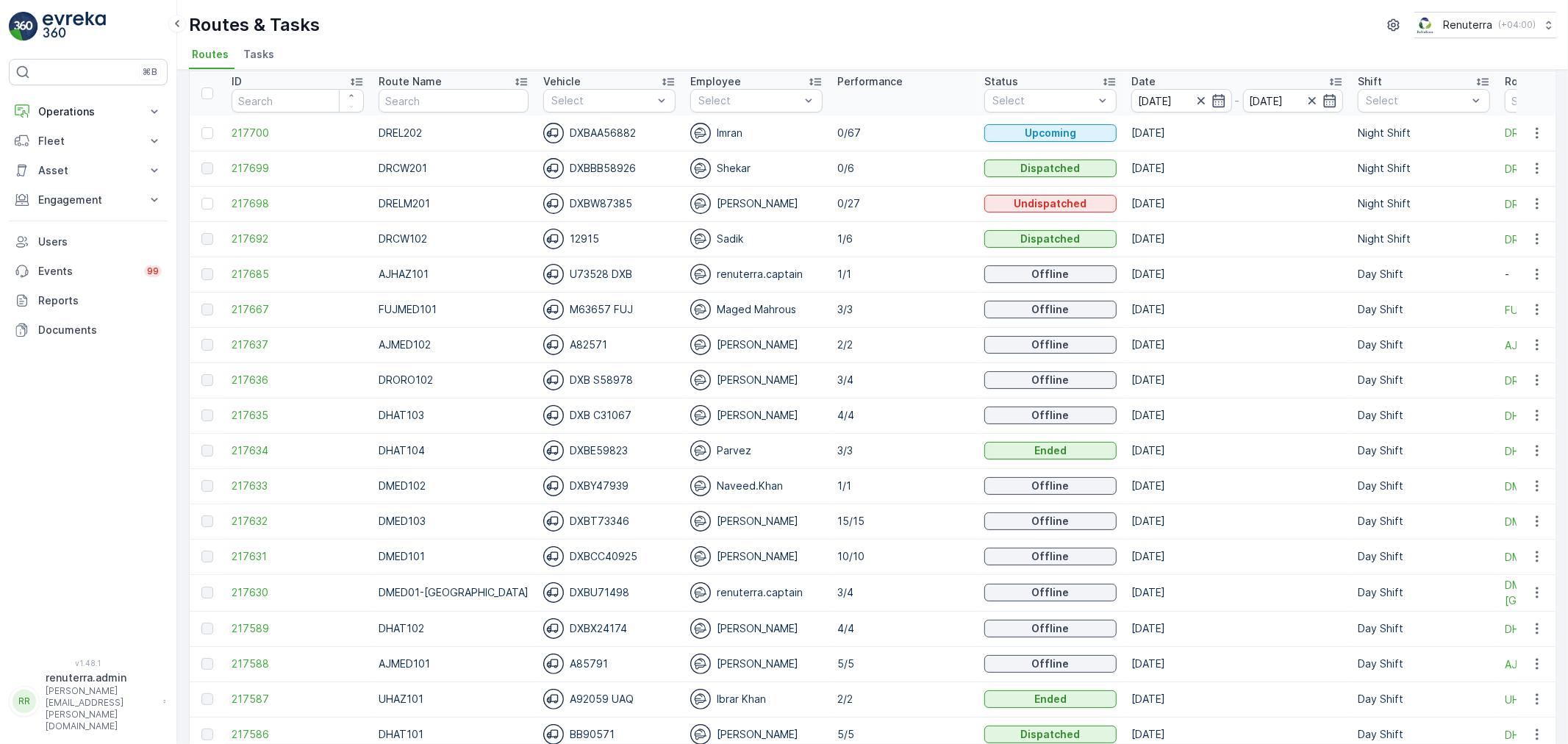
scroll to position [82, 0]
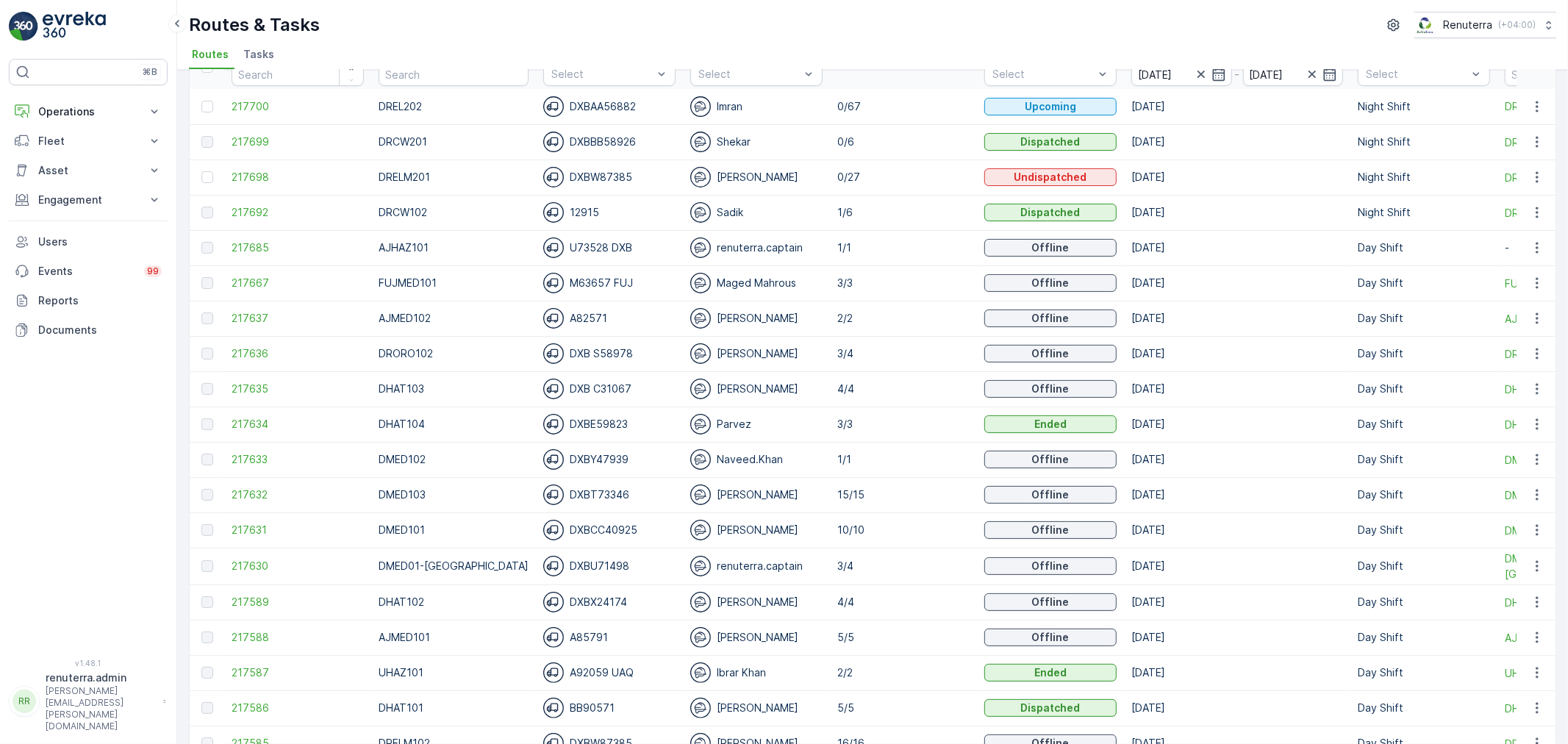
click at [258, 344] on td "217636" at bounding box center [298, 353] width 147 height 36
click at [258, 358] on span "217636" at bounding box center [298, 353] width 132 height 15
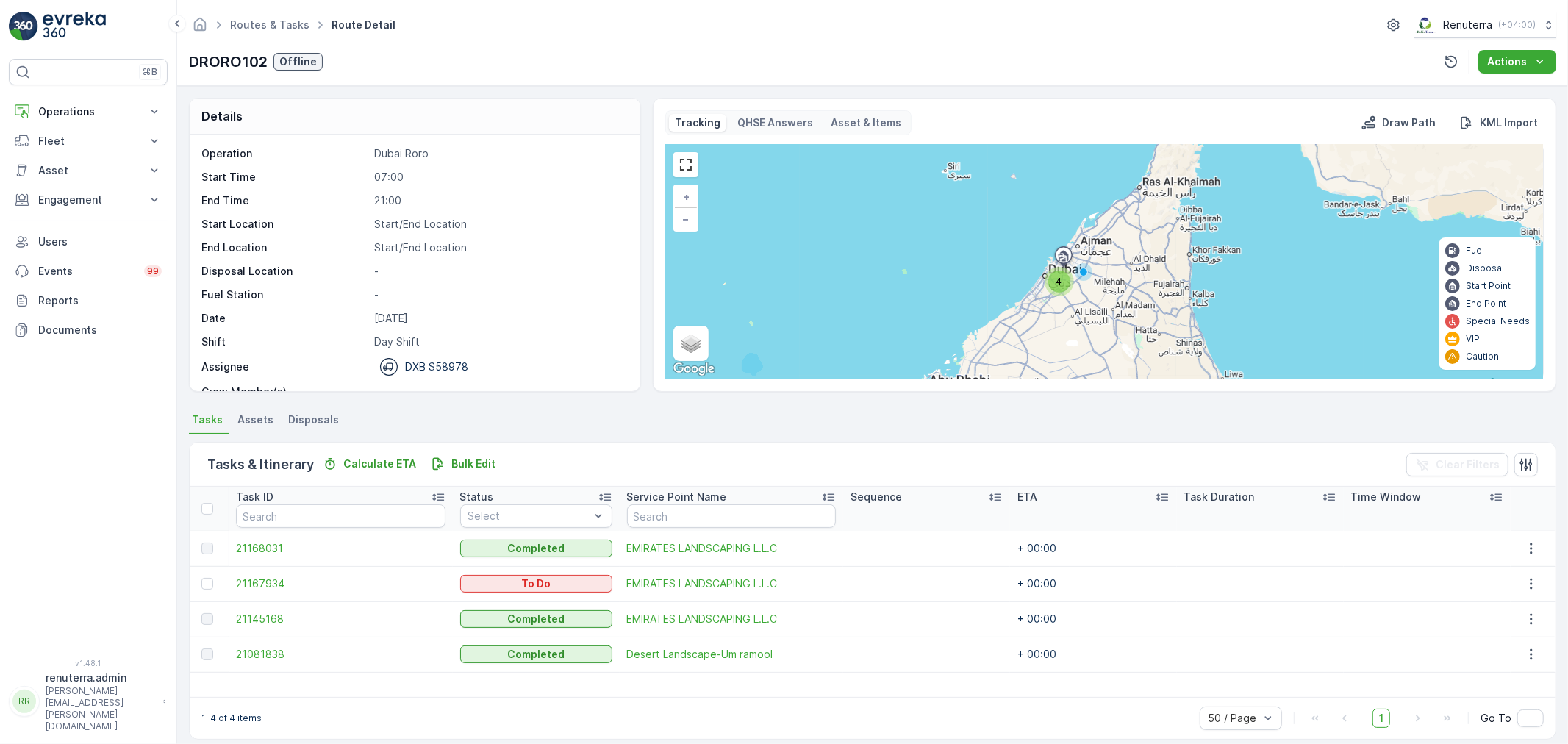
click at [216, 586] on div at bounding box center [209, 584] width 16 height 12
click at [201, 578] on input "checkbox" at bounding box center [201, 578] width 0 height 0
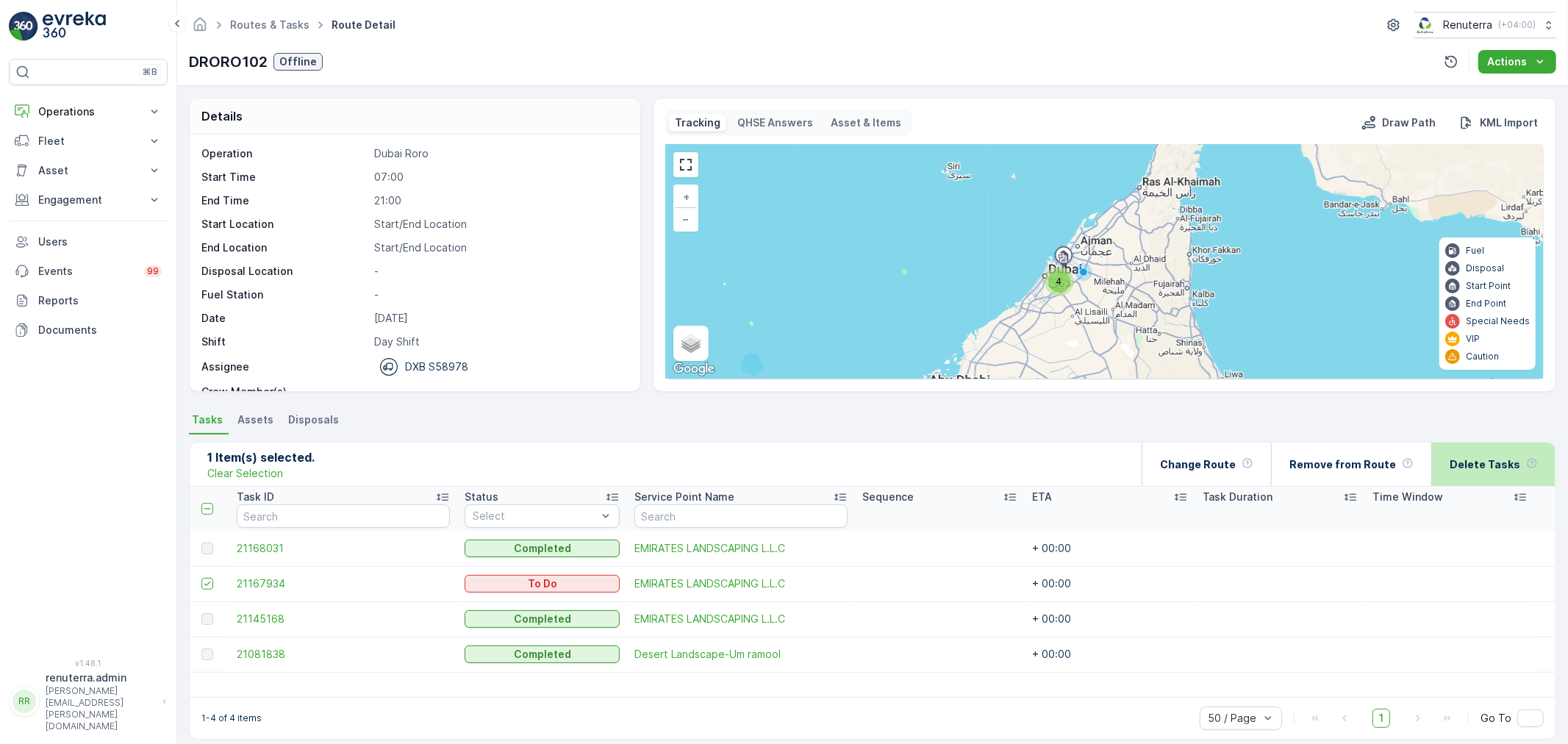
drag, startPoint x: 1528, startPoint y: 438, endPoint x: 1509, endPoint y: 476, distance: 42.5
click at [1527, 438] on div "1 Item(s) selected. Clear Selection Change Route Remove from Route Delete Tasks…" at bounding box center [873, 590] width 1367 height 312
click at [1509, 476] on div "Delete Tasks" at bounding box center [1494, 464] width 88 height 44
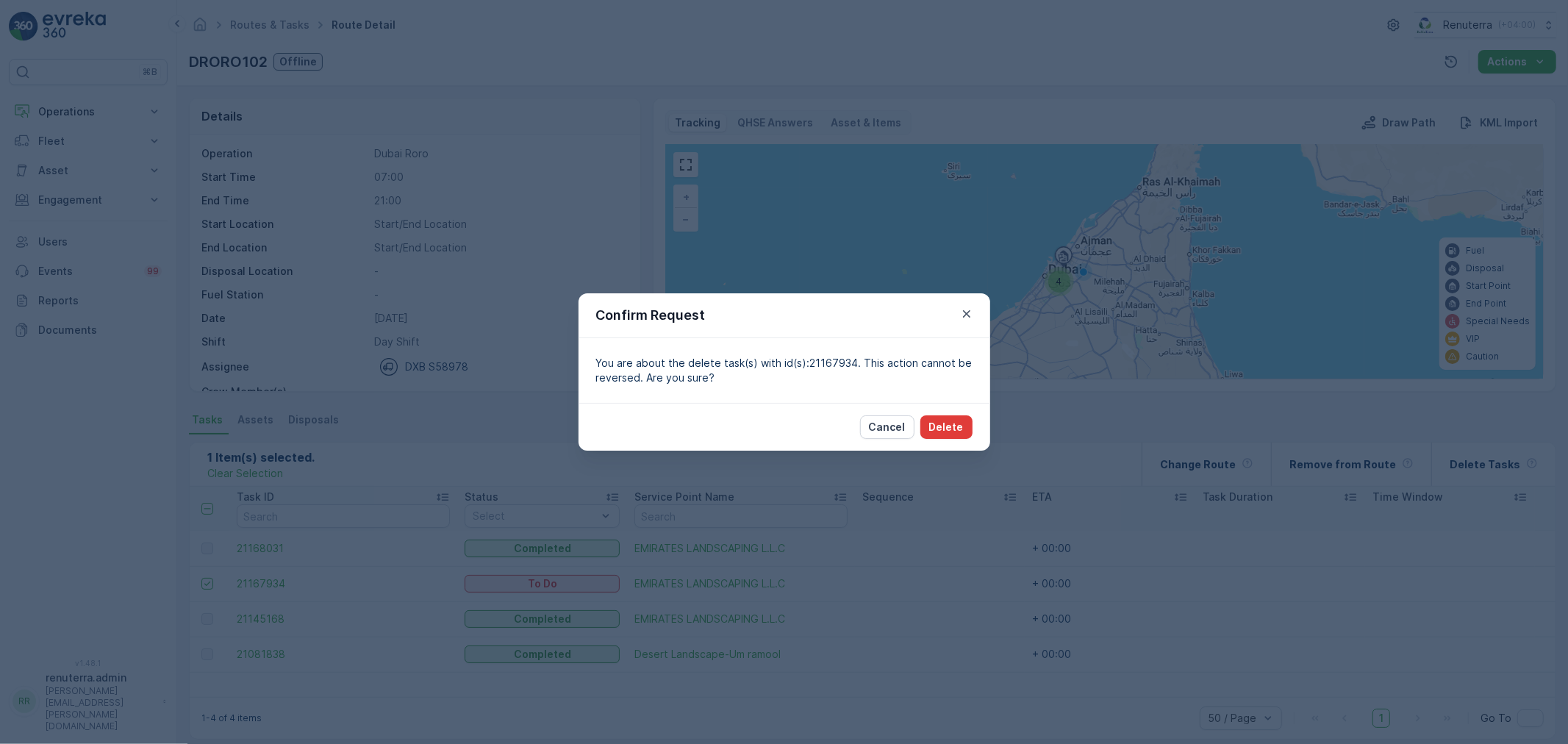
click at [961, 434] on p "Delete" at bounding box center [947, 427] width 35 height 15
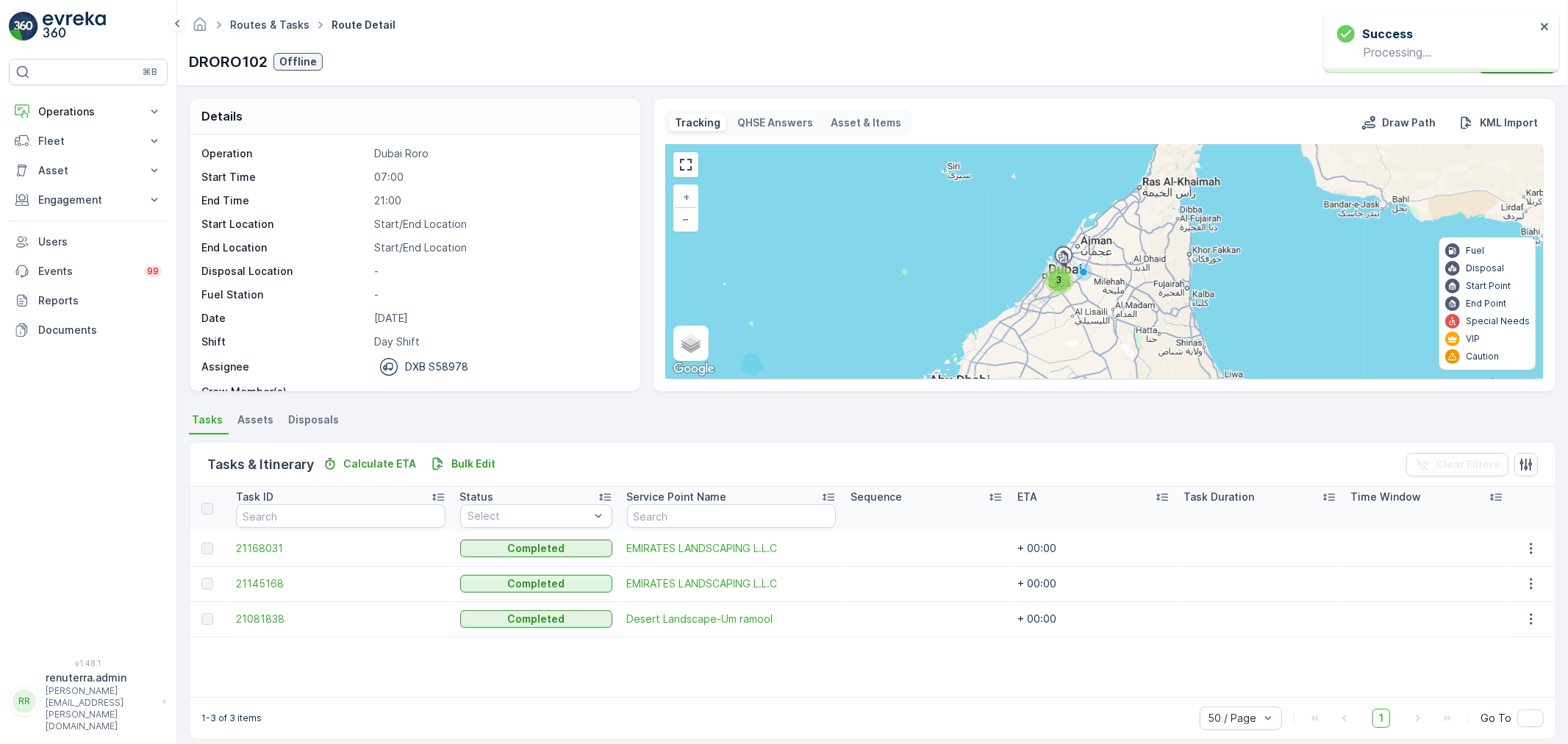
click at [263, 27] on link "Routes & Tasks" at bounding box center [270, 24] width 79 height 12
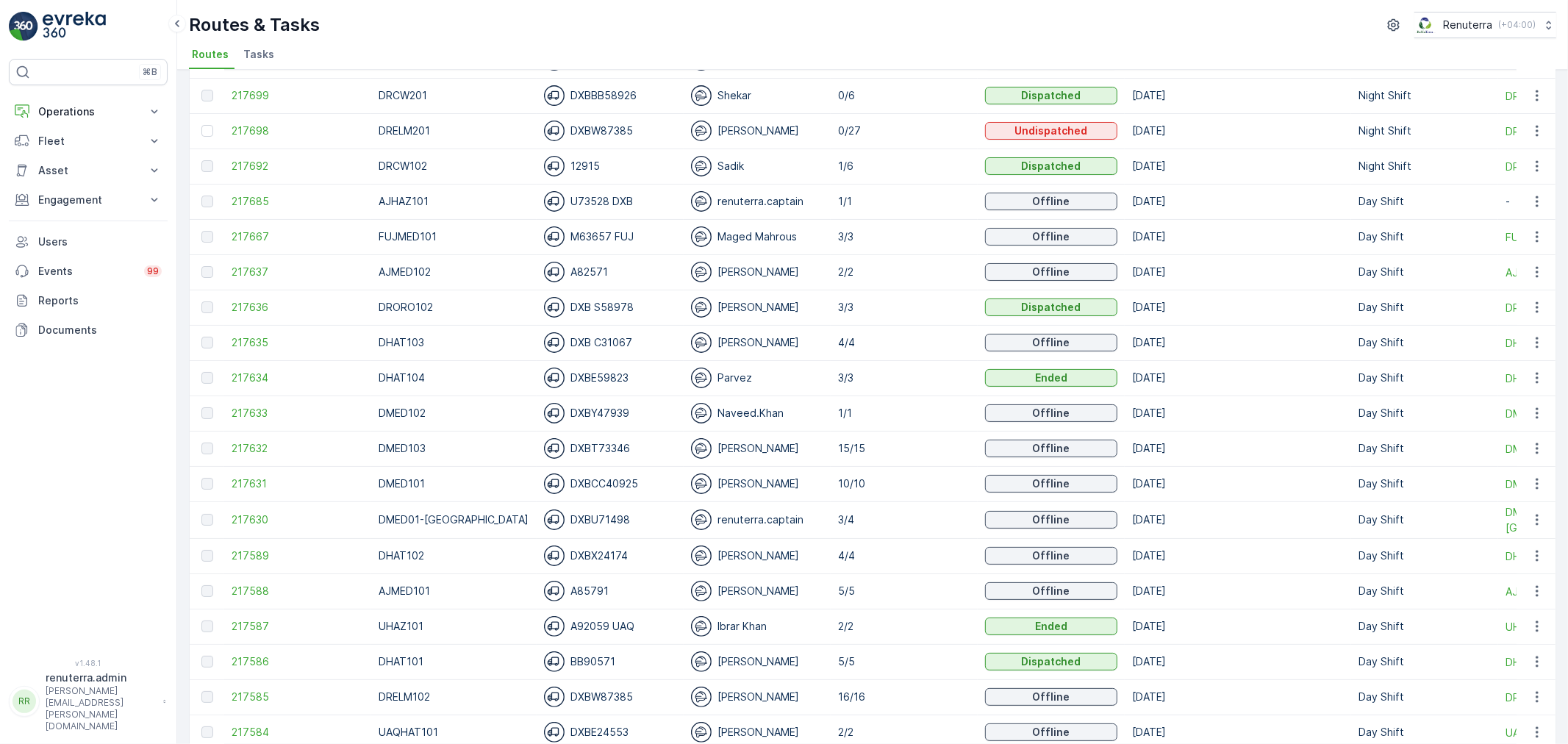
scroll to position [163, 0]
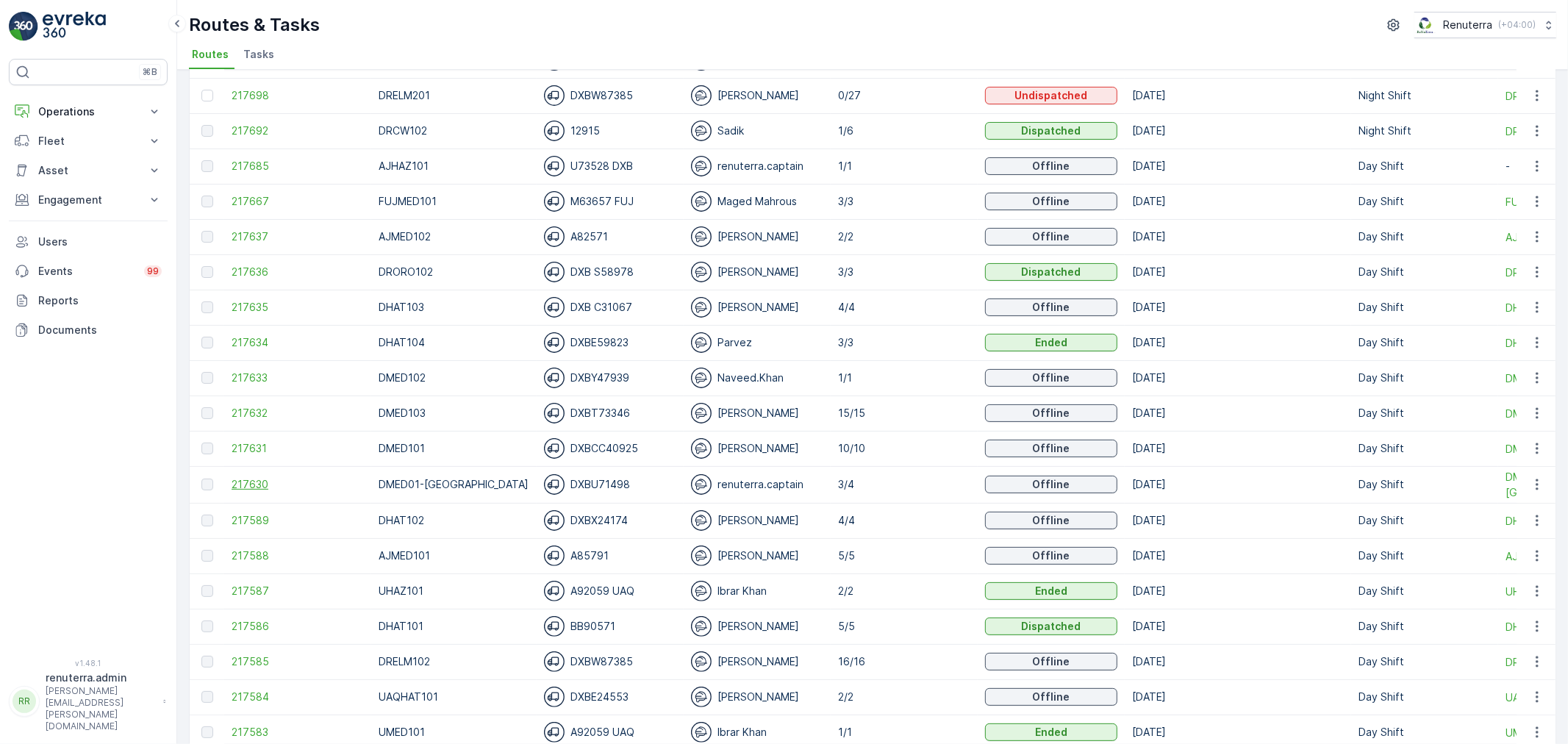
click at [267, 486] on span "217630" at bounding box center [298, 485] width 132 height 15
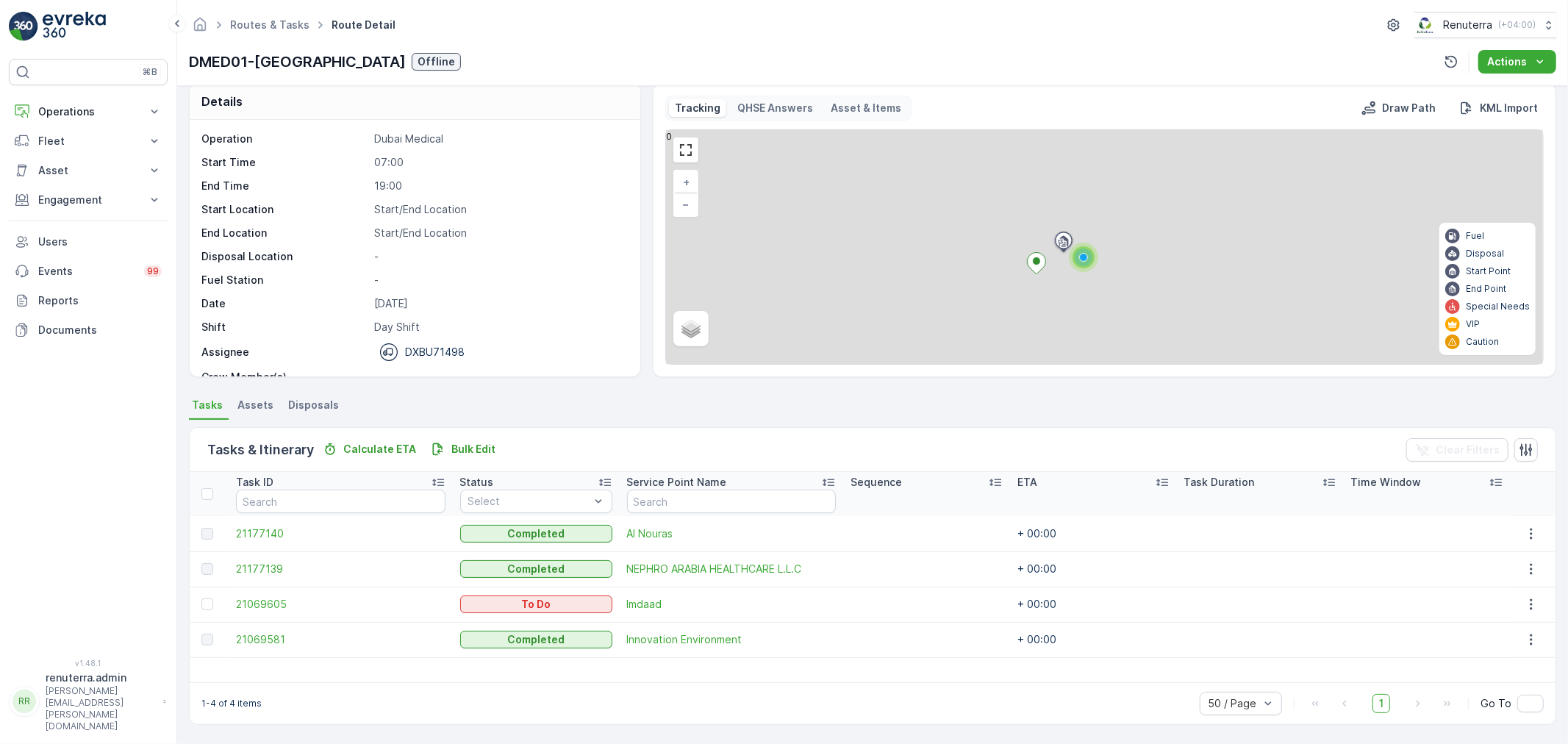
scroll to position [15, 0]
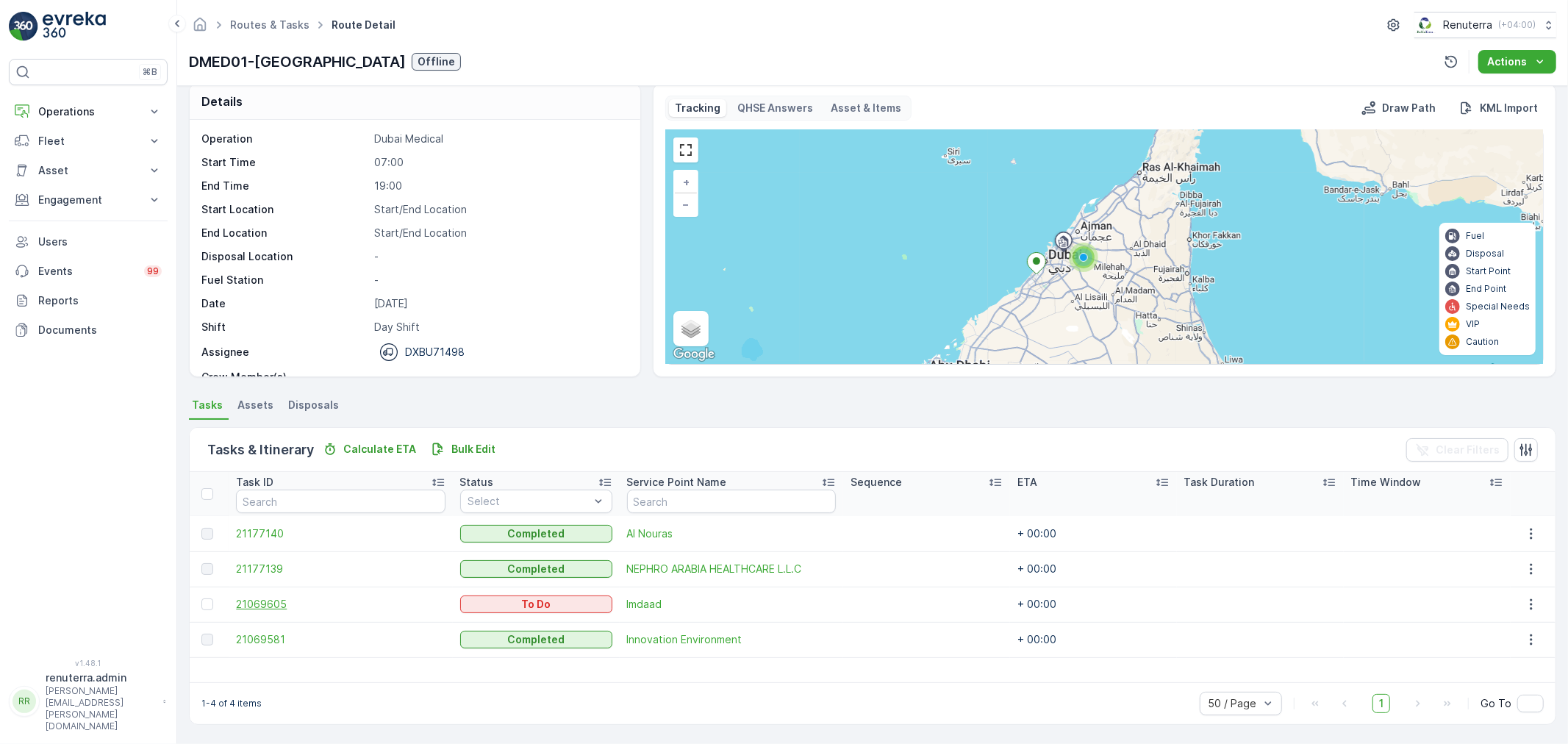
click at [280, 609] on span "21069605" at bounding box center [340, 604] width 209 height 15
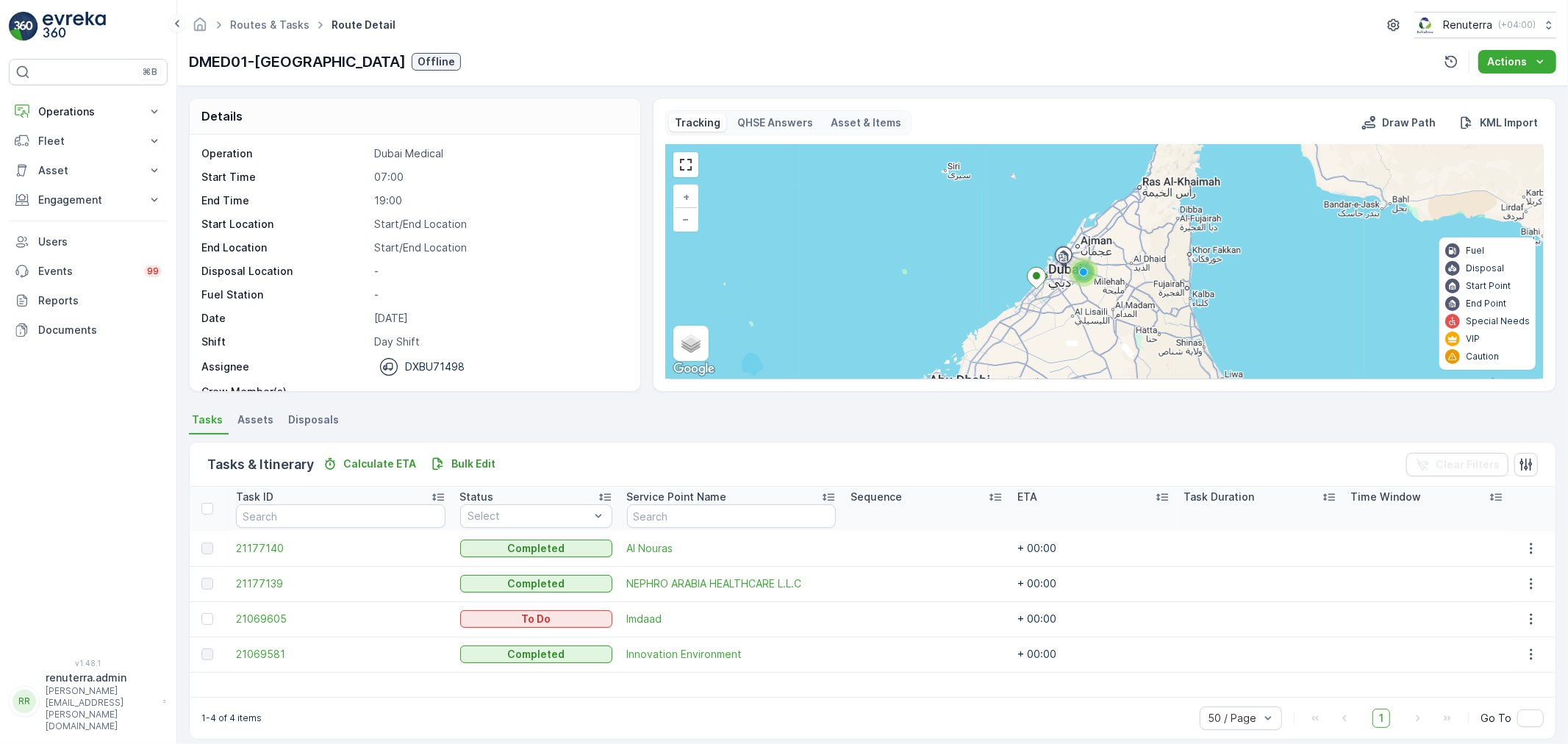
click at [256, 627] on td "21069605" at bounding box center [340, 618] width 224 height 36
click at [256, 622] on td "21069605" at bounding box center [340, 618] width 224 height 36
click at [256, 622] on span "21069605" at bounding box center [340, 619] width 209 height 15
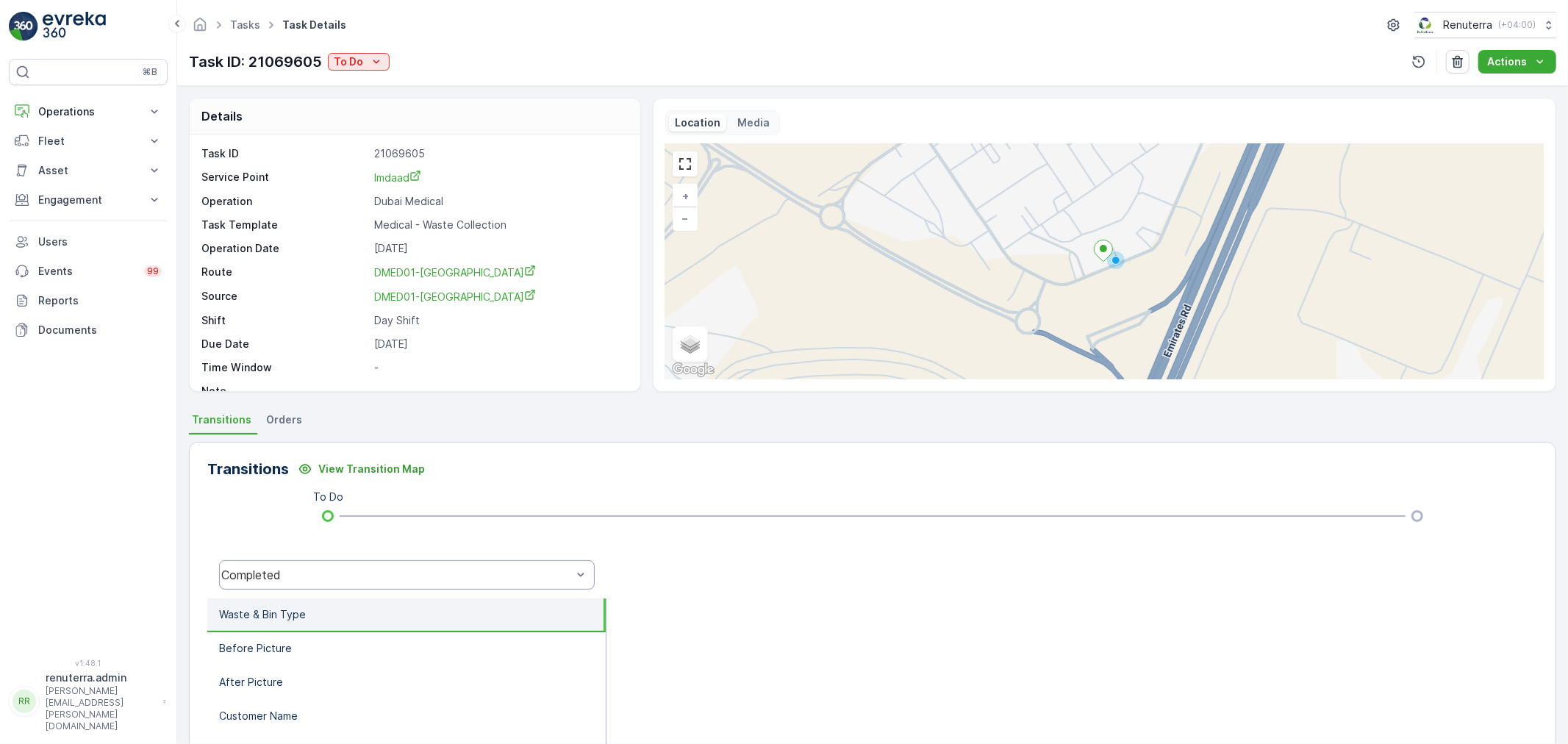
click at [300, 571] on div "Completed" at bounding box center [396, 575] width 351 height 13
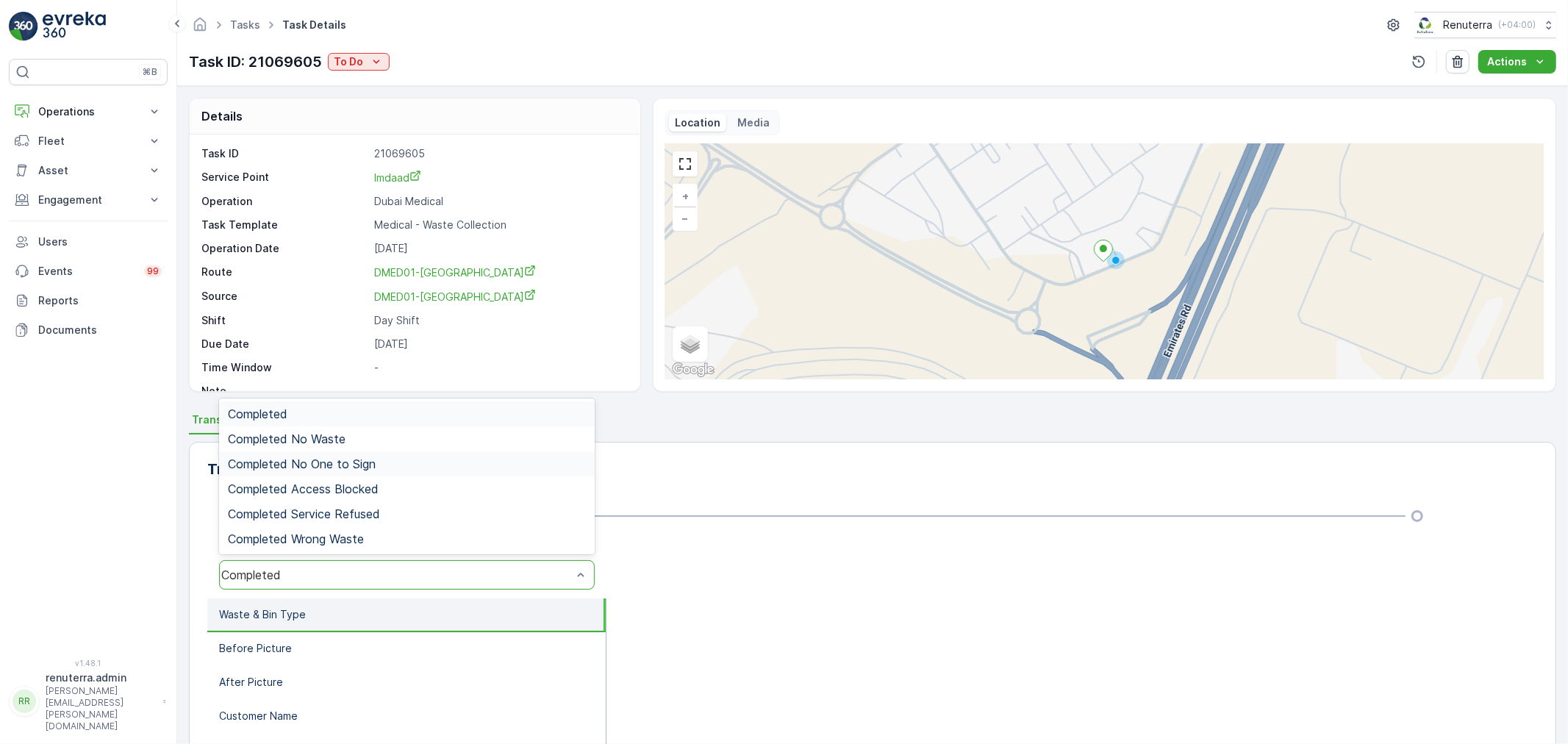
click at [340, 453] on div "Completed No One to Sign" at bounding box center [406, 464] width 376 height 25
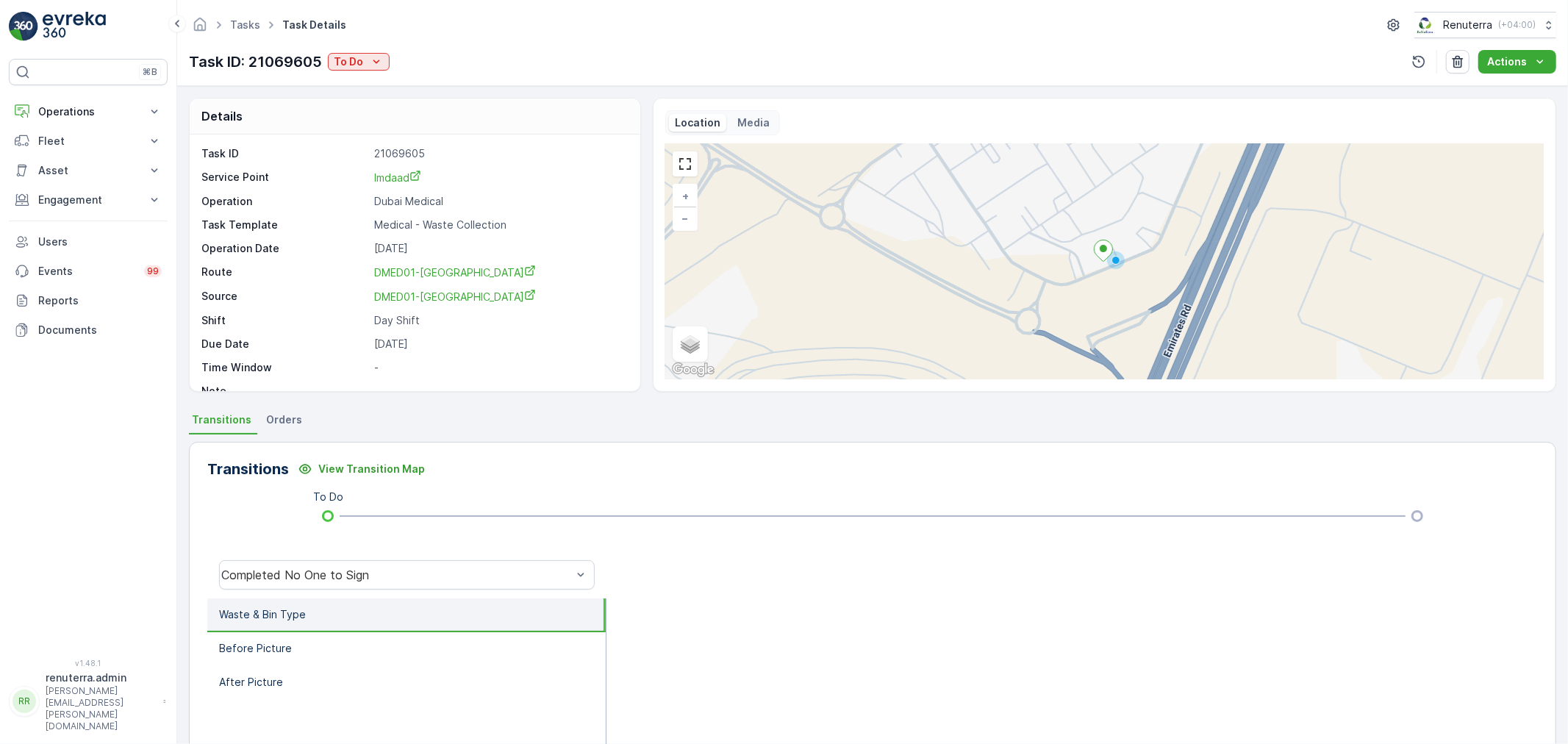
click at [380, 50] on div "Task ID: 21069605 To Do Actions" at bounding box center [873, 62] width 1367 height 23
click at [367, 64] on div "To Do" at bounding box center [358, 62] width 50 height 15
click at [400, 126] on span "Completed No One to Sign" at bounding box center [405, 125] width 134 height 15
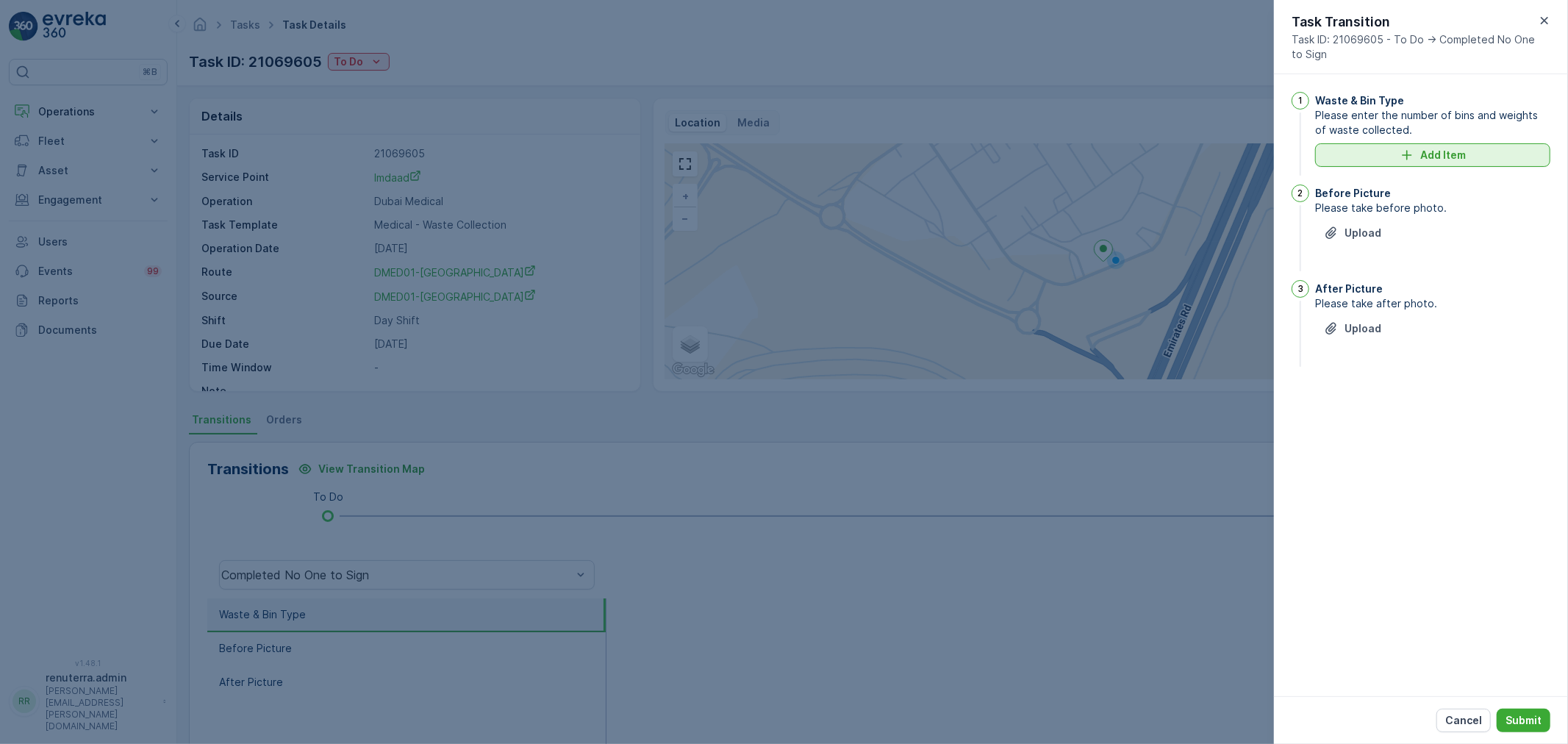
click at [1435, 155] on p "Add Item" at bounding box center [1442, 155] width 45 height 15
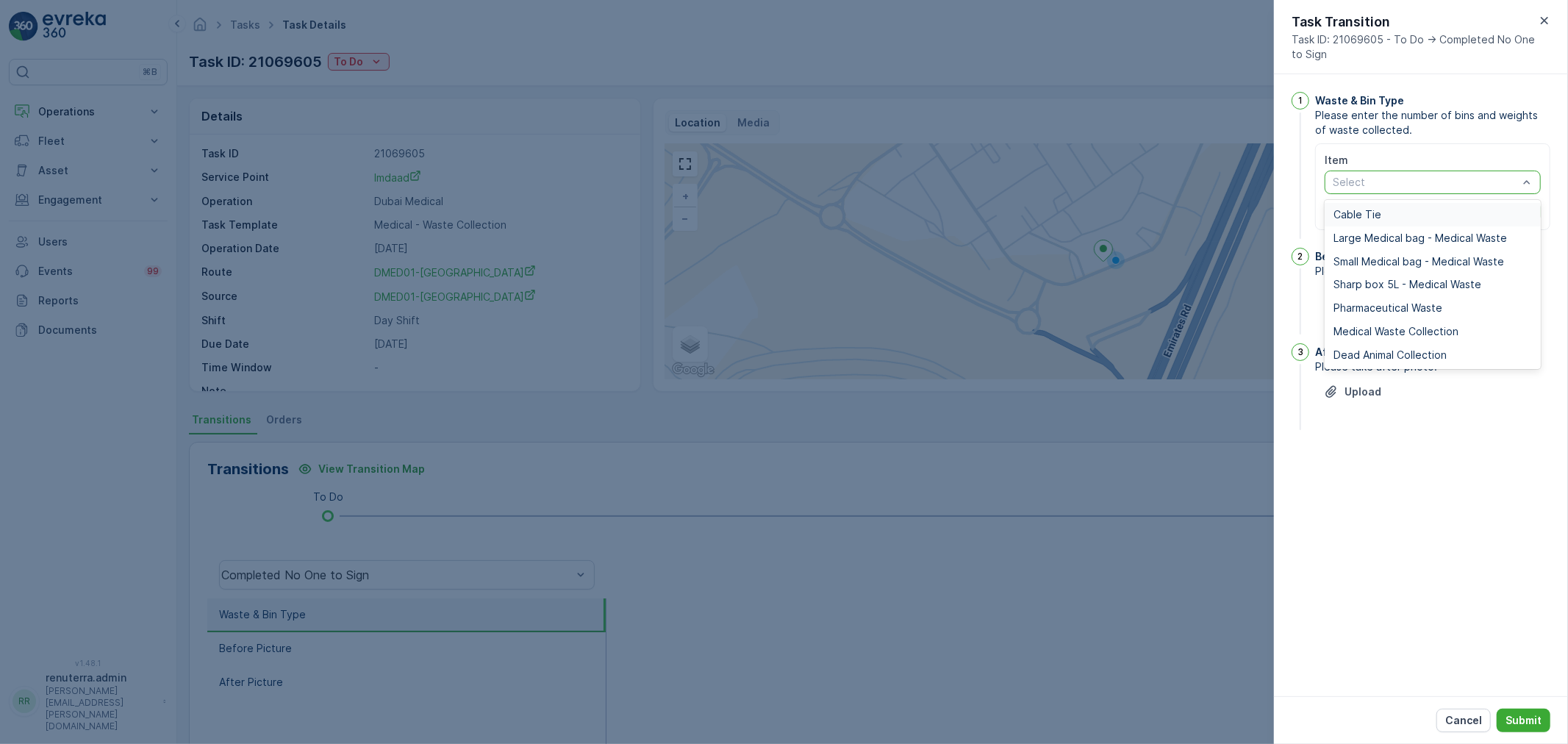
click at [1366, 192] on div "Select" at bounding box center [1433, 182] width 216 height 23
click at [1378, 325] on span "Medical Waste Collection" at bounding box center [1395, 331] width 125 height 12
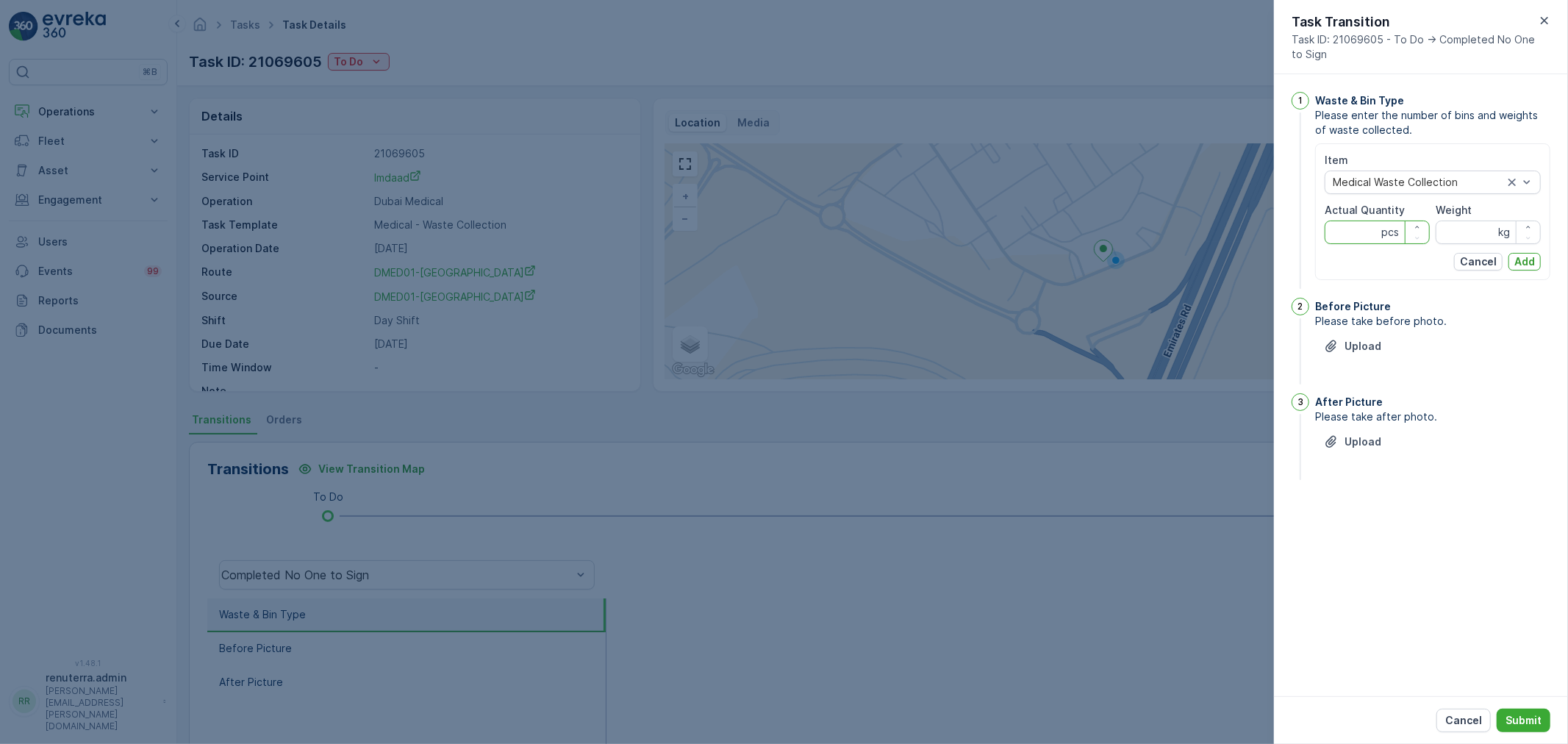
click at [1344, 240] on Quantity "Actual Quantity" at bounding box center [1377, 232] width 105 height 23
type Quantity "1"
click at [1472, 239] on input "Weight" at bounding box center [1488, 232] width 105 height 23
type input "1304"
click at [1522, 272] on div "Item Medical Waste Collection Actual Quantity 1 pcs Weight 1304 kg Cancel Add" at bounding box center [1433, 212] width 235 height 137
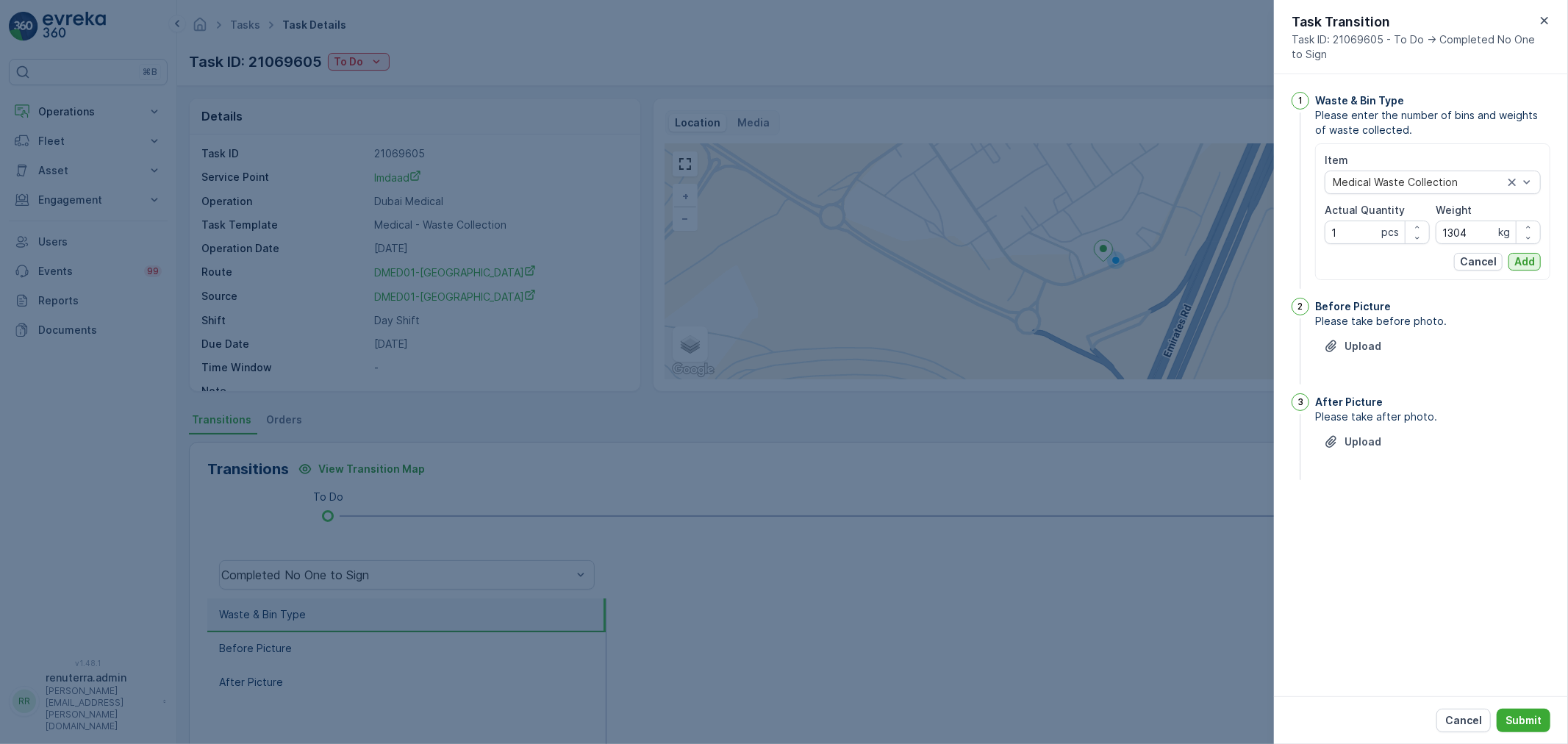
click at [1522, 268] on p "Add" at bounding box center [1524, 262] width 21 height 15
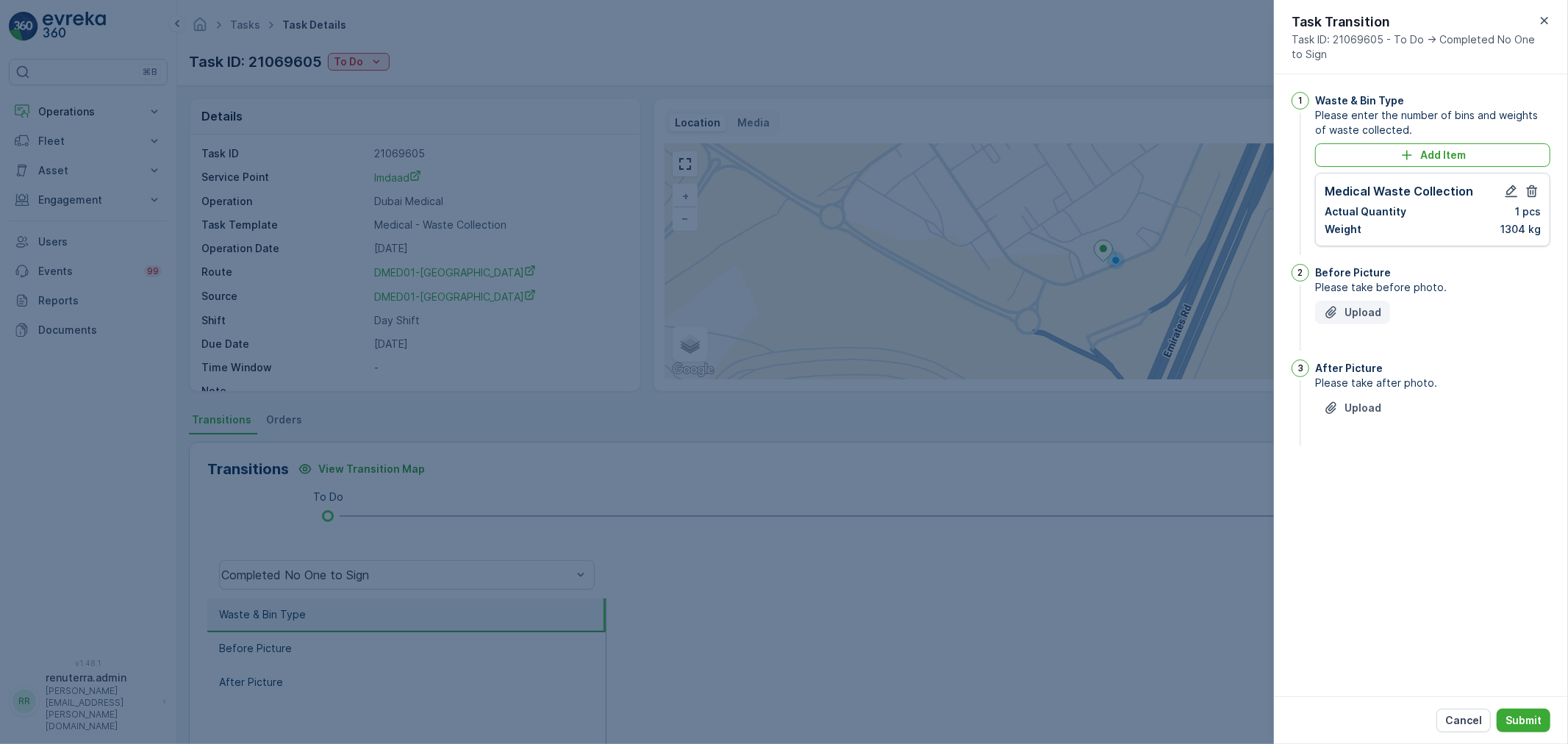
click at [1371, 312] on p "Upload" at bounding box center [1363, 313] width 37 height 15
click at [1369, 479] on p "Upload" at bounding box center [1363, 481] width 37 height 15
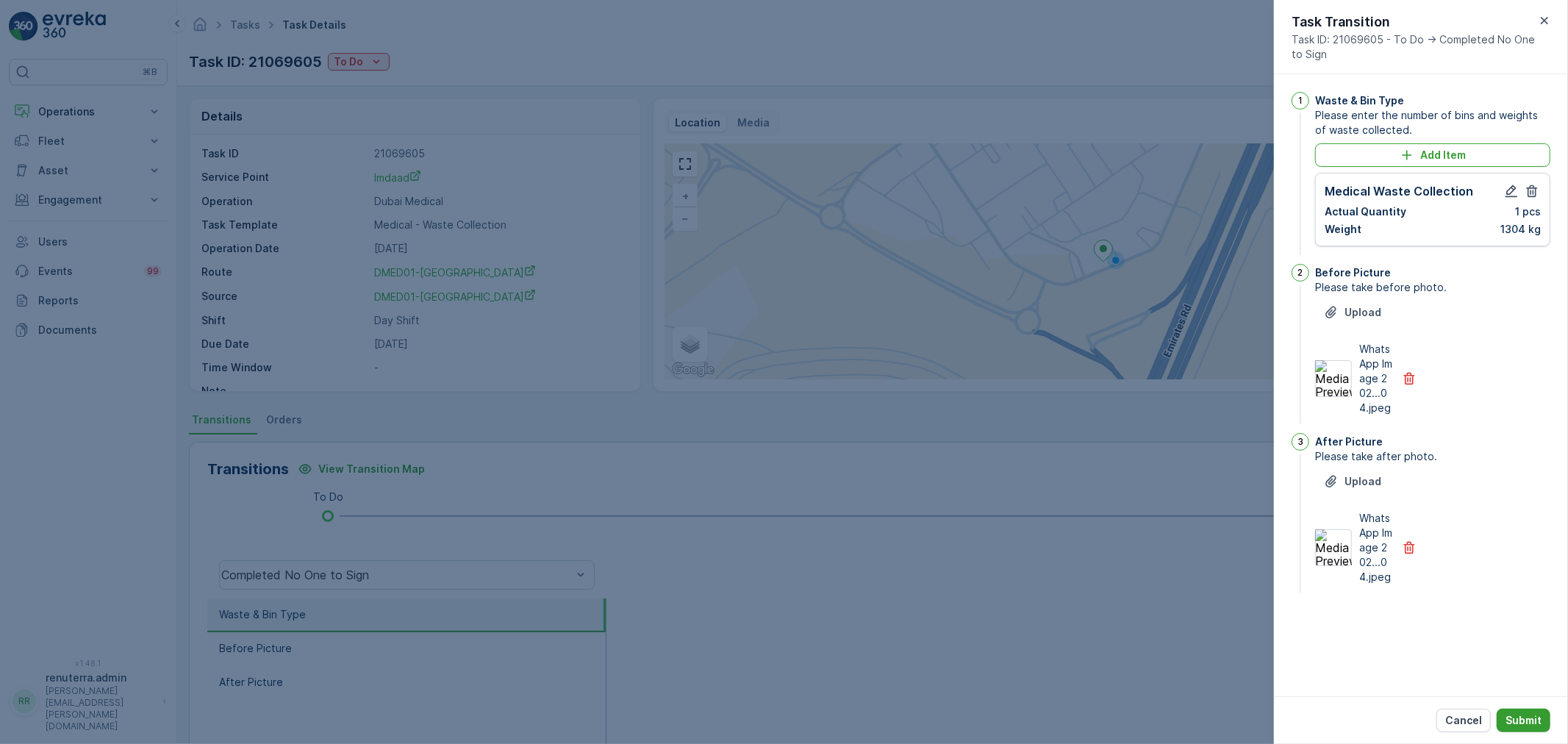
click at [1527, 729] on div "Cancel Submit" at bounding box center [1421, 720] width 294 height 48
click at [1525, 723] on p "Submit" at bounding box center [1524, 721] width 36 height 15
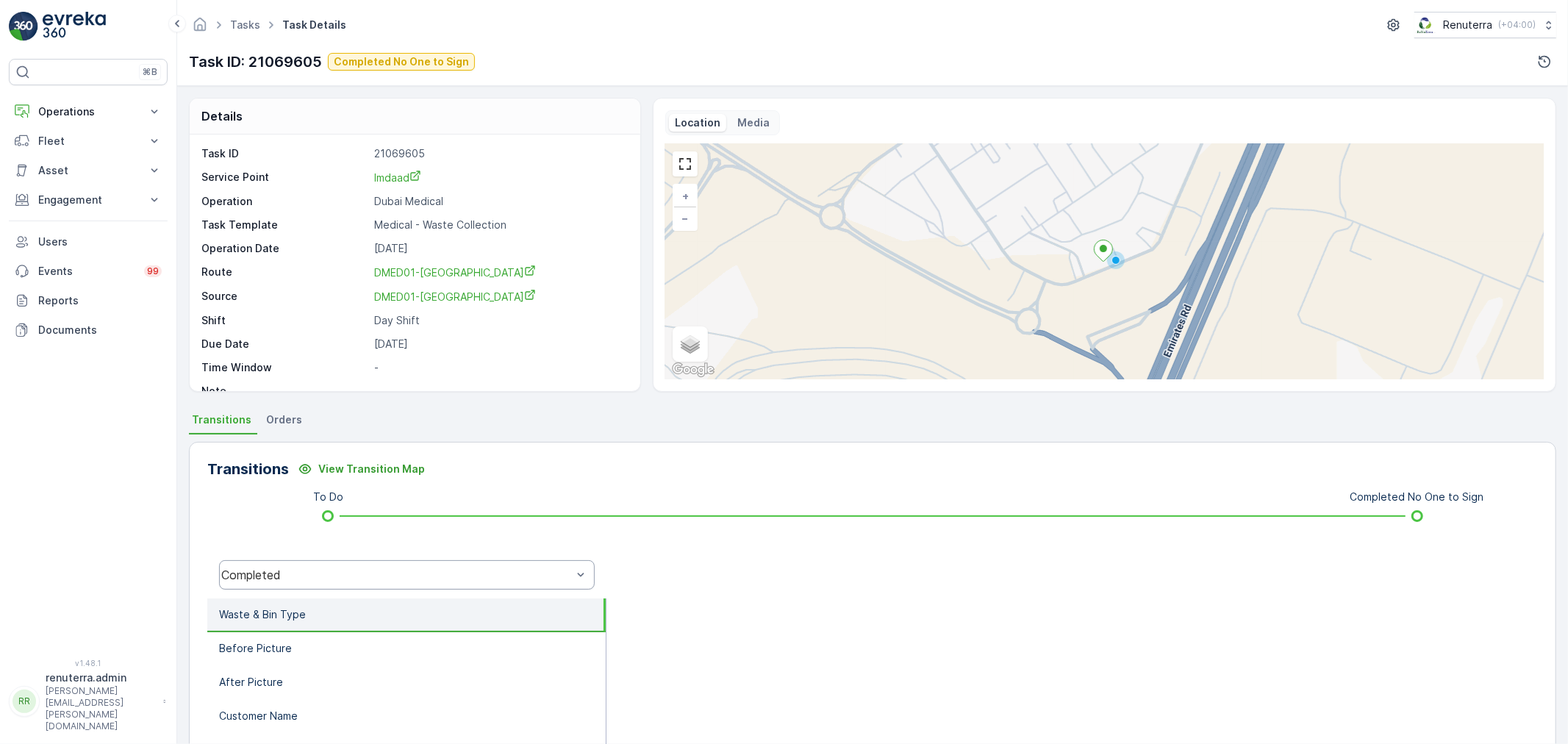
click at [340, 574] on div "Completed" at bounding box center [396, 575] width 351 height 13
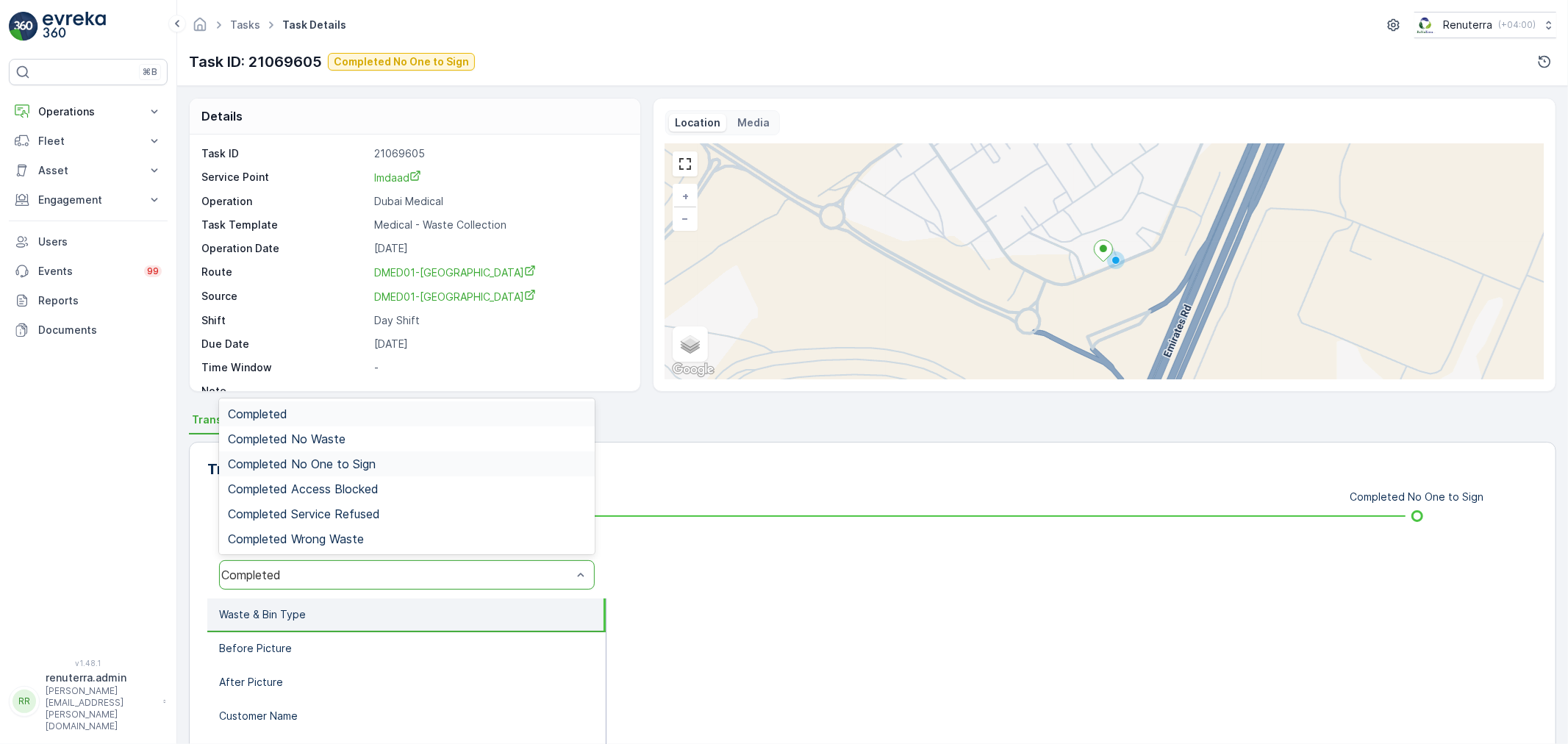
click at [331, 460] on span "Completed No One to Sign" at bounding box center [301, 464] width 148 height 13
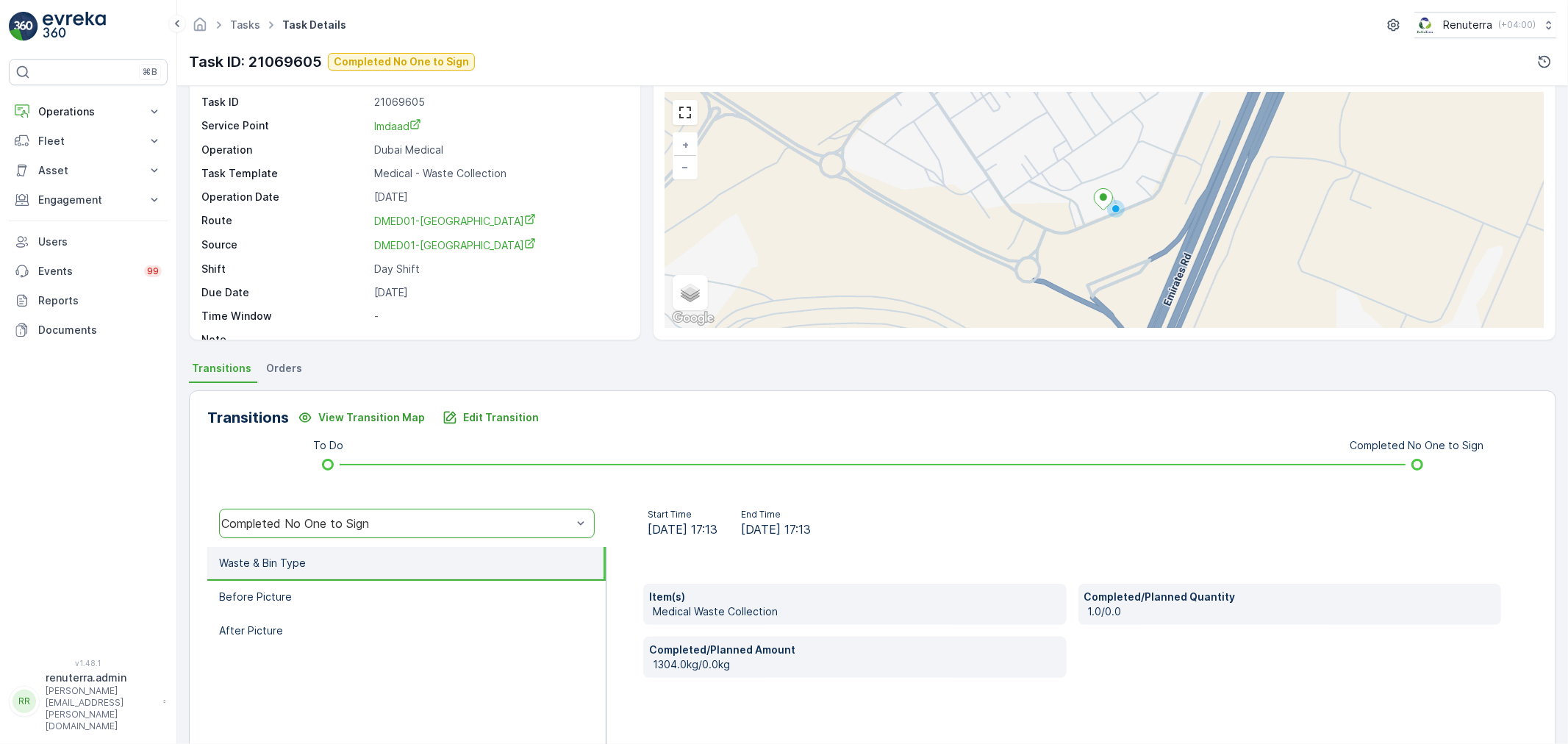
scroll to position [163, 0]
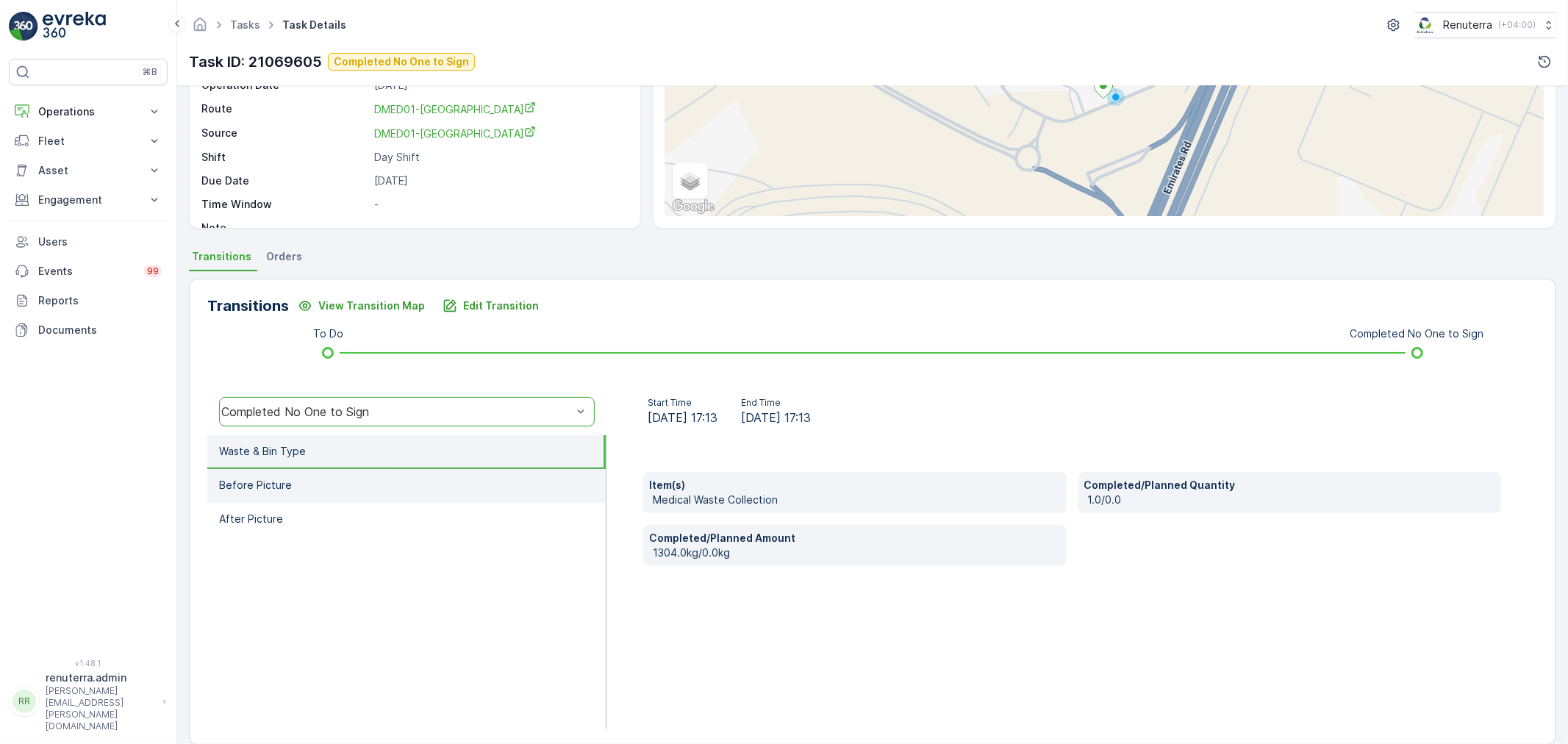
click at [312, 486] on li "Before Picture" at bounding box center [406, 486] width 399 height 34
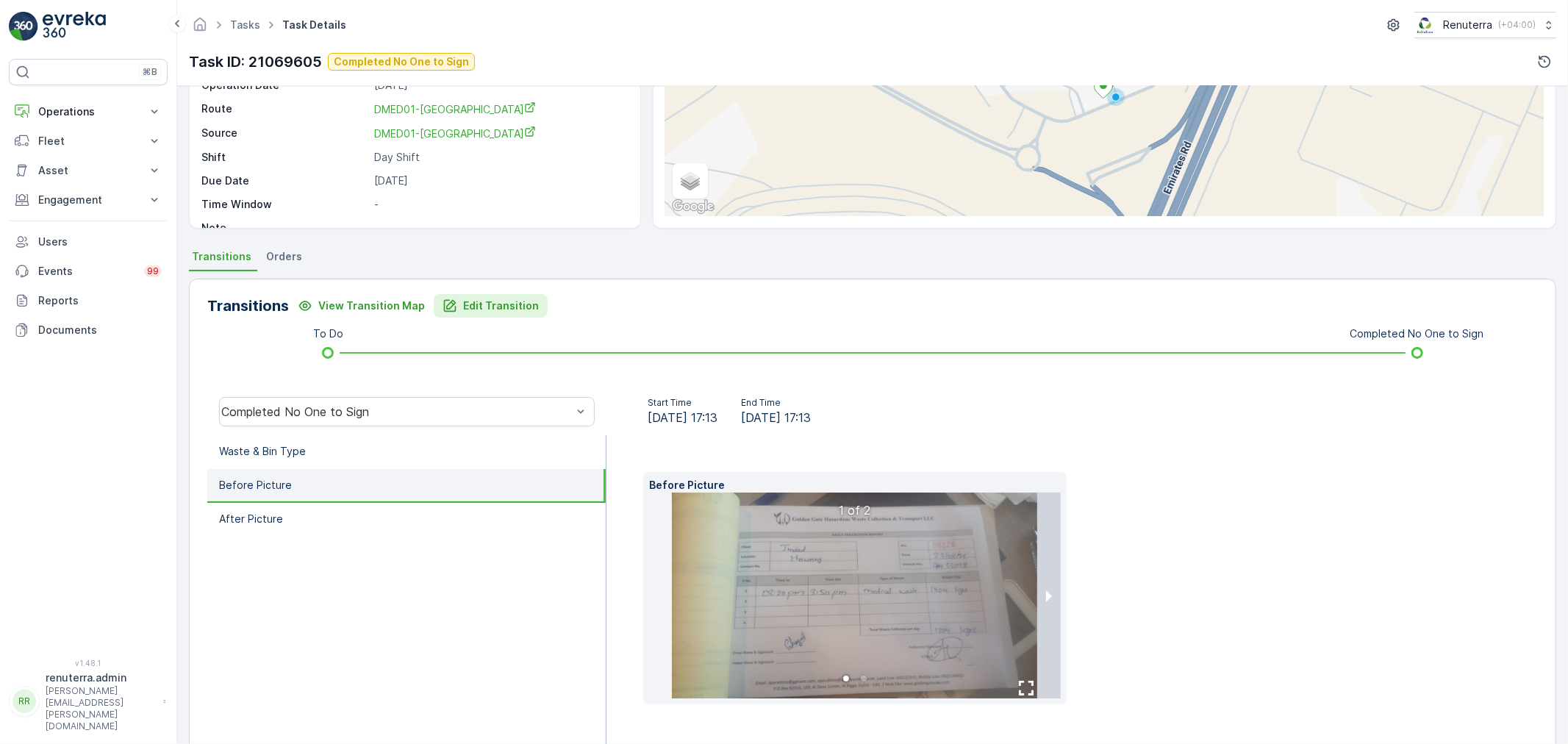
click at [463, 306] on p "Edit Transition" at bounding box center [501, 306] width 76 height 15
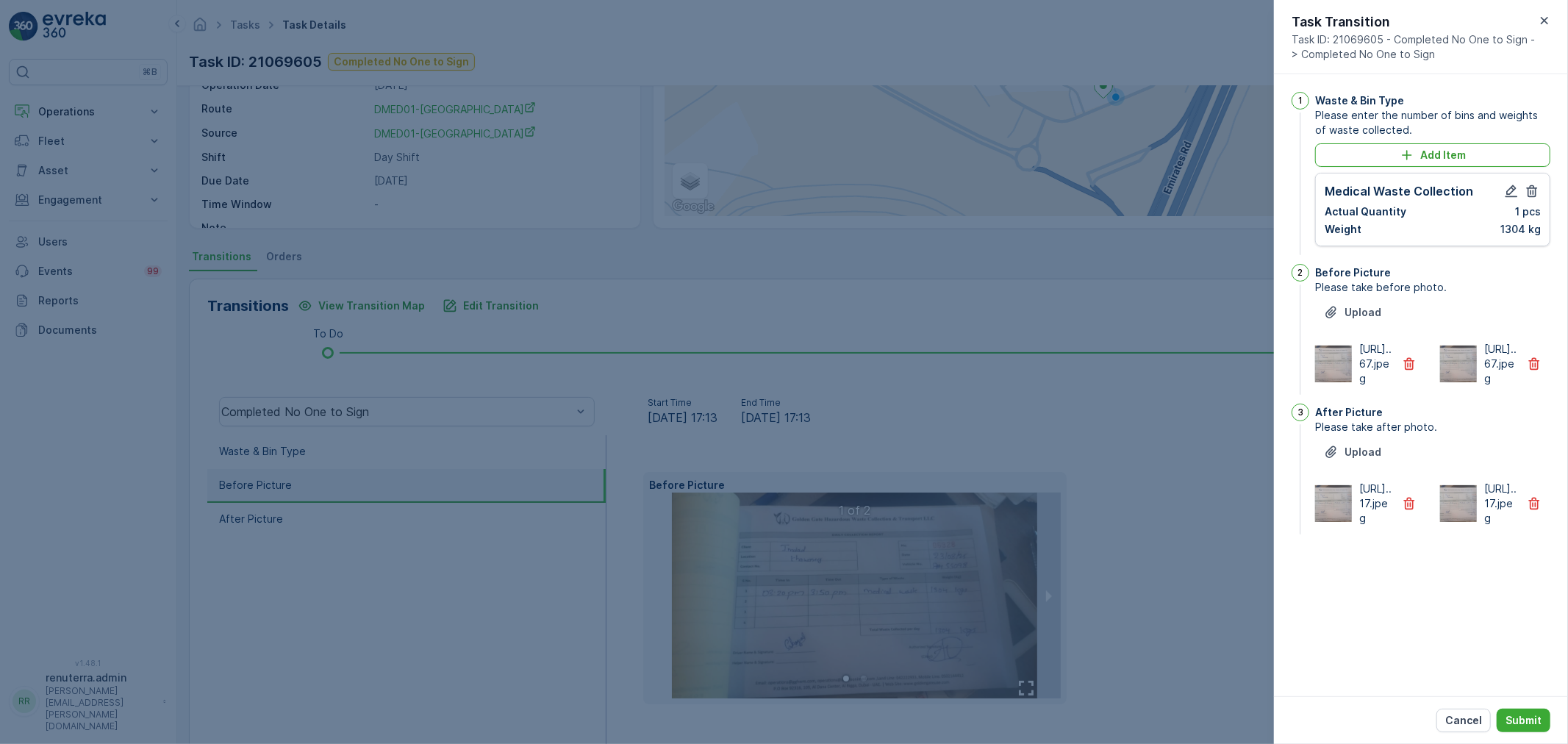
click at [1430, 379] on div "[URL]..67.jpeg [URL]..67.jpeg" at bounding box center [1433, 363] width 235 height 44
click at [1420, 376] on button "button" at bounding box center [1409, 364] width 32 height 23
click at [1413, 511] on icon "button" at bounding box center [1409, 504] width 15 height 15
click at [1517, 712] on button "Submit" at bounding box center [1523, 720] width 54 height 23
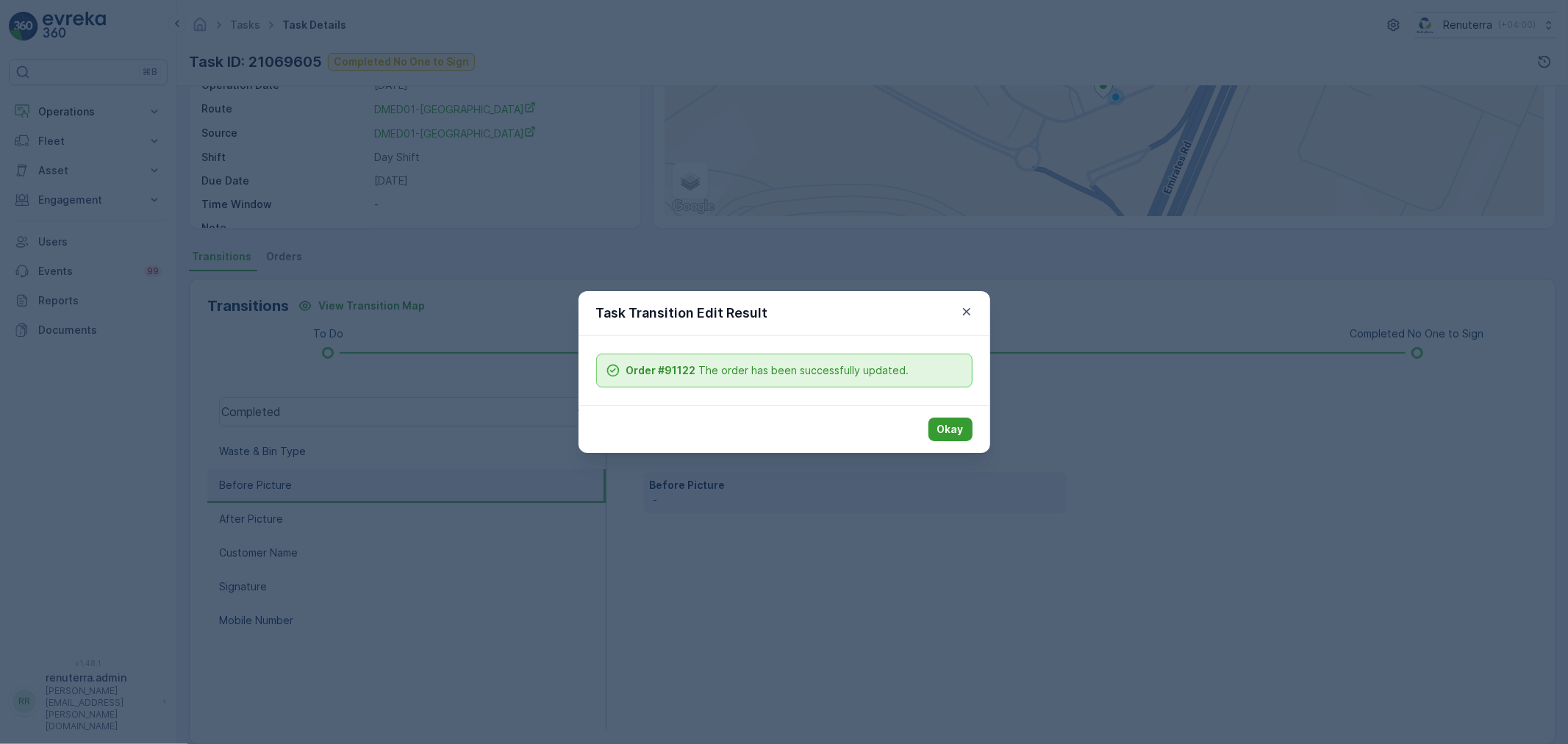
click at [950, 429] on p "Okay" at bounding box center [950, 429] width 26 height 15
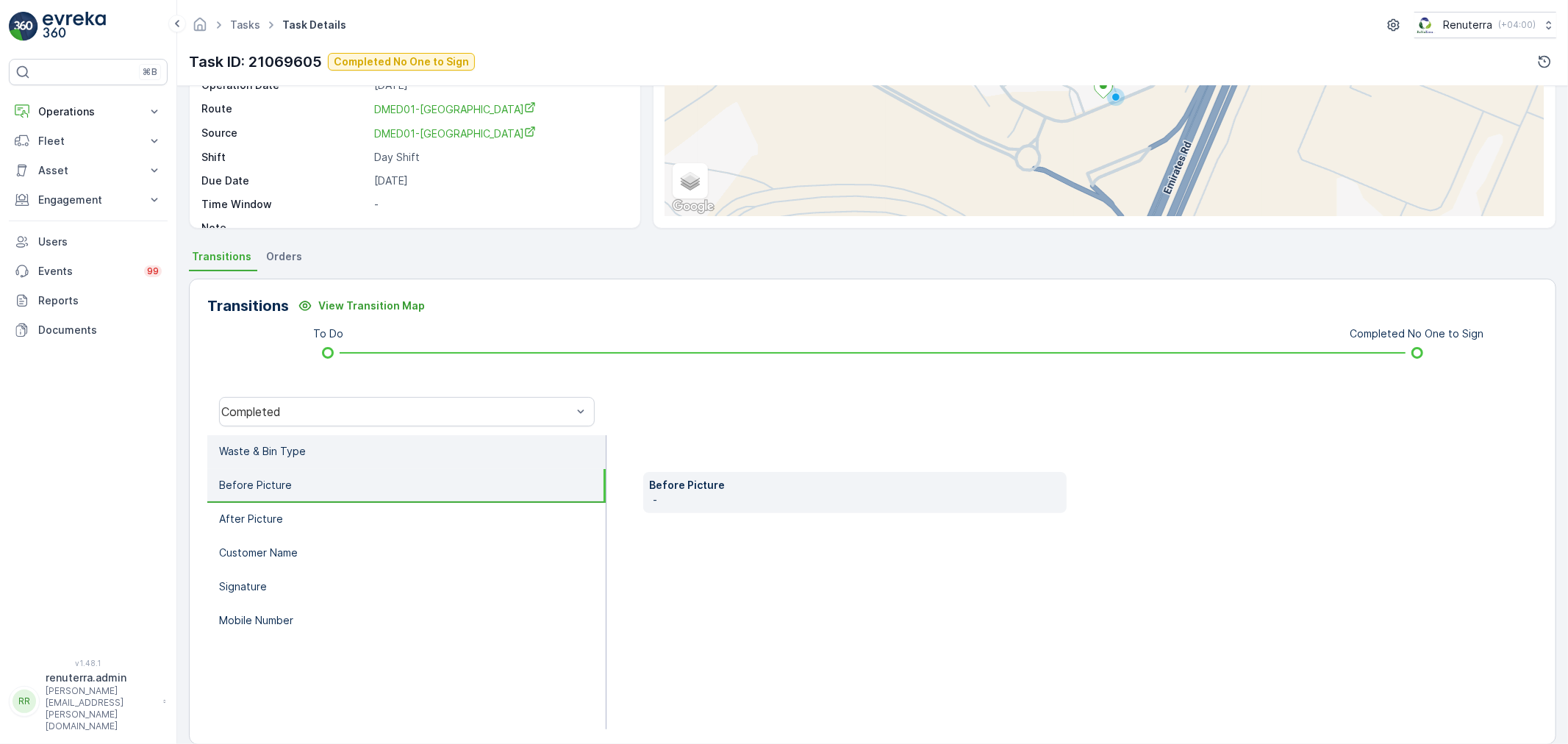
click at [428, 441] on li "Waste & Bin Type" at bounding box center [406, 452] width 399 height 34
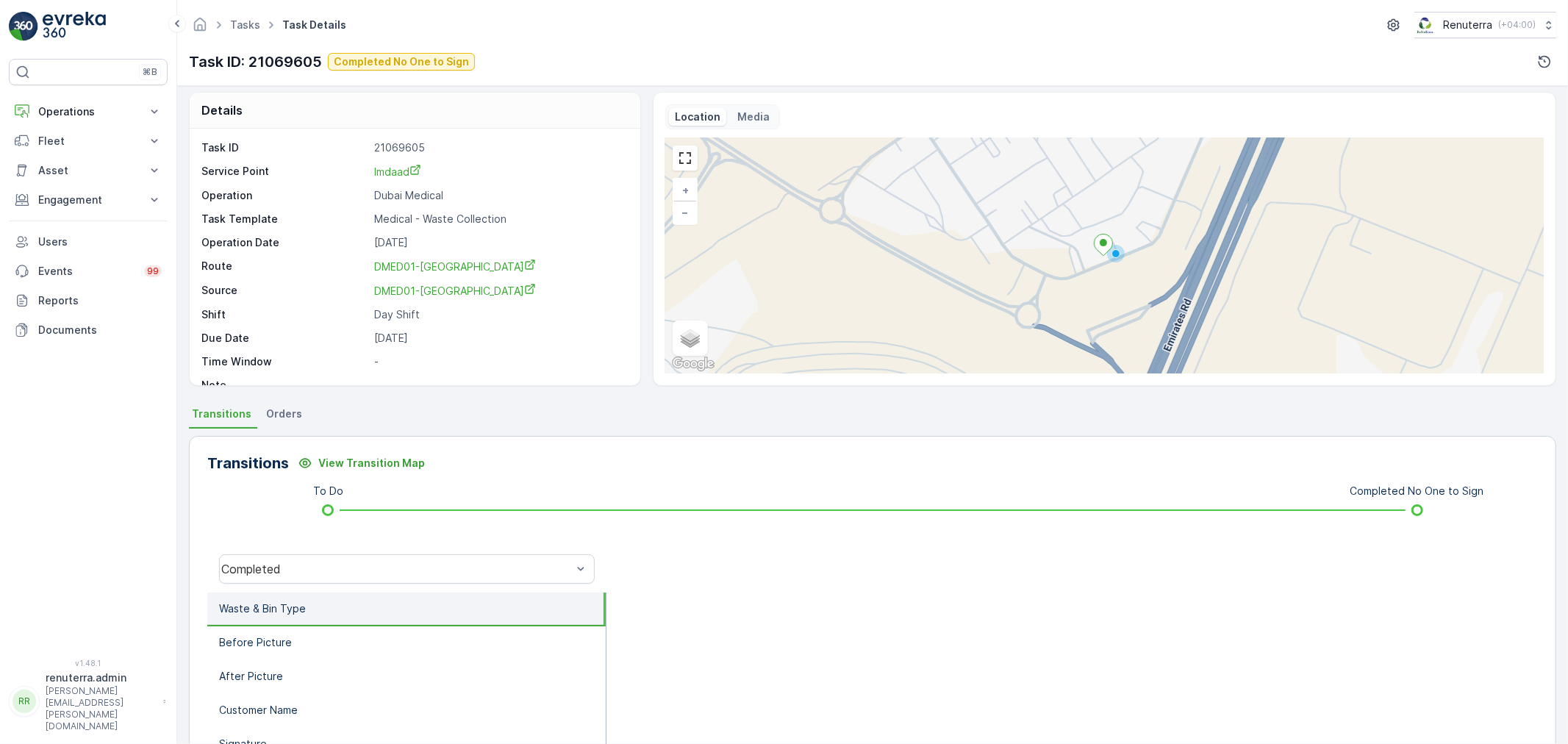
scroll to position [0, 0]
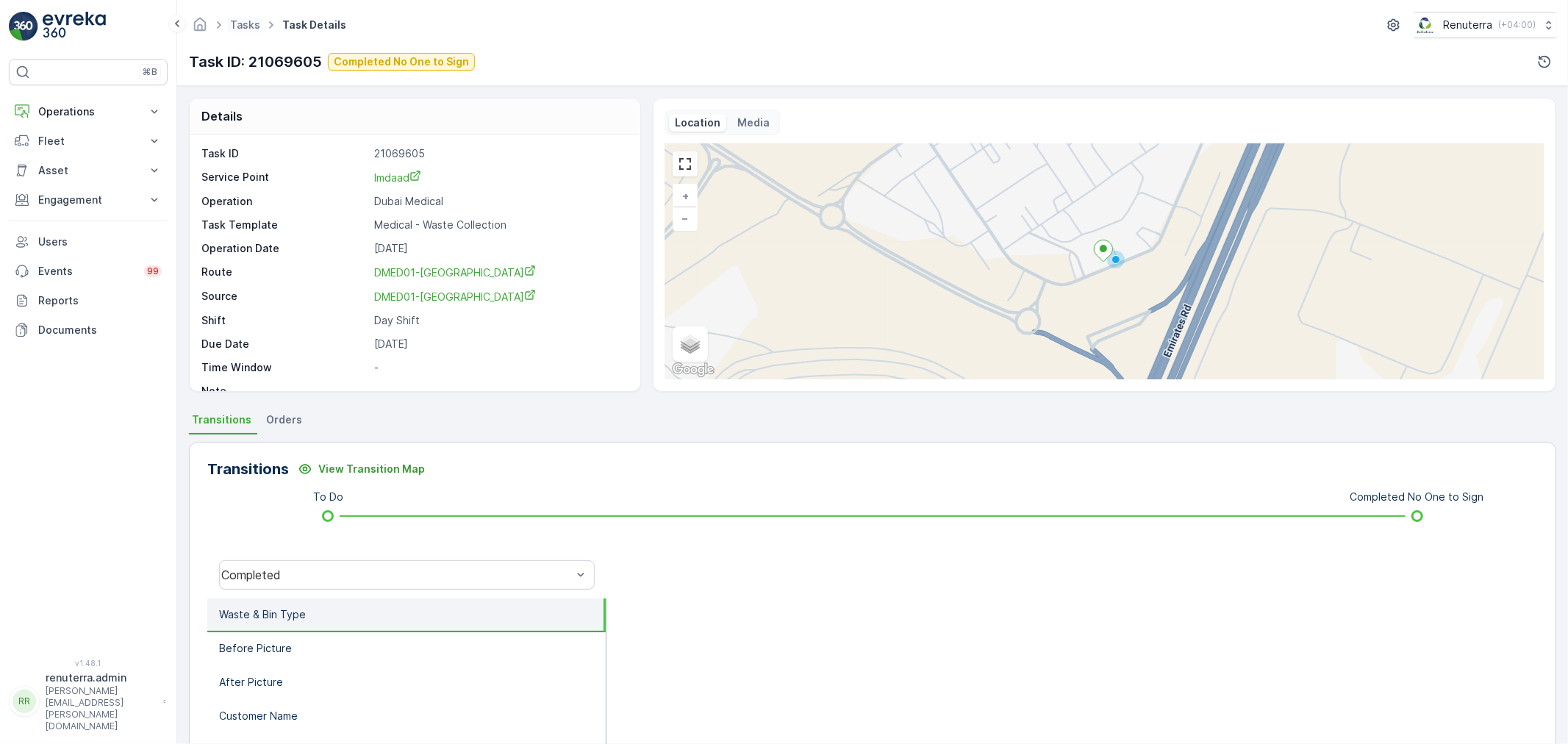
click at [252, 31] on span "Tasks" at bounding box center [245, 25] width 36 height 15
click at [220, 23] on icon at bounding box center [220, 25] width 17 height 17
click at [239, 23] on link "Tasks" at bounding box center [245, 24] width 31 height 12
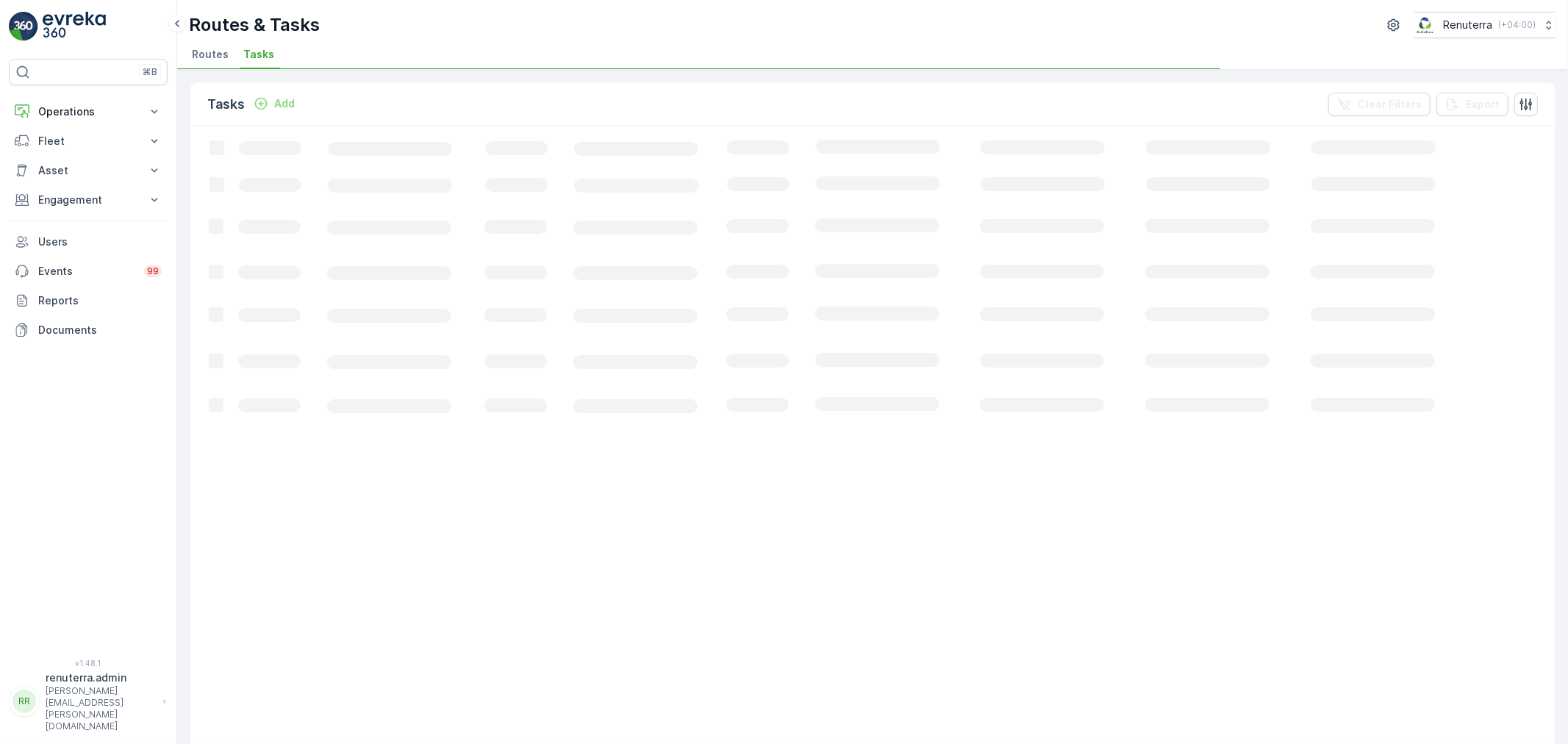
click at [203, 45] on li "Routes" at bounding box center [211, 56] width 45 height 25
click at [218, 54] on span "Routes" at bounding box center [210, 54] width 37 height 15
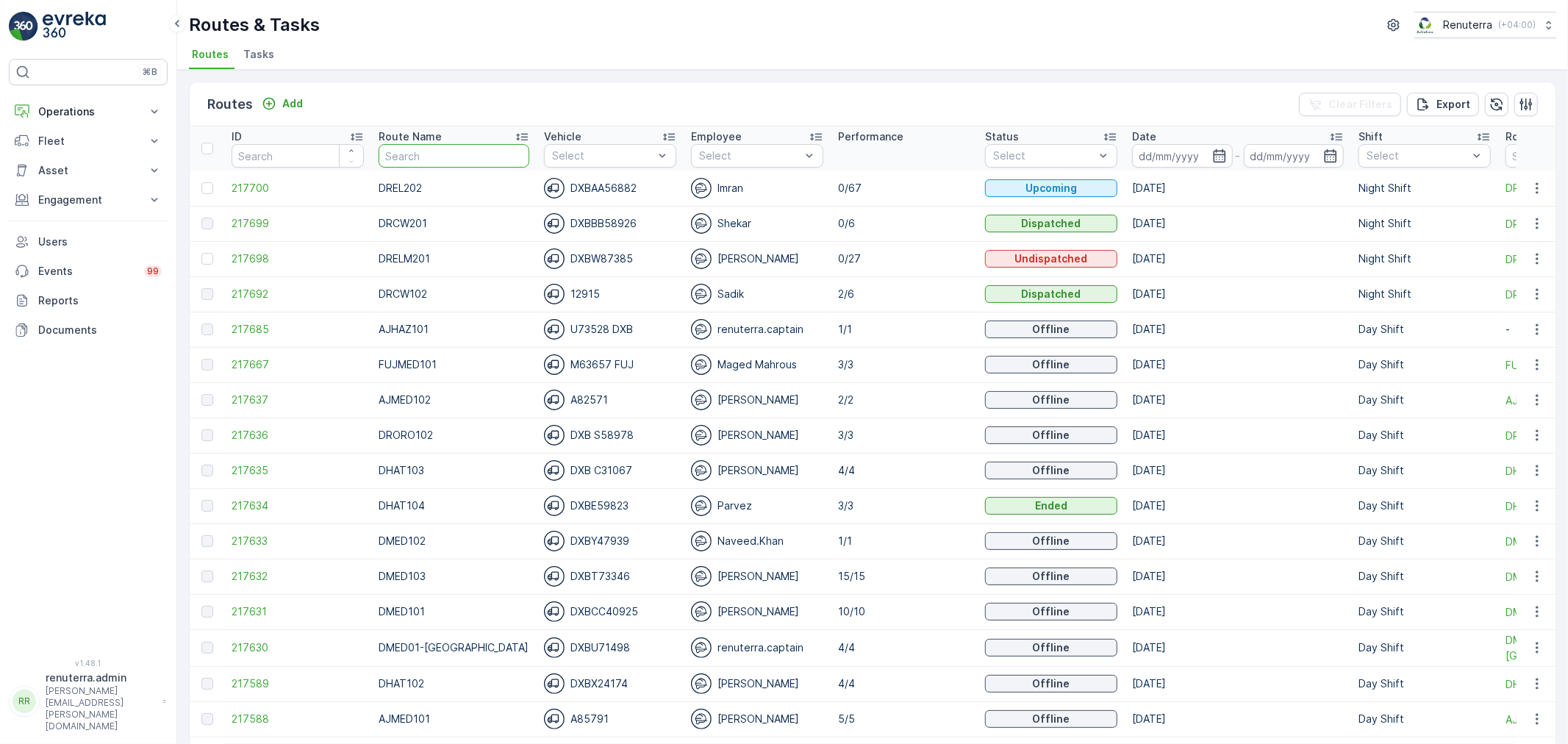
click at [453, 162] on input "text" at bounding box center [454, 156] width 151 height 23
type input "DHAT"
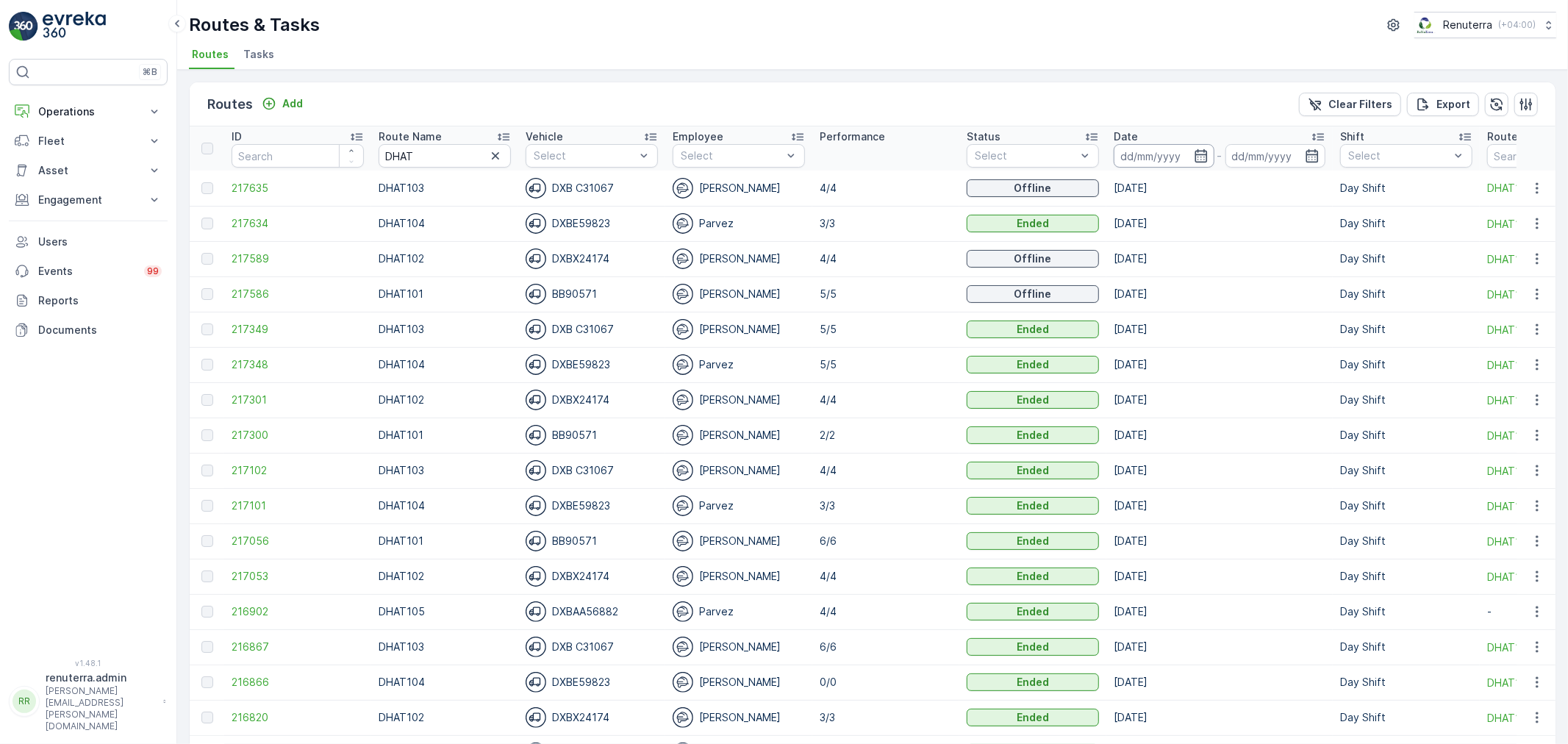
click at [1149, 147] on input at bounding box center [1164, 156] width 101 height 23
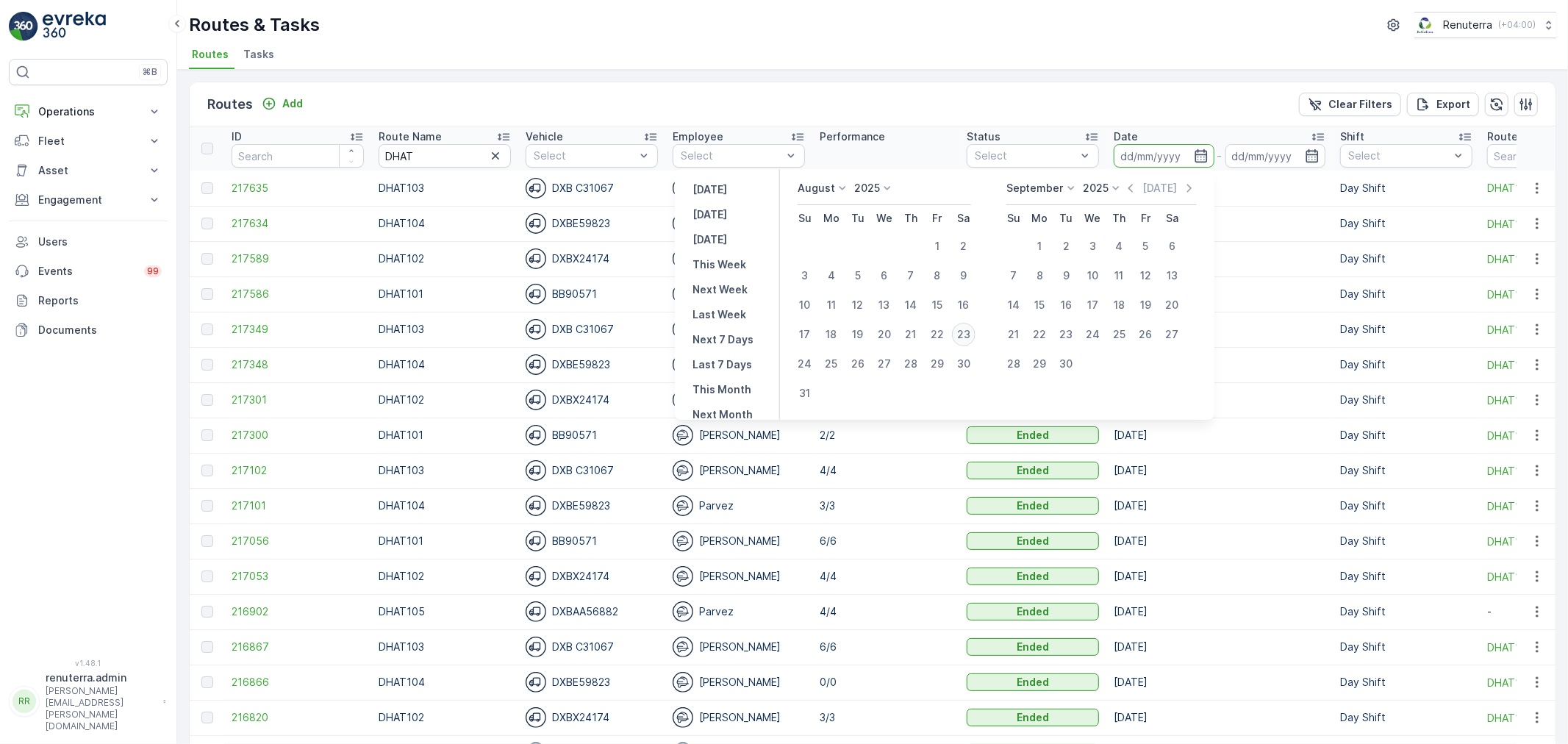
click at [976, 339] on div "23" at bounding box center [964, 334] width 23 height 23
type input "[DATE]"
click at [976, 339] on div "23" at bounding box center [964, 334] width 23 height 23
type input "[DATE]"
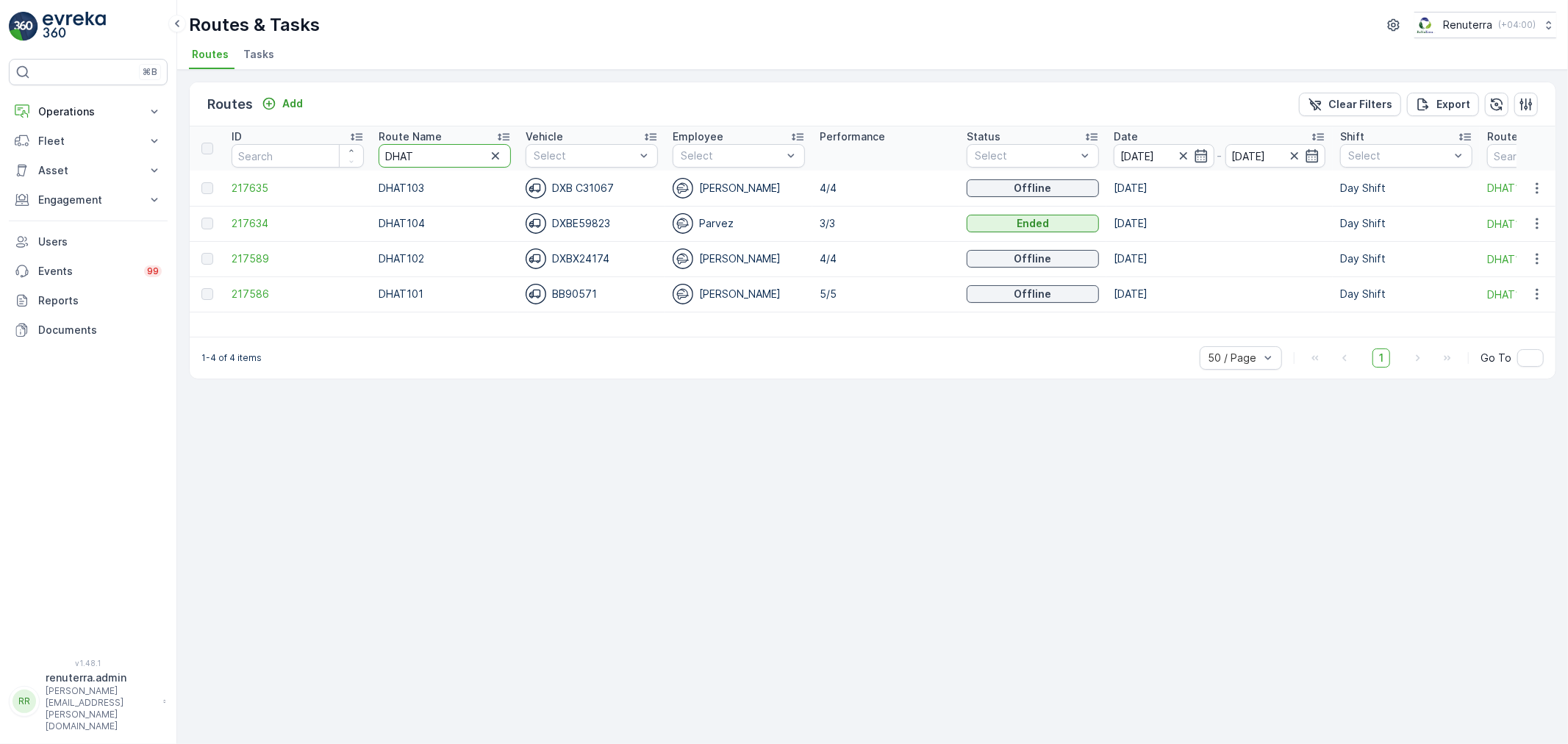
drag, startPoint x: 438, startPoint y: 153, endPoint x: 383, endPoint y: 140, distance: 56.5
click at [383, 140] on th "Route Name DHAT" at bounding box center [445, 148] width 147 height 44
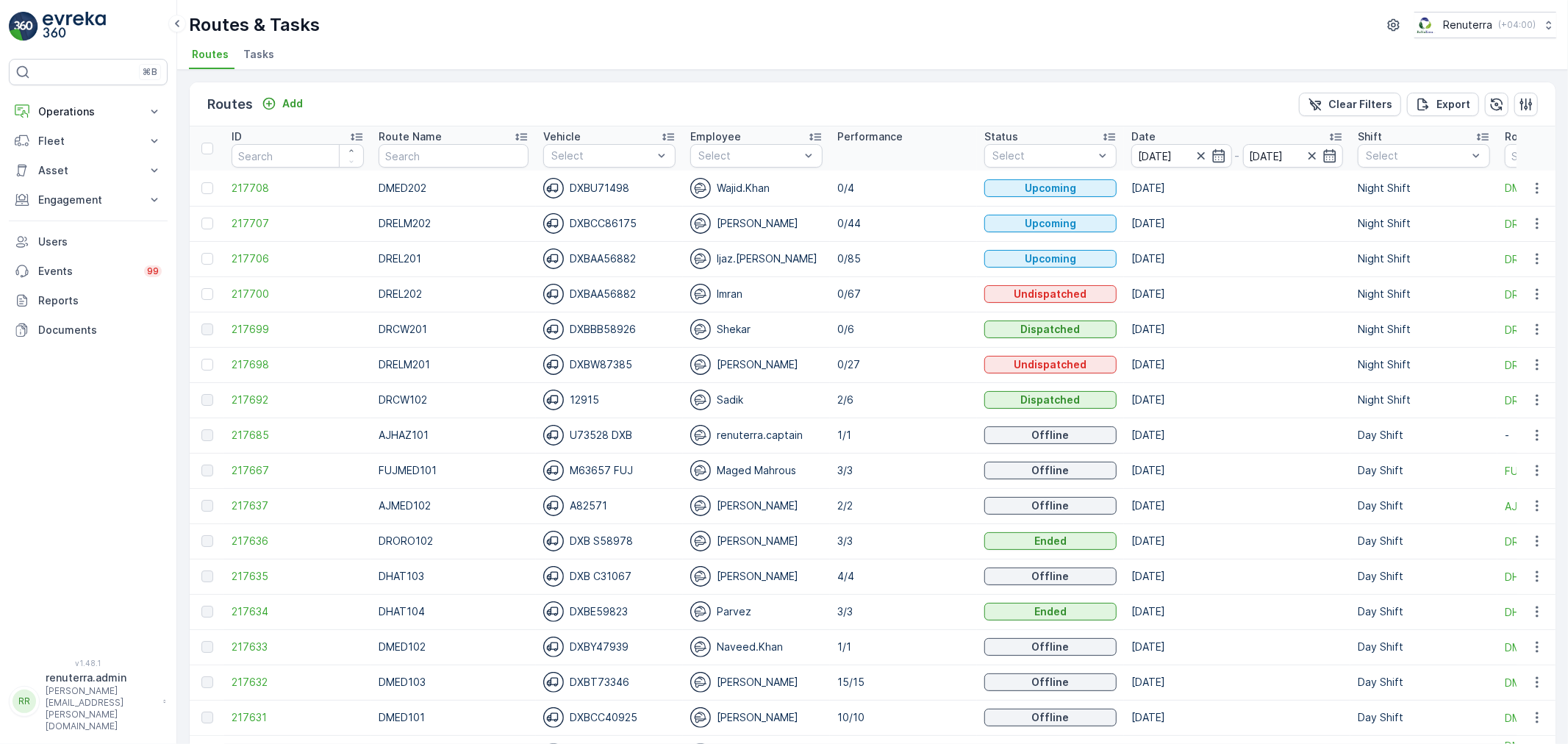
click at [386, 166] on th "Route Name" at bounding box center [453, 148] width 164 height 44
click at [386, 166] on input "text" at bounding box center [454, 156] width 150 height 23
type input "DHAT"
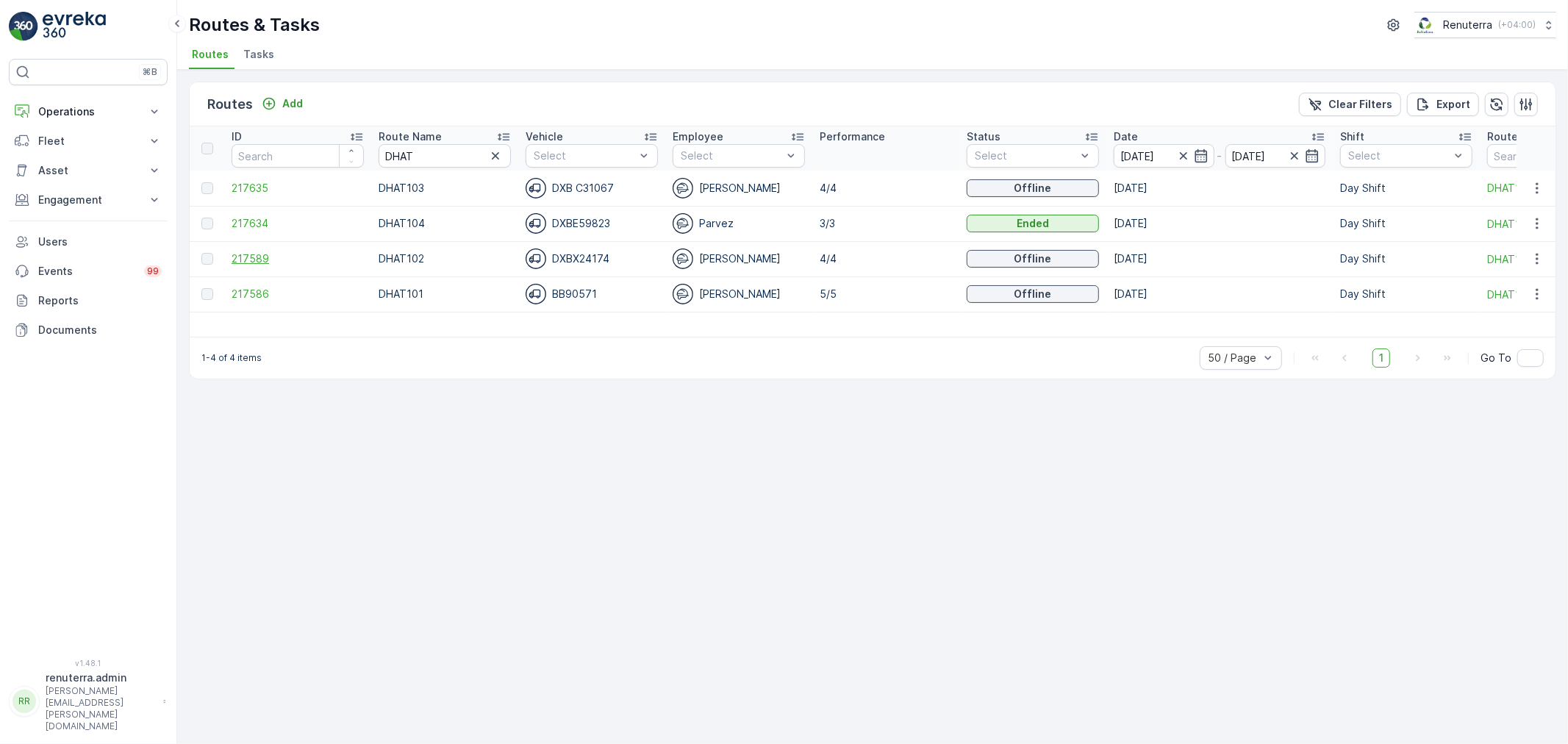
click at [267, 252] on span "217589" at bounding box center [298, 259] width 132 height 15
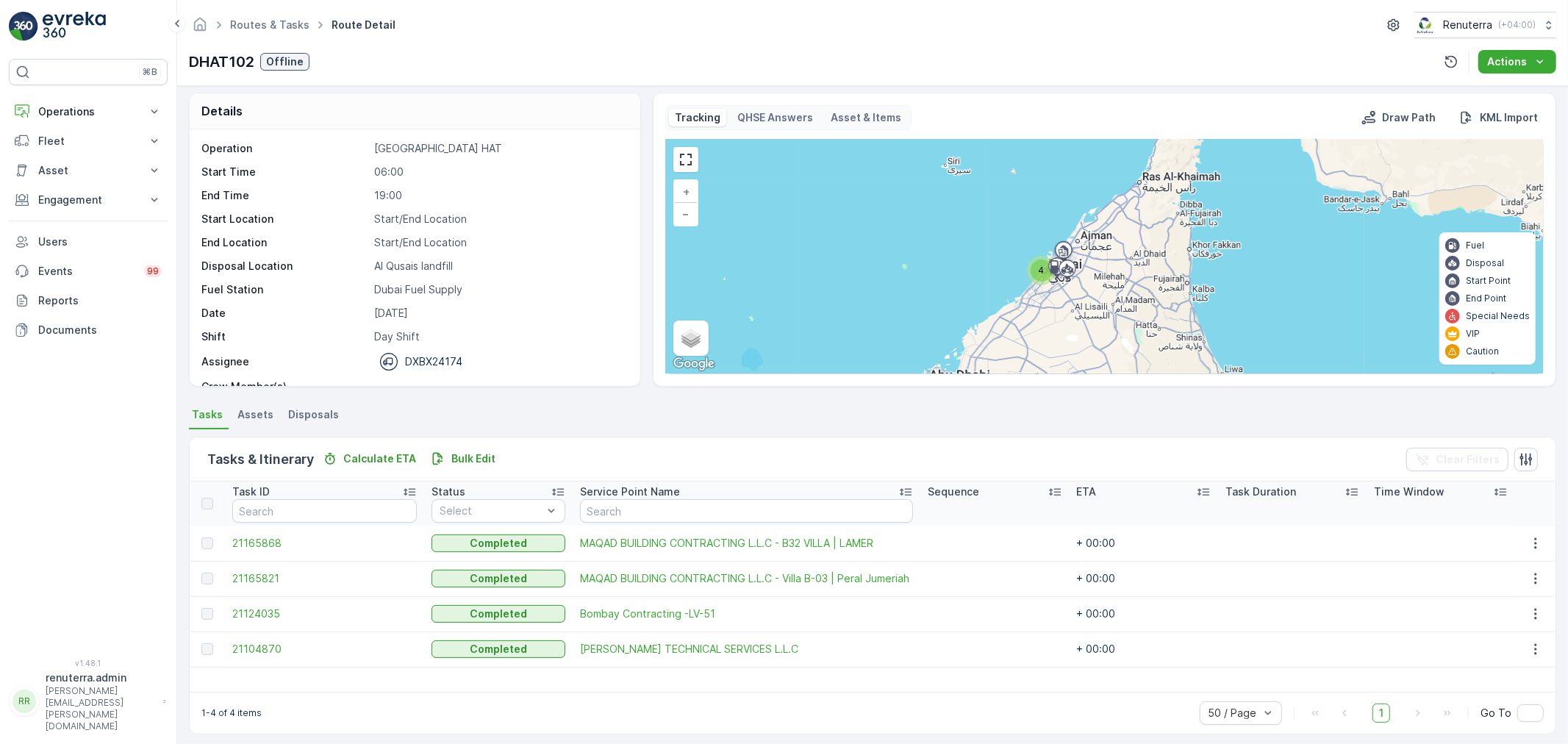
scroll to position [13, 0]
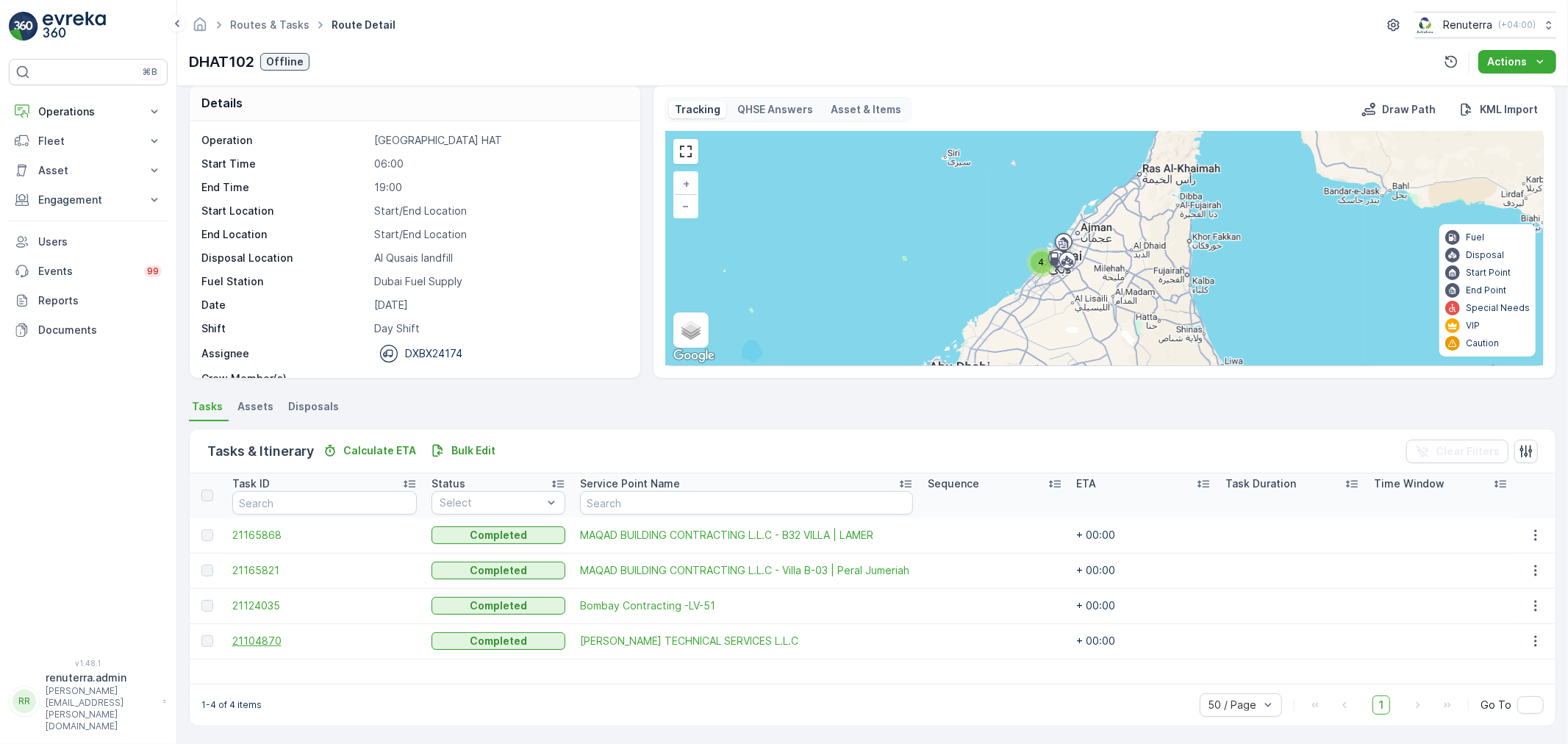
click at [286, 634] on span "21104870" at bounding box center [324, 642] width 185 height 15
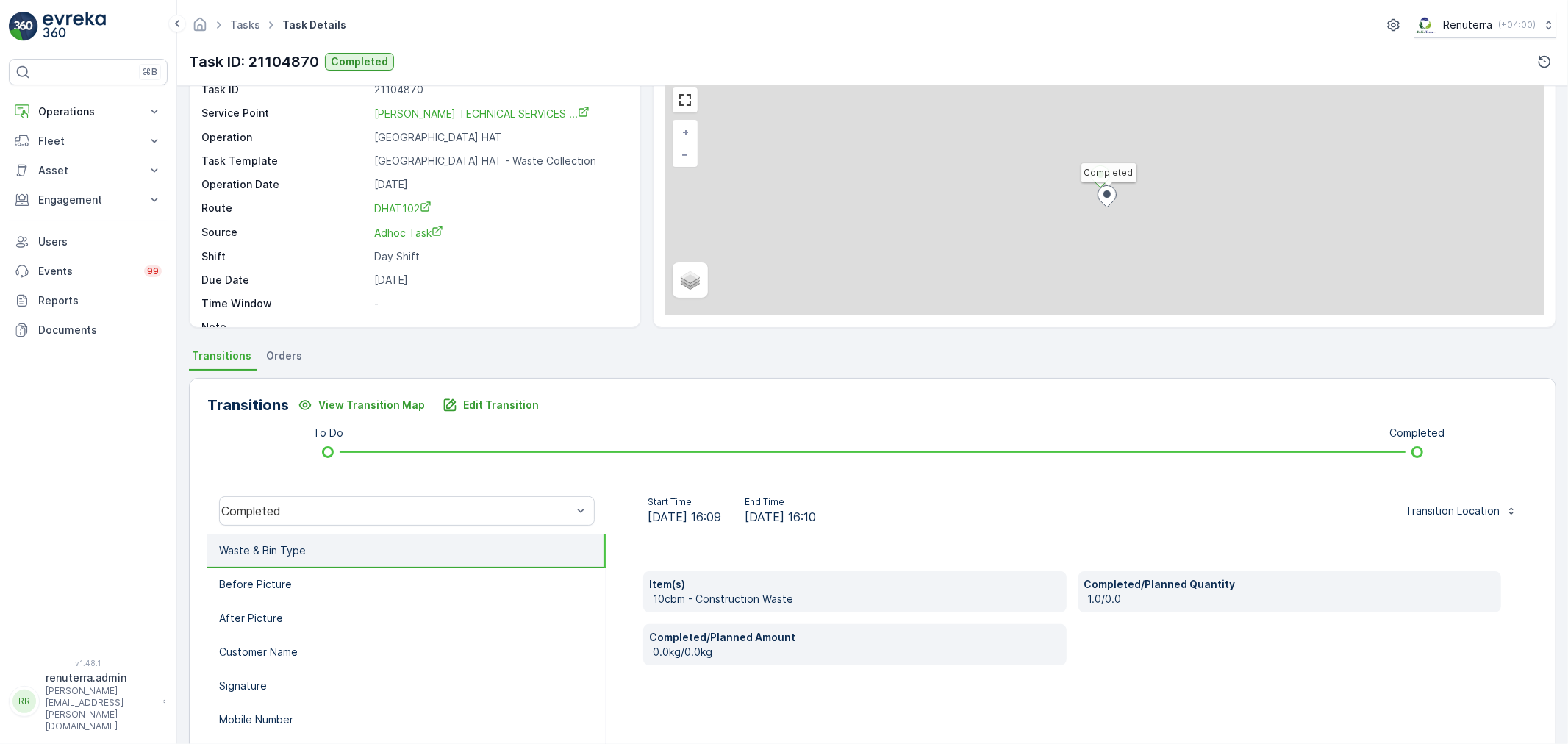
scroll to position [82, 0]
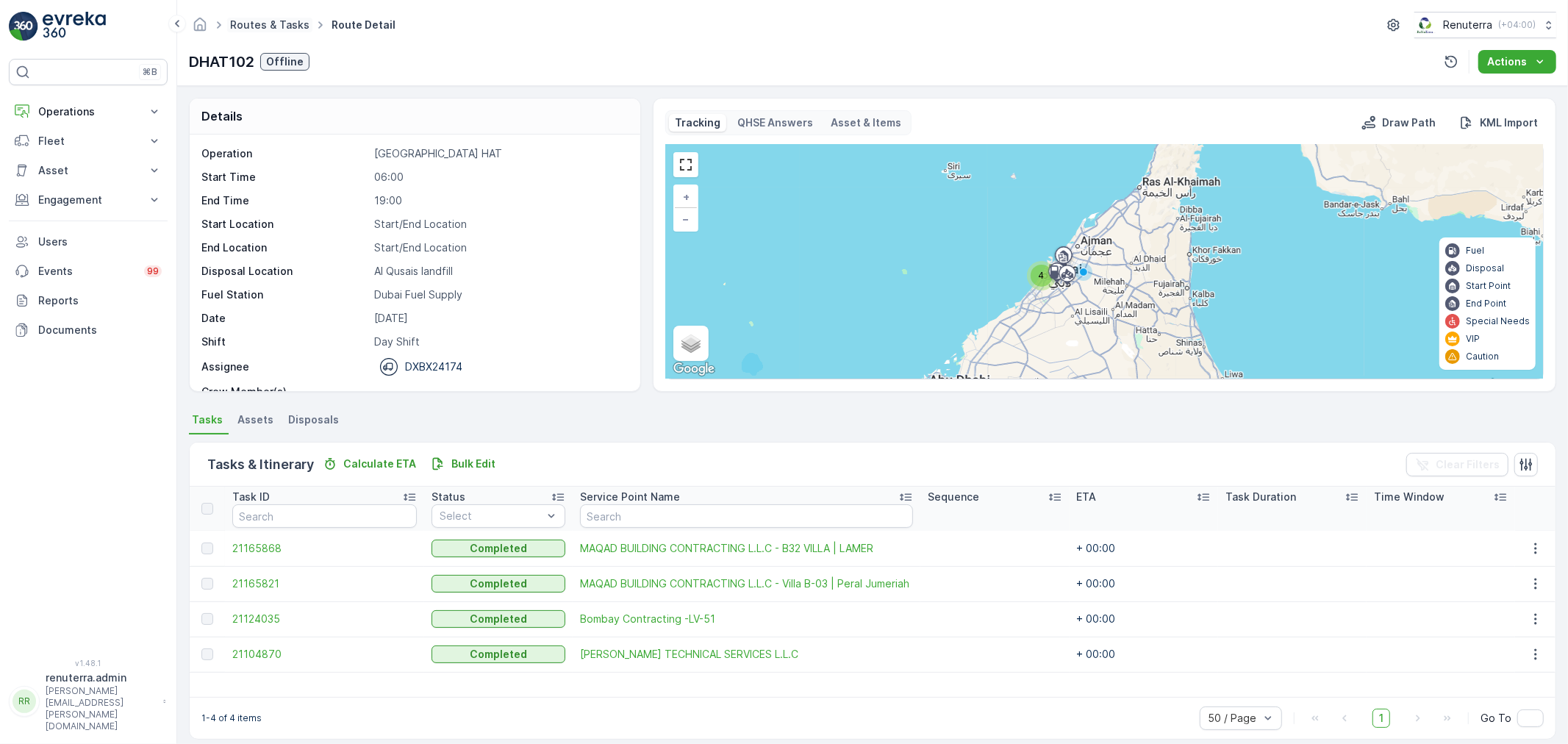
click at [243, 26] on link "Routes & Tasks" at bounding box center [270, 24] width 79 height 12
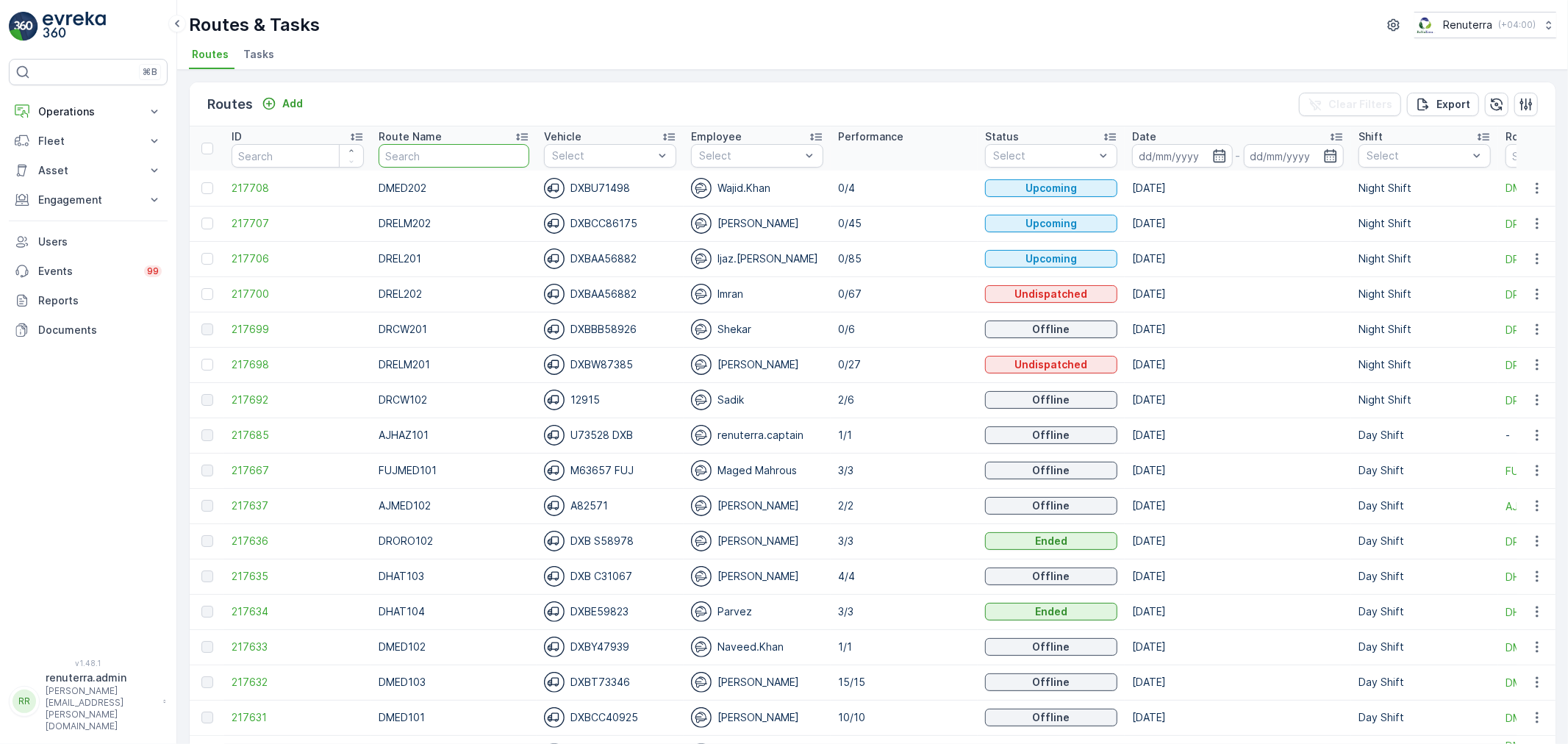
click at [435, 156] on input "text" at bounding box center [454, 156] width 151 height 23
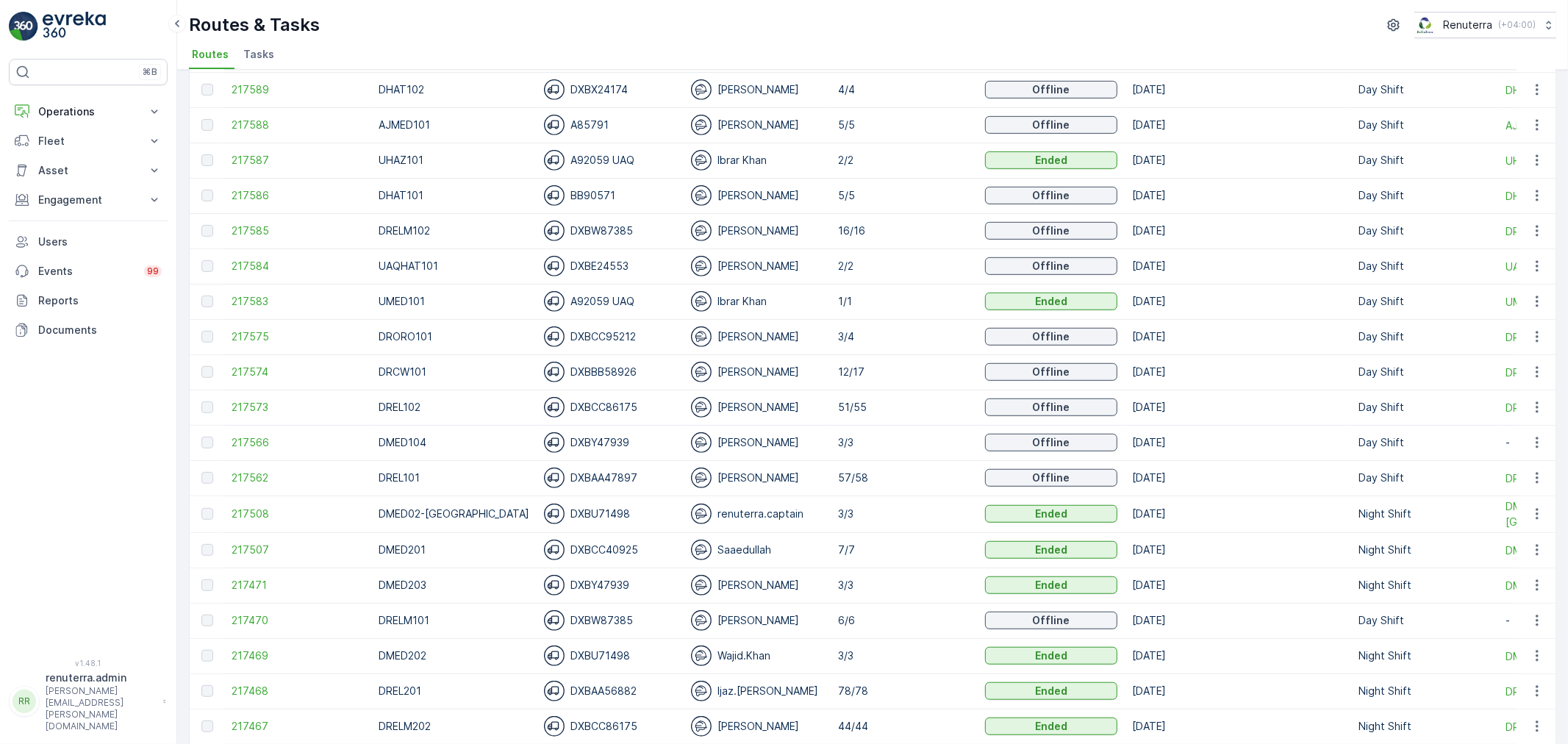
scroll to position [653, 0]
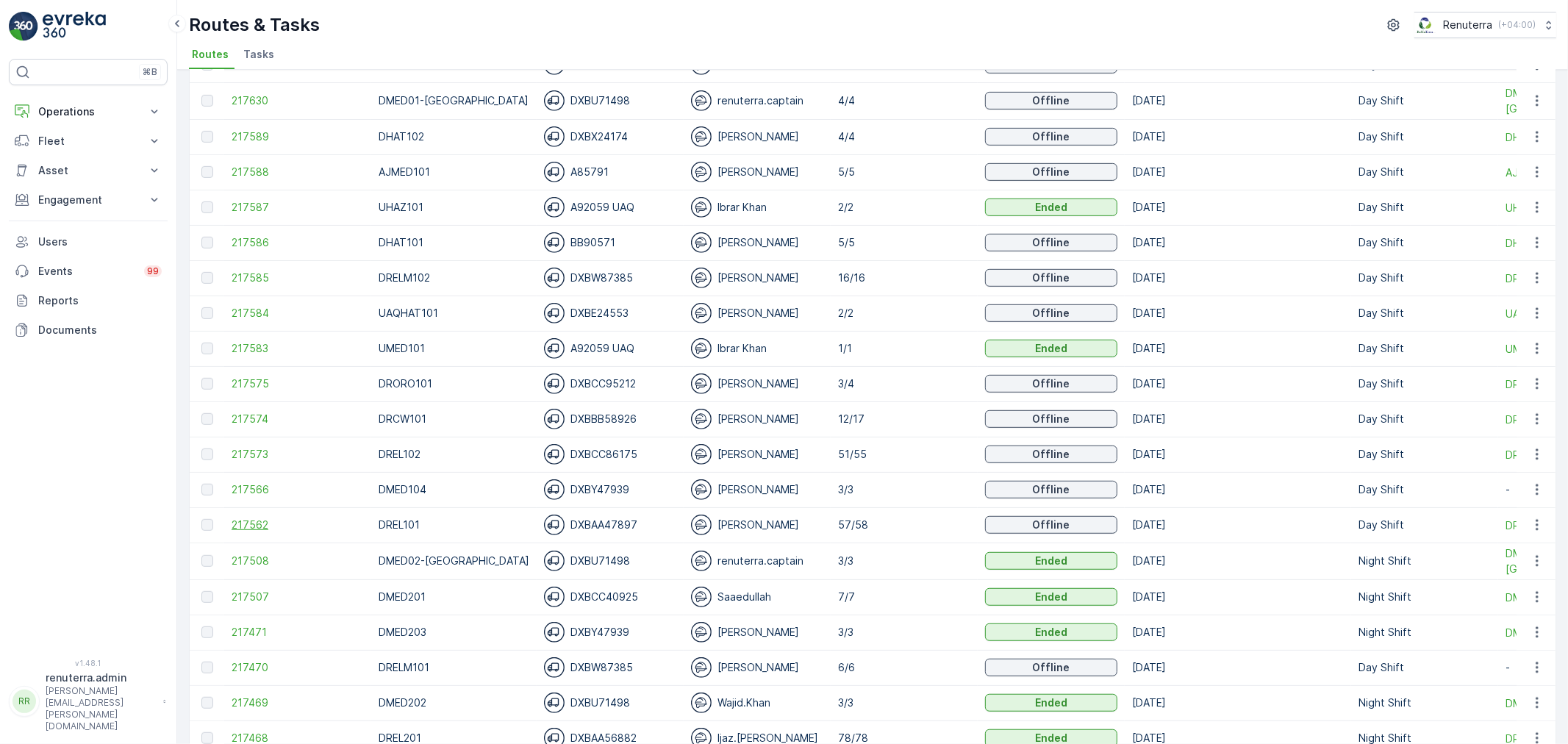
click at [253, 520] on span "217562" at bounding box center [298, 525] width 132 height 15
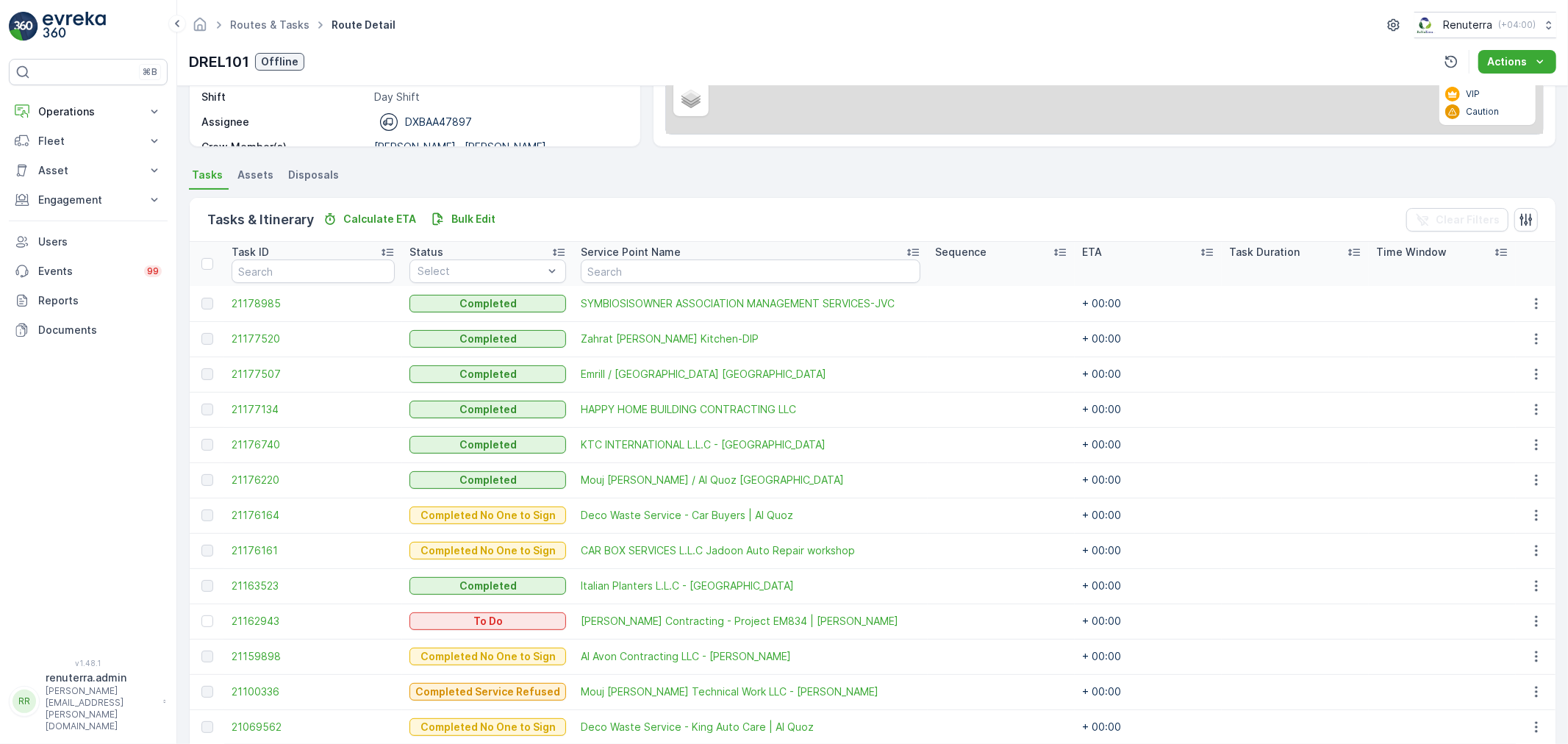
scroll to position [571, 0]
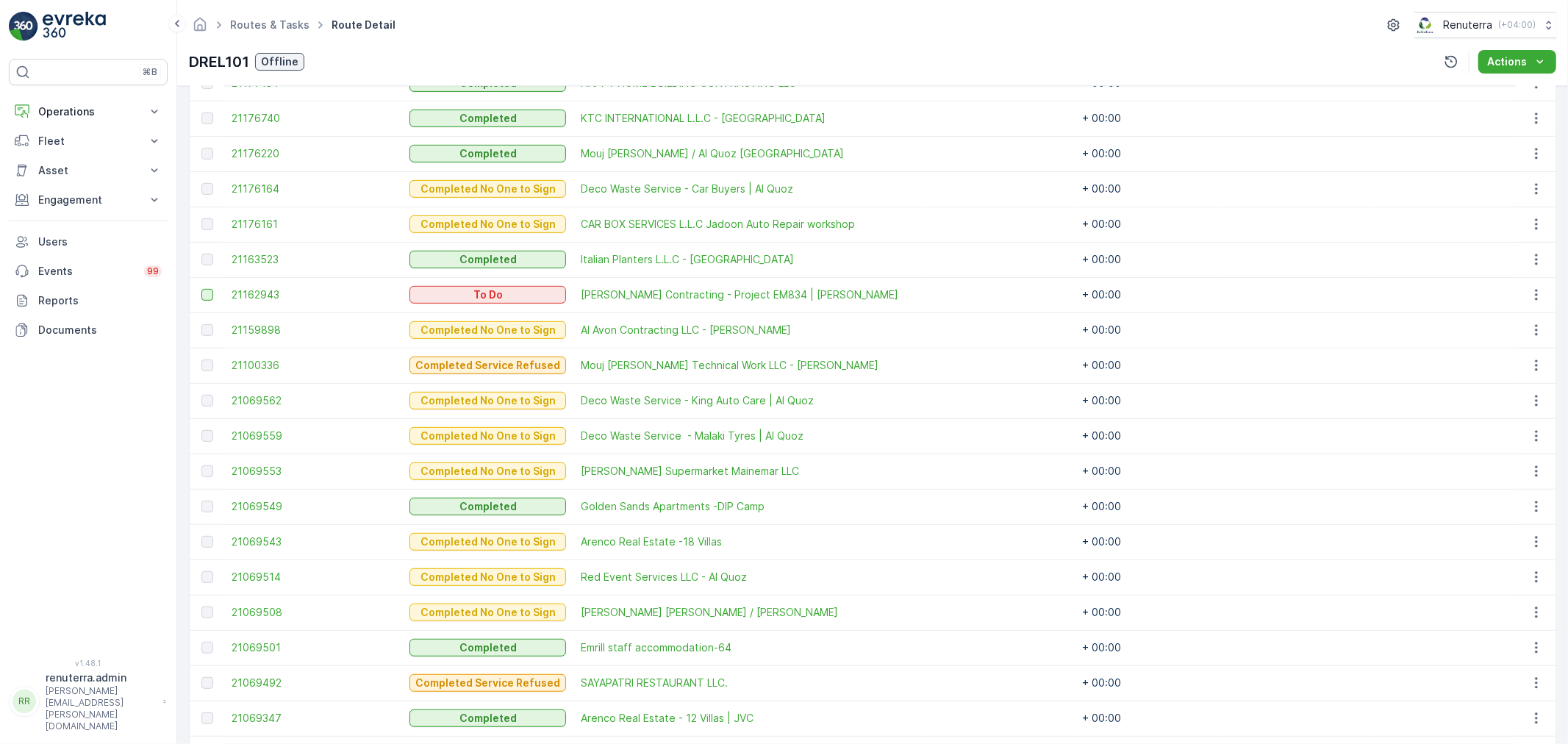
click at [204, 291] on div at bounding box center [207, 295] width 12 height 12
click at [201, 289] on input "checkbox" at bounding box center [201, 289] width 0 height 0
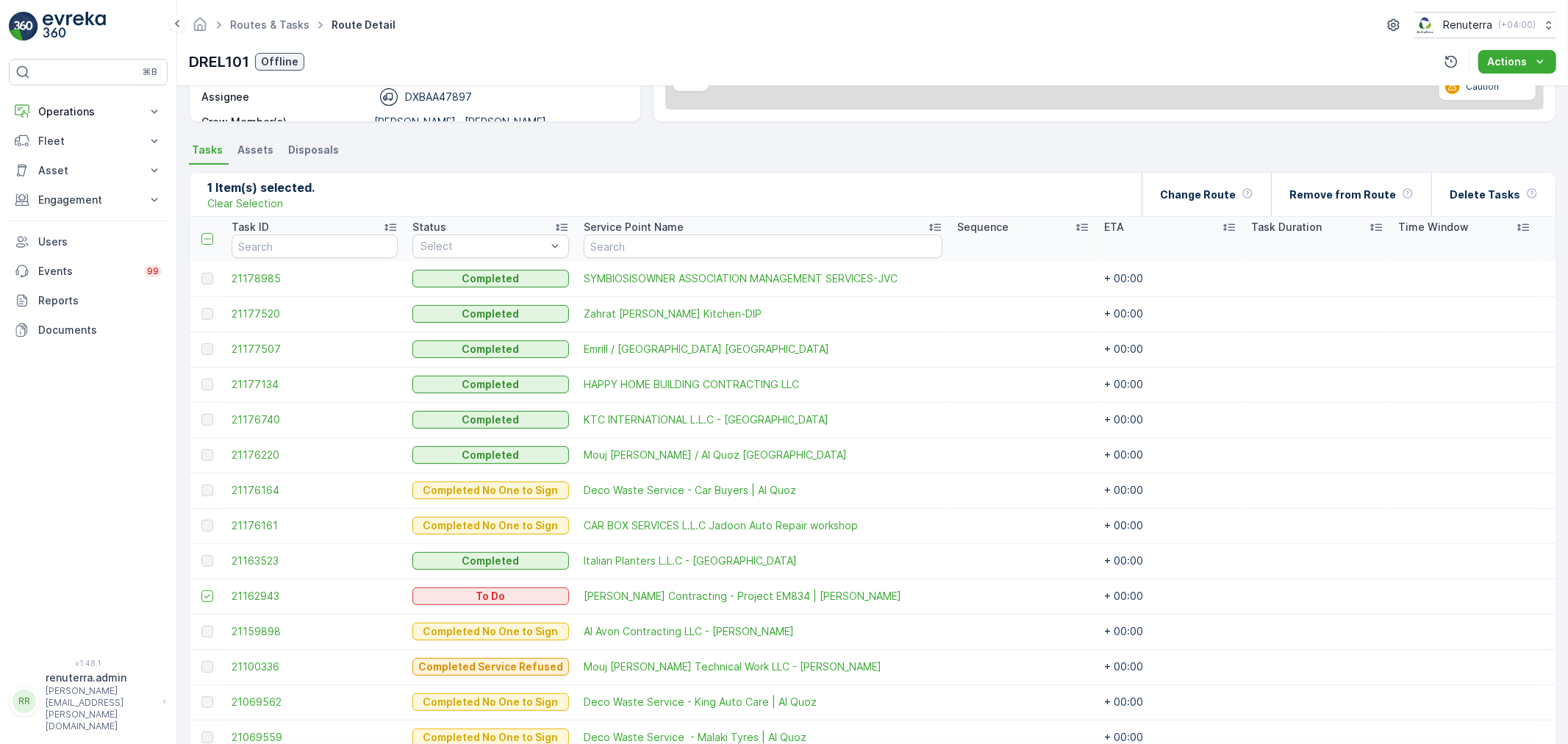
scroll to position [245, 0]
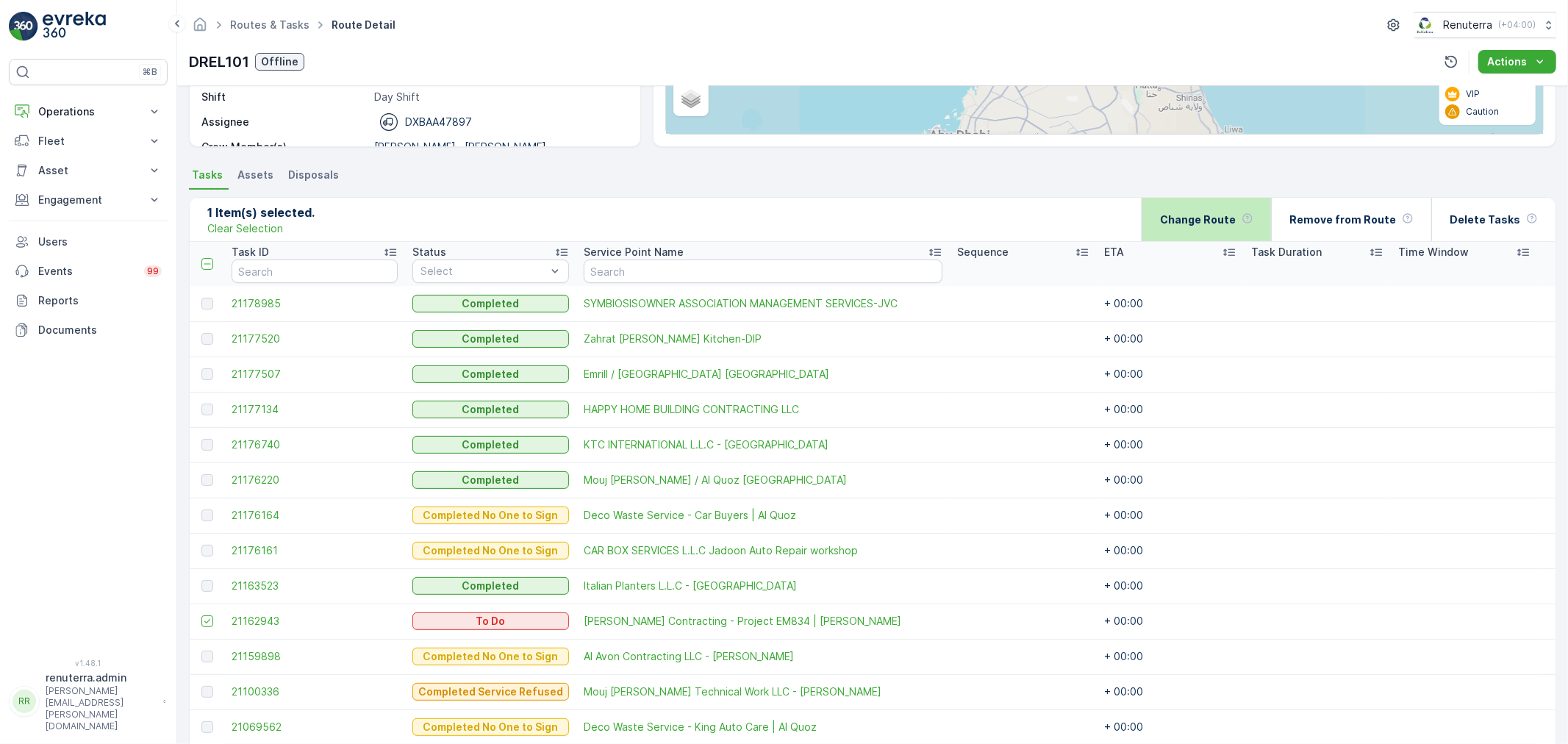
click at [1213, 238] on div "Change Route" at bounding box center [1206, 220] width 93 height 44
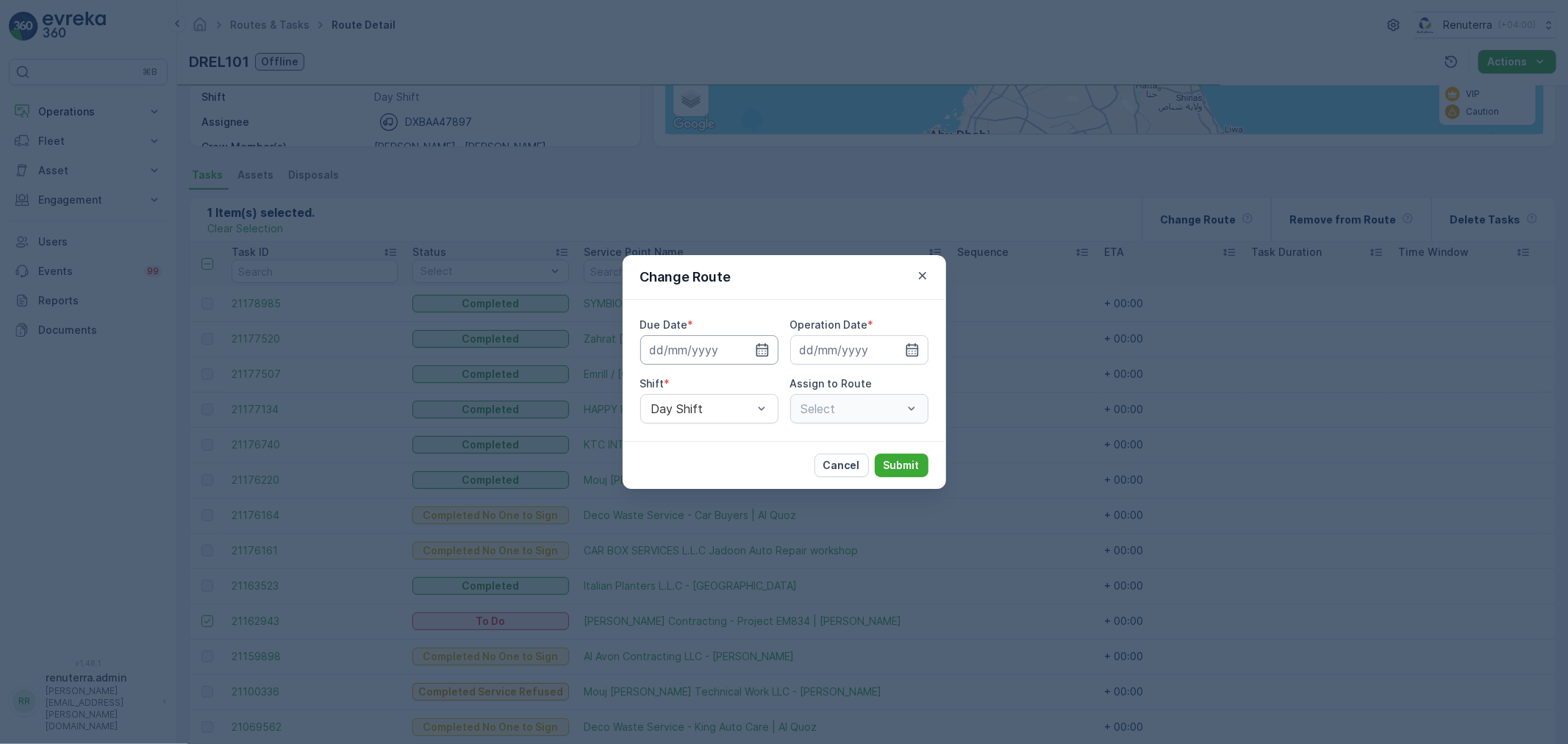
type input "[DATE]"
click at [746, 347] on icon "button" at bounding box center [745, 350] width 15 height 15
type input "[DATE]"
click at [889, 357] on icon "button" at bounding box center [895, 350] width 15 height 15
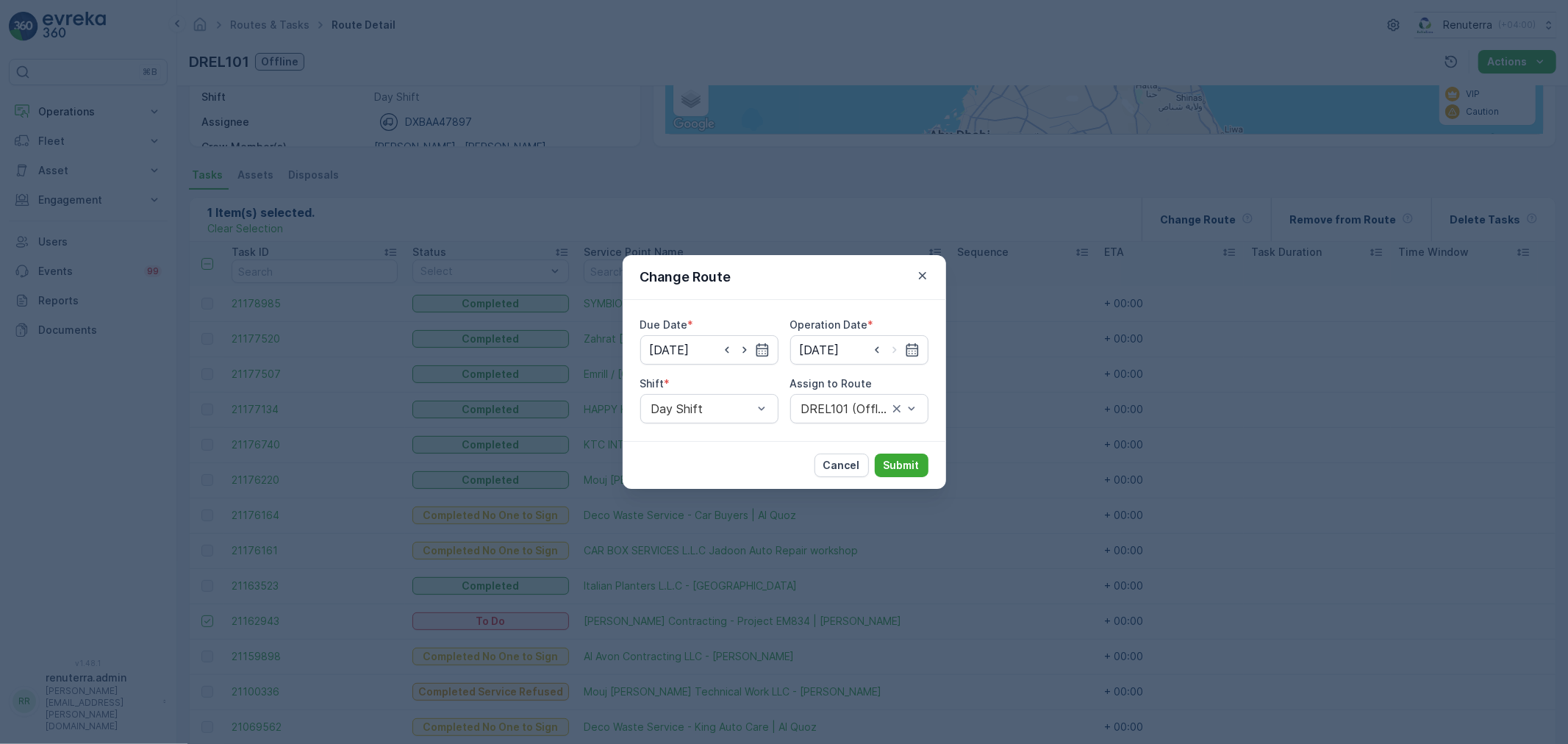
type input "[DATE]"
click at [860, 410] on div at bounding box center [845, 409] width 90 height 13
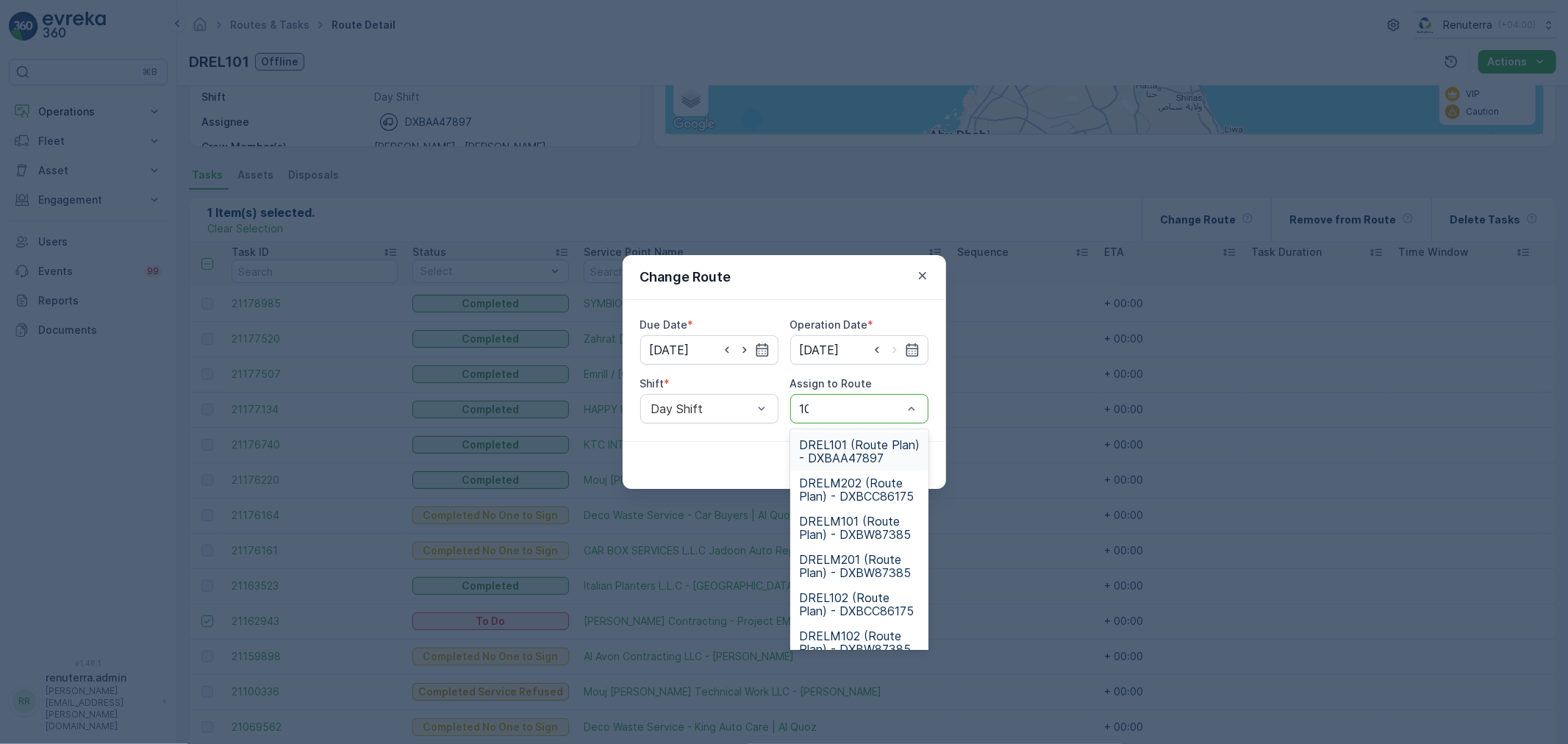
type input "101"
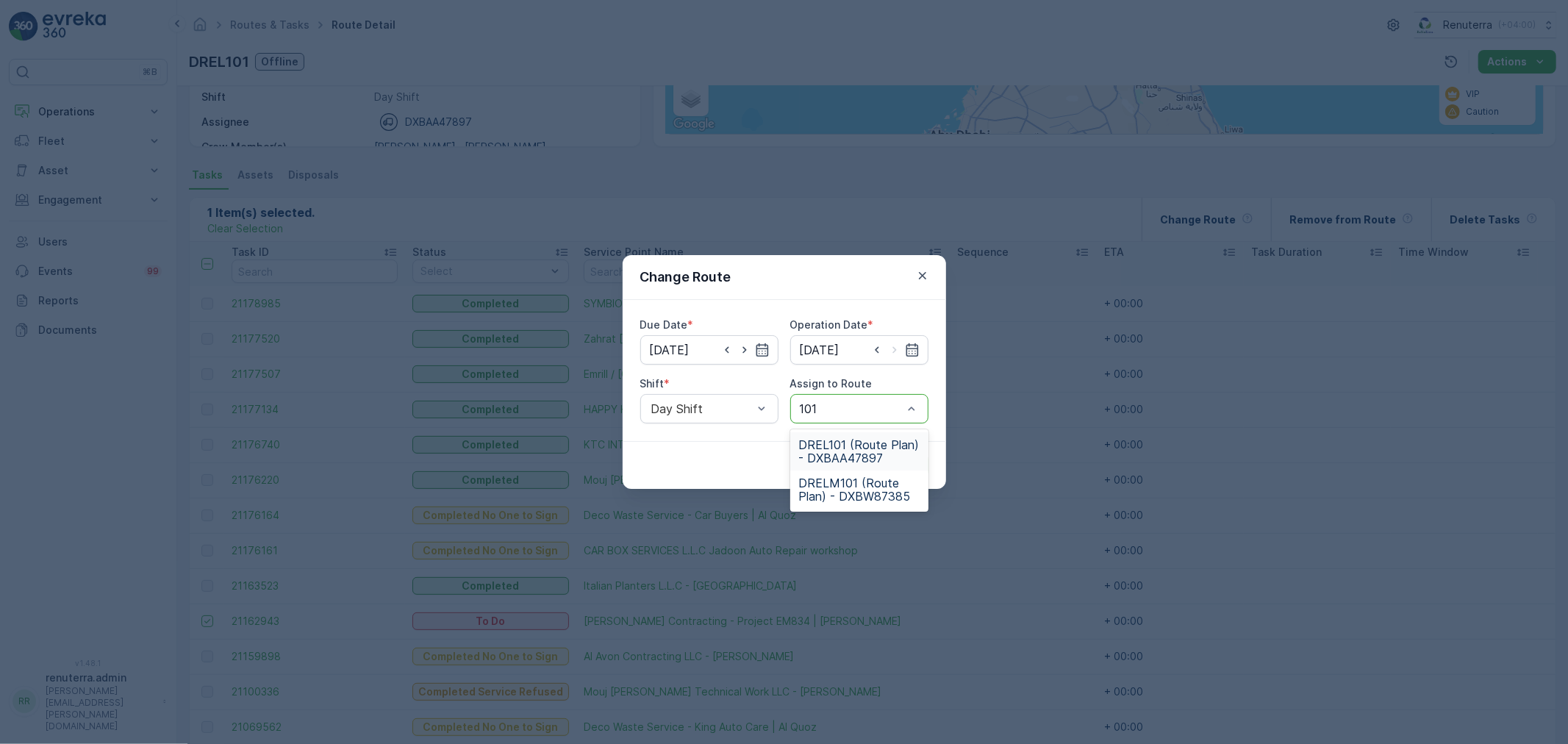
click at [850, 438] on span "DREL101 (Route Plan) - DXBAA47897" at bounding box center [860, 452] width 121 height 26
click at [889, 459] on p "Submit" at bounding box center [902, 466] width 36 height 15
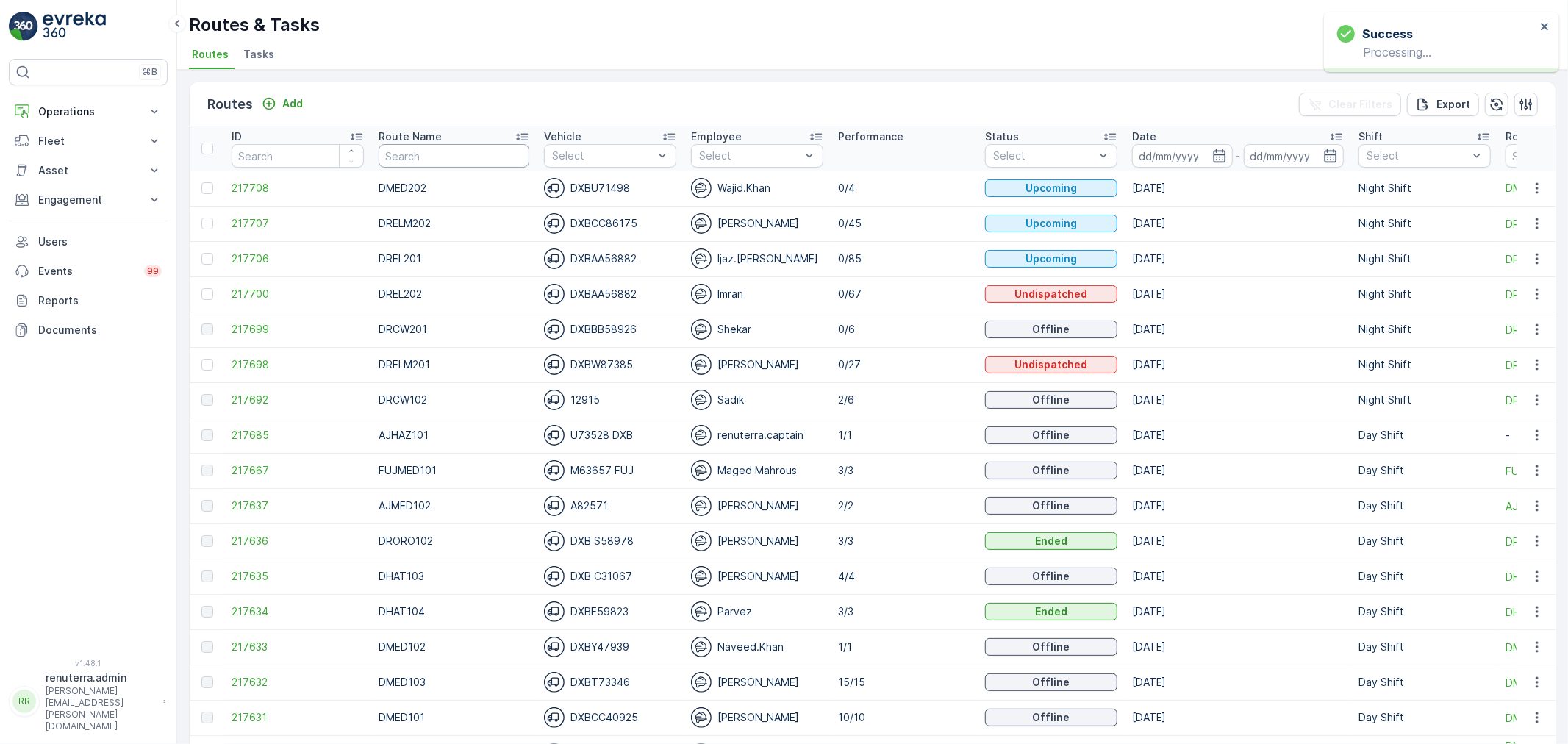
click at [427, 166] on input "text" at bounding box center [454, 156] width 151 height 23
type input "RCXW"
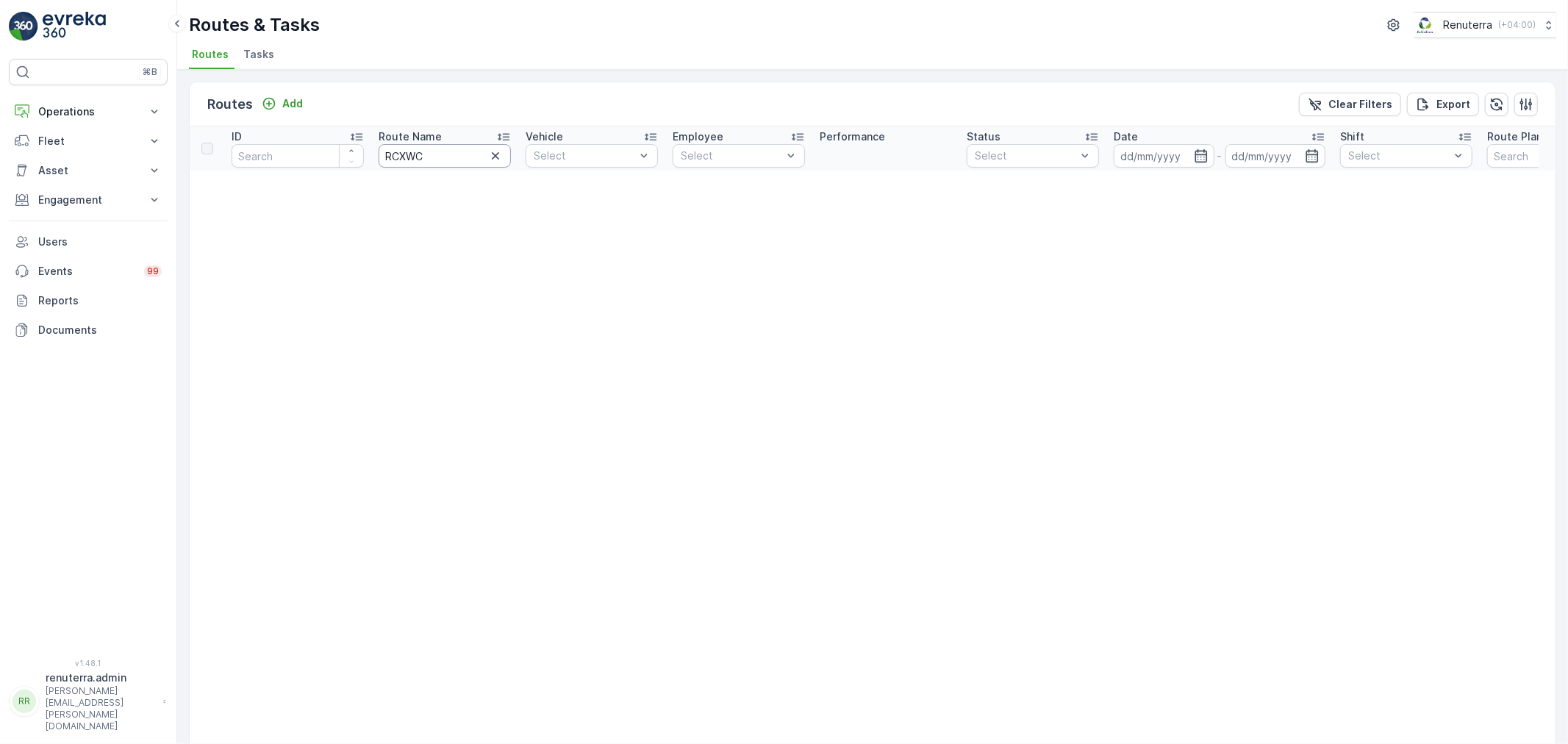
drag, startPoint x: 394, startPoint y: 147, endPoint x: 370, endPoint y: 151, distance: 24.3
click at [370, 151] on tr "ID Route Name RCXWC Vehicle Select Employee Select Performance Status Select Da…" at bounding box center [991, 148] width 1602 height 44
type input "RCW10"
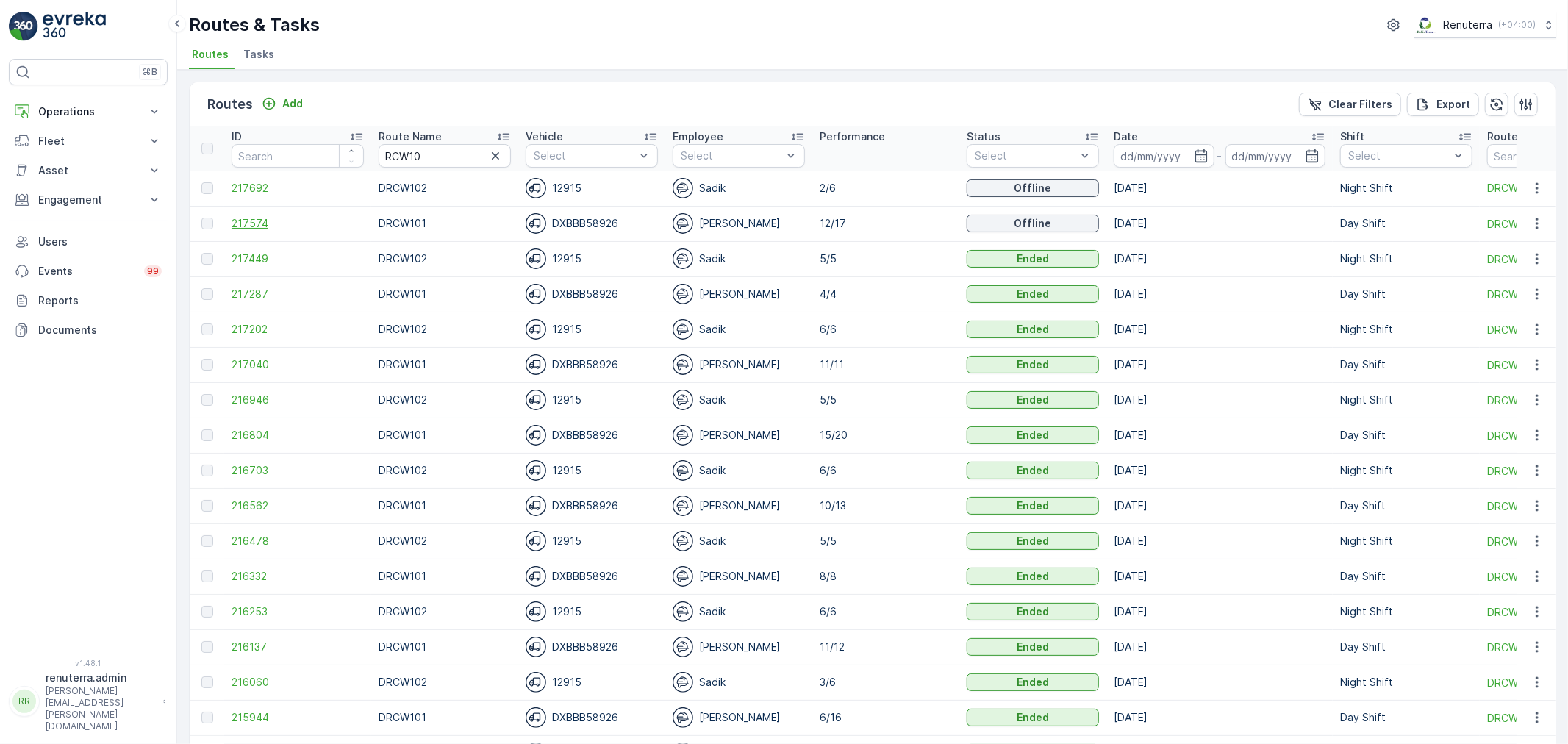
click at [249, 219] on span "217574" at bounding box center [298, 224] width 132 height 15
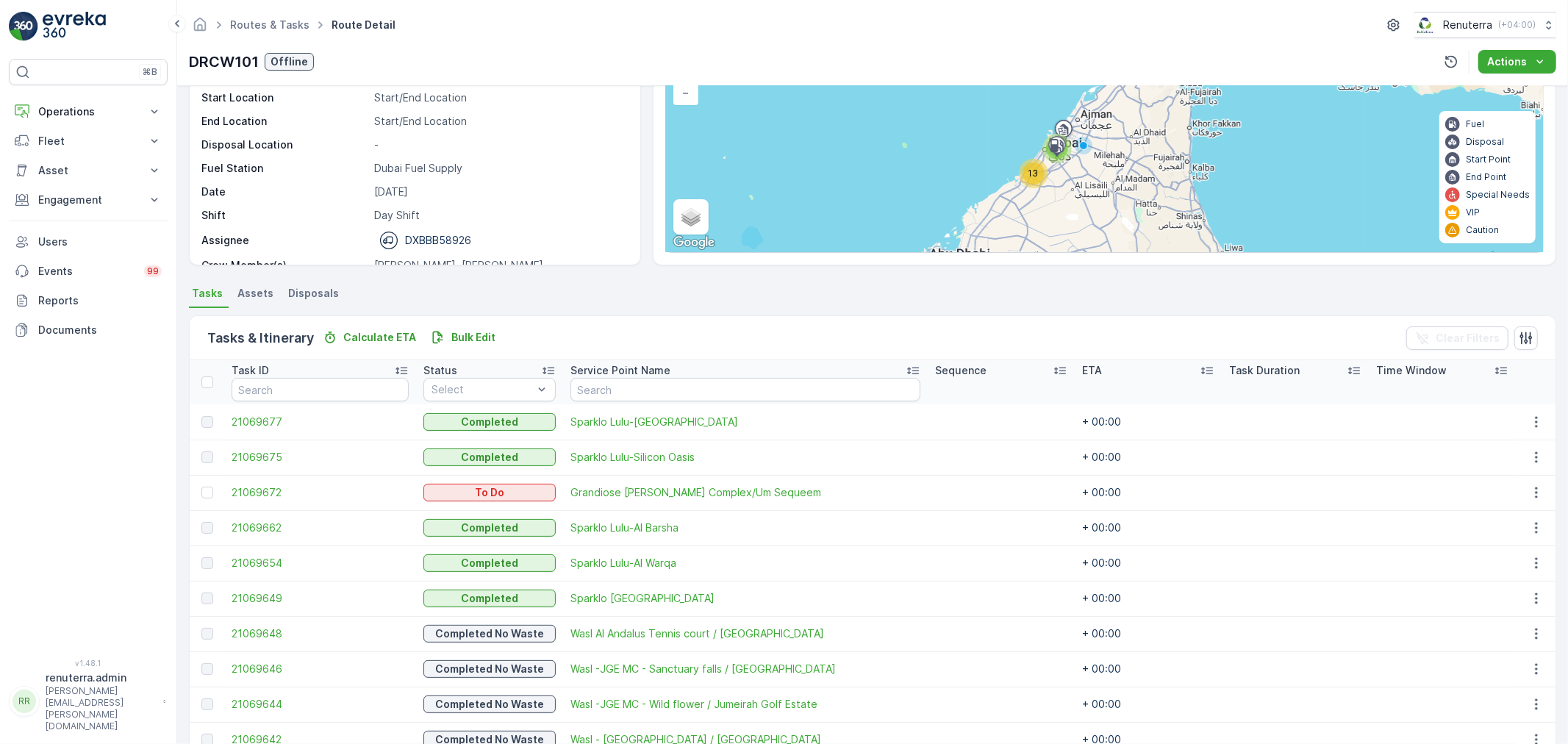
scroll to position [121, 0]
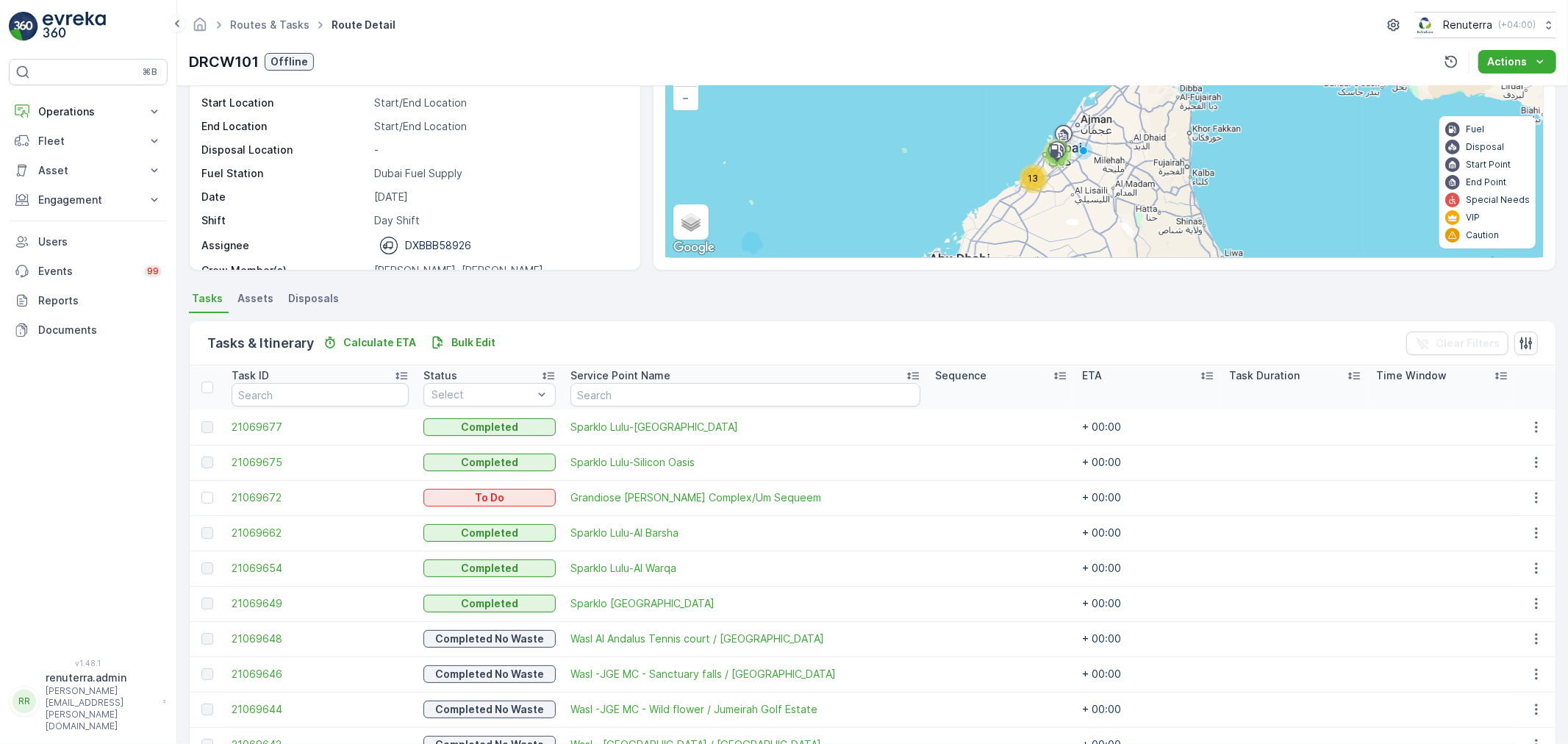
click at [199, 380] on th at bounding box center [207, 387] width 35 height 44
click at [215, 381] on div at bounding box center [209, 387] width 16 height 12
click at [210, 381] on input "checkbox" at bounding box center [210, 381] width 0 height 0
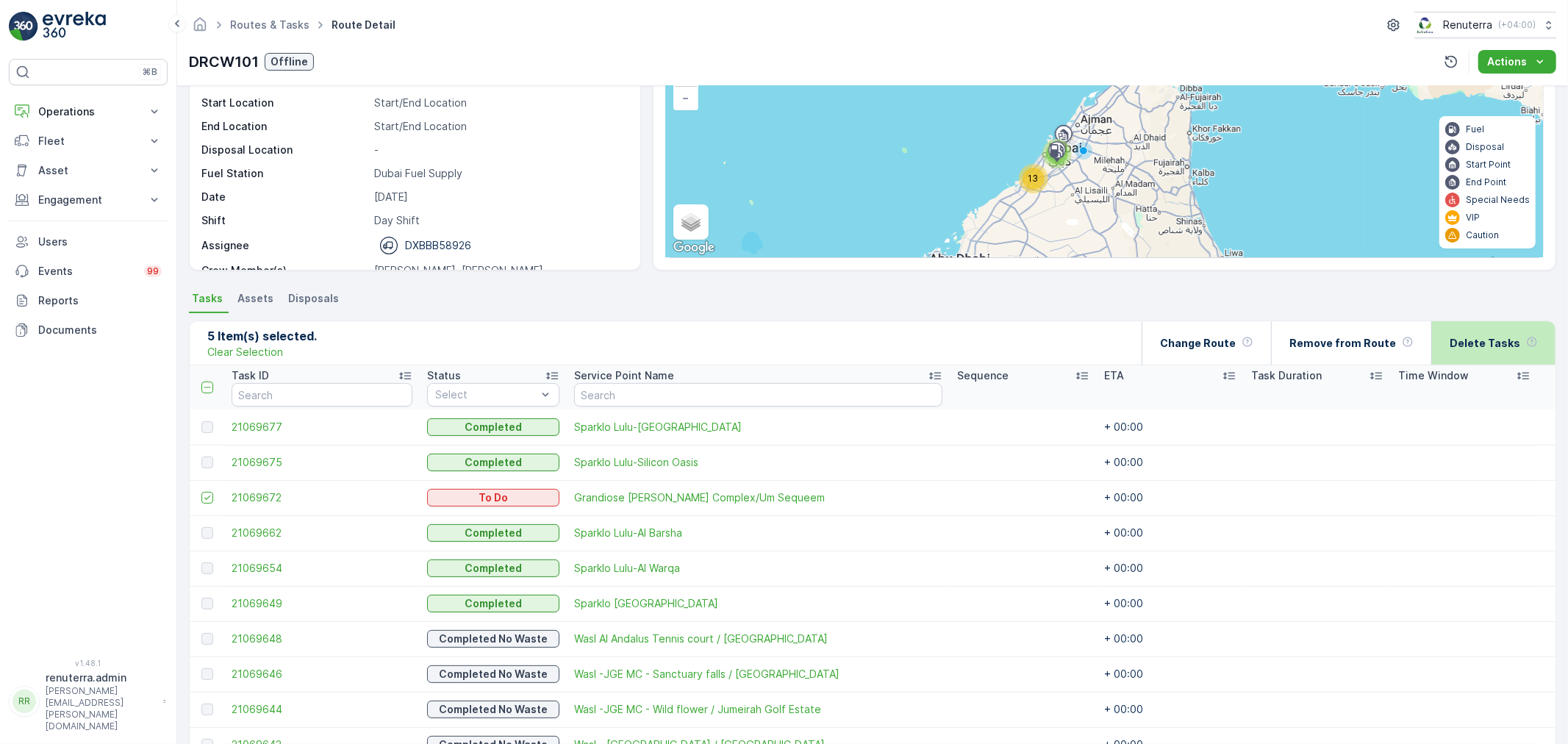
click at [1480, 324] on div "Delete Tasks" at bounding box center [1494, 343] width 88 height 44
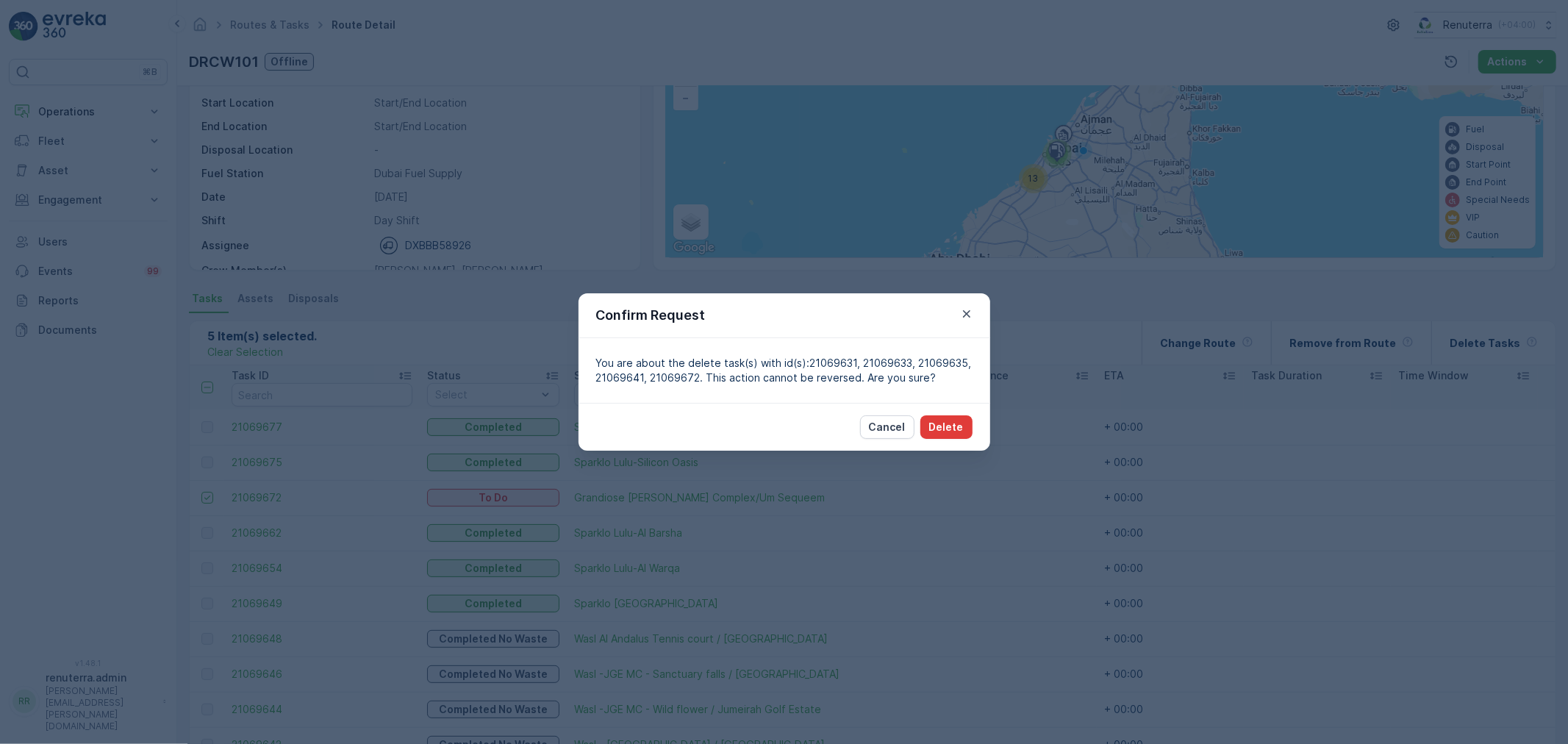
click at [957, 430] on p "Delete" at bounding box center [947, 427] width 35 height 15
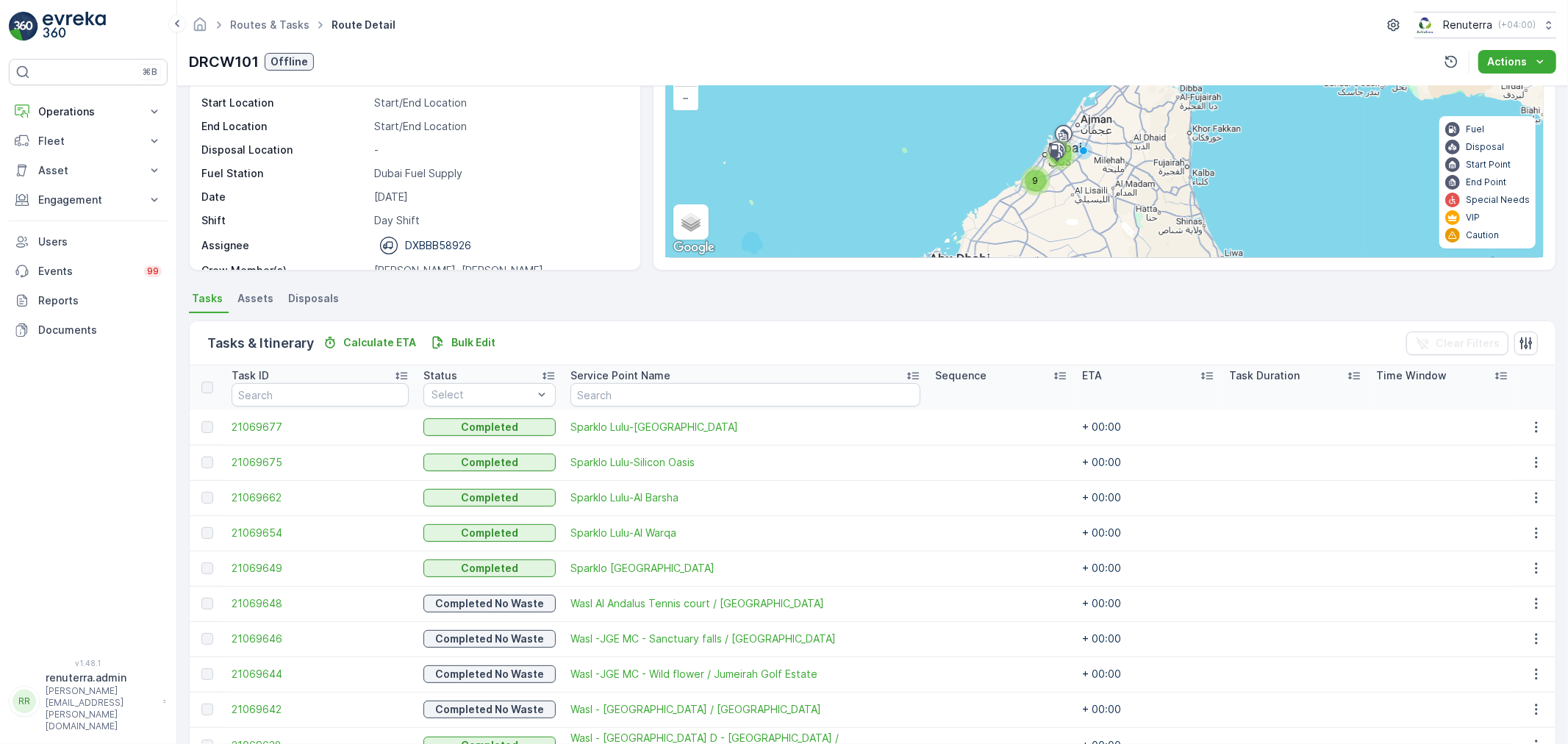
click at [271, 15] on ul "Routes & Tasks" at bounding box center [277, 26] width 102 height 21
click at [271, 20] on link "Routes & Tasks" at bounding box center [270, 24] width 79 height 12
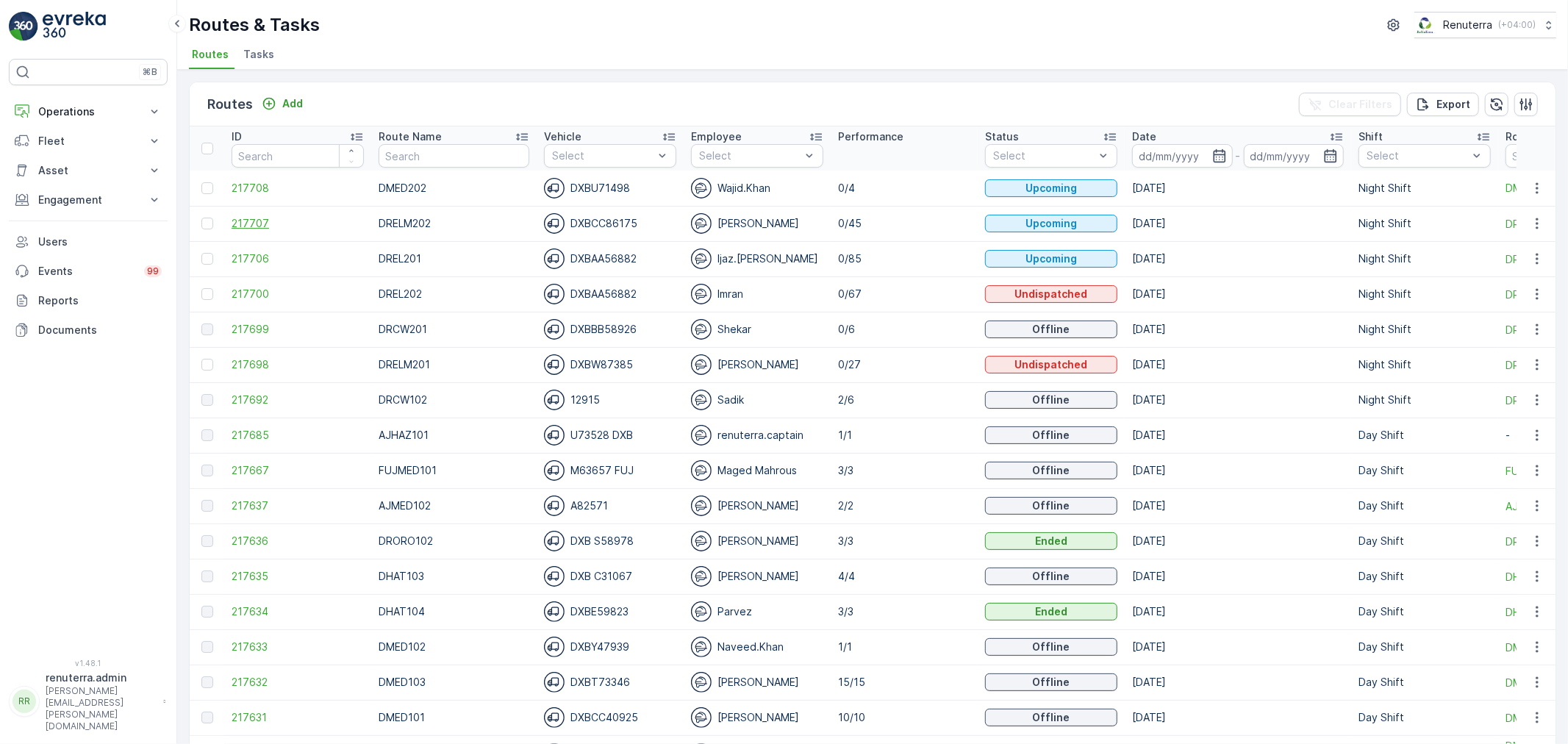
click at [239, 218] on span "217707" at bounding box center [298, 224] width 132 height 15
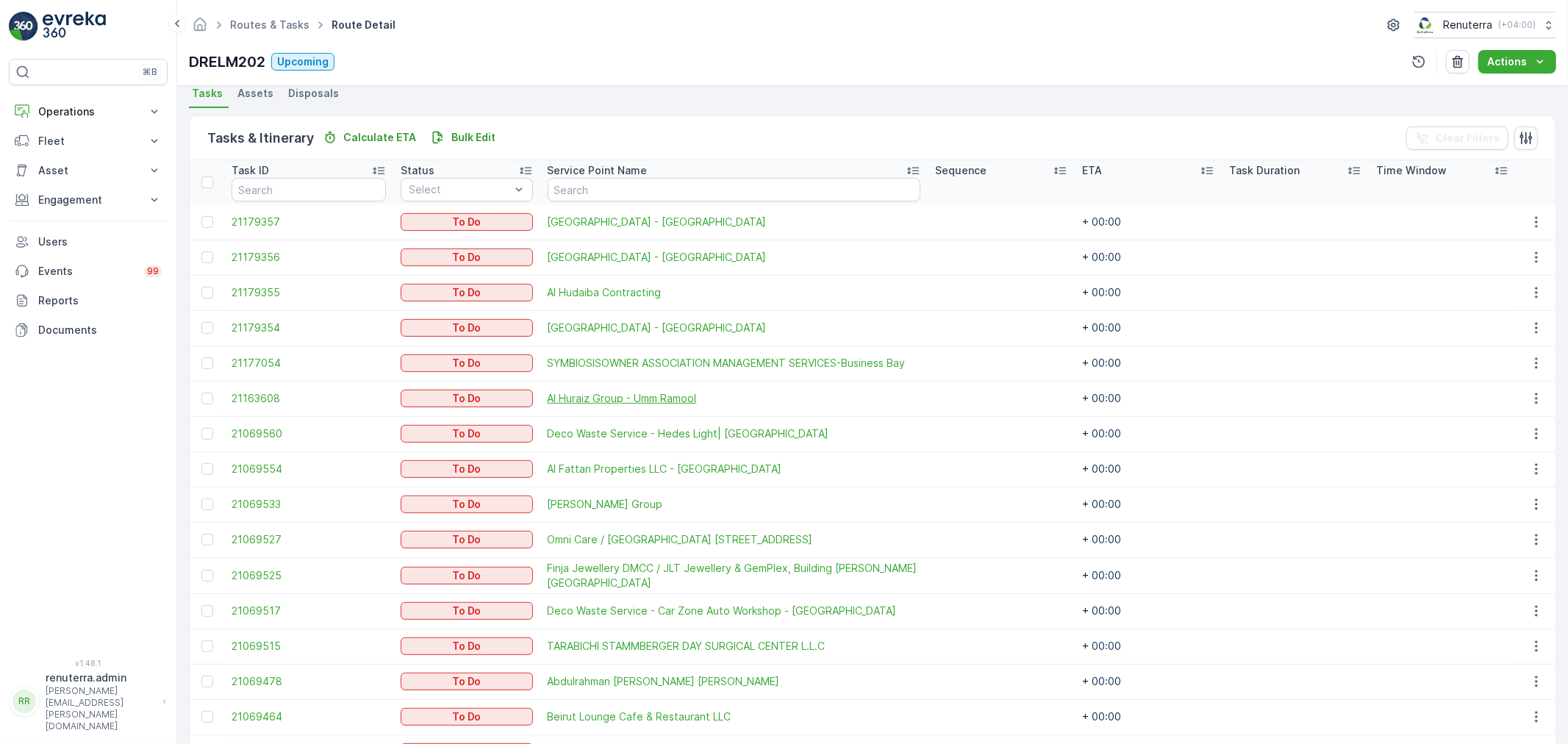
scroll to position [408, 0]
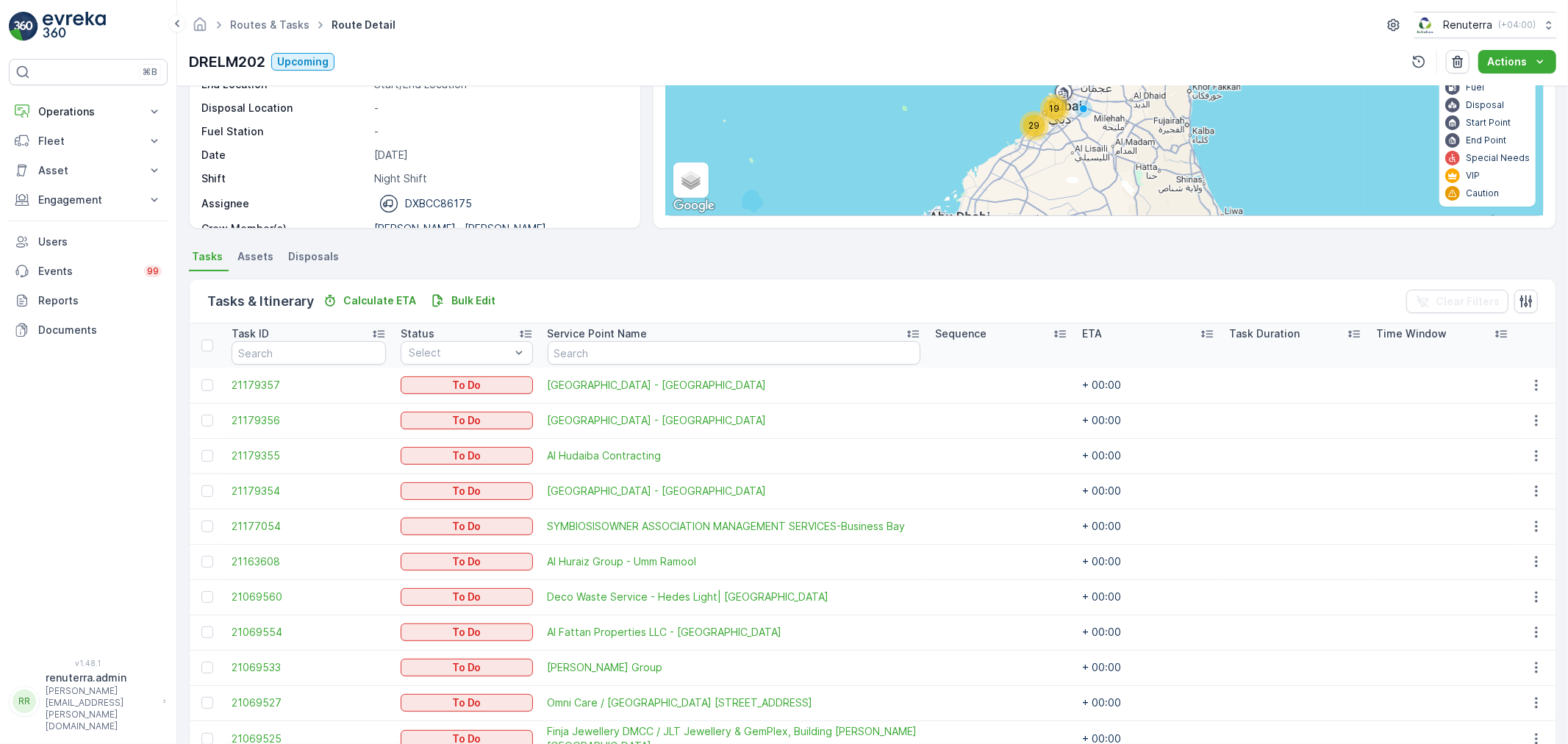
click at [1030, 130] on div "19 29 + − Satellite Roadmap Terrain Hybrid Leaflet Keyboard shortcuts Map Data …" at bounding box center [1105, 98] width 877 height 234
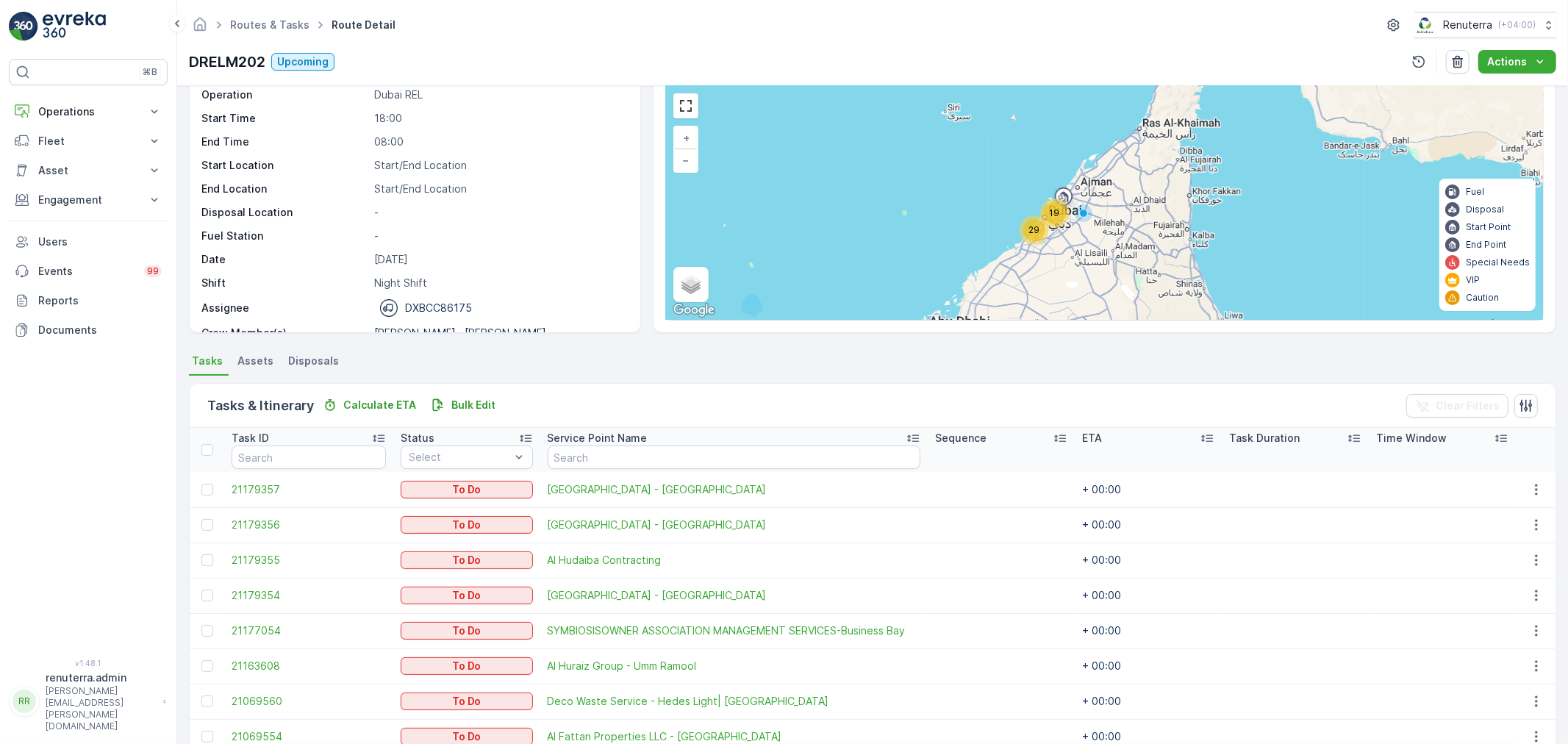
click at [1028, 218] on div "29" at bounding box center [1035, 230] width 30 height 30
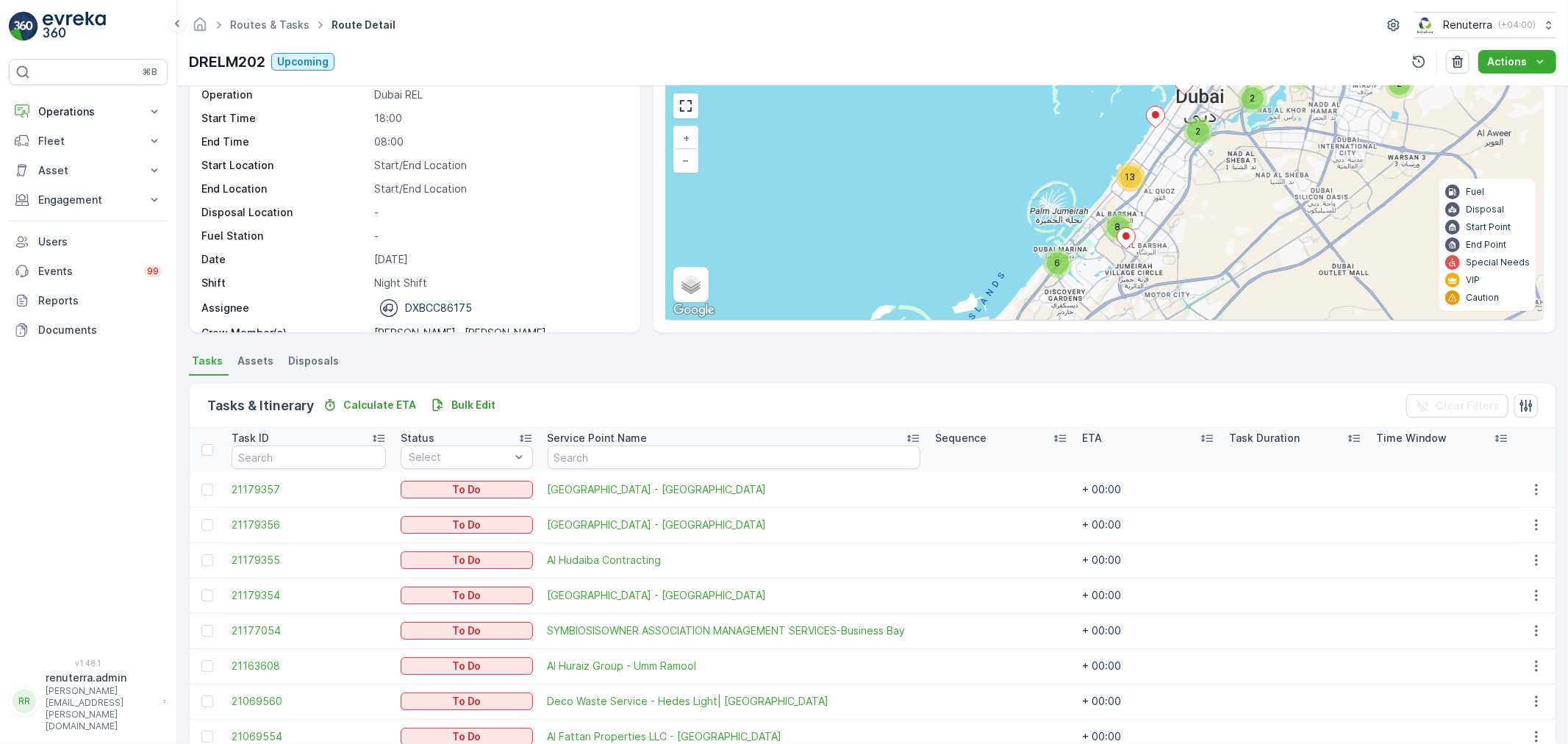
click at [1129, 173] on span "13" at bounding box center [1130, 176] width 10 height 11
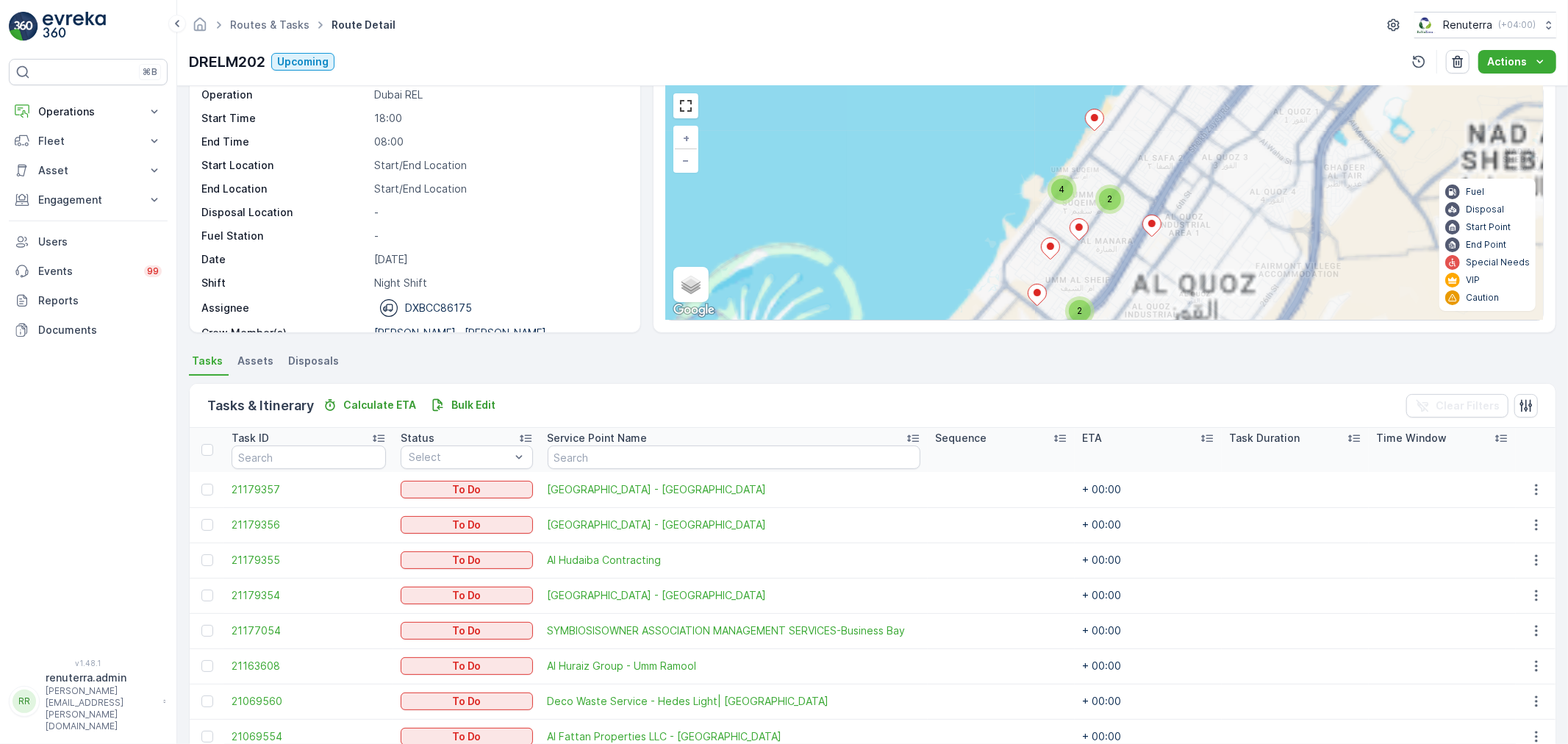
drag, startPoint x: 1175, startPoint y: 185, endPoint x: 1144, endPoint y: 334, distance: 152.2
click at [1144, 339] on div "Details Operation Dubai REL Start Time 18:00 End Time 08:00 Start Location Star…" at bounding box center [873, 415] width 1391 height 658
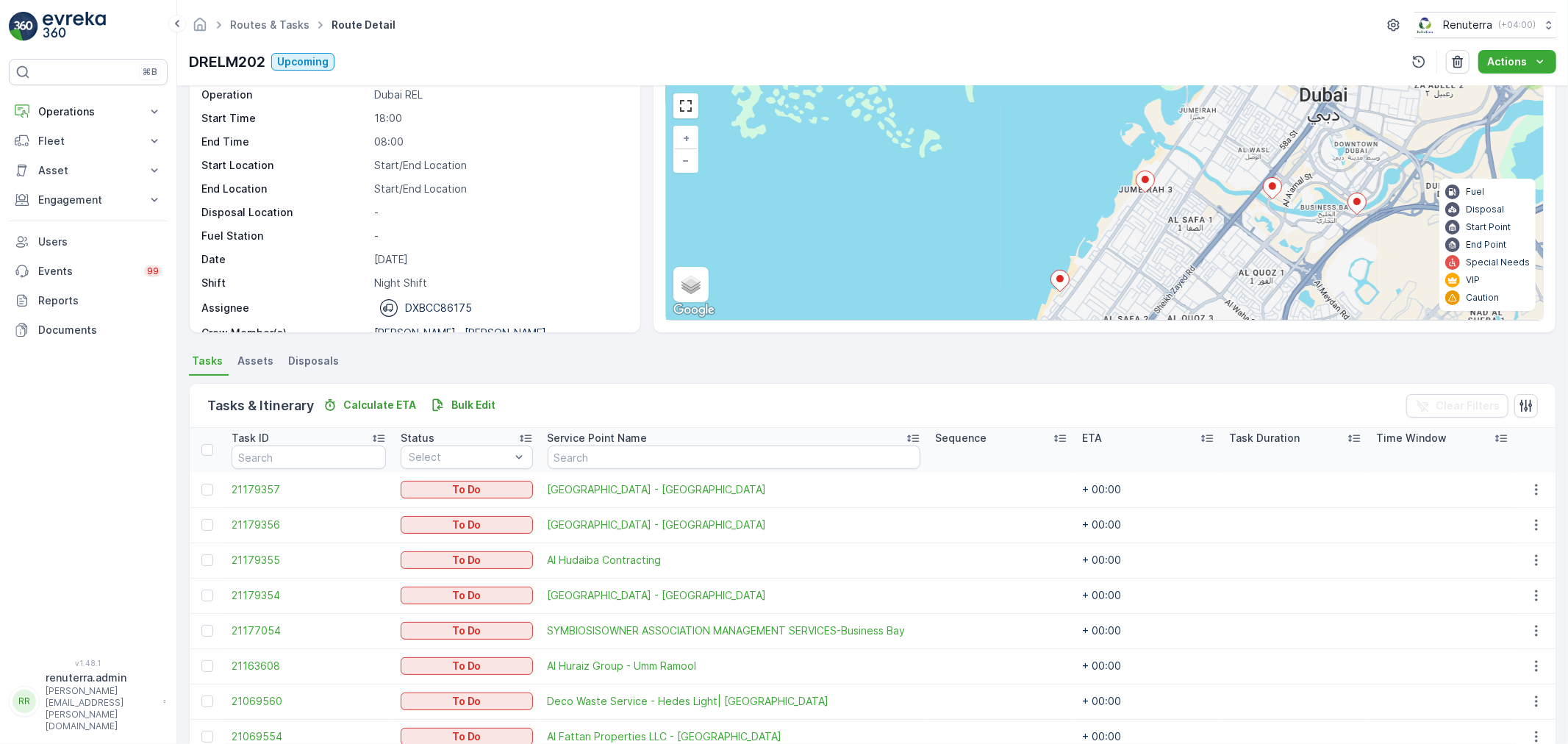
click at [1142, 174] on icon at bounding box center [1145, 182] width 18 height 21
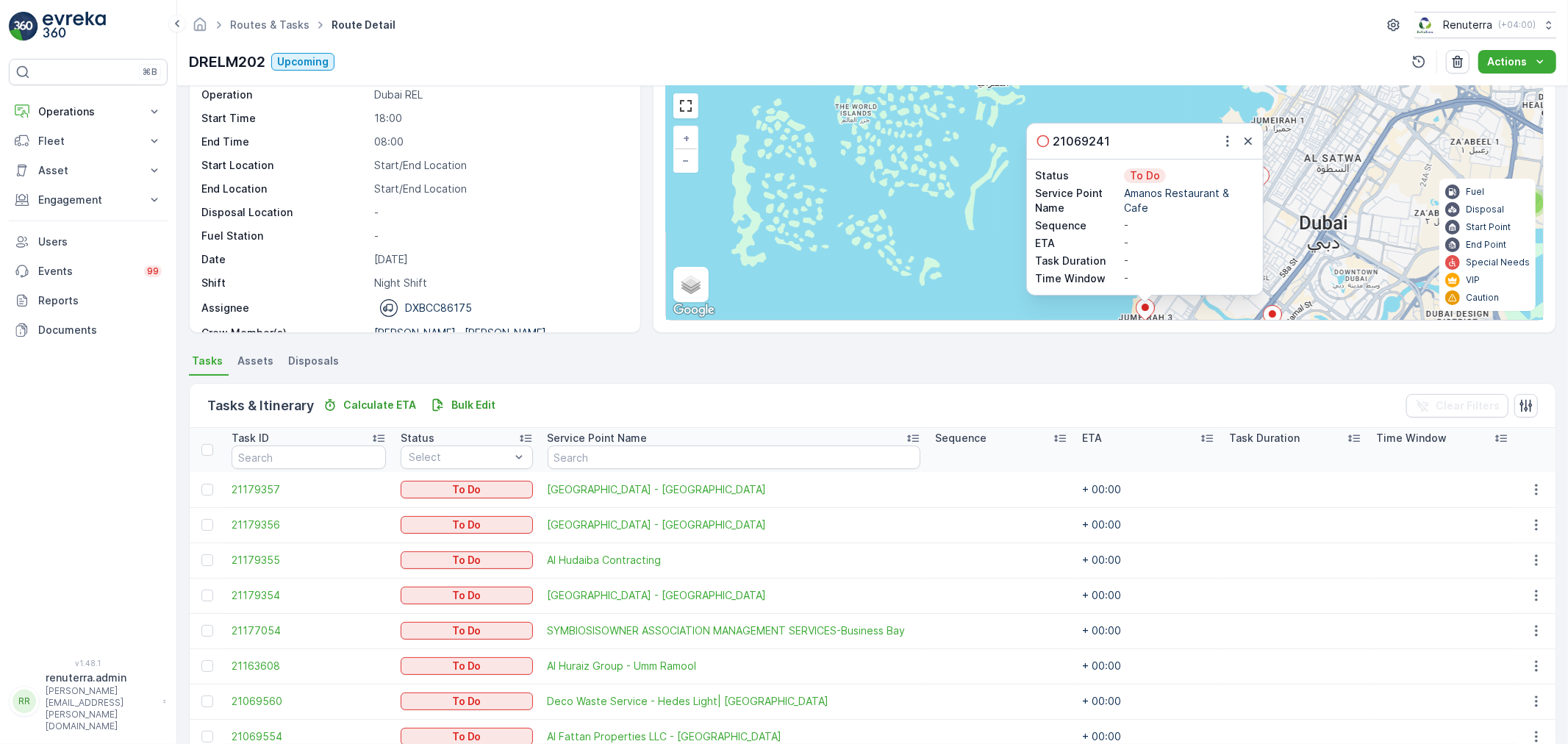
click at [1261, 132] on div "21069241" at bounding box center [1145, 141] width 236 height 36
click at [1245, 136] on icon "button" at bounding box center [1248, 141] width 15 height 15
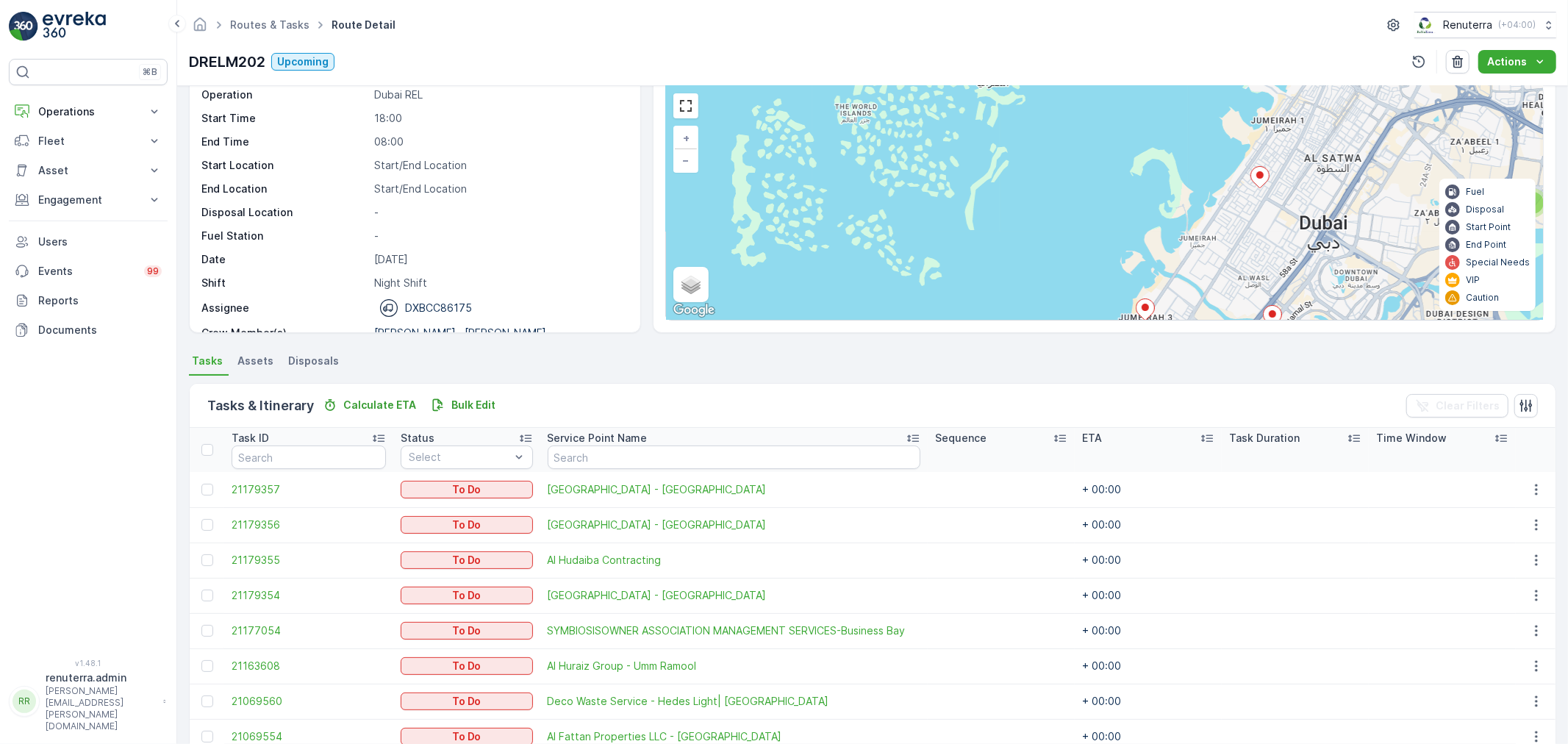
click at [1254, 175] on icon at bounding box center [1260, 178] width 18 height 21
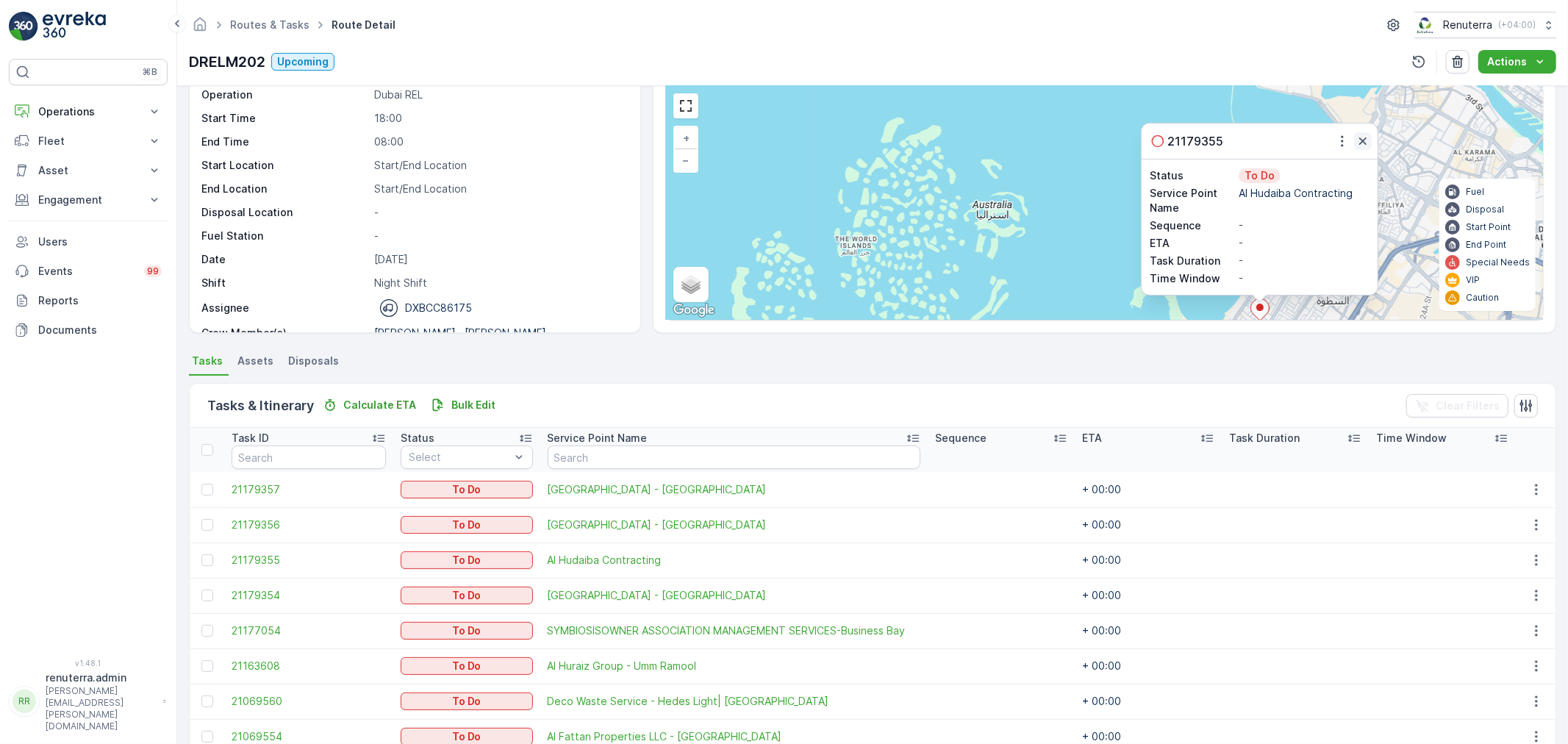
click at [1356, 145] on icon "button" at bounding box center [1363, 141] width 15 height 15
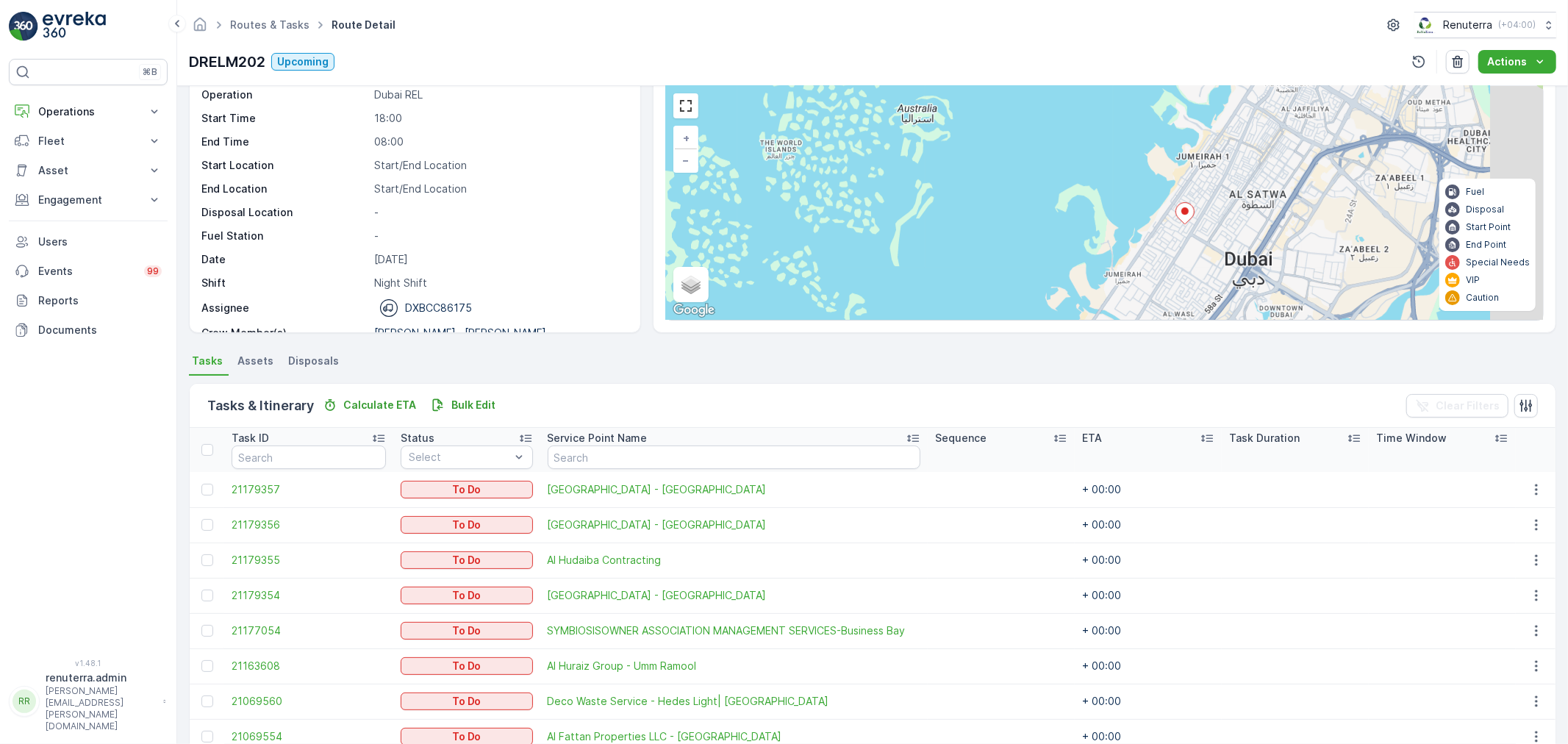
drag, startPoint x: 1348, startPoint y: 247, endPoint x: 1266, endPoint y: 125, distance: 147.0
click at [1267, 129] on div "2 2 7 4 2 2 4 2 2 2 + − Satellite Roadmap Terrain Hybrid Leaflet Keyboard short…" at bounding box center [1105, 202] width 877 height 234
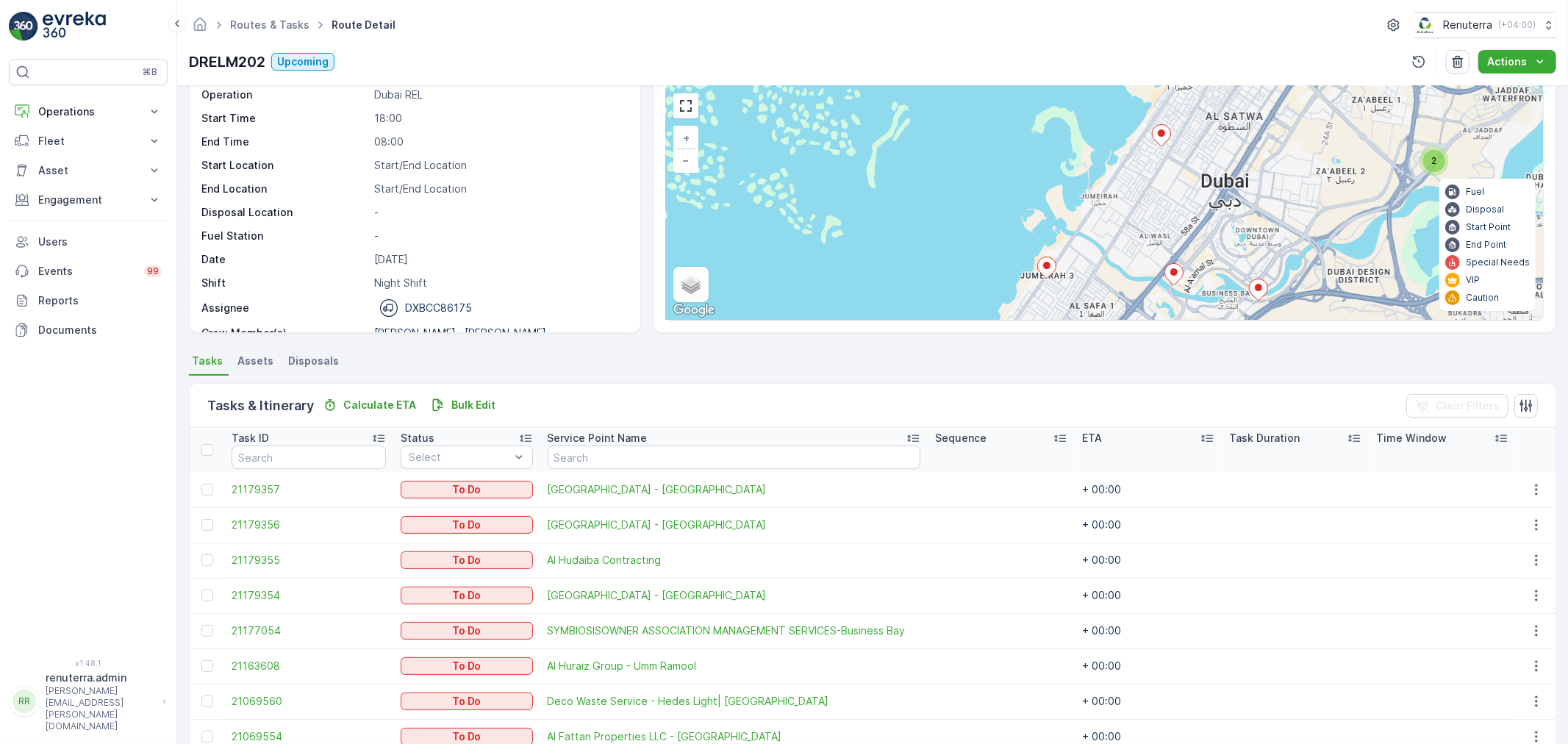
drag, startPoint x: 1259, startPoint y: 258, endPoint x: 1281, endPoint y: 130, distance: 129.9
click at [1281, 132] on div "2 2 7 4 2 2 4 2 2 2 + − Satellite Roadmap Terrain Hybrid Leaflet Keyboard short…" at bounding box center [1105, 202] width 877 height 234
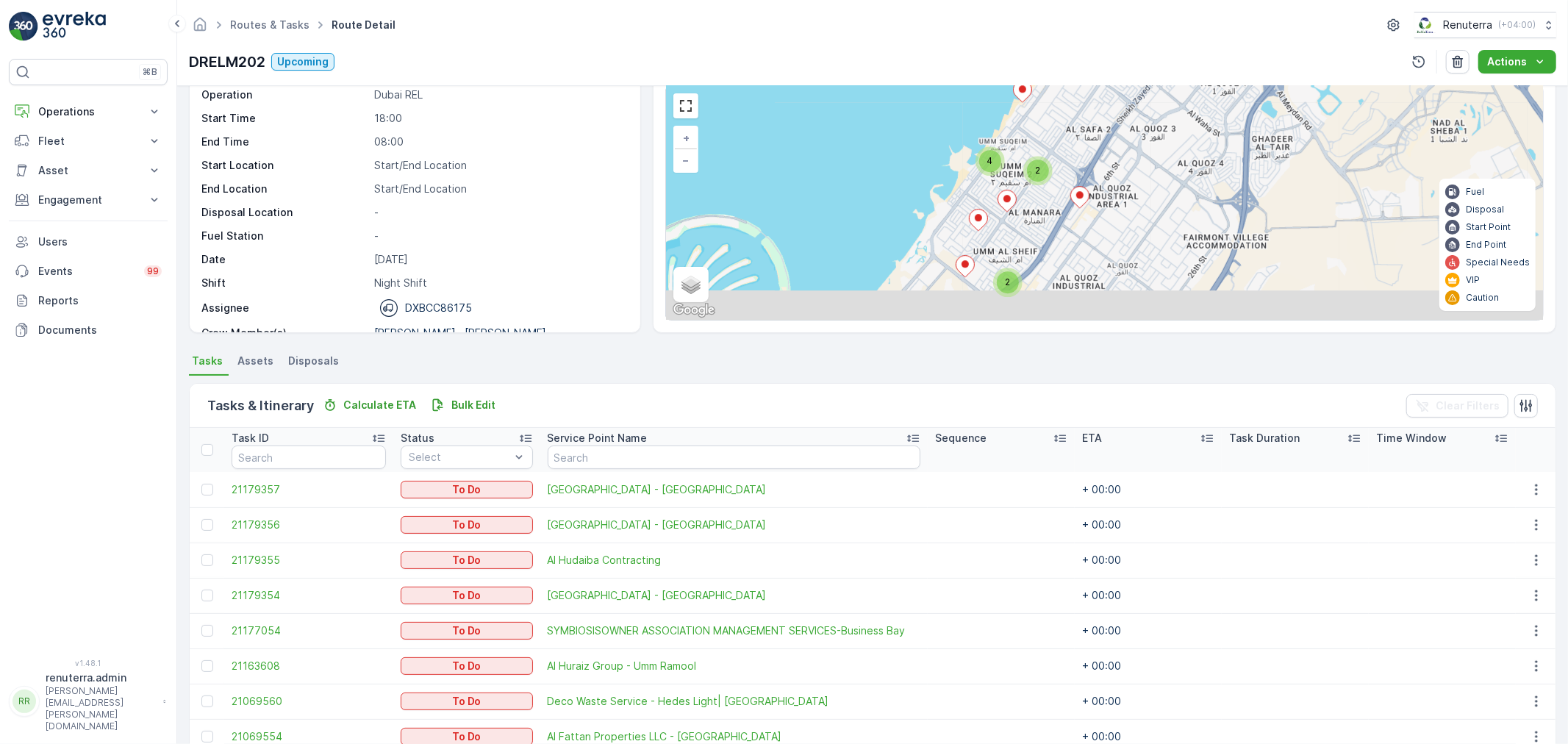
drag, startPoint x: 1060, startPoint y: 312, endPoint x: 1090, endPoint y: 159, distance: 155.9
click at [1090, 159] on div "2 2 7 4 2 2 4 2 2 2 + − Satellite Roadmap Terrain Hybrid Leaflet Keyboard short…" at bounding box center [1105, 202] width 877 height 234
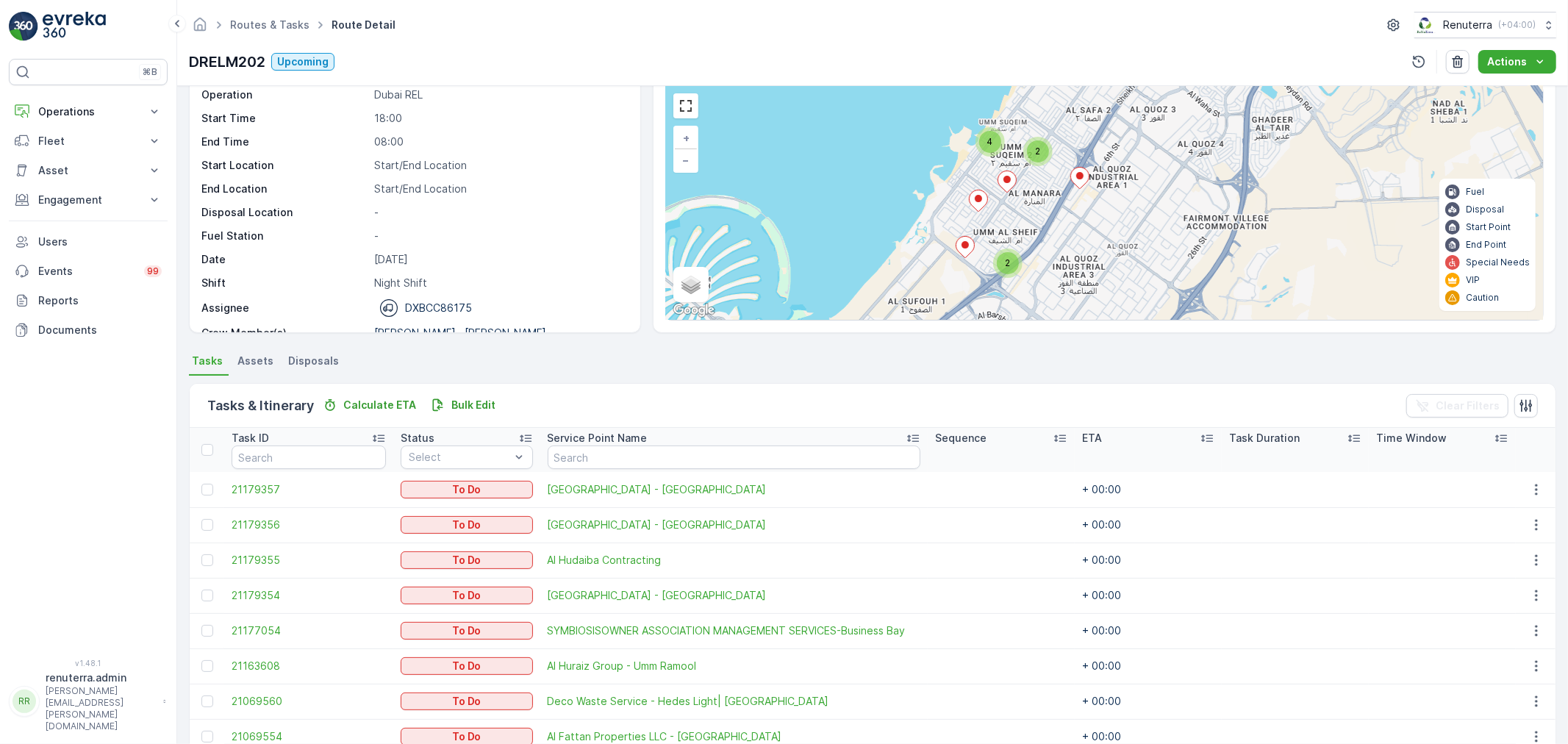
click at [997, 185] on icon at bounding box center [1007, 182] width 19 height 22
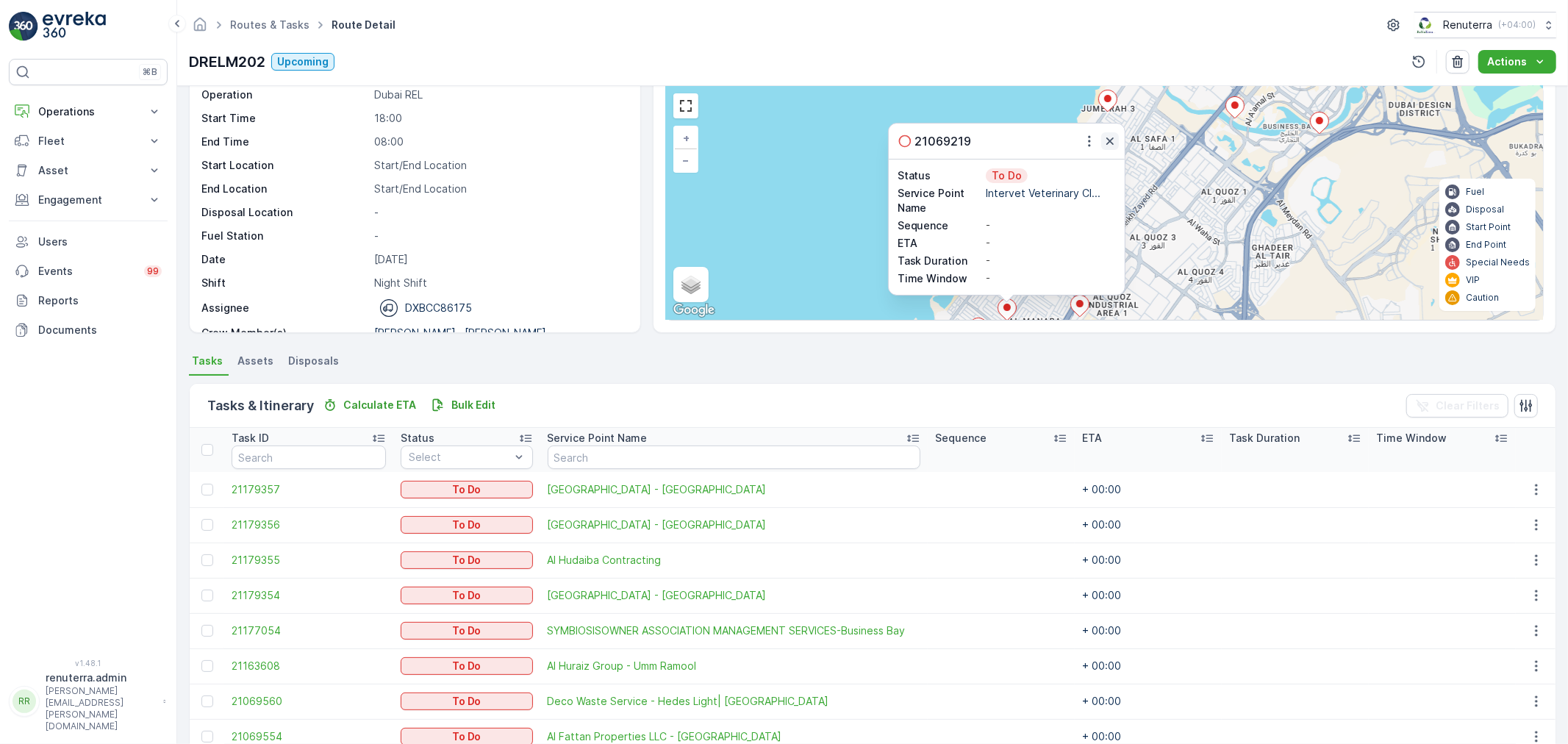
click at [1105, 145] on icon "button" at bounding box center [1111, 141] width 15 height 15
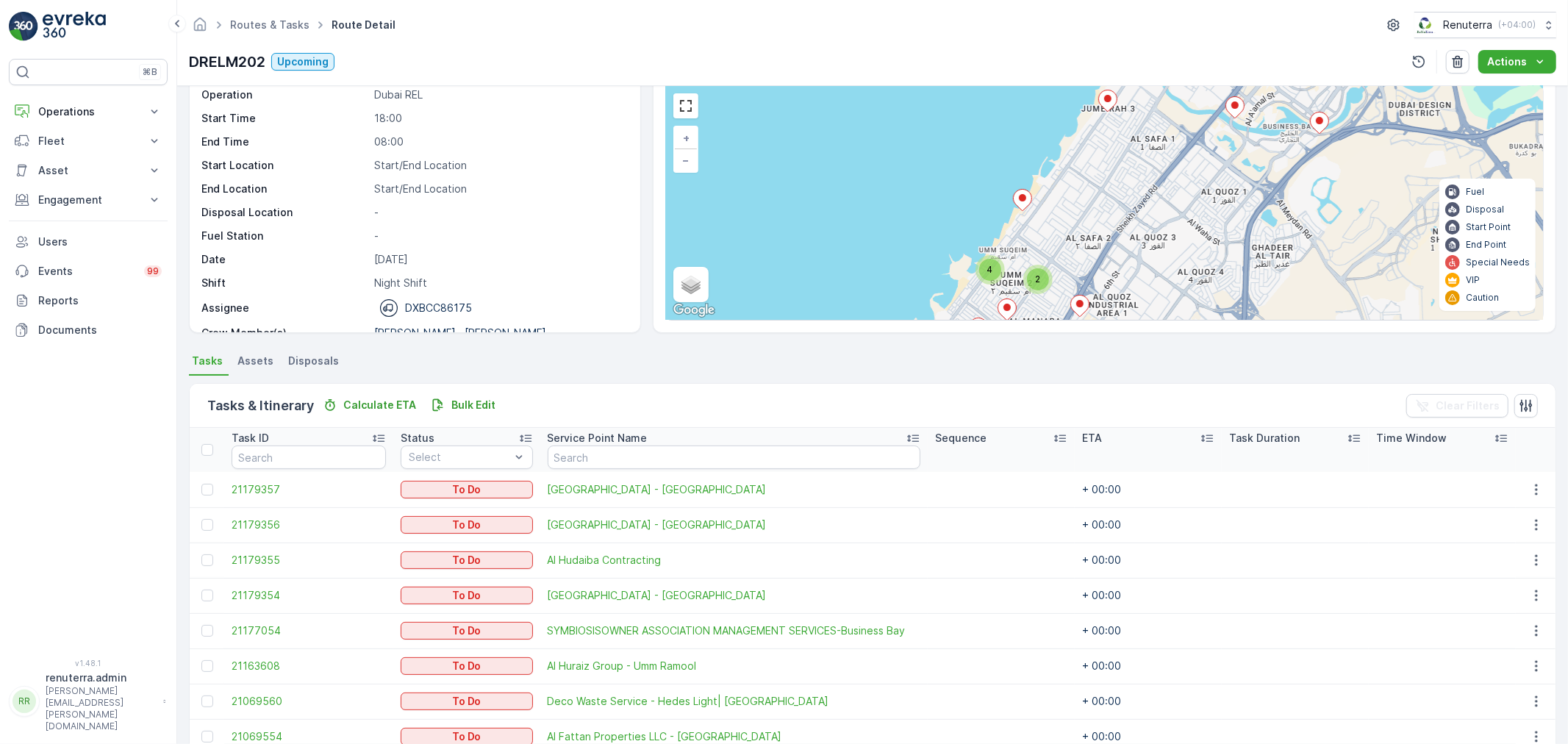
drag, startPoint x: 1085, startPoint y: 253, endPoint x: 1121, endPoint y: 138, distance: 120.5
click at [1121, 141] on div "2 2 7 4 2 2 4 2 2 2 + − Satellite Roadmap Terrain Hybrid Leaflet Keyboard short…" at bounding box center [1105, 202] width 877 height 234
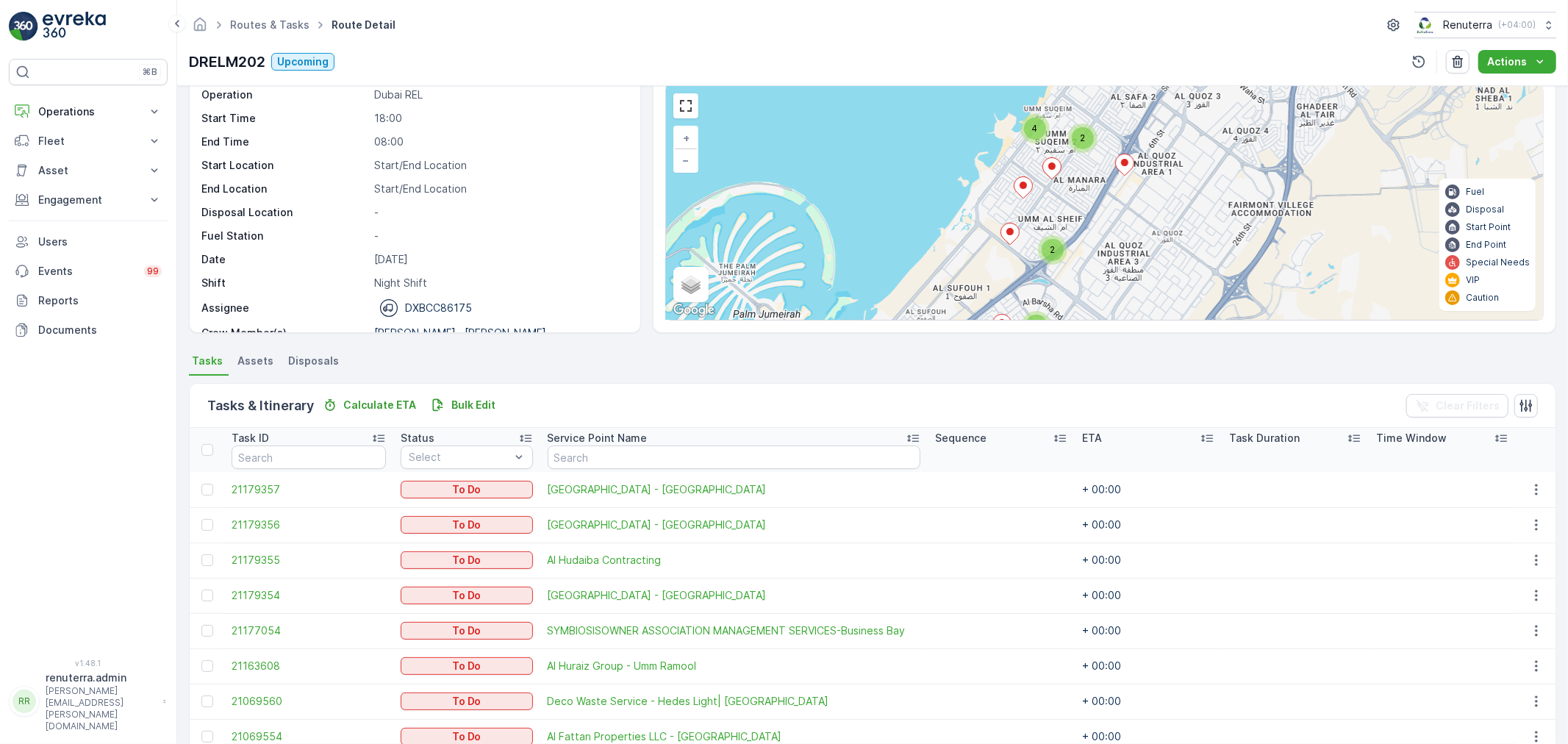
click at [1022, 189] on icon at bounding box center [1023, 188] width 18 height 21
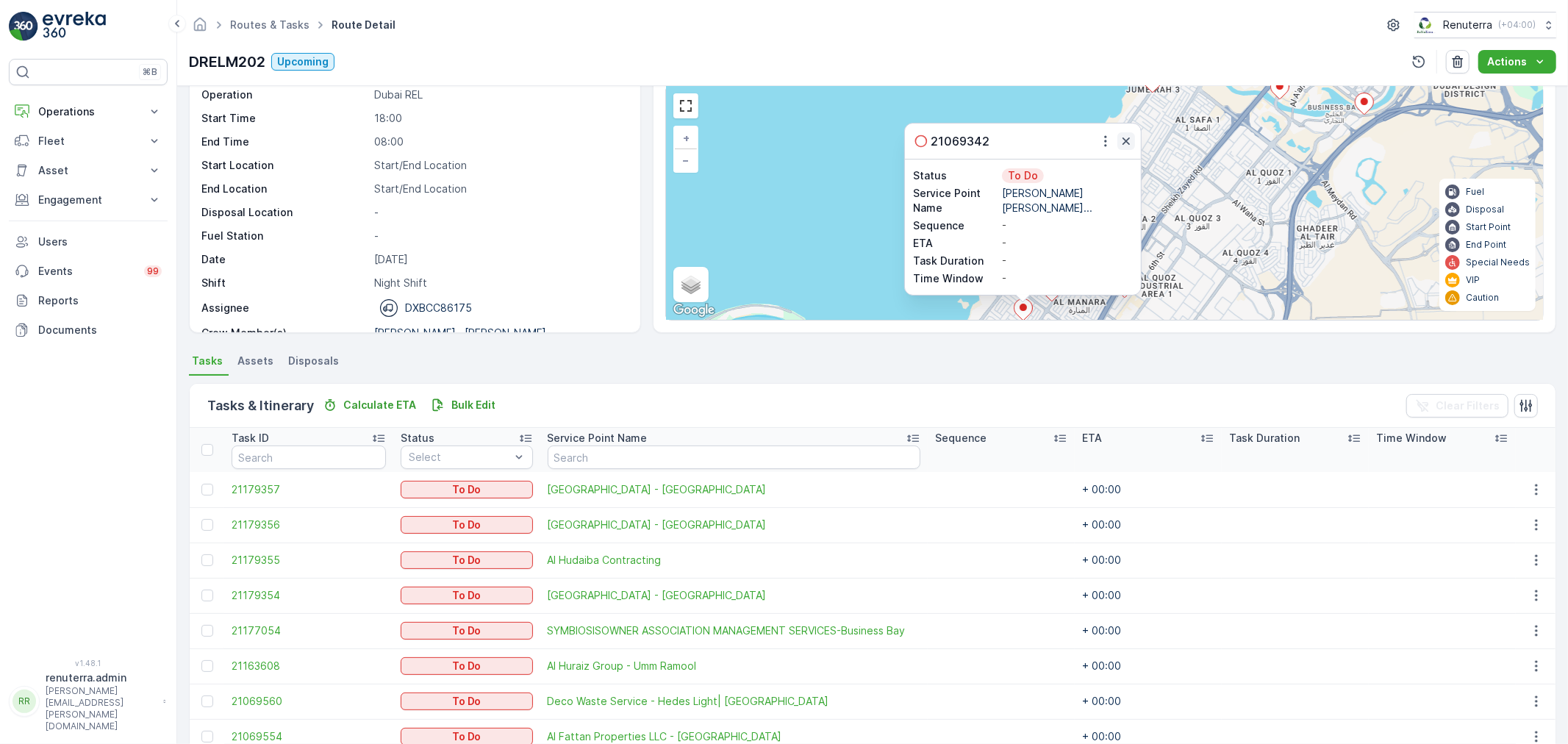
click at [1125, 144] on icon "button" at bounding box center [1126, 141] width 15 height 15
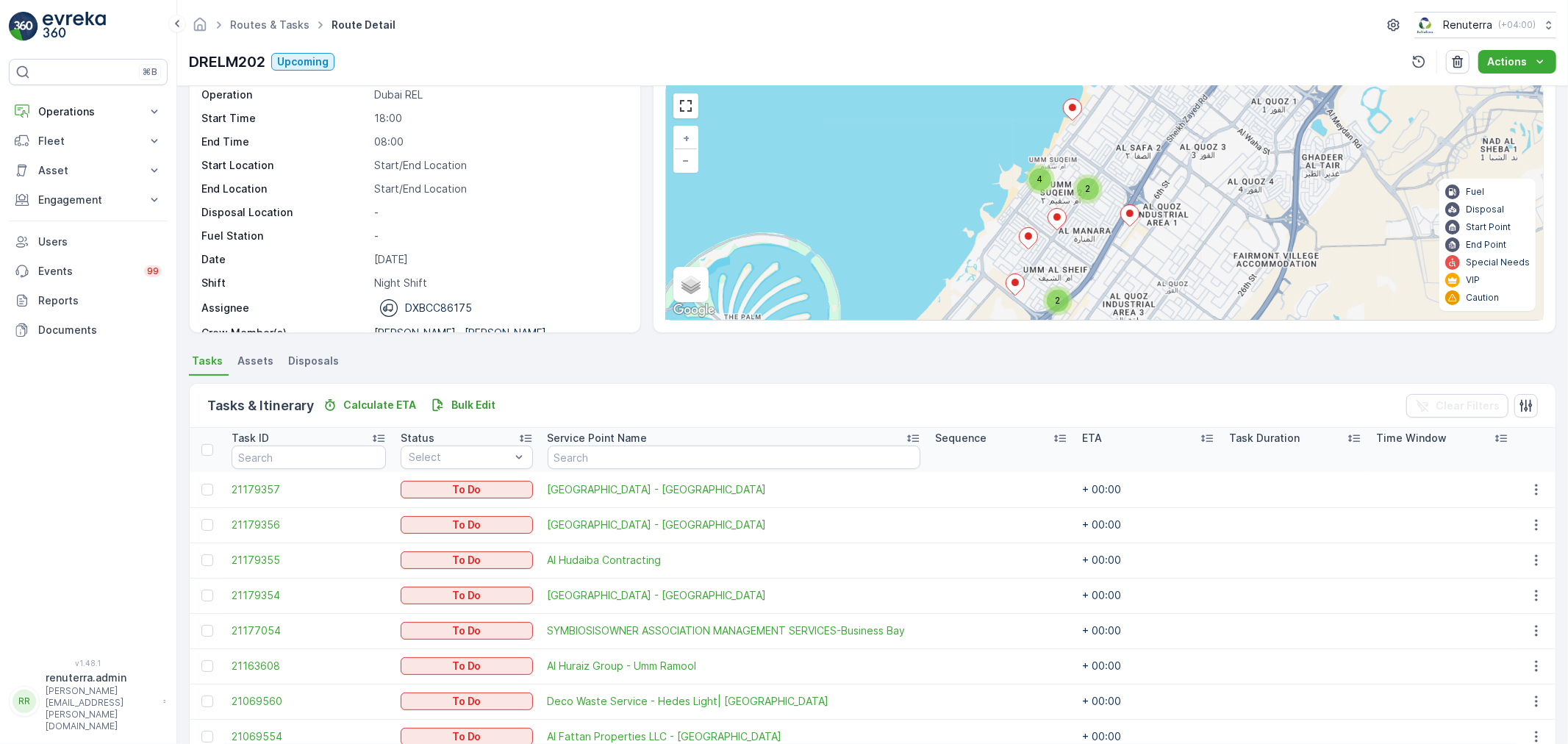
click at [1129, 159] on div "2 2 7 4 2 2 4 2 2 2 + − Satellite Roadmap Terrain Hybrid Leaflet Keyboard short…" at bounding box center [1105, 202] width 877 height 234
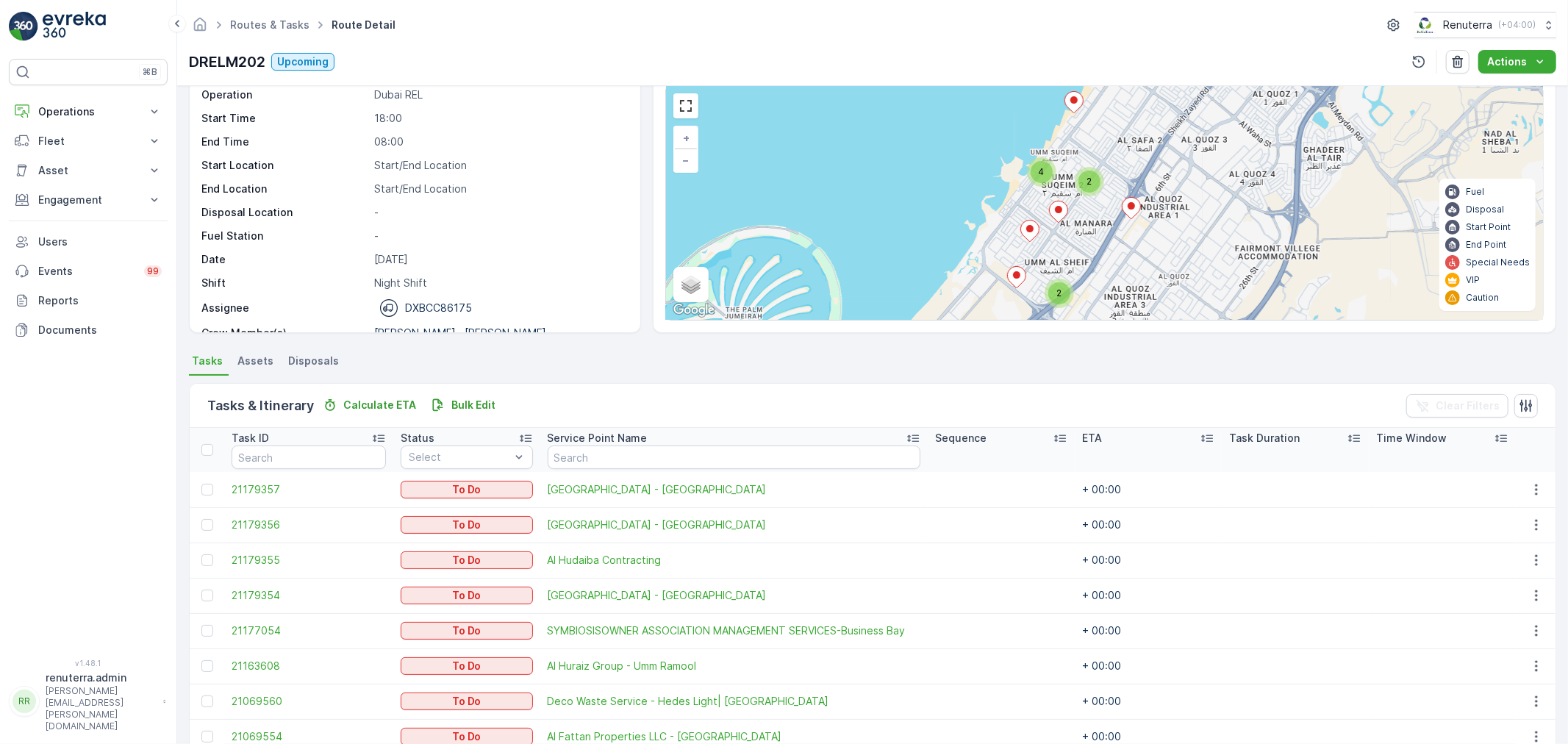
click at [1043, 163] on div "4" at bounding box center [1041, 172] width 22 height 22
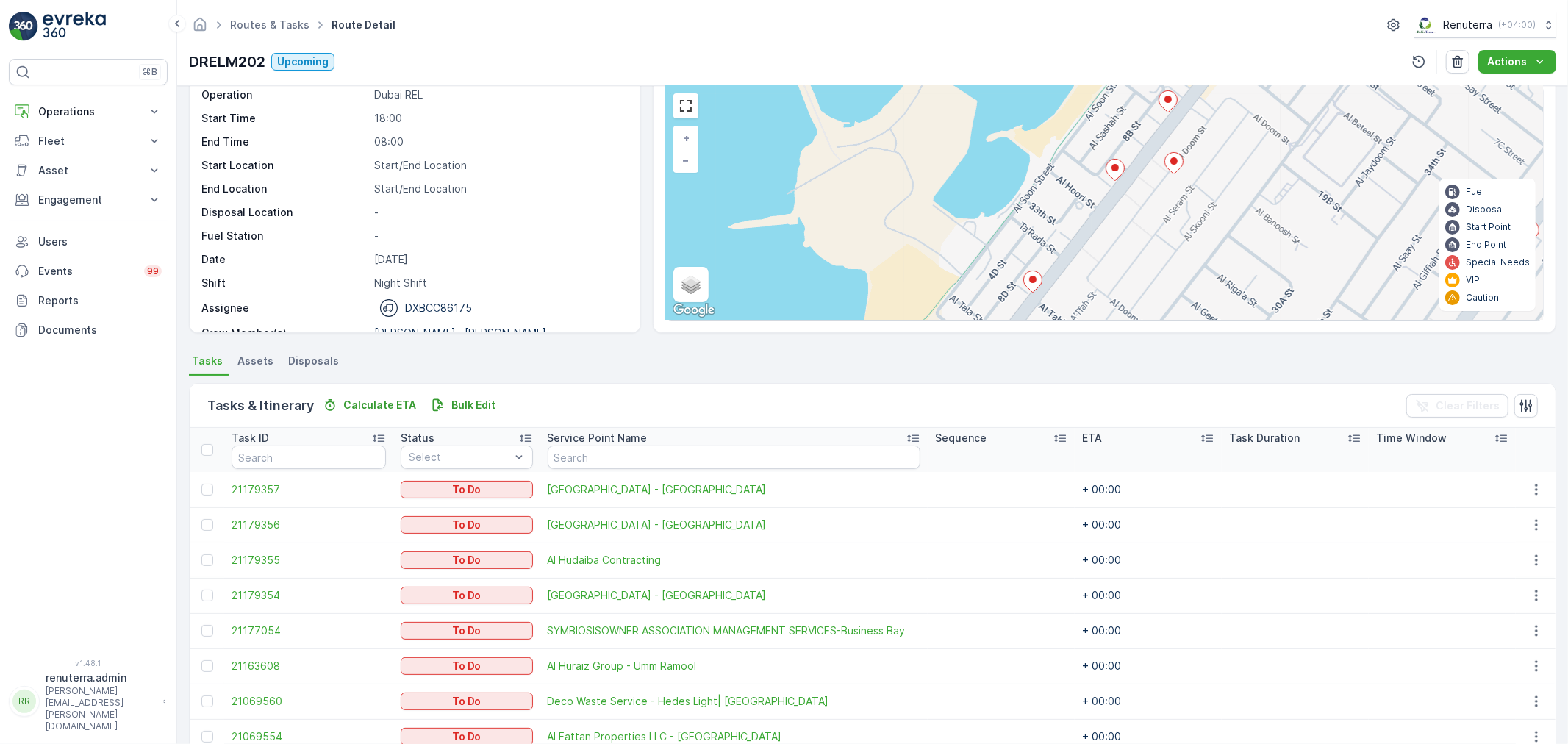
click at [1111, 169] on ellipse at bounding box center [1115, 168] width 7 height 7
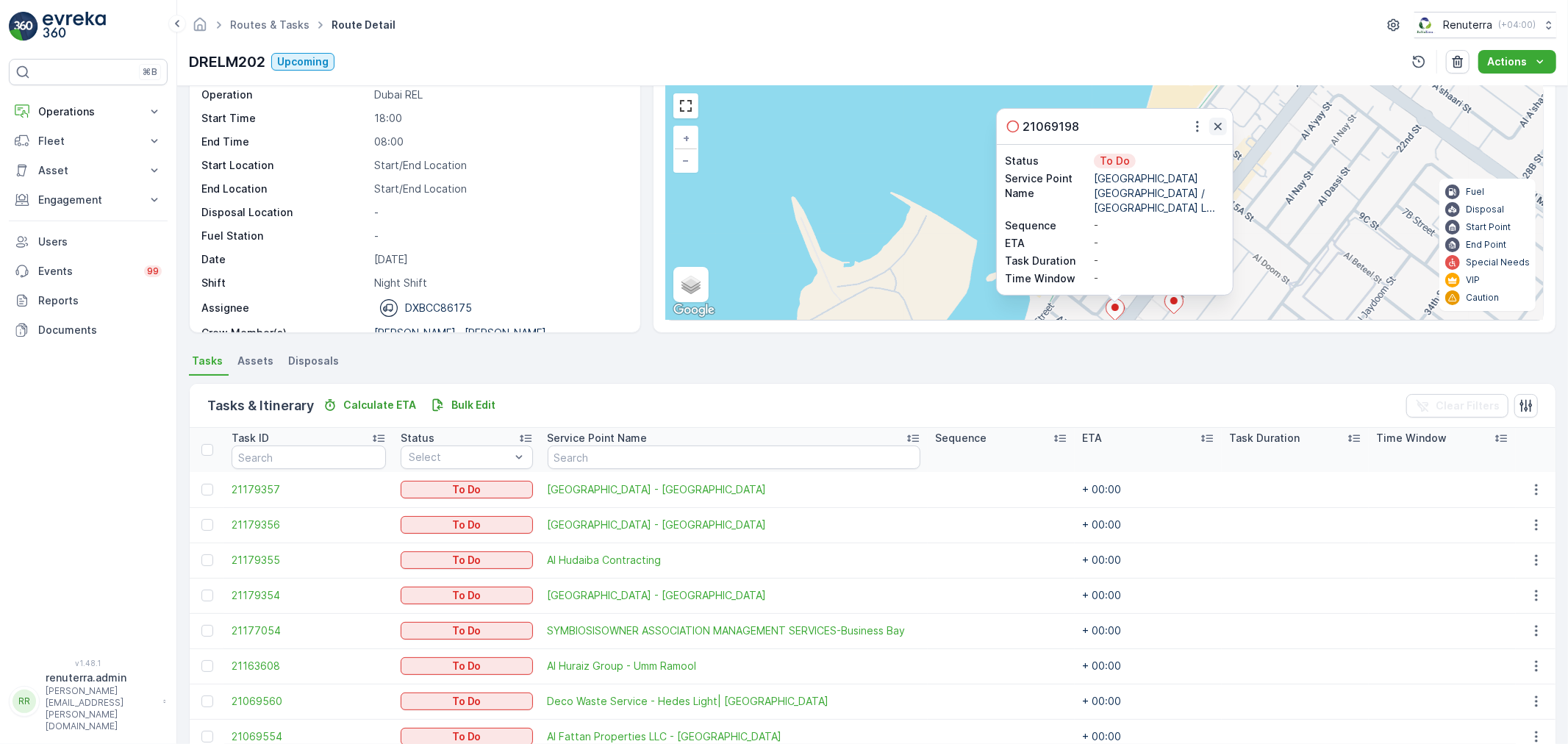
click at [1215, 130] on icon "button" at bounding box center [1218, 126] width 7 height 7
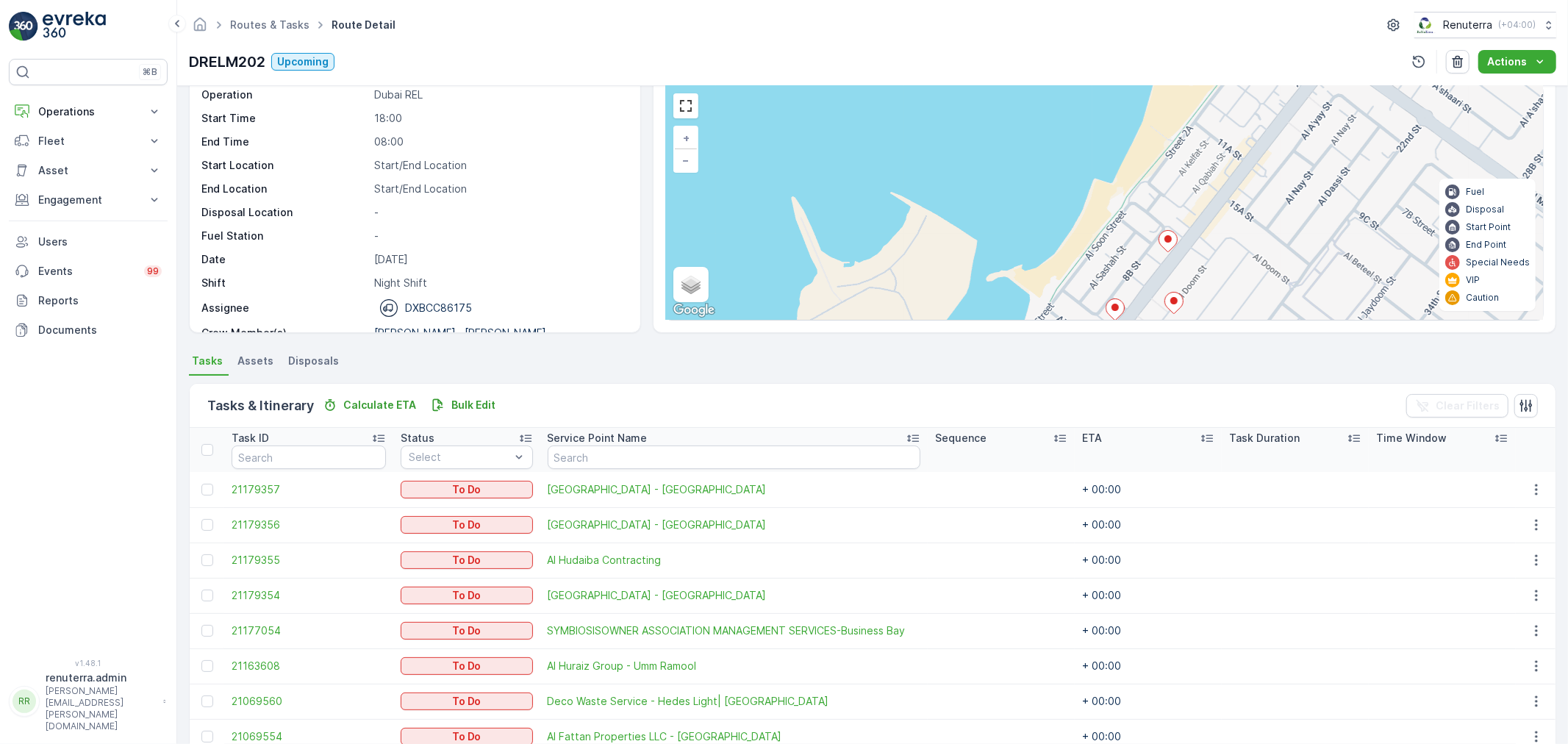
drag, startPoint x: 1234, startPoint y: 218, endPoint x: 1190, endPoint y: 163, distance: 70.4
click at [1215, 134] on div "2 3 + − Satellite Roadmap Terrain Hybrid Leaflet Keyboard shortcuts Map Data Ma…" at bounding box center [1105, 202] width 877 height 234
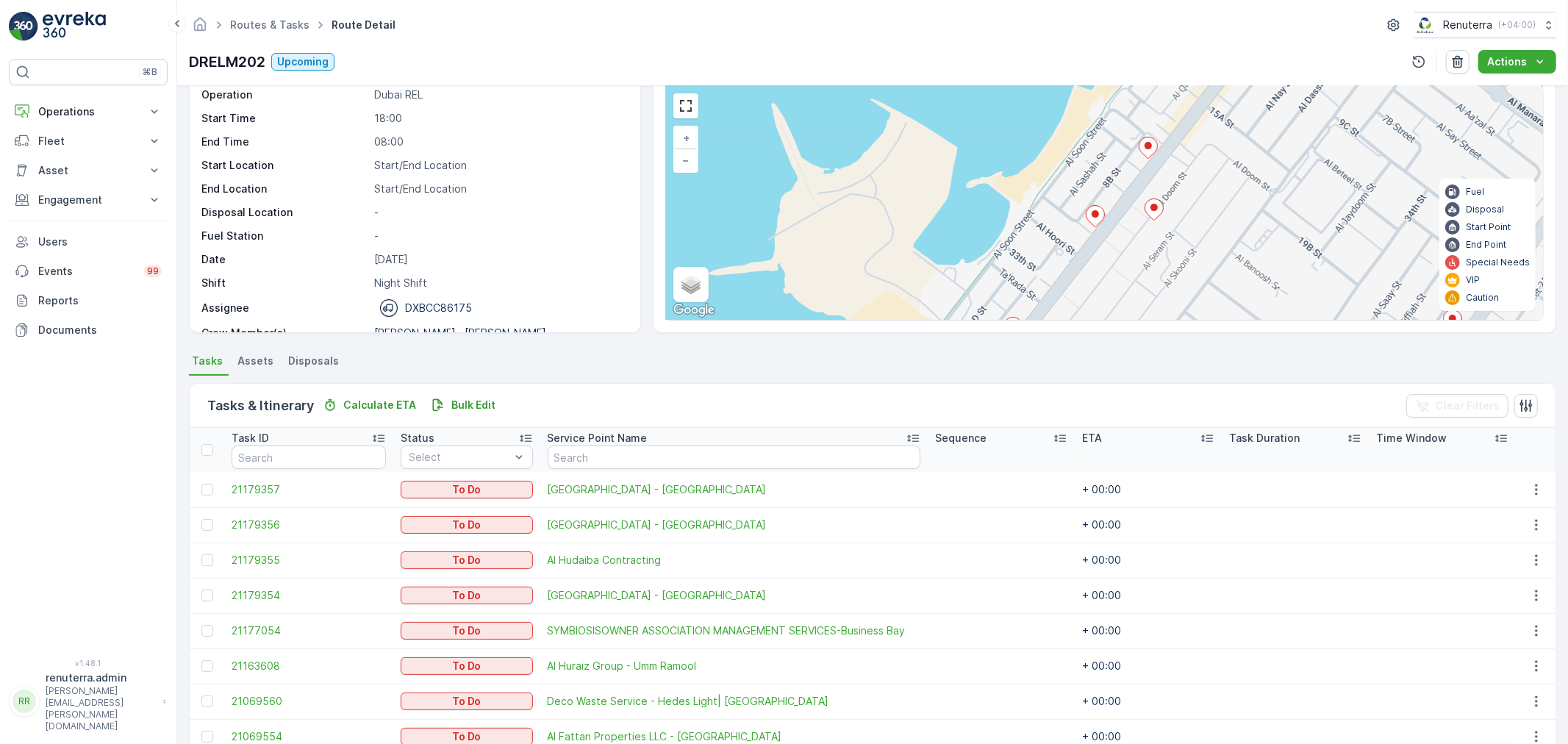
click at [1156, 201] on icon at bounding box center [1153, 210] width 18 height 21
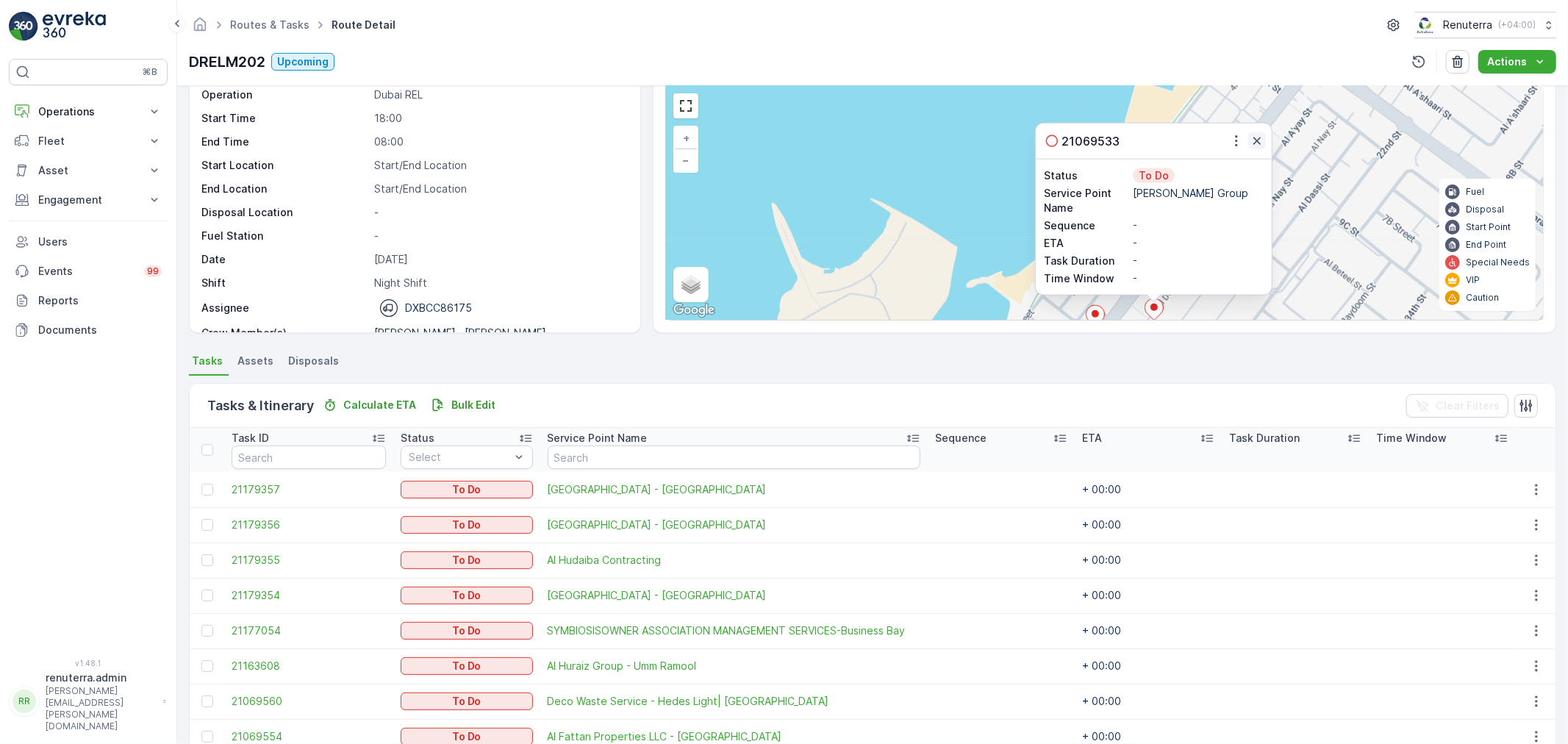
click at [1253, 140] on icon "button" at bounding box center [1258, 141] width 15 height 15
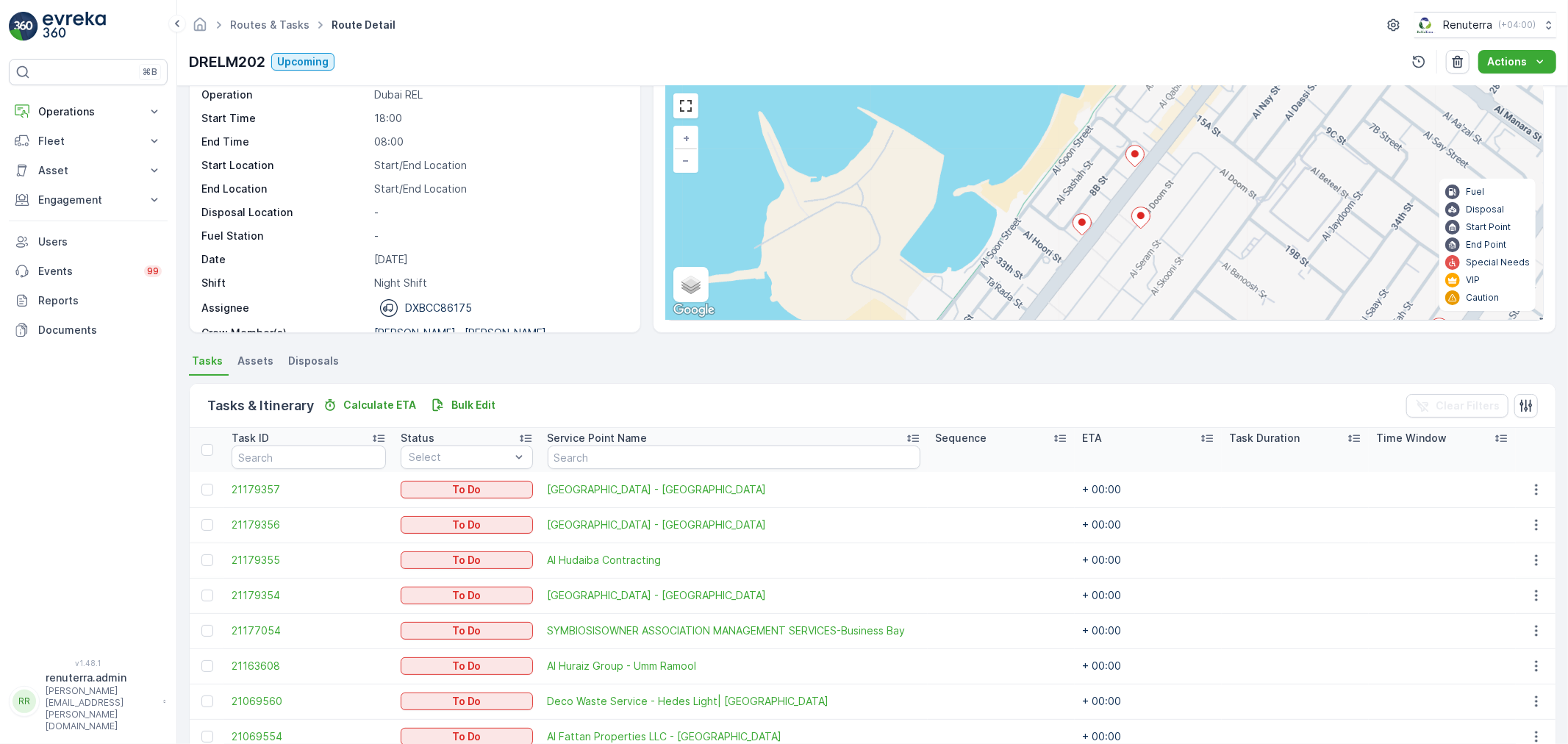
drag, startPoint x: 1239, startPoint y: 262, endPoint x: 1210, endPoint y: 92, distance: 172.5
click at [1210, 96] on div "2 3 + − Satellite Roadmap Terrain Hybrid Leaflet Keyboard shortcuts Map Data Ma…" at bounding box center [1105, 202] width 877 height 234
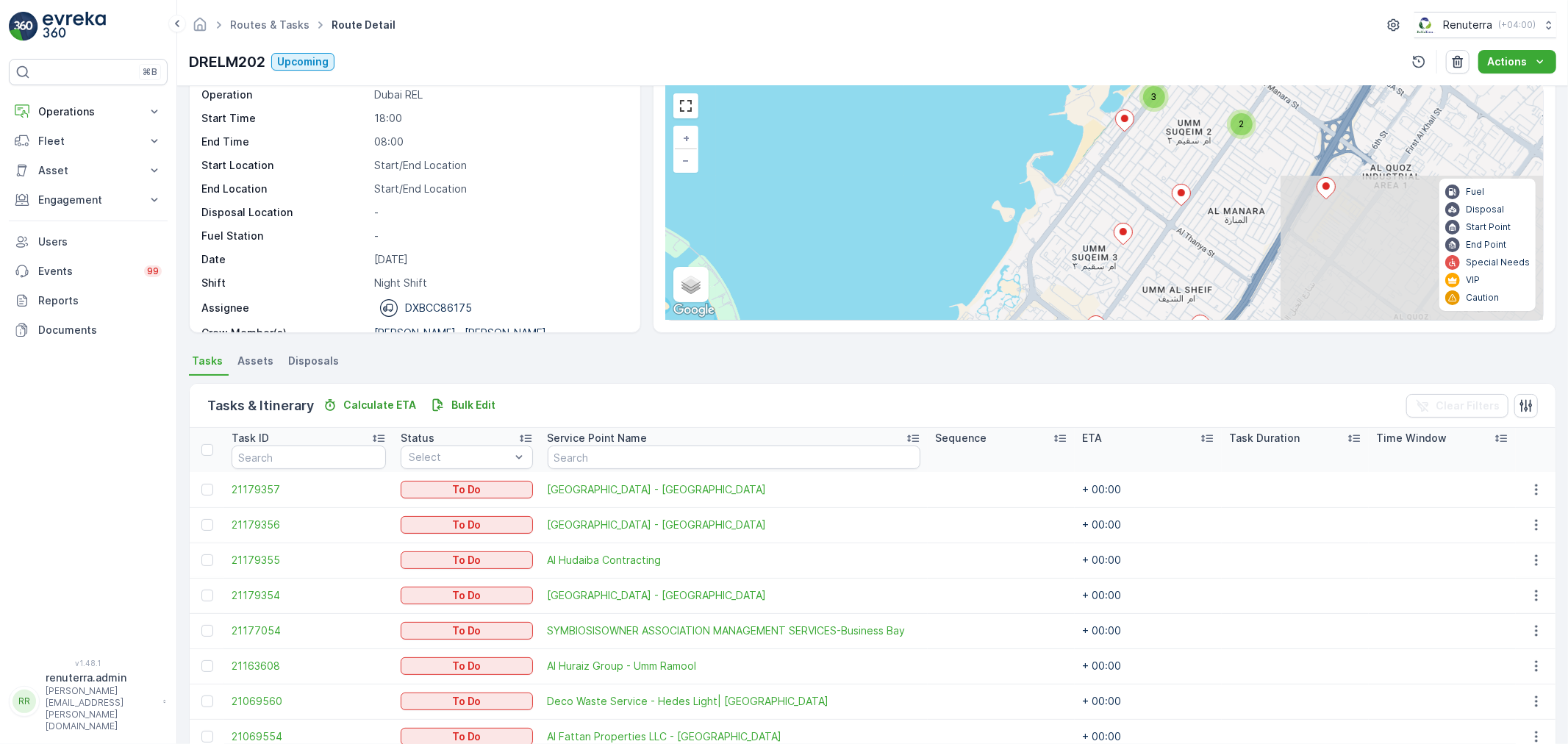
drag, startPoint x: 1204, startPoint y: 232, endPoint x: 1225, endPoint y: 220, distance: 24.2
click at [1197, 222] on div "2 3 4 4 2 3 2 + − Satellite Roadmap Terrain Hybrid Leaflet Keyboard shortcuts M…" at bounding box center [1105, 202] width 877 height 234
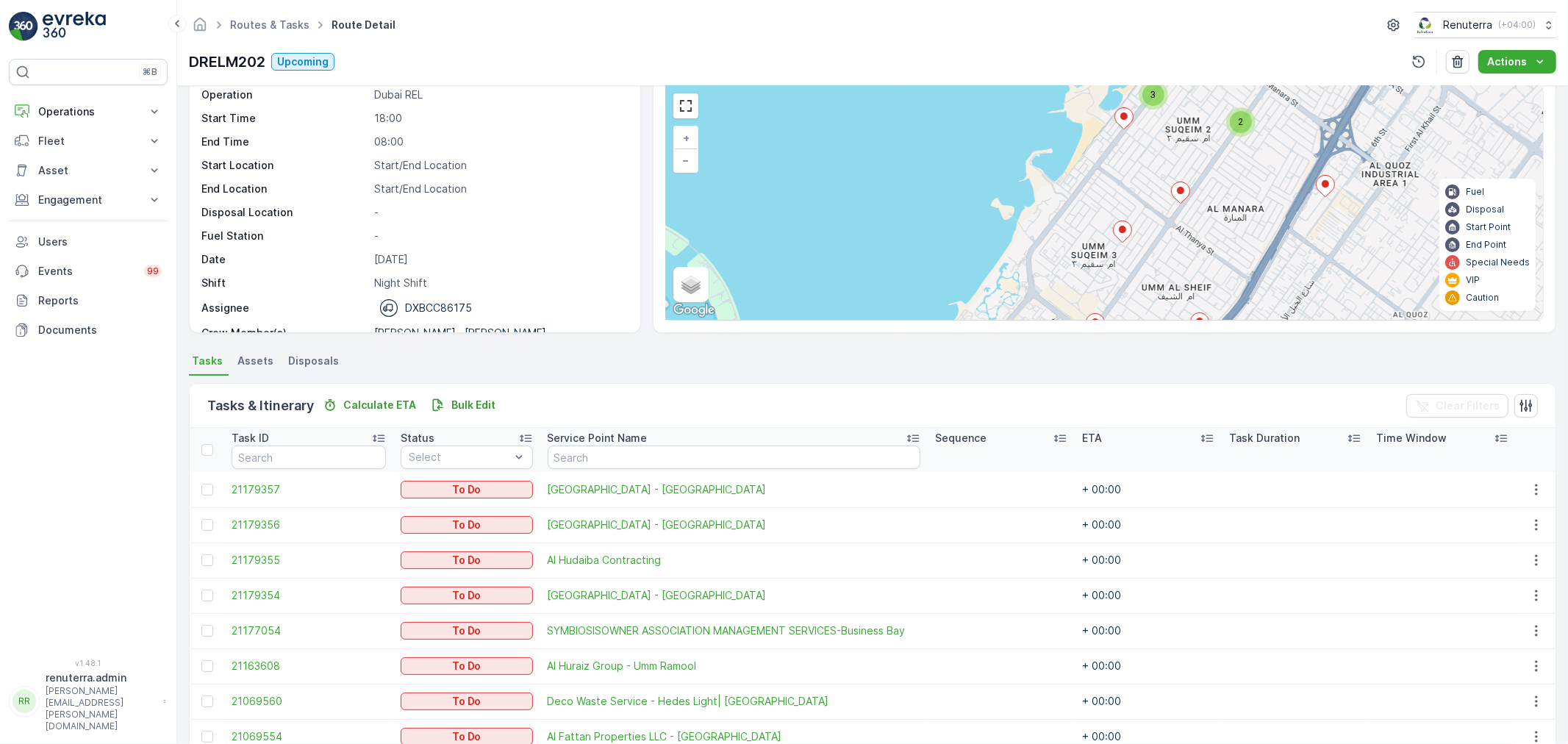
drag, startPoint x: 1171, startPoint y: 270, endPoint x: 1149, endPoint y: 225, distance: 50.1
click at [1167, 204] on div "2 3 4 4 2 3 2 + − Satellite Roadmap Terrain Hybrid Leaflet Keyboard shortcuts M…" at bounding box center [1105, 202] width 877 height 234
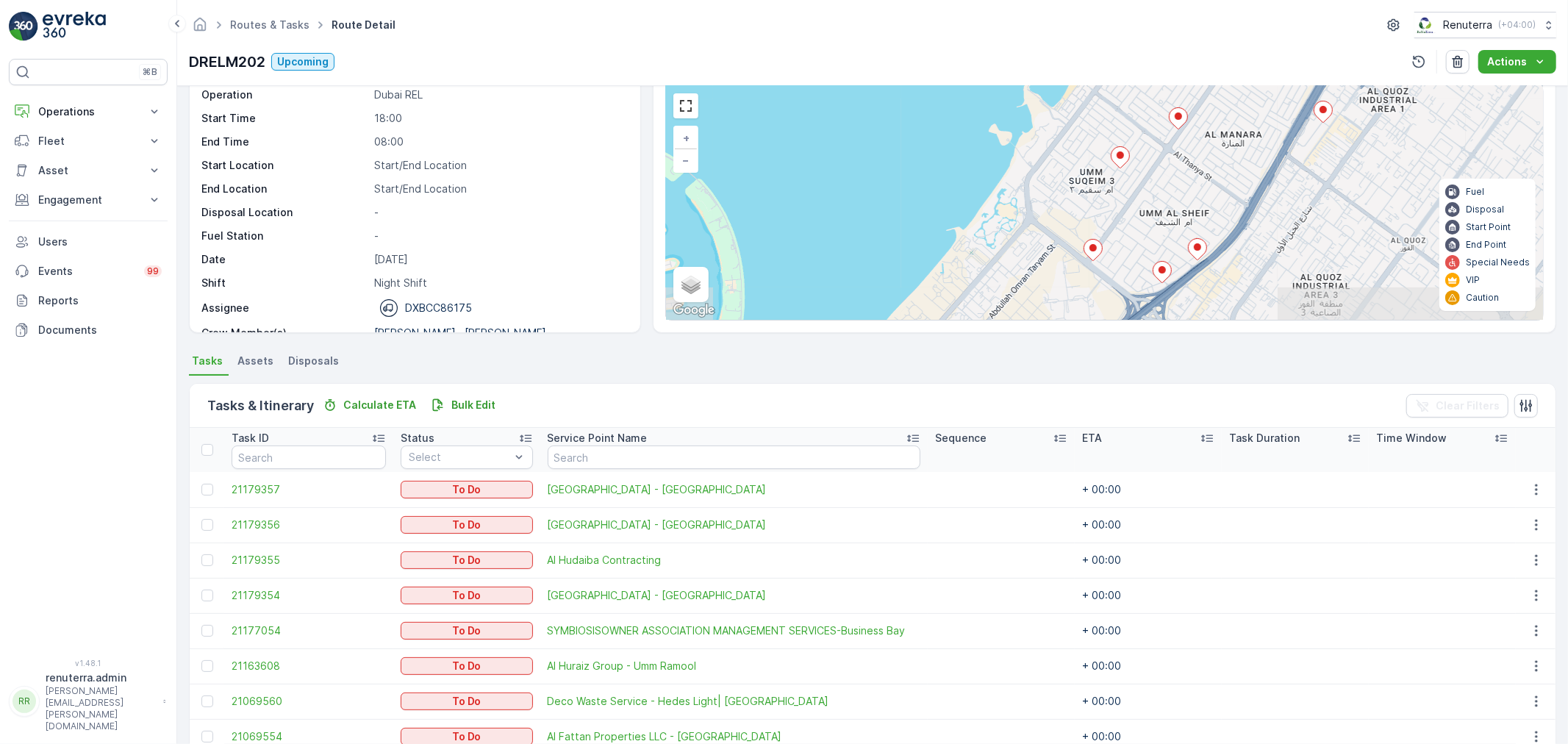
click at [1099, 253] on icon at bounding box center [1093, 250] width 18 height 21
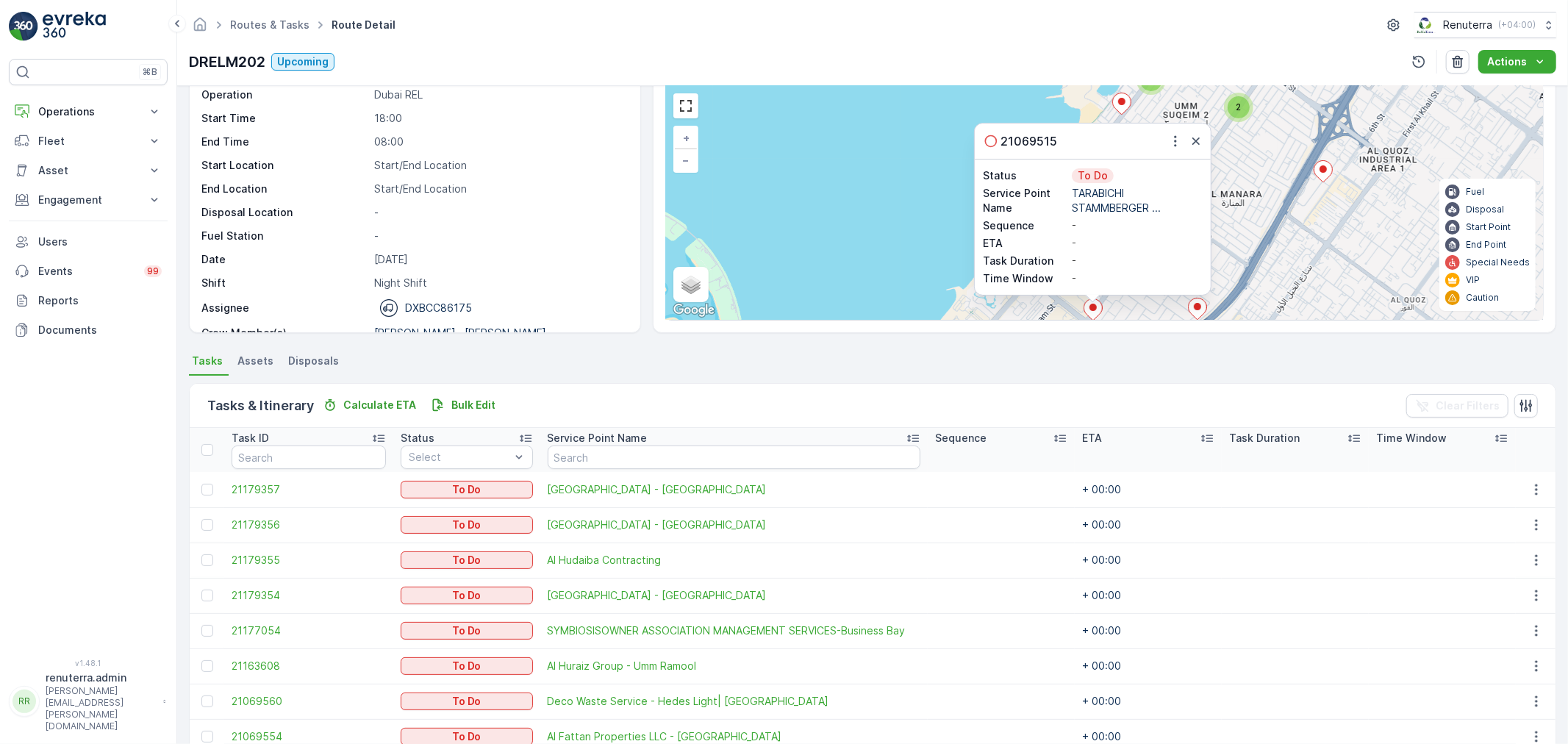
click at [1184, 148] on div at bounding box center [1186, 140] width 38 height 17
click at [1182, 148] on div at bounding box center [1186, 140] width 38 height 17
click at [1182, 145] on button "button" at bounding box center [1175, 140] width 17 height 17
click at [1189, 148] on icon "button" at bounding box center [1196, 141] width 15 height 15
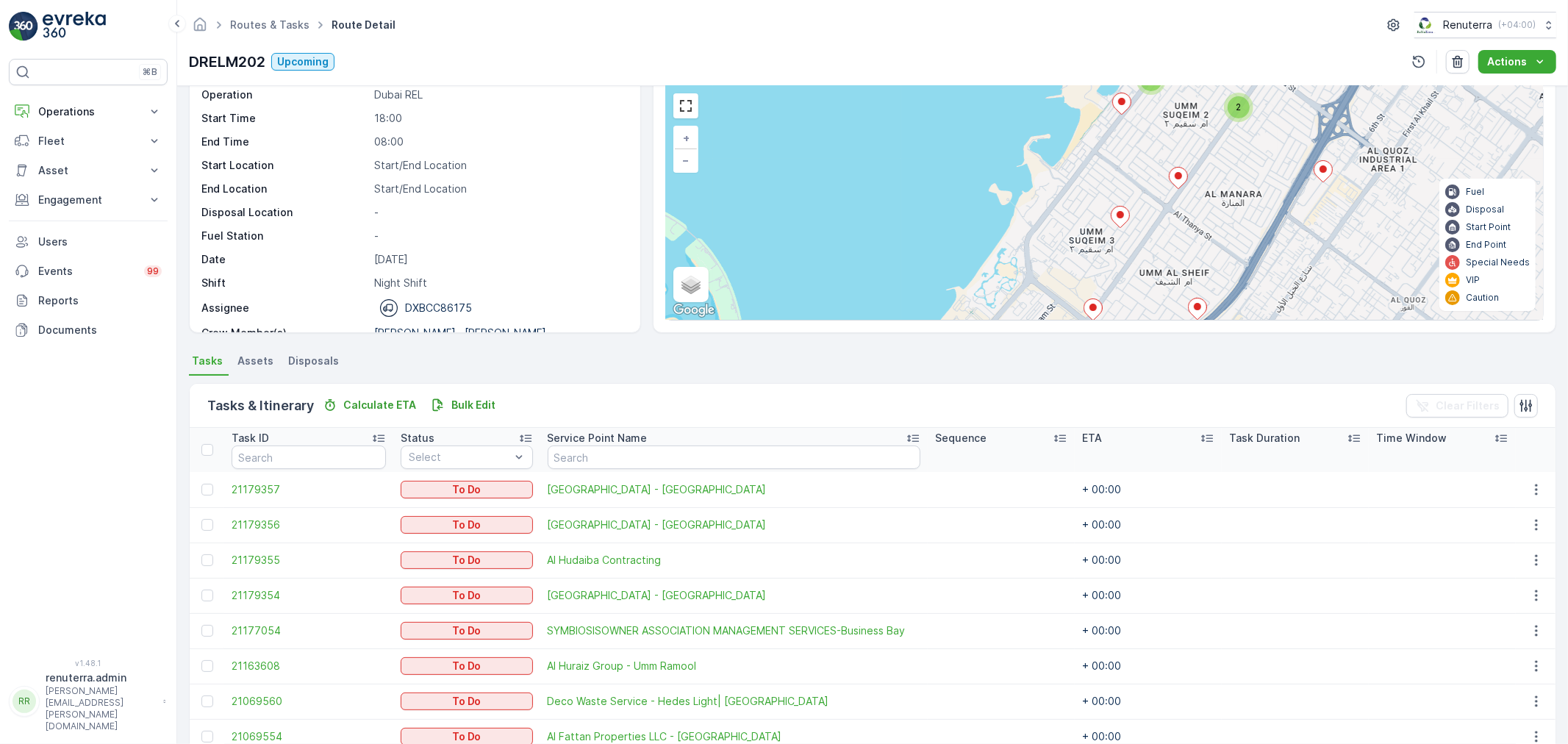
drag, startPoint x: 1205, startPoint y: 258, endPoint x: 1185, endPoint y: 169, distance: 91.2
click at [1185, 169] on div "2 3 4 4 2 3 2 21069515 Status To Do Service Point Name TARABICHI STAMMBERGER ..…" at bounding box center [1105, 202] width 877 height 234
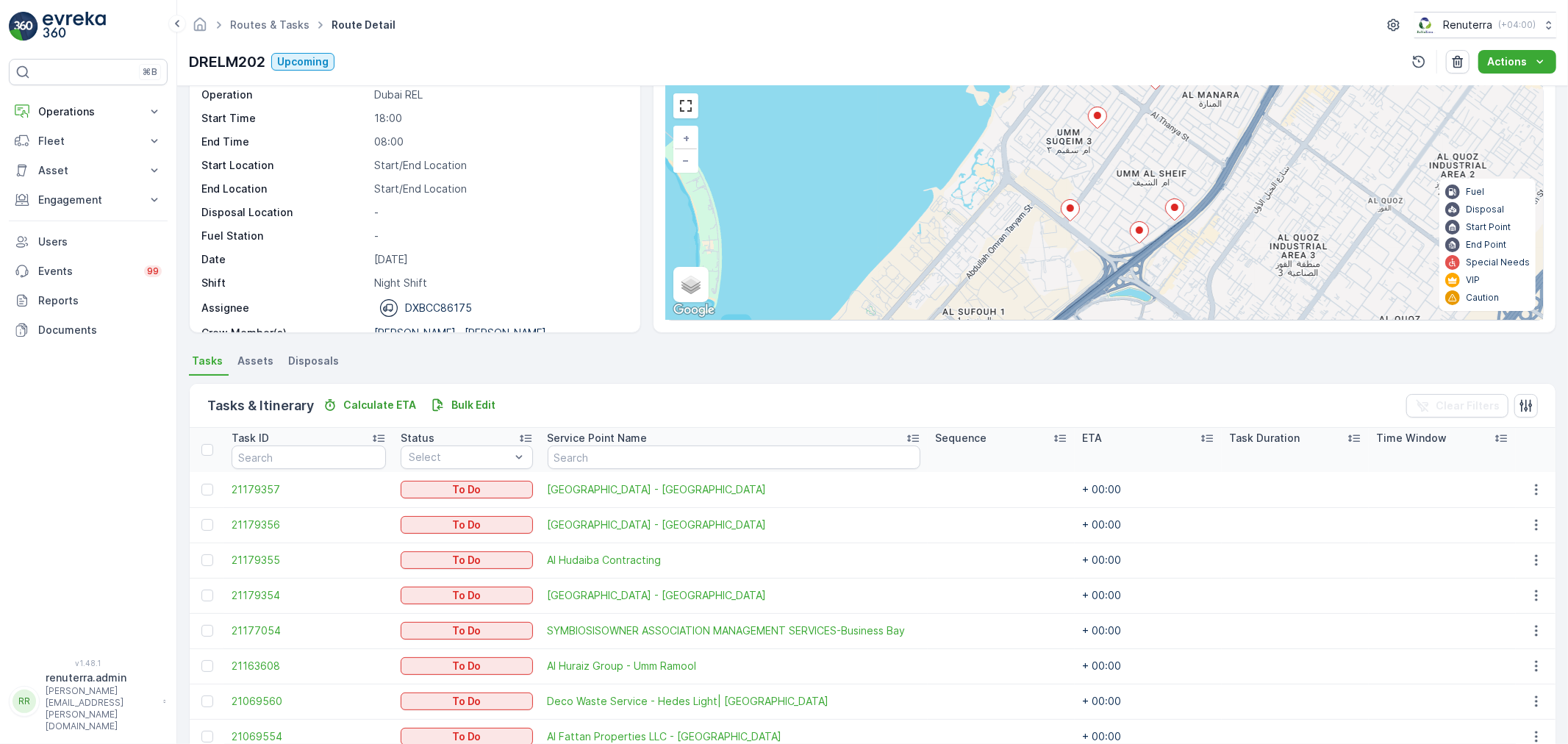
click at [1133, 232] on icon at bounding box center [1139, 233] width 18 height 21
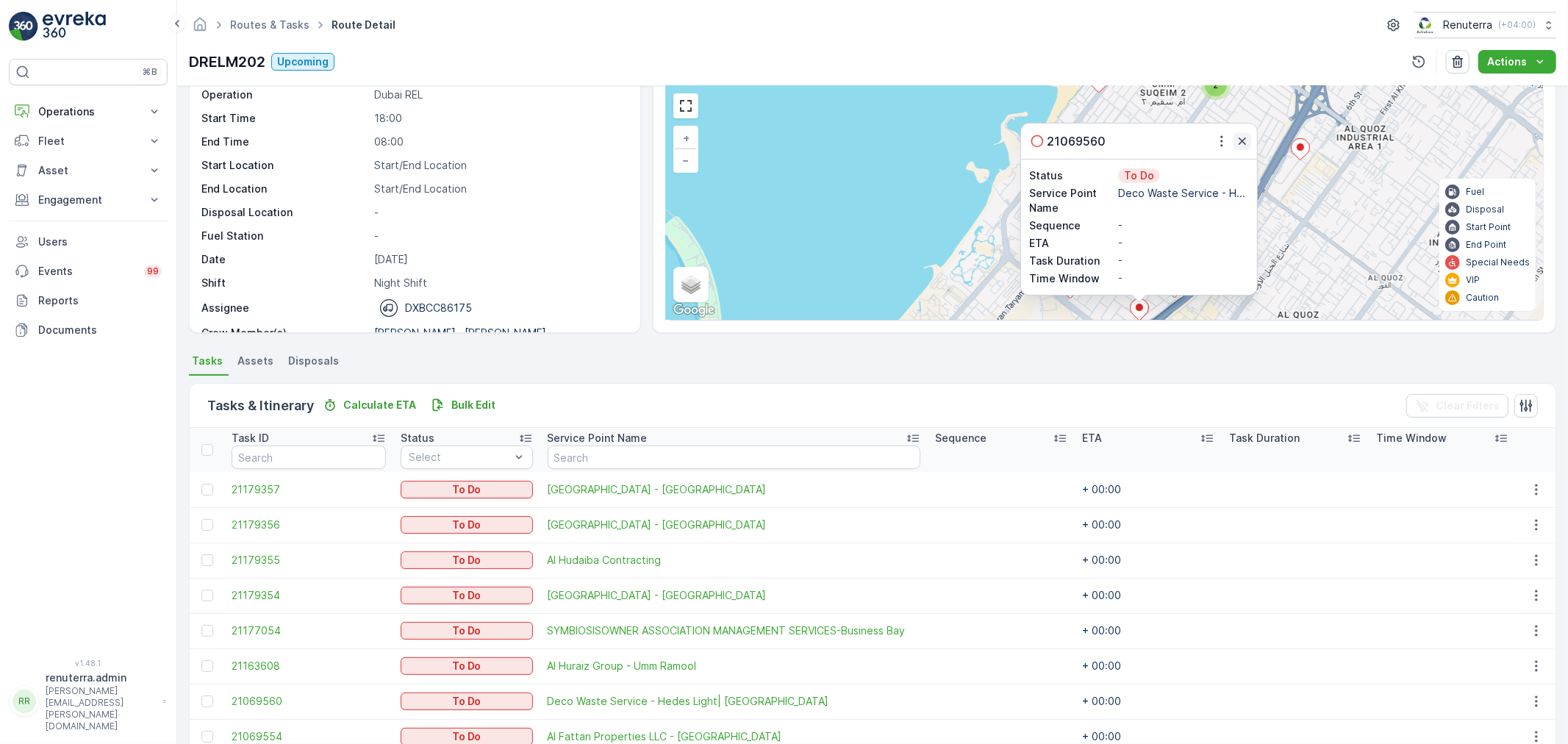
click at [1241, 142] on icon "button" at bounding box center [1242, 141] width 7 height 7
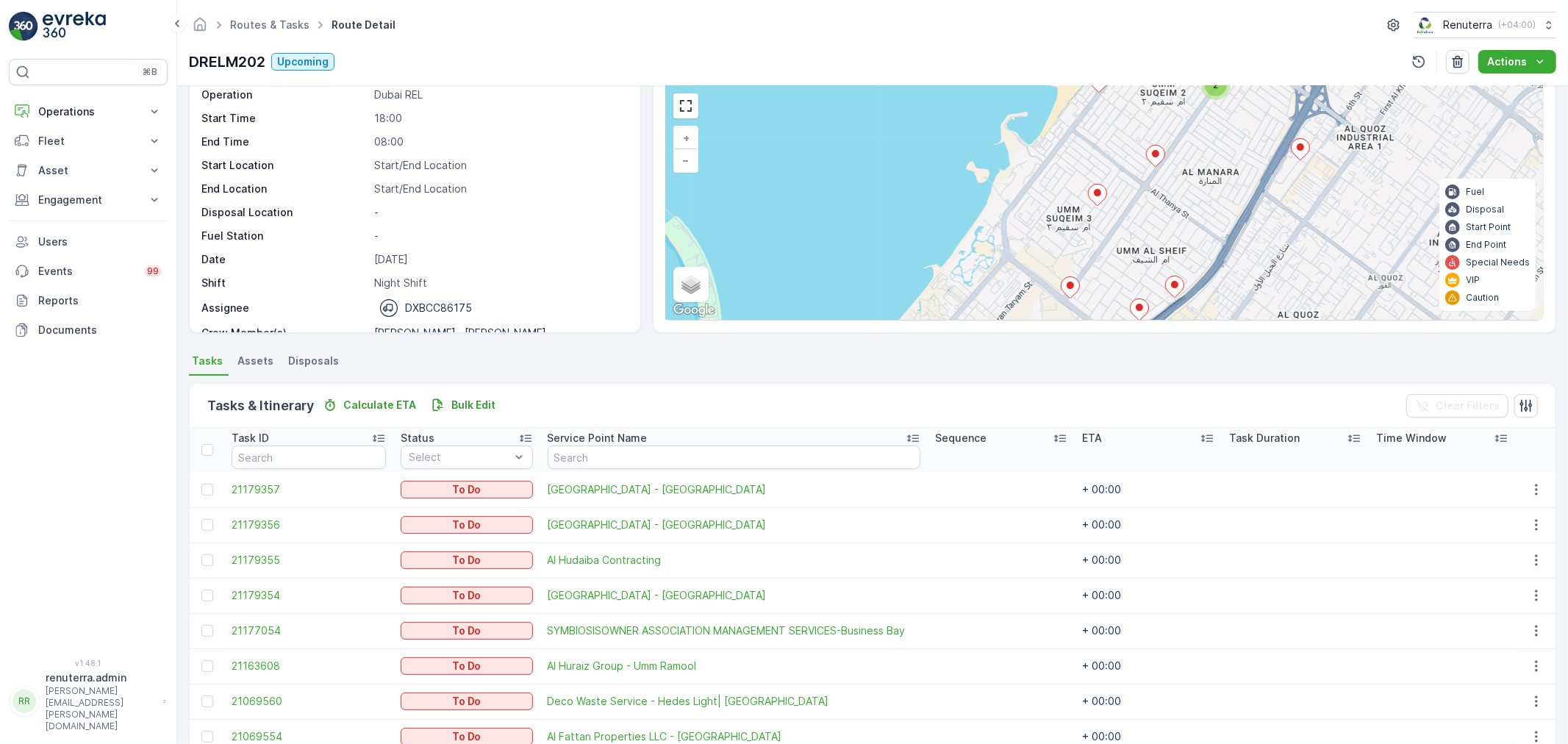
click at [1165, 283] on icon at bounding box center [1174, 287] width 18 height 21
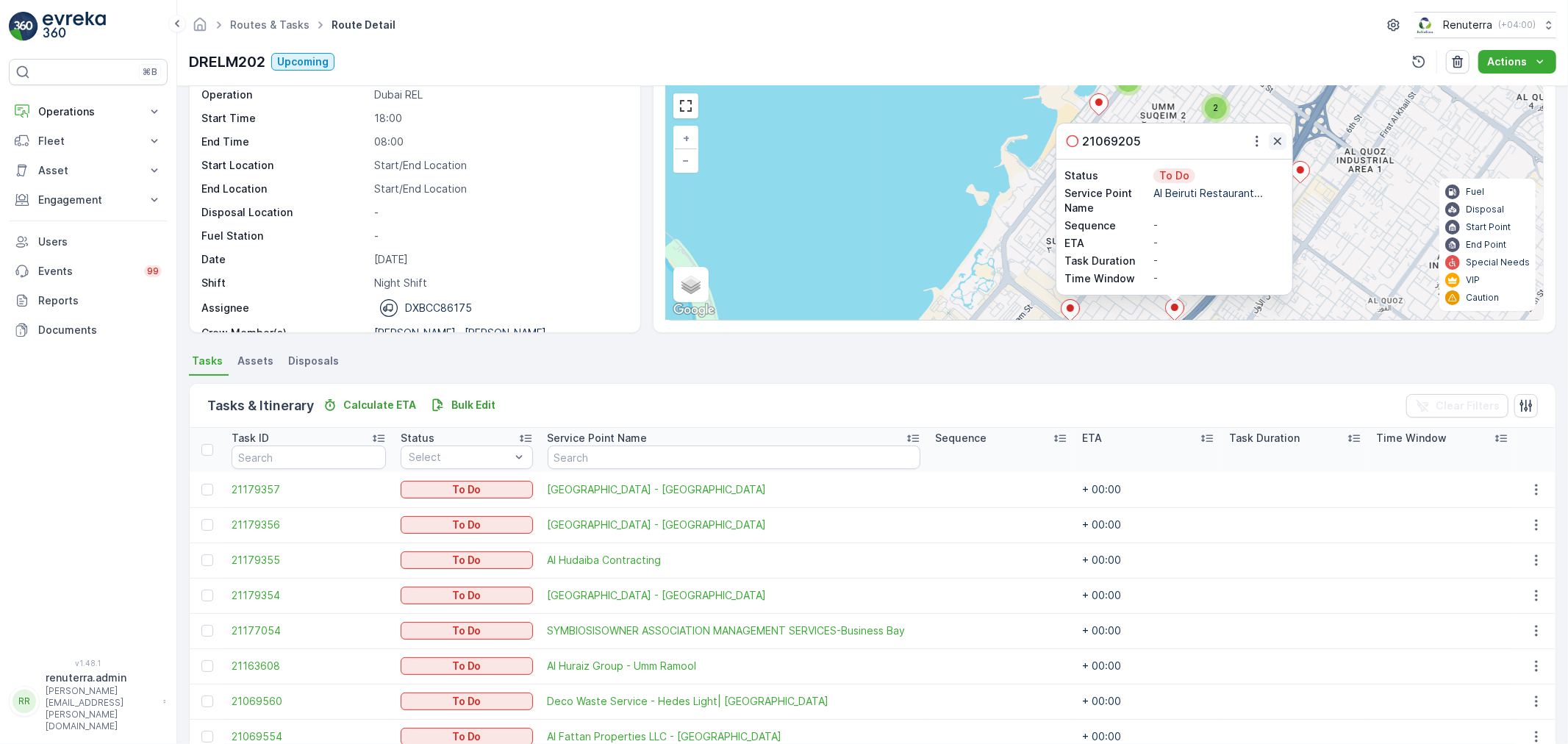
click at [1277, 148] on icon "button" at bounding box center [1278, 141] width 15 height 15
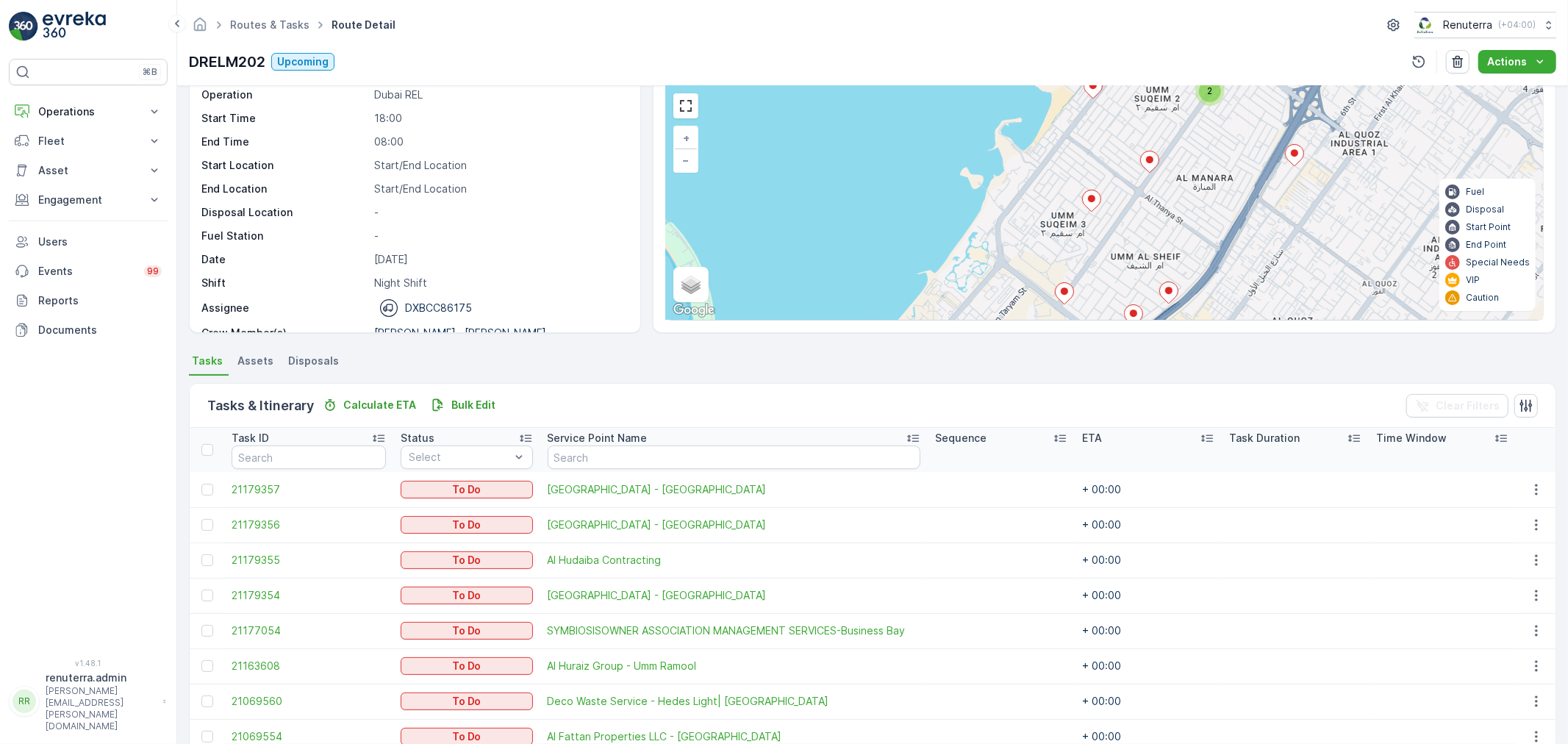
drag, startPoint x: 1234, startPoint y: 238, endPoint x: 1215, endPoint y: 168, distance: 72.5
click at [1215, 169] on div "2 3 4 4 2 3 2 + − Satellite Roadmap Terrain Hybrid Leaflet Keyboard shortcuts M…" at bounding box center [1105, 202] width 877 height 234
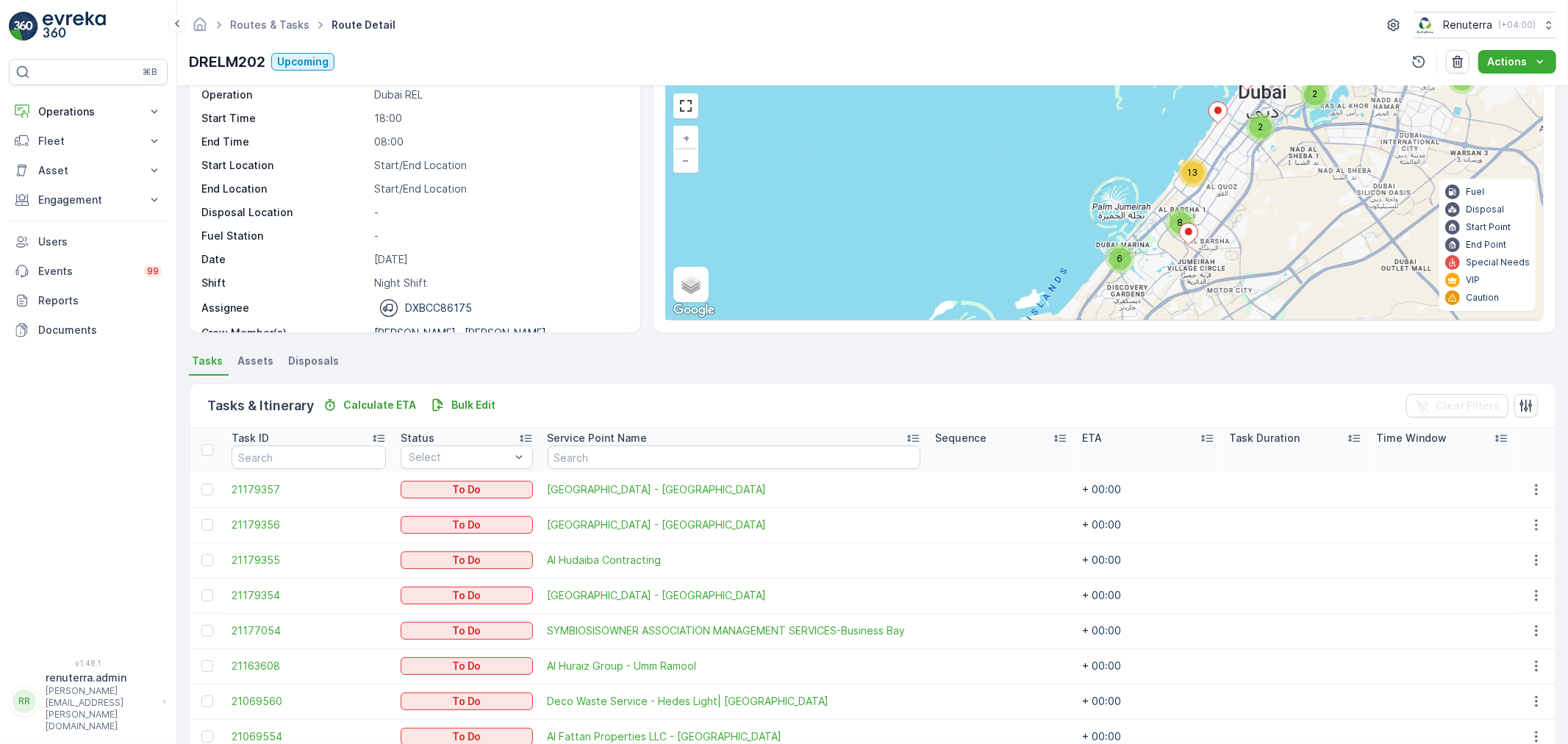
click at [1178, 218] on span "8" at bounding box center [1181, 222] width 6 height 11
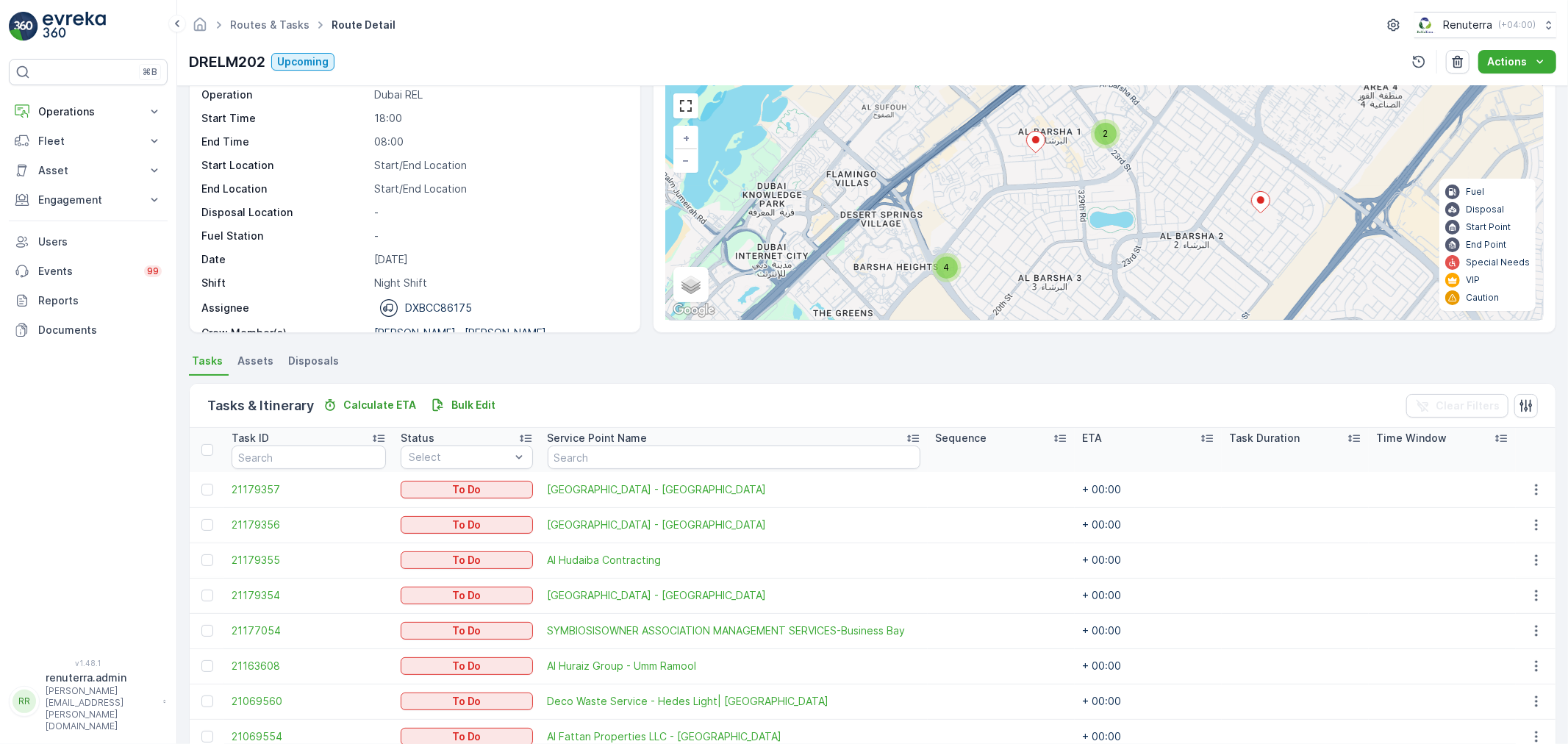
click at [944, 267] on span "4" at bounding box center [946, 267] width 6 height 11
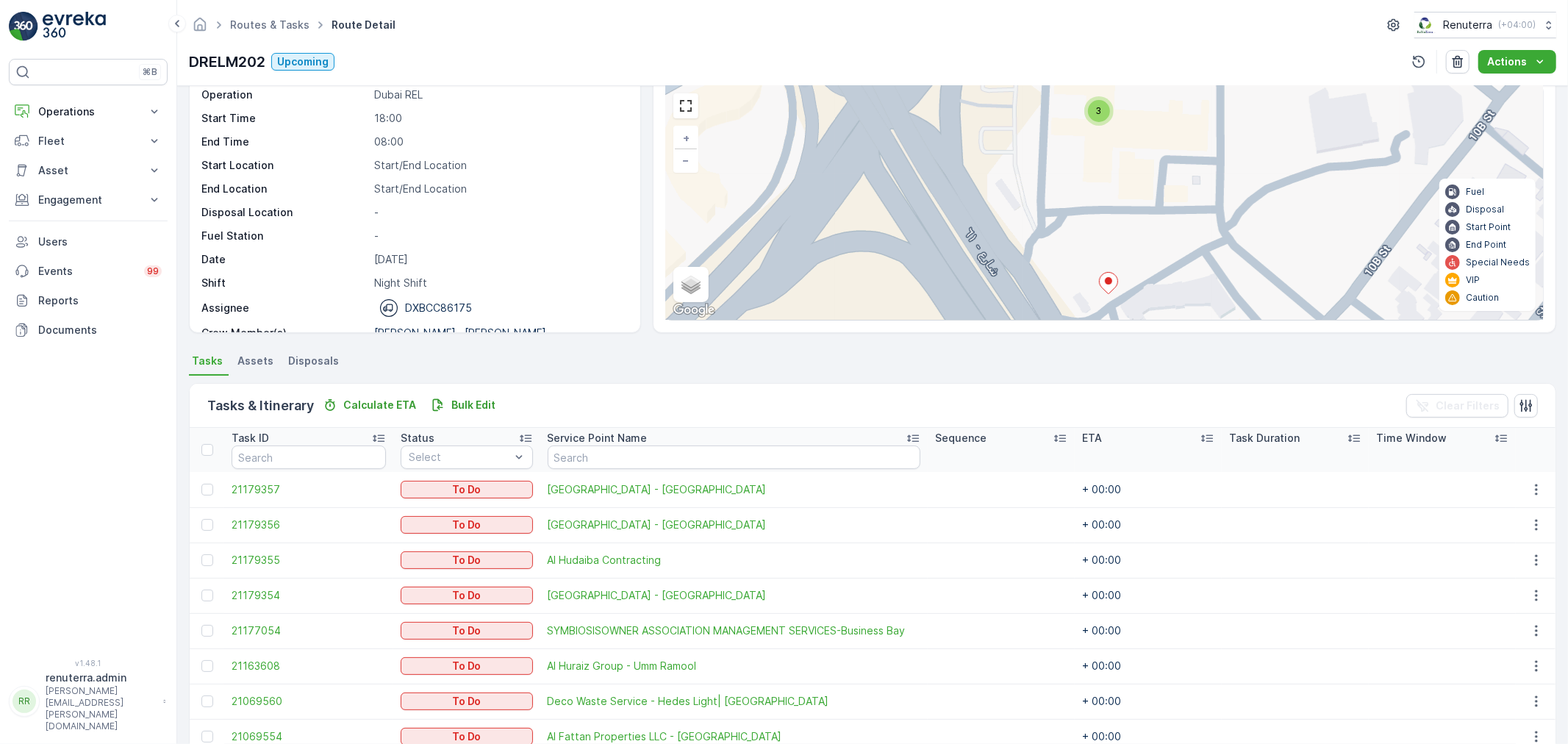
click at [1091, 116] on div "3" at bounding box center [1099, 111] width 22 height 22
click at [1107, 277] on icon at bounding box center [1108, 283] width 18 height 21
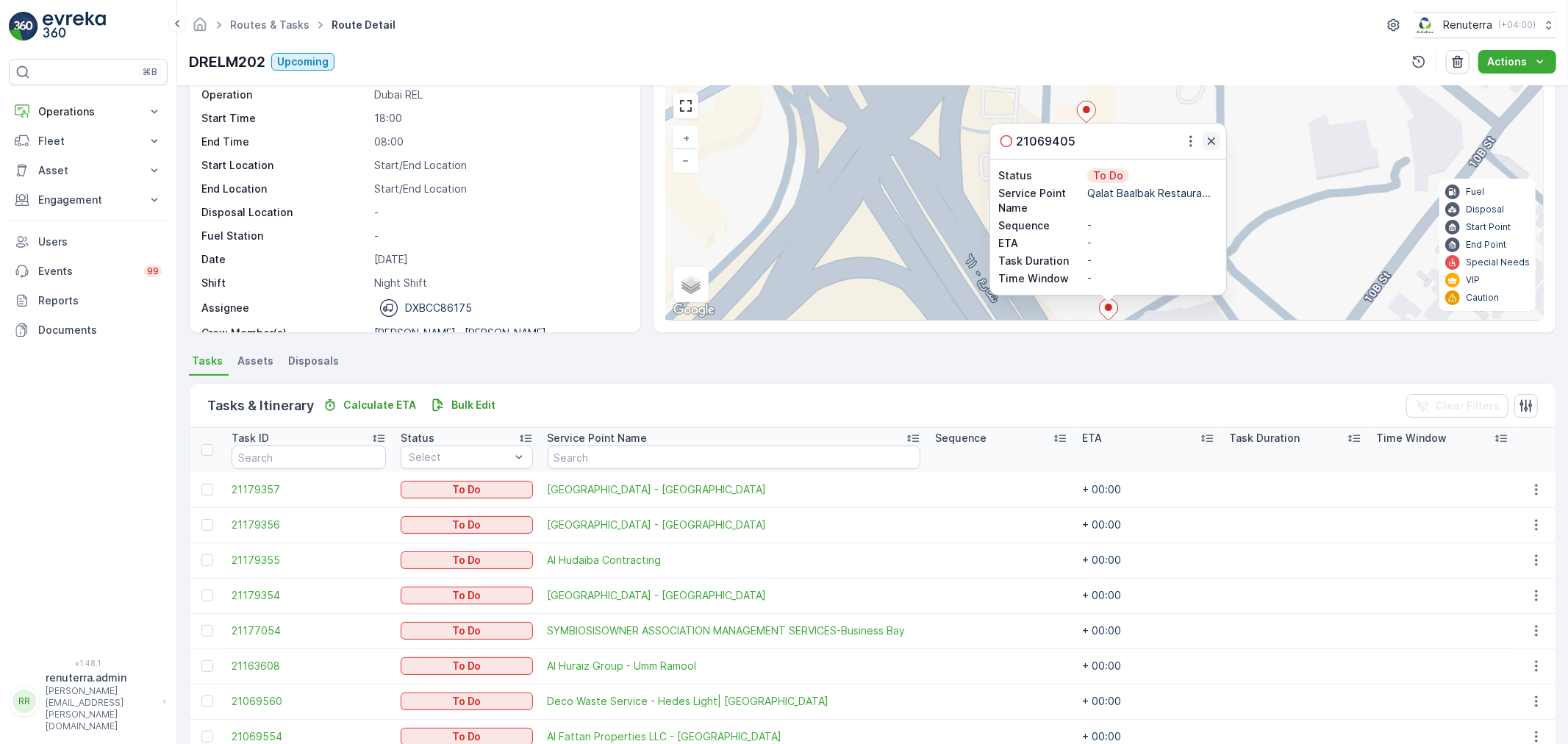
click at [1208, 138] on icon "button" at bounding box center [1212, 141] width 15 height 15
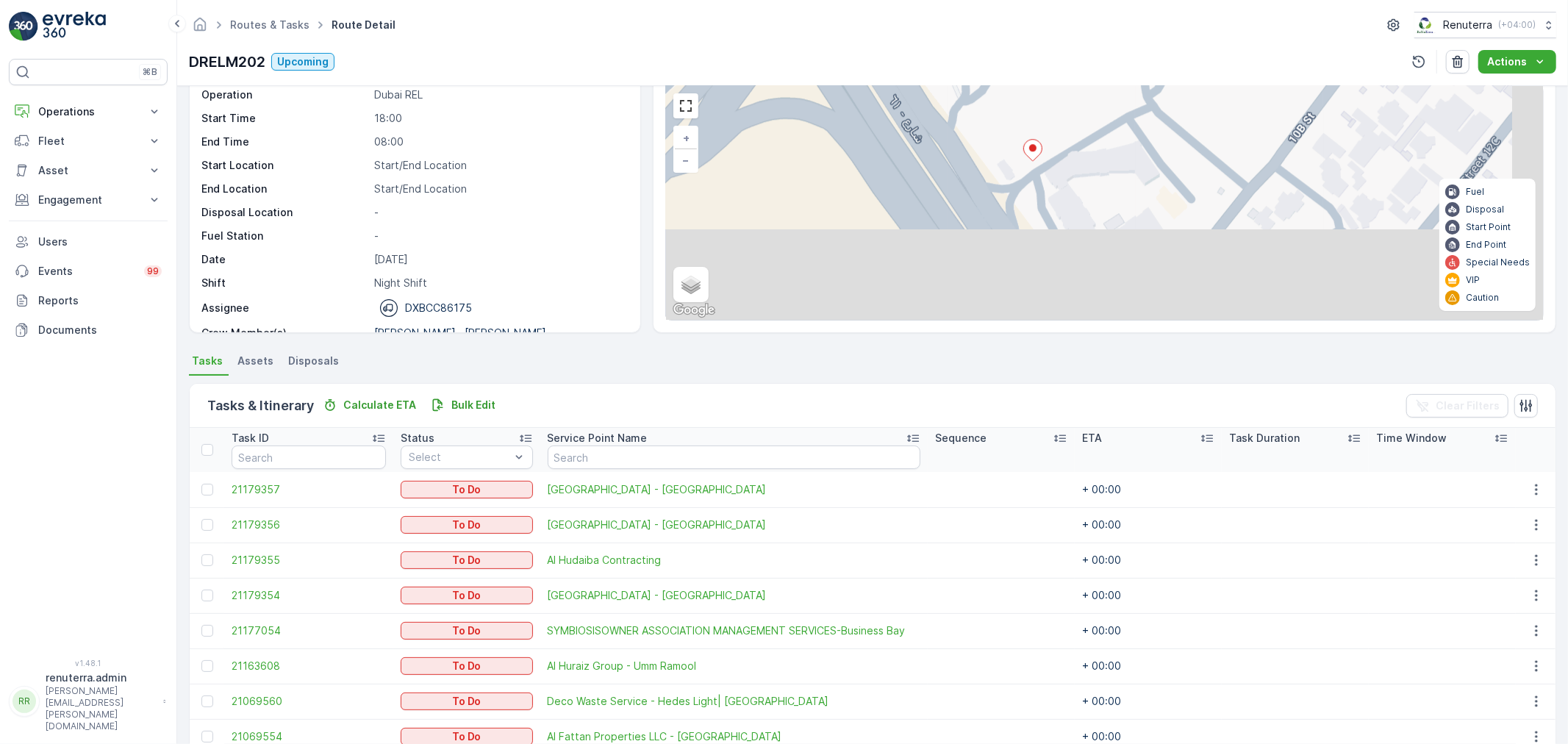
drag, startPoint x: 1197, startPoint y: 265, endPoint x: 1118, endPoint y: 92, distance: 190.2
click at [1118, 96] on div "3 + − Satellite Roadmap Terrain Hybrid Leaflet Keyboard shortcuts Map Data Map …" at bounding box center [1105, 202] width 877 height 234
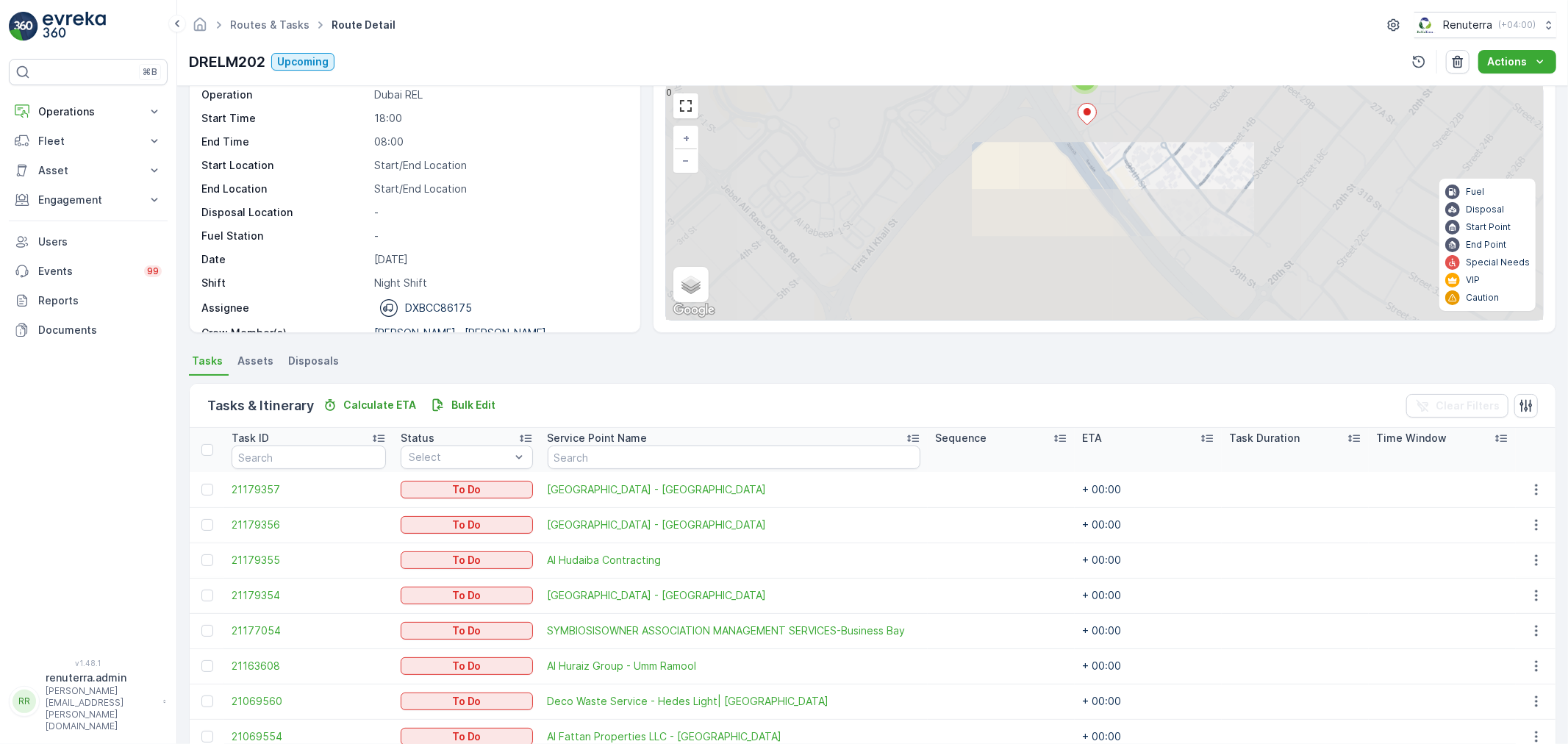
click at [1119, 160] on div "3 2 3 + − Satellite Roadmap Terrain Hybrid Leaflet Keyboard shortcuts Map Data …" at bounding box center [1105, 202] width 877 height 234
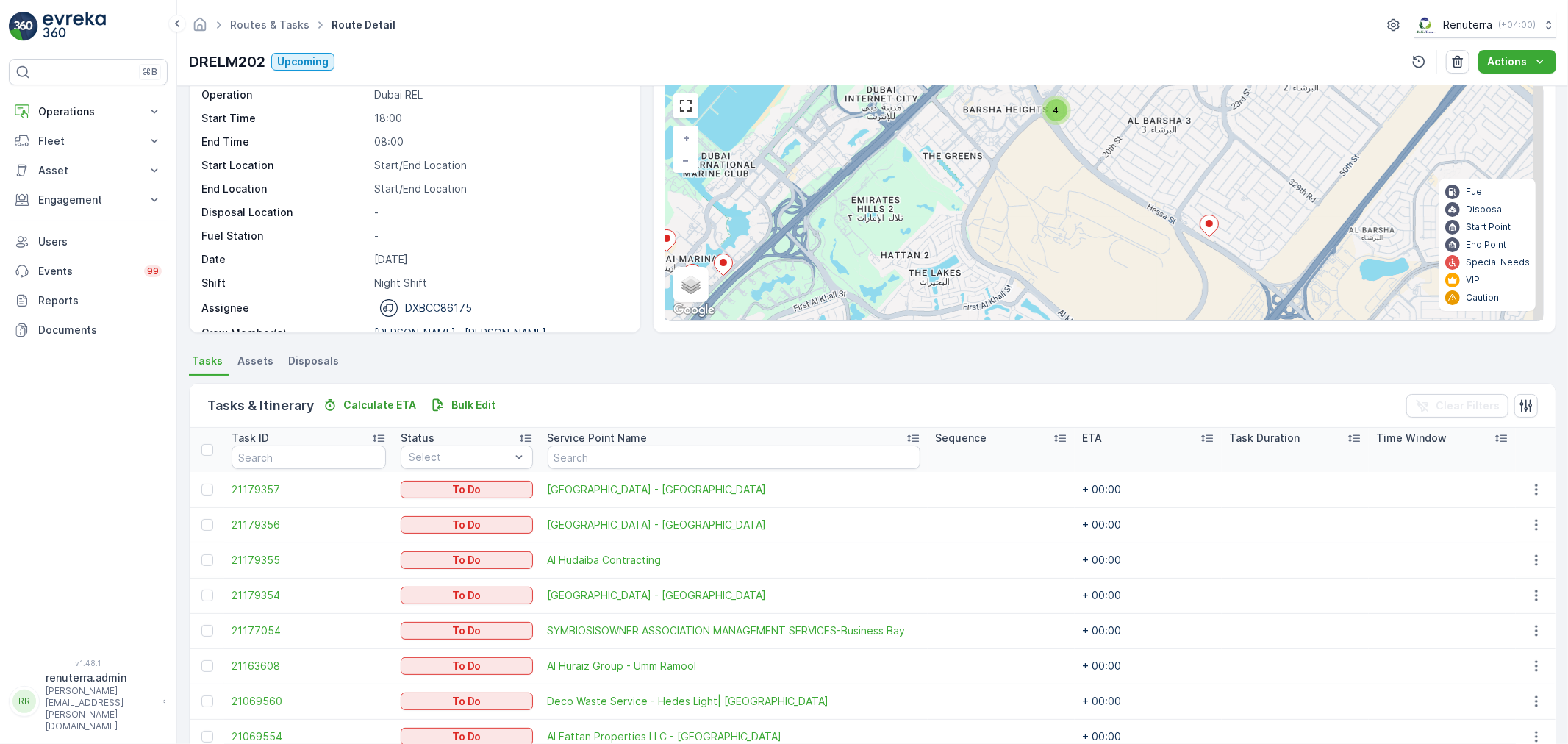
drag, startPoint x: 1187, startPoint y: 258, endPoint x: 1026, endPoint y: 172, distance: 182.5
click at [1054, 187] on div "2 3 4 4 2 3 2 + − Satellite Roadmap Terrain Hybrid Leaflet Keyboard shortcuts M…" at bounding box center [1105, 202] width 877 height 234
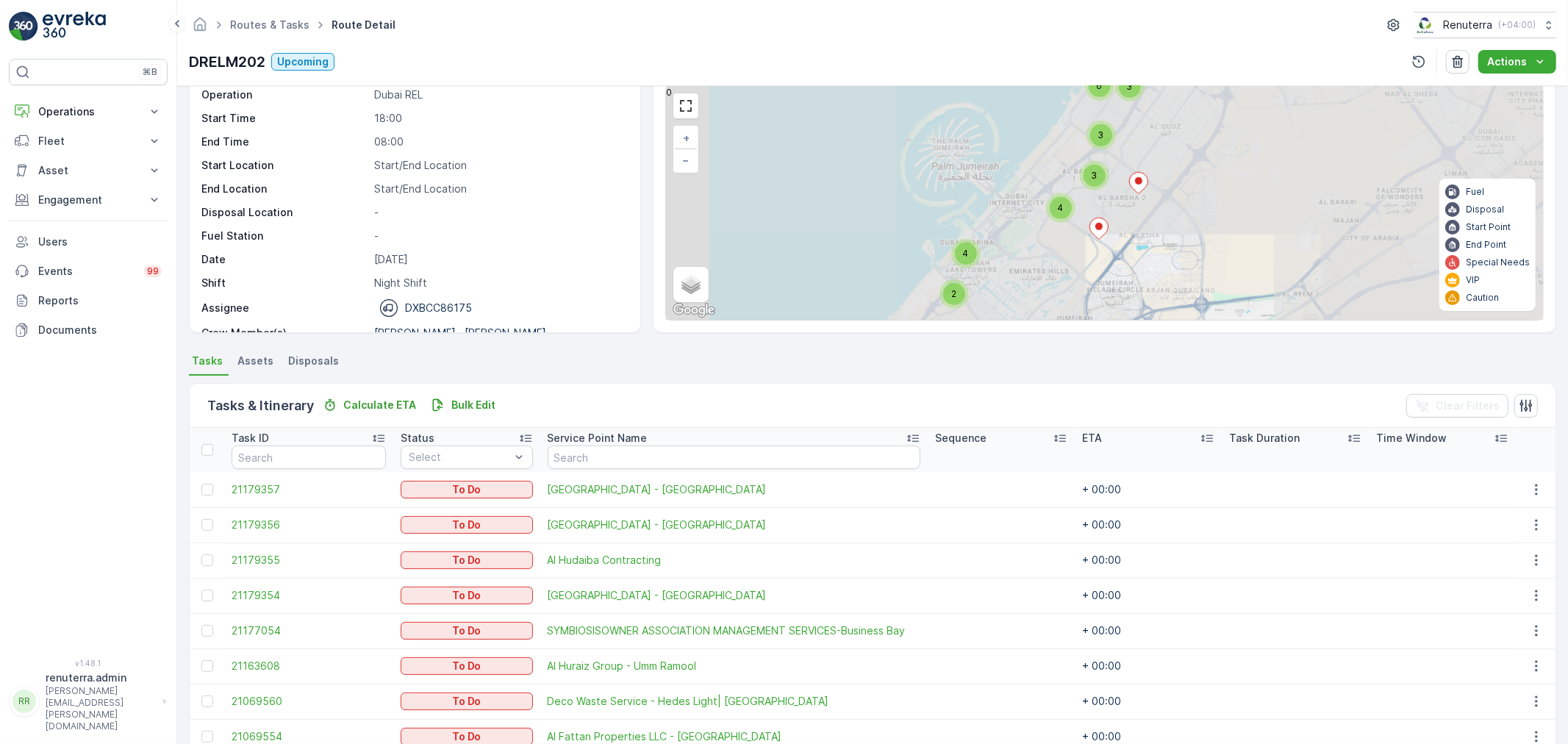
drag, startPoint x: 1004, startPoint y: 173, endPoint x: 1123, endPoint y: 278, distance: 158.7
click at [1123, 278] on div "2 3 4 4 2 3 2 2 3 9 4 3 3 6 3 2 4 + − Satellite Roadmap Terrain Hybrid Leaflet …" at bounding box center [1105, 202] width 877 height 234
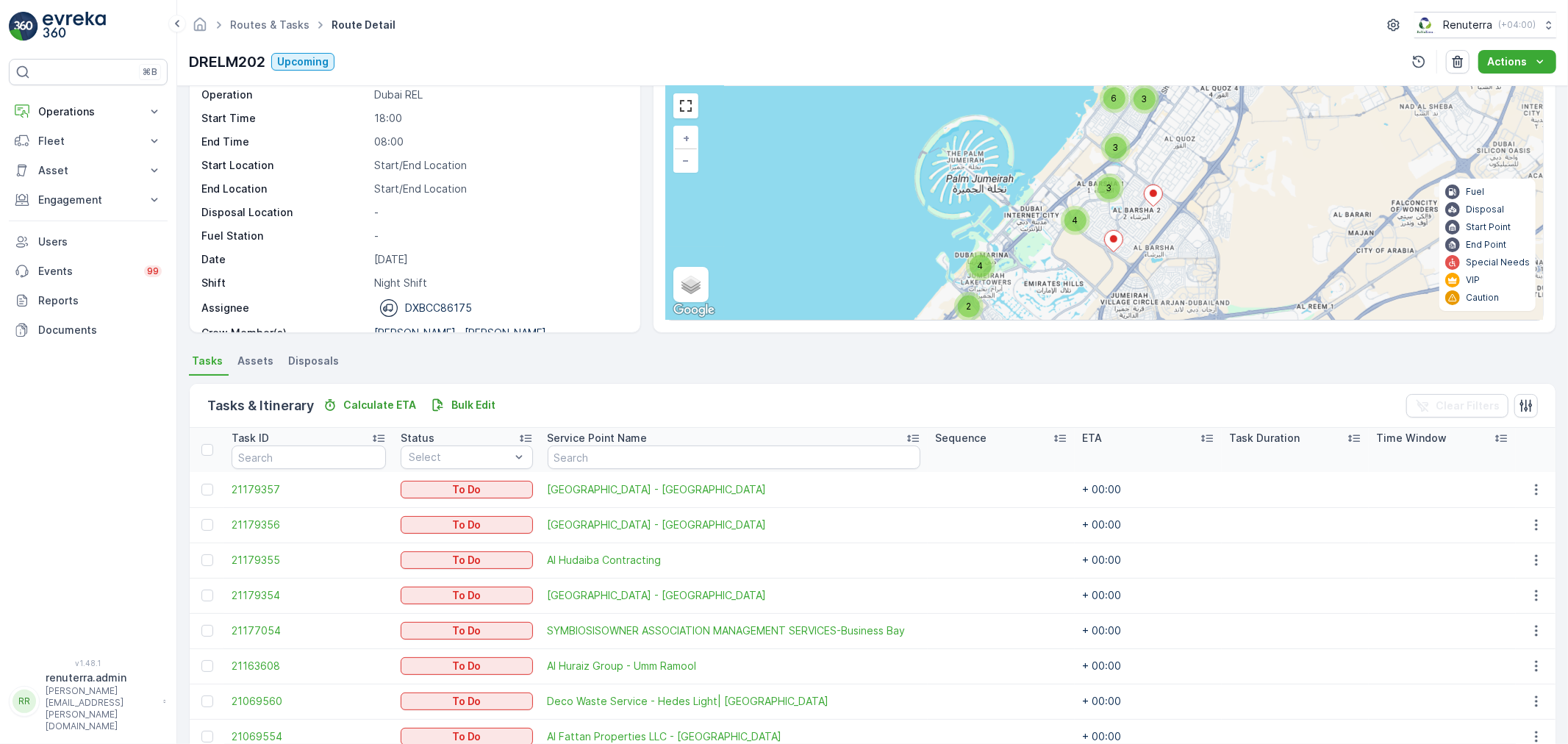
click at [1112, 182] on div "3" at bounding box center [1109, 188] width 22 height 22
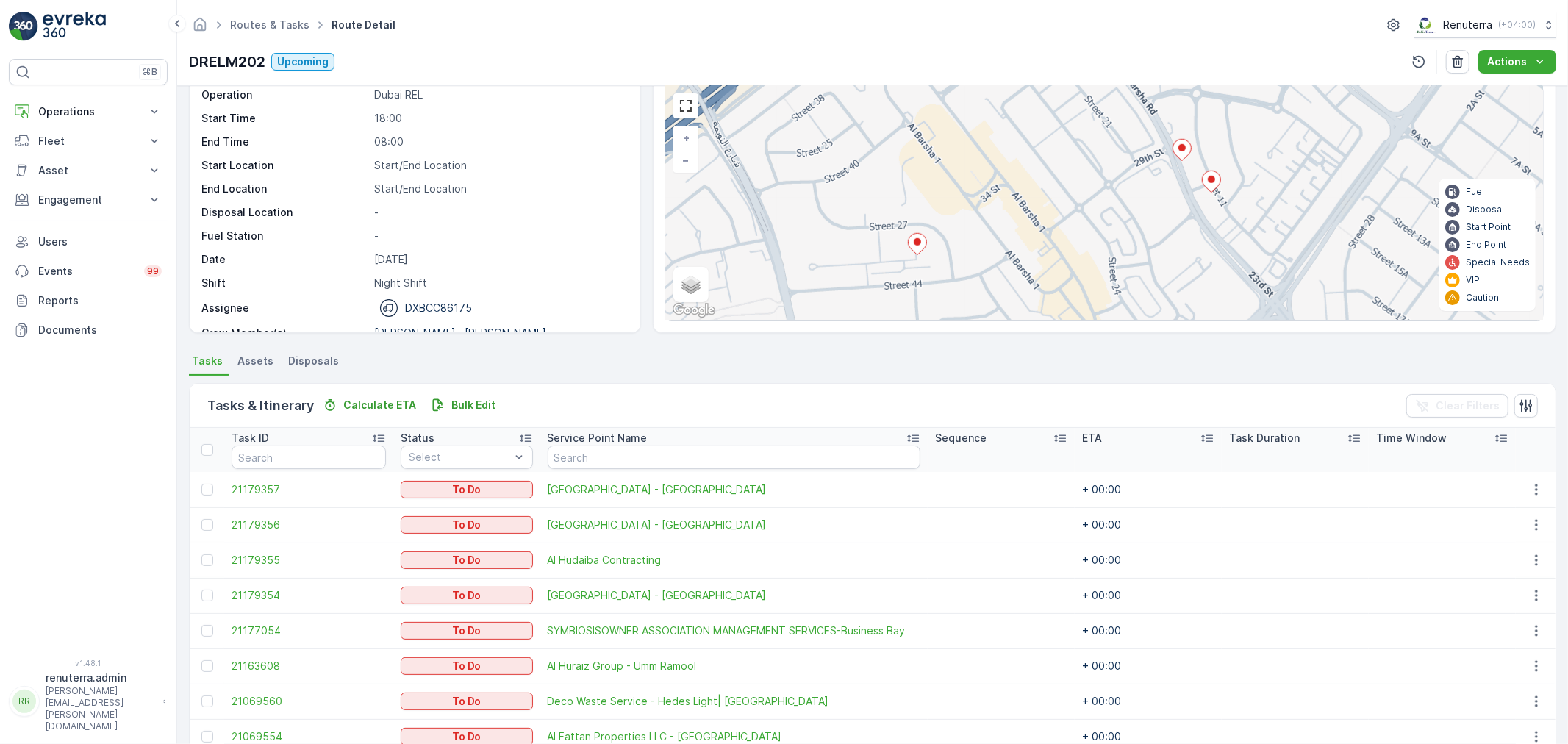
click at [908, 245] on icon at bounding box center [917, 244] width 18 height 21
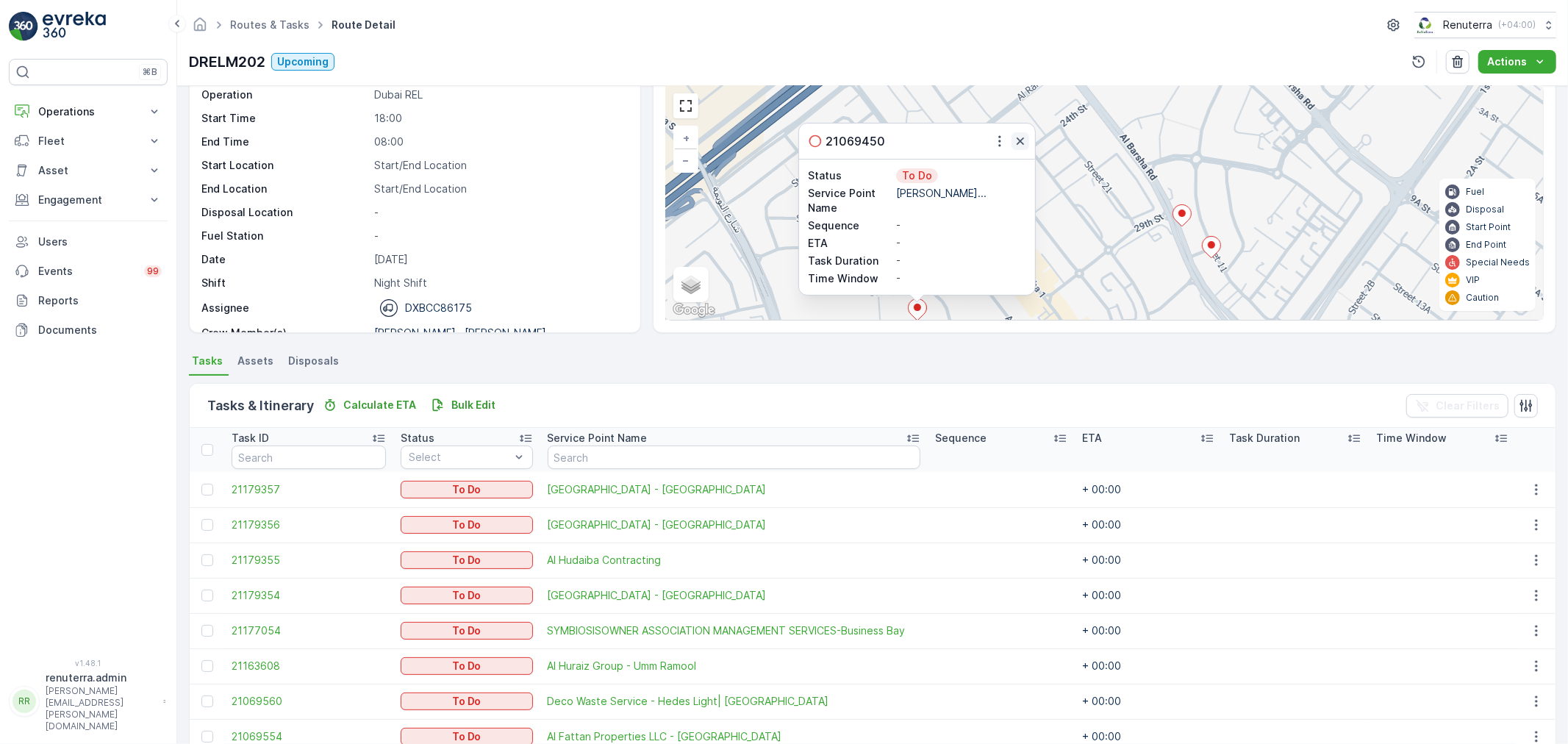
click at [1018, 135] on icon "button" at bounding box center [1021, 141] width 15 height 15
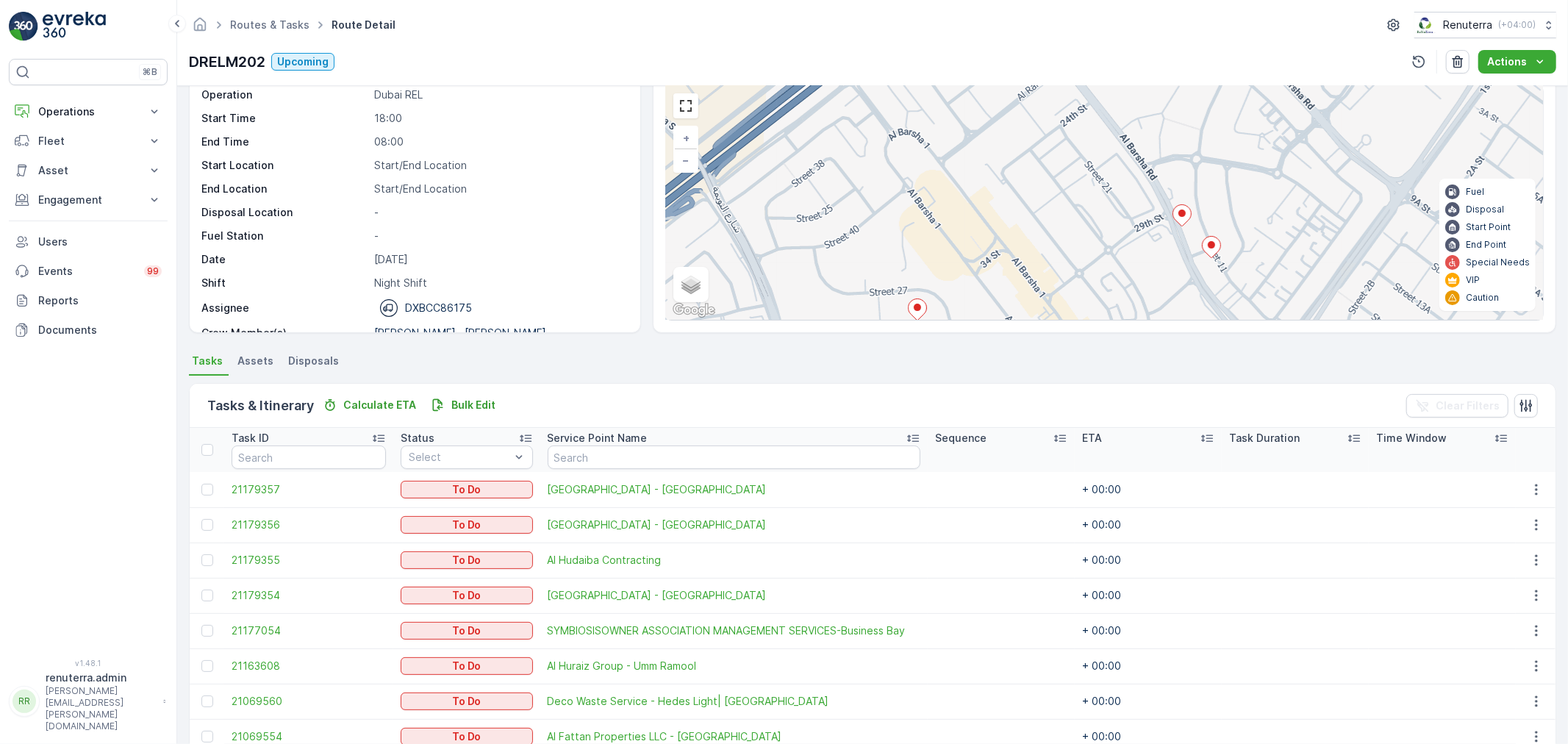
click at [1172, 225] on icon at bounding box center [1182, 216] width 19 height 22
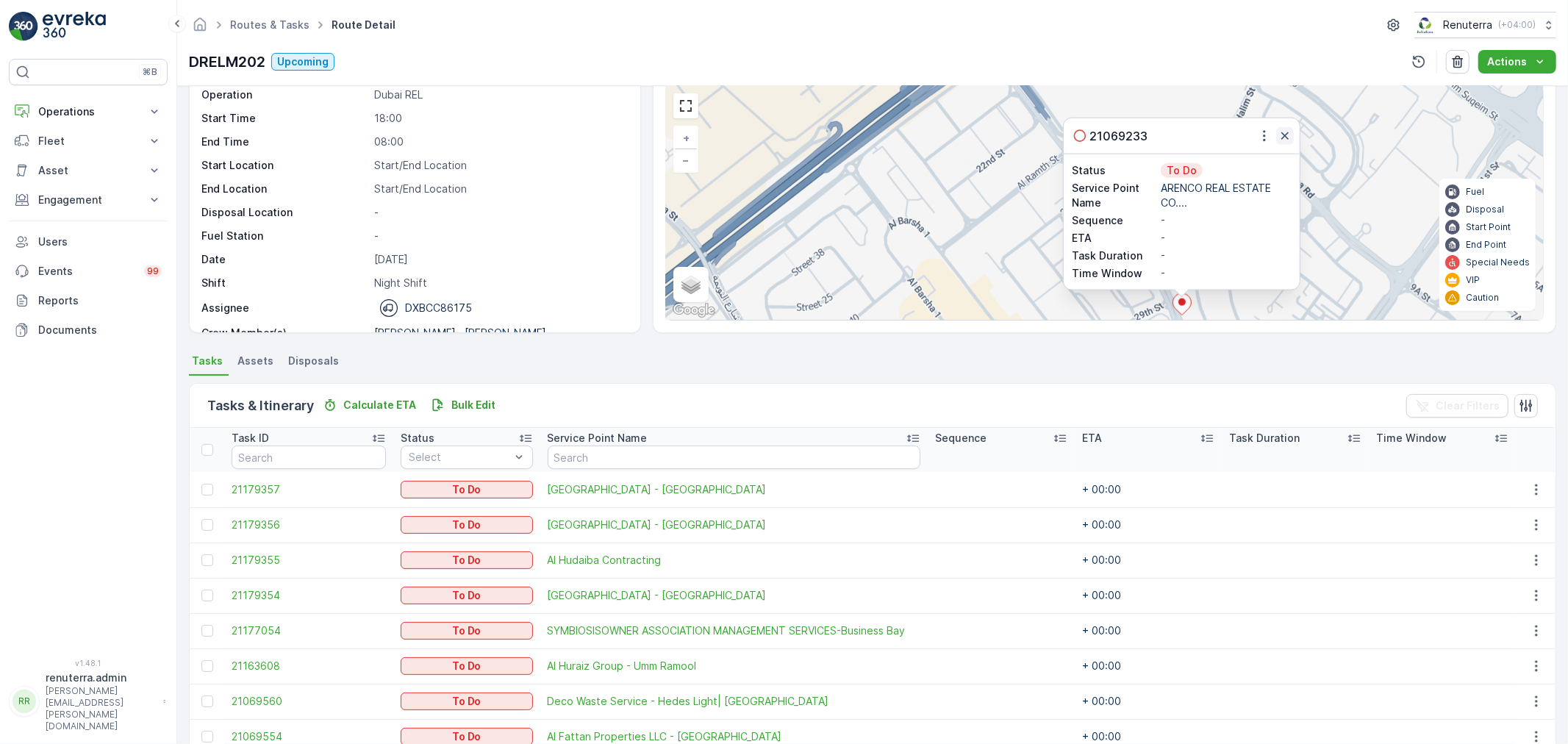
click at [1287, 144] on icon "button" at bounding box center [1286, 136] width 15 height 15
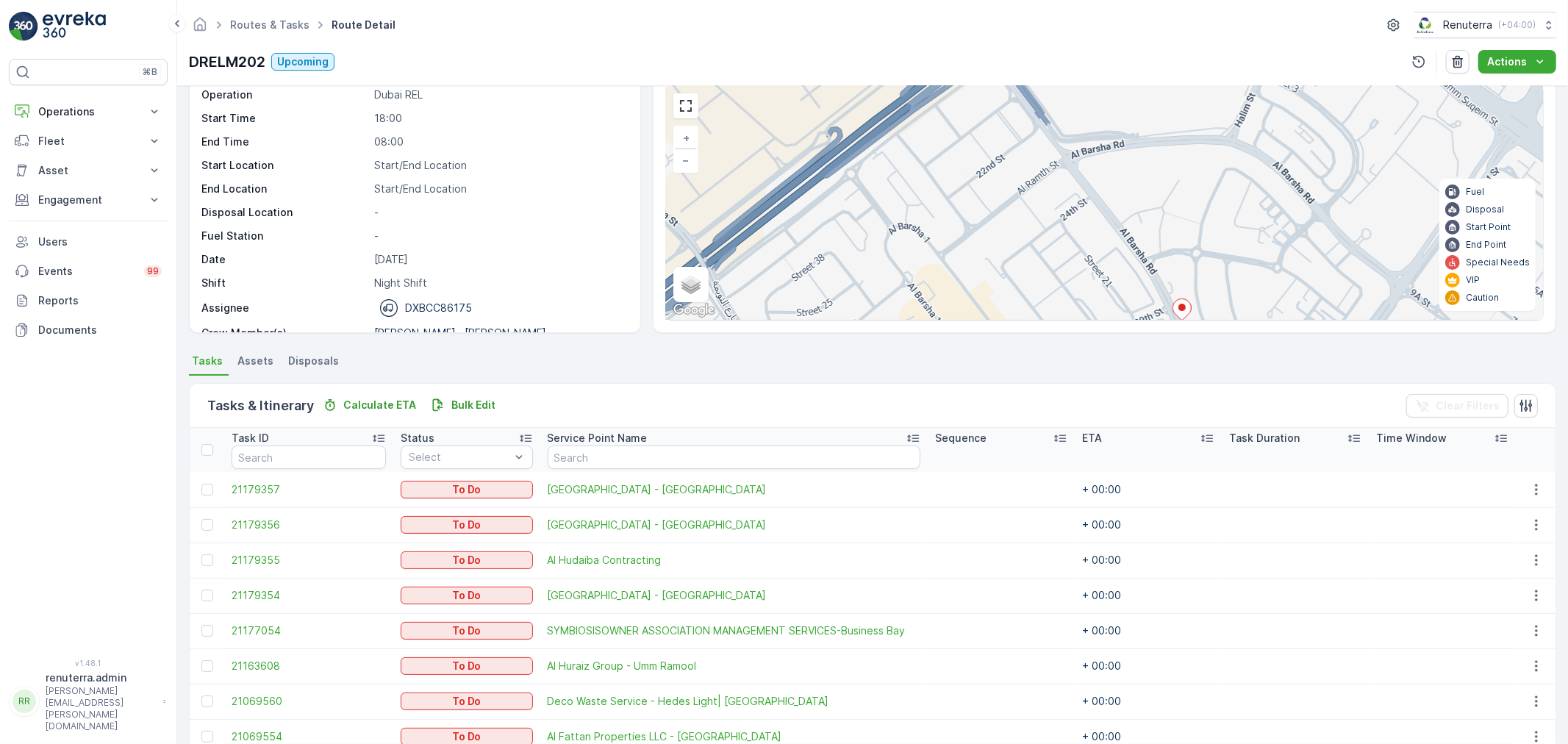
drag, startPoint x: 1262, startPoint y: 277, endPoint x: 1165, endPoint y: 142, distance: 166.2
click at [1178, 158] on div "2 3 + − Satellite Roadmap Terrain Hybrid Leaflet Keyboard shortcuts Map Data Ma…" at bounding box center [1105, 202] width 877 height 234
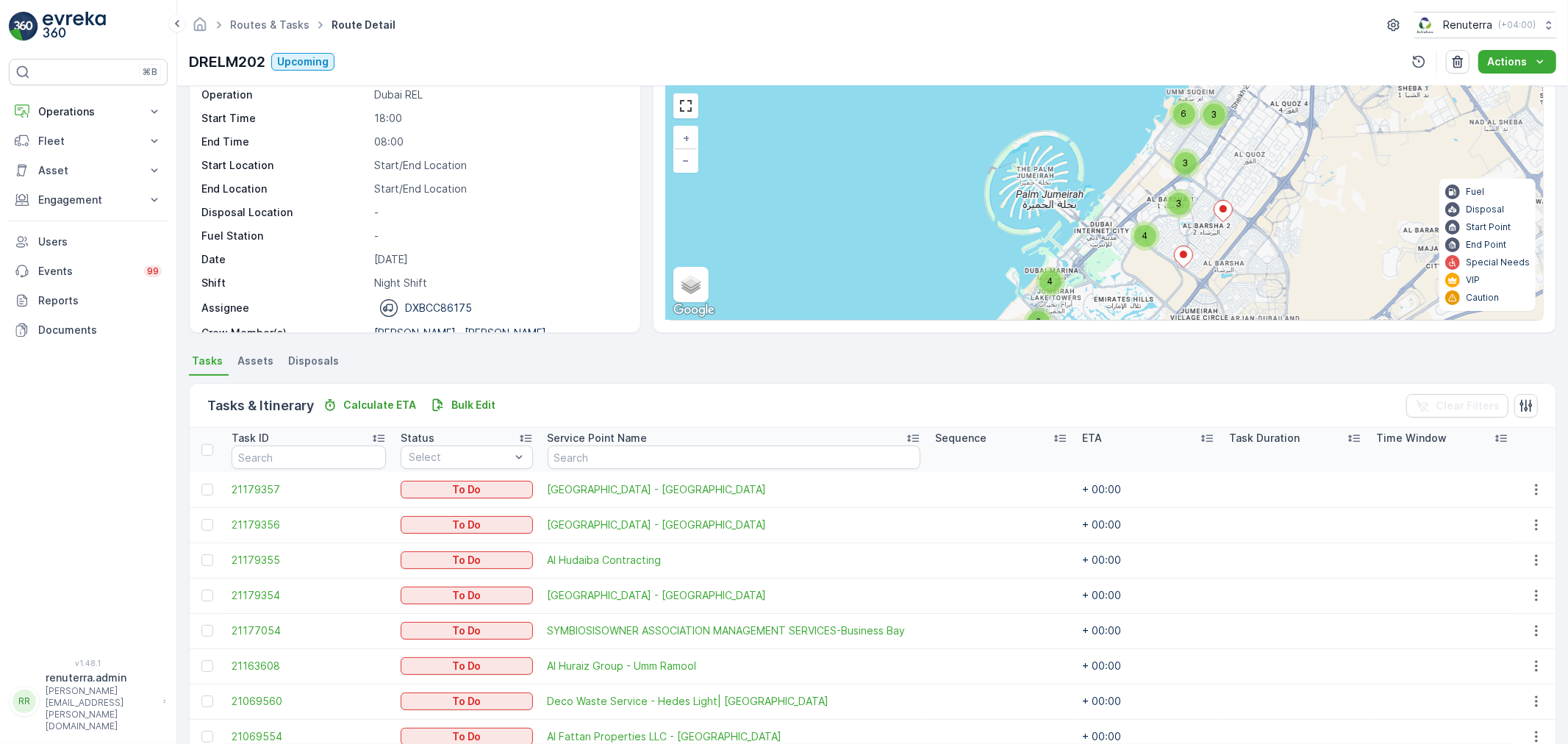
click at [1225, 213] on icon at bounding box center [1223, 211] width 18 height 21
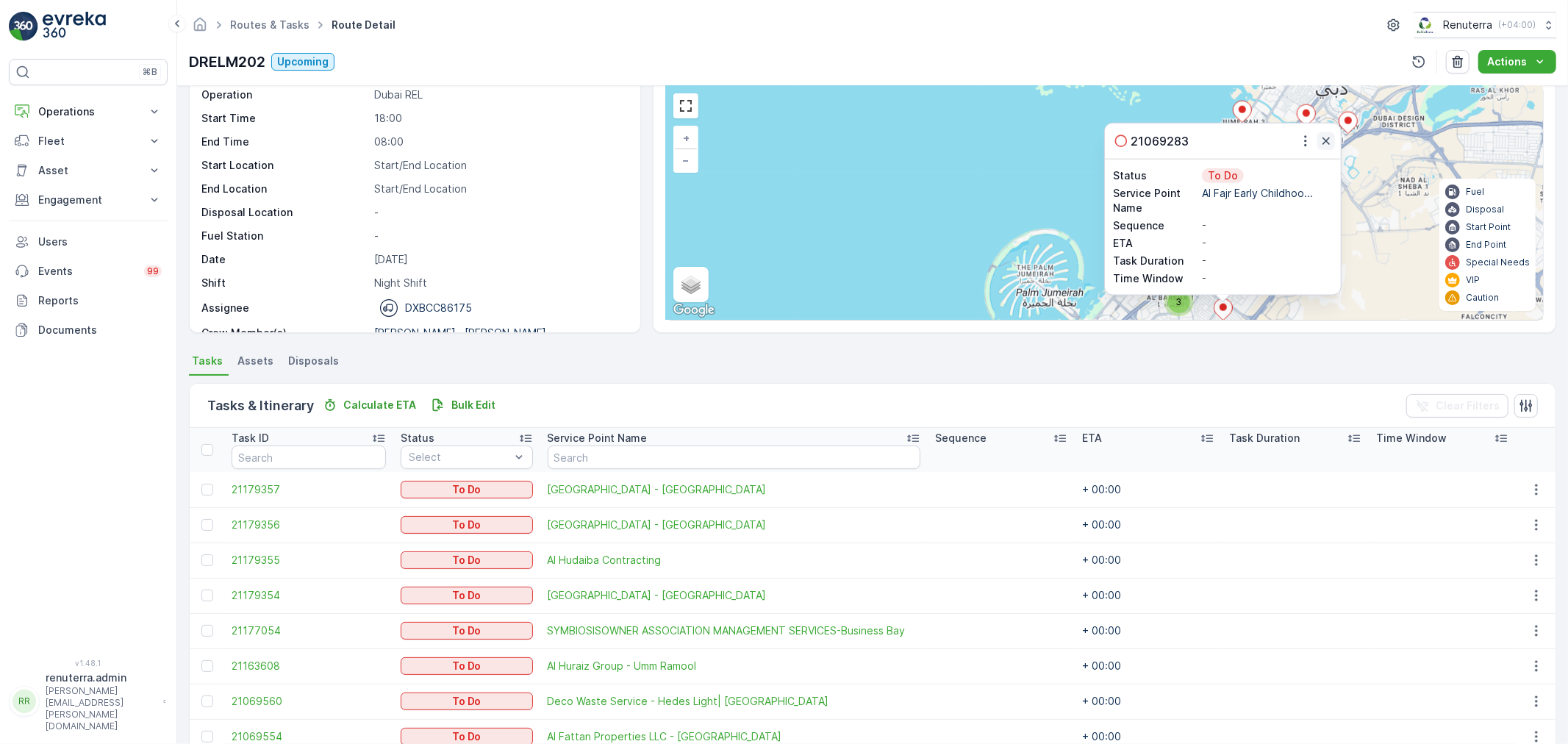
click at [1329, 149] on button "button" at bounding box center [1326, 140] width 17 height 17
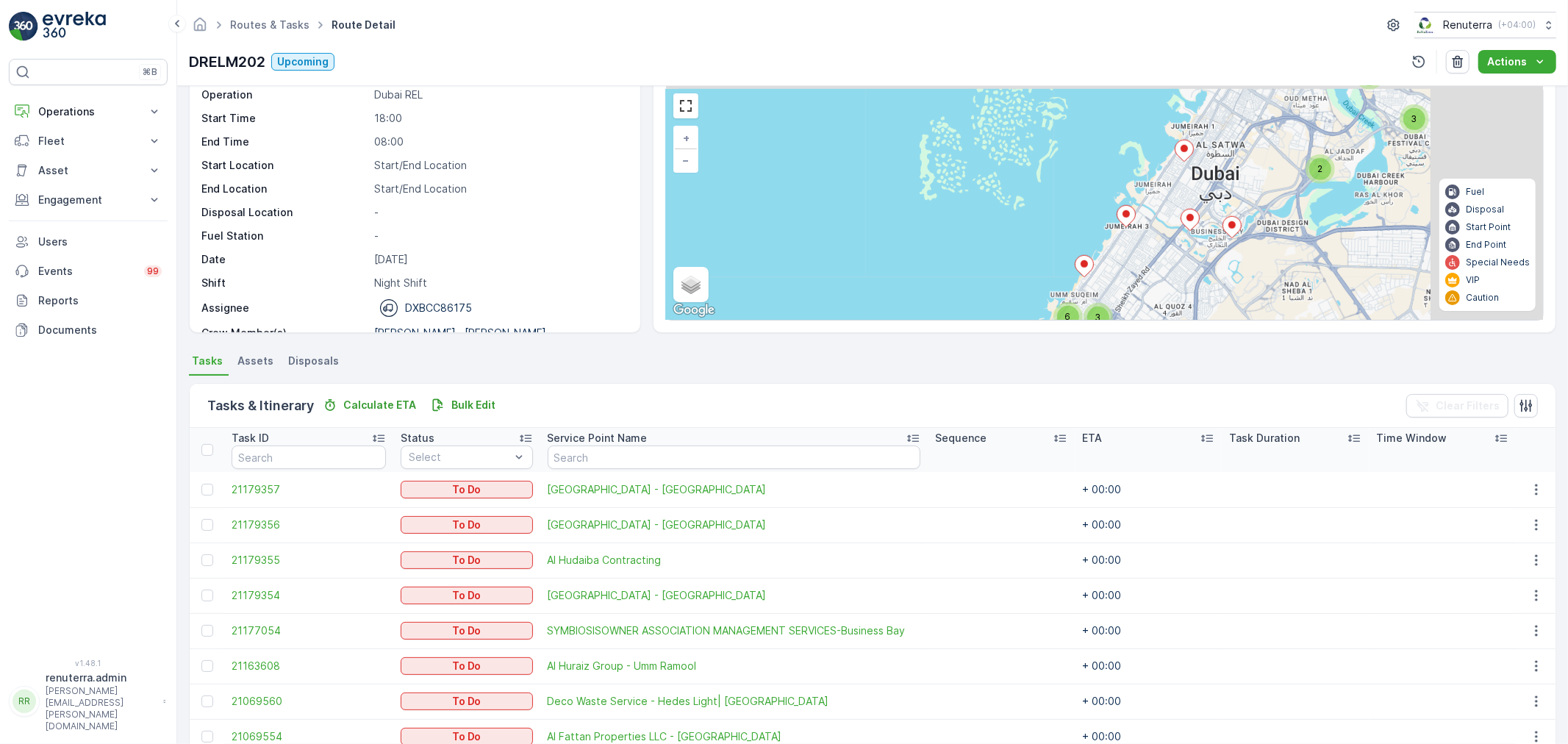
drag, startPoint x: 1206, startPoint y: 278, endPoint x: 1165, endPoint y: 312, distance: 53.3
click at [1165, 312] on div "2 3 9 4 3 3 6 3 2 4 + − Satellite Roadmap Terrain Hybrid Leaflet Keyboard short…" at bounding box center [1105, 202] width 877 height 234
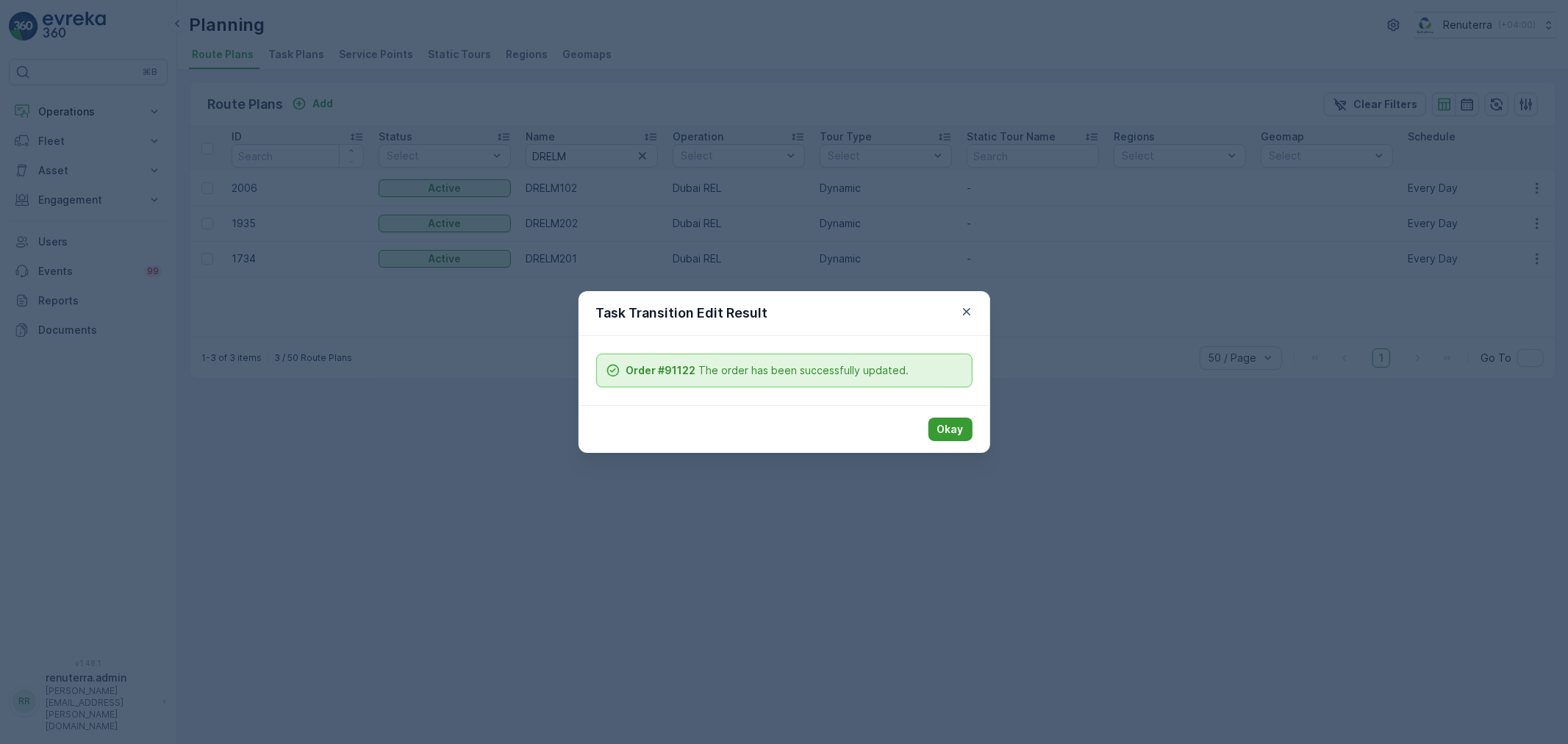
click at [950, 438] on button "Okay" at bounding box center [950, 429] width 44 height 23
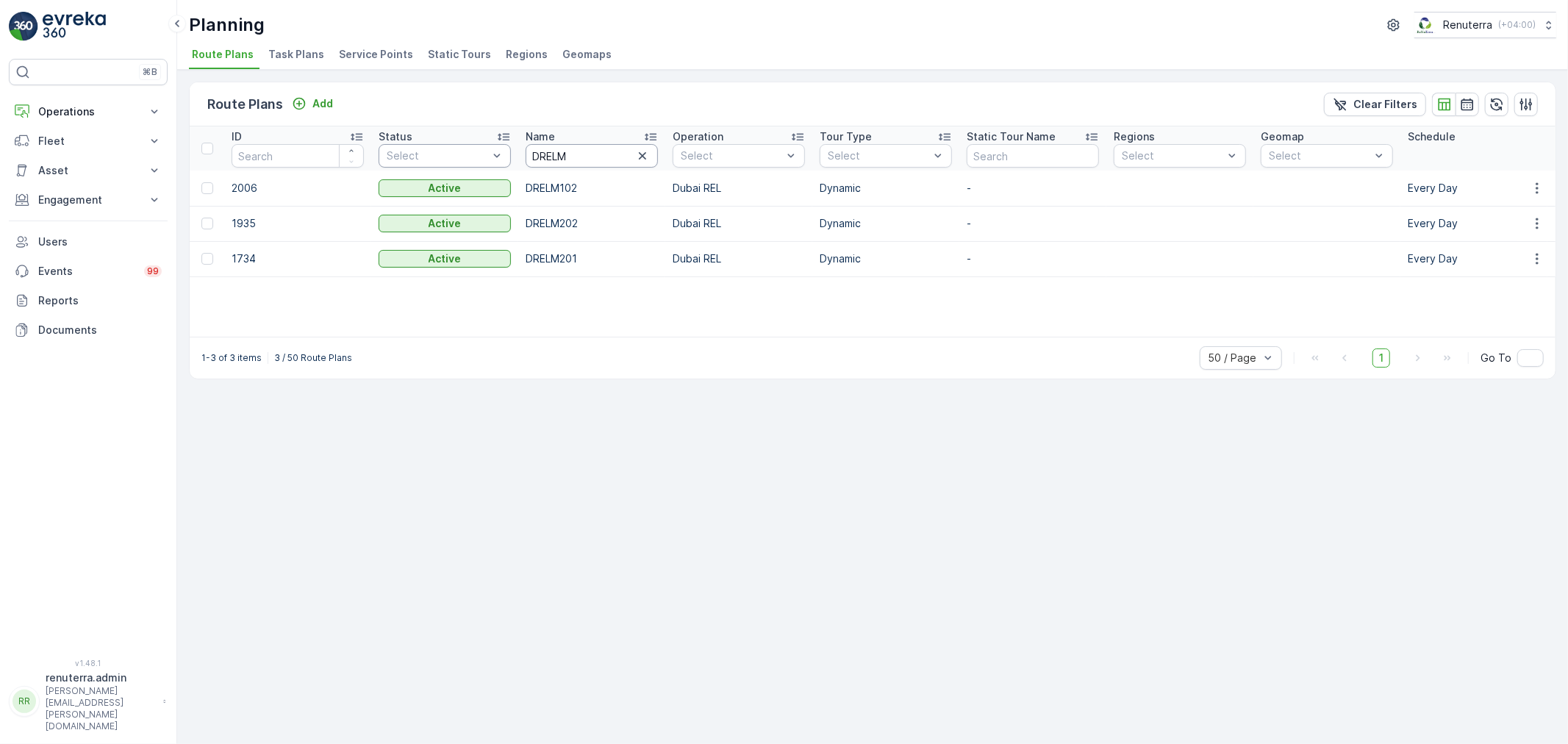
drag, startPoint x: 506, startPoint y: 158, endPoint x: 488, endPoint y: 158, distance: 18.0
type input "DHAT"
